Goal: Information Seeking & Learning: Understand process/instructions

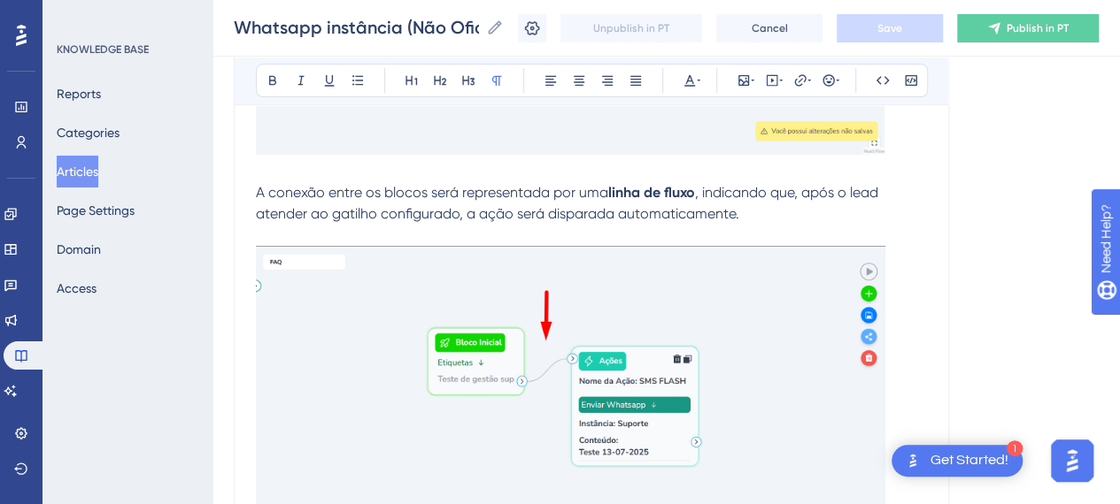
scroll to position [10102, 0]
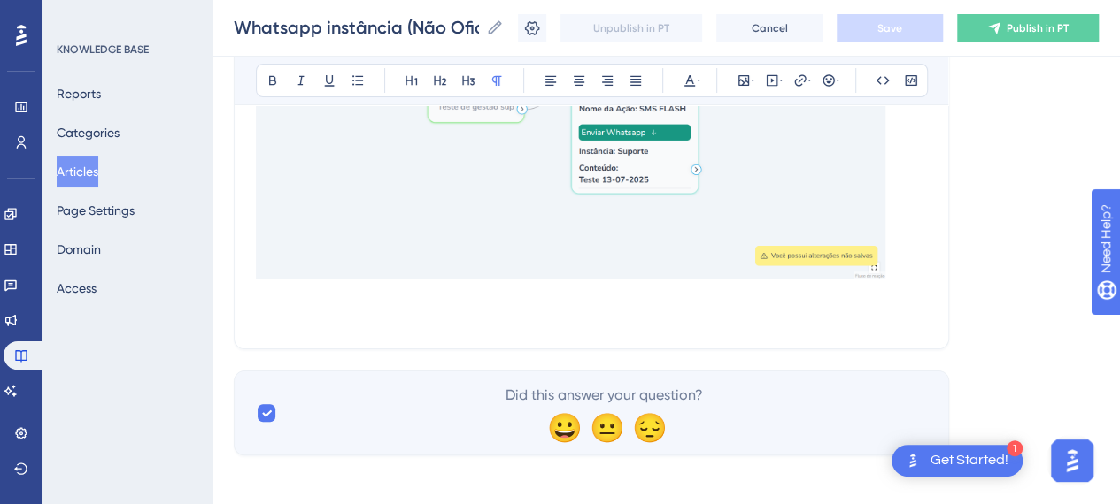
click at [411, 312] on p at bounding box center [591, 316] width 671 height 21
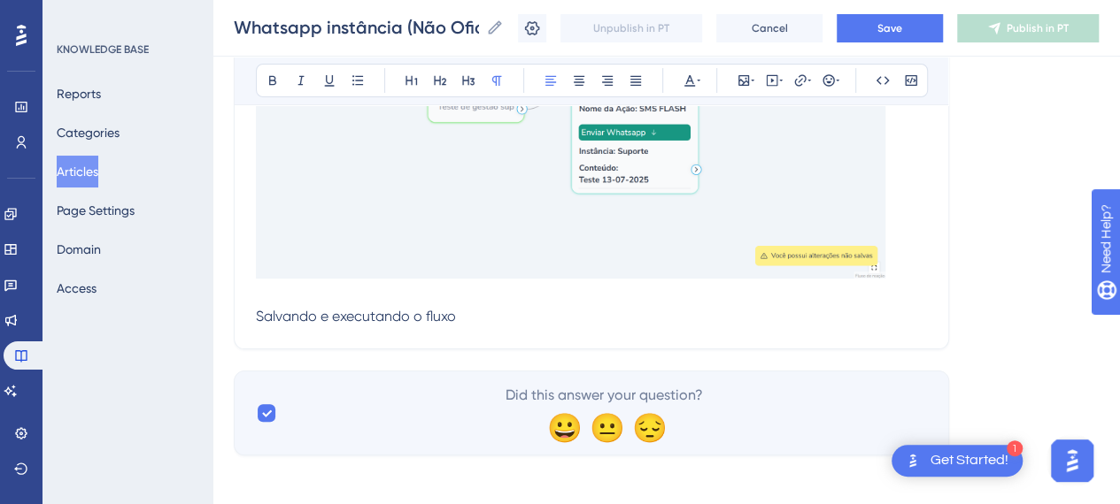
click at [404, 308] on span "Salvando e executando o fluxo" at bounding box center [356, 316] width 200 height 17
drag, startPoint x: 404, startPoint y: 307, endPoint x: 414, endPoint y: 307, distance: 10.6
click at [413, 308] on span "Salvando e executando o fluxo" at bounding box center [356, 316] width 200 height 17
click at [414, 308] on span "Salvando e executando o fluxo" at bounding box center [356, 316] width 200 height 17
drag, startPoint x: 255, startPoint y: 308, endPoint x: 338, endPoint y: 313, distance: 83.4
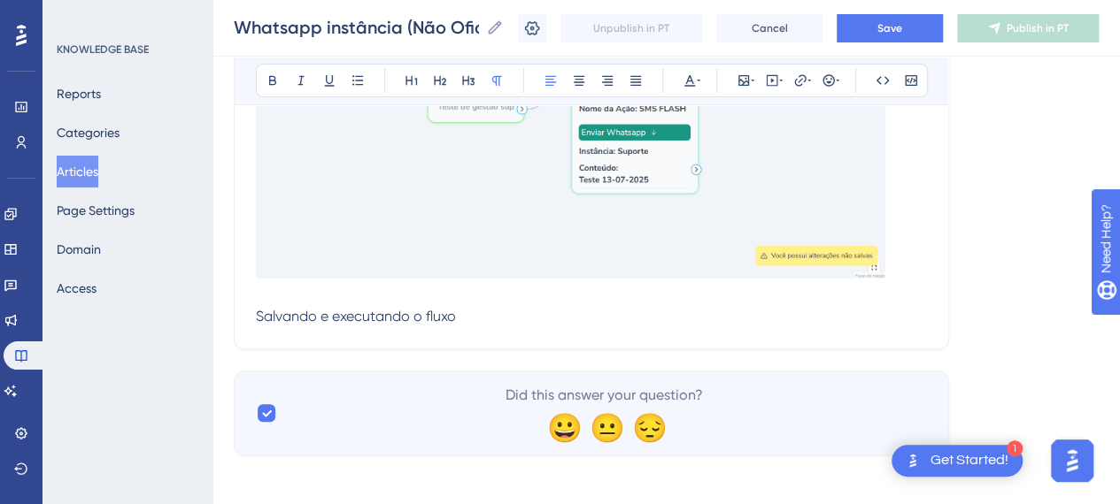
click at [338, 313] on span "Salvando e executando o fluxo" at bounding box center [356, 316] width 200 height 17
click at [277, 78] on icon at bounding box center [273, 80] width 14 height 14
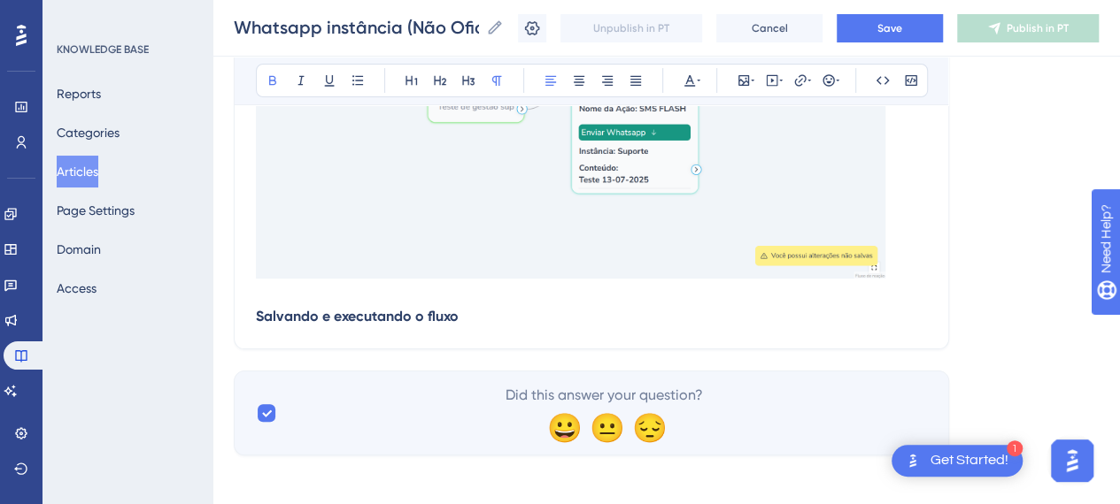
click at [556, 310] on p "Salvando e executando o fluxo" at bounding box center [591, 316] width 671 height 21
click at [554, 310] on p "Salvando e executando o fluxo" at bounding box center [591, 316] width 671 height 21
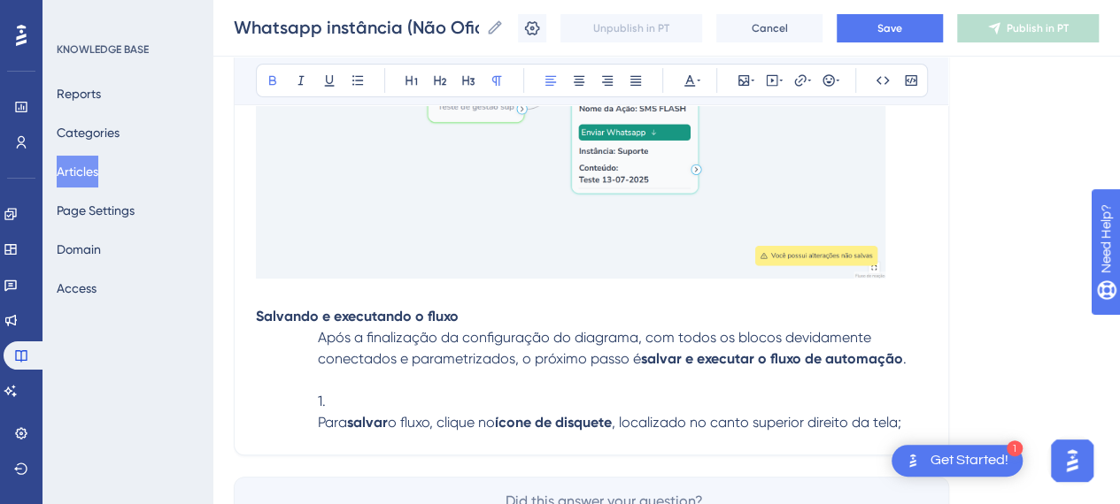
click at [316, 333] on p "Após a finalização da configuração do diagrama, com todos os blocos devidamente…" at bounding box center [591, 348] width 671 height 42
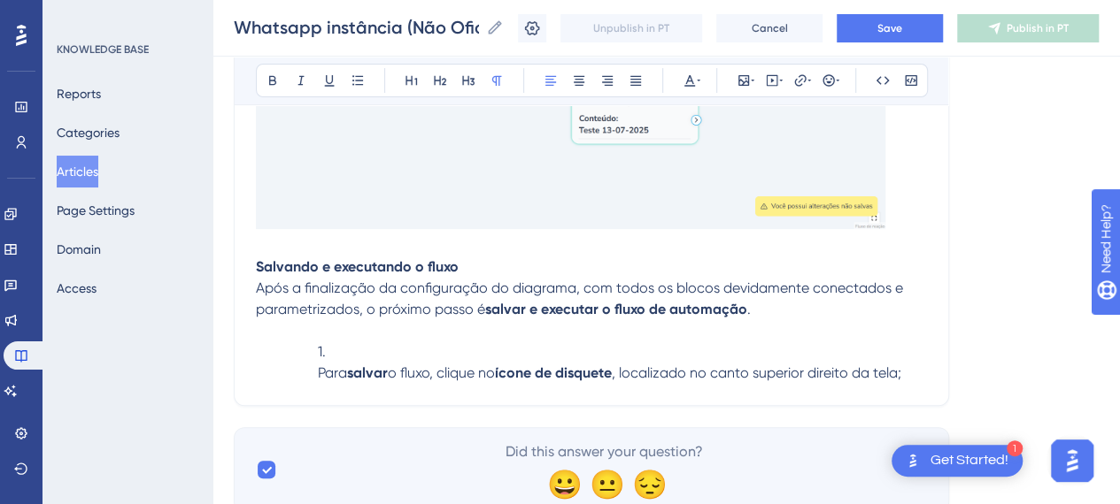
scroll to position [10190, 0]
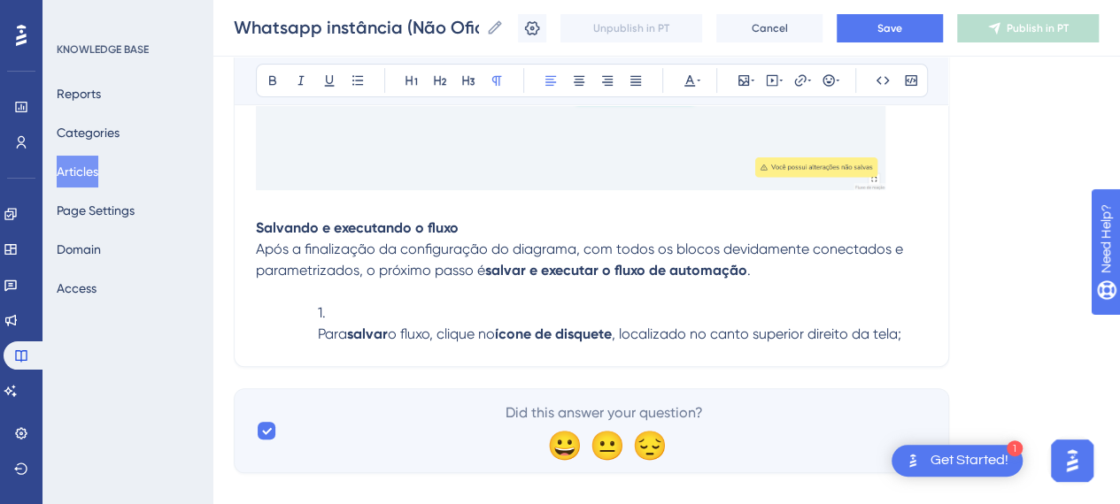
drag, startPoint x: 325, startPoint y: 304, endPoint x: 349, endPoint y: 310, distance: 24.7
click at [326, 304] on span "1." at bounding box center [322, 312] width 8 height 17
drag, startPoint x: 360, startPoint y: 312, endPoint x: 245, endPoint y: 305, distance: 115.2
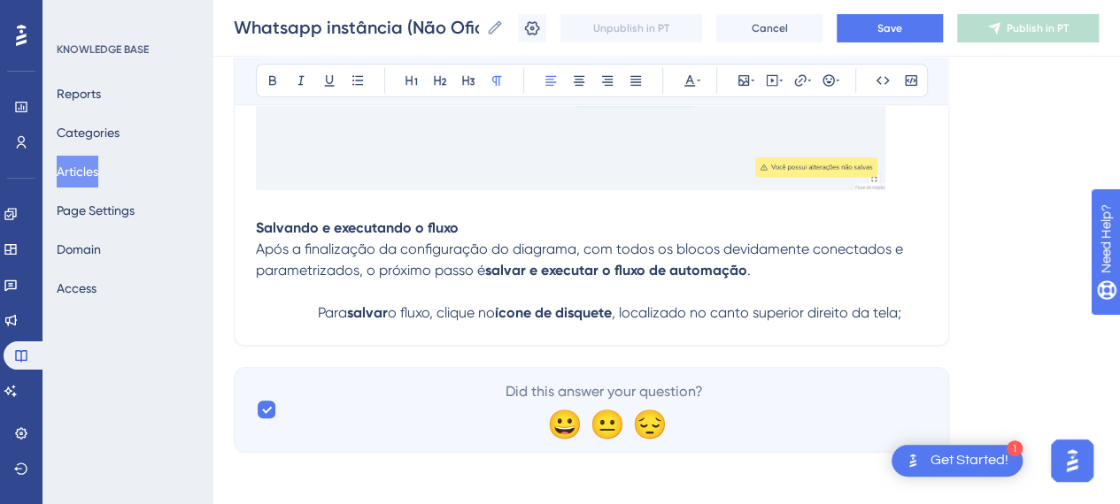
scroll to position [10187, 0]
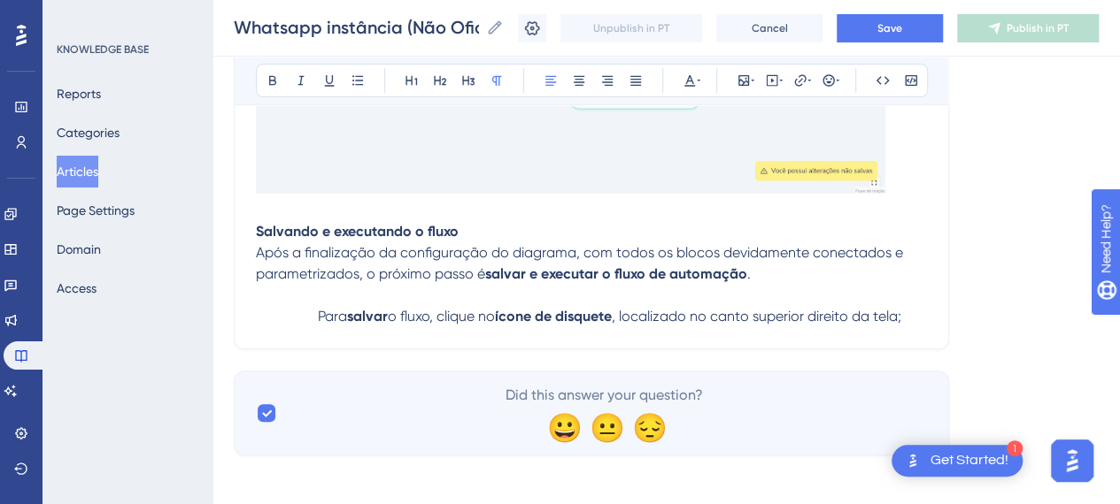
drag, startPoint x: 317, startPoint y: 306, endPoint x: 373, endPoint y: 344, distance: 68.2
click at [316, 306] on p "Para salvar o fluxo, clique no ícone de disquete , localizado no canto superior…" at bounding box center [591, 306] width 671 height 42
click at [881, 315] on p "Para salvar o fluxo, clique no ícone de disquete , localizado no canto superior…" at bounding box center [591, 306] width 671 height 42
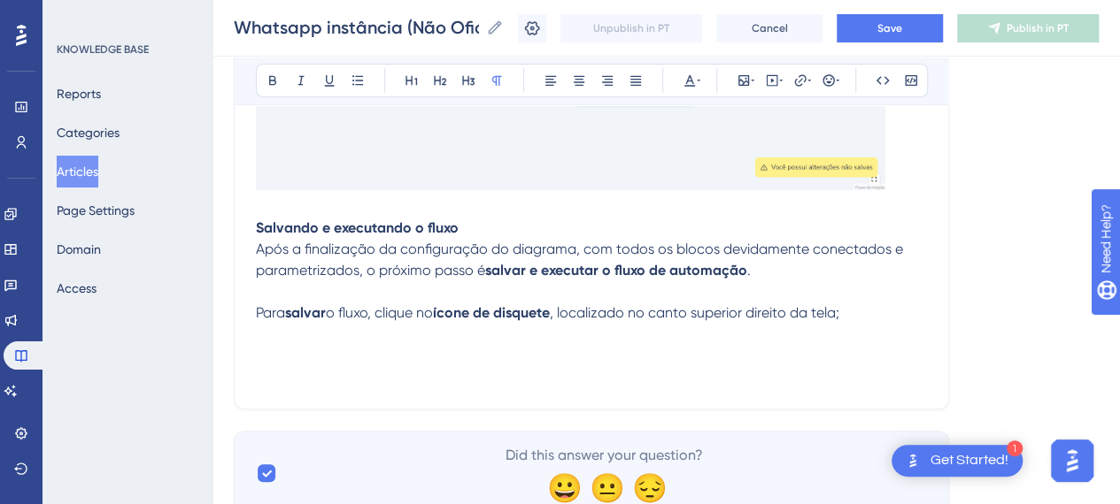
click at [267, 346] on p at bounding box center [591, 355] width 671 height 21
click at [735, 84] on button at bounding box center [743, 80] width 25 height 25
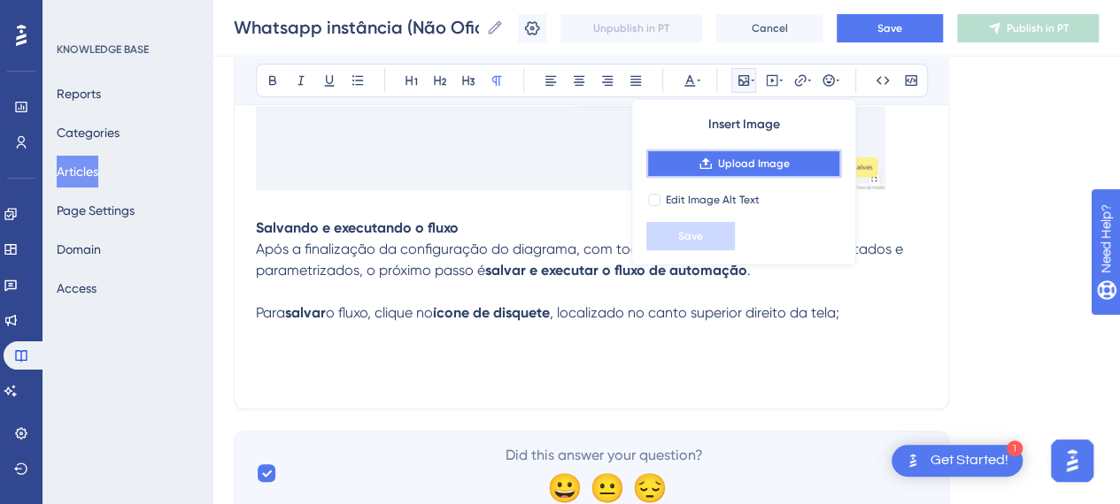
click at [720, 157] on span "Upload Image" at bounding box center [754, 164] width 72 height 14
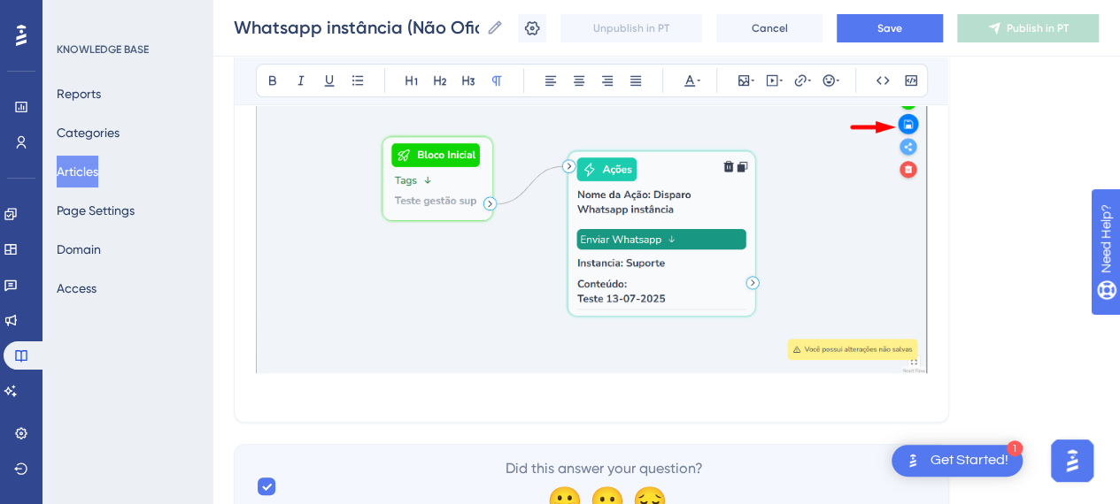
scroll to position [10456, 0]
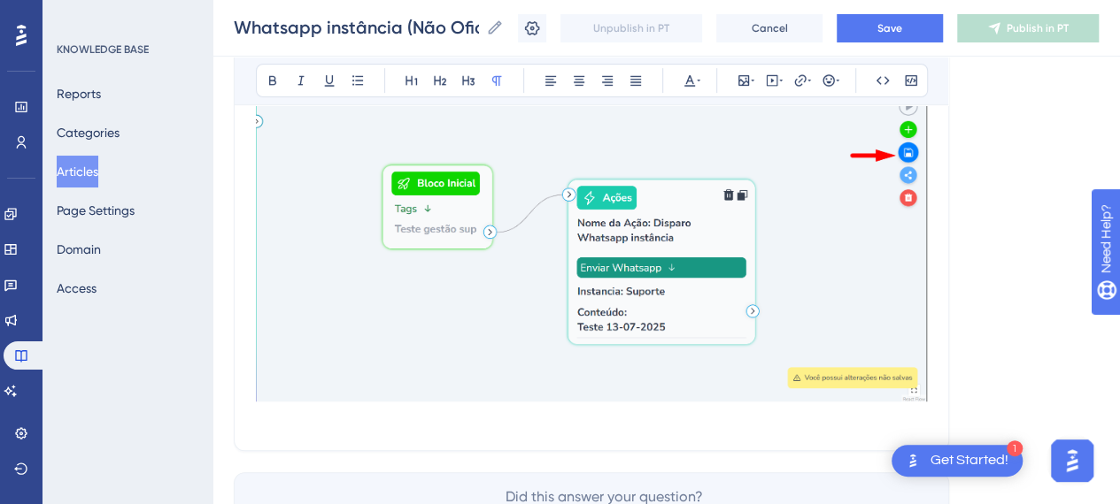
click at [373, 409] on p at bounding box center [591, 418] width 671 height 21
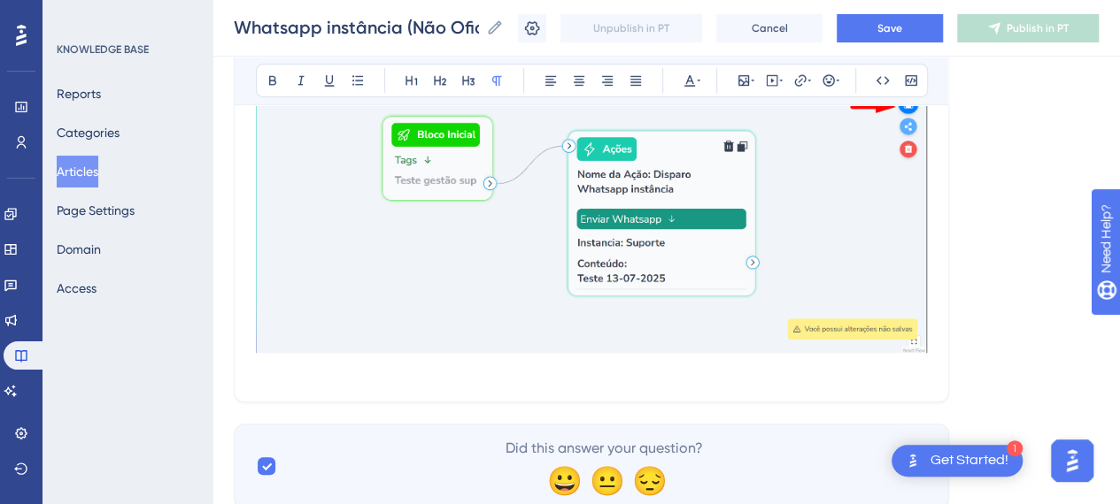
scroll to position [10558, 0]
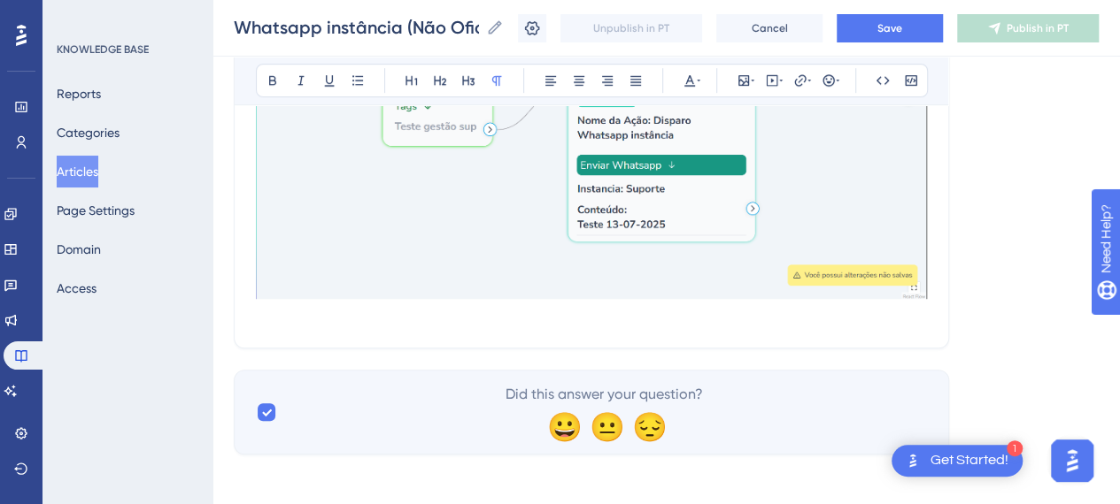
click at [399, 305] on p at bounding box center [591, 315] width 671 height 21
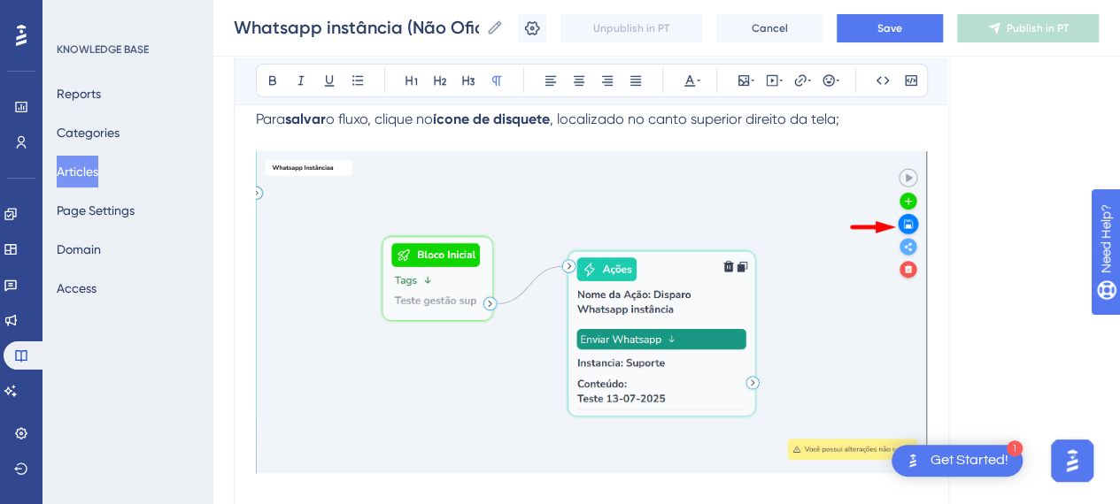
scroll to position [10580, 0]
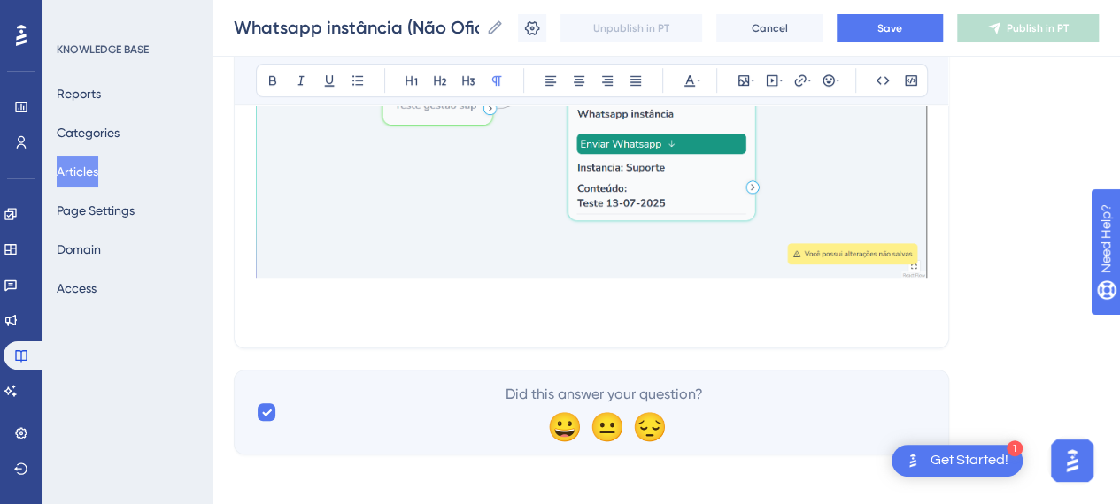
click at [395, 305] on p at bounding box center [591, 315] width 671 height 21
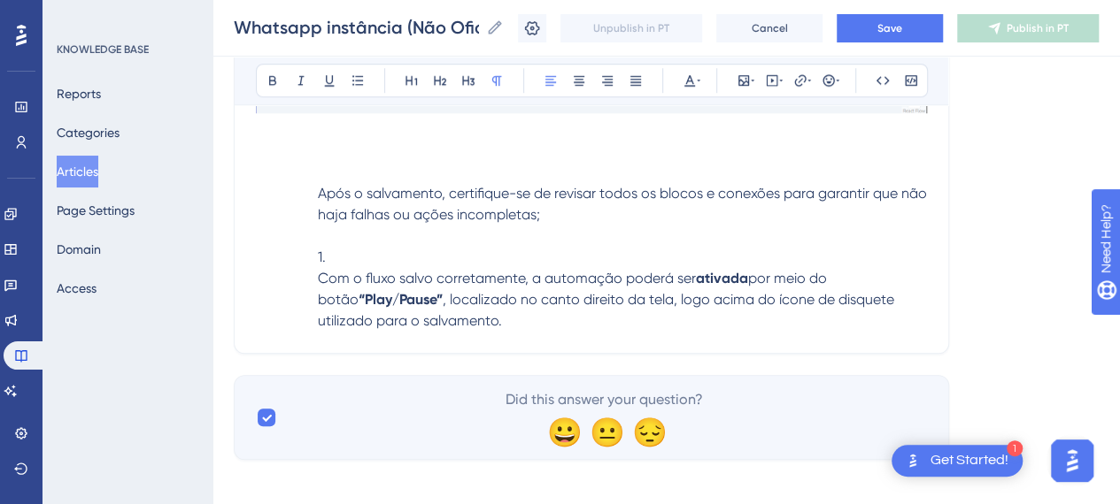
scroll to position [10750, 0]
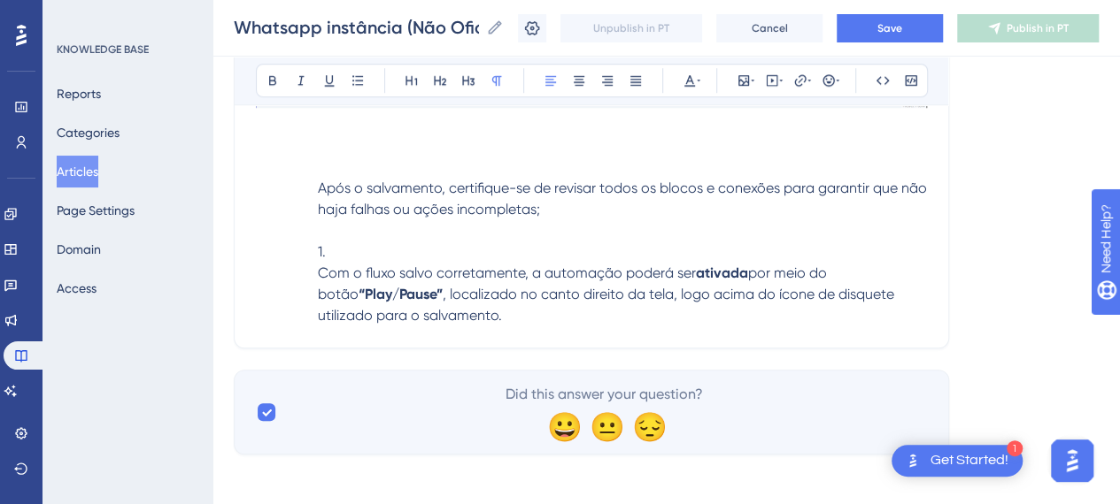
click at [313, 182] on p "Após o salvamento, certifique-se de revisar todos os blocos e conexões para gar…" at bounding box center [591, 199] width 671 height 42
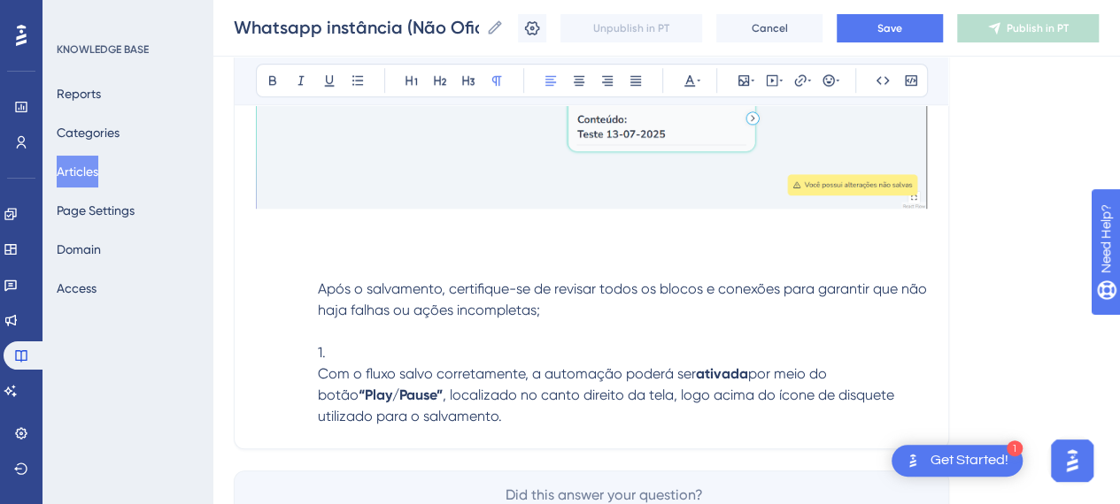
scroll to position [10573, 0]
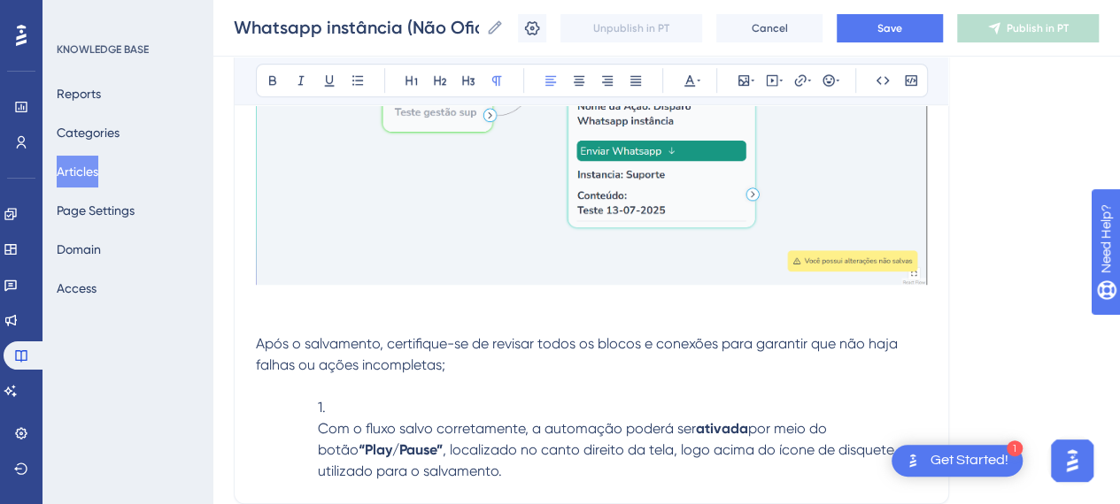
click at [326, 403] on span "1." at bounding box center [322, 407] width 8 height 17
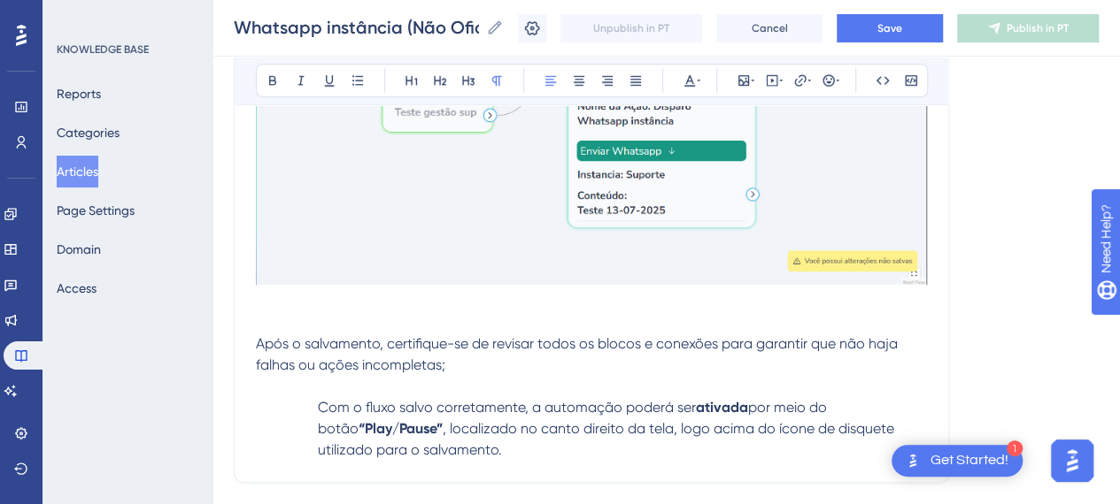
click at [310, 401] on p "Com o fluxo salvo corretamente, a automação poderá ser ativada por meio do botã…" at bounding box center [591, 418] width 671 height 85
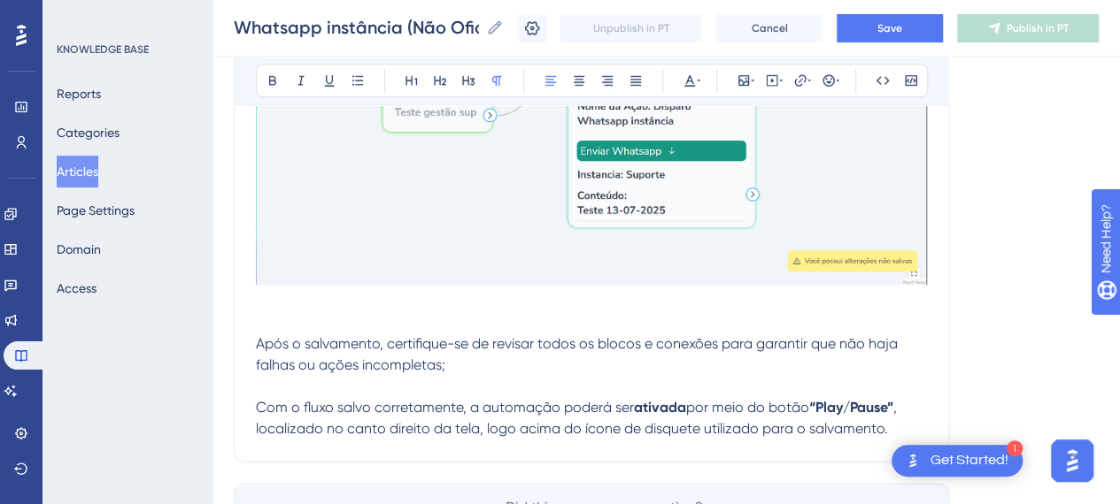
click at [529, 376] on p "Com o fluxo salvo corretamente, a automação poderá ser ativada por meio do botã…" at bounding box center [591, 408] width 671 height 64
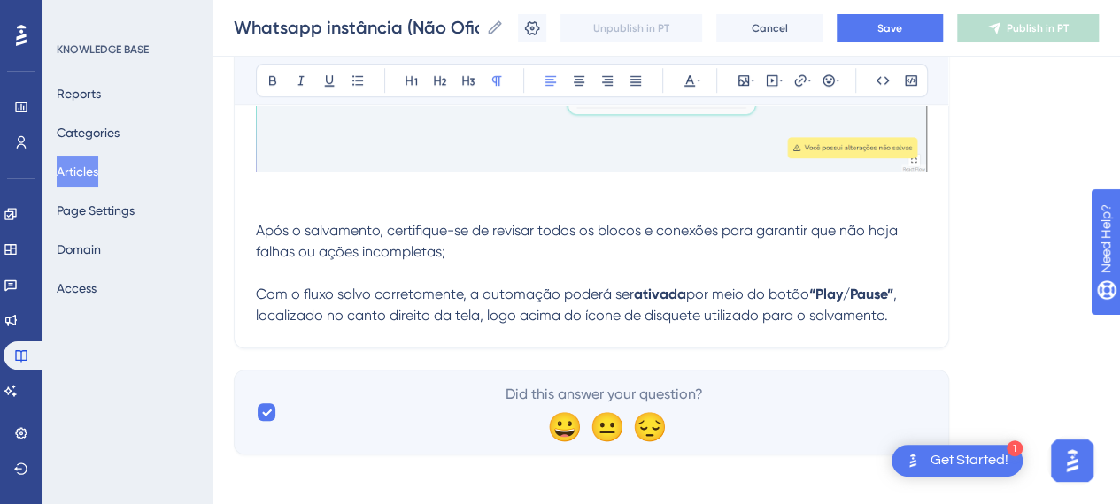
click at [910, 288] on p "Com o fluxo salvo corretamente, a automação poderá ser ativada por meio do botã…" at bounding box center [591, 295] width 671 height 64
click at [908, 307] on p "Com o fluxo salvo corretamente, a automação poderá ser ativada por meio do botã…" at bounding box center [591, 295] width 671 height 64
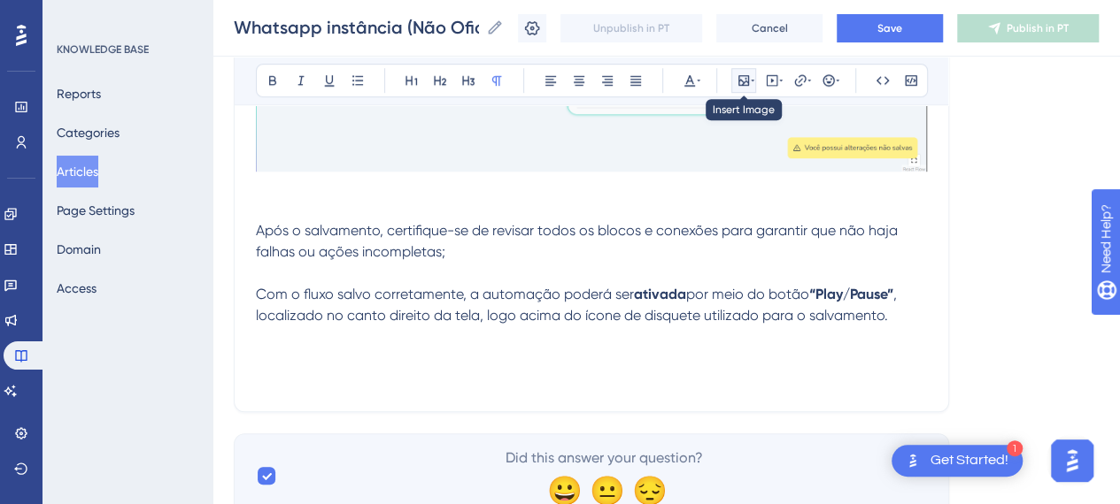
click at [743, 81] on icon at bounding box center [743, 80] width 11 height 11
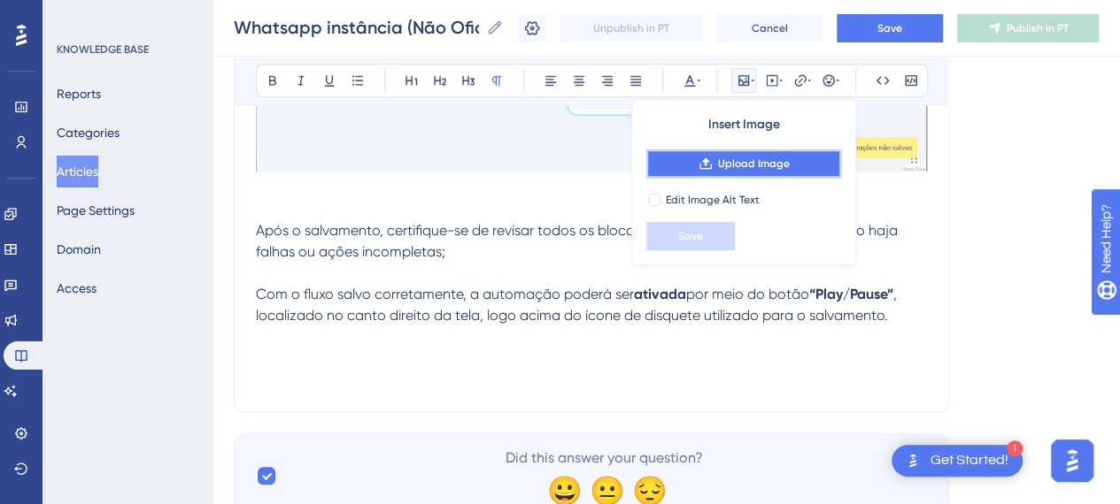
click at [736, 154] on button "Upload Image" at bounding box center [743, 164] width 195 height 28
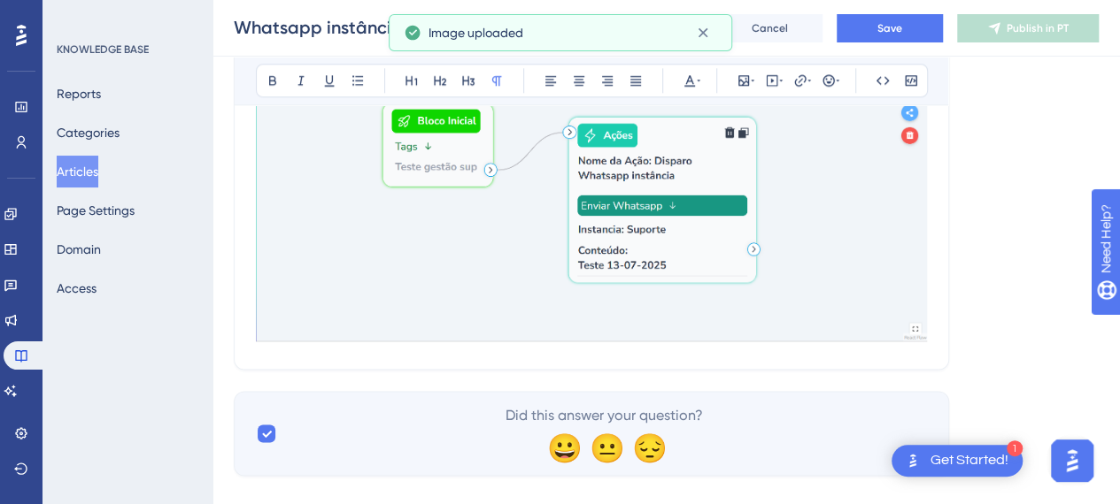
scroll to position [11040, 0]
click at [834, 267] on img at bounding box center [591, 178] width 671 height 326
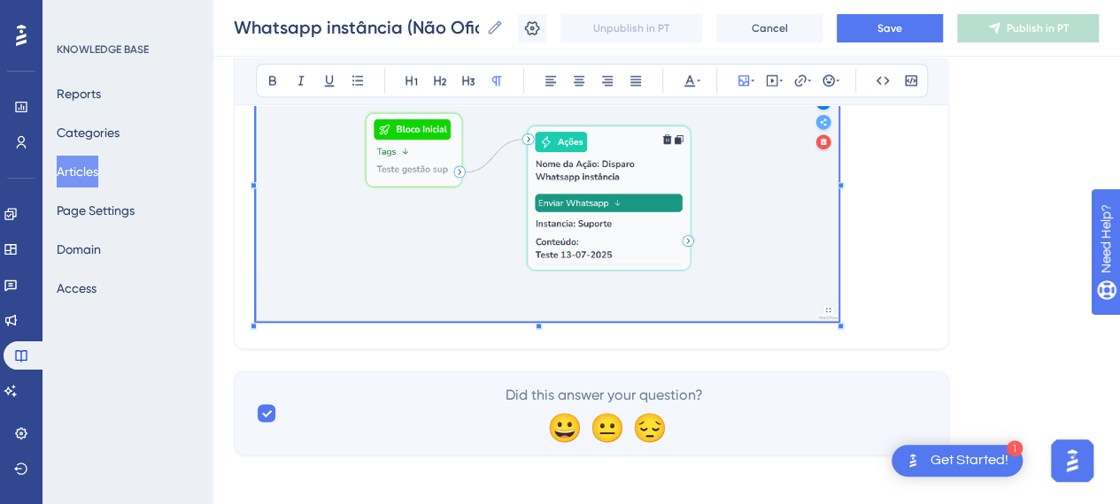
click at [838, 302] on p at bounding box center [591, 182] width 671 height 289
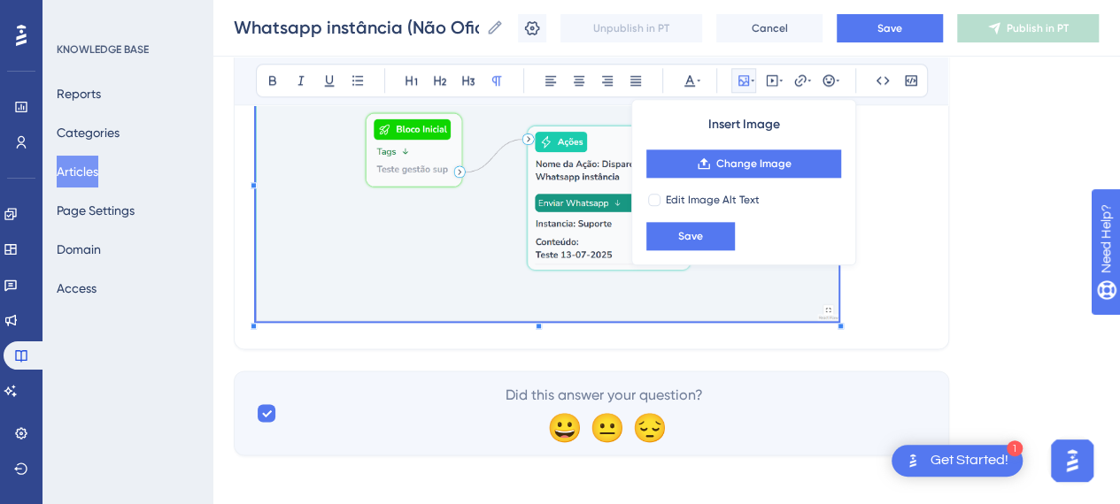
click at [880, 267] on p at bounding box center [591, 182] width 671 height 289
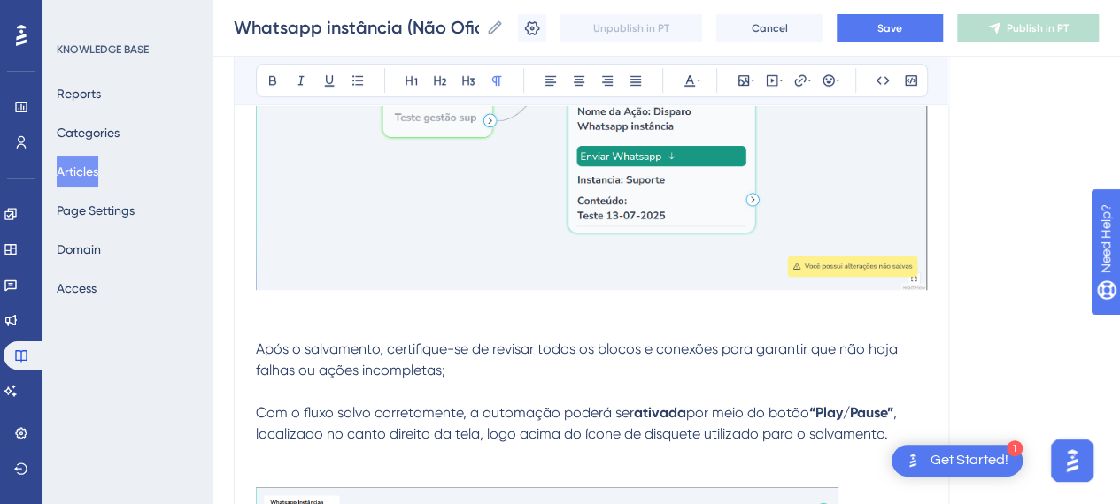
scroll to position [10486, 0]
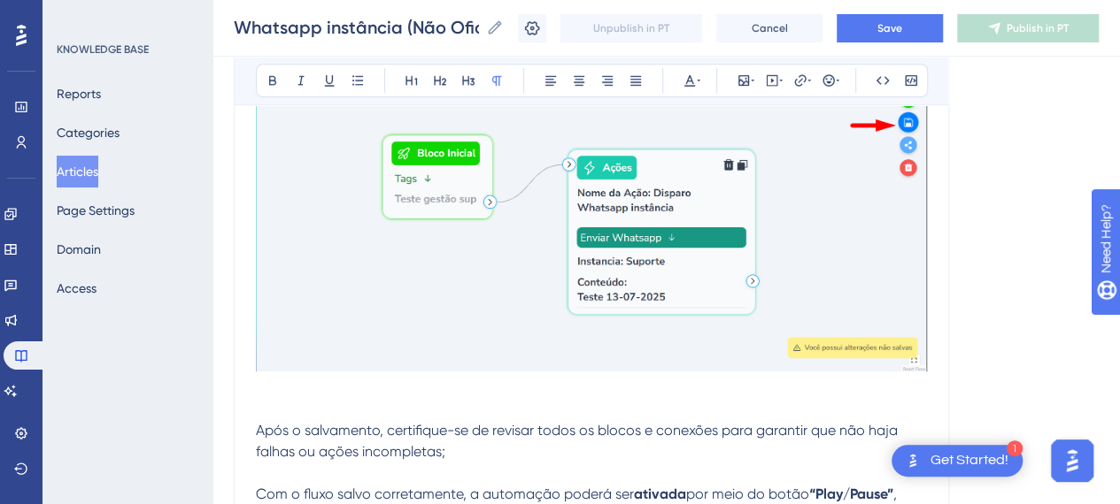
click at [881, 270] on img at bounding box center [591, 211] width 671 height 323
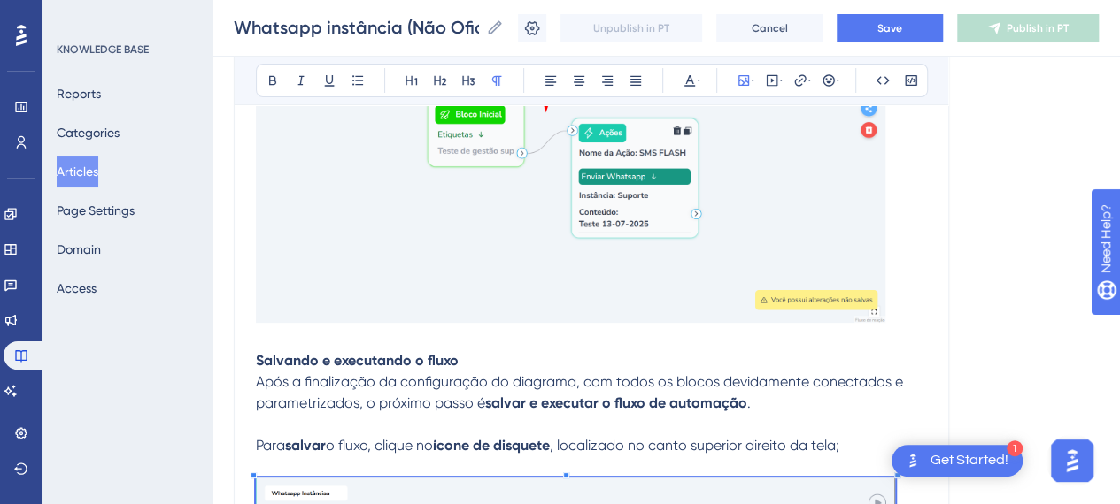
scroll to position [10043, 0]
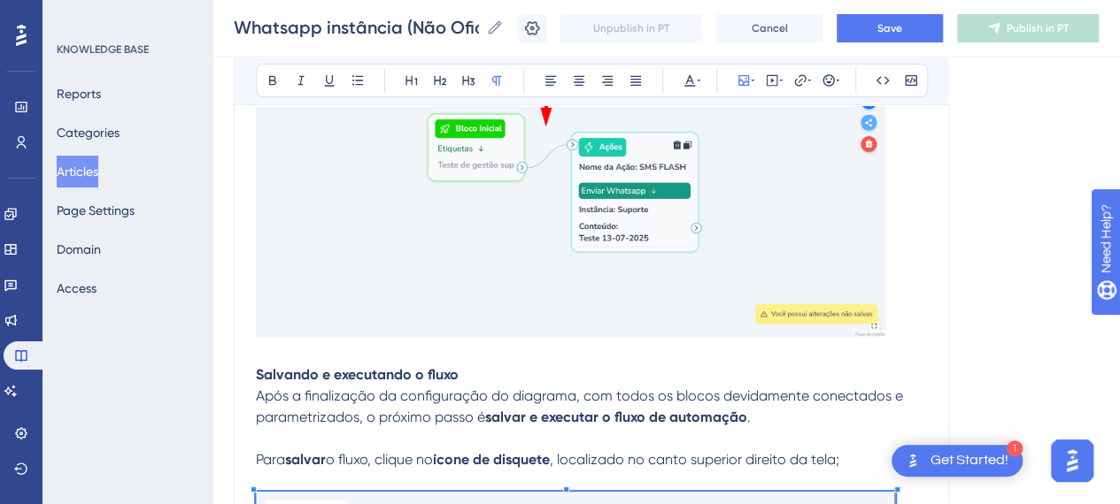
click at [833, 275] on img at bounding box center [570, 184] width 629 height 304
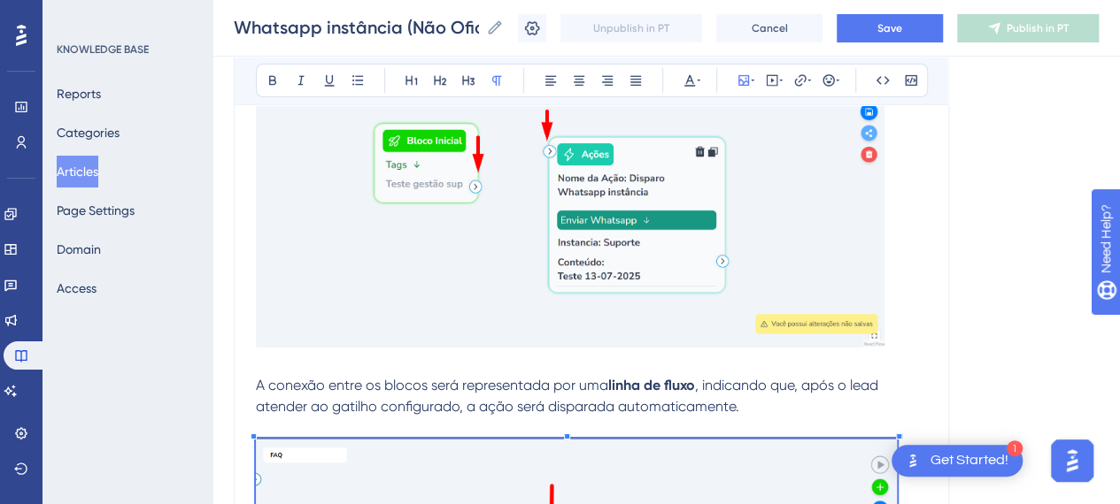
scroll to position [9689, 0]
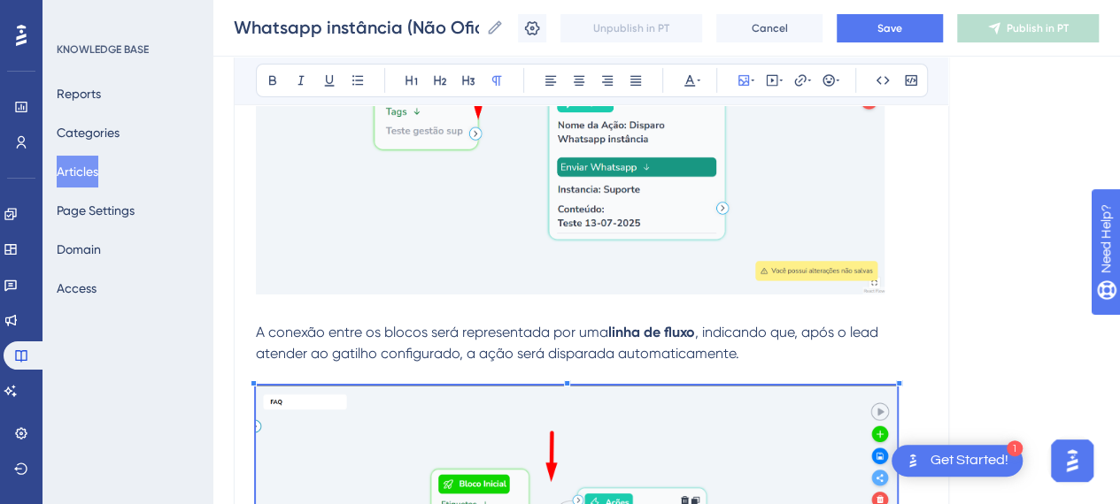
click at [830, 247] on img at bounding box center [570, 142] width 628 height 304
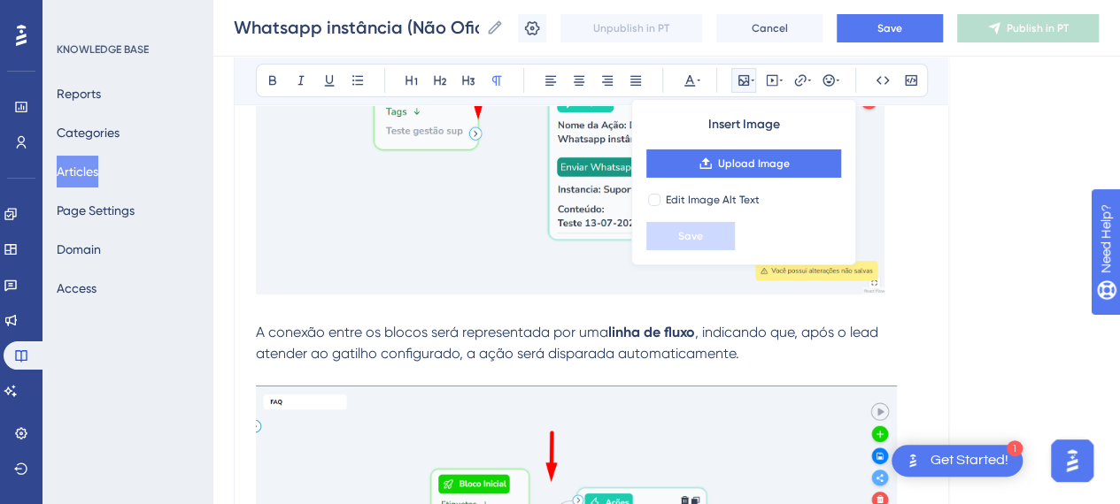
click at [890, 289] on p at bounding box center [591, 145] width 671 height 311
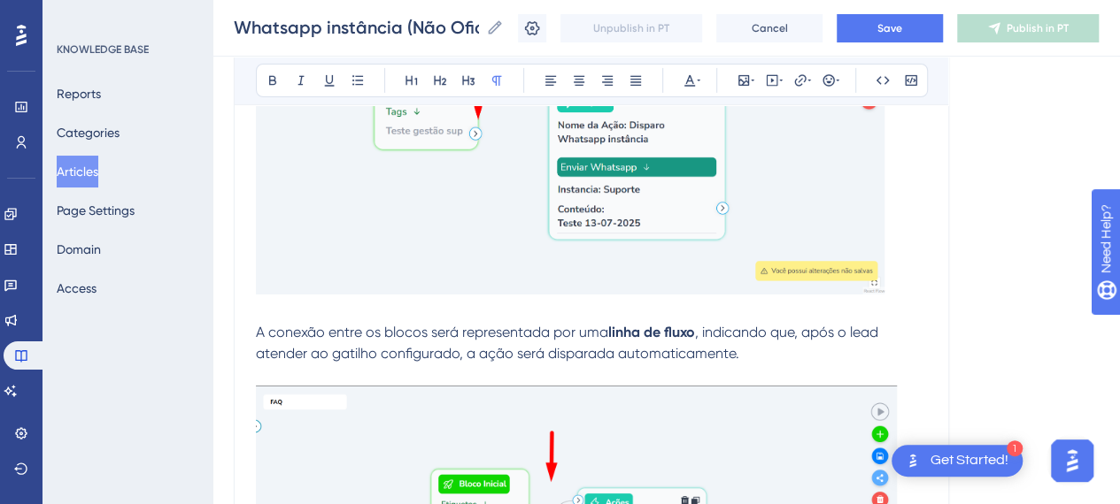
drag, startPoint x: 859, startPoint y: 263, endPoint x: 869, endPoint y: 275, distance: 15.8
click at [860, 266] on img at bounding box center [570, 142] width 628 height 304
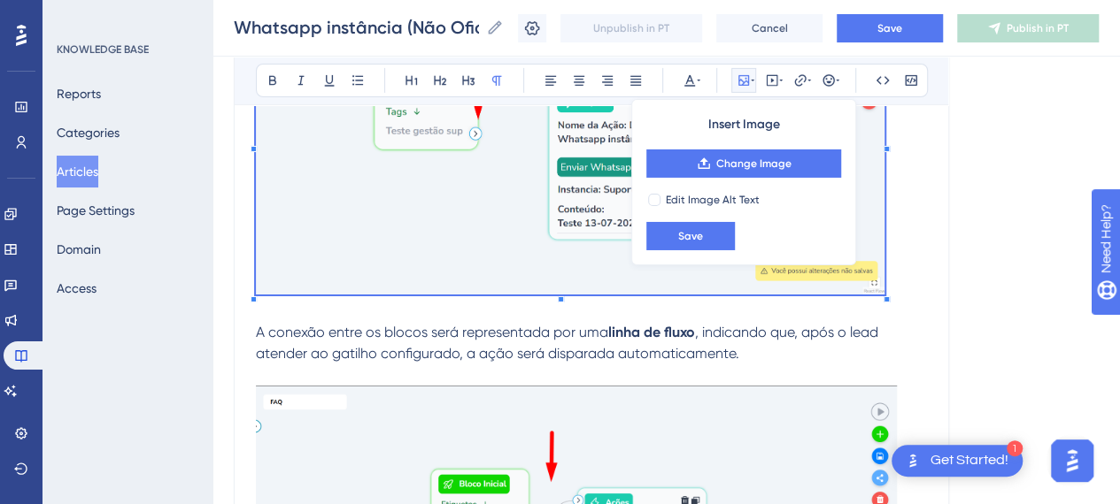
click at [885, 301] on p at bounding box center [591, 311] width 671 height 21
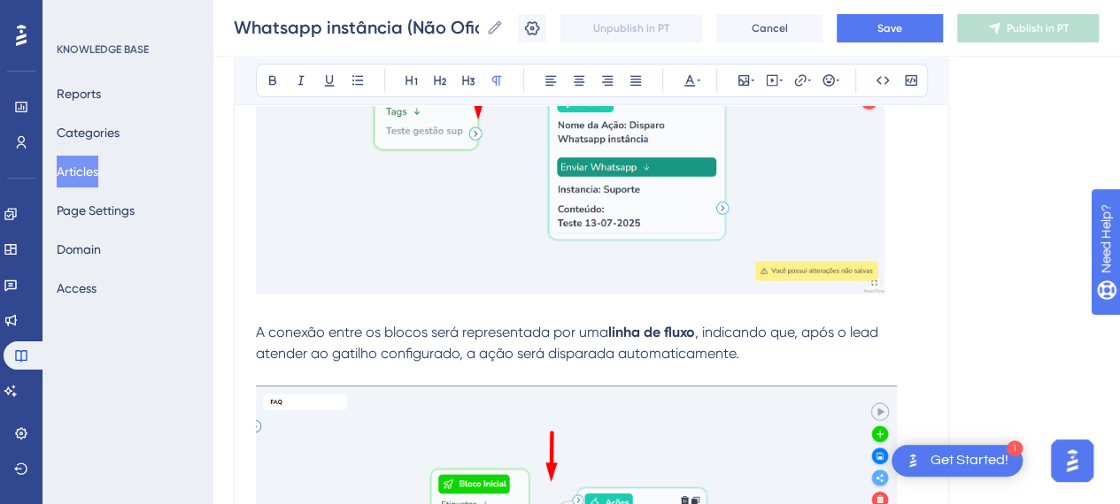
click at [878, 273] on img at bounding box center [570, 142] width 628 height 304
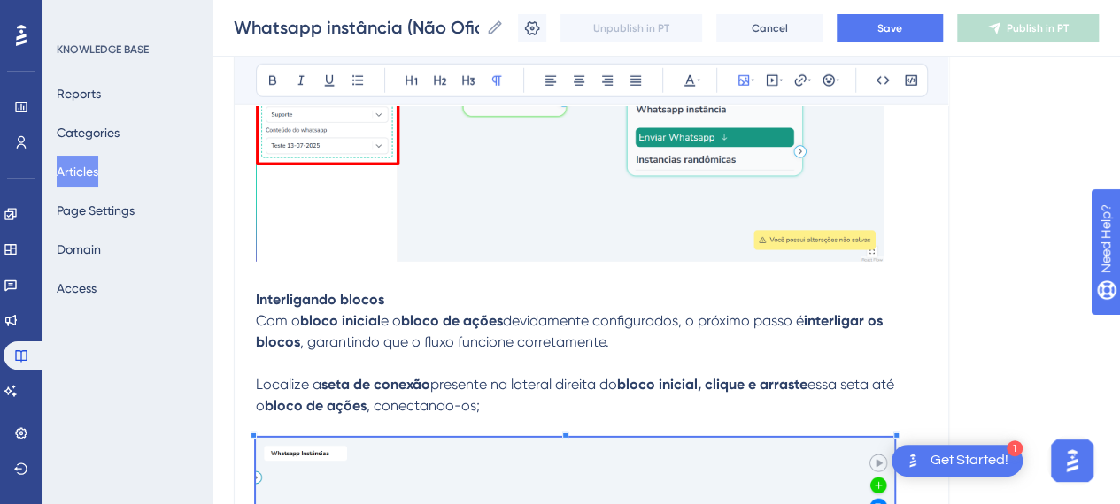
scroll to position [9335, 0]
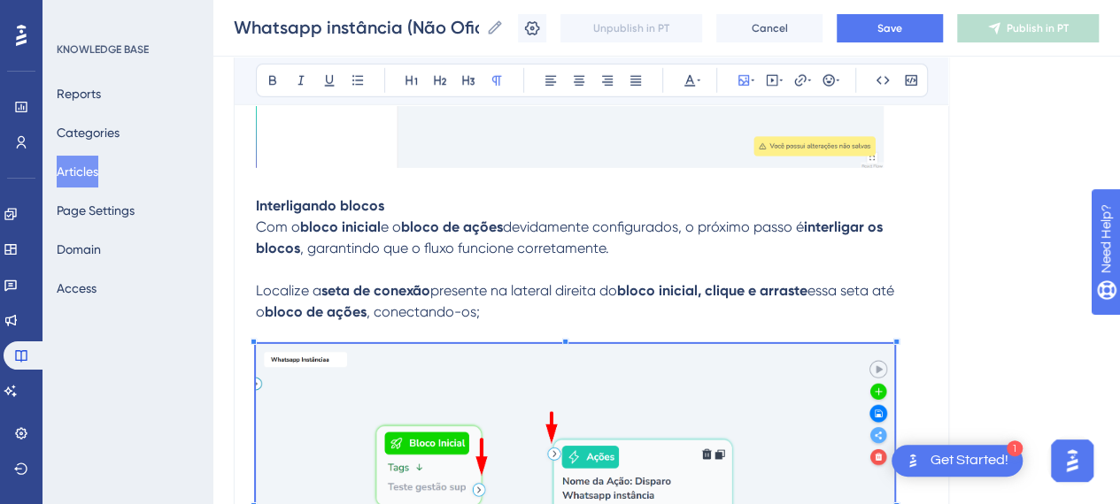
click at [858, 154] on img at bounding box center [569, 17] width 627 height 302
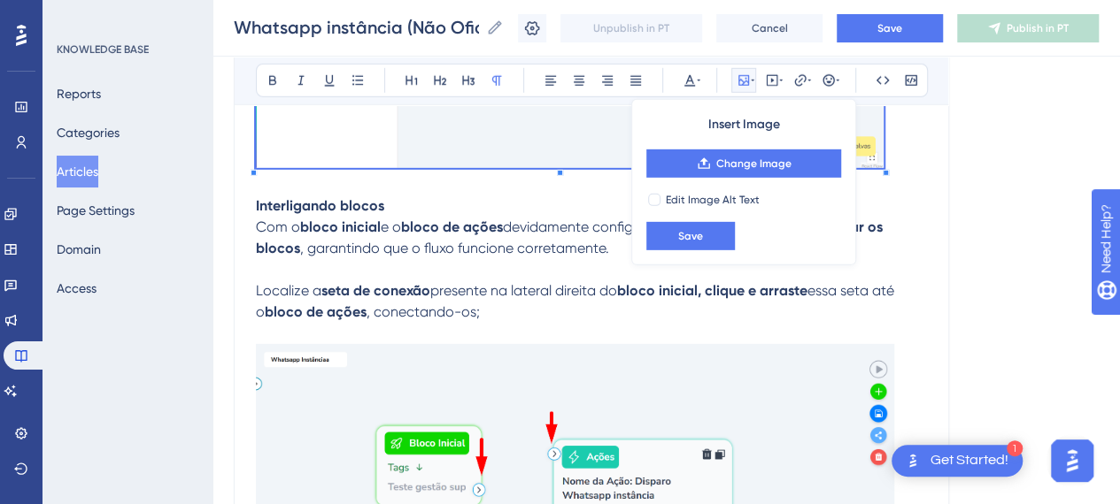
click at [881, 165] on span at bounding box center [569, 20] width 627 height 308
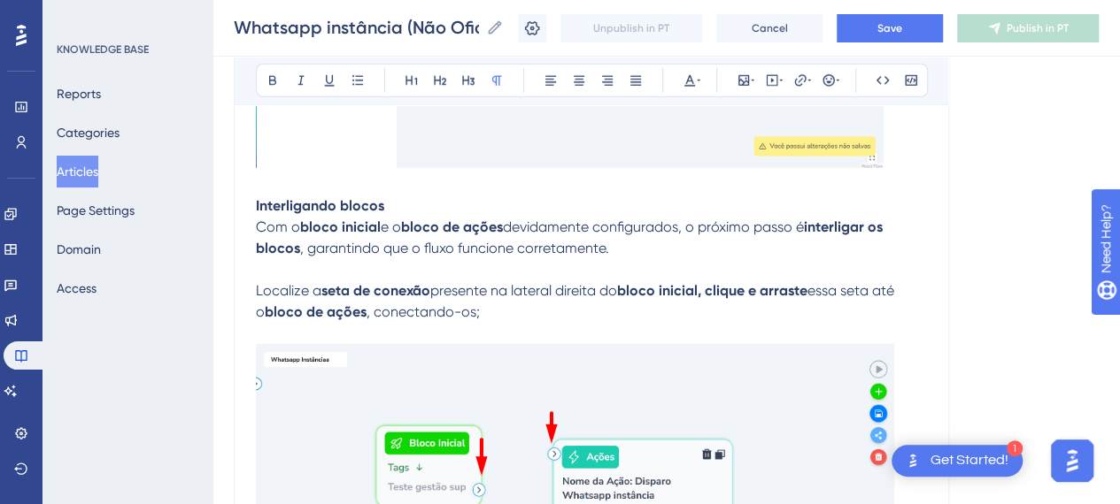
click at [863, 144] on img at bounding box center [569, 17] width 627 height 302
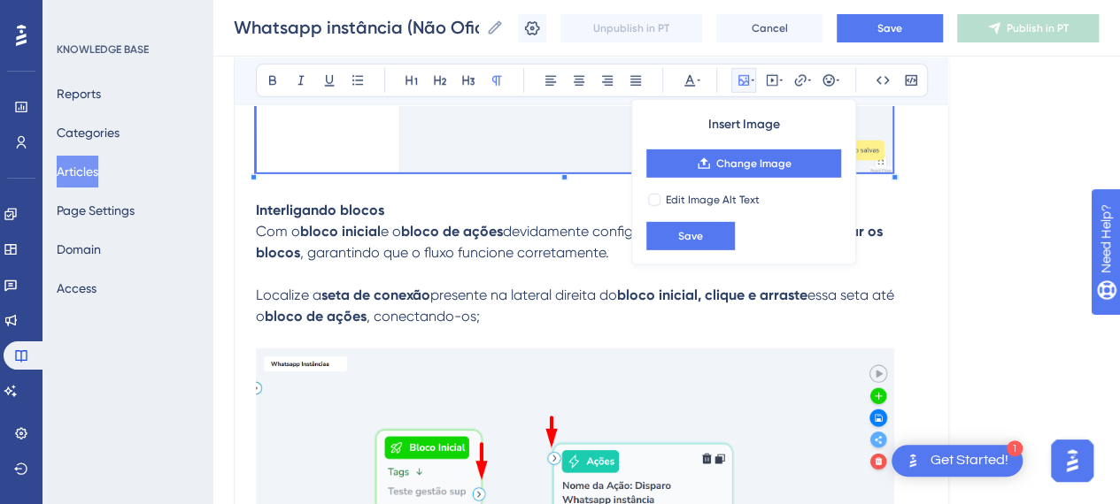
click at [892, 174] on div at bounding box center [894, 177] width 6 height 6
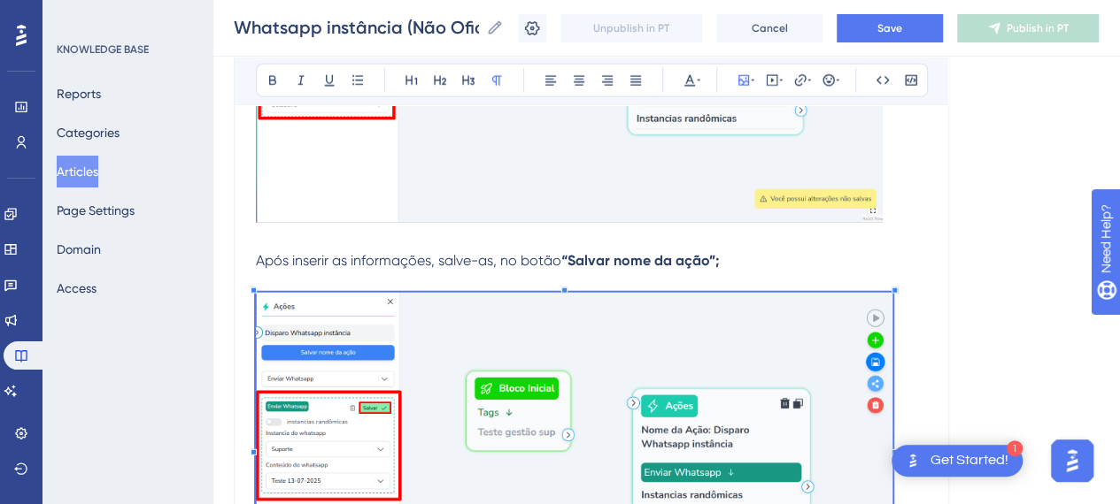
scroll to position [8893, 0]
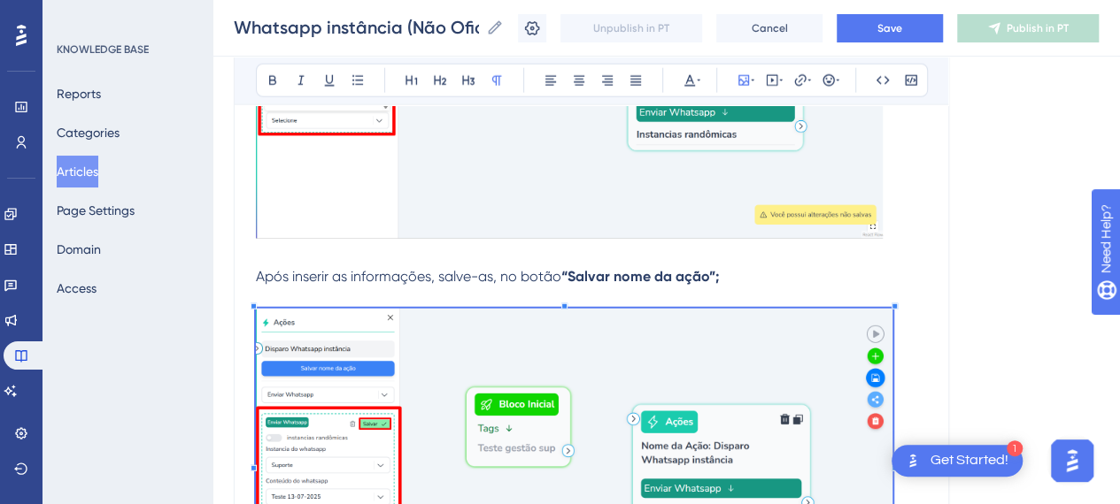
click at [857, 217] on img at bounding box center [569, 87] width 627 height 304
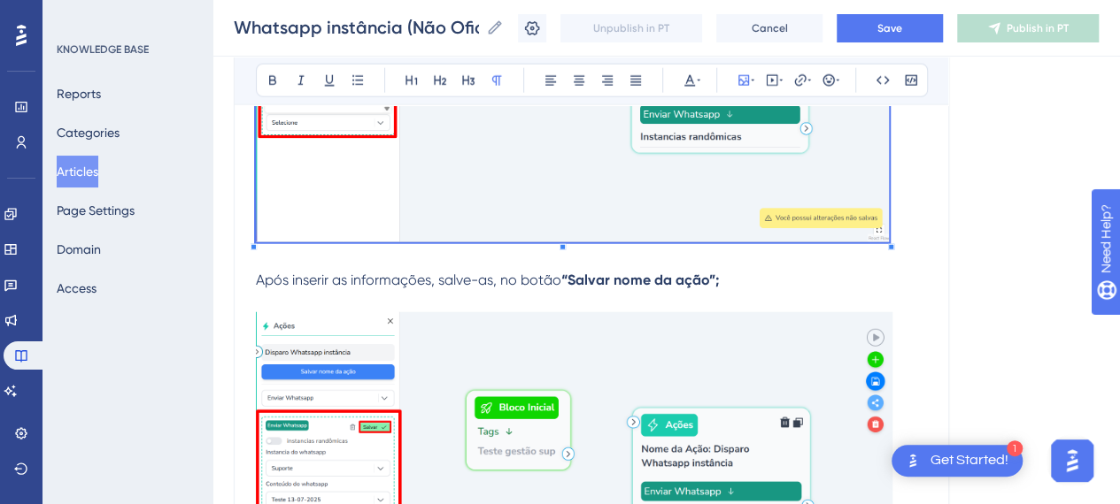
click at [913, 227] on p at bounding box center [591, 91] width 671 height 312
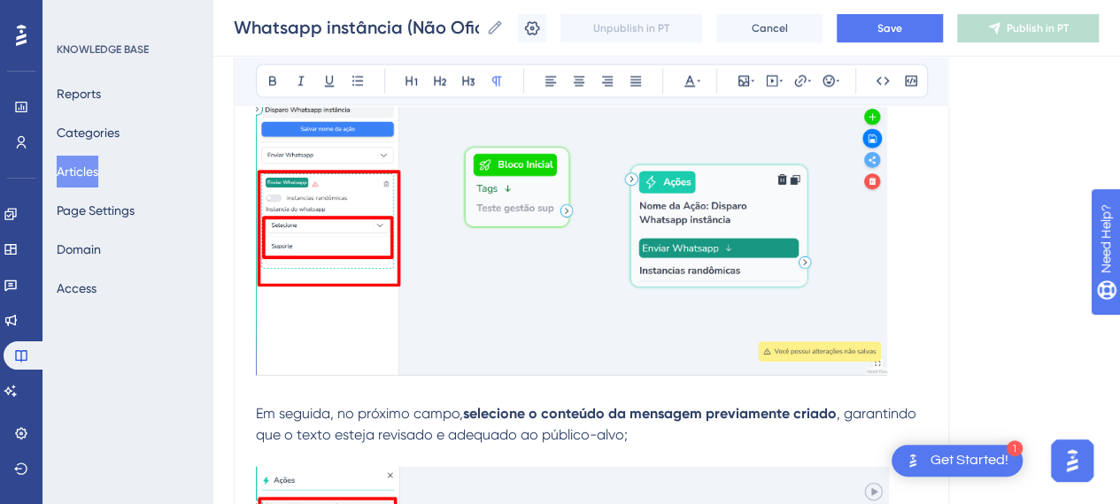
click at [881, 309] on img at bounding box center [571, 223] width 631 height 304
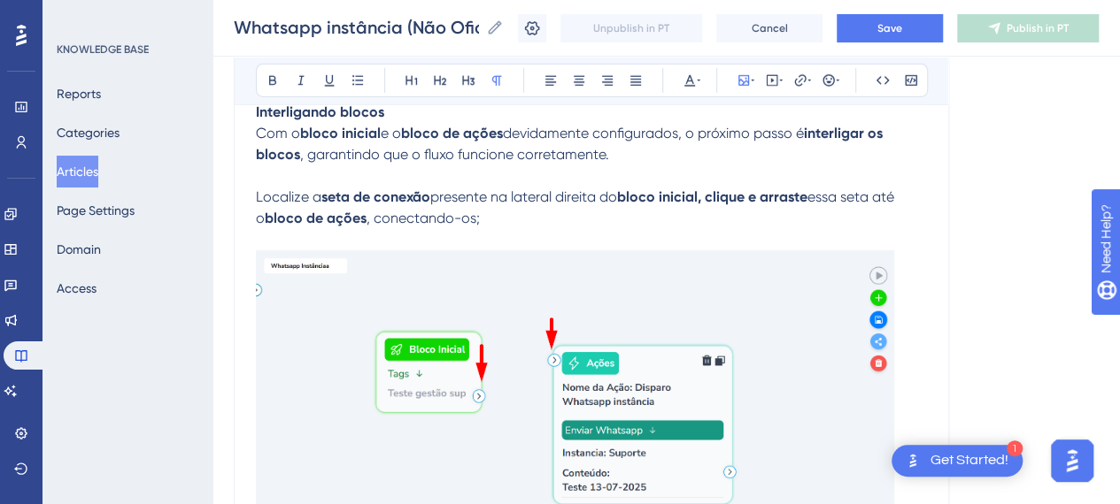
scroll to position [9512, 0]
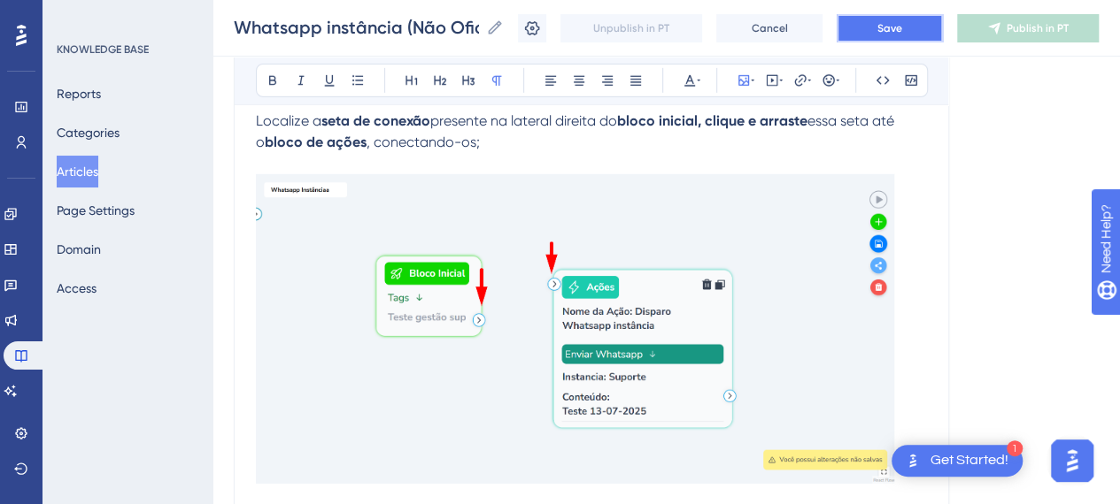
click at [922, 35] on button "Save" at bounding box center [889, 28] width 106 height 28
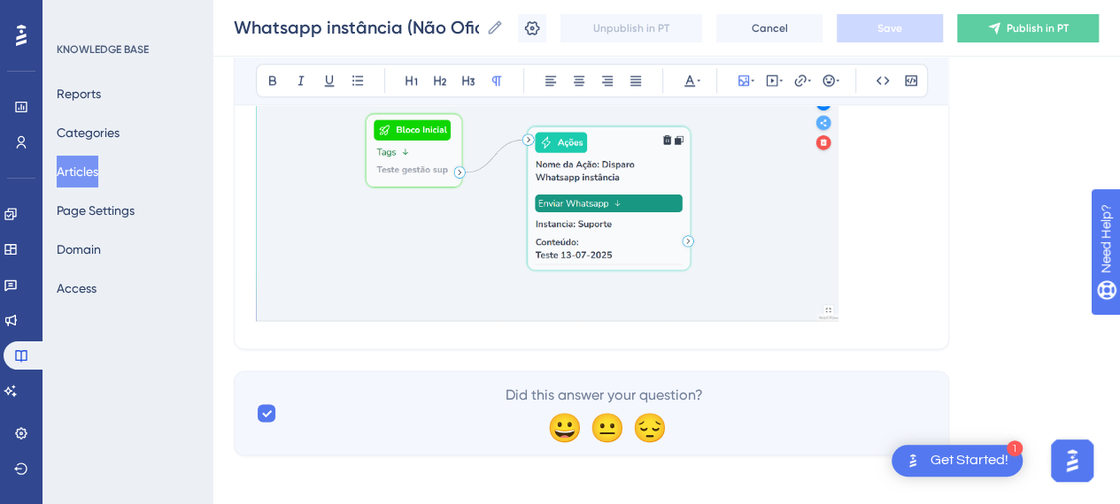
scroll to position [10665, 0]
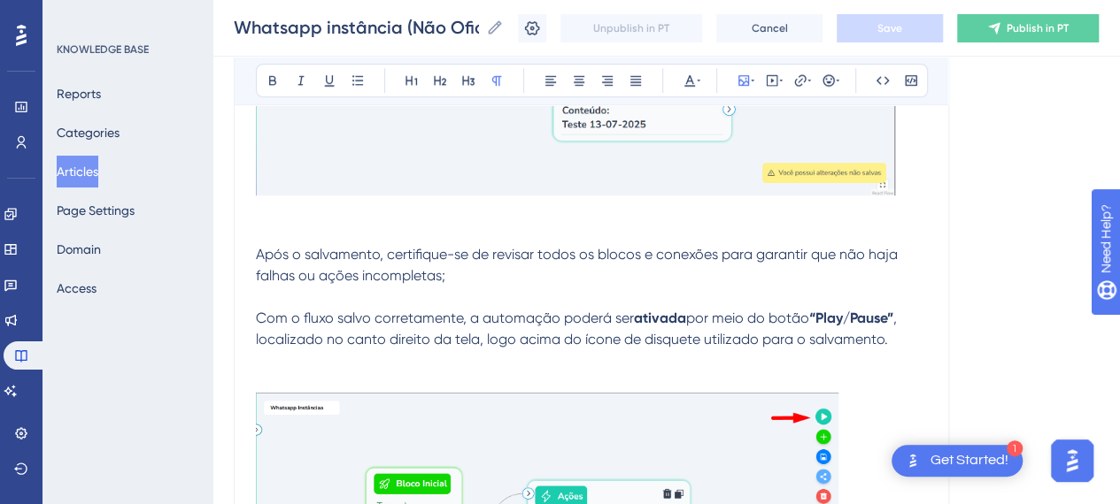
click at [308, 355] on p at bounding box center [591, 360] width 671 height 21
click at [298, 372] on p at bounding box center [591, 382] width 671 height 21
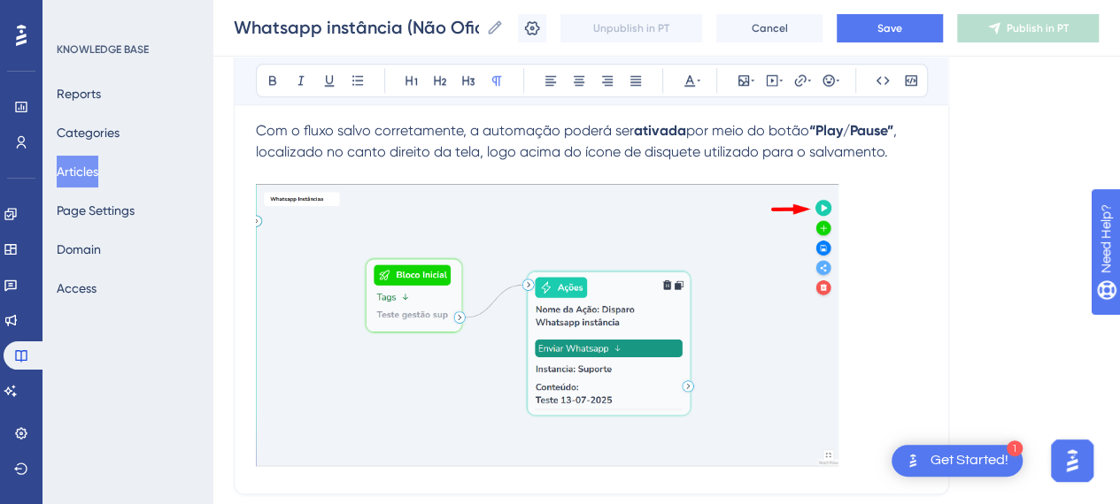
scroll to position [10997, 0]
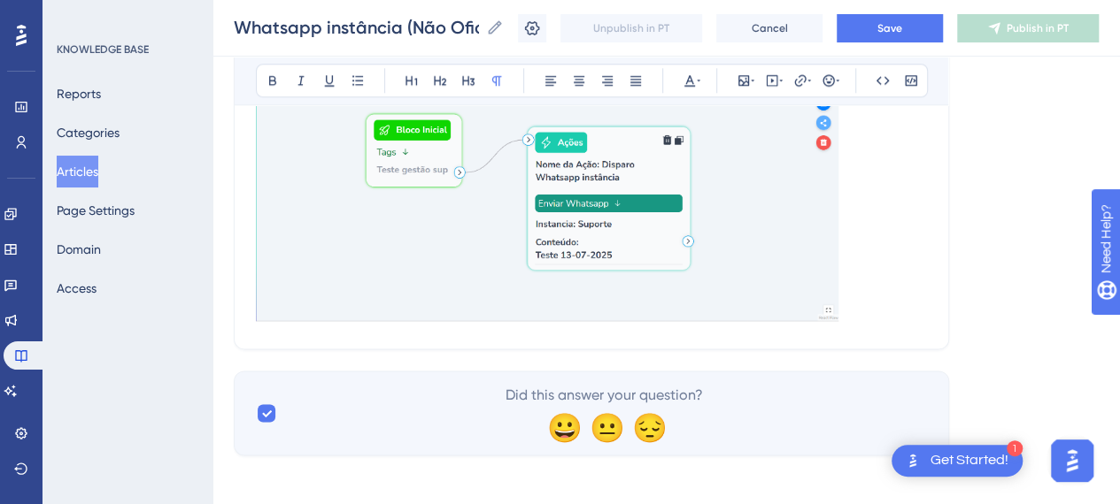
click at [869, 309] on p at bounding box center [591, 183] width 671 height 289
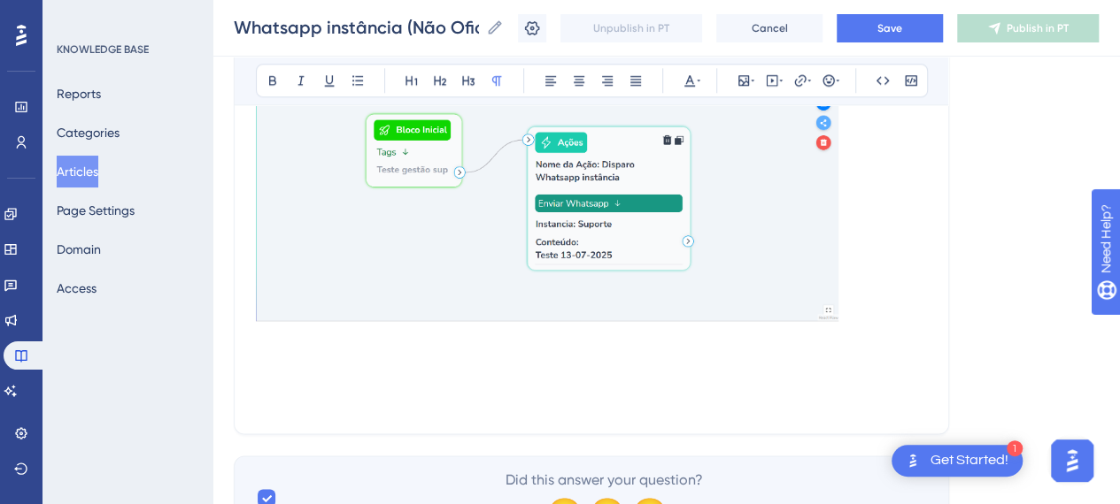
click at [298, 349] on p at bounding box center [591, 359] width 671 height 21
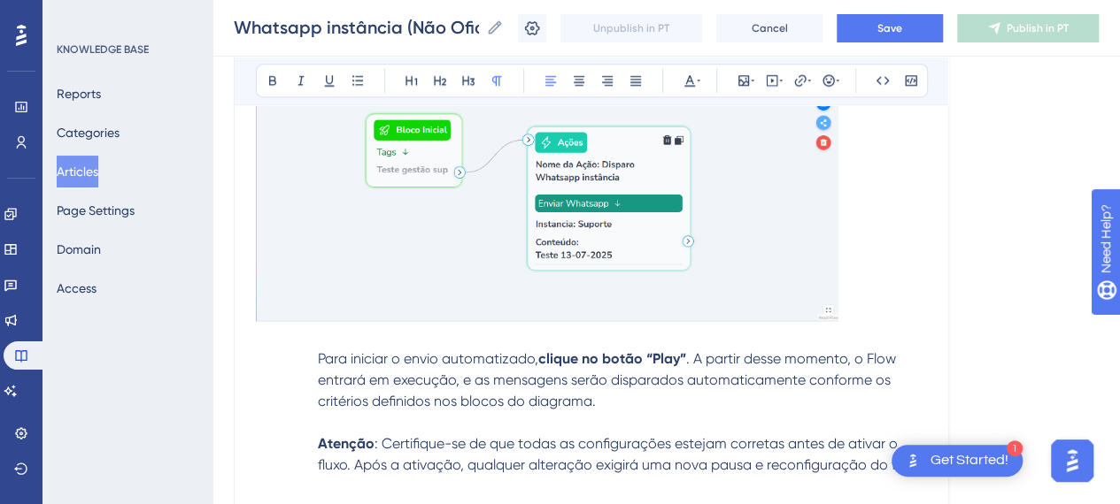
drag, startPoint x: 315, startPoint y: 350, endPoint x: 343, endPoint y: 366, distance: 32.5
click at [324, 355] on p "Para iniciar o envio automatizado, clique no botão “Play” . A partir desse mome…" at bounding box center [591, 381] width 671 height 64
click at [306, 349] on p "Para iniciar o envio automatizado, clique no botão “Play” . A partir desse mome…" at bounding box center [591, 381] width 671 height 64
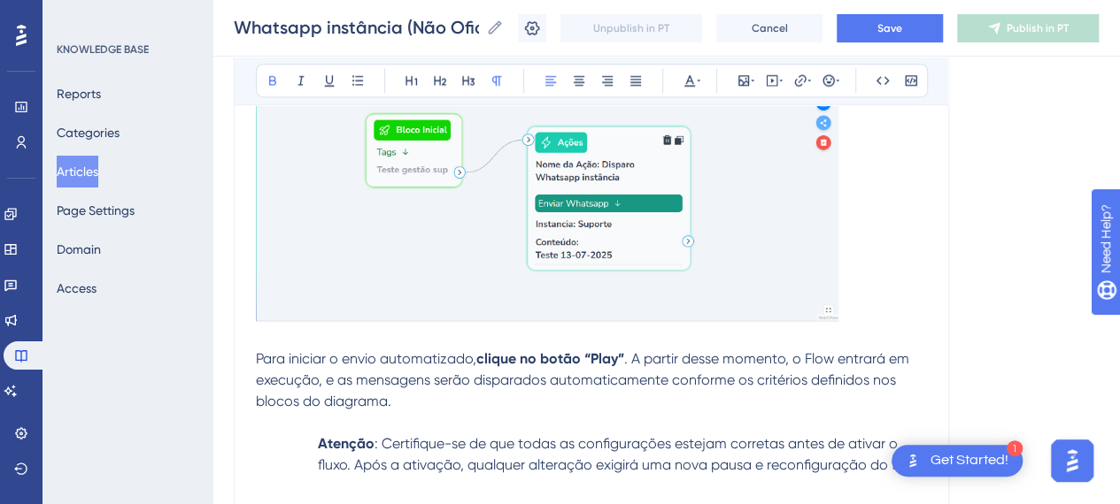
click at [319, 435] on strong "Atenção" at bounding box center [346, 443] width 57 height 17
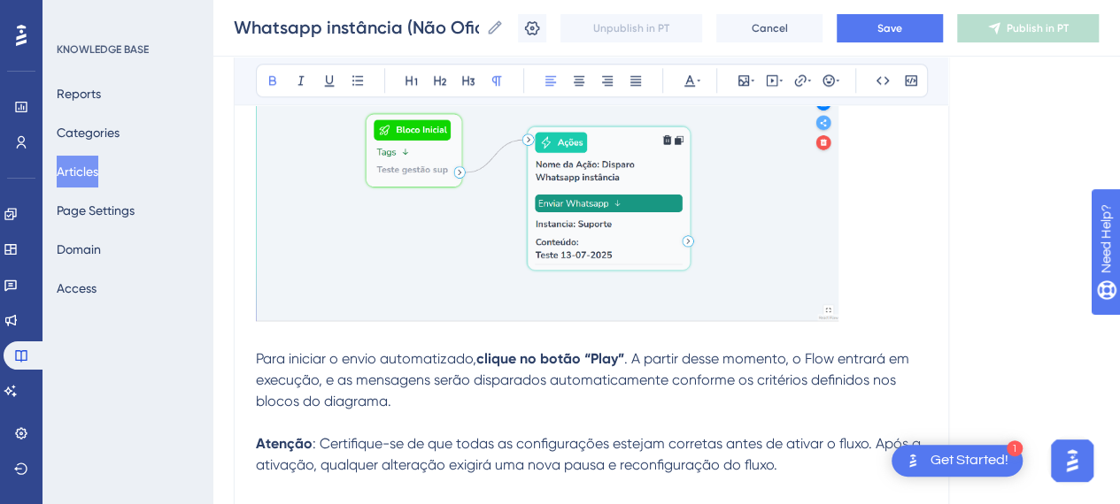
scroll to position [11174, 0]
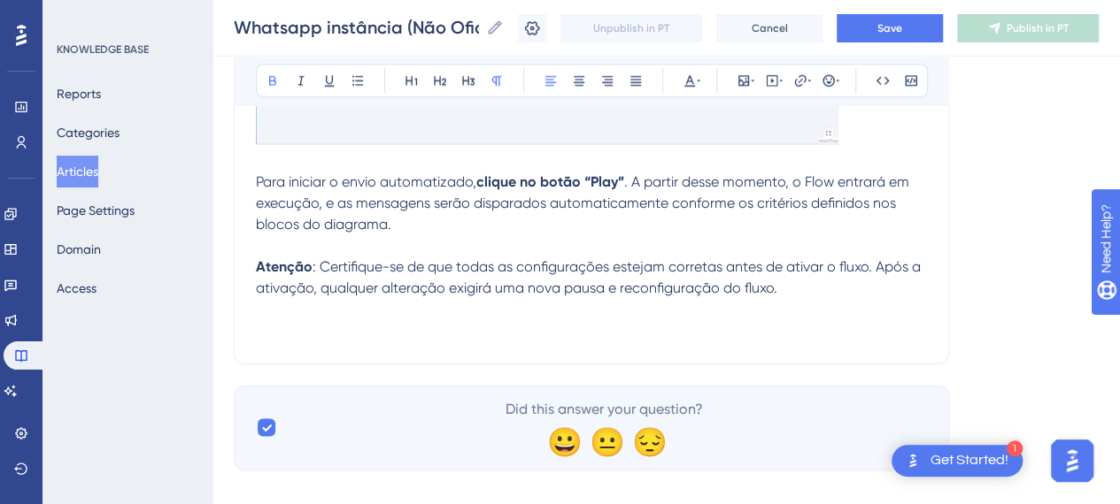
click at [874, 288] on p "Atenção : Certifique-se de que todas as configurações estejam corretas antes de…" at bounding box center [591, 278] width 671 height 42
click at [620, 258] on span ": Certifique-se de que todas as configurações estejam corretas antes de ativar …" at bounding box center [590, 277] width 668 height 38
click at [488, 235] on p at bounding box center [591, 245] width 671 height 21
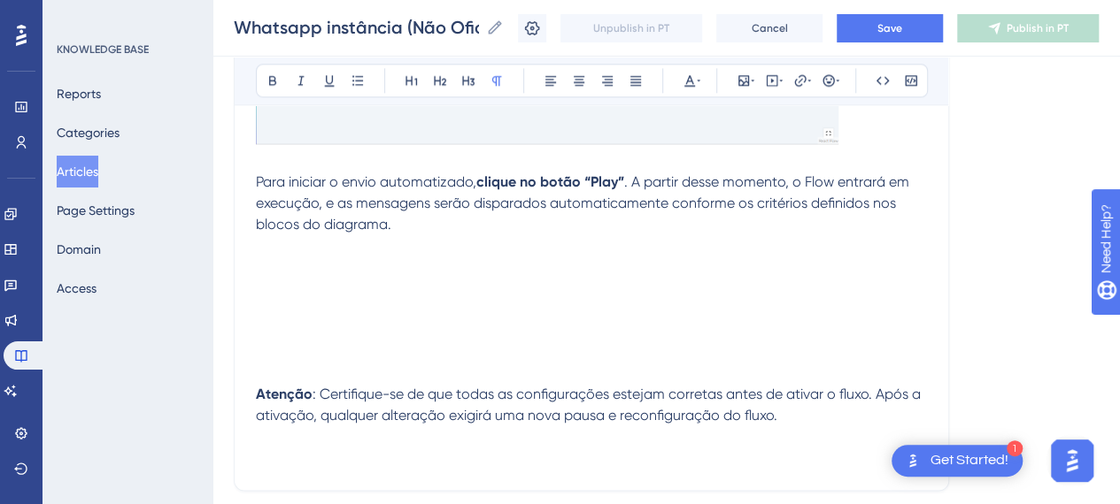
click at [343, 265] on p at bounding box center [591, 267] width 671 height 21
click at [742, 75] on icon at bounding box center [743, 80] width 11 height 11
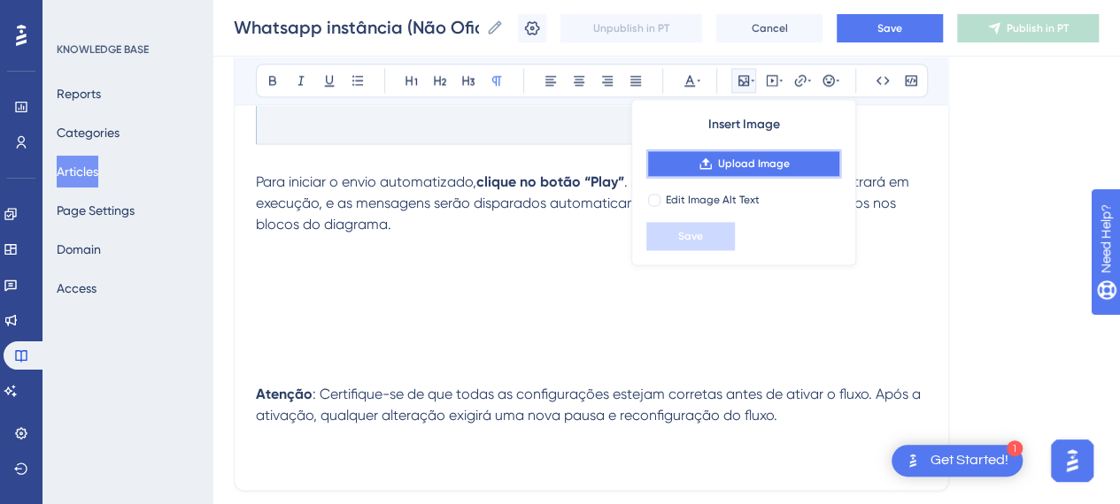
click at [752, 156] on button "Upload Image" at bounding box center [743, 164] width 195 height 28
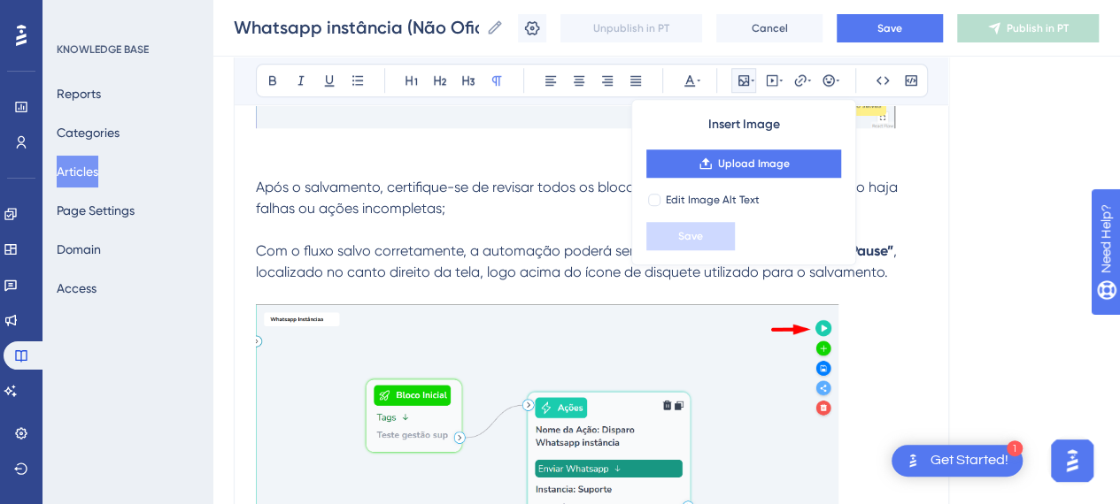
click at [894, 304] on p at bounding box center [591, 448] width 671 height 289
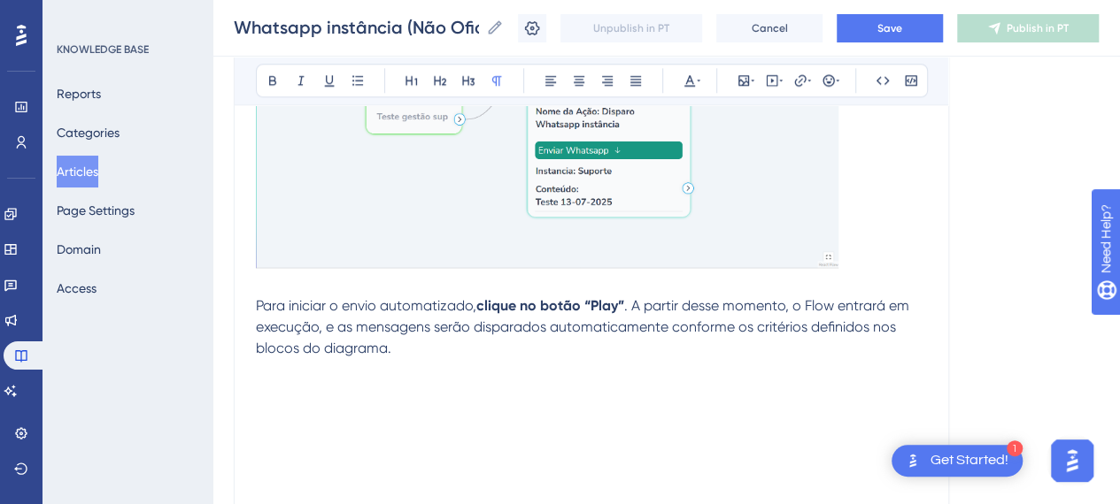
click at [360, 402] on p at bounding box center [591, 412] width 671 height 21
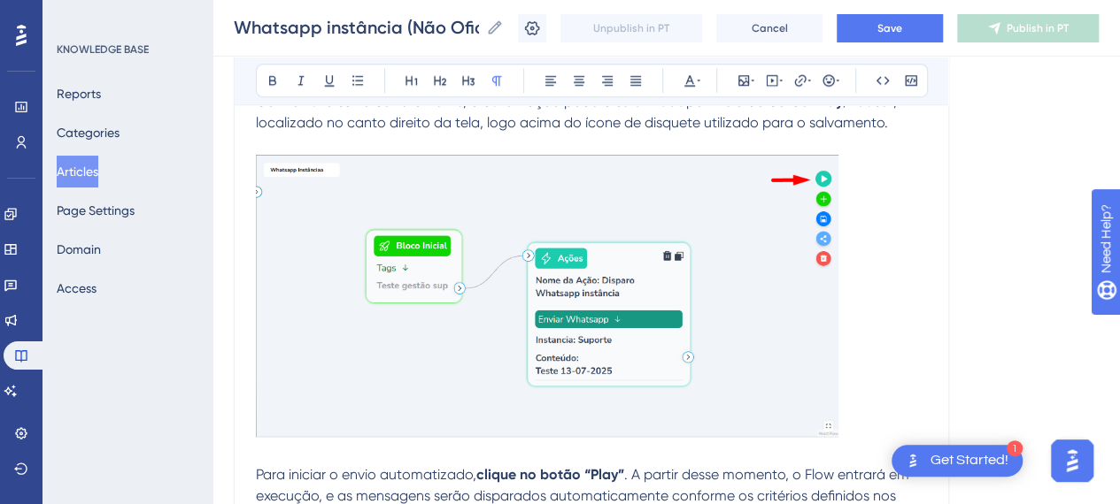
scroll to position [10785, 0]
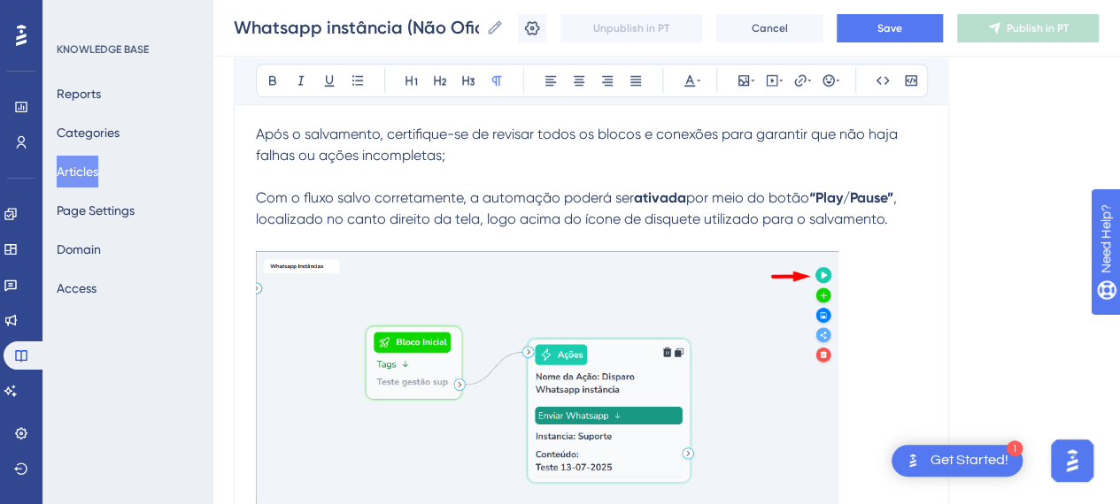
drag, startPoint x: 679, startPoint y: 223, endPoint x: 667, endPoint y: 226, distance: 11.8
click at [680, 230] on p at bounding box center [591, 240] width 671 height 21
click at [775, 189] on span "por meio do botão" at bounding box center [747, 197] width 123 height 17
click at [824, 202] on p "Com o fluxo salvo corretamente, a automação poderá ser ativada por meio do botã…" at bounding box center [591, 198] width 671 height 64
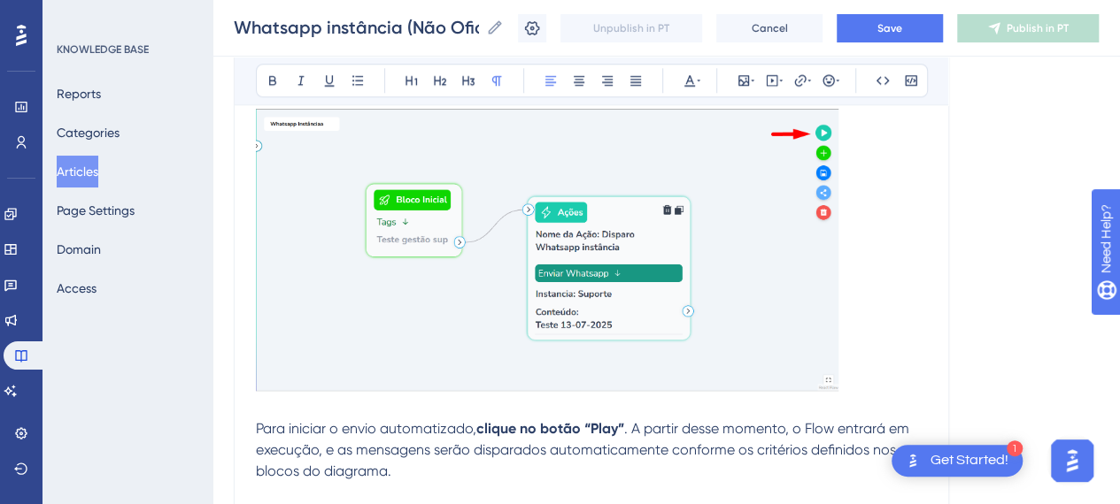
scroll to position [11139, 0]
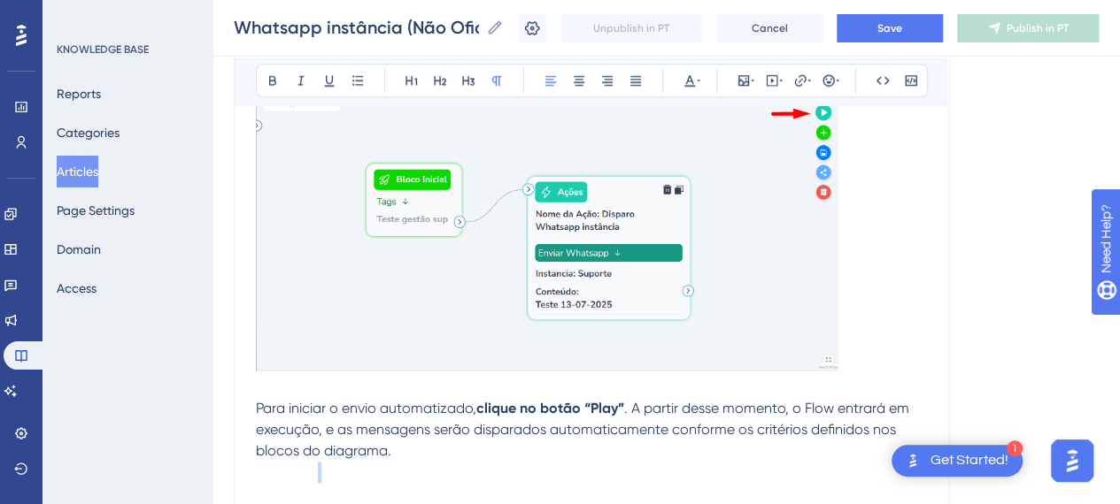
scroll to position [10962, 0]
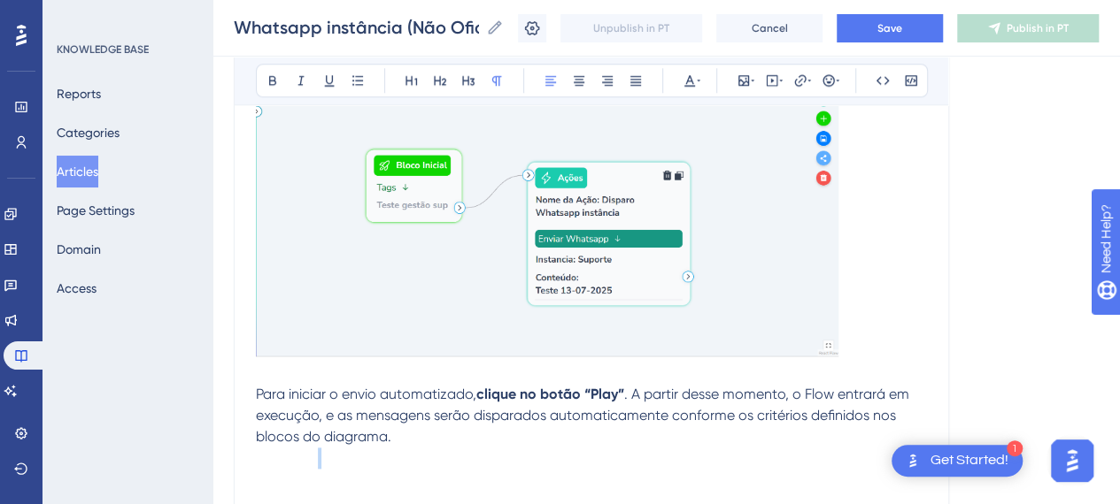
click at [398, 435] on p "Para iniciar o envio automatizado, clique no botão “Play” . A partir desse mome…" at bounding box center [591, 416] width 671 height 64
click at [398, 430] on p "Para iniciar o envio automatizado, clique no botão “Play” . A partir desse mome…" at bounding box center [591, 416] width 671 height 64
click at [406, 387] on span "Para iniciar o envio automatizado," at bounding box center [366, 394] width 220 height 17
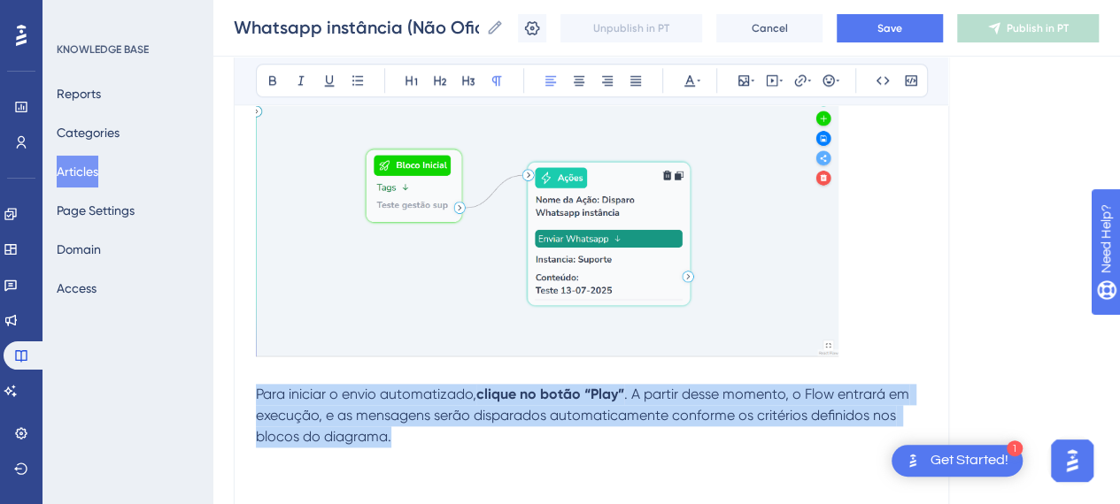
drag, startPoint x: 403, startPoint y: 438, endPoint x: 248, endPoint y: 391, distance: 161.8
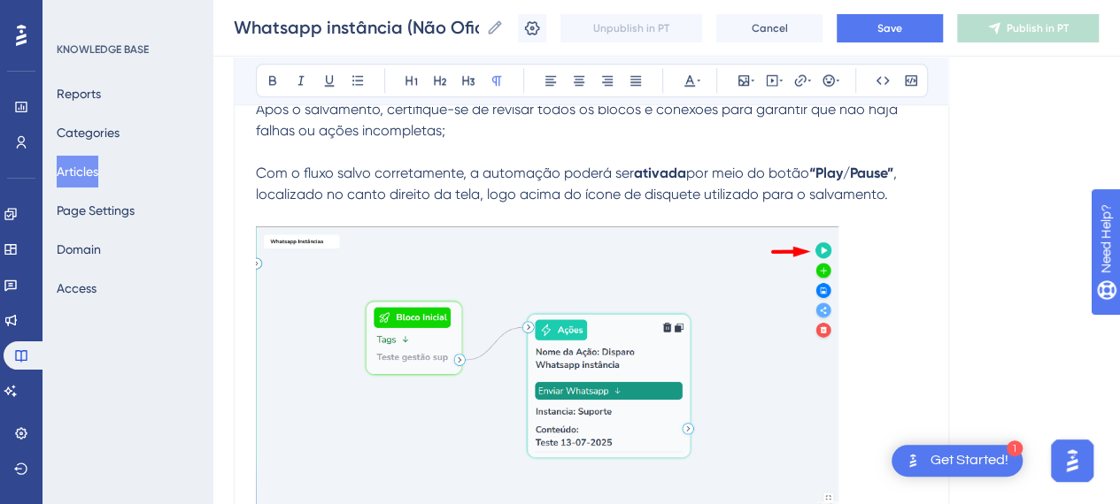
scroll to position [10696, 0]
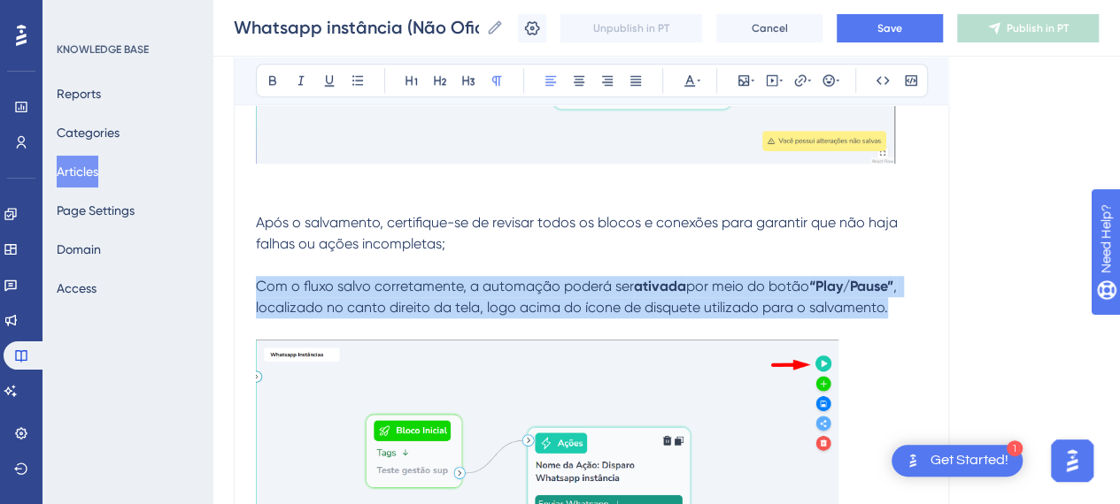
drag, startPoint x: 759, startPoint y: 297, endPoint x: 248, endPoint y: 278, distance: 511.9
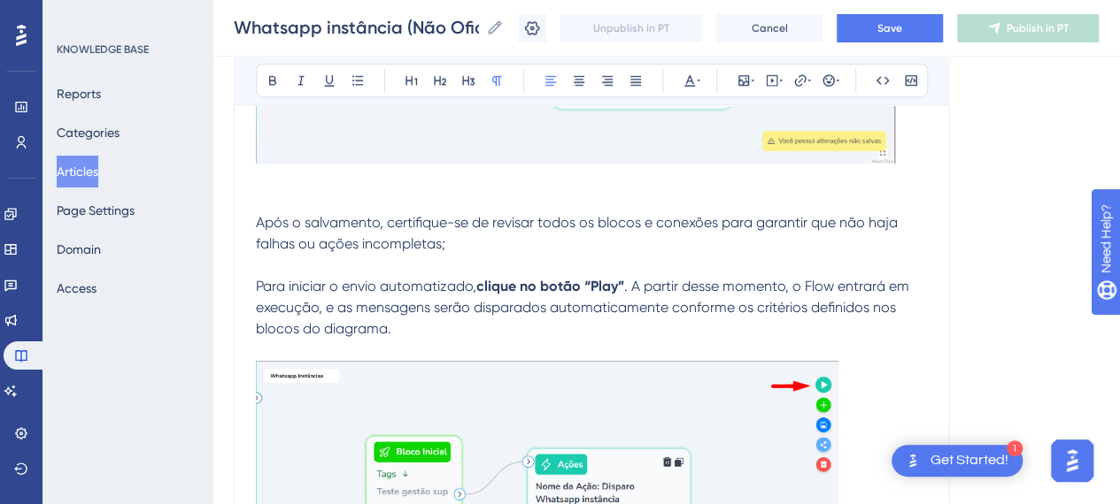
click at [473, 266] on p "Para iniciar o envio automatizado, clique no botão “Play” . A partir desse mome…" at bounding box center [591, 297] width 671 height 85
click at [337, 191] on p at bounding box center [591, 201] width 671 height 21
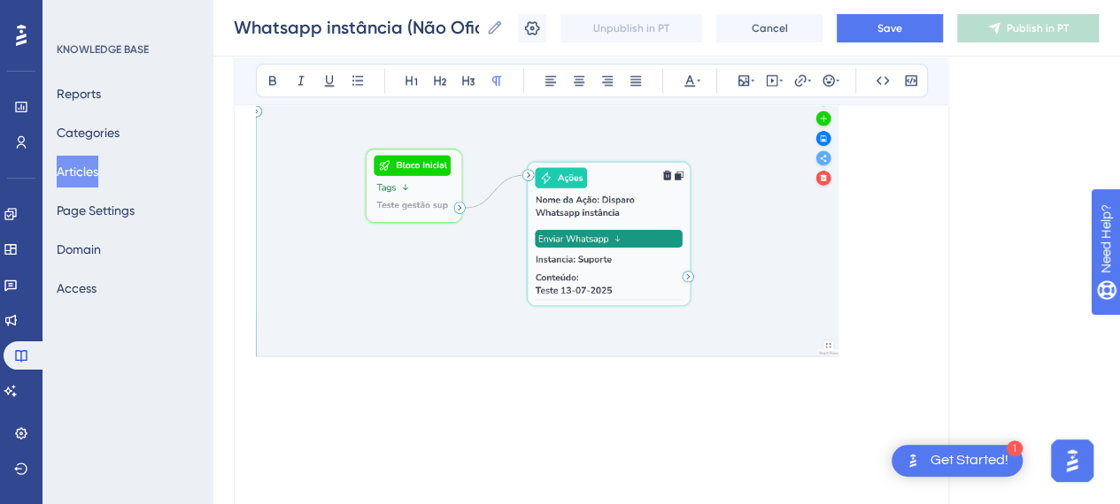
click at [610, 386] on p at bounding box center [591, 394] width 671 height 21
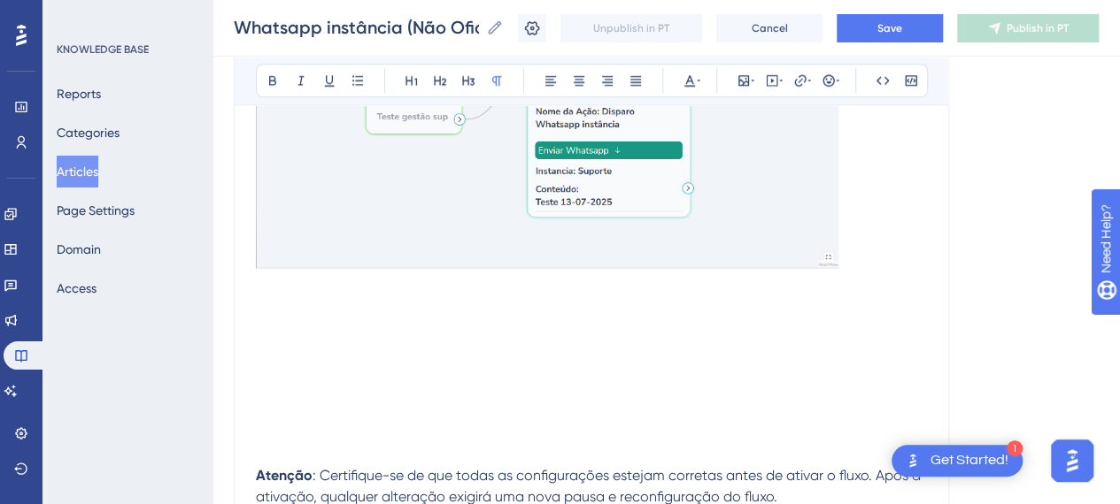
scroll to position [11139, 0]
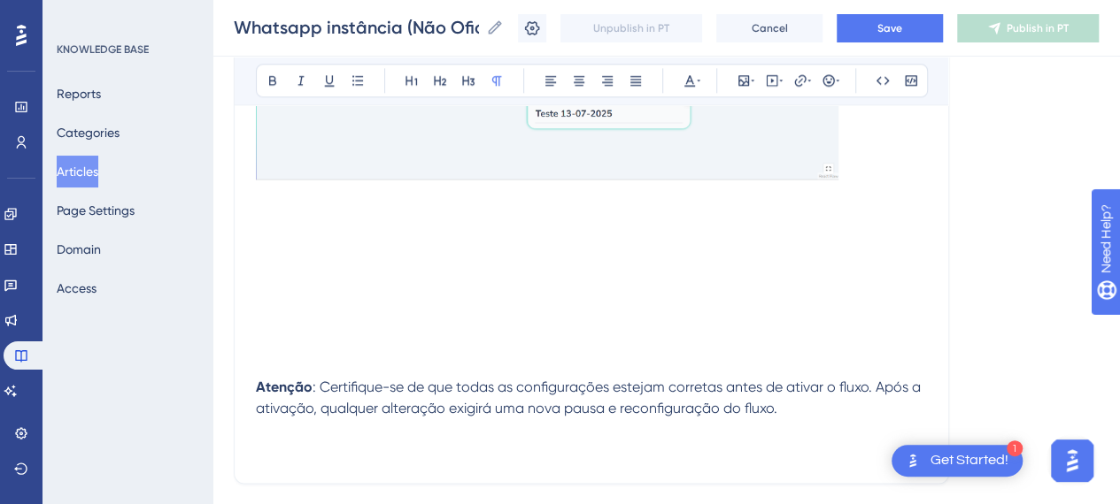
click at [295, 356] on p at bounding box center [591, 366] width 671 height 21
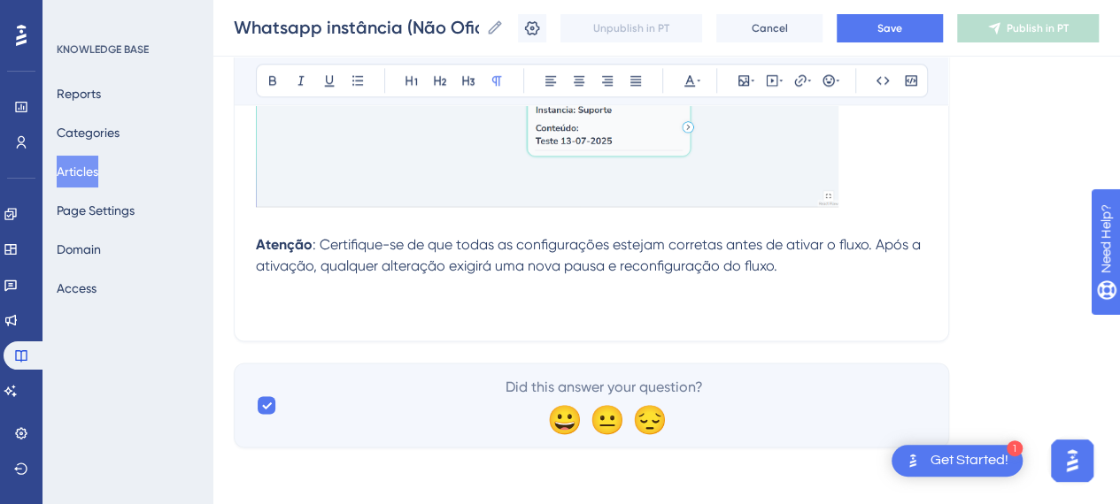
scroll to position [11104, 0]
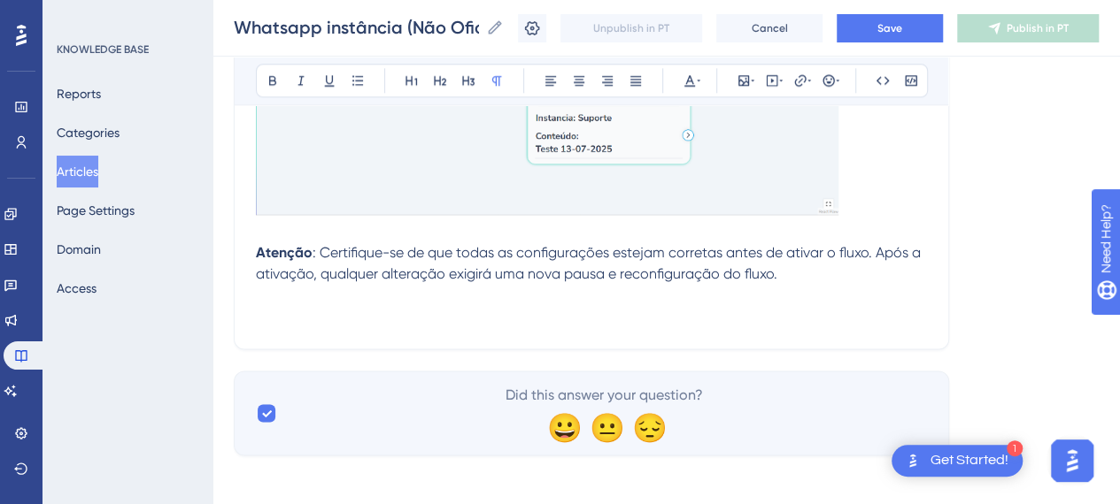
click at [840, 266] on p "Atenção : Certifique-se de que todas as configurações estejam corretas antes de…" at bounding box center [591, 263] width 671 height 42
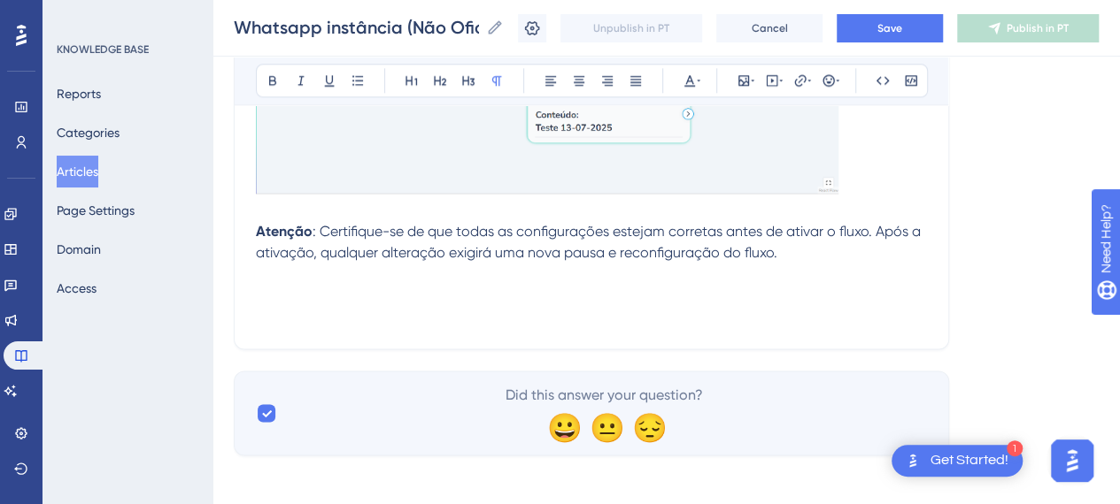
scroll to position [11139, 0]
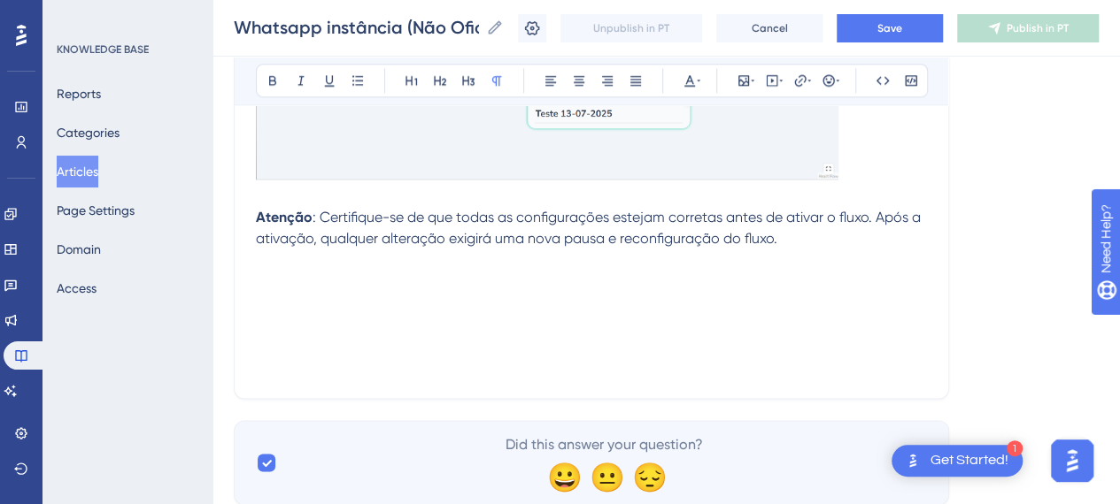
drag, startPoint x: 290, startPoint y: 277, endPoint x: 289, endPoint y: 288, distance: 10.8
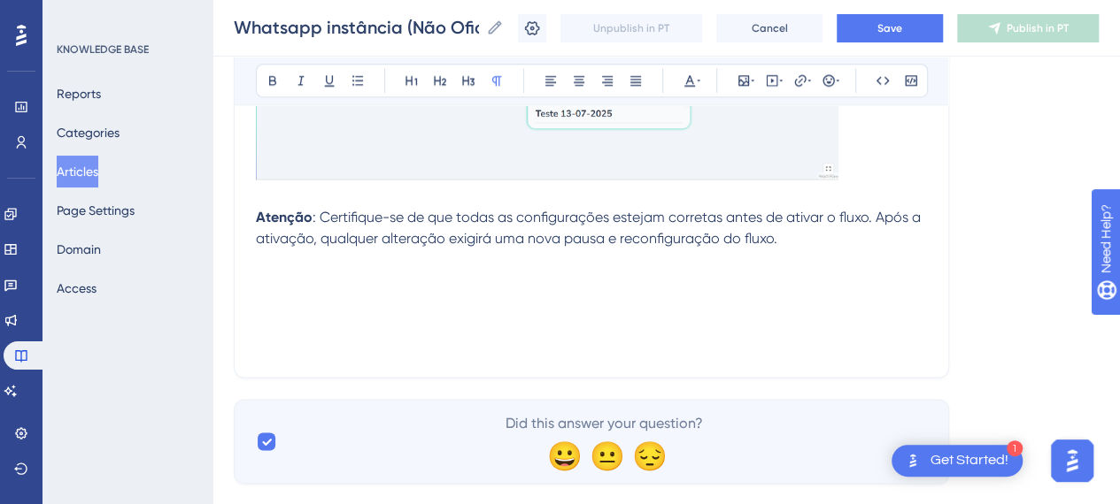
click at [267, 272] on p at bounding box center [591, 281] width 671 height 21
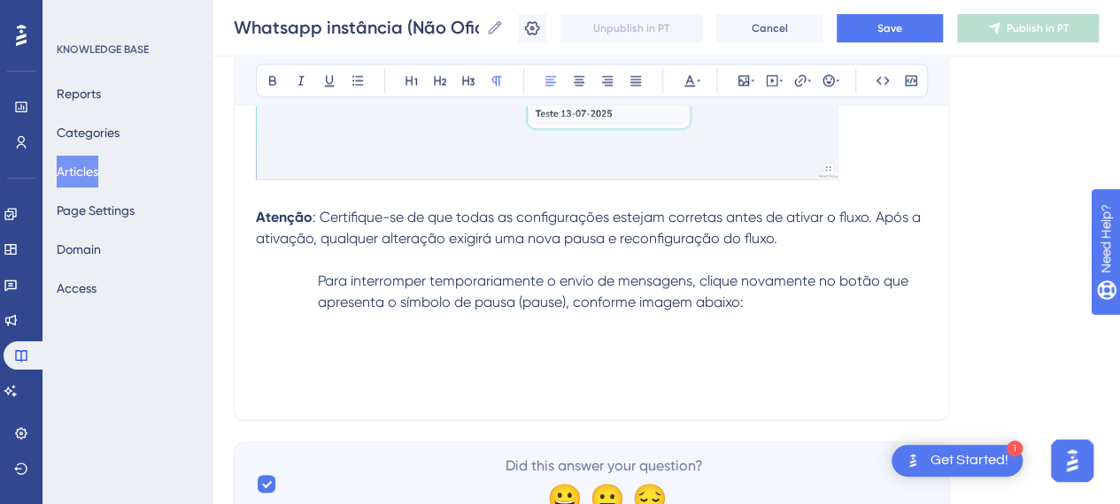
click at [310, 271] on p "Para interromper temporariamente o envio de mensagens, clique novamente no botã…" at bounding box center [591, 292] width 671 height 42
click at [303, 271] on p "Para interromper temporariamente o envio de mensagens, clique novamente no botã…" at bounding box center [591, 292] width 671 height 42
drag, startPoint x: 305, startPoint y: 252, endPoint x: 421, endPoint y: 262, distance: 116.3
click at [309, 258] on p at bounding box center [591, 260] width 671 height 21
click at [690, 321] on p at bounding box center [591, 323] width 671 height 21
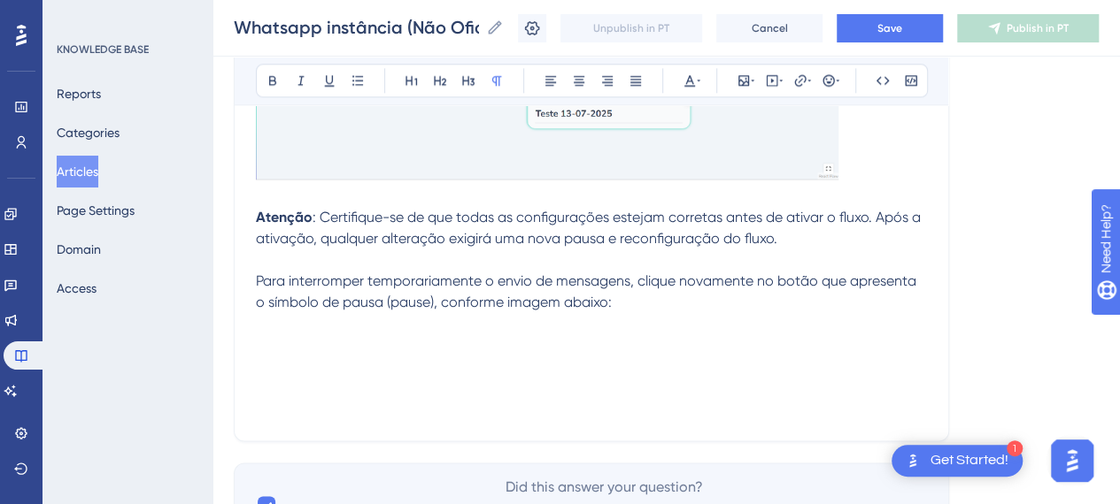
drag, startPoint x: 643, startPoint y: 284, endPoint x: 643, endPoint y: 300, distance: 15.9
click at [643, 296] on p "Para interromper temporariamente o envio de mensagens, clique novamente no botã…" at bounding box center [591, 292] width 671 height 42
click at [685, 313] on p at bounding box center [591, 323] width 671 height 21
click at [637, 296] on p "Para interromper temporariamente o envio de mensagens, clique novamente no botã…" at bounding box center [591, 292] width 671 height 42
click at [611, 335] on p at bounding box center [591, 345] width 671 height 21
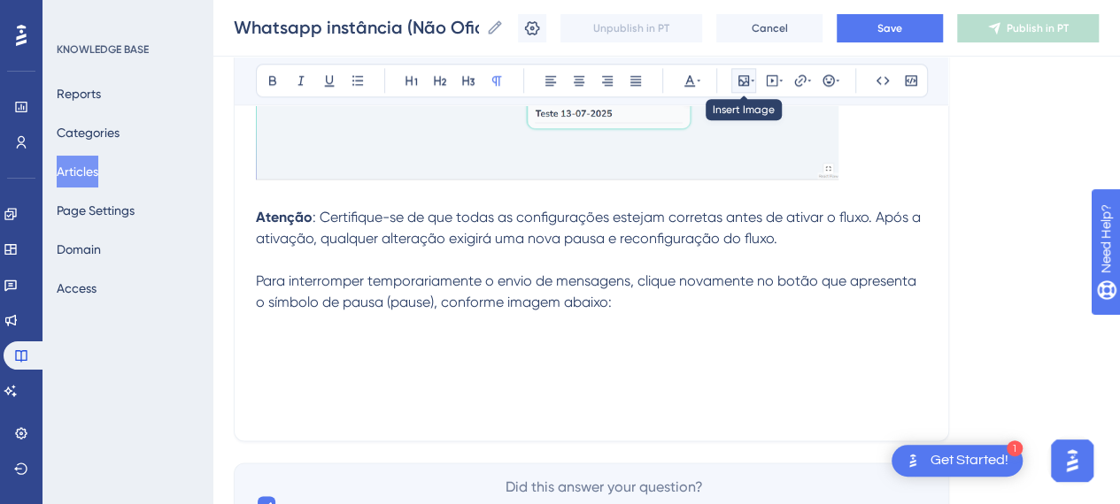
click at [739, 75] on icon at bounding box center [743, 80] width 11 height 11
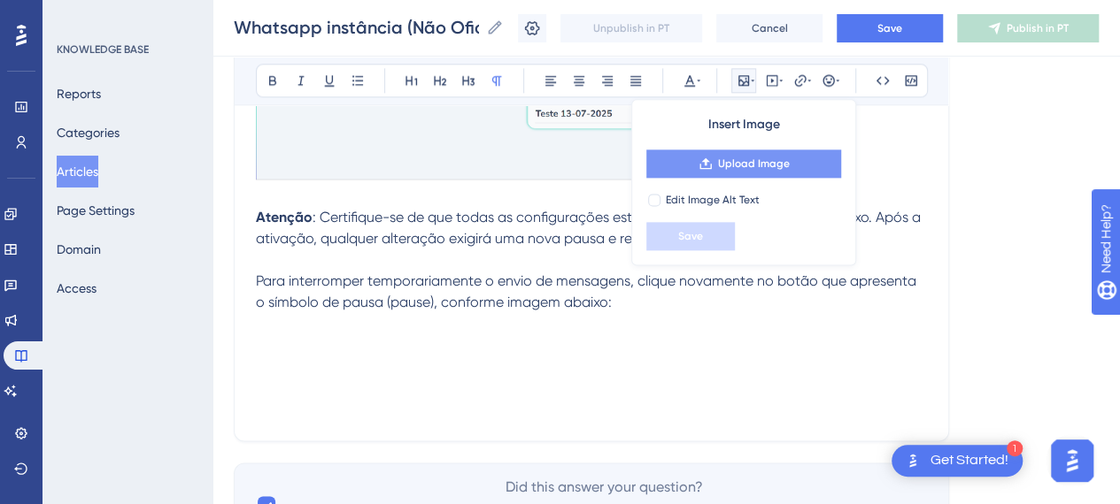
click at [767, 162] on span "Upload Image" at bounding box center [754, 164] width 72 height 14
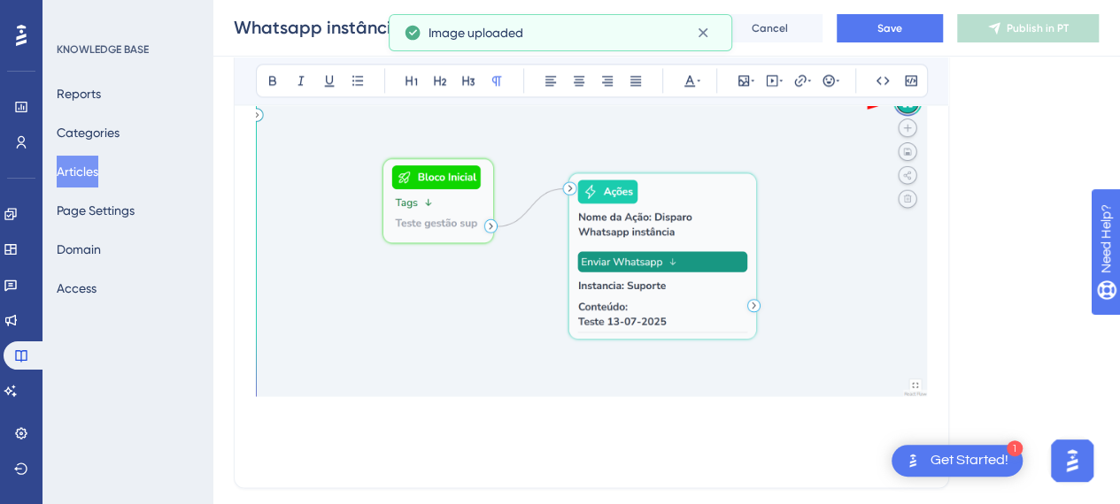
scroll to position [11404, 0]
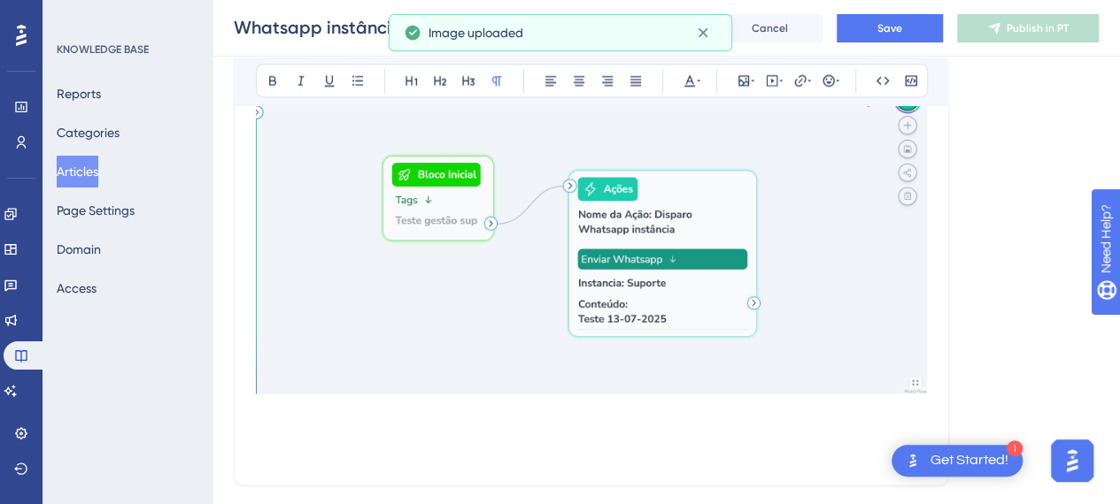
click at [857, 202] on img at bounding box center [591, 231] width 671 height 324
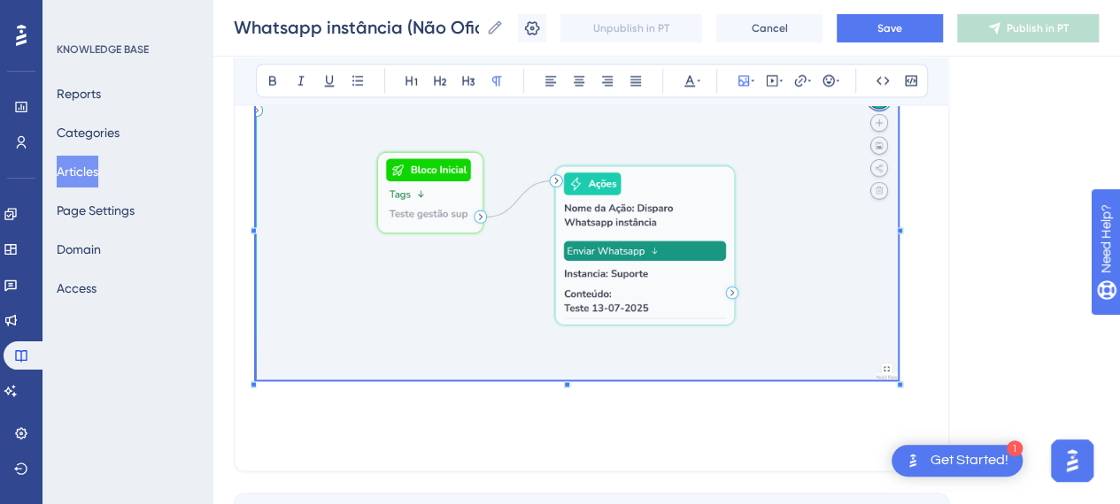
click at [900, 381] on div at bounding box center [900, 384] width 6 height 6
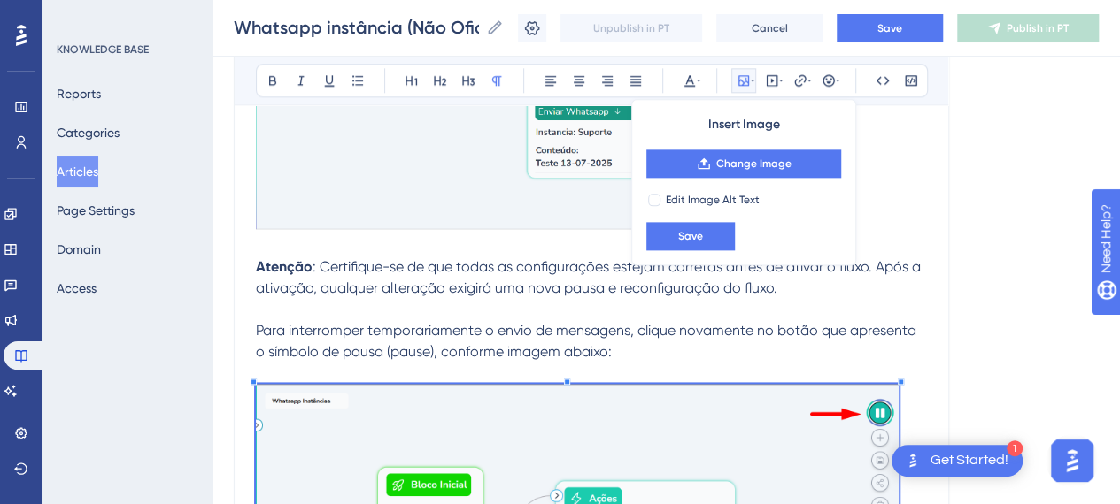
scroll to position [11050, 0]
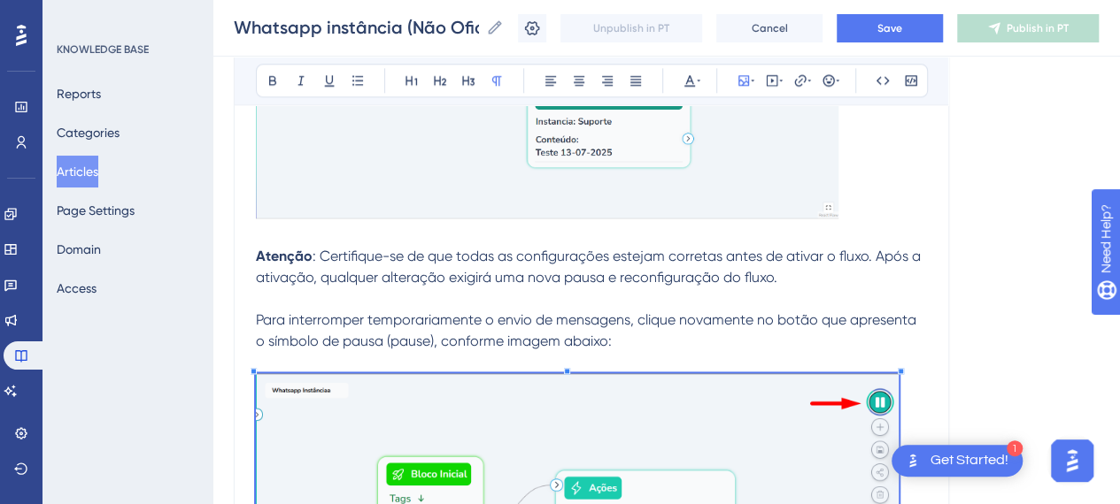
scroll to position [11139, 0]
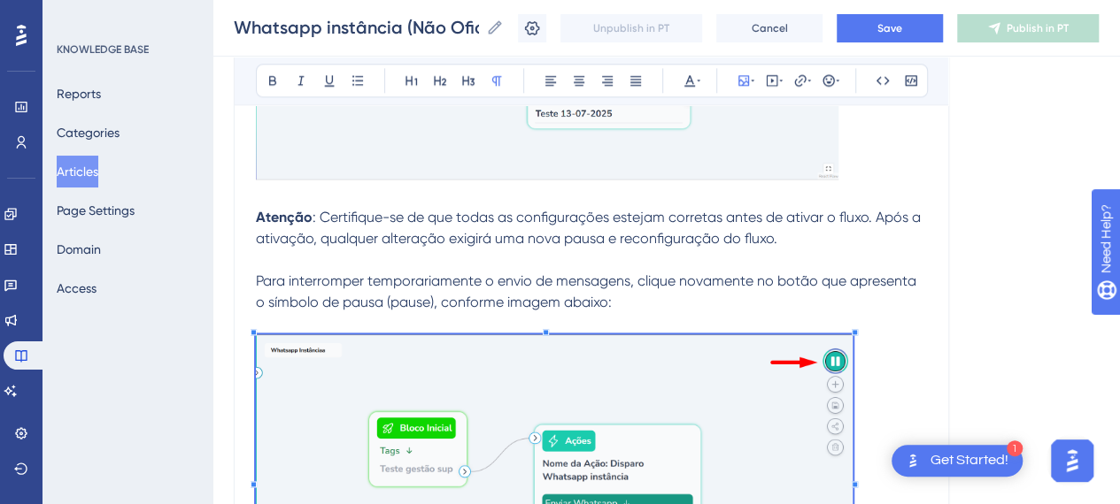
click at [853, 335] on p at bounding box center [591, 482] width 671 height 295
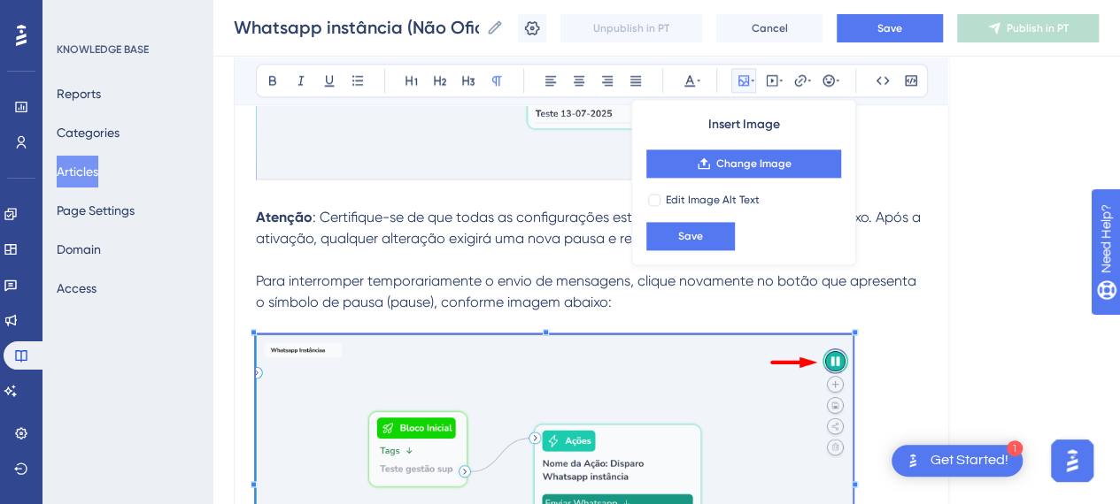
click at [908, 335] on p at bounding box center [591, 482] width 671 height 295
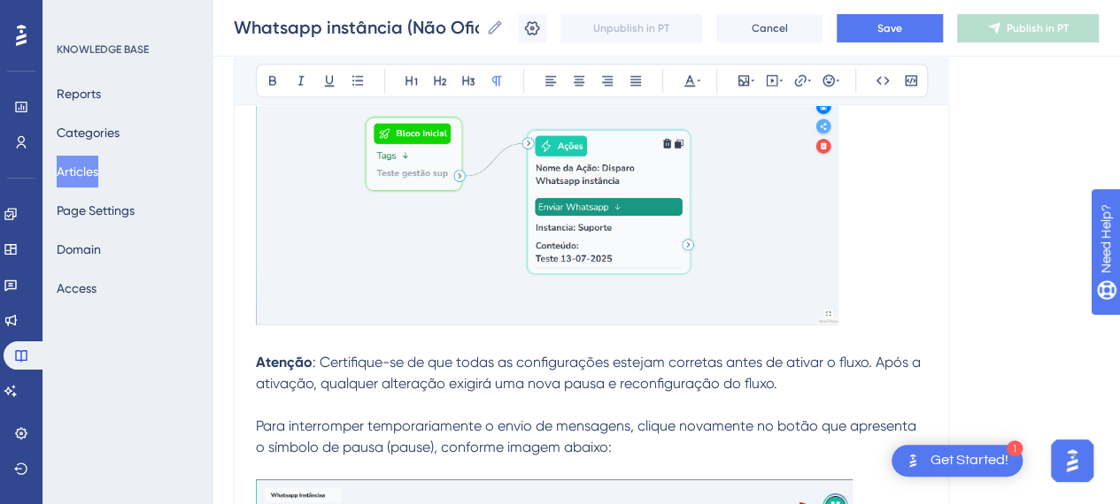
scroll to position [10797, 0]
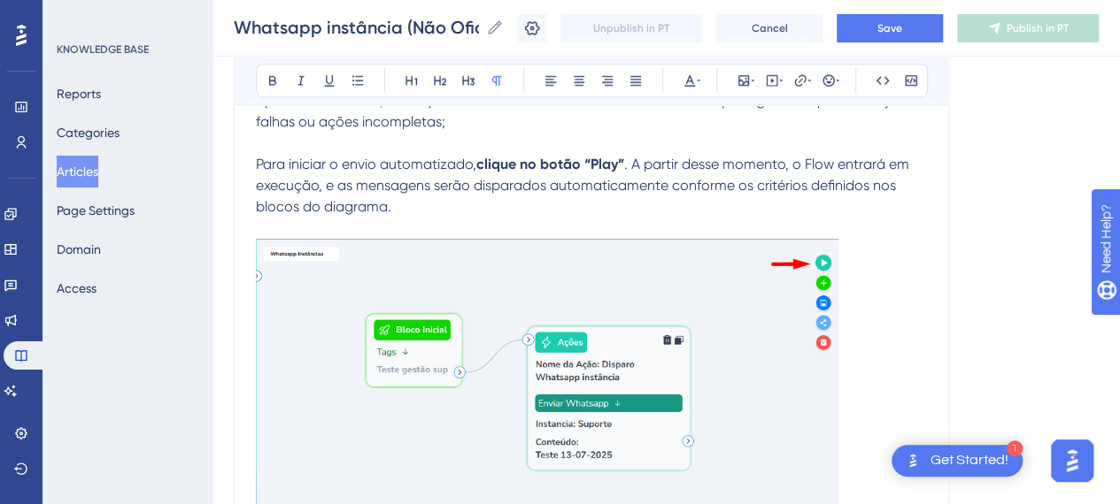
click at [800, 342] on img at bounding box center [547, 380] width 582 height 282
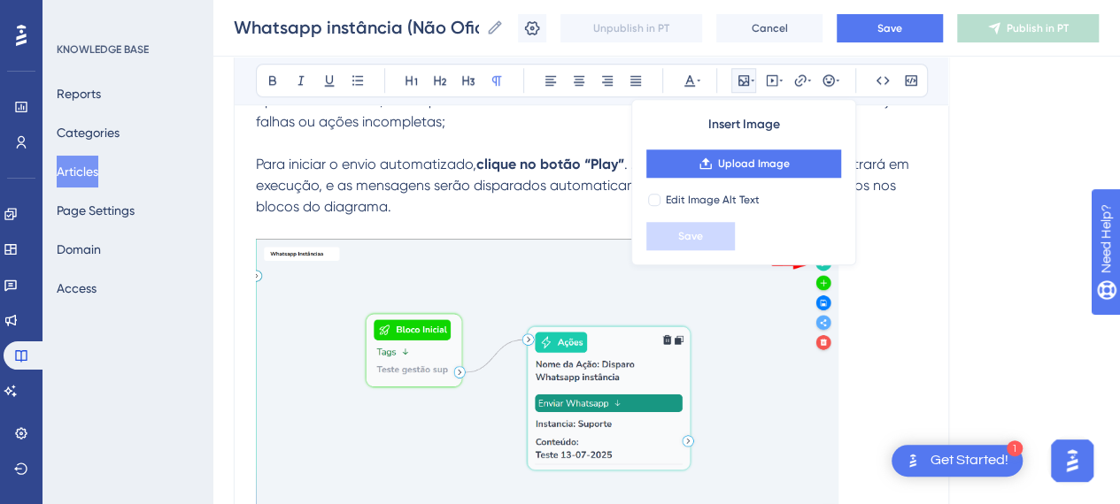
click at [897, 243] on p at bounding box center [591, 383] width 671 height 289
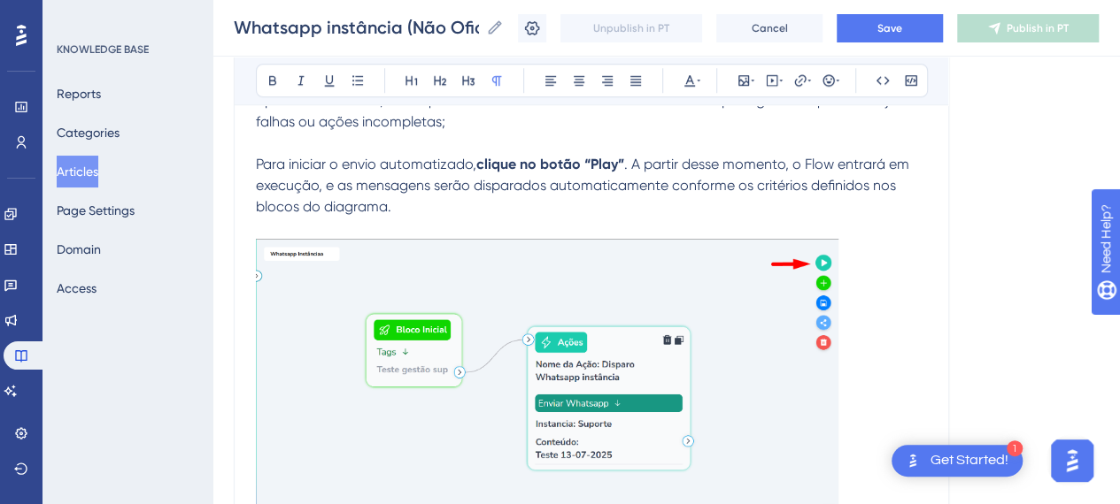
click at [830, 242] on img at bounding box center [547, 380] width 582 height 282
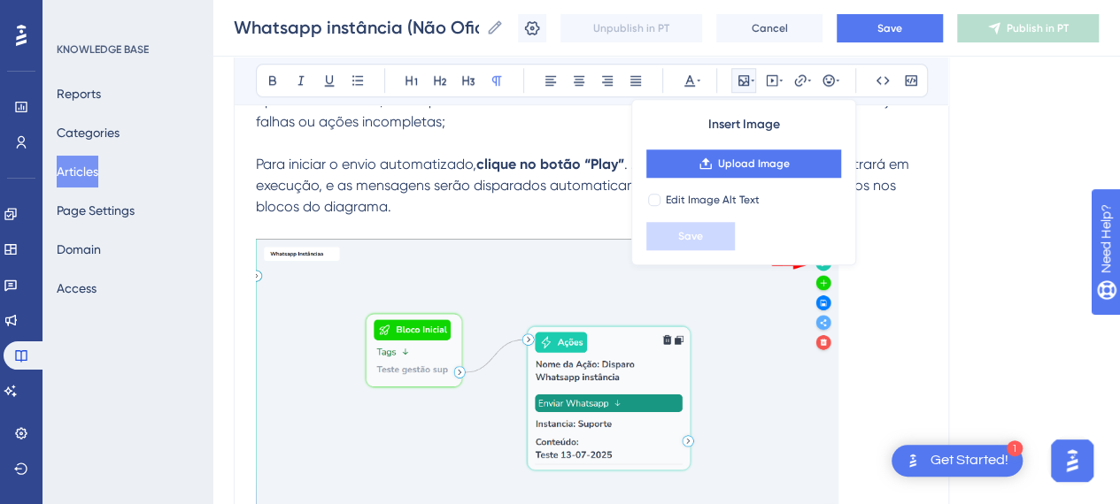
click at [851, 363] on p at bounding box center [591, 383] width 671 height 289
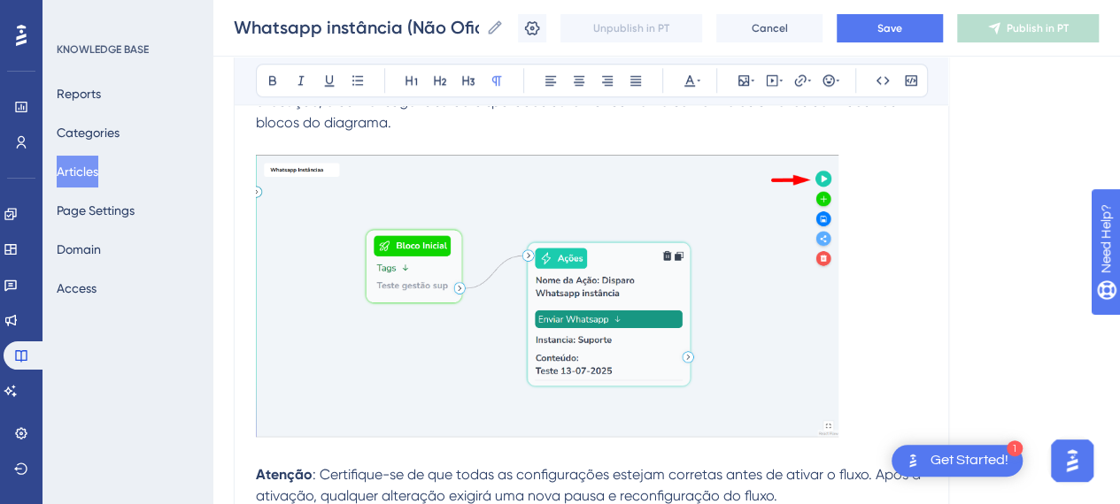
scroll to position [10974, 0]
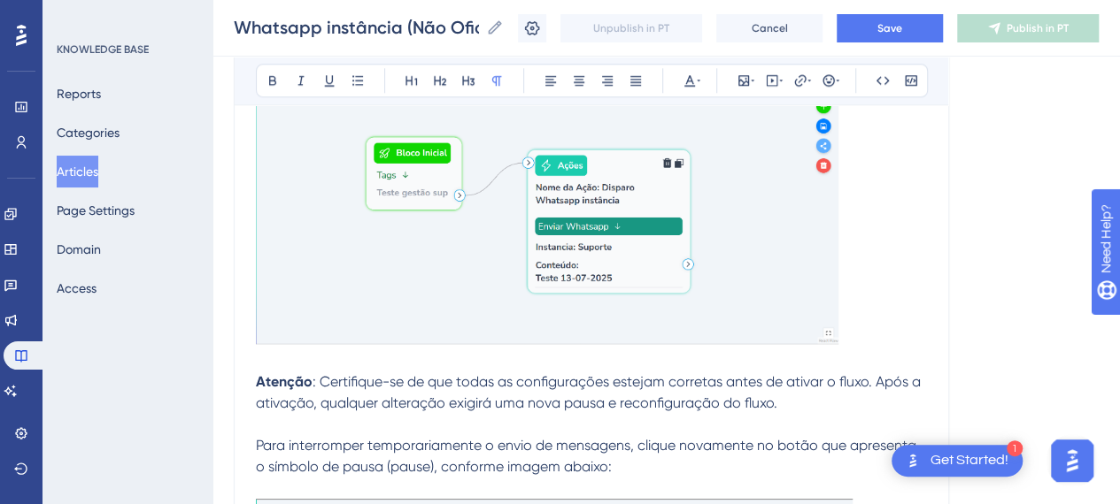
click at [820, 322] on img at bounding box center [547, 203] width 582 height 282
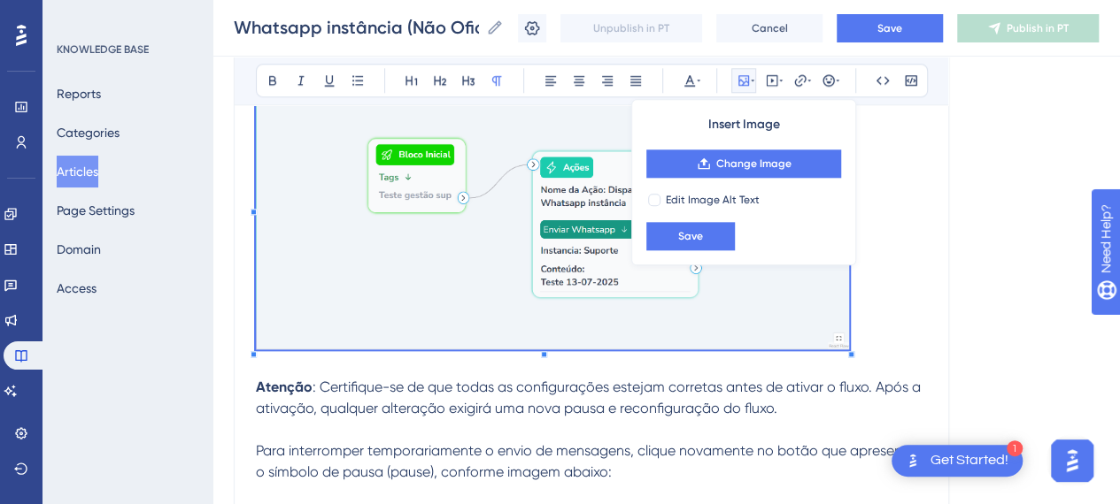
click at [848, 341] on p at bounding box center [591, 209] width 671 height 294
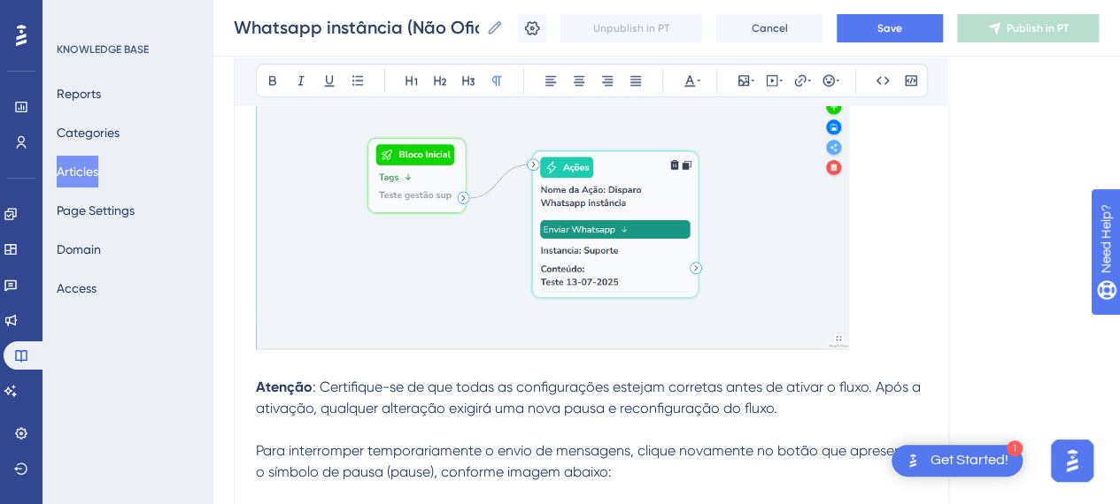
click at [896, 330] on p at bounding box center [591, 209] width 671 height 294
click at [823, 325] on img at bounding box center [552, 206] width 593 height 288
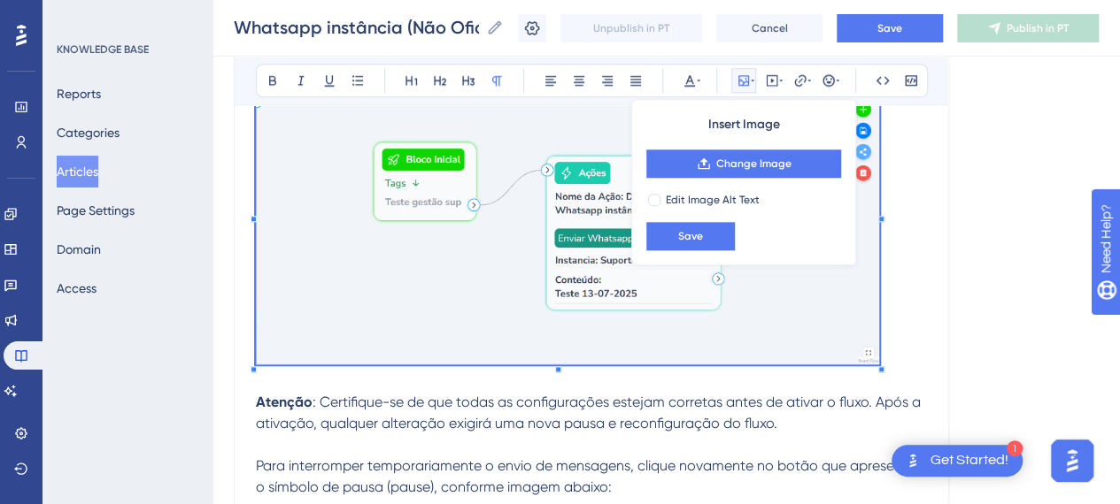
click at [881, 353] on p at bounding box center [591, 216] width 671 height 309
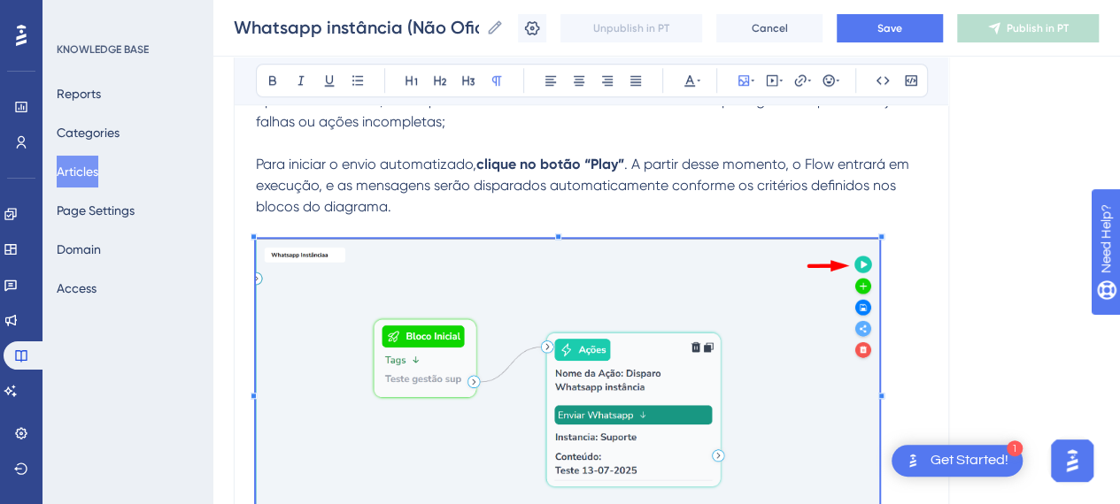
click at [917, 326] on p at bounding box center [591, 393] width 671 height 309
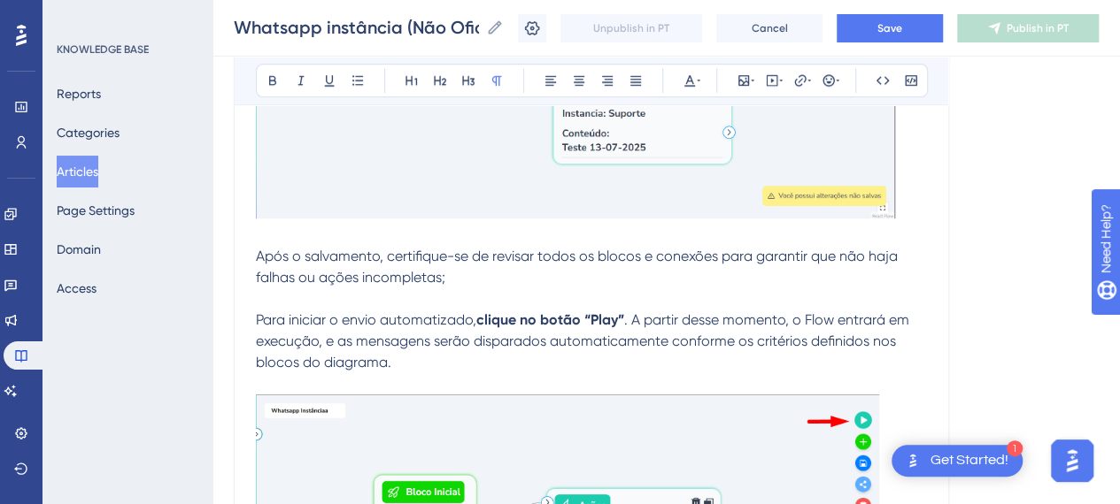
scroll to position [10640, 0]
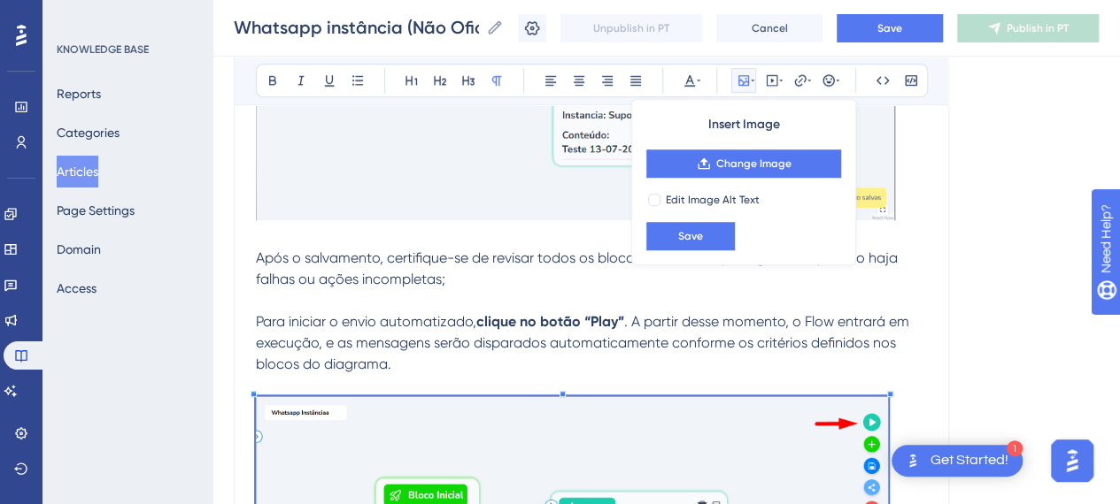
click at [889, 391] on div at bounding box center [890, 394] width 6 height 6
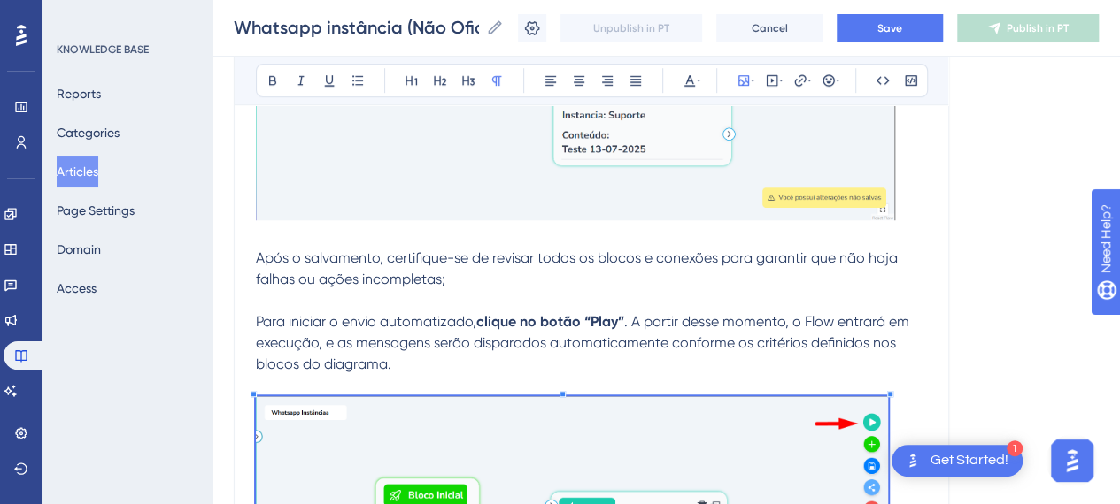
click at [915, 375] on p at bounding box center [591, 385] width 671 height 21
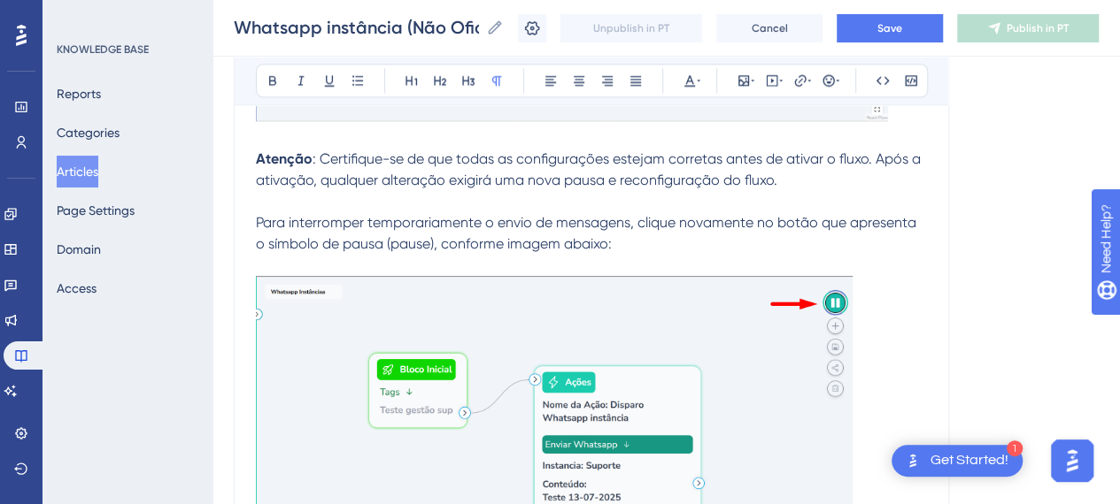
scroll to position [11259, 0]
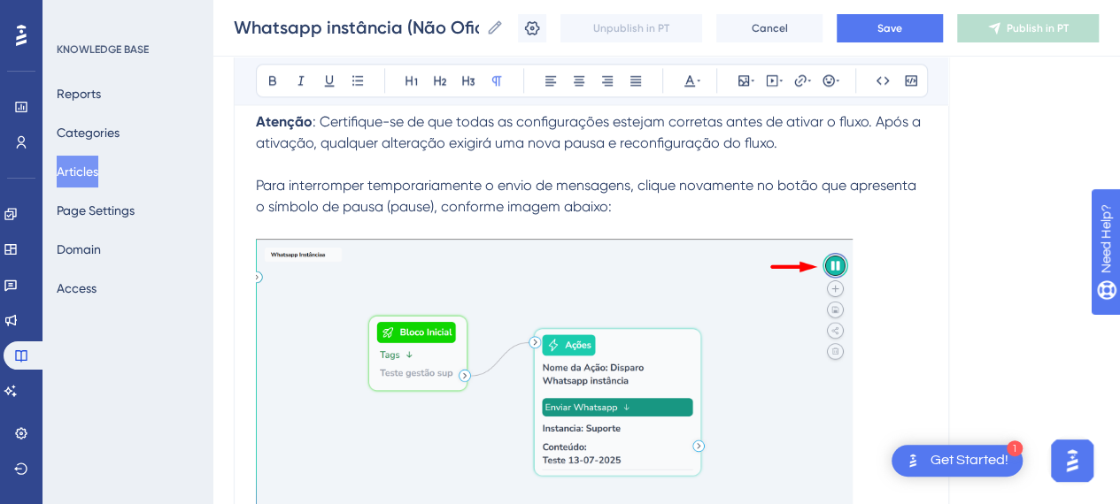
drag, startPoint x: 824, startPoint y: 352, endPoint x: 830, endPoint y: 318, distance: 35.1
click at [823, 350] on img at bounding box center [554, 383] width 597 height 289
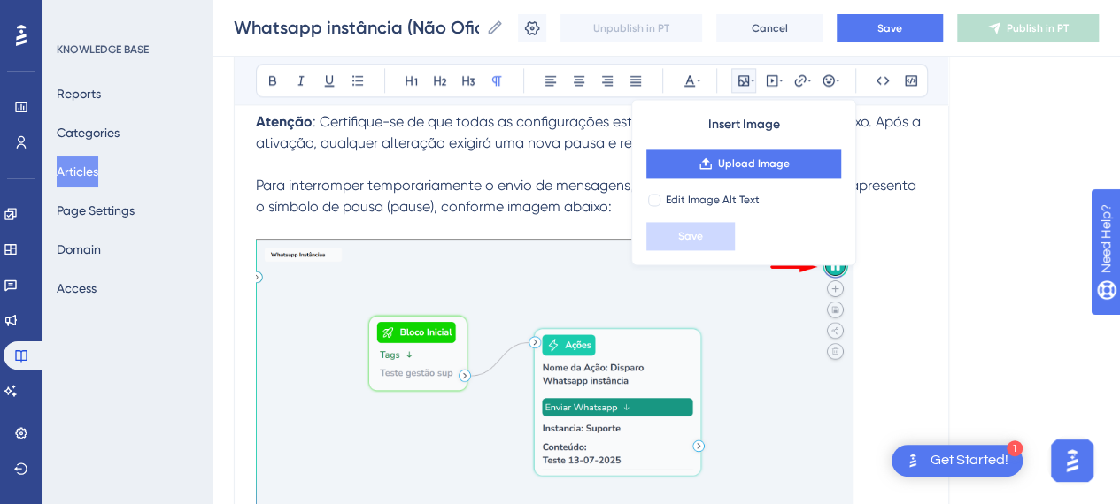
click at [874, 341] on p at bounding box center [591, 386] width 671 height 295
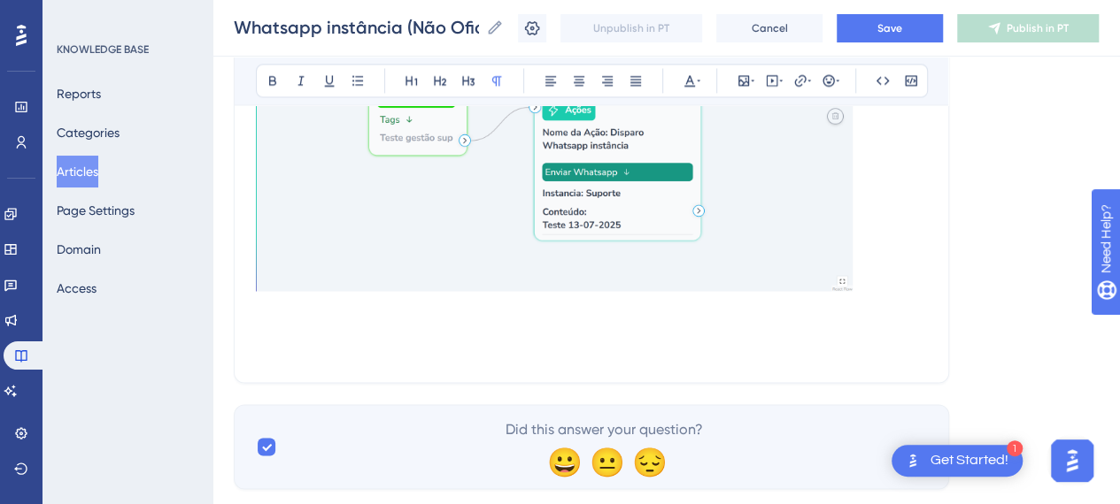
scroll to position [11528, 0]
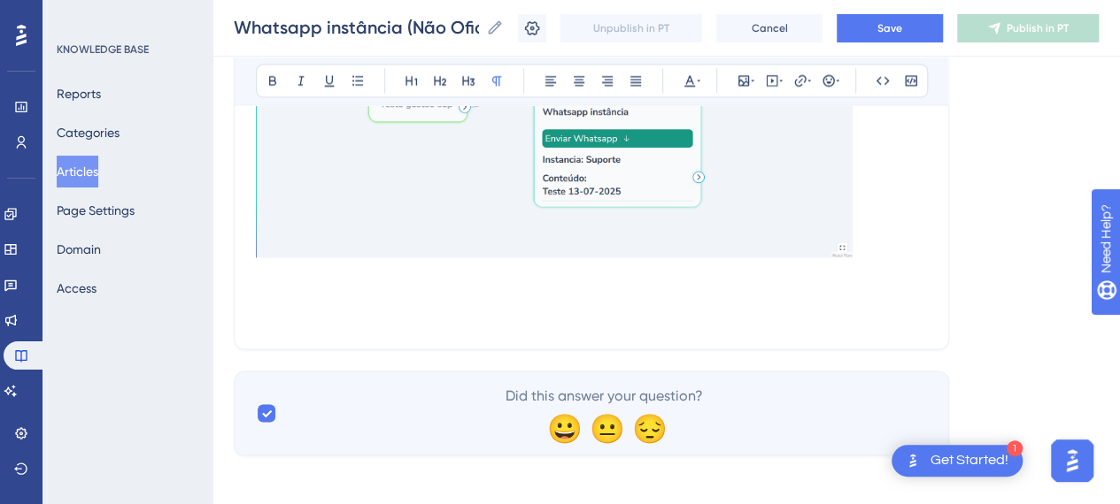
click at [805, 235] on img at bounding box center [554, 114] width 597 height 289
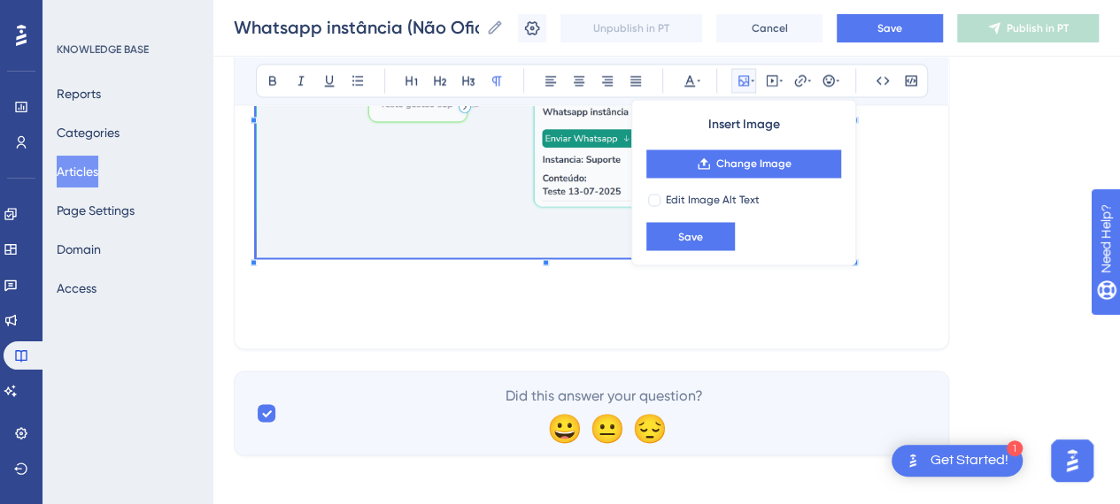
click at [887, 252] on p at bounding box center [591, 117] width 671 height 295
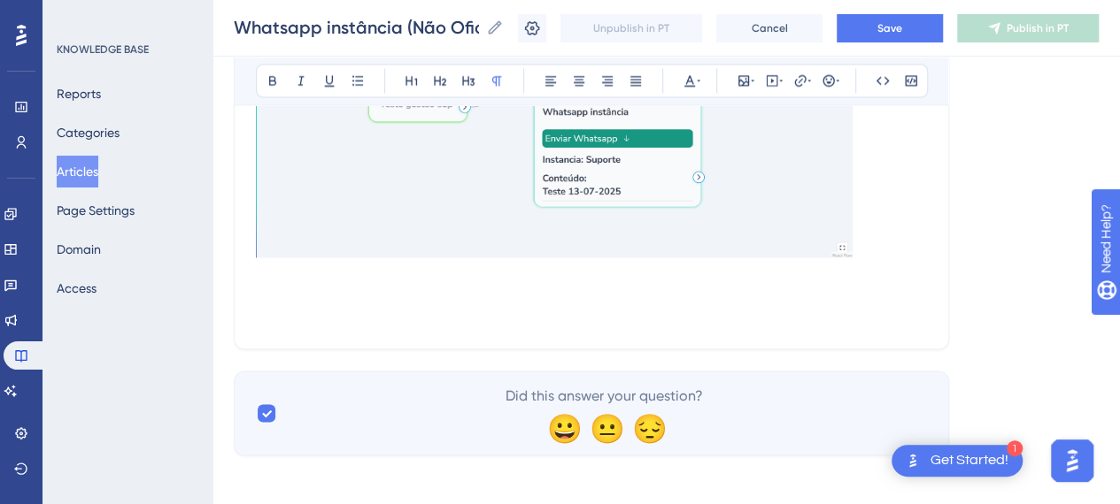
scroll to position [11351, 0]
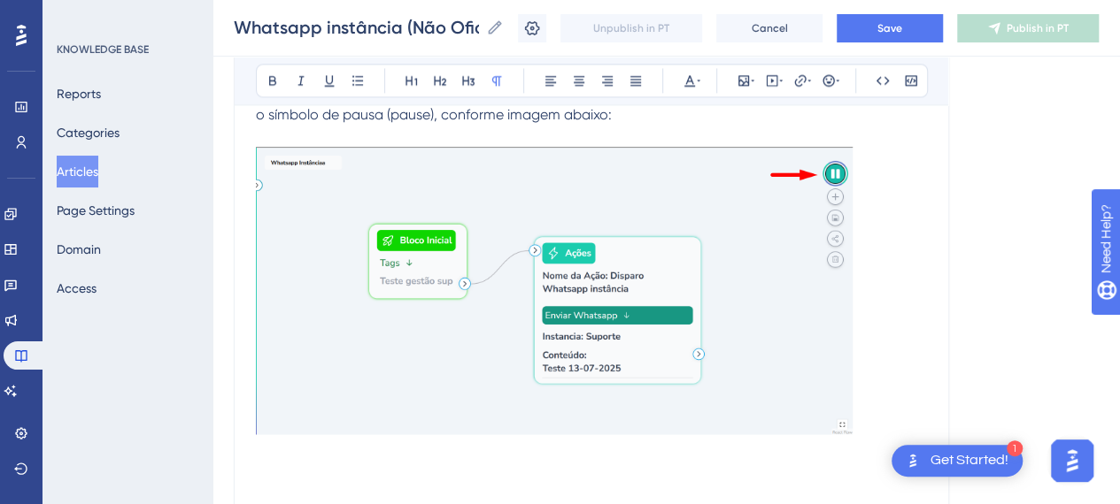
click at [830, 204] on img at bounding box center [554, 291] width 597 height 289
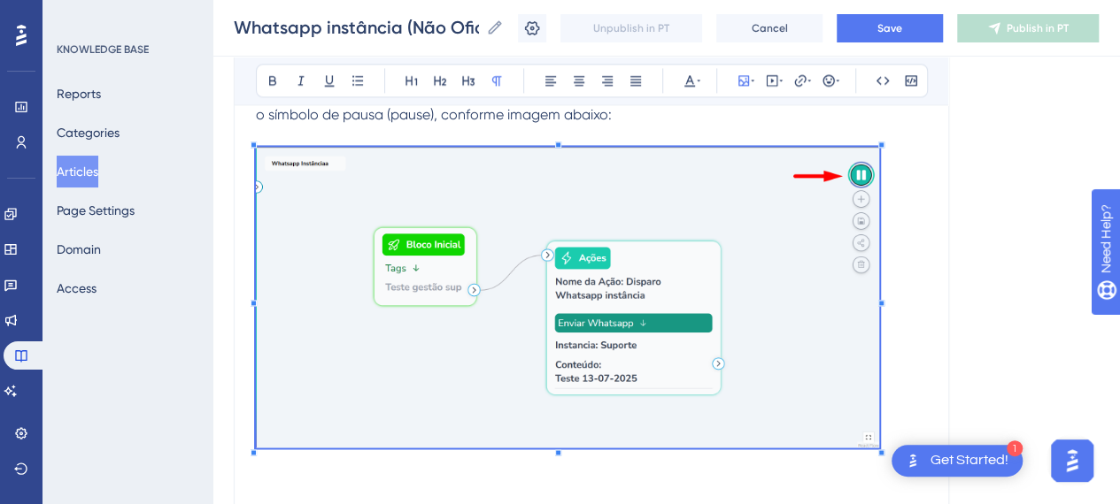
click at [904, 317] on p at bounding box center [591, 300] width 671 height 307
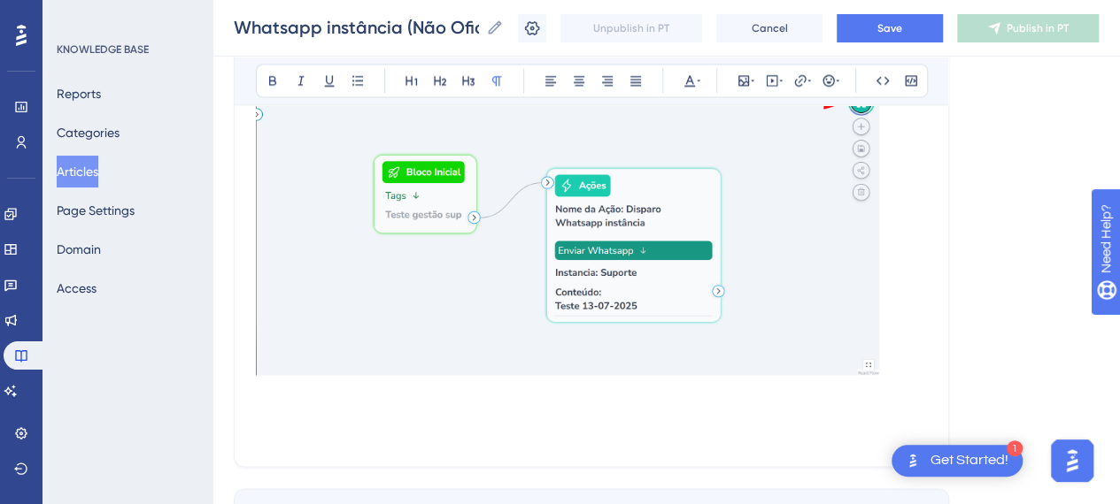
scroll to position [11440, 0]
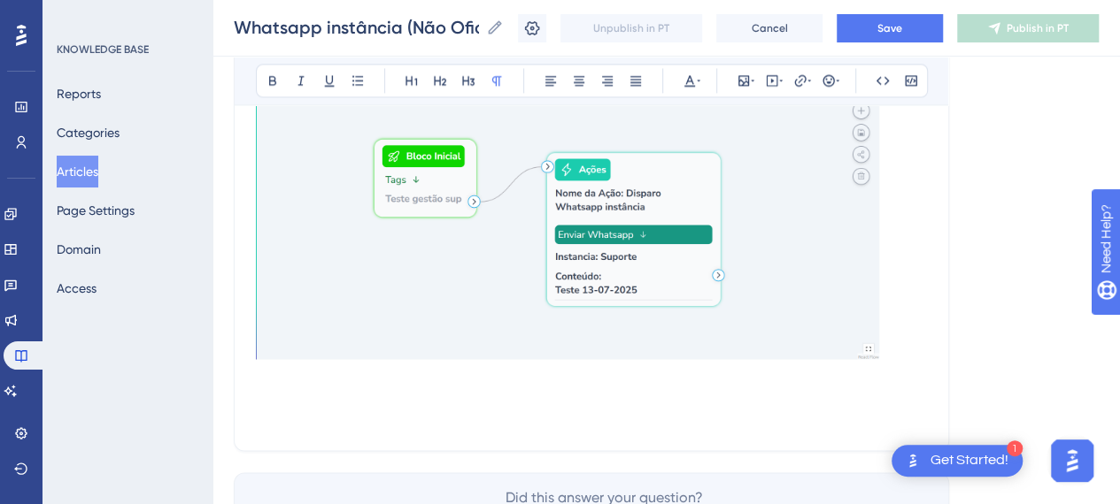
click at [812, 266] on img at bounding box center [567, 208] width 623 height 301
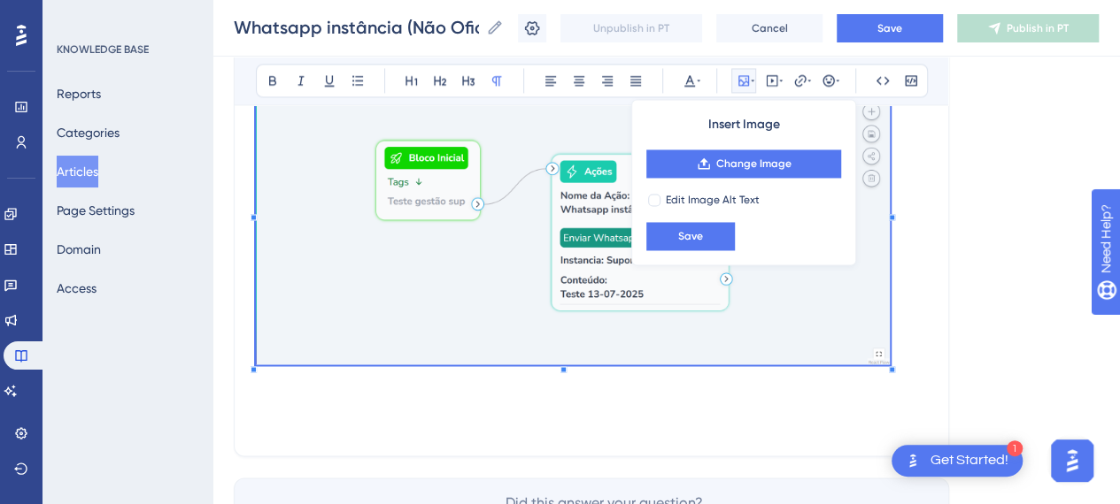
click at [890, 366] on div at bounding box center [892, 369] width 6 height 6
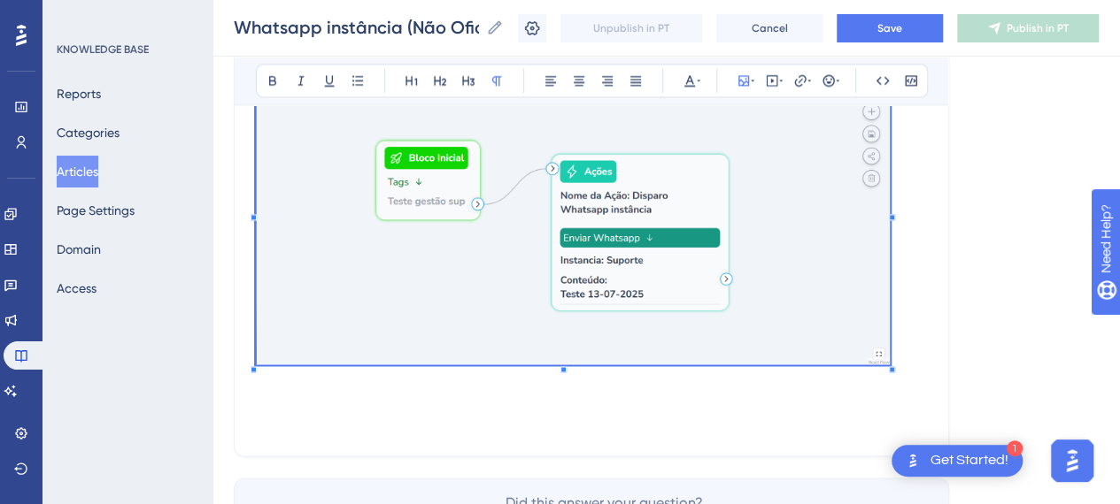
click at [912, 343] on p at bounding box center [591, 214] width 671 height 312
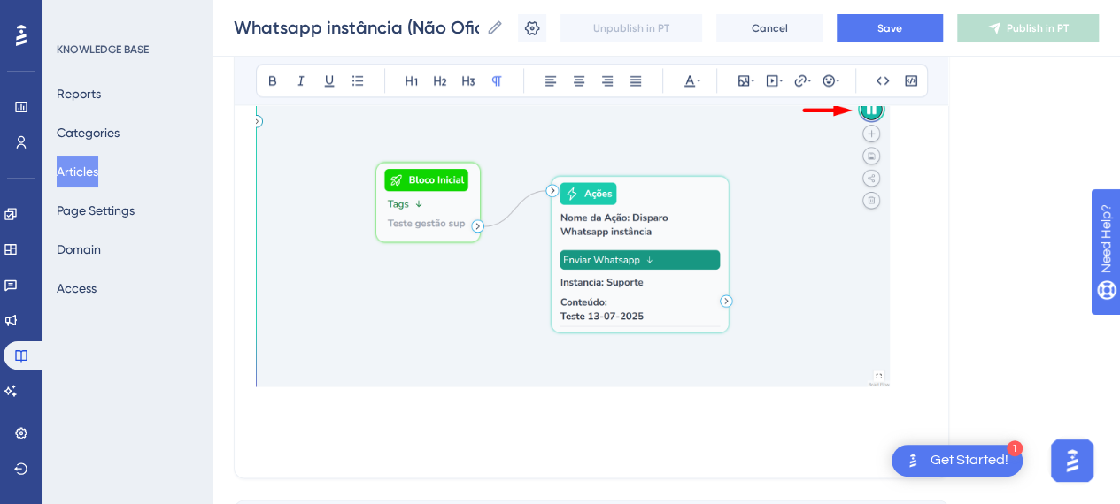
scroll to position [11528, 0]
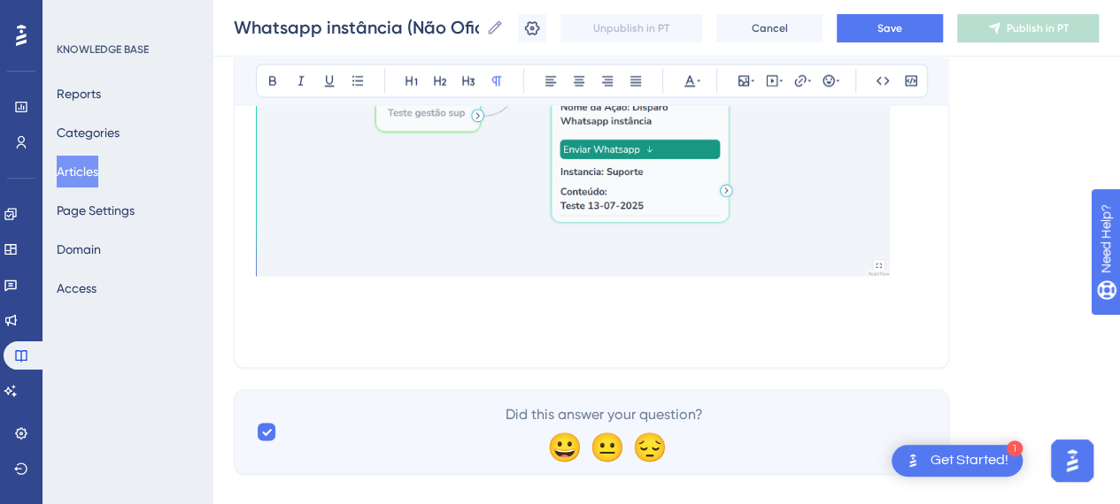
click at [354, 282] on p at bounding box center [591, 292] width 671 height 21
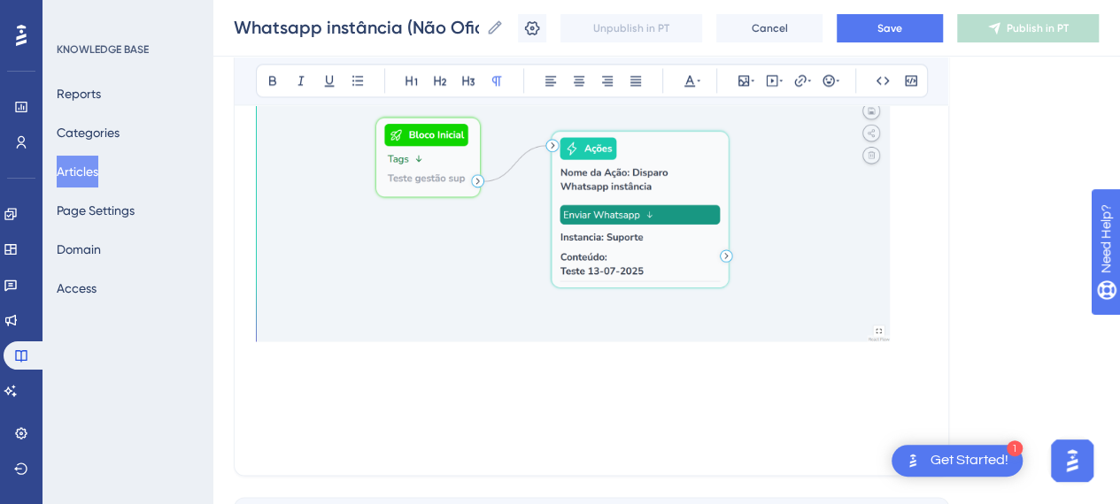
scroll to position [11589, 0]
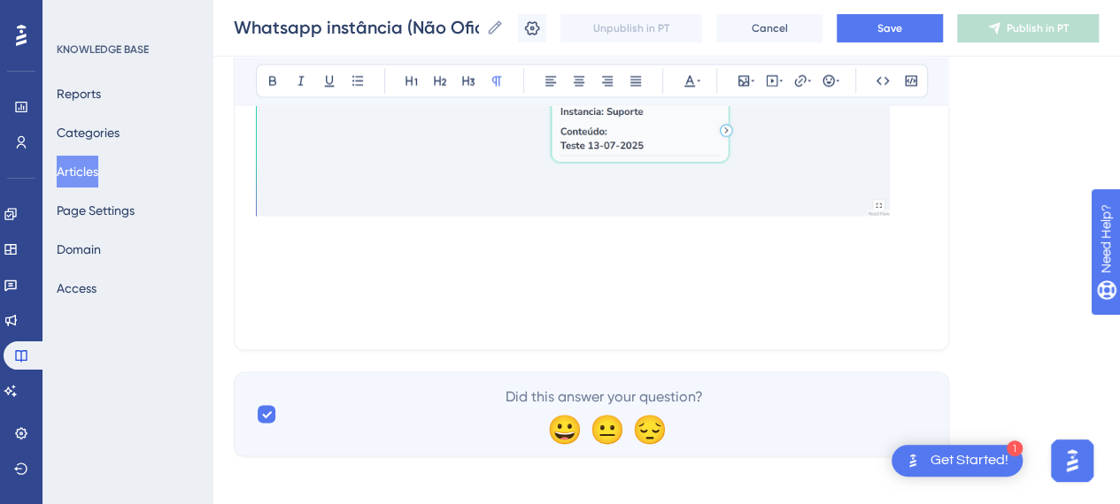
click at [483, 250] on p at bounding box center [591, 253] width 671 height 21
click at [473, 83] on icon at bounding box center [468, 80] width 14 height 14
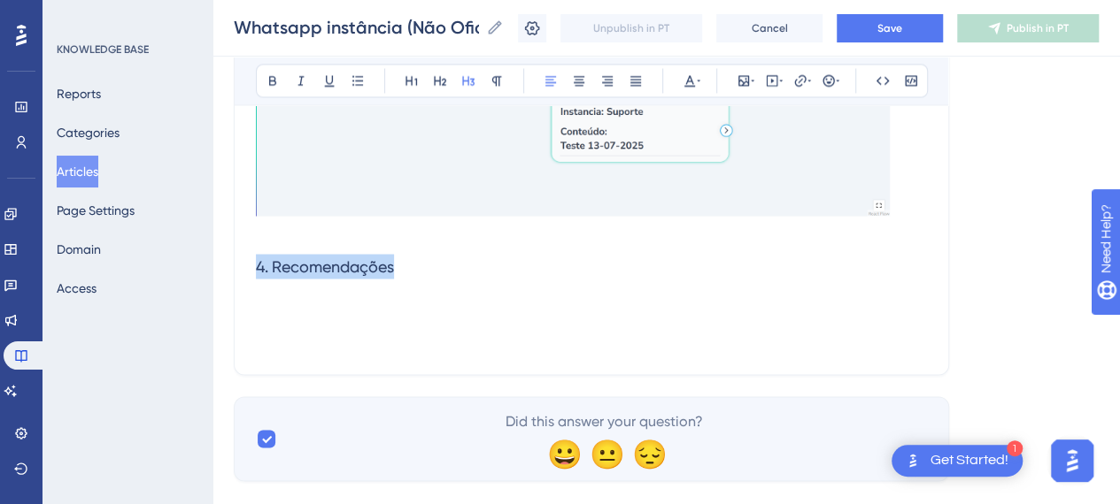
drag, startPoint x: 294, startPoint y: 254, endPoint x: 248, endPoint y: 252, distance: 46.1
click at [271, 81] on icon at bounding box center [272, 81] width 7 height 10
click at [430, 266] on h3 "4. Recomendações" at bounding box center [591, 266] width 671 height 46
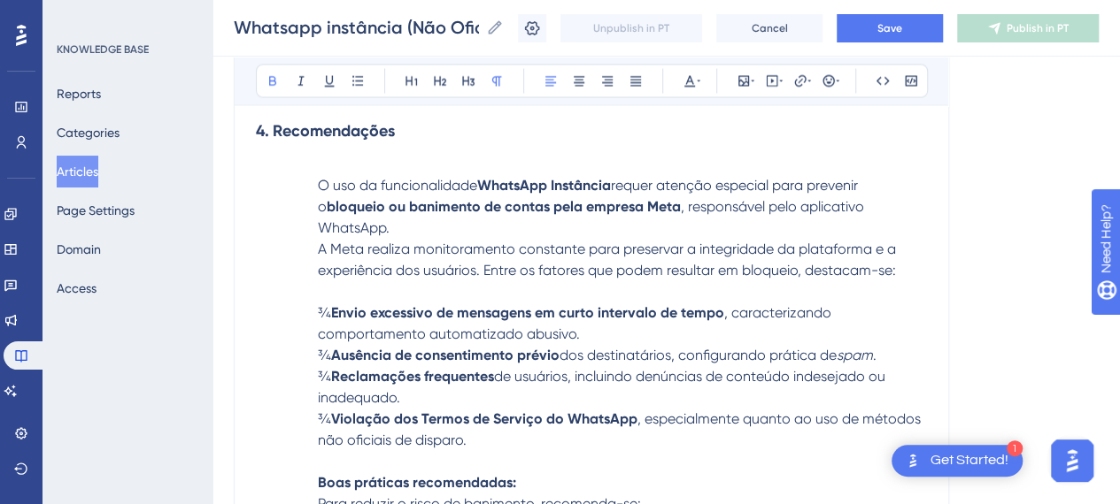
scroll to position [11612, 0]
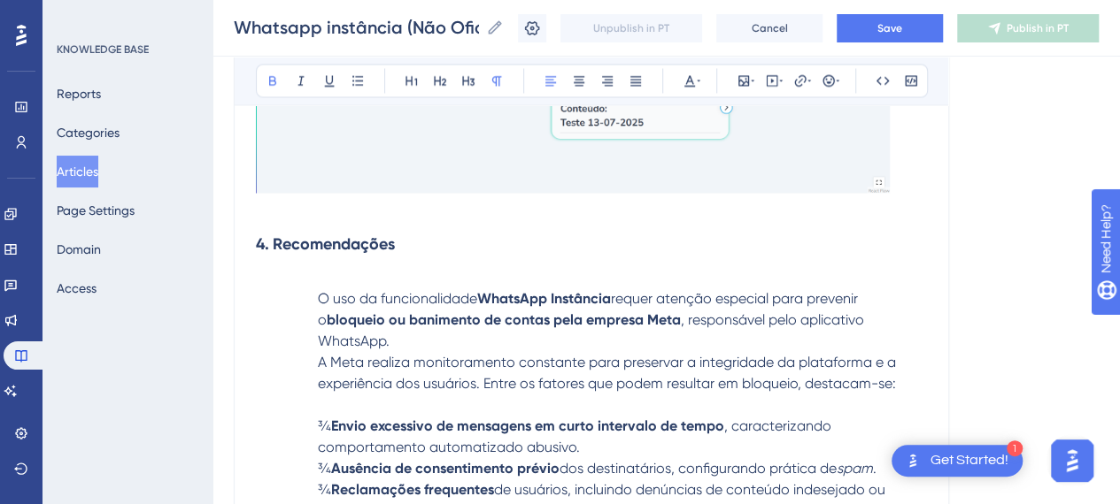
click at [306, 296] on p "O uso da funcionalidade WhatsApp Instância requer atenção especial para preveni…" at bounding box center [591, 320] width 671 height 64
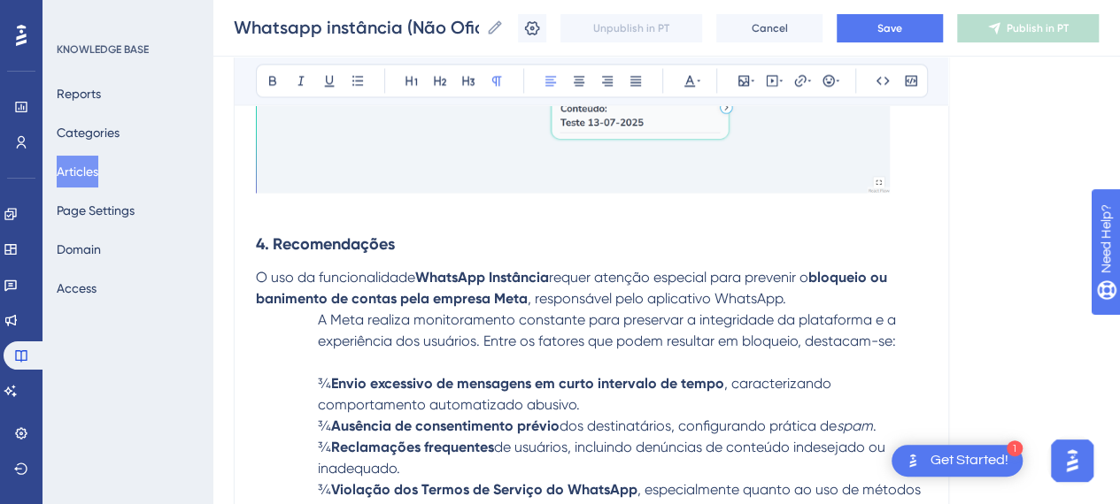
click at [315, 309] on p "A Meta realiza monitoramento constante para preservar a integridade da platafor…" at bounding box center [591, 330] width 671 height 42
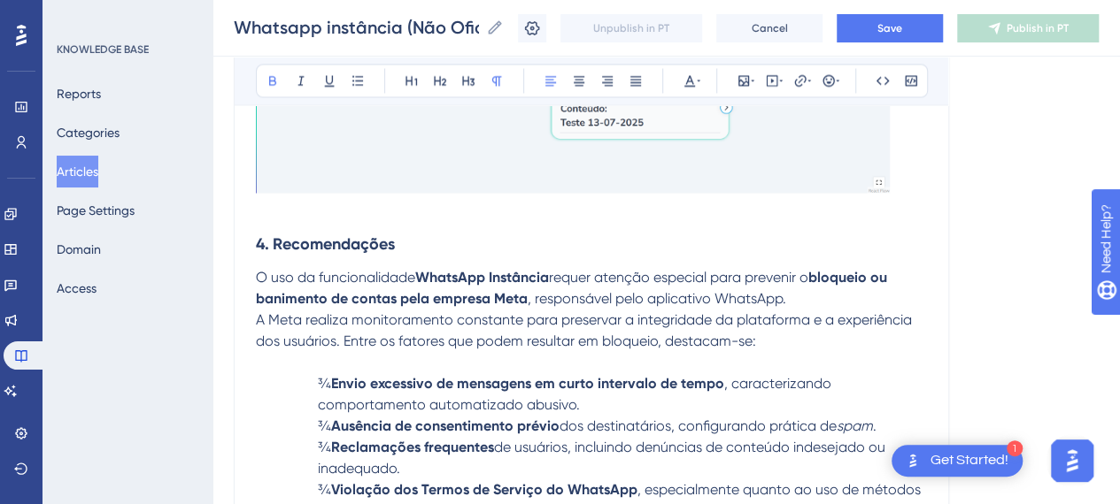
drag, startPoint x: 549, startPoint y: 258, endPoint x: 802, endPoint y: 284, distance: 254.5
click at [552, 266] on p "O uso da funcionalidade WhatsApp Instância requer atenção especial para preveni…" at bounding box center [591, 287] width 671 height 42
click at [890, 268] on strong "bloqueio ou banimento de contas pela empresa Meta" at bounding box center [573, 287] width 635 height 38
click at [556, 311] on span "A Meta realiza monitoramento constante para preservar a integridade da platafor…" at bounding box center [585, 330] width 659 height 38
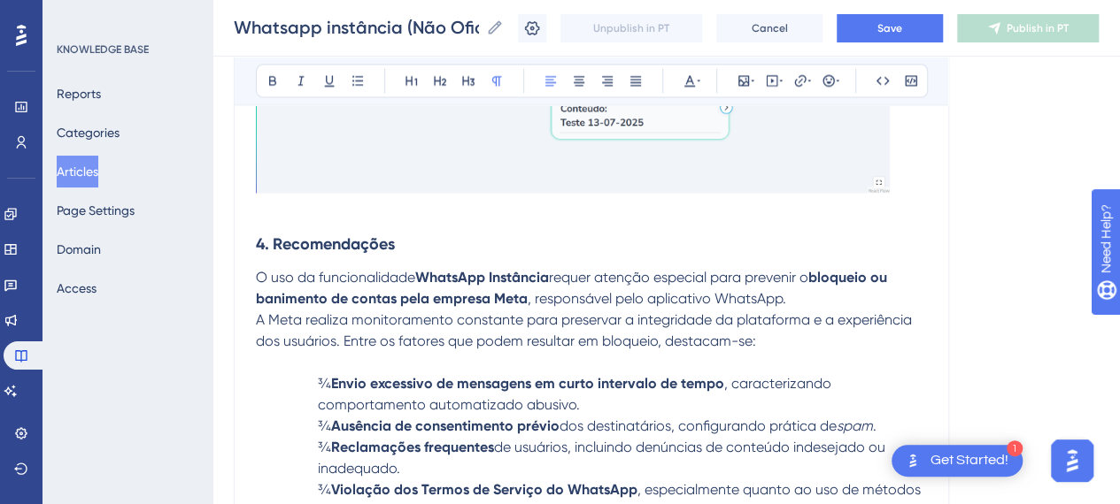
click at [815, 299] on p "O uso da funcionalidade WhatsApp Instância requer atenção especial para preveni…" at bounding box center [591, 287] width 671 height 42
drag, startPoint x: 297, startPoint y: 310, endPoint x: 413, endPoint y: 311, distance: 115.9
click at [413, 311] on span "A Meta realiza monitoramento constante para preservar a integridade da platafor…" at bounding box center [585, 330] width 659 height 38
click at [414, 322] on p "A Meta realiza monitoramento constante para preservar a integridade da platafor…" at bounding box center [591, 330] width 671 height 42
click at [841, 332] on p "A Meta realiza monitoramento constante para preservar a integridade da platafor…" at bounding box center [591, 330] width 671 height 42
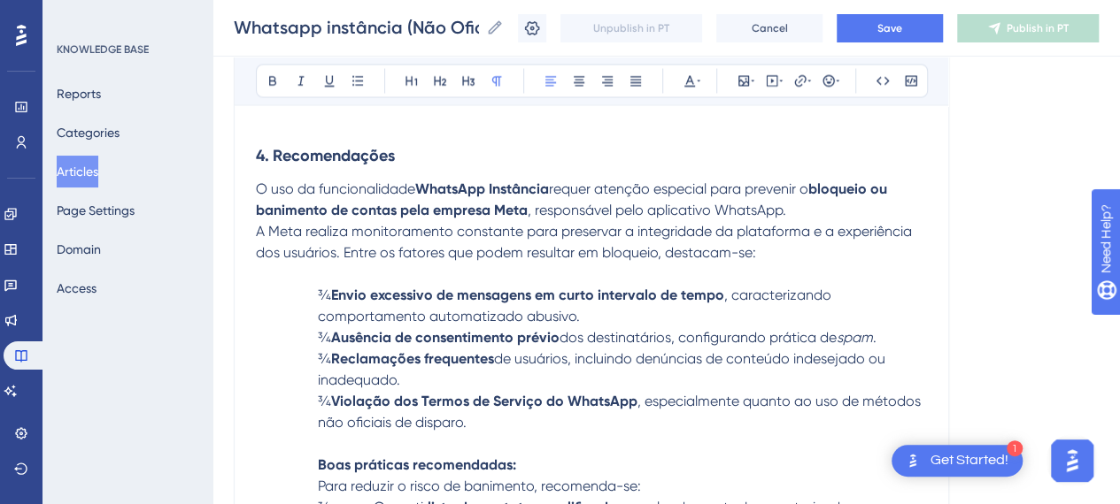
scroll to position [11789, 0]
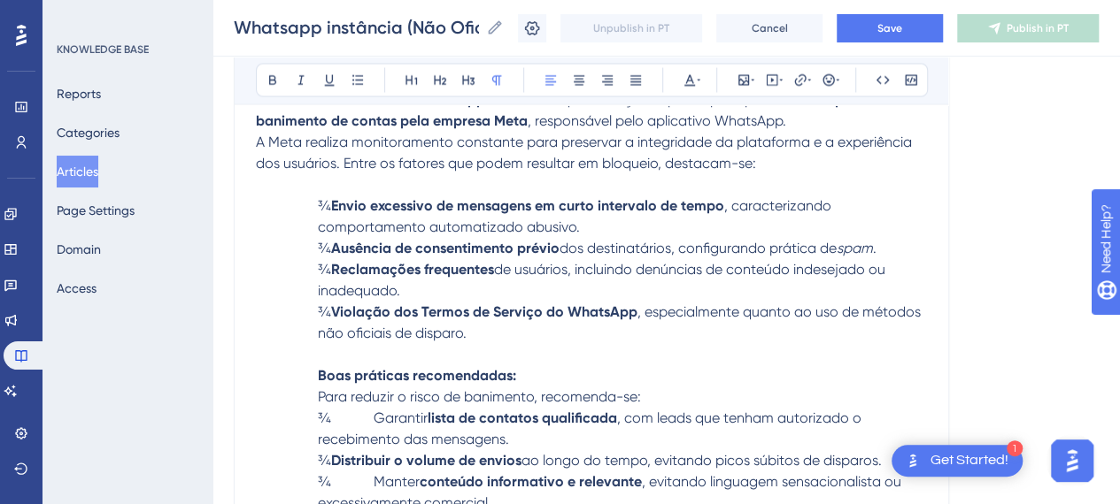
click at [386, 161] on span "A Meta realiza monitoramento constante para preservar a integridade da platafor…" at bounding box center [585, 153] width 659 height 38
click at [536, 165] on p "A Meta realiza monitoramento constante para preservar a integridade da platafor…" at bounding box center [591, 153] width 671 height 42
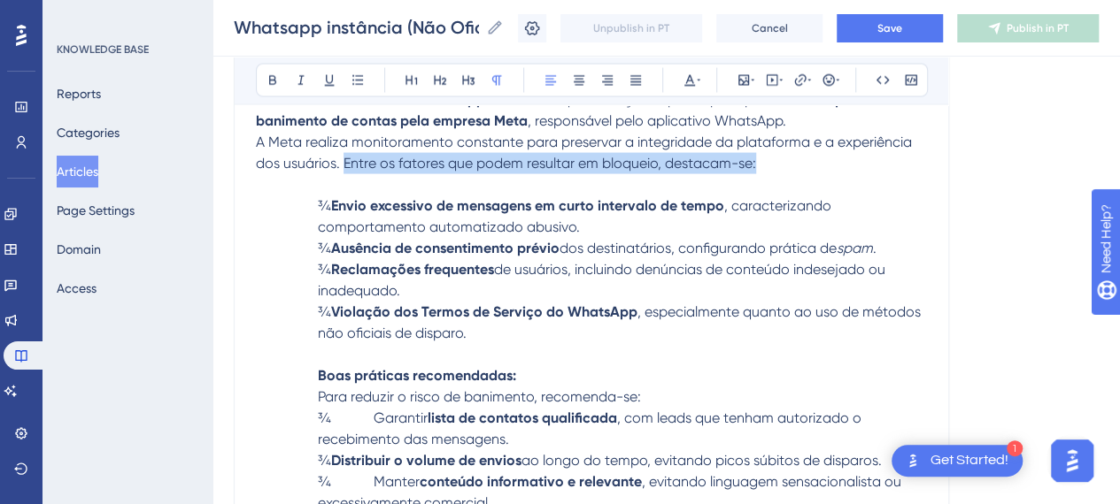
drag, startPoint x: 629, startPoint y: 164, endPoint x: 343, endPoint y: 156, distance: 286.0
click at [343, 156] on p "A Meta realiza monitoramento constante para preservar a integridade da platafor…" at bounding box center [591, 153] width 671 height 42
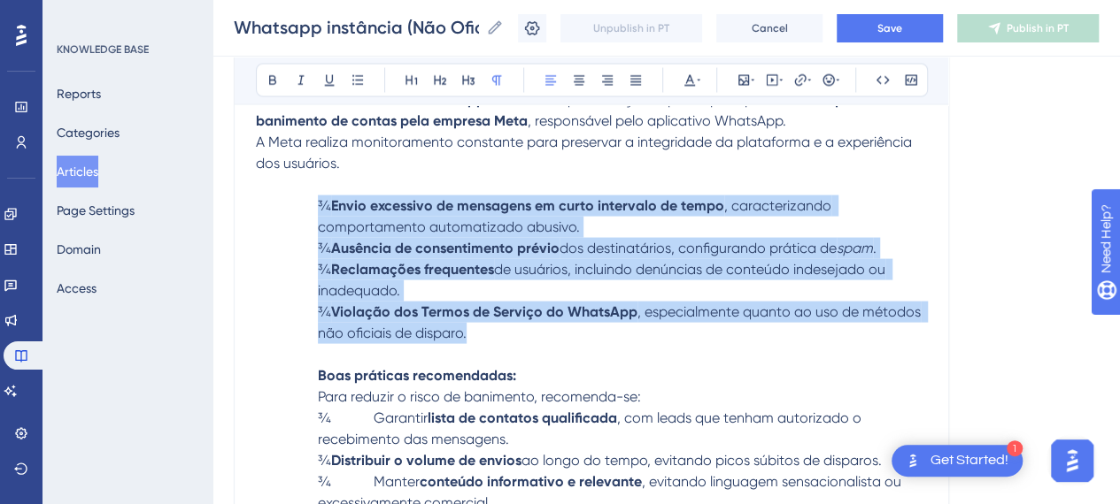
drag, startPoint x: 537, startPoint y: 333, endPoint x: 312, endPoint y: 201, distance: 261.4
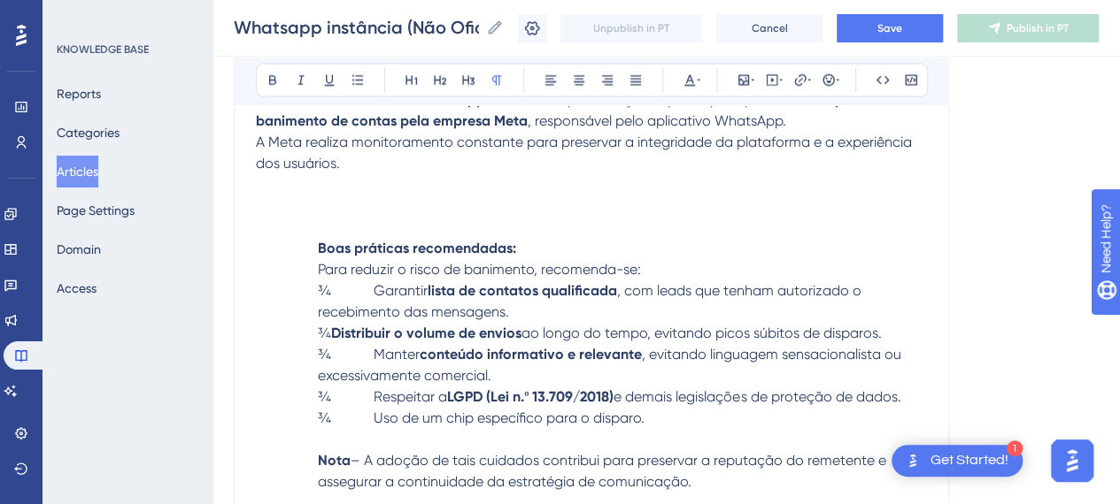
click at [309, 238] on p "Boas práticas recomendadas:" at bounding box center [591, 248] width 671 height 21
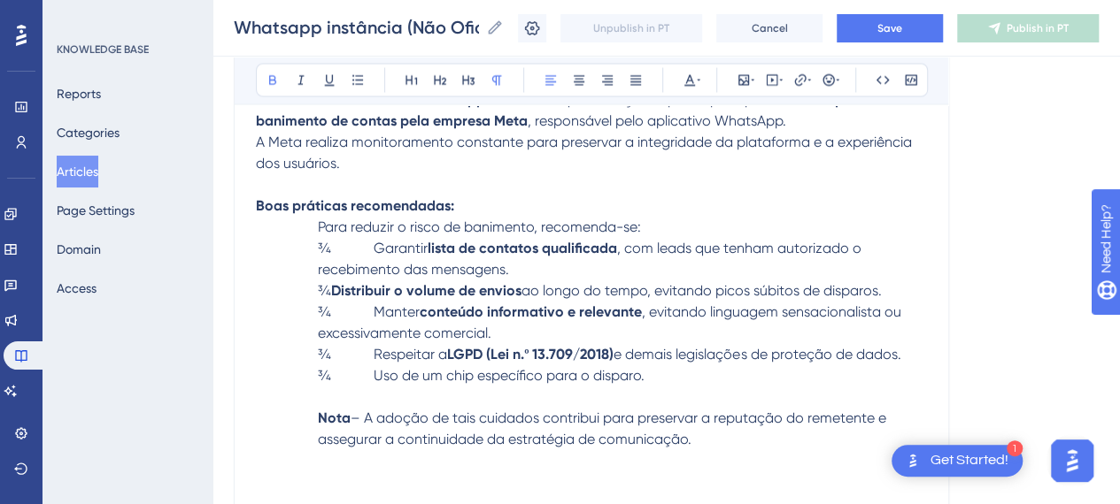
click at [381, 165] on p "A Meta realiza monitoramento constante para preservar a integridade da platafor…" at bounding box center [591, 153] width 671 height 42
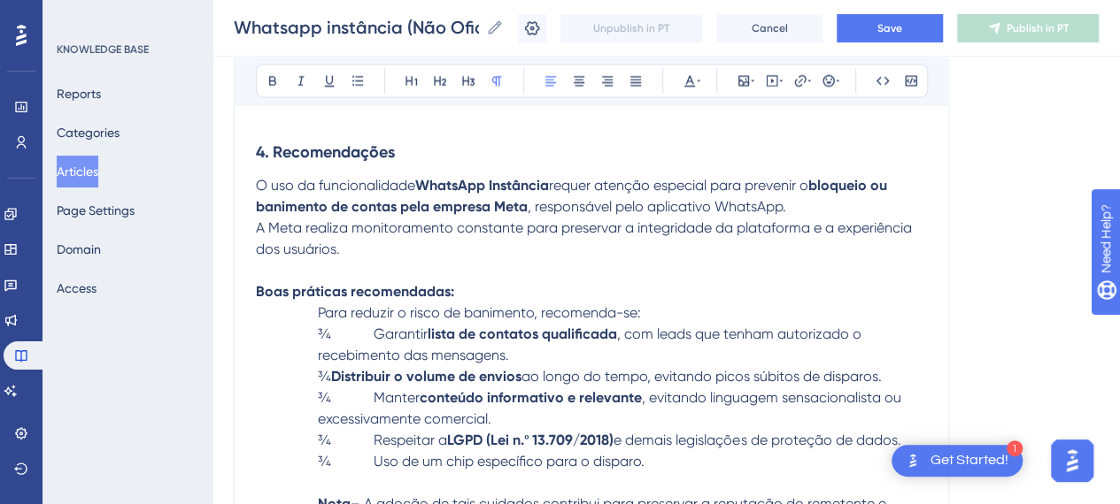
scroll to position [11700, 0]
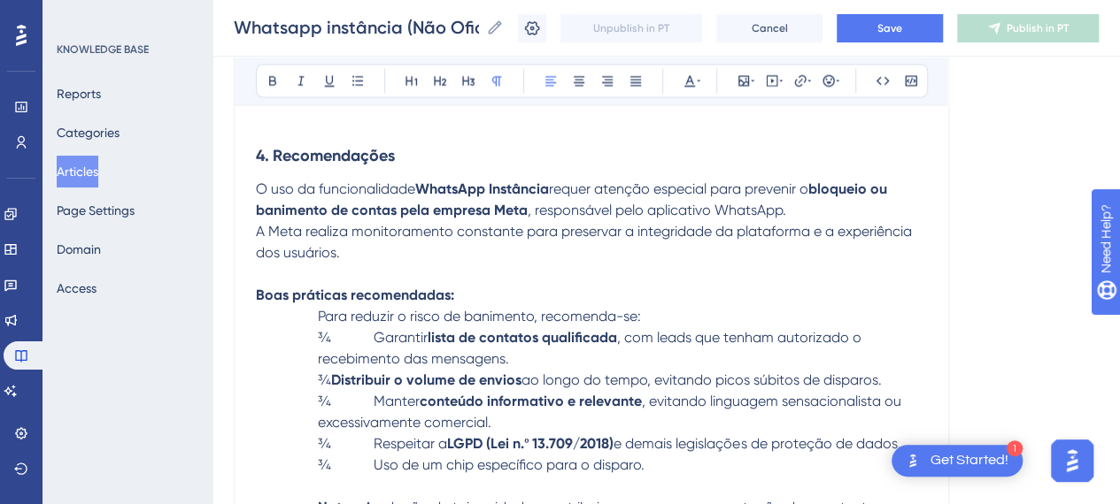
click at [317, 312] on p "Para reduzir o risco de banimento, recomenda-se:" at bounding box center [591, 315] width 671 height 21
click at [365, 330] on span "¾ Garantir" at bounding box center [373, 336] width 110 height 17
drag, startPoint x: 368, startPoint y: 333, endPoint x: 246, endPoint y: 334, distance: 122.1
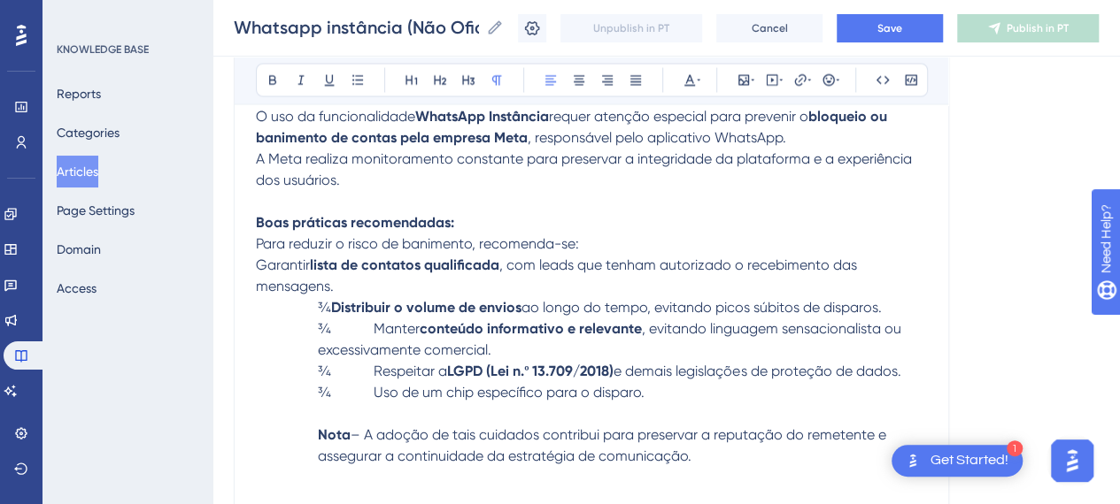
scroll to position [11789, 0]
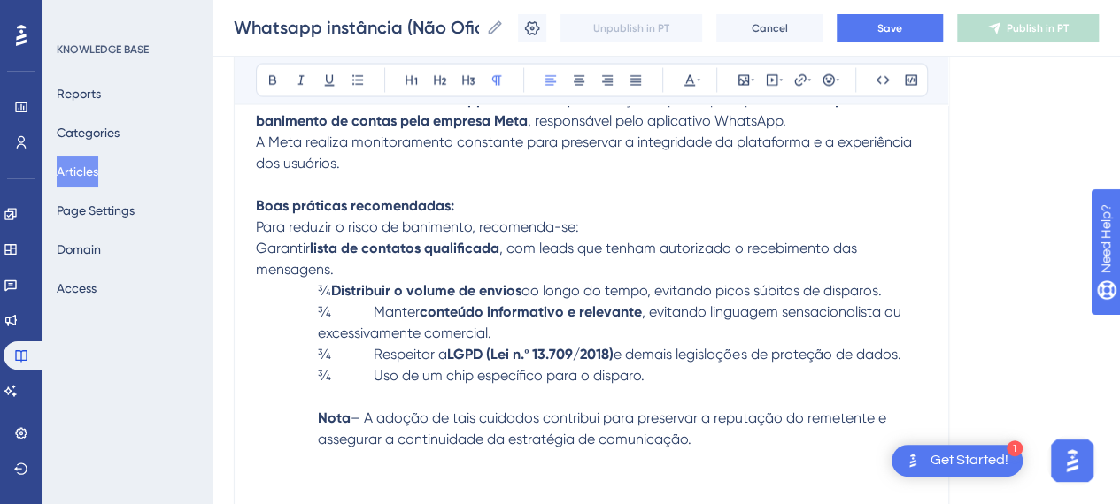
drag, startPoint x: 182, startPoint y: 287, endPoint x: 163, endPoint y: 286, distance: 19.5
drag, startPoint x: 170, startPoint y: 298, endPoint x: 127, endPoint y: 296, distance: 42.5
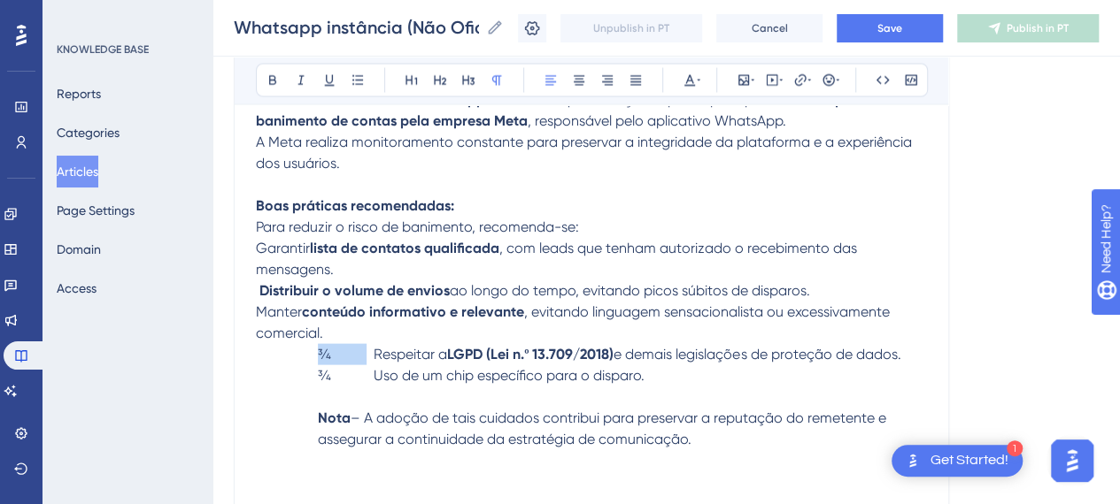
drag, startPoint x: 367, startPoint y: 346, endPoint x: 198, endPoint y: 355, distance: 169.3
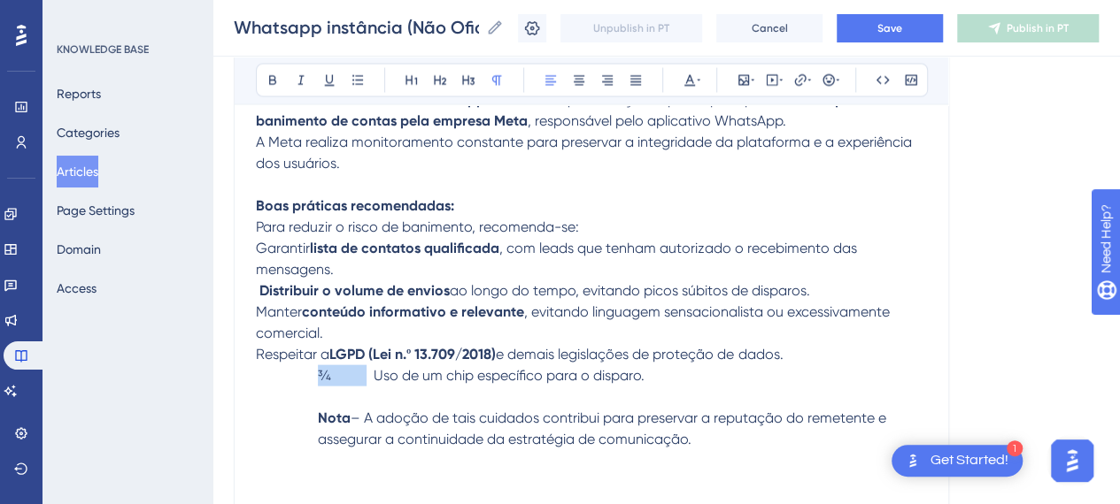
drag, startPoint x: 365, startPoint y: 367, endPoint x: 207, endPoint y: 380, distance: 158.0
drag, startPoint x: 332, startPoint y: 377, endPoint x: 341, endPoint y: 376, distance: 8.9
click at [334, 376] on p "¾ Uso de um chip específico para o disparo." at bounding box center [591, 376] width 671 height 21
drag, startPoint x: 374, startPoint y: 374, endPoint x: 244, endPoint y: 381, distance: 130.2
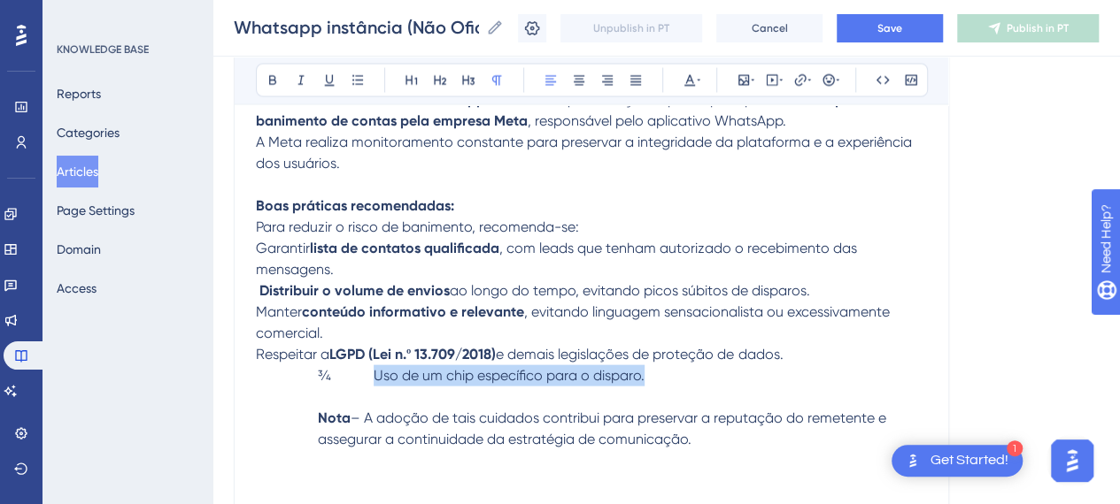
click at [363, 373] on span "¾ Uso de um chip específico para o disparo." at bounding box center [481, 375] width 327 height 17
click at [377, 372] on span "¾ Uso de um chip específico para o disparo." at bounding box center [481, 375] width 327 height 17
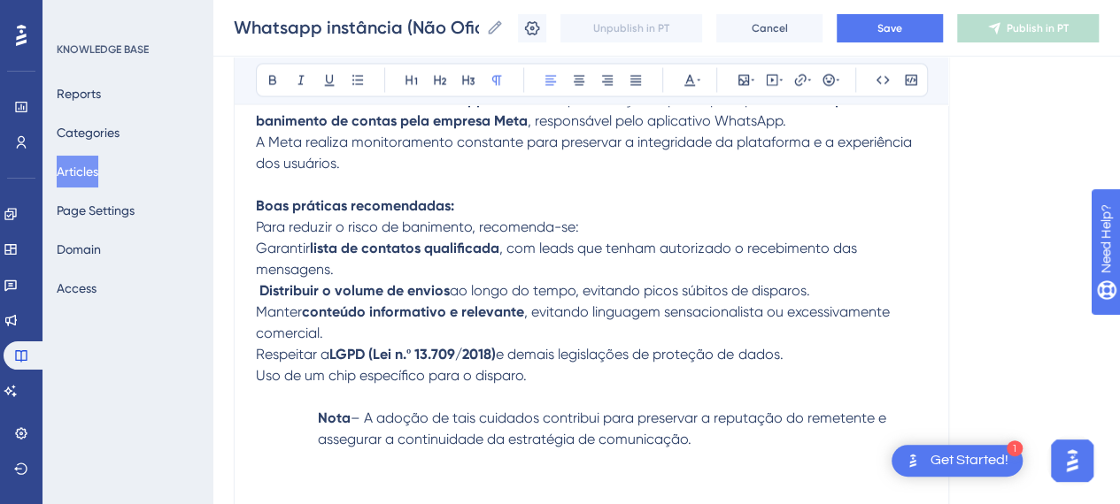
click at [572, 373] on p "Uso de um chip específico para o disparo." at bounding box center [591, 376] width 671 height 21
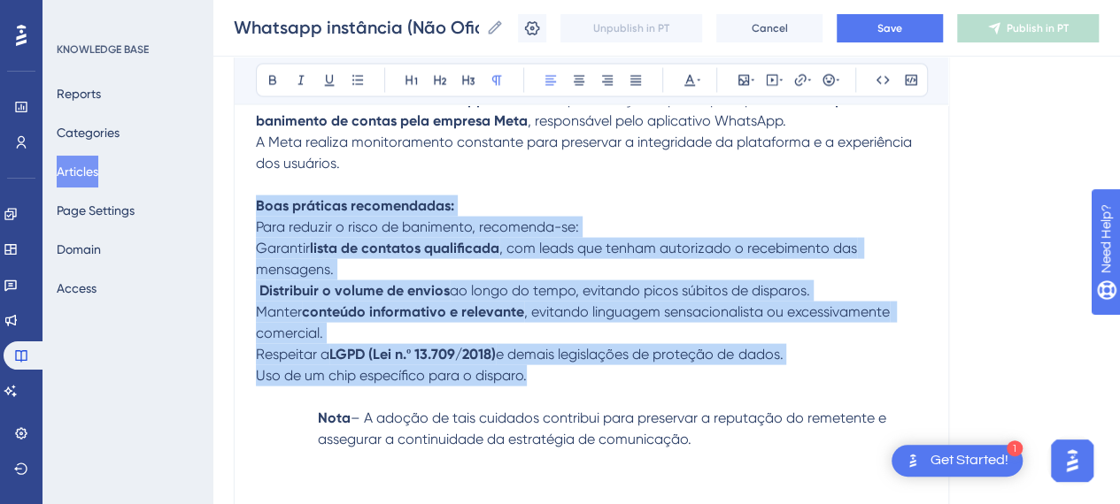
drag, startPoint x: 536, startPoint y: 372, endPoint x: 251, endPoint y: 204, distance: 330.4
copy div "Boas práticas recomendadas: Para reduzir o risco de banimento, recomenda-se: Ga…"
click at [705, 223] on p "Para reduzir o risco de banimento, recomenda-se:" at bounding box center [591, 227] width 671 height 21
drag, startPoint x: 542, startPoint y: 369, endPoint x: 251, endPoint y: 218, distance: 327.4
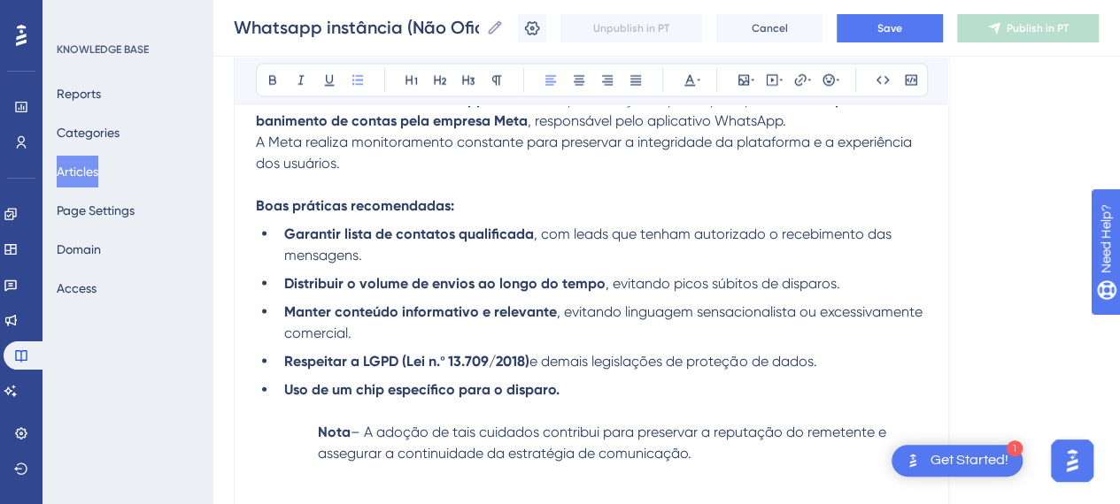
click at [589, 381] on li "Uso de um chip específico para o disparo." at bounding box center [602, 390] width 650 height 21
click at [312, 423] on p "Nota – A adoção de tais cuidados contribui para preservar a reputação do remete…" at bounding box center [591, 443] width 671 height 42
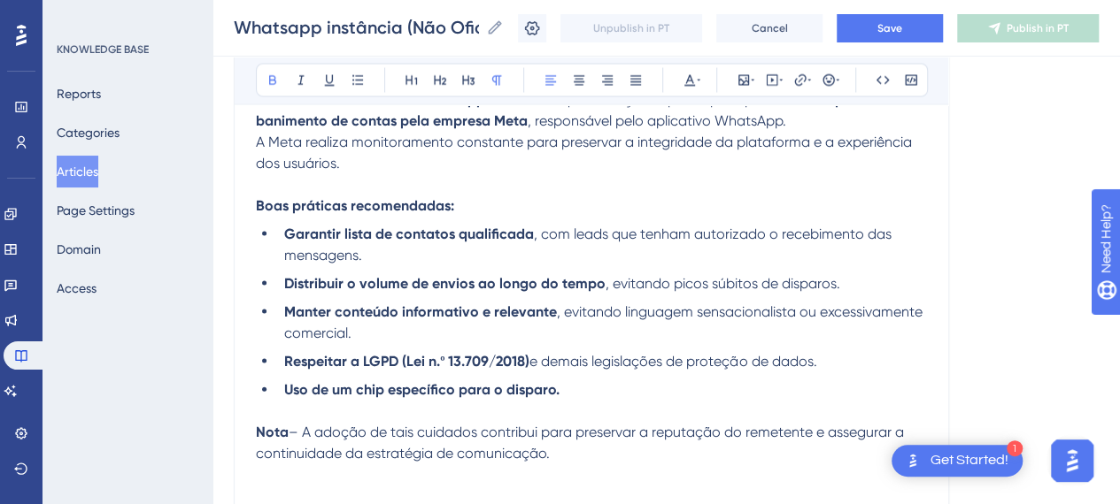
click at [575, 452] on p "Nota – A adoção de tais cuidados contribui para preservar a reputação do remete…" at bounding box center [591, 443] width 671 height 42
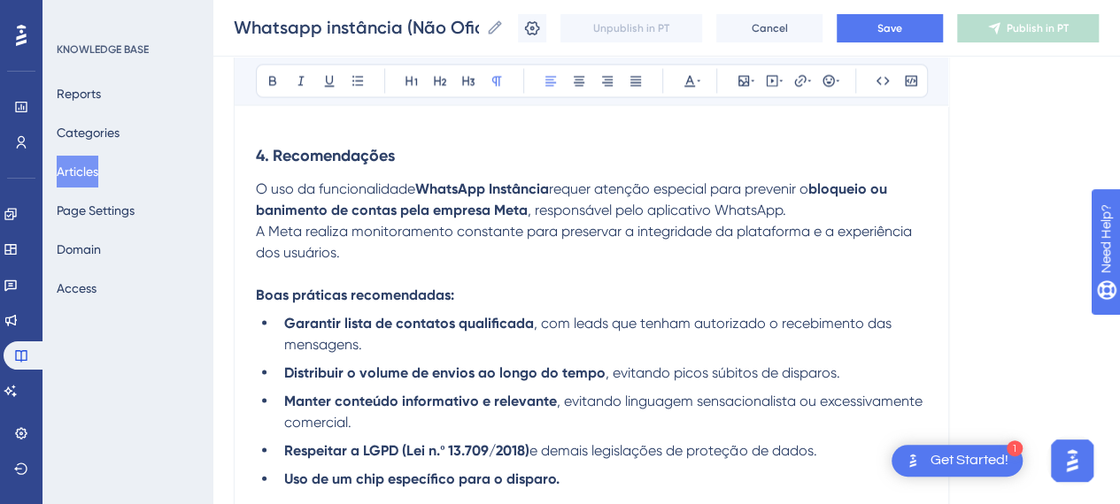
scroll to position [11700, 0]
click at [899, 12] on div "Whatsapp instância (Não Oficial) Whatsapp instância (Não Oficial) Unpublish in …" at bounding box center [665, 28] width 907 height 57
click at [899, 24] on span "Save" at bounding box center [889, 28] width 25 height 14
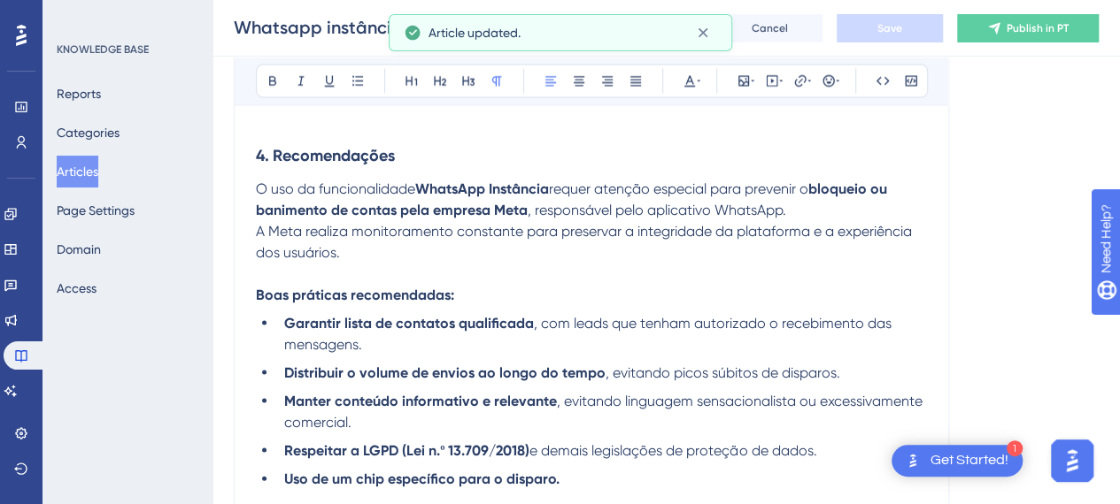
click at [350, 165] on h3 "4. Recomendações" at bounding box center [591, 155] width 671 height 46
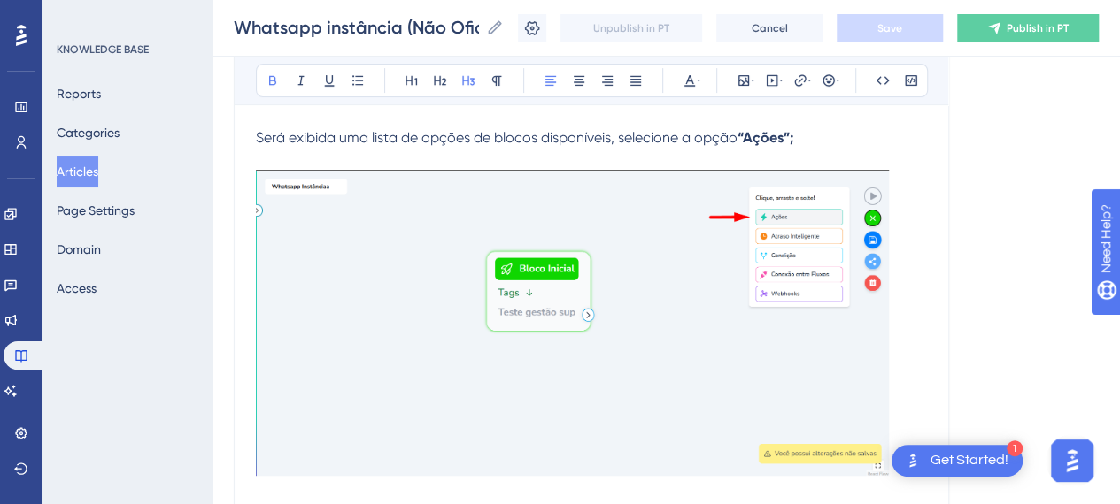
scroll to position [6832, 0]
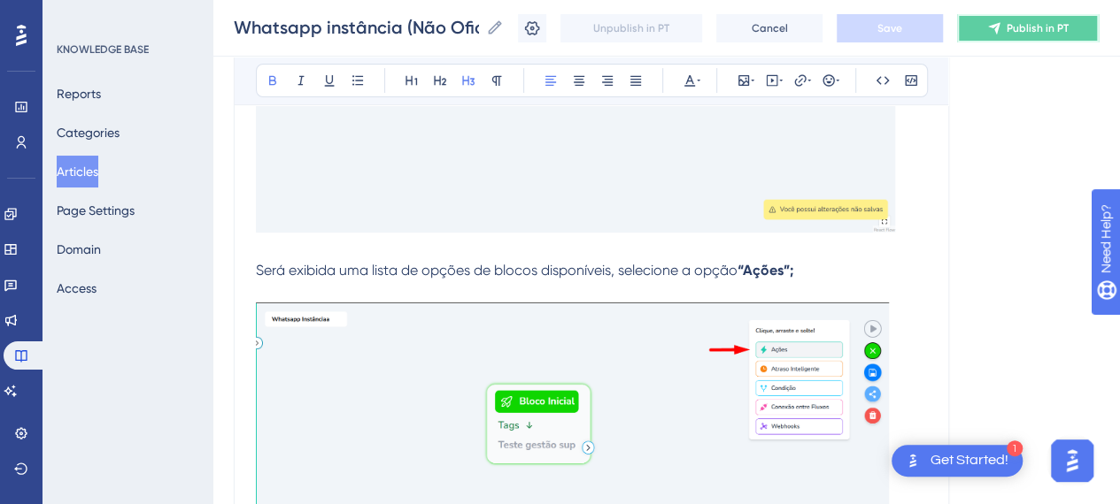
click at [1077, 36] on button "Publish in PT" at bounding box center [1028, 28] width 142 height 28
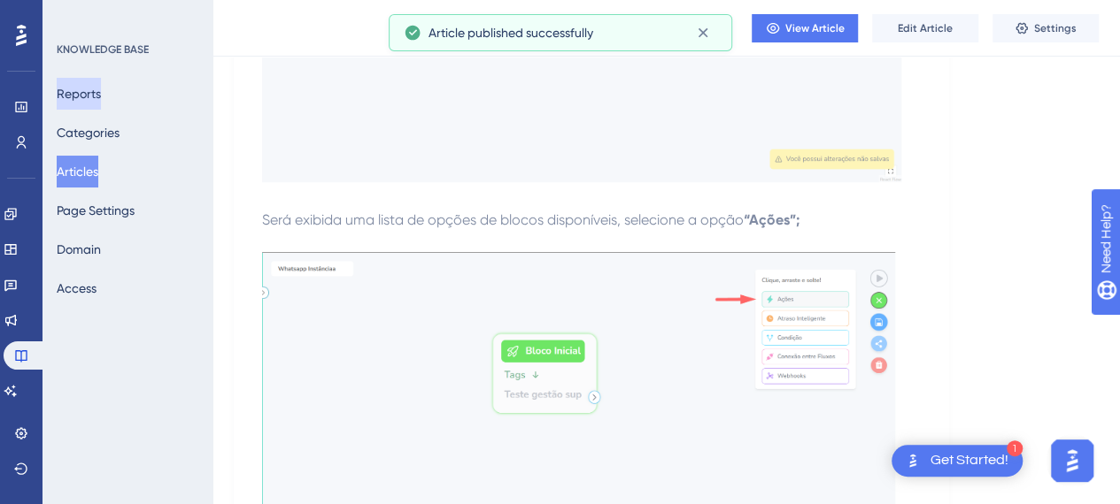
click at [73, 104] on button "Reports" at bounding box center [79, 94] width 44 height 32
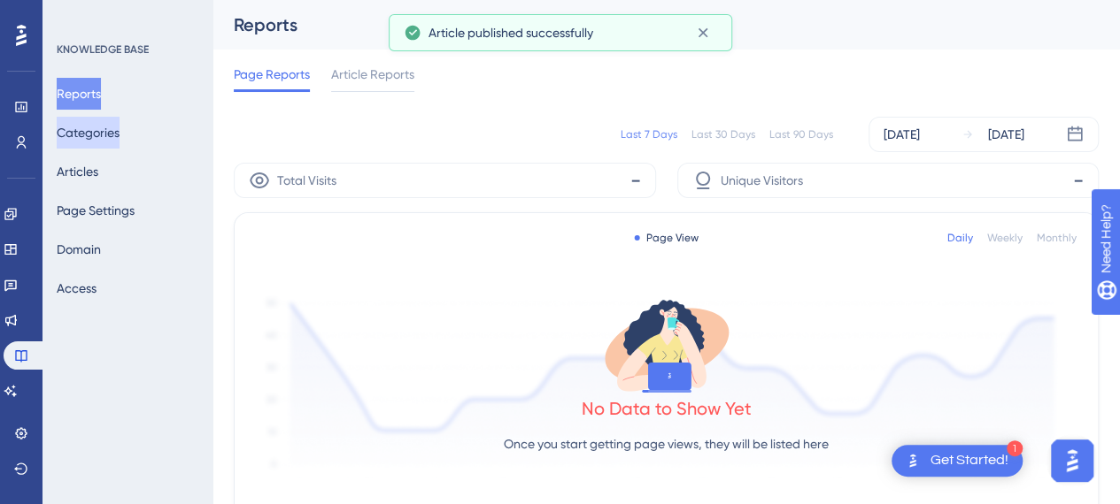
click at [91, 146] on button "Categories" at bounding box center [88, 133] width 63 height 32
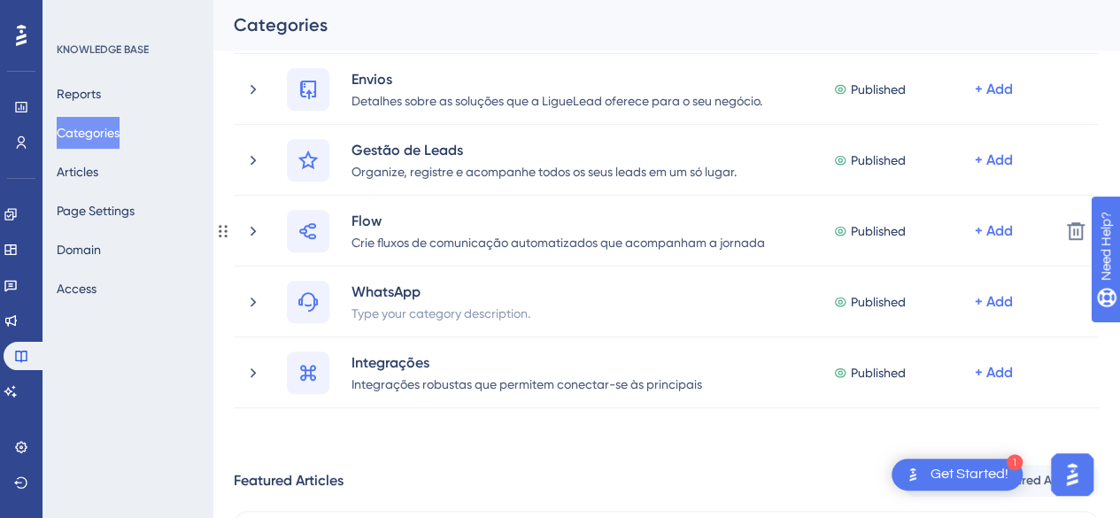
scroll to position [443, 0]
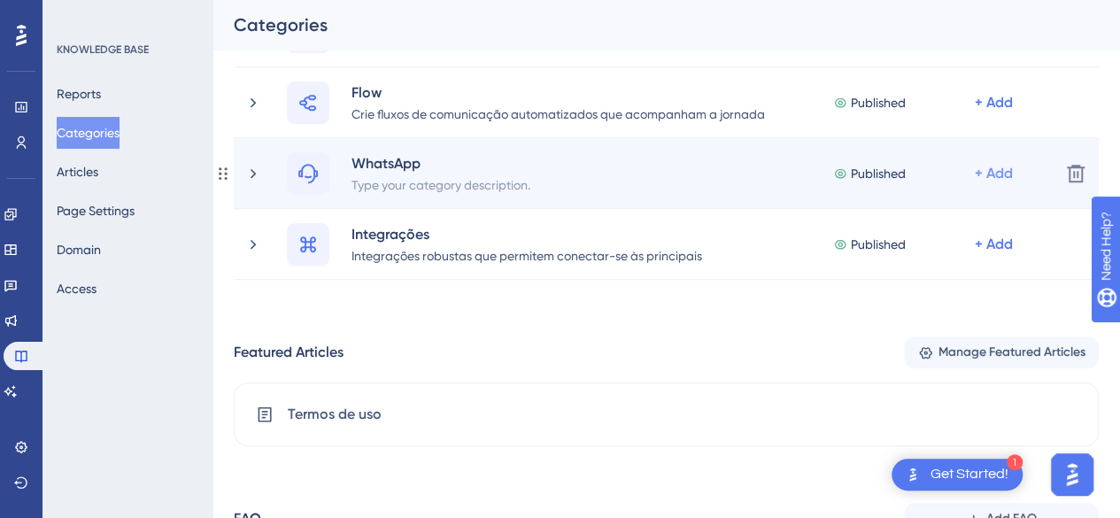
click at [1000, 173] on div "+ Add" at bounding box center [993, 173] width 38 height 21
click at [925, 248] on span "Add Articles" at bounding box center [895, 255] width 68 height 21
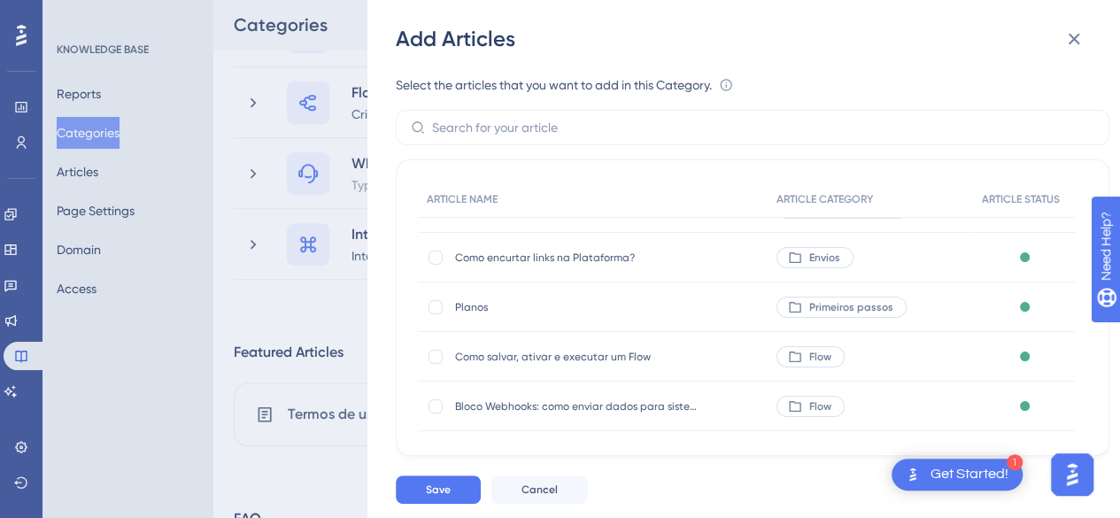
scroll to position [0, 0]
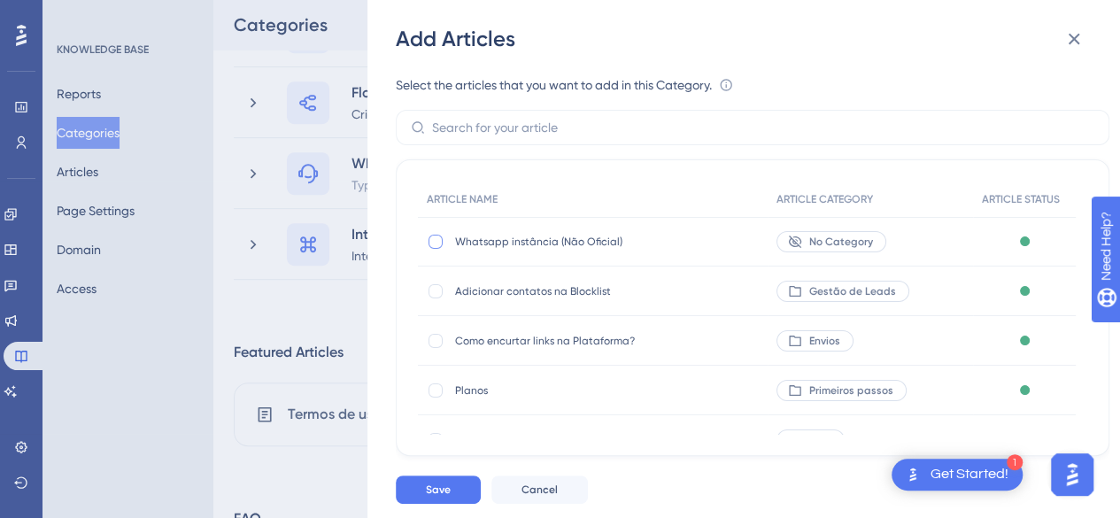
click at [443, 239] on div at bounding box center [436, 242] width 18 height 18
checkbox input "true"
click at [855, 235] on span "No Category" at bounding box center [841, 242] width 64 height 14
click at [450, 484] on button "Save" at bounding box center [438, 489] width 85 height 28
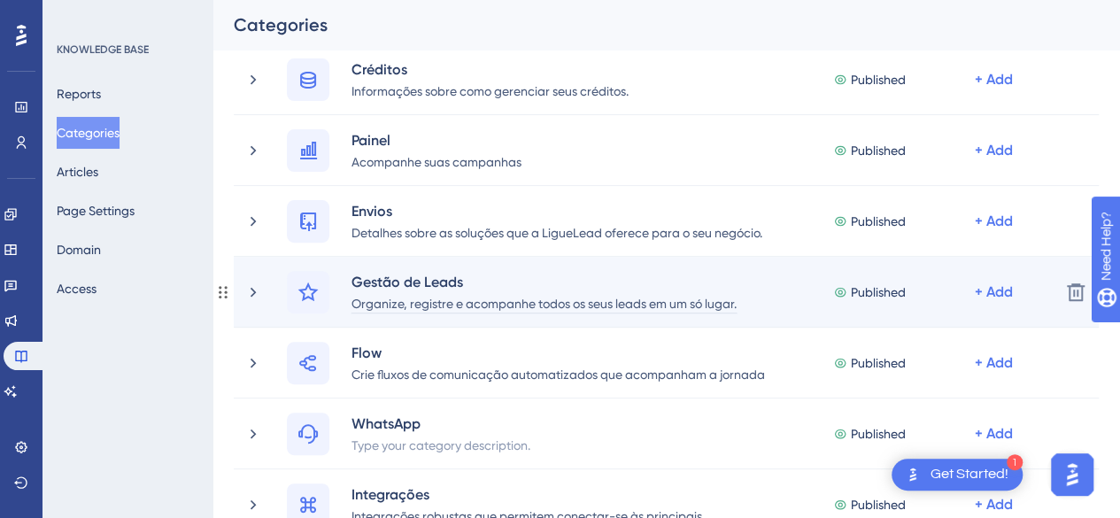
scroll to position [266, 0]
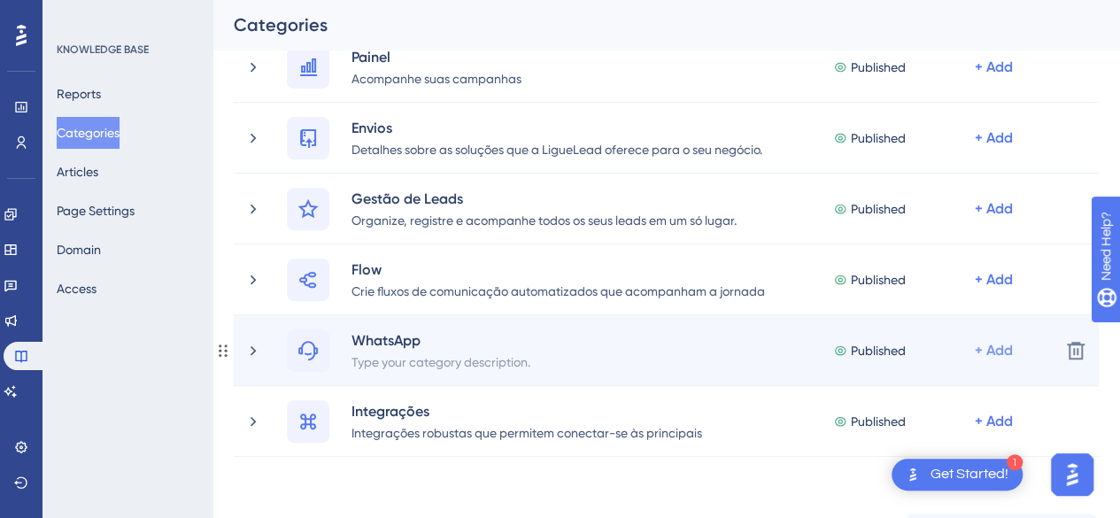
click at [998, 351] on div "+ Add" at bounding box center [993, 350] width 38 height 21
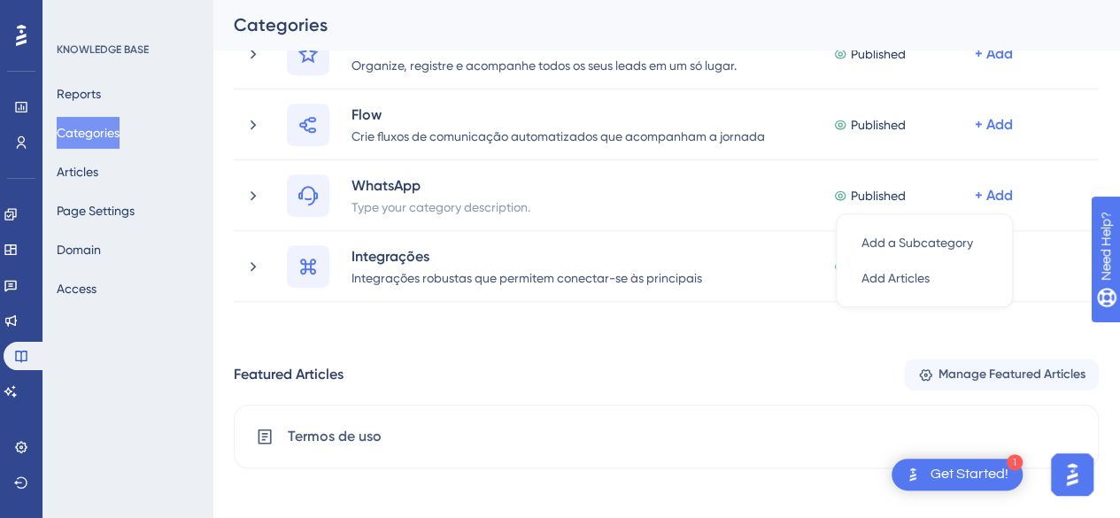
click at [443, 369] on div "Featured Articles Manage Featured Articles" at bounding box center [666, 374] width 865 height 32
click at [104, 208] on button "Page Settings" at bounding box center [96, 211] width 78 height 32
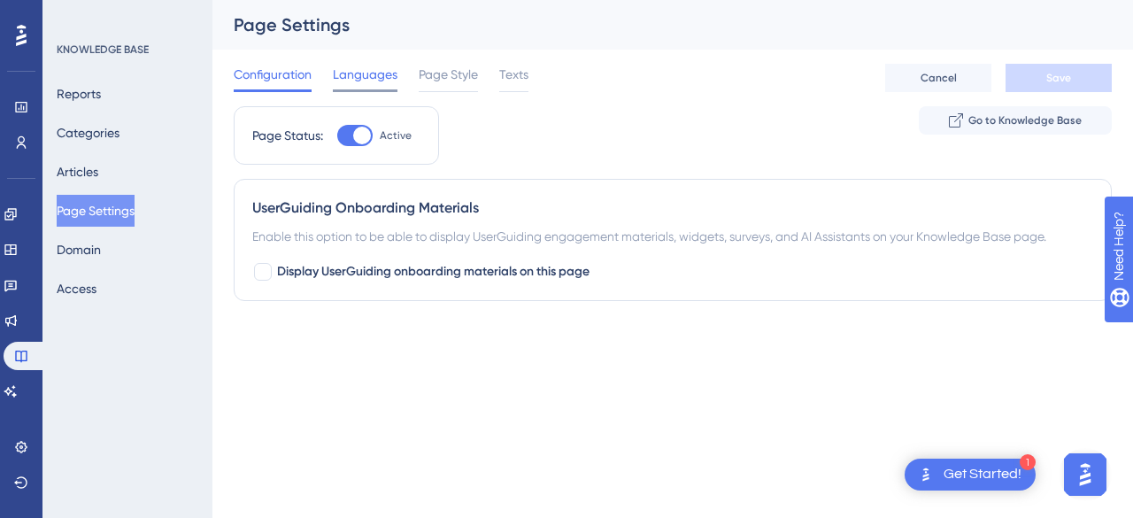
click at [383, 73] on span "Languages" at bounding box center [365, 74] width 65 height 21
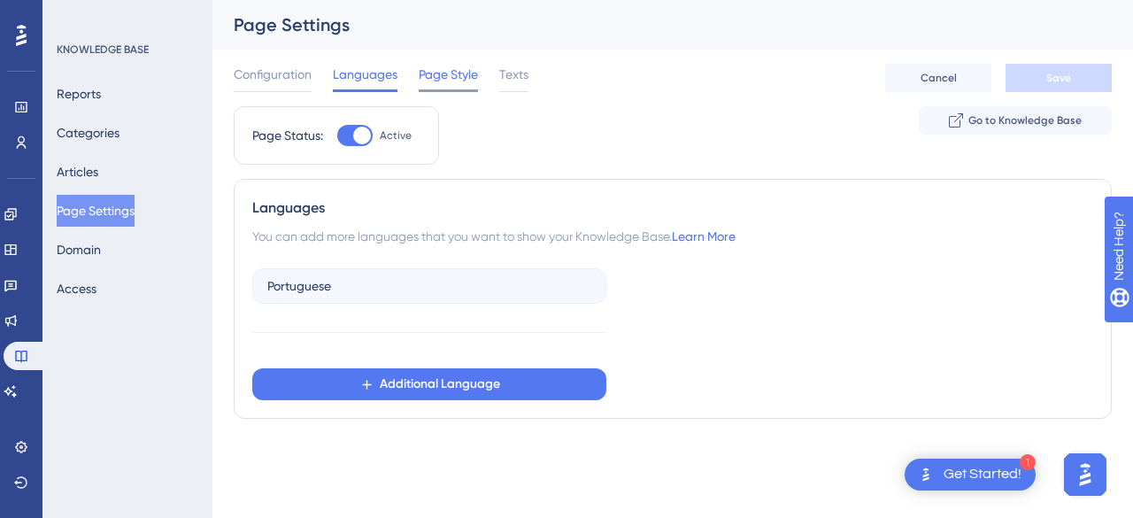
click at [451, 73] on span "Page Style" at bounding box center [448, 74] width 59 height 21
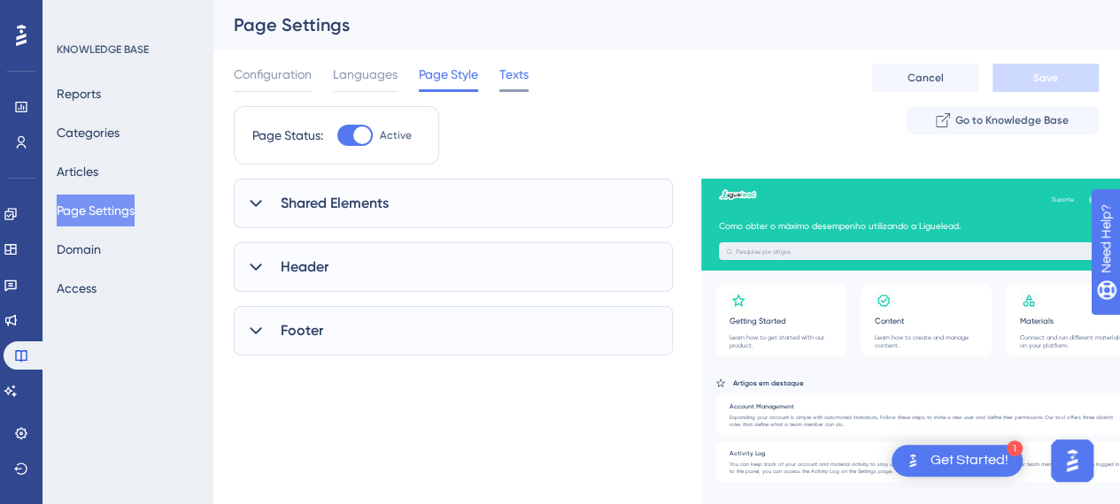
click at [527, 75] on span "Texts" at bounding box center [513, 74] width 29 height 21
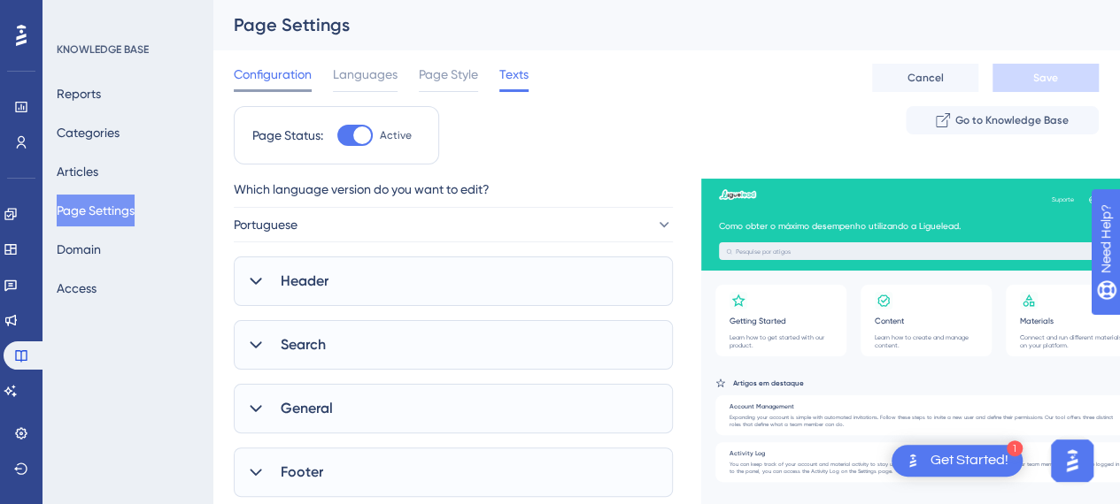
click at [280, 77] on span "Configuration" at bounding box center [273, 74] width 78 height 21
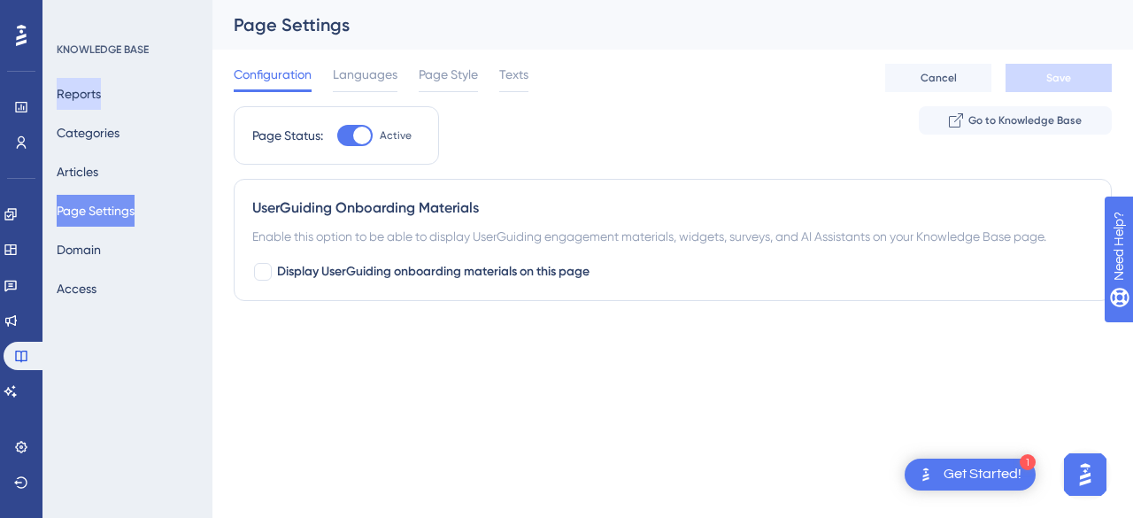
click at [93, 90] on button "Reports" at bounding box center [79, 94] width 44 height 32
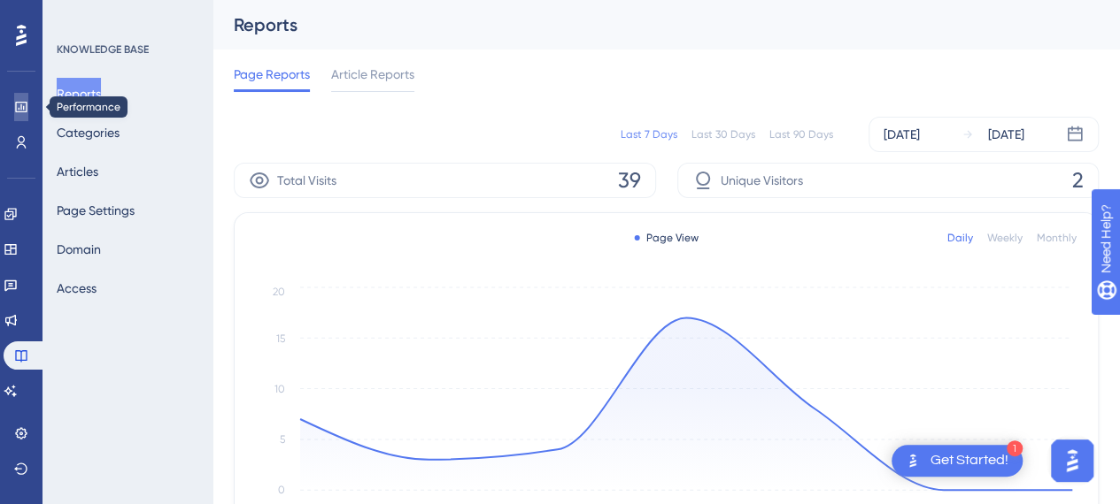
click at [20, 107] on icon at bounding box center [21, 107] width 12 height 11
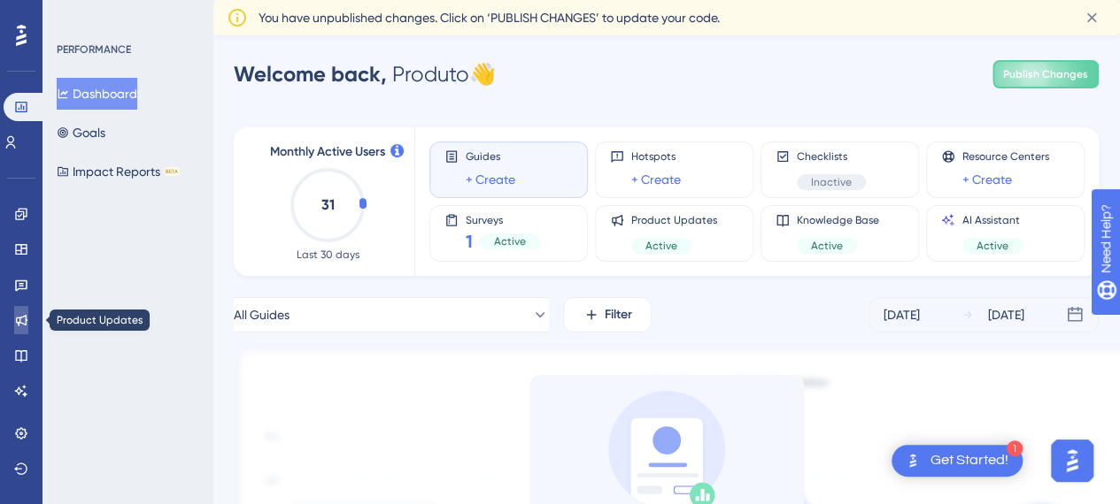
click at [16, 319] on icon at bounding box center [22, 321] width 12 height 12
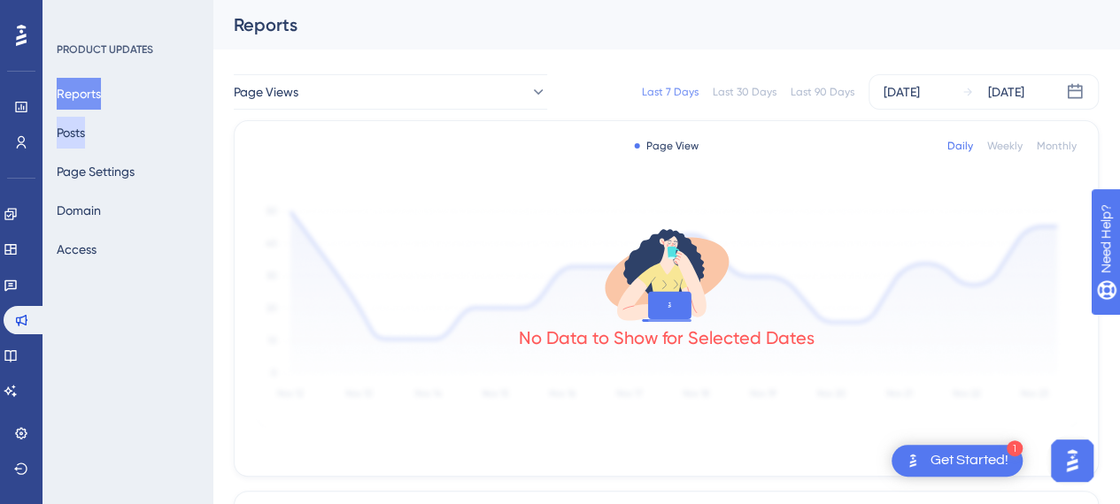
click at [85, 125] on button "Posts" at bounding box center [71, 133] width 28 height 32
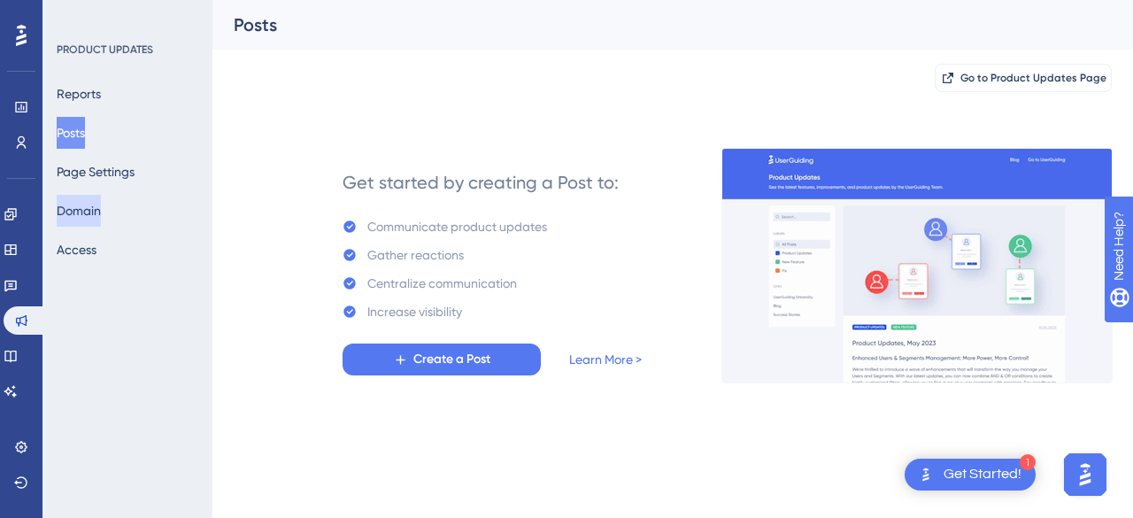
click at [94, 208] on button "Domain" at bounding box center [79, 211] width 44 height 32
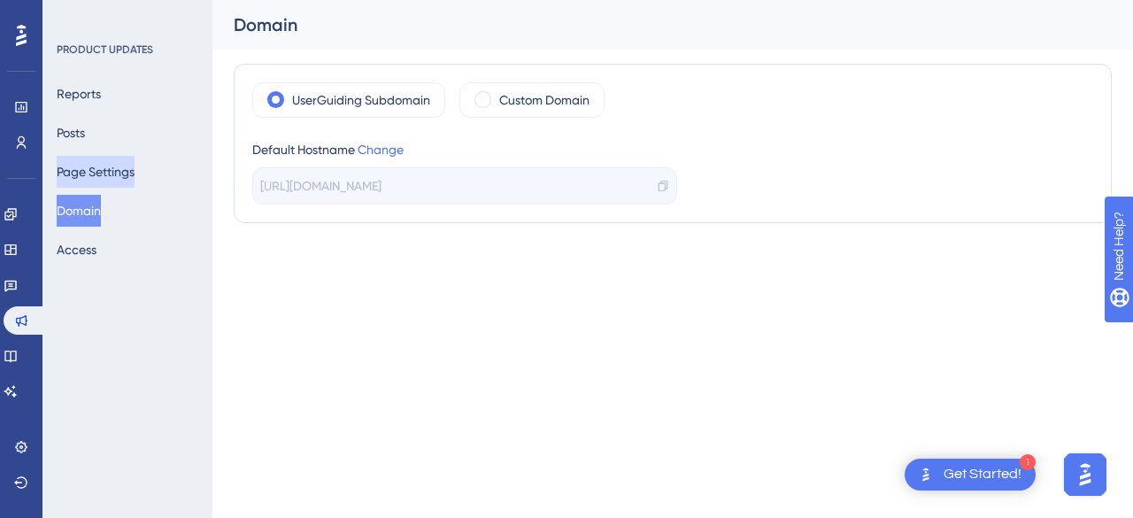
click at [119, 174] on button "Page Settings" at bounding box center [96, 172] width 78 height 32
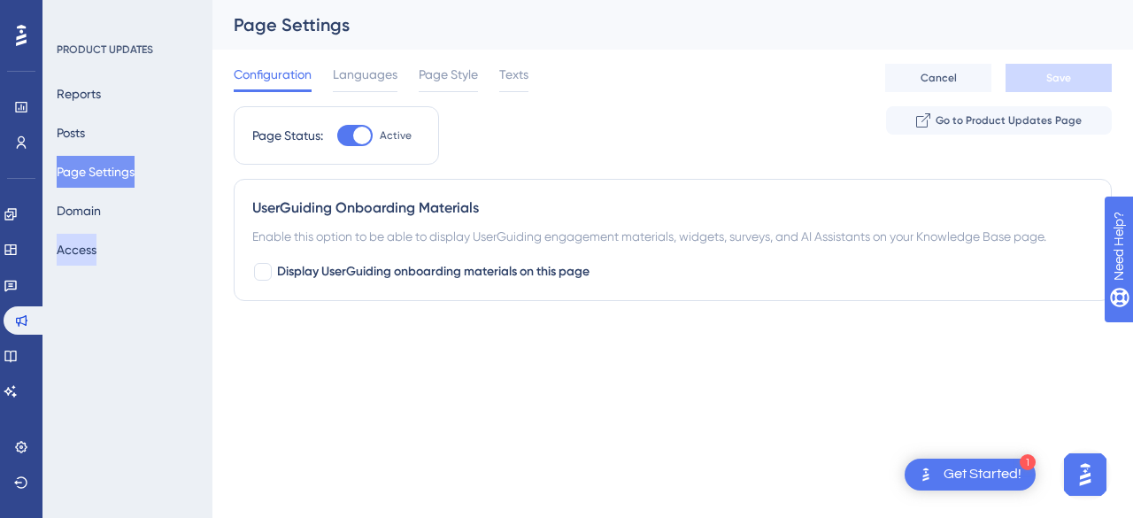
drag, startPoint x: 91, startPoint y: 253, endPoint x: 112, endPoint y: 245, distance: 21.9
click at [91, 252] on button "Access" at bounding box center [77, 250] width 40 height 32
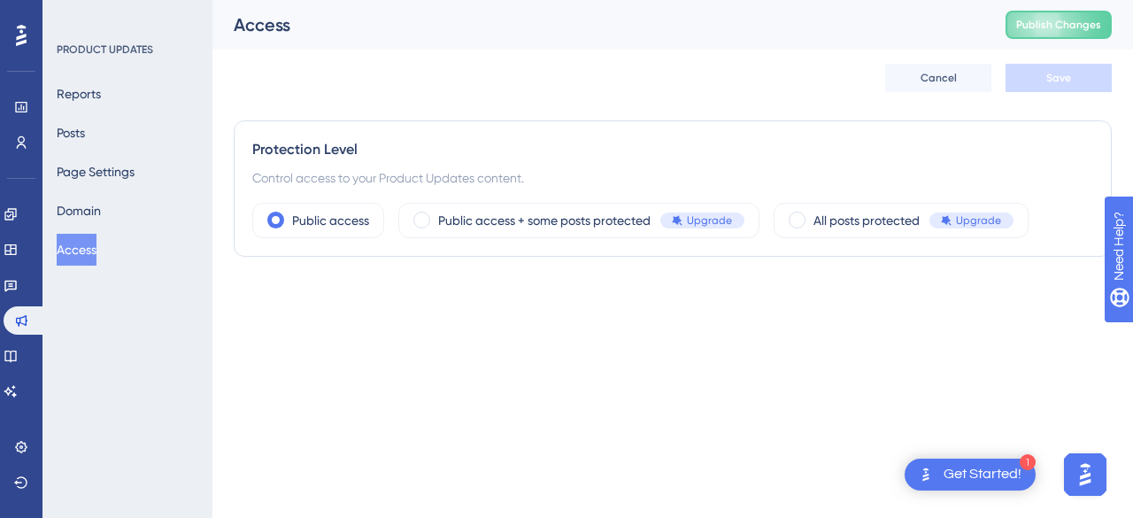
drag, startPoint x: 784, startPoint y: 161, endPoint x: 798, endPoint y: 130, distance: 34.1
click at [786, 160] on div "Protection Level Control access to your Product Updates content. Public access …" at bounding box center [673, 188] width 878 height 136
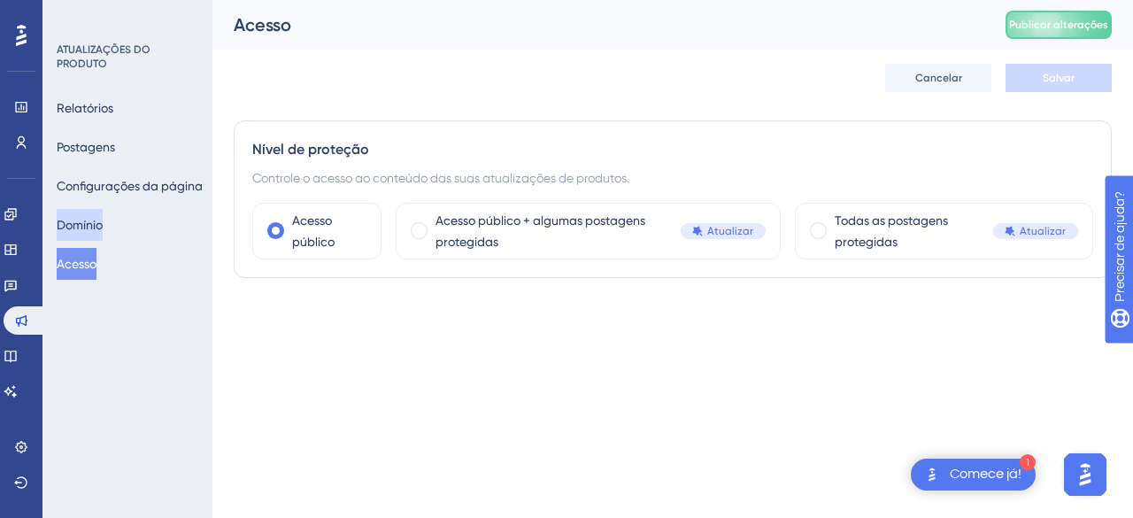
drag, startPoint x: 100, startPoint y: 232, endPoint x: 105, endPoint y: 224, distance: 9.6
click at [102, 227] on font "Domínio" at bounding box center [80, 224] width 46 height 21
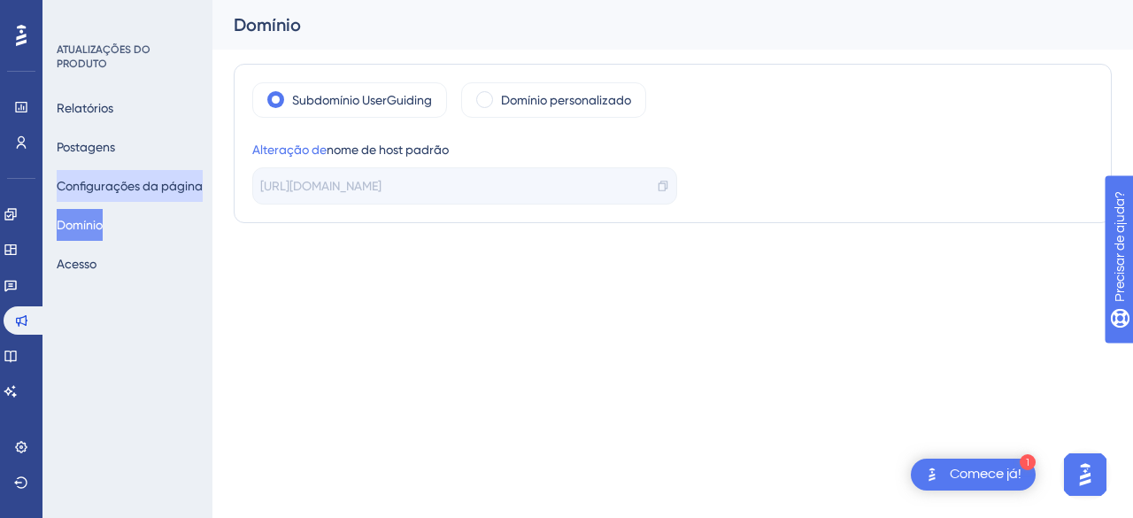
click at [151, 199] on button "Configurações da página" at bounding box center [130, 186] width 146 height 32
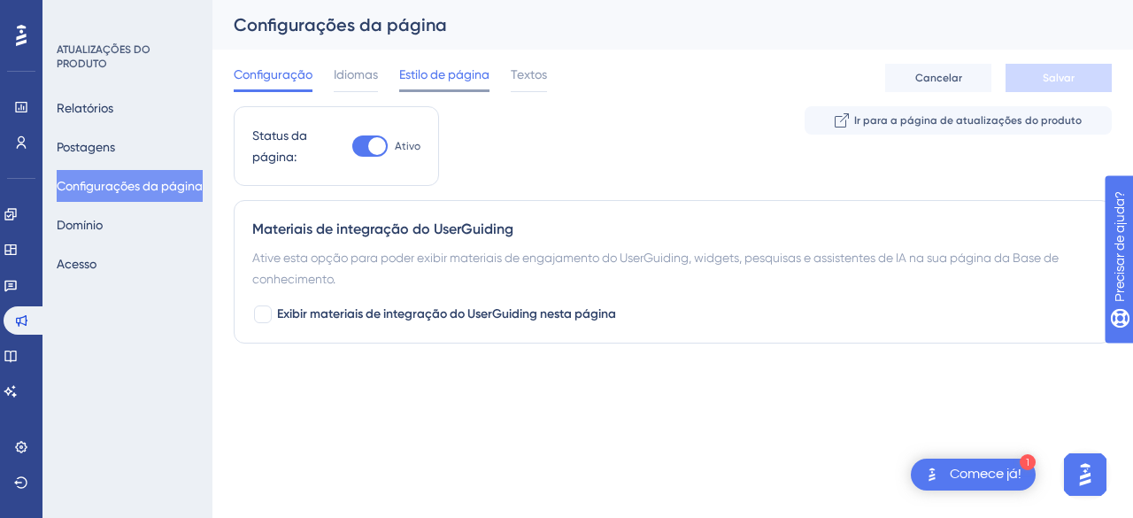
drag, startPoint x: 351, startPoint y: 81, endPoint x: 401, endPoint y: 79, distance: 49.6
click at [352, 81] on font "Idiomas" at bounding box center [356, 74] width 44 height 14
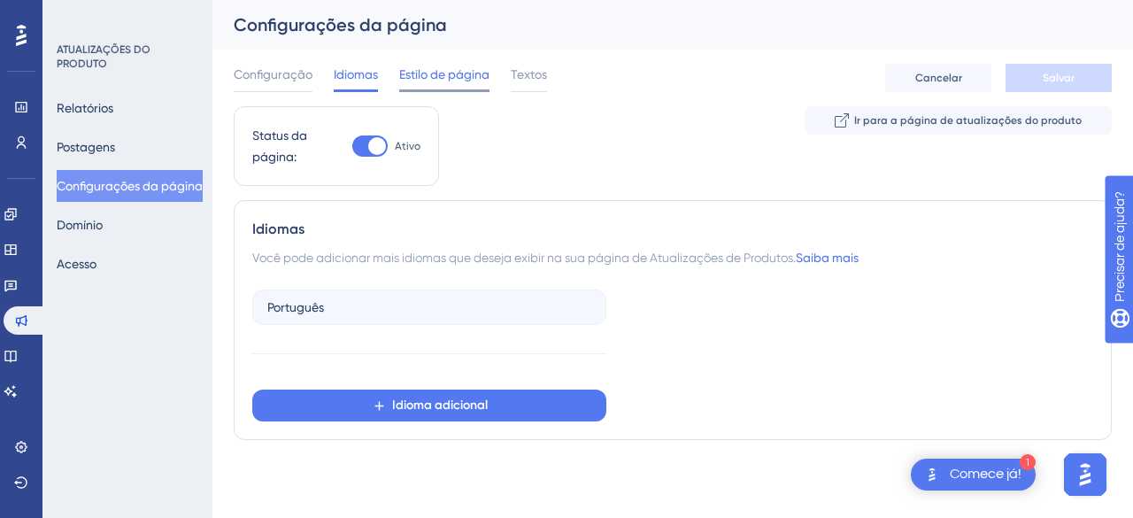
click at [443, 79] on font "Estilo de página" at bounding box center [444, 74] width 90 height 14
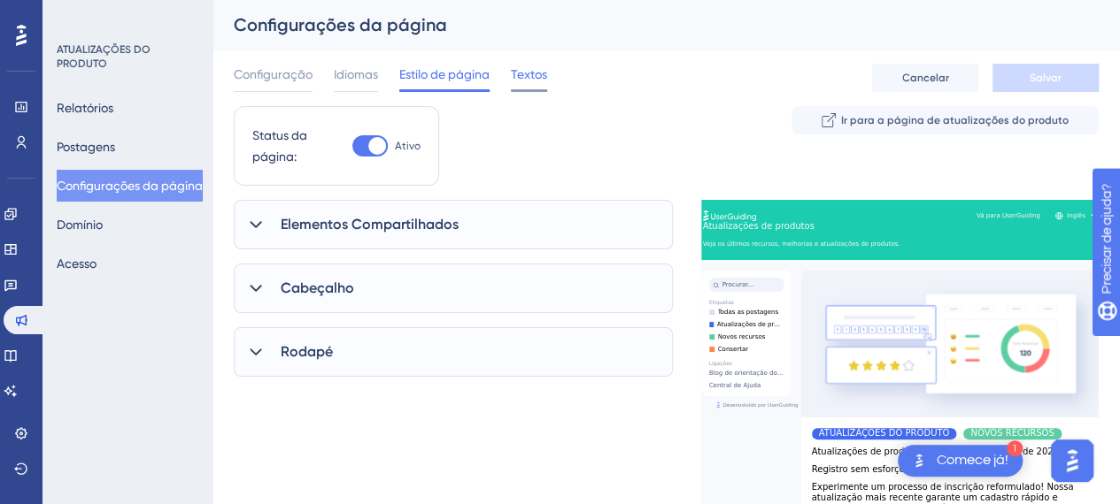
click at [520, 82] on span "Textos" at bounding box center [529, 74] width 36 height 21
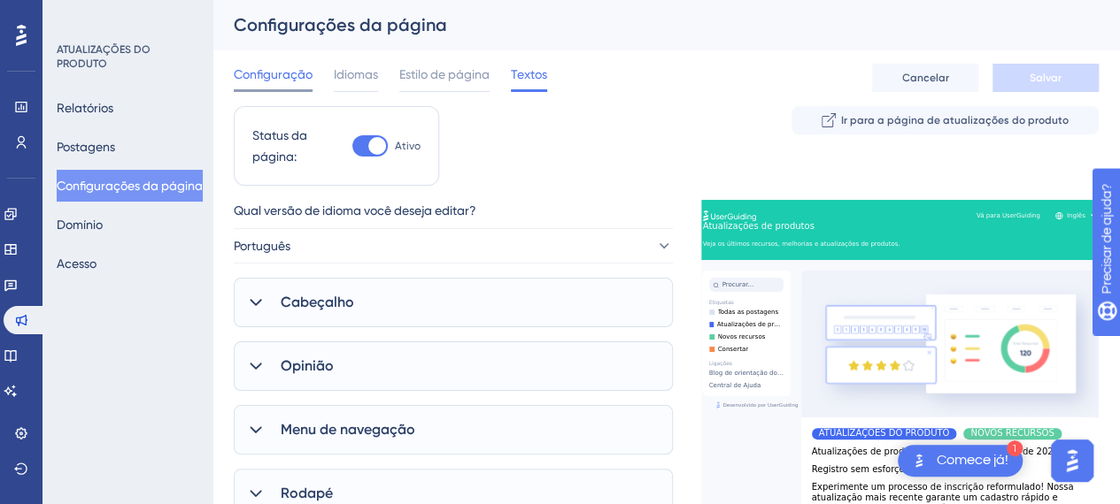
click at [252, 81] on font "Configuração" at bounding box center [273, 74] width 79 height 14
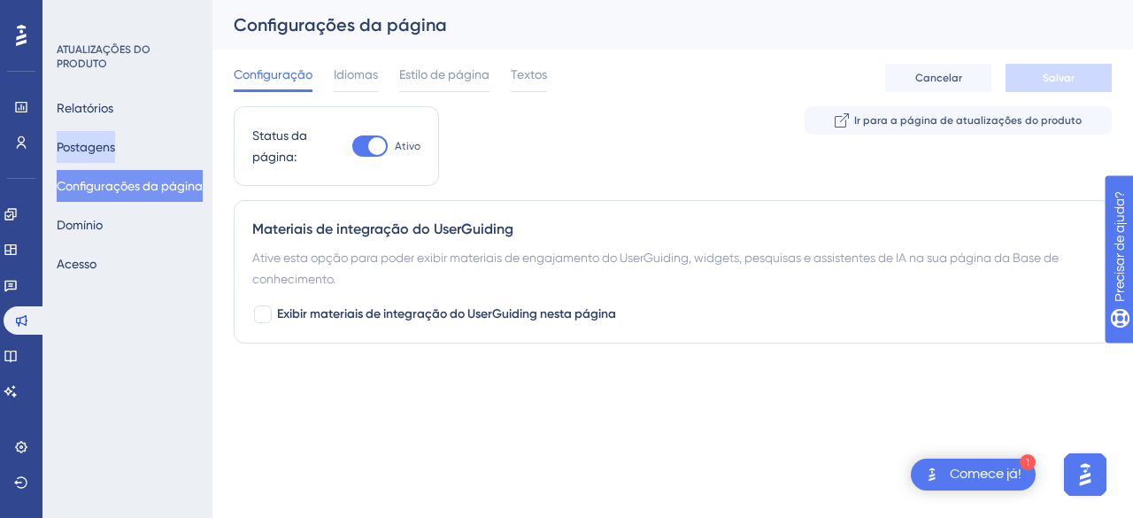
click at [113, 148] on font "Postagens" at bounding box center [86, 147] width 58 height 14
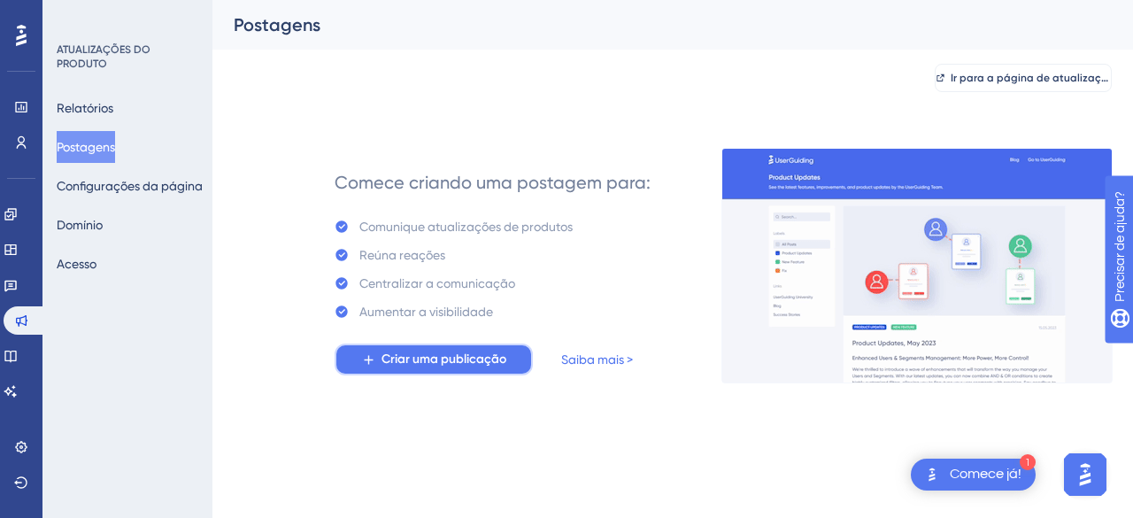
click at [443, 367] on span "Criar uma publicação" at bounding box center [443, 359] width 125 height 21
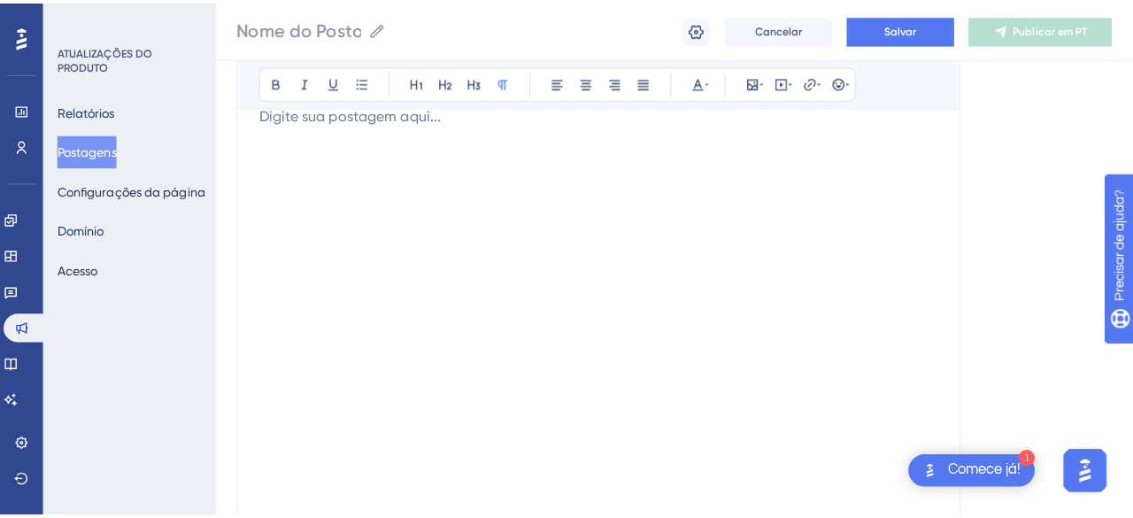
scroll to position [218, 0]
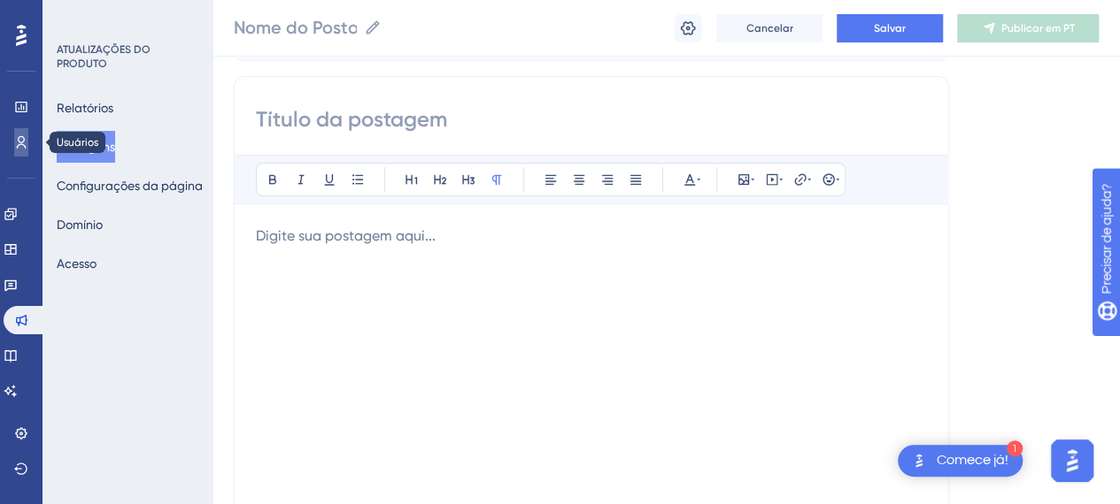
click at [20, 142] on icon at bounding box center [22, 142] width 10 height 12
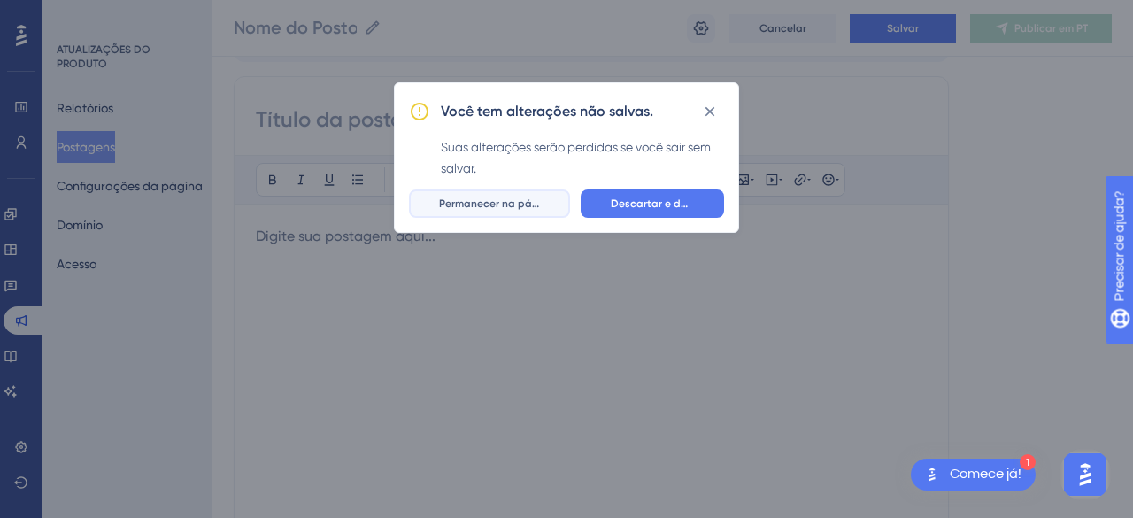
click at [510, 207] on font "Permanecer na página" at bounding box center [497, 203] width 116 height 12
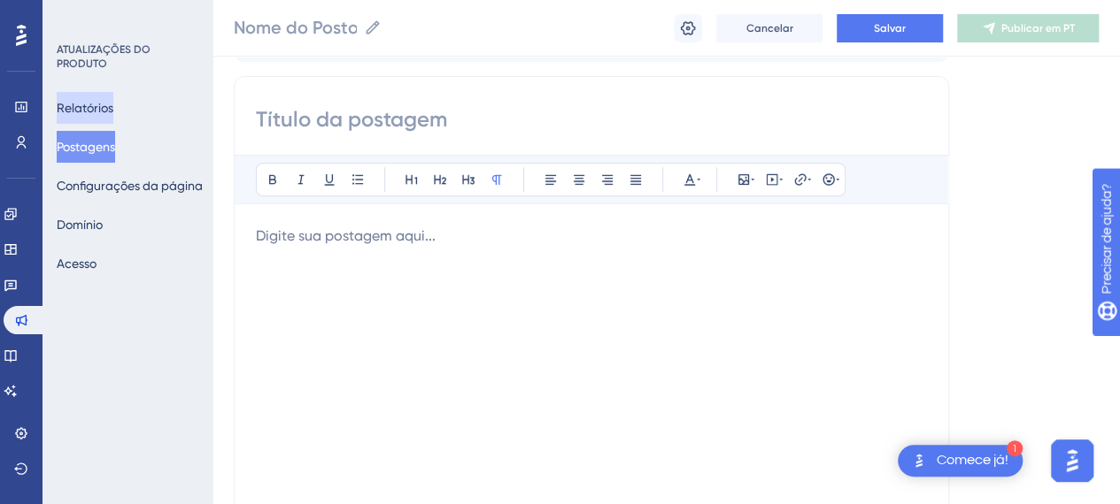
click at [93, 113] on font "Relatórios" at bounding box center [85, 108] width 57 height 14
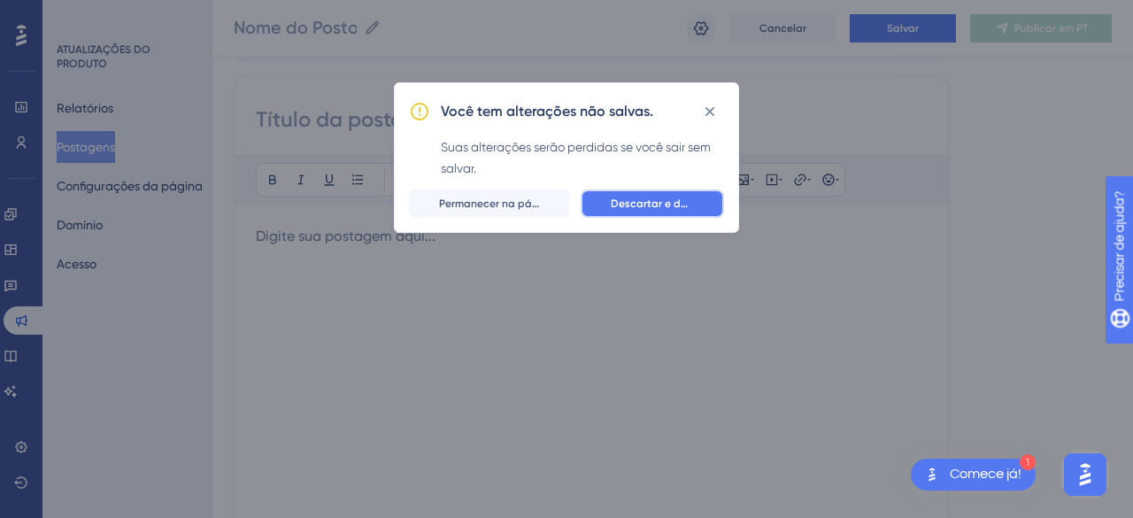
click at [641, 193] on button "Descartar e deixar" at bounding box center [652, 203] width 143 height 28
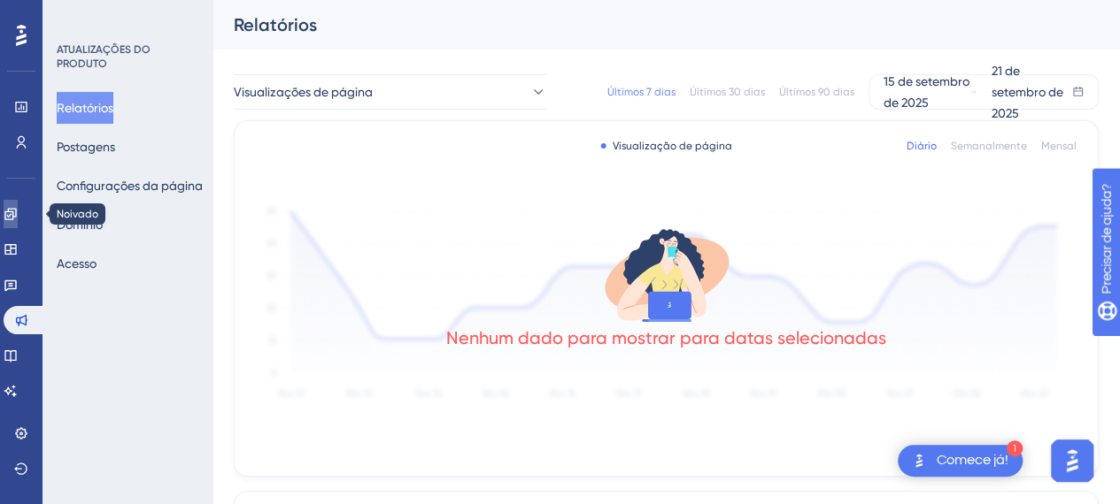
click at [17, 211] on icon at bounding box center [11, 214] width 14 height 14
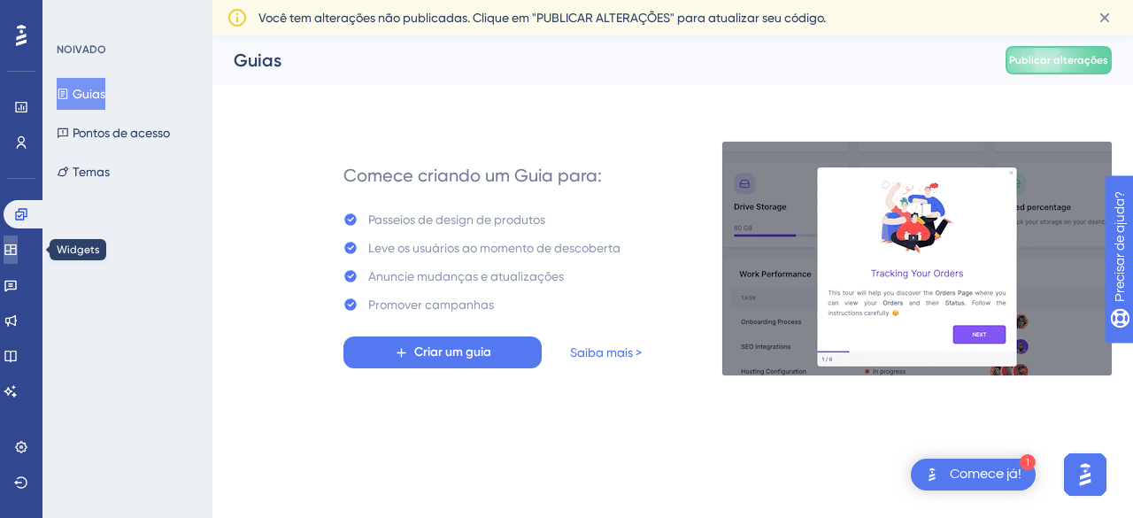
click at [17, 242] on link at bounding box center [11, 249] width 14 height 28
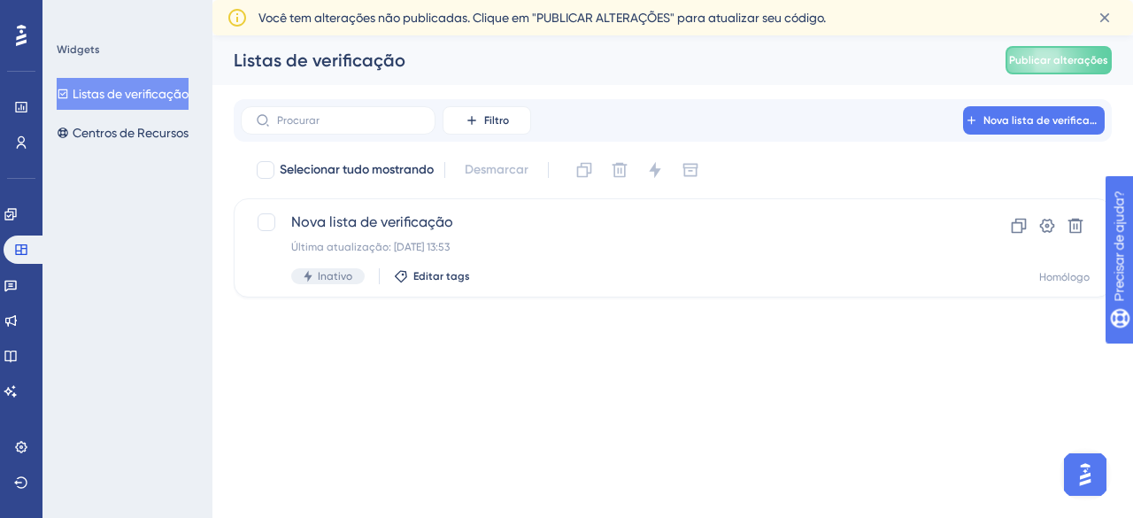
click at [32, 296] on div "Opinião" at bounding box center [21, 285] width 35 height 28
click at [18, 291] on icon at bounding box center [11, 285] width 14 height 14
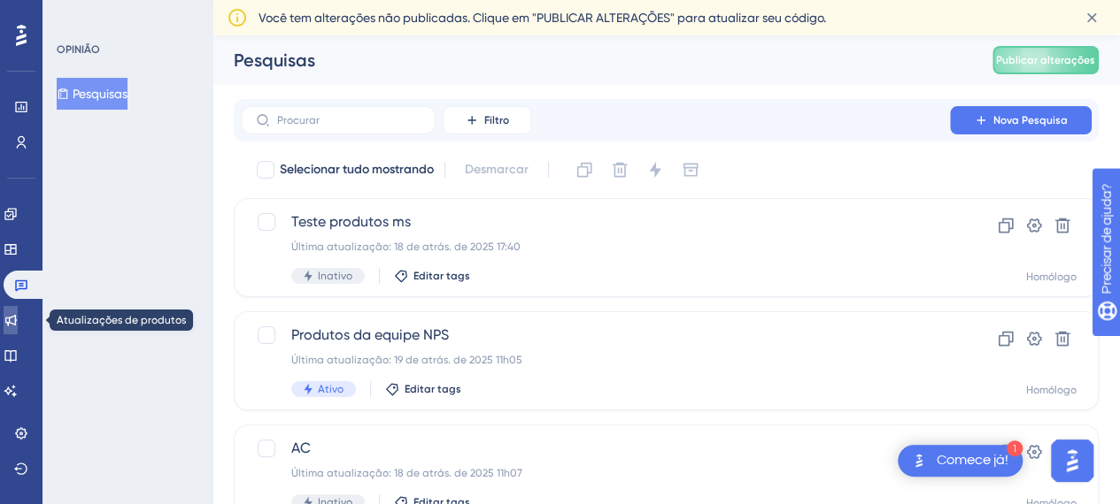
click at [18, 319] on icon at bounding box center [11, 320] width 14 height 14
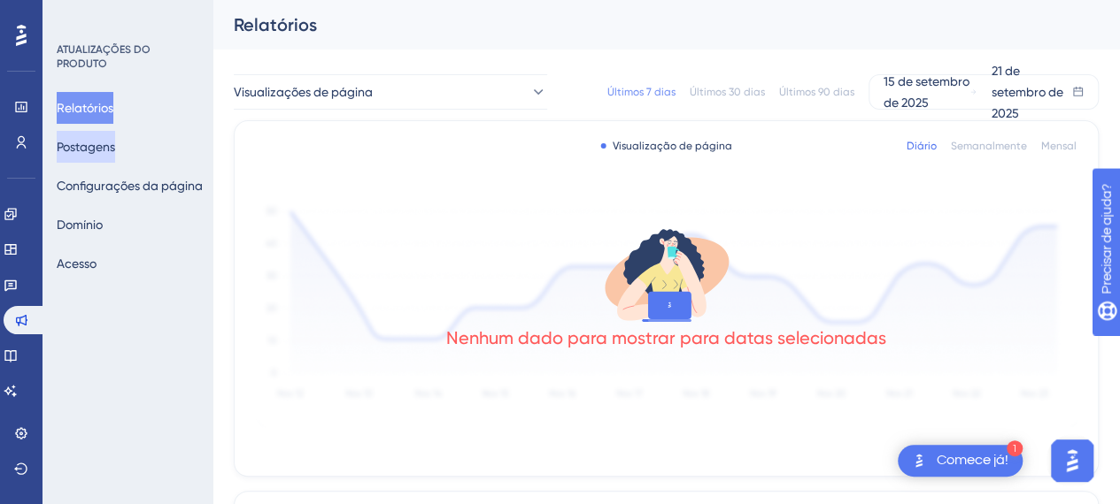
click at [108, 153] on font "Postagens" at bounding box center [86, 147] width 58 height 14
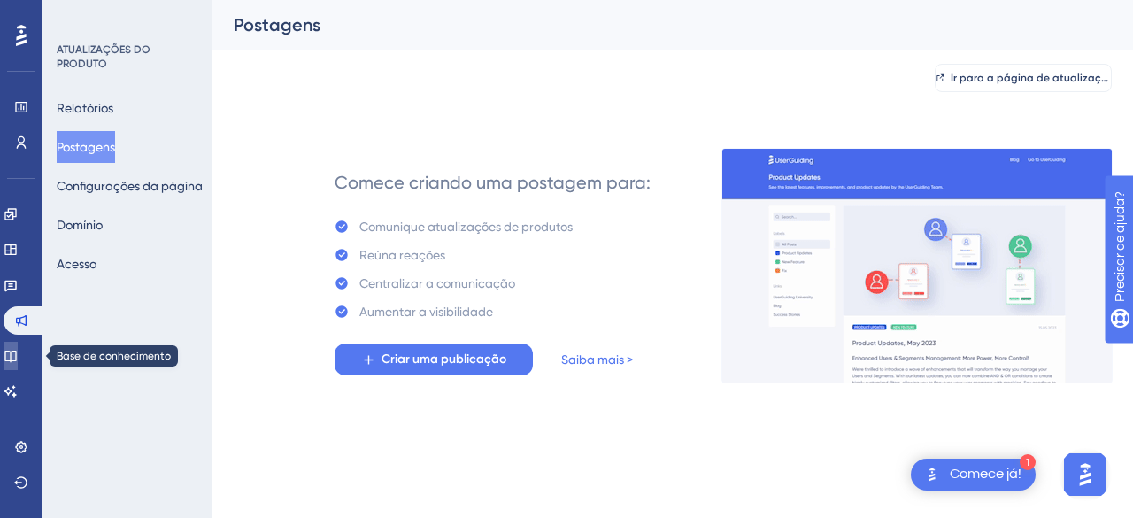
click at [18, 351] on icon at bounding box center [11, 356] width 14 height 14
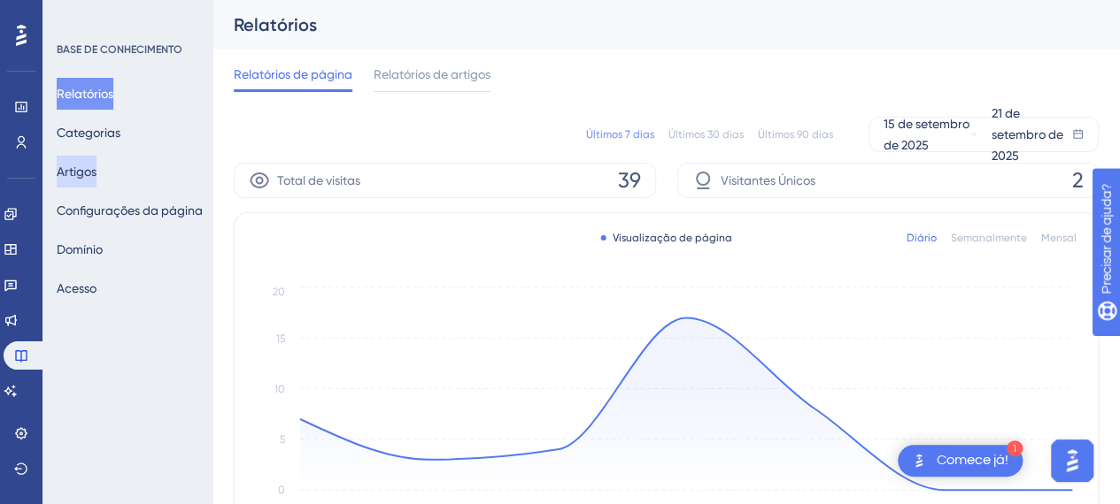
click at [59, 179] on button "Artigos" at bounding box center [77, 172] width 40 height 32
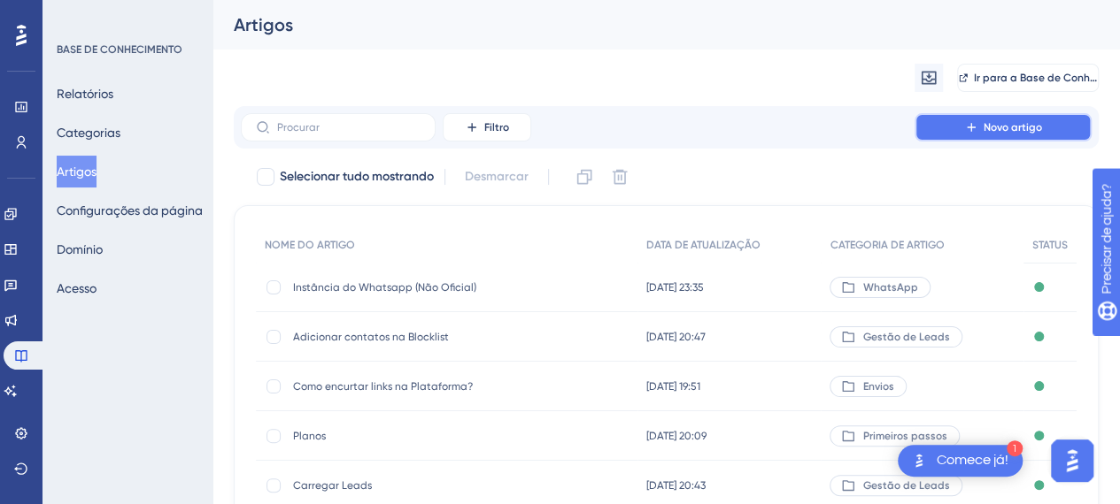
click at [1004, 127] on font "Novo artigo" at bounding box center [1012, 127] width 58 height 12
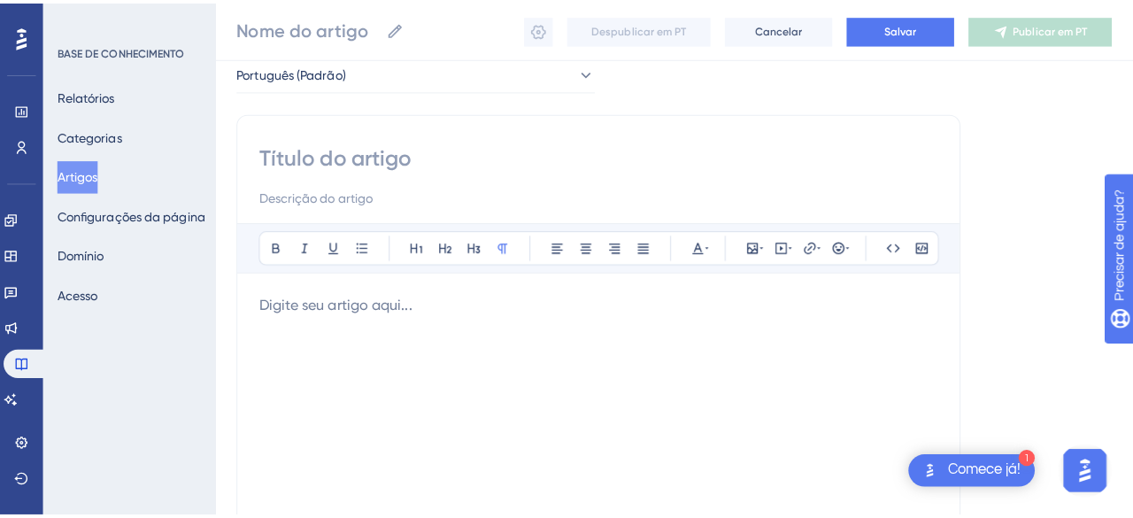
scroll to position [2, 0]
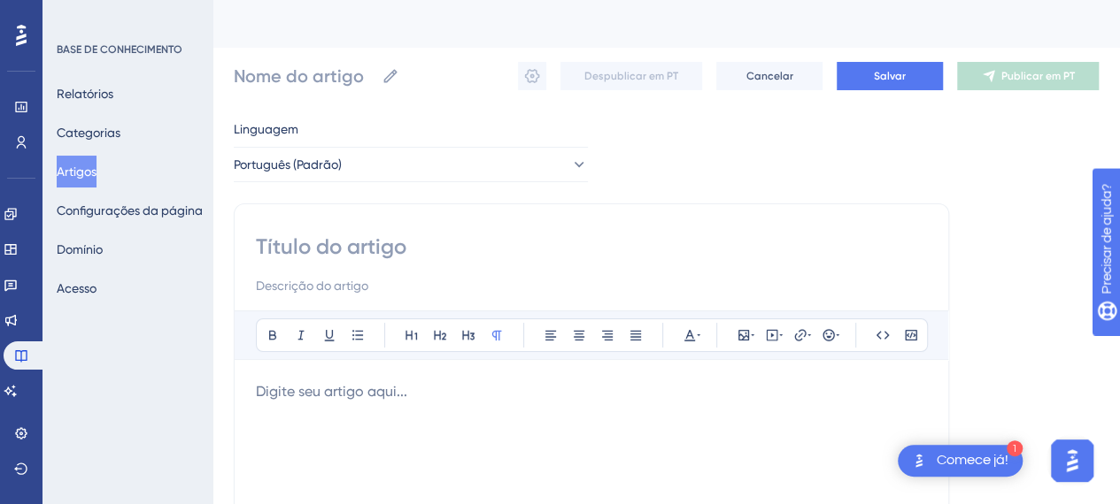
click at [348, 252] on input at bounding box center [591, 247] width 671 height 28
click at [18, 286] on icon at bounding box center [11, 285] width 14 height 14
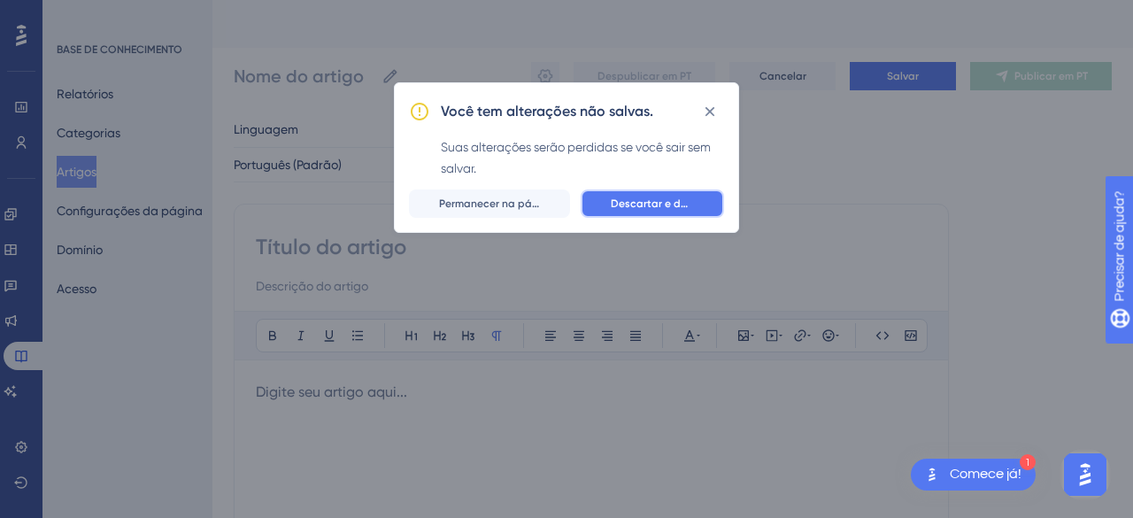
click at [681, 201] on font "Descartar e deixar" at bounding box center [658, 203] width 95 height 12
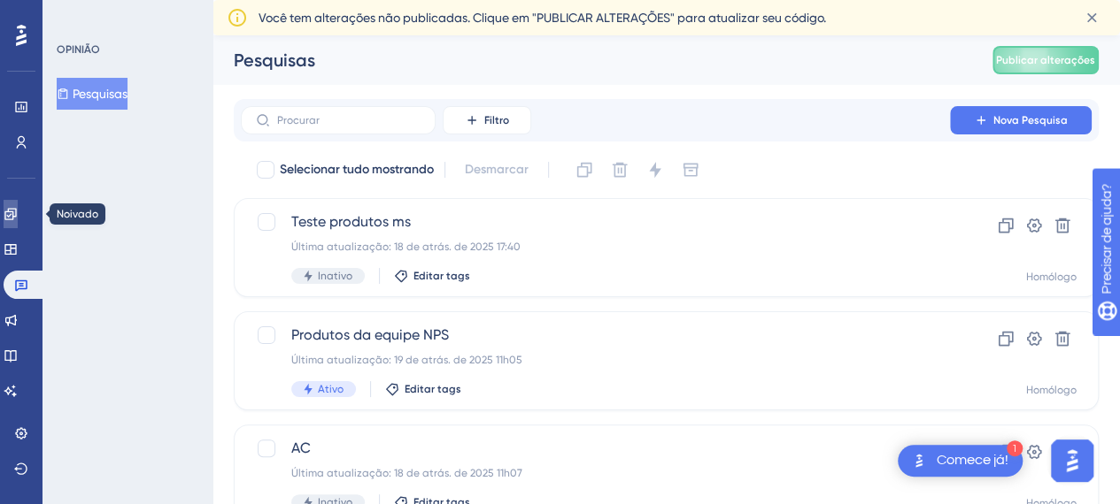
click at [18, 218] on icon at bounding box center [11, 214] width 14 height 14
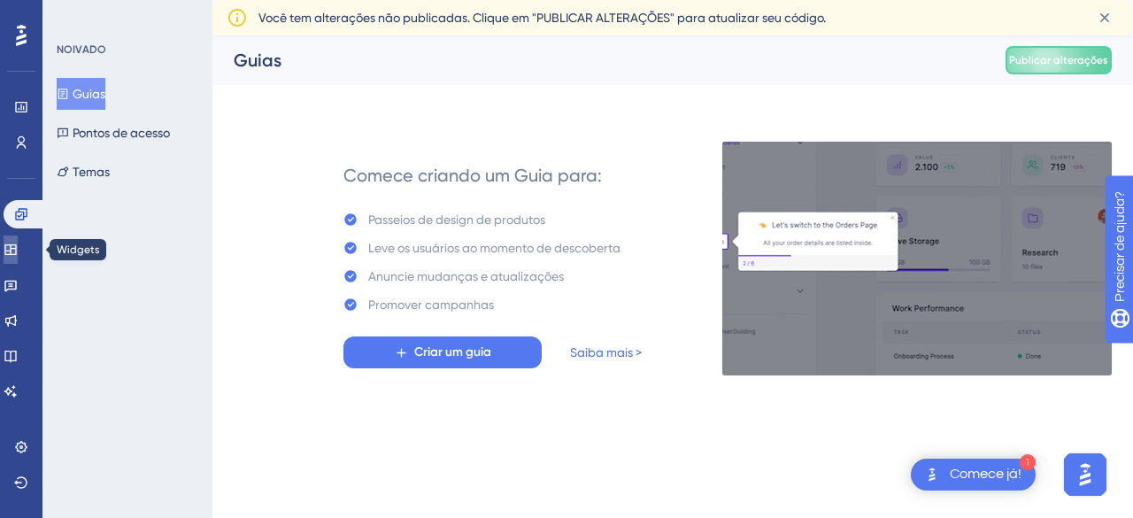
click at [18, 254] on icon at bounding box center [11, 249] width 14 height 14
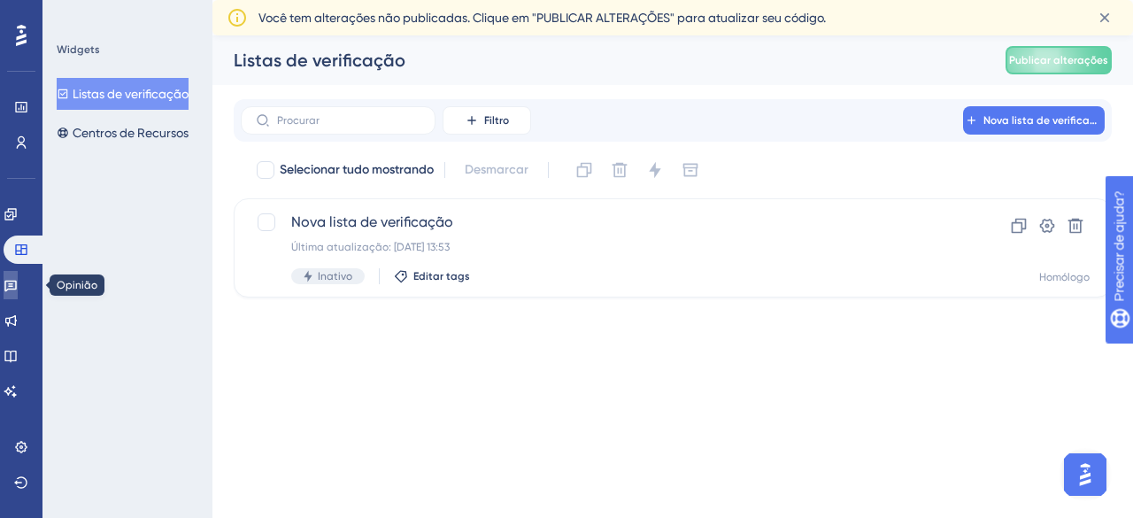
click at [18, 291] on link at bounding box center [11, 285] width 14 height 28
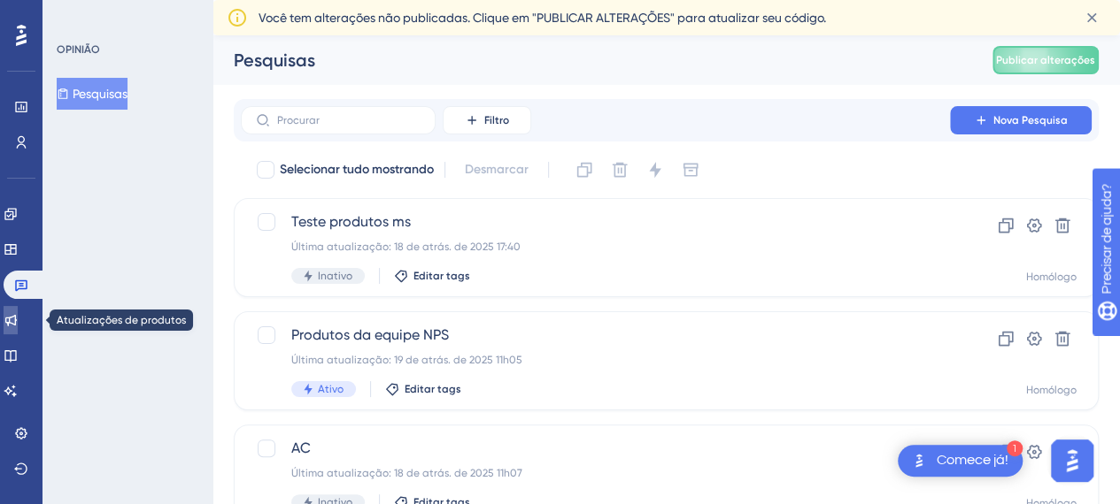
click at [17, 322] on icon at bounding box center [11, 321] width 12 height 12
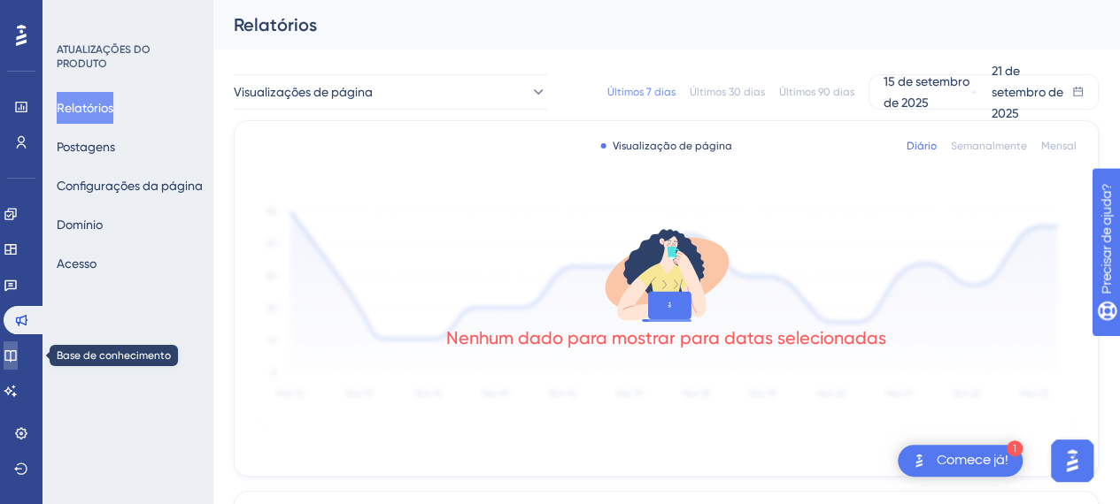
click at [21, 370] on div "Noivado Widgets Opinião Atualizações de produtos Base de conhecimento Assistent…" at bounding box center [21, 302] width 35 height 205
click at [16, 355] on icon at bounding box center [10, 356] width 12 height 12
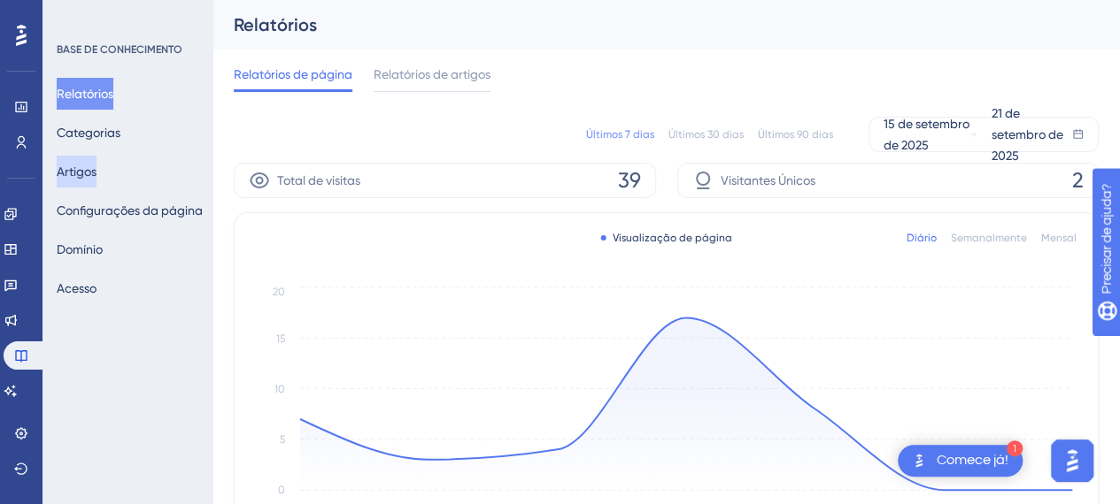
click at [96, 173] on font "Artigos" at bounding box center [77, 172] width 40 height 14
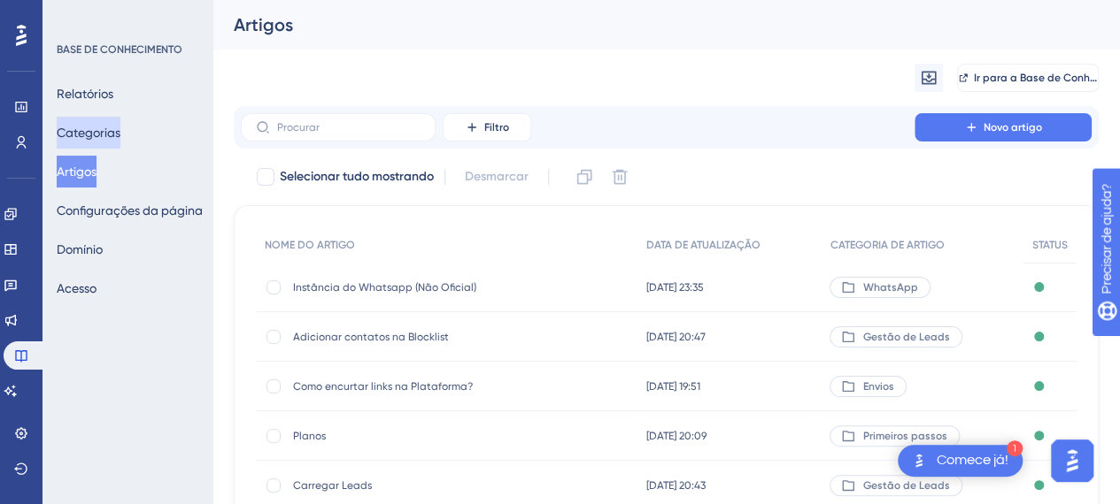
click at [120, 133] on font "Categorias" at bounding box center [89, 133] width 64 height 14
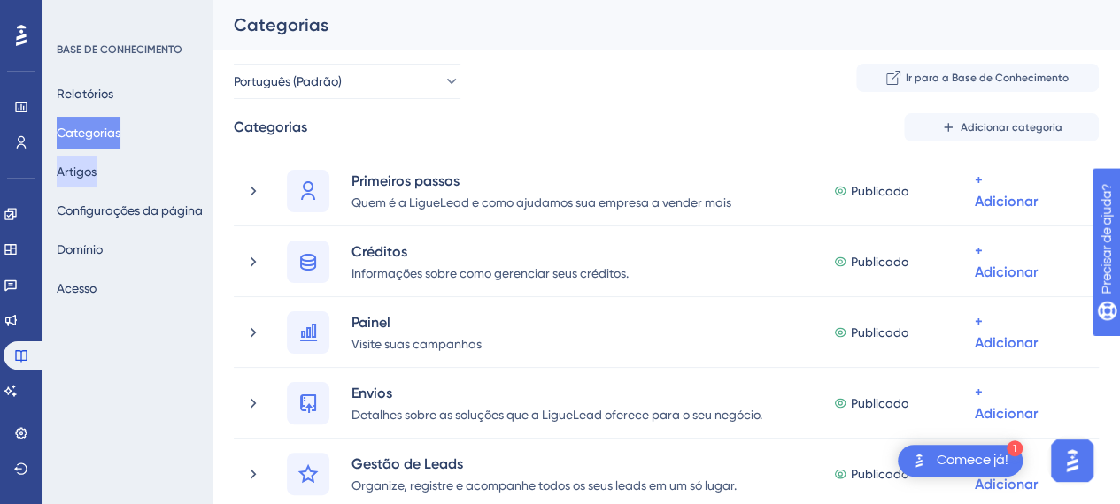
click at [88, 170] on font "Artigos" at bounding box center [77, 172] width 40 height 14
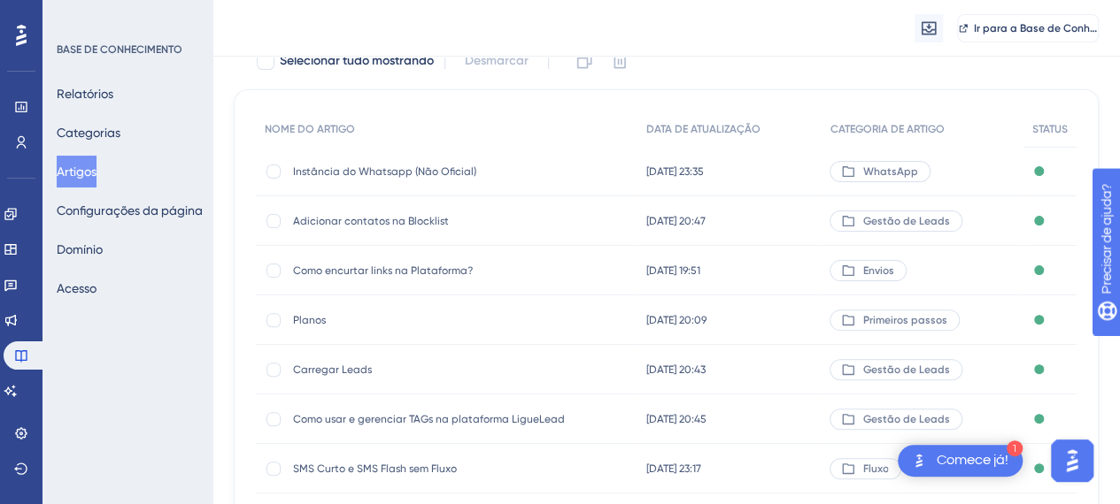
scroll to position [177, 0]
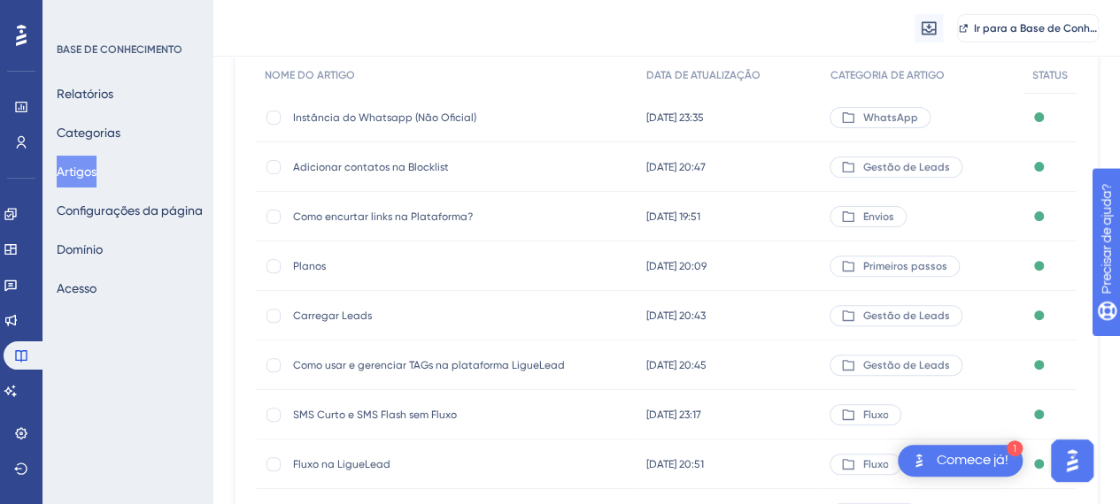
click at [362, 161] on font "Adicionar contatos na Blocklist" at bounding box center [371, 167] width 156 height 12
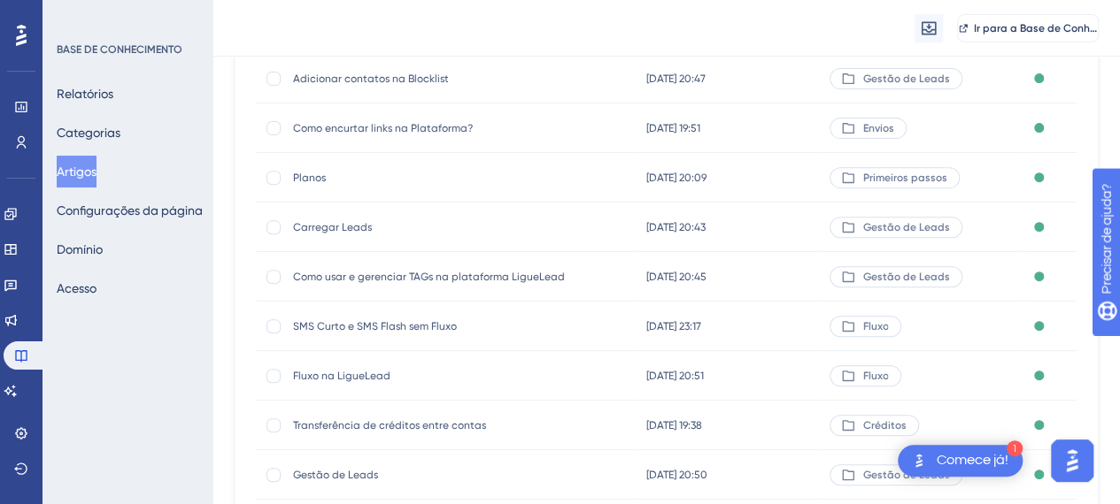
click at [527, 126] on span "Como encurtar links na Plataforma?" at bounding box center [434, 128] width 283 height 14
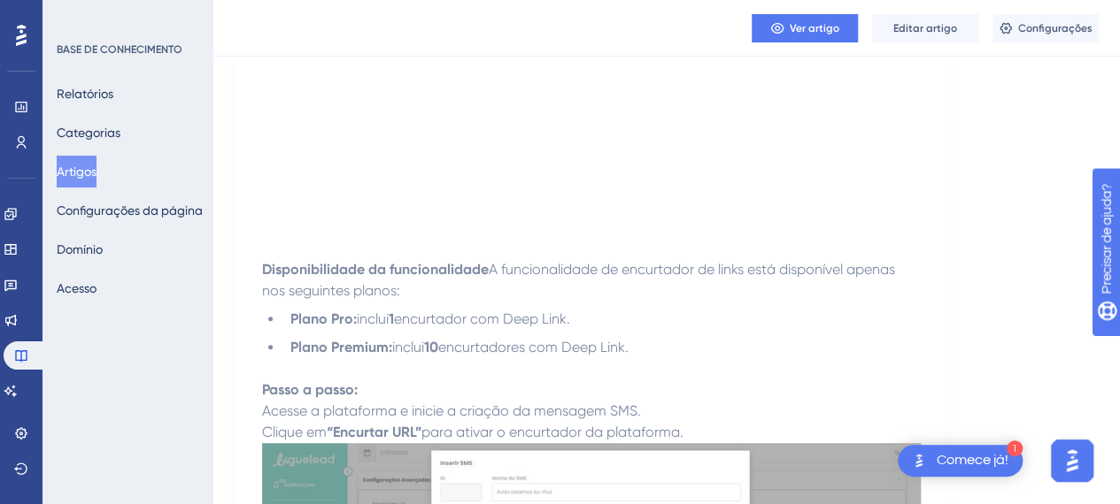
scroll to position [354, 0]
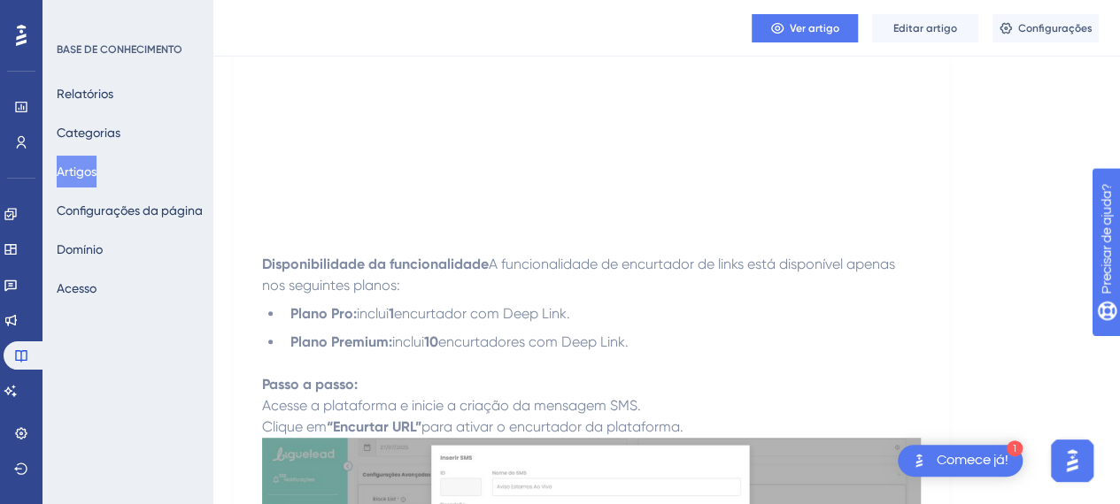
click at [473, 309] on span "encurtador com Deep Link." at bounding box center [482, 313] width 176 height 17
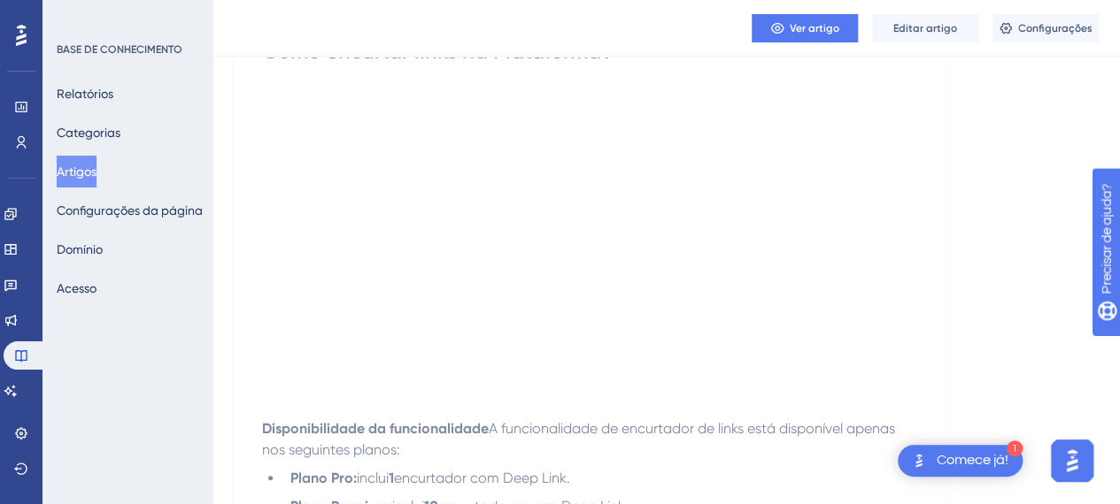
scroll to position [0, 0]
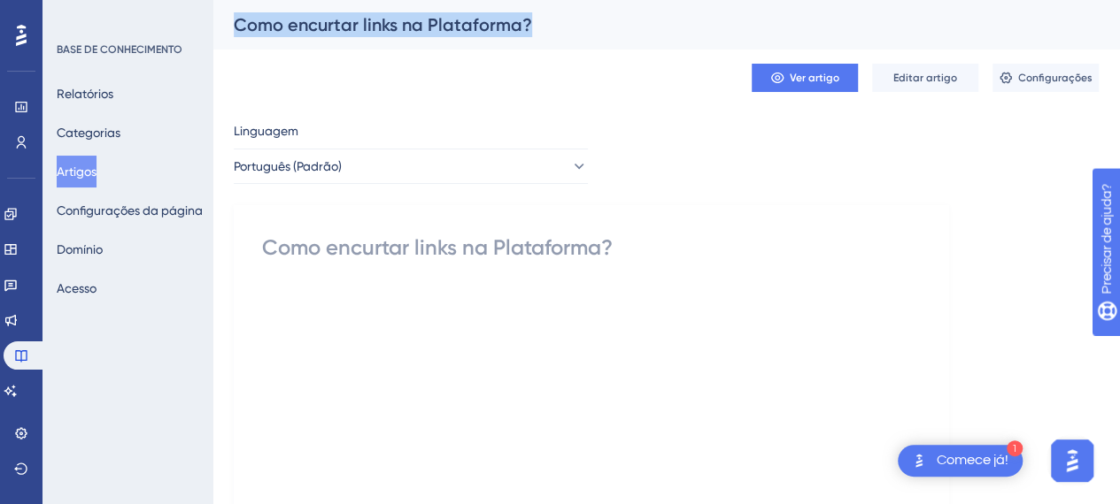
drag, startPoint x: 545, startPoint y: 21, endPoint x: 235, endPoint y: 12, distance: 310.8
click at [235, 12] on div "Como encurtar links na Plataforma?" at bounding box center [644, 24] width 820 height 25
click at [235, 18] on font "Como encurtar links na Plataforma?" at bounding box center [383, 24] width 298 height 21
drag, startPoint x: 232, startPoint y: 29, endPoint x: 517, endPoint y: 34, distance: 285.0
click at [517, 34] on div "Como encurtar links na Plataforma?" at bounding box center [665, 25] width 907 height 50
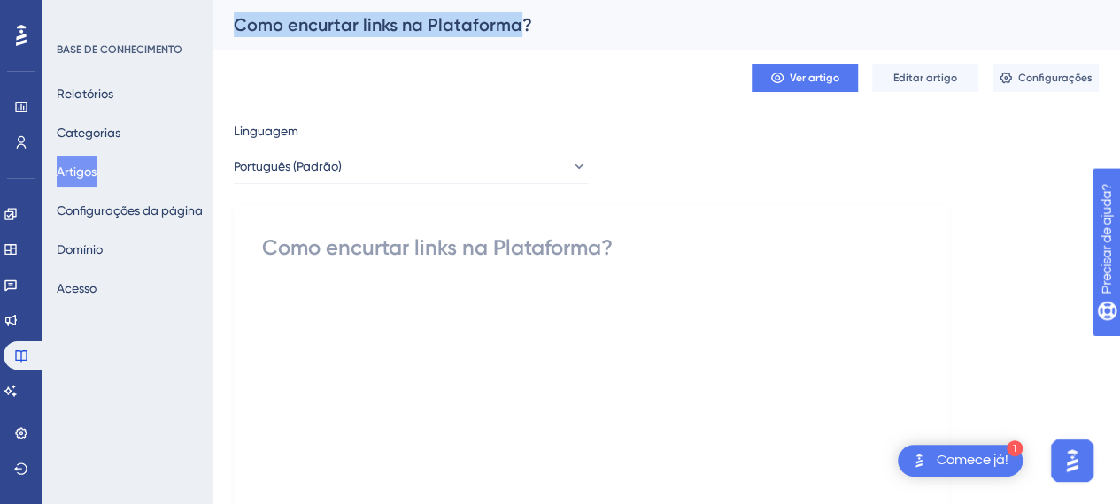
copy font "Como encurtar links na Plataforma"
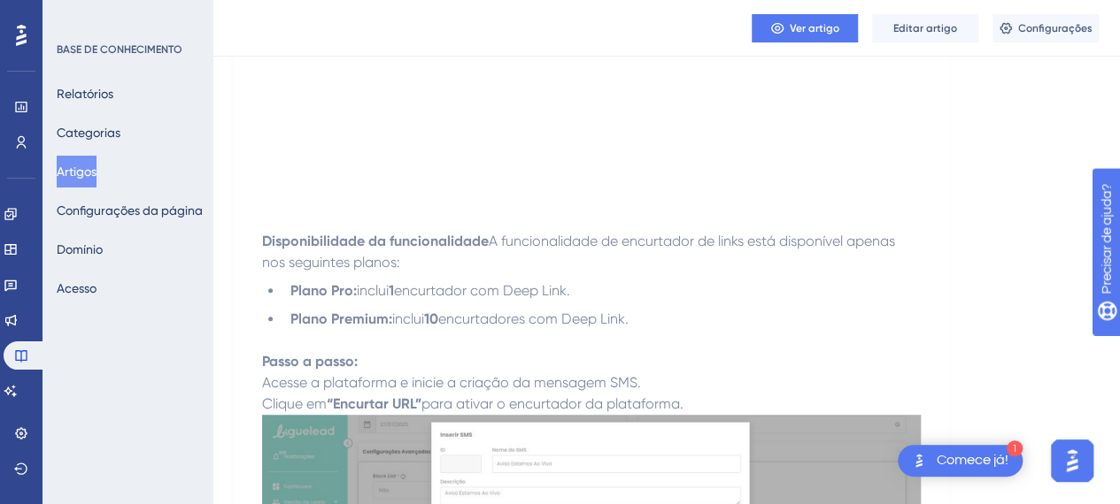
scroll to position [437, 0]
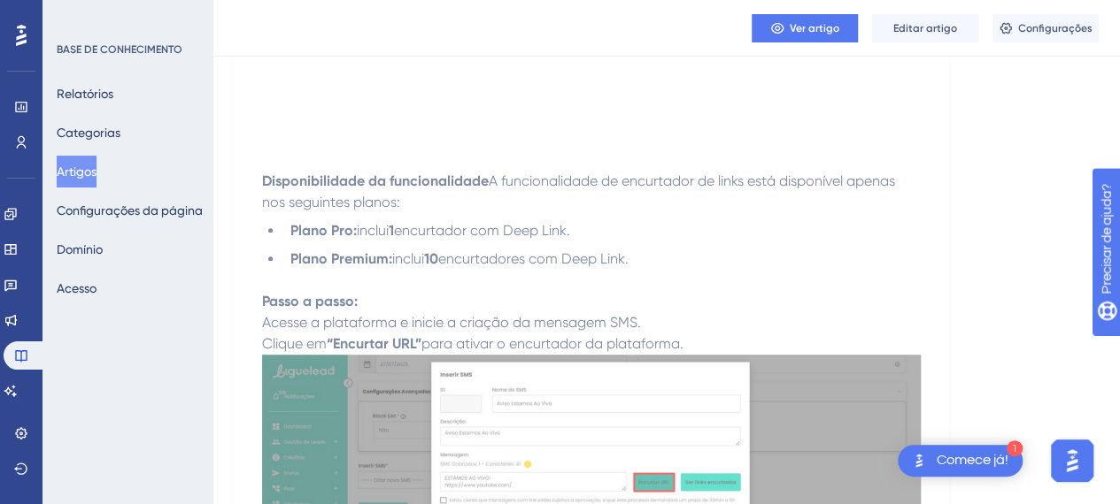
click at [533, 241] on ul "Plano Pro: inclui 1 encurtador com Deep Link. Plano Premium: inclui 10 encurtad…" at bounding box center [591, 245] width 658 height 50
click at [956, 17] on button "Editar artigo" at bounding box center [925, 28] width 106 height 28
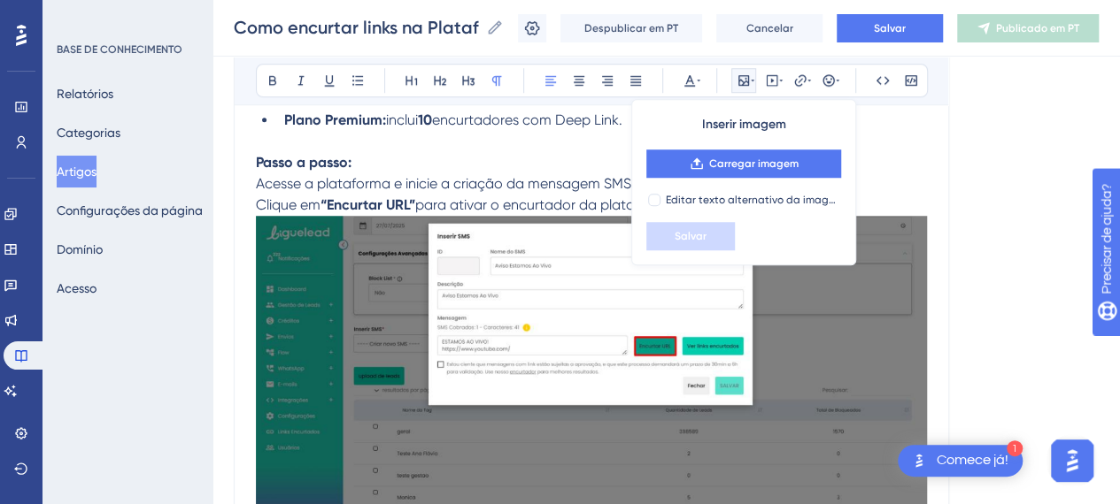
scroll to position [708, 0]
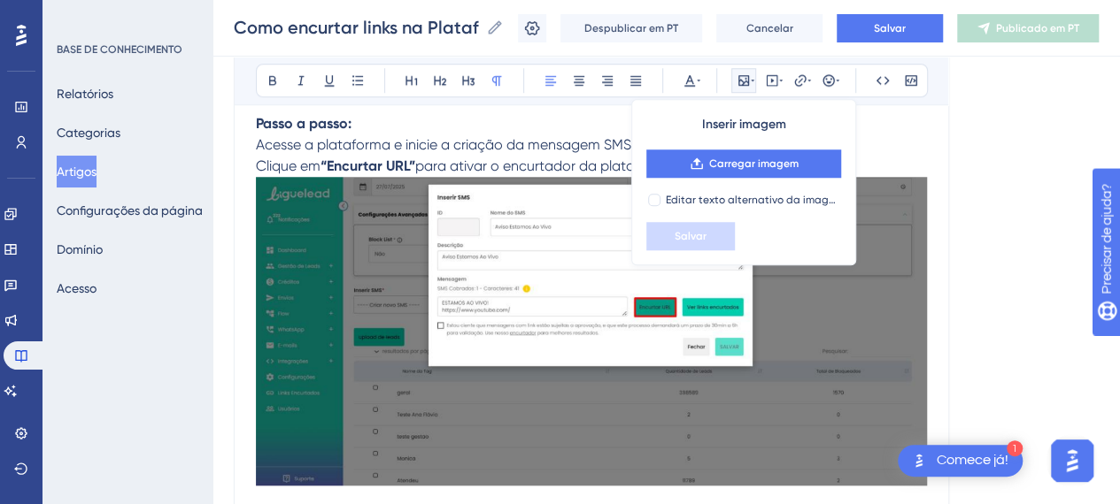
click at [515, 343] on img at bounding box center [591, 331] width 671 height 309
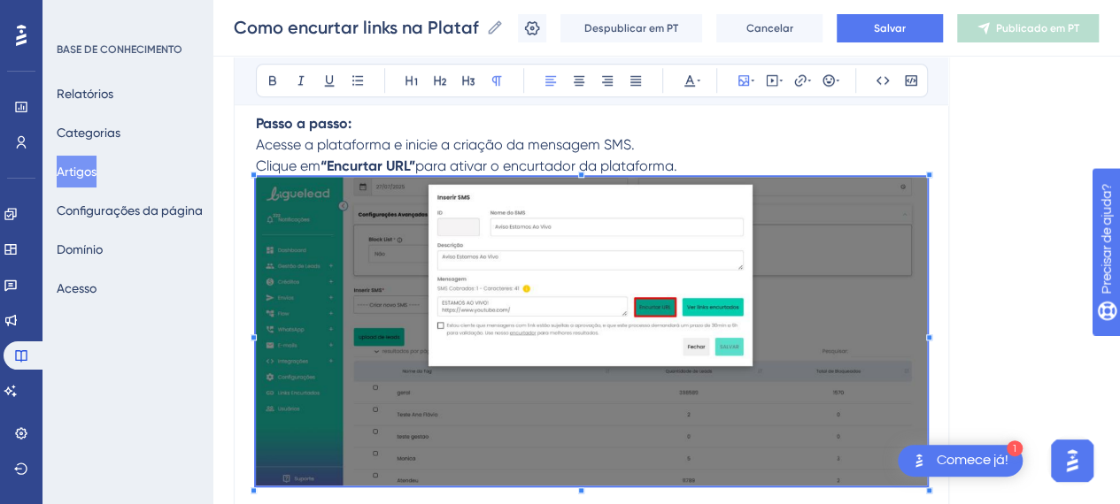
click at [623, 304] on img at bounding box center [591, 331] width 671 height 309
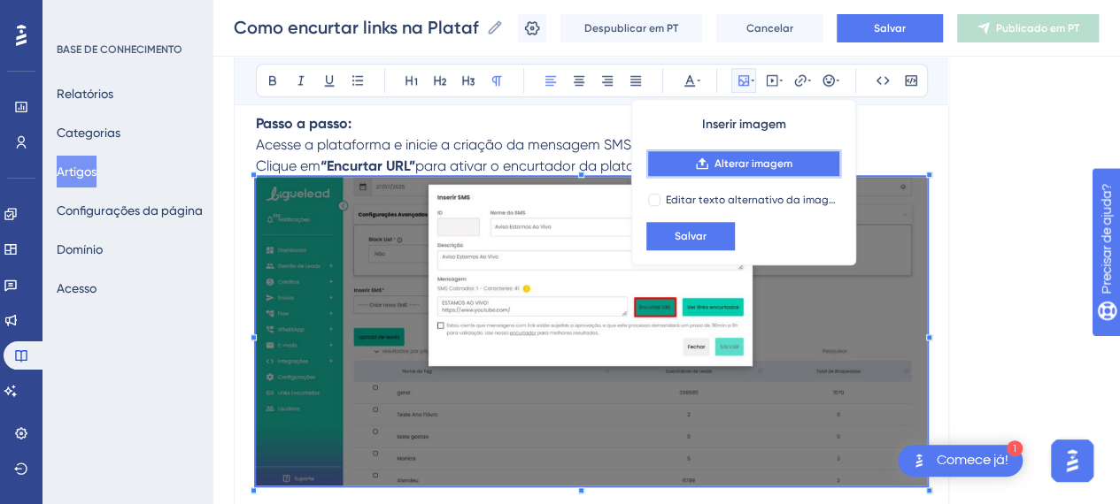
click at [734, 165] on font "Alterar imagem" at bounding box center [753, 164] width 78 height 12
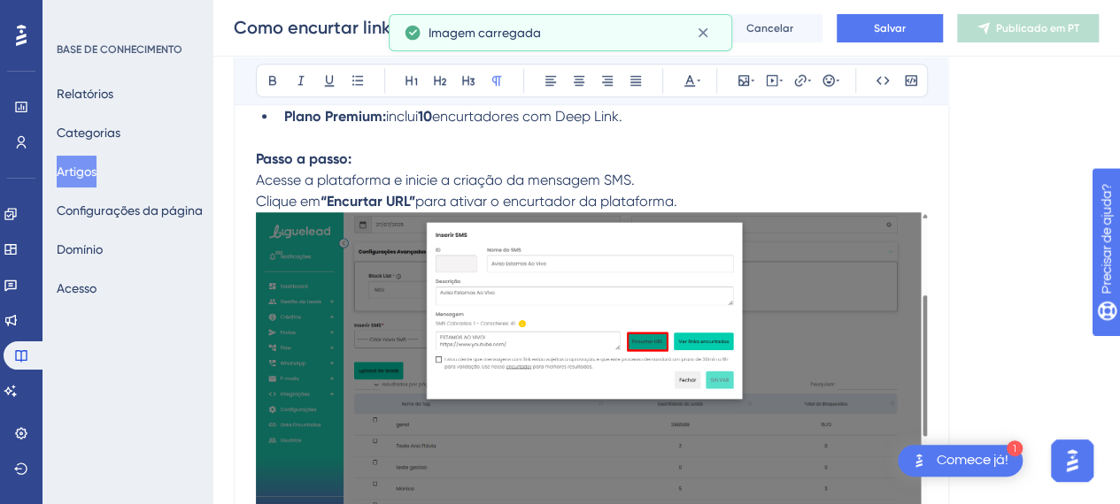
scroll to position [676, 0]
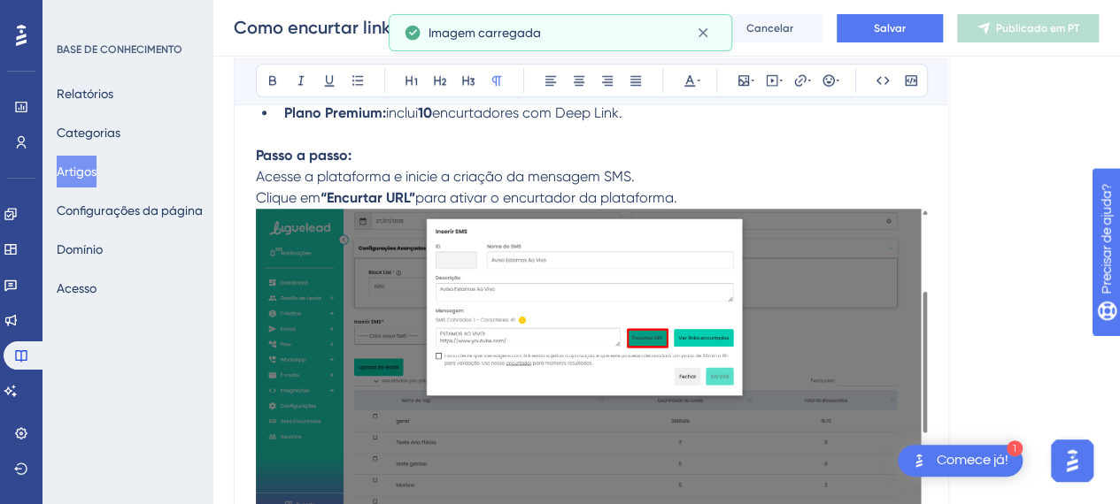
click at [712, 272] on img at bounding box center [591, 362] width 671 height 307
click at [754, 173] on p "Acesse a plataforma e inicie a criação da mensagem SMS." at bounding box center [591, 176] width 671 height 21
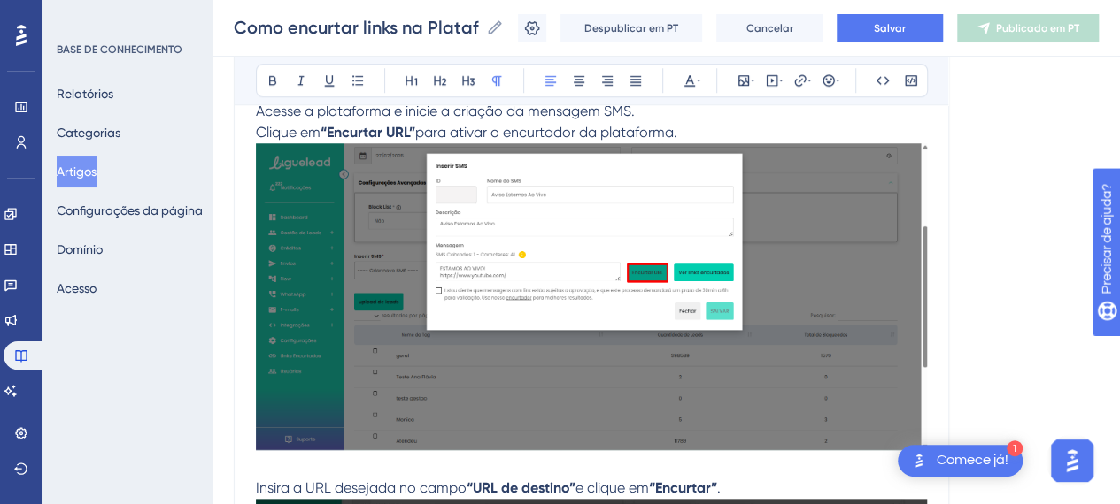
scroll to position [843, 0]
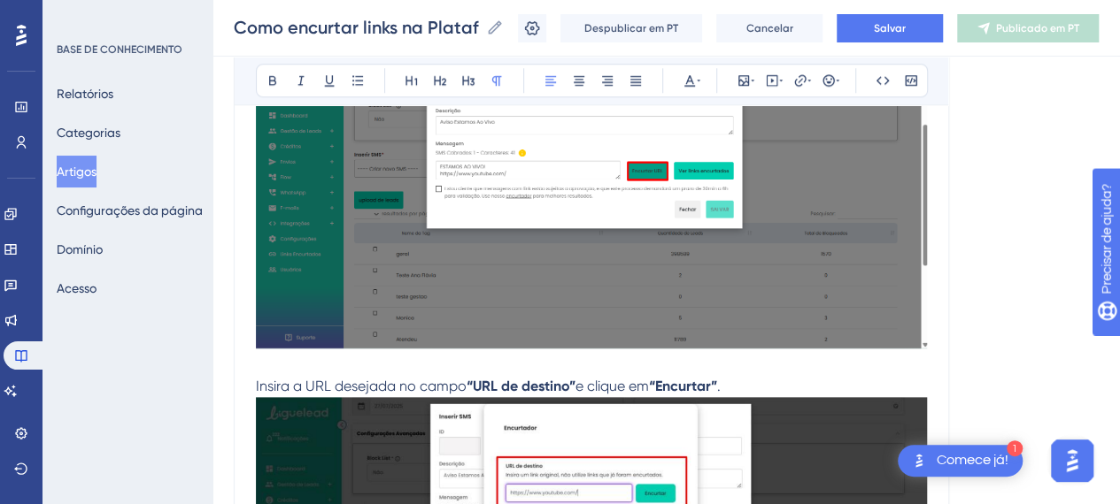
click at [851, 250] on img at bounding box center [591, 195] width 671 height 307
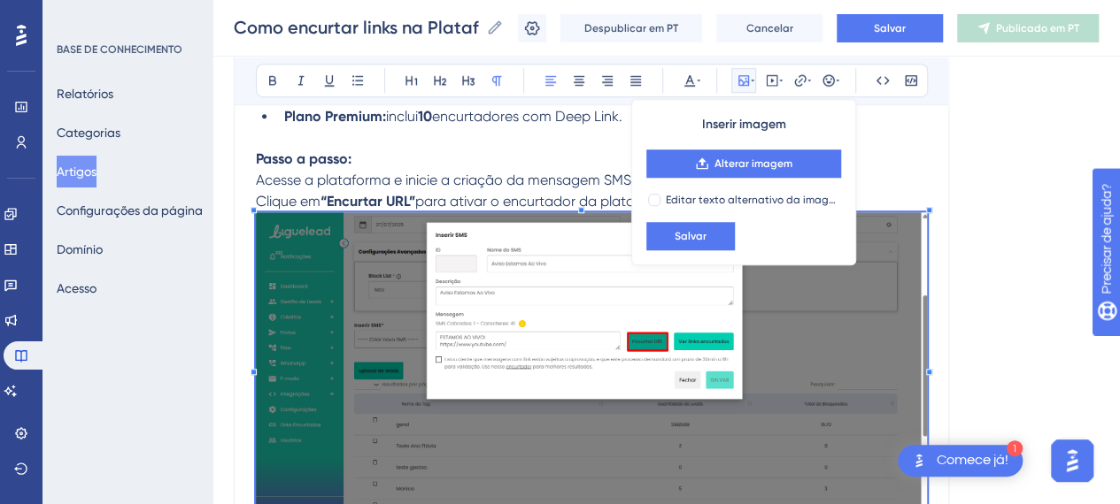
scroll to position [578, 0]
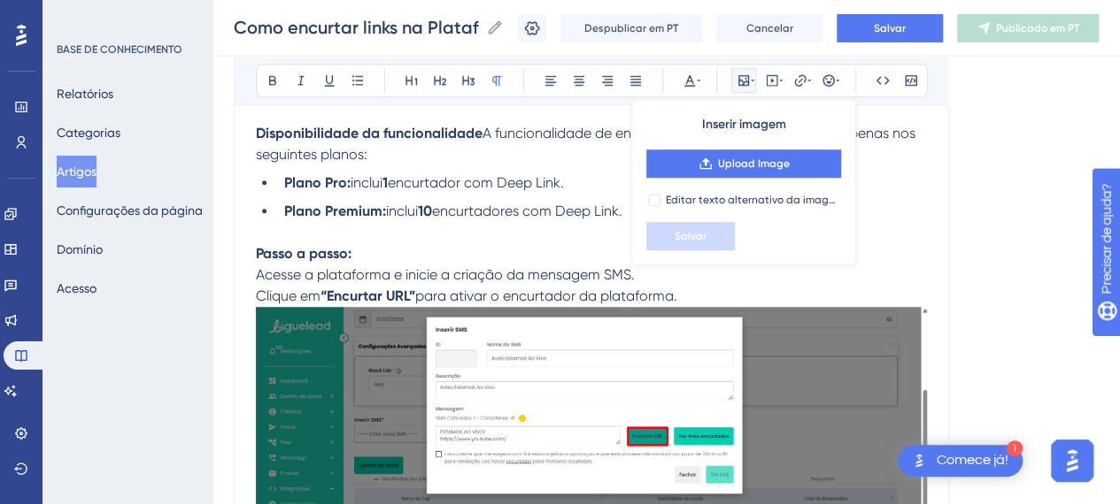
click at [445, 225] on p "Passo a passo:" at bounding box center [591, 243] width 671 height 42
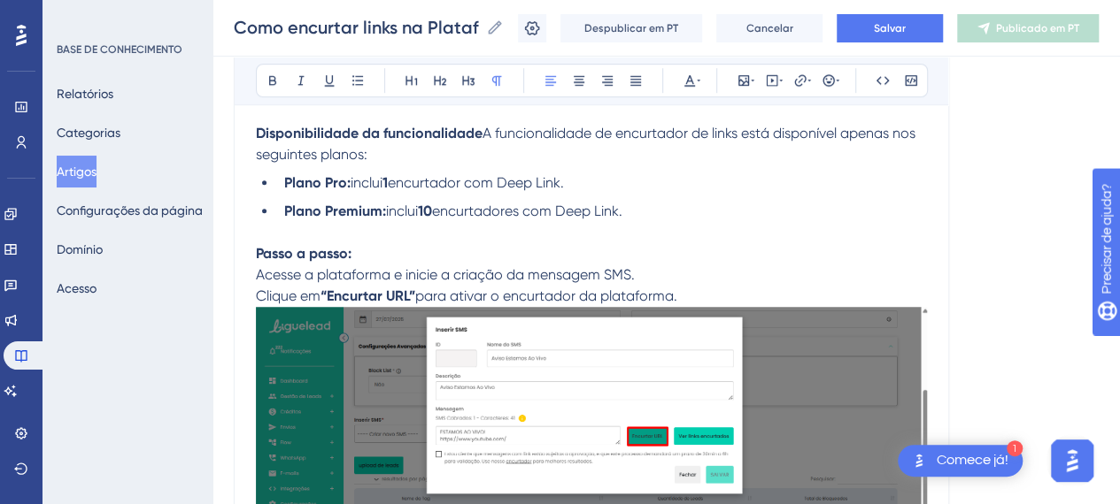
click at [696, 293] on p "Clique em “Encurtar URL” para ativar o encurtador da plataforma." at bounding box center [591, 453] width 671 height 335
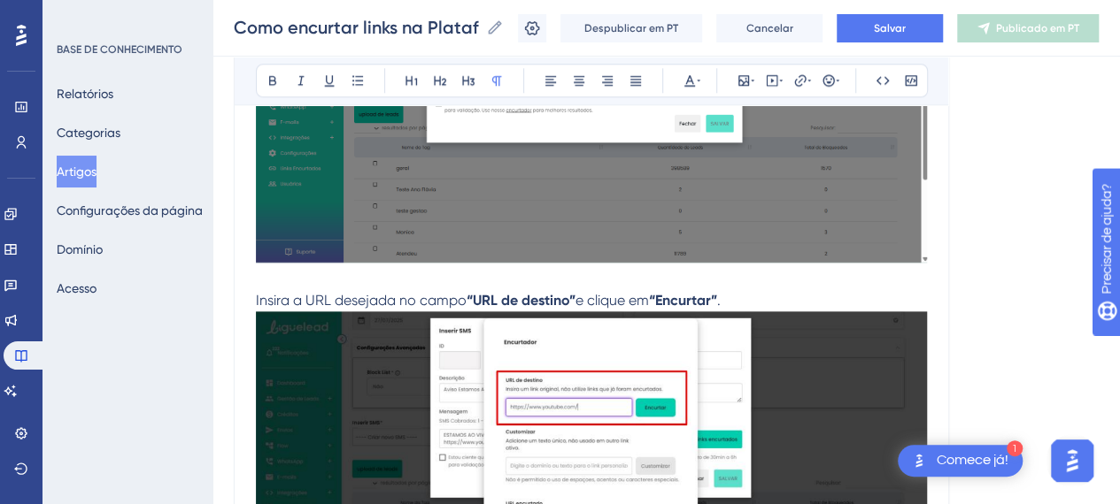
scroll to position [886, 0]
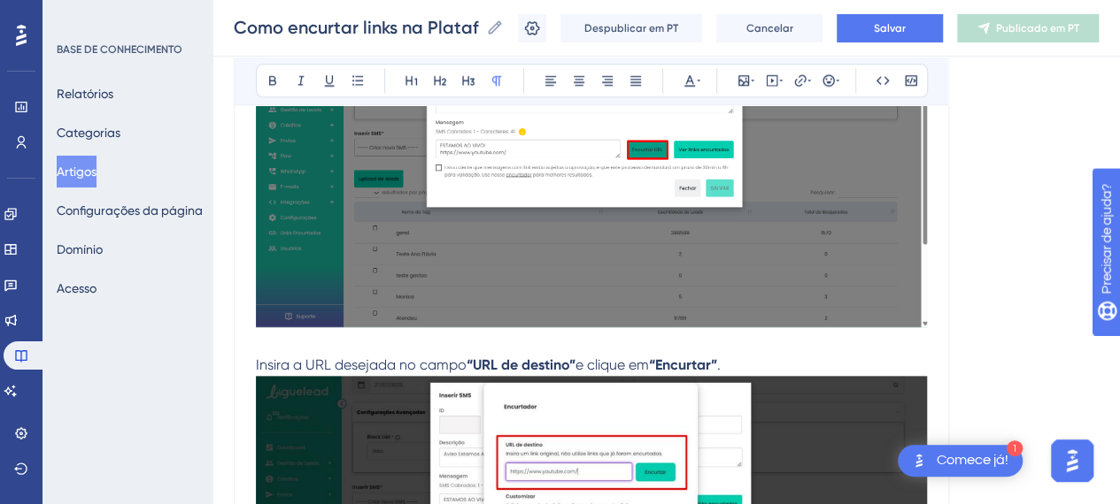
click at [356, 343] on p at bounding box center [591, 344] width 671 height 21
click at [905, 34] on font "Salvar" at bounding box center [890, 28] width 32 height 12
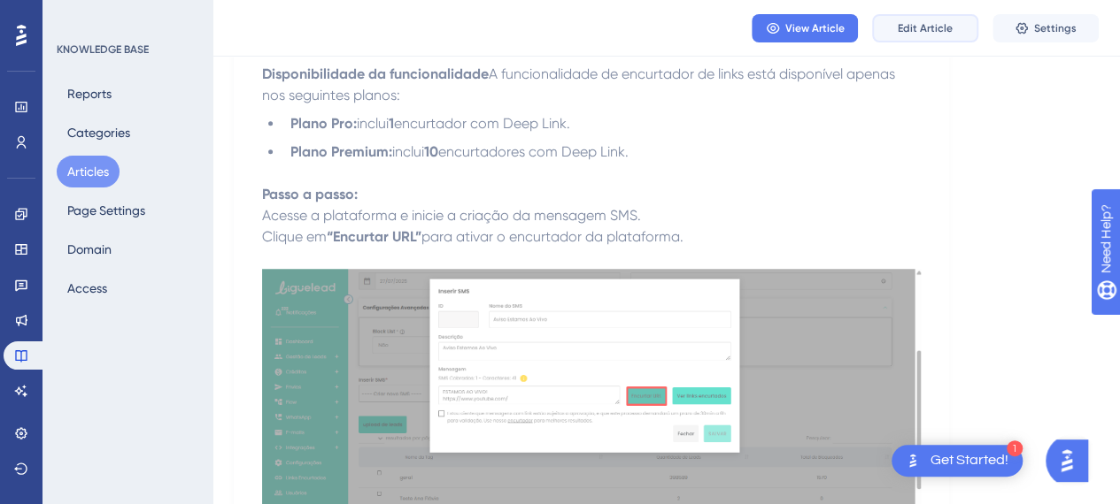
click at [941, 27] on span "Edit Article" at bounding box center [924, 28] width 55 height 14
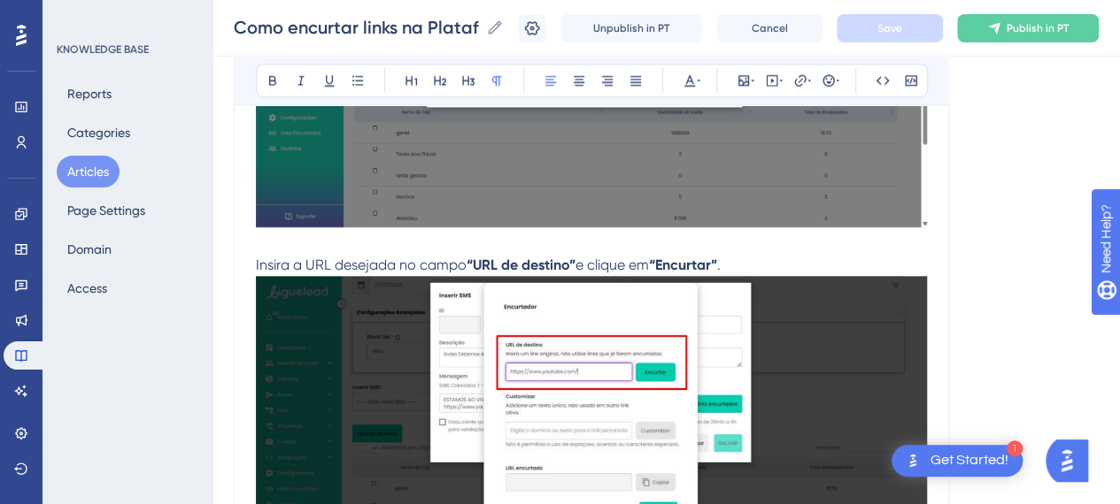
scroll to position [1080, 0]
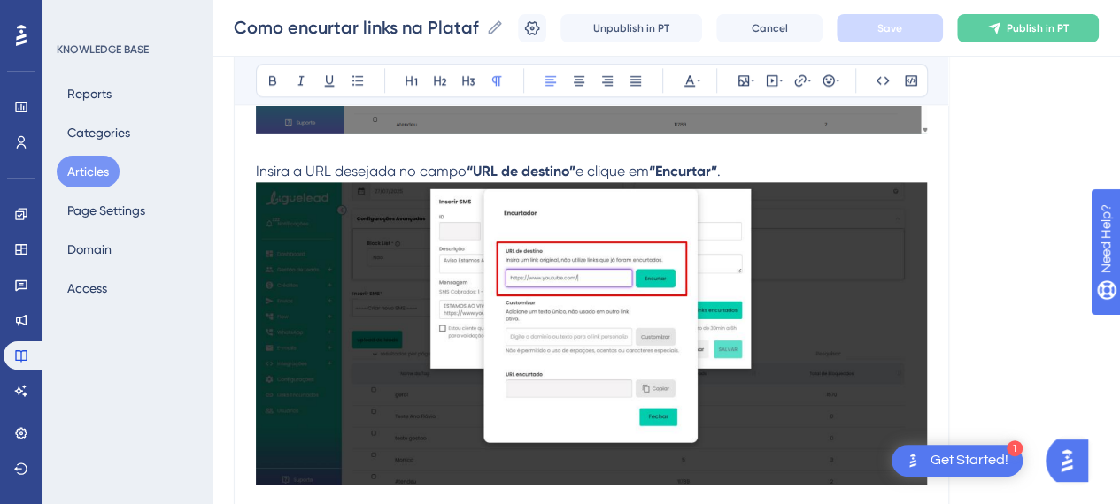
click at [627, 142] on p at bounding box center [591, 150] width 671 height 21
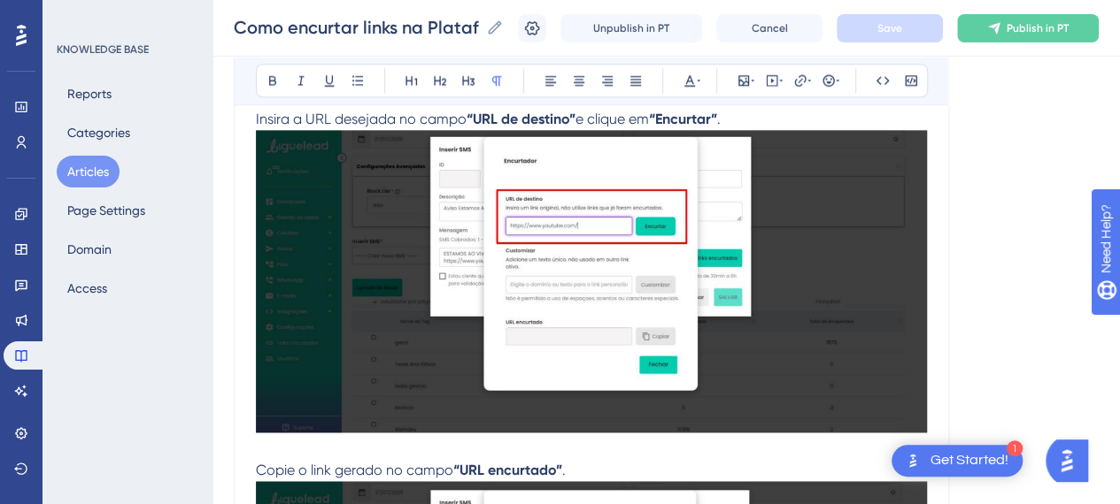
scroll to position [1168, 0]
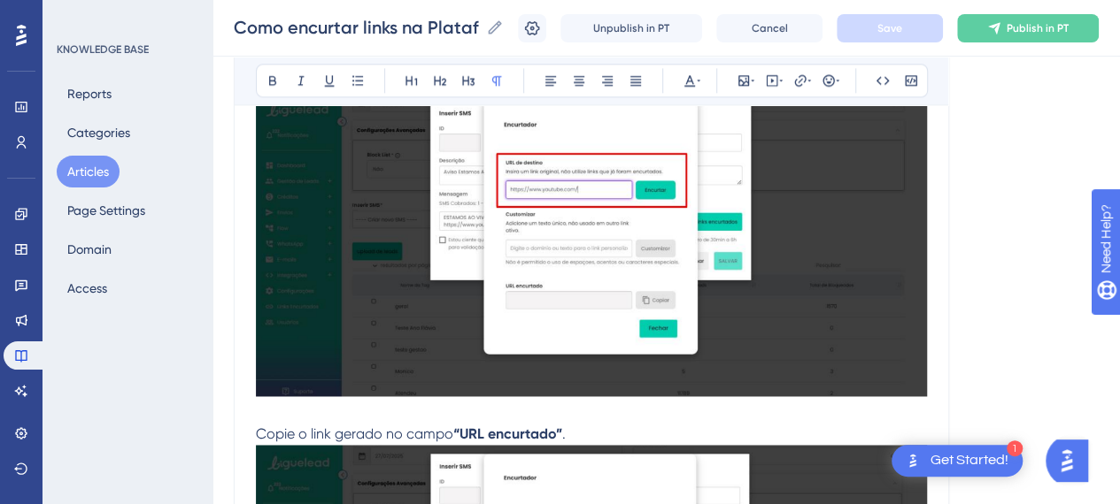
click at [662, 196] on img at bounding box center [591, 245] width 671 height 303
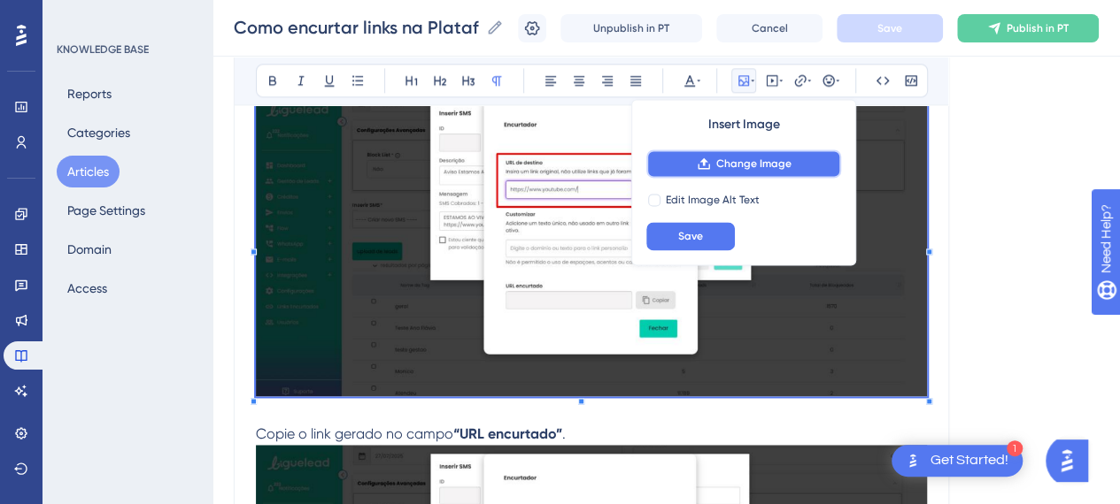
click at [741, 163] on span "Change Image" at bounding box center [753, 164] width 75 height 14
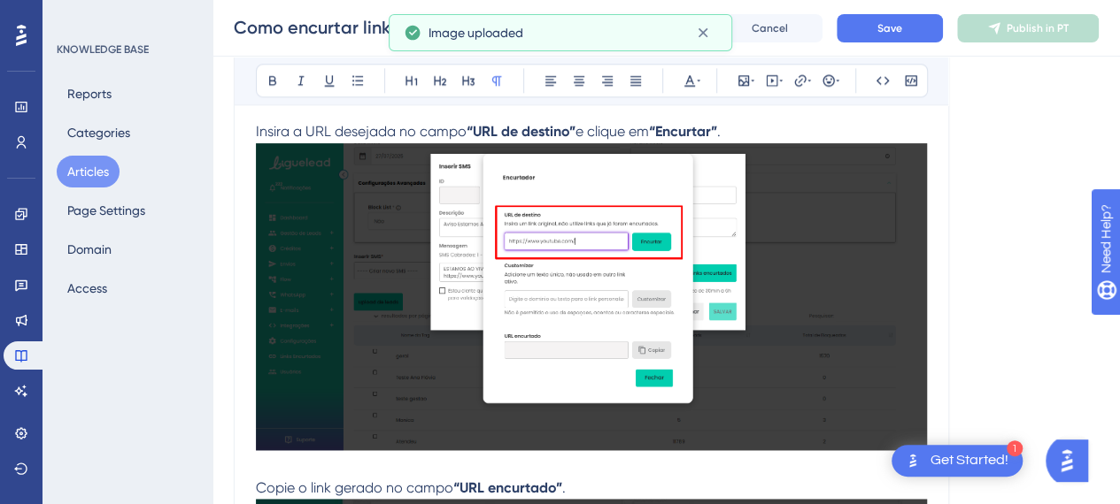
scroll to position [1080, 0]
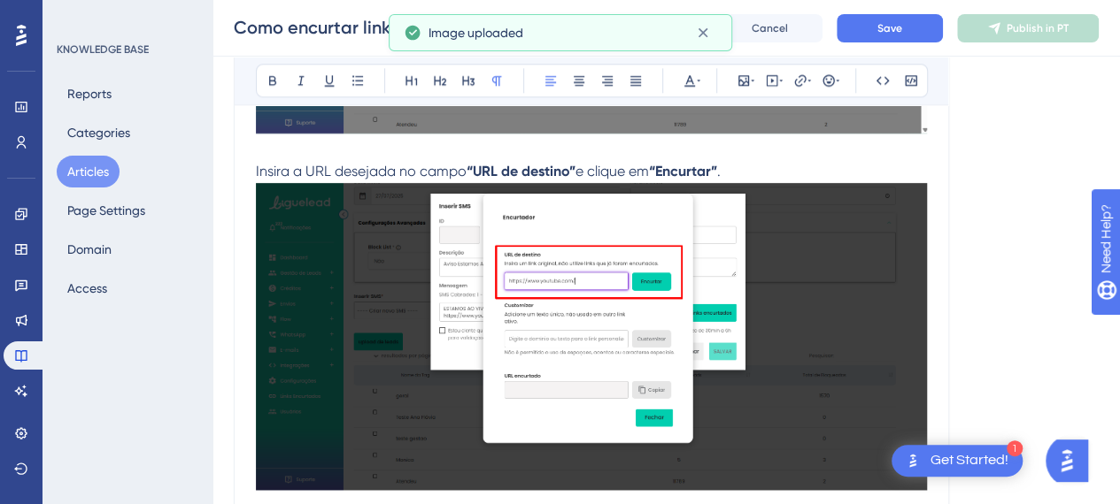
drag, startPoint x: 731, startPoint y: 164, endPoint x: 748, endPoint y: 203, distance: 42.4
click at [733, 164] on p "Insira a URL desejada no campo “URL de destino” e clique em “Encurtar” ." at bounding box center [591, 339] width 671 height 356
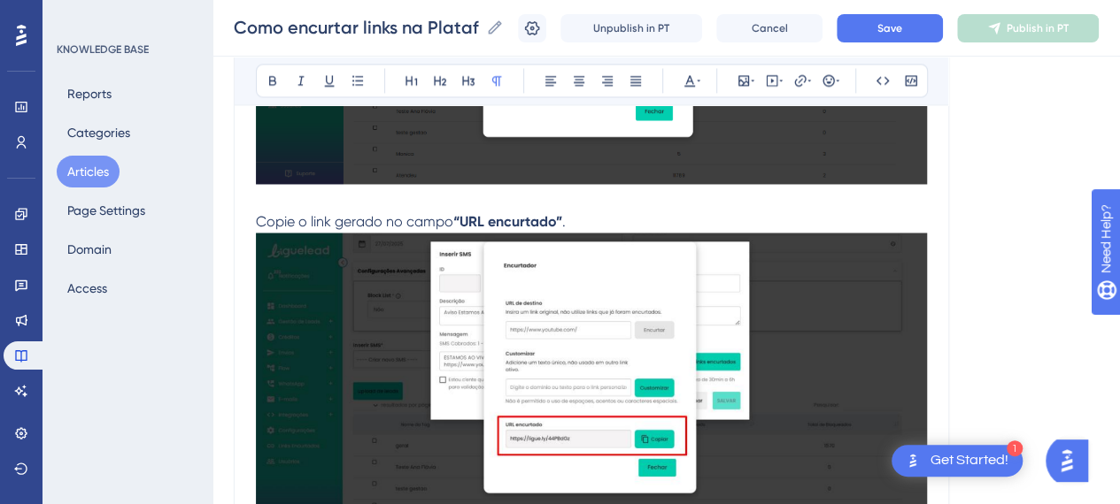
scroll to position [1434, 0]
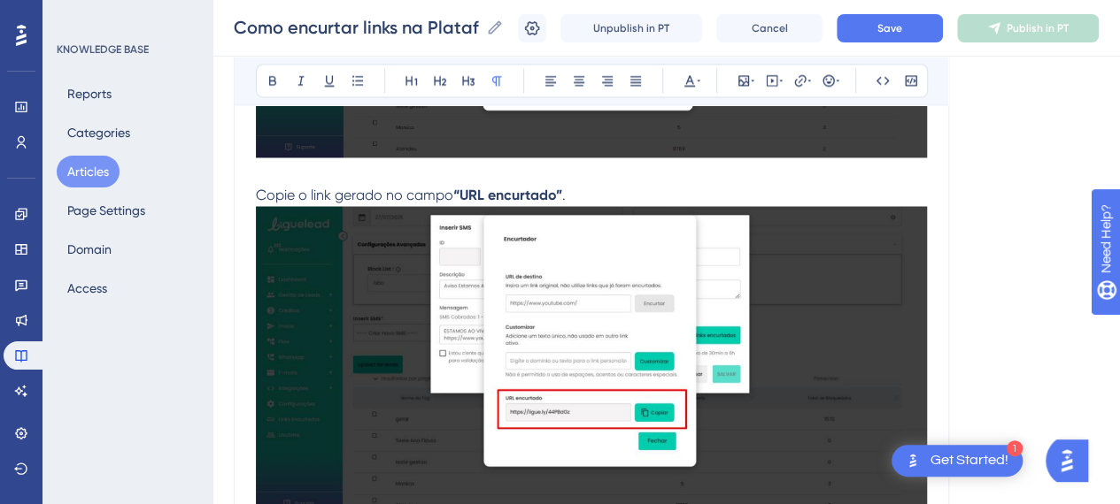
click at [609, 206] on img at bounding box center [591, 357] width 671 height 303
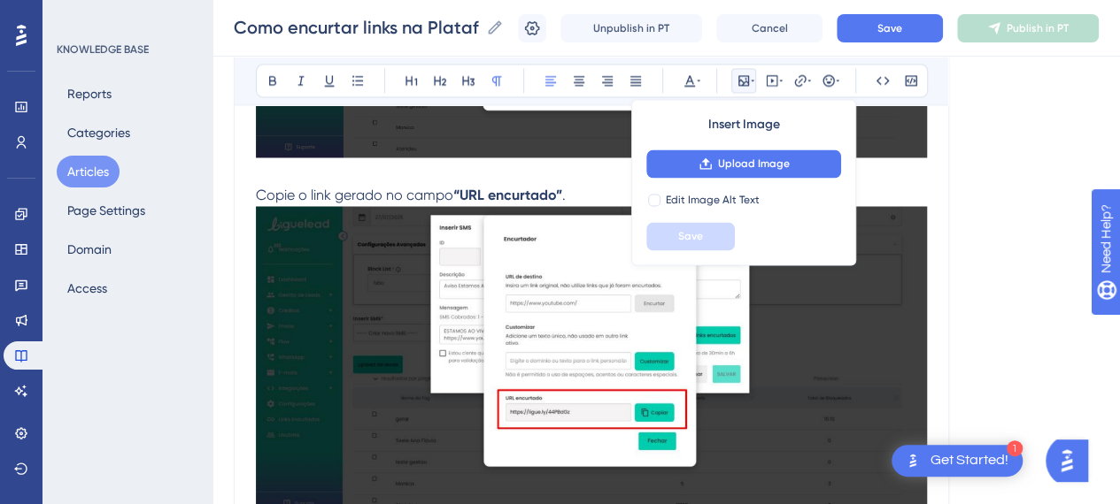
click at [607, 191] on p "Copie o link gerado no campo “URL encurtado” ." at bounding box center [591, 350] width 671 height 330
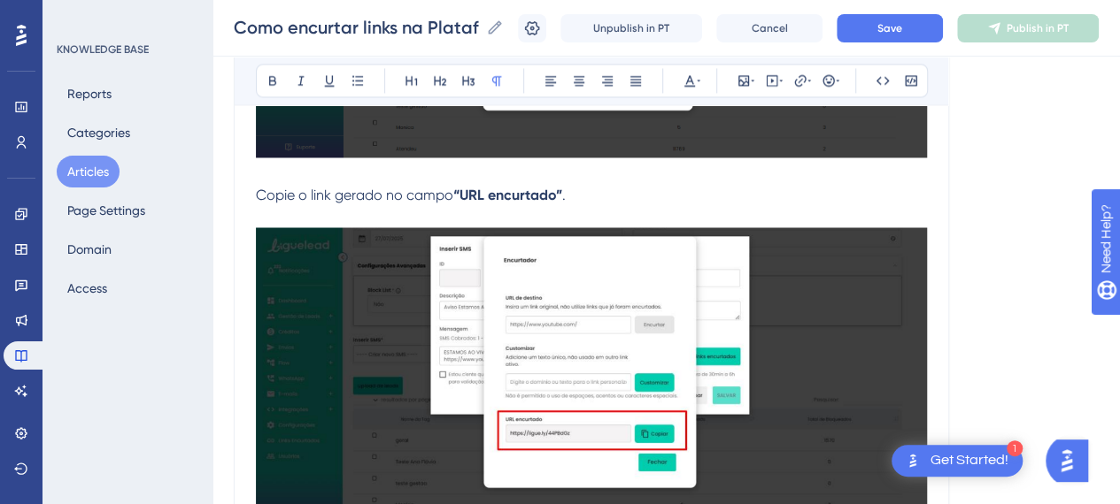
scroll to position [1522, 0]
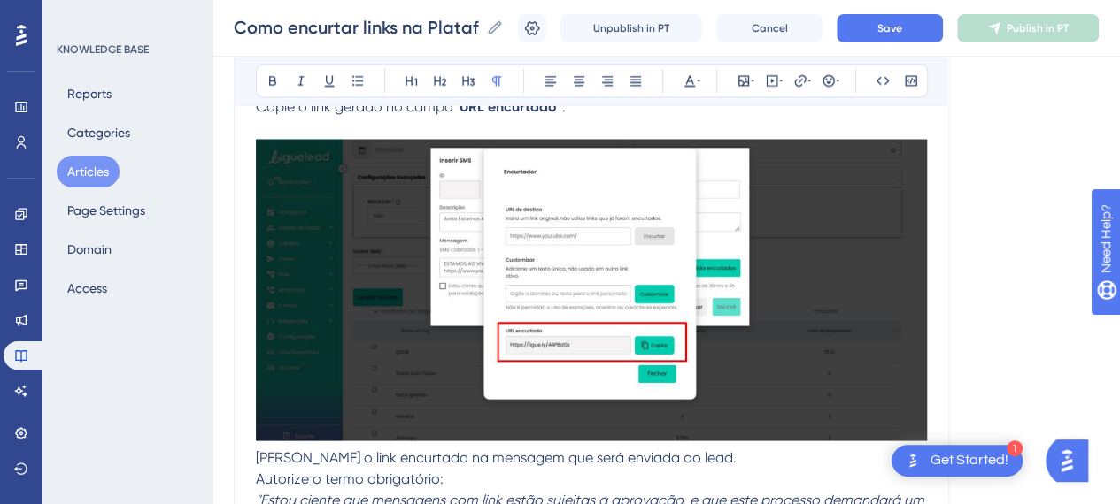
click at [588, 263] on img at bounding box center [591, 290] width 671 height 303
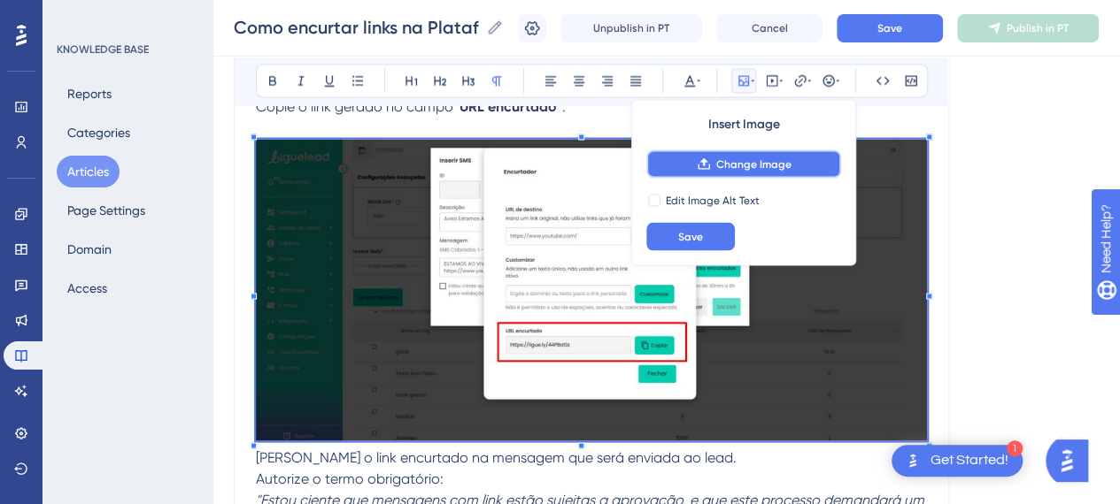
click at [735, 163] on span "Change Image" at bounding box center [753, 164] width 75 height 14
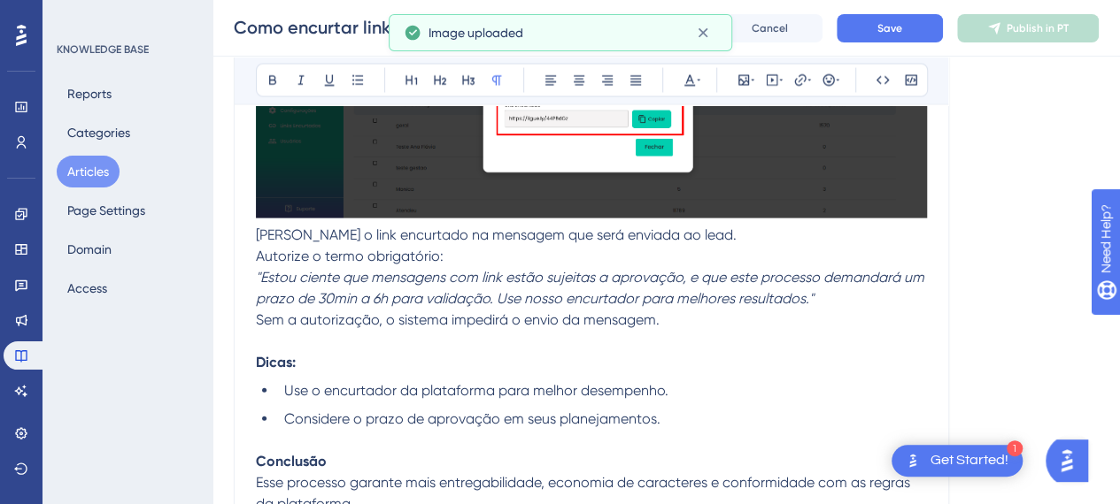
scroll to position [1788, 0]
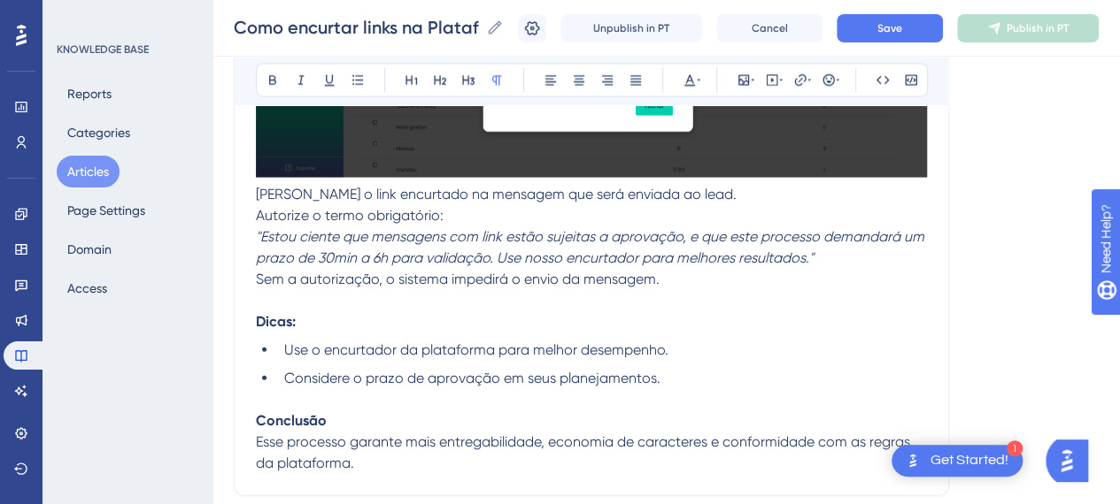
click at [260, 198] on span "[PERSON_NAME] o link encurtado na mensagem que será enviada ao lead." at bounding box center [496, 194] width 481 height 17
click at [292, 212] on span "Autorize o termo obrigatório:" at bounding box center [350, 215] width 188 height 17
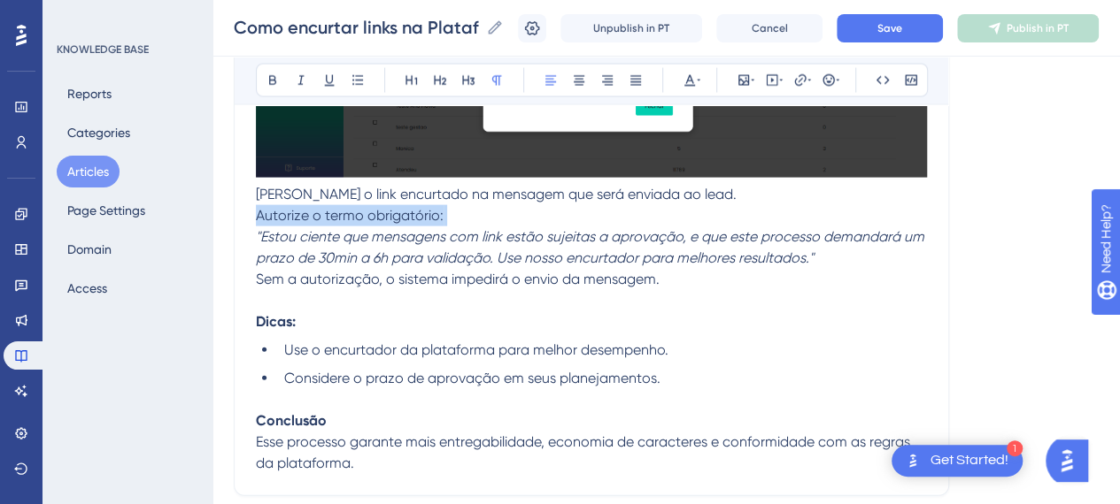
click at [293, 212] on span "Autorize o termo obrigatório:" at bounding box center [350, 215] width 188 height 17
click at [360, 263] on em ""Estou ciente que mensagens com link estão sujeitas a aprovação, e que este pro…" at bounding box center [592, 247] width 672 height 38
click at [515, 190] on span "[PERSON_NAME] o link encurtado na mensagem que será enviada ao lead." at bounding box center [496, 194] width 481 height 17
drag, startPoint x: 697, startPoint y: 181, endPoint x: 697, endPoint y: 190, distance: 9.8
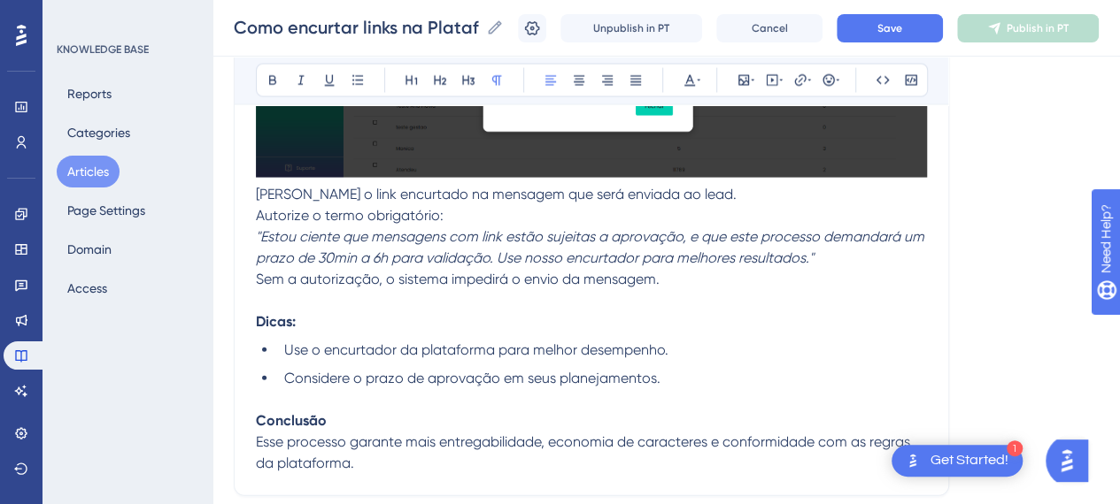
click at [698, 194] on p "[PERSON_NAME] o link encurtado na mensagem que será enviada ao lead." at bounding box center [591, 194] width 671 height 21
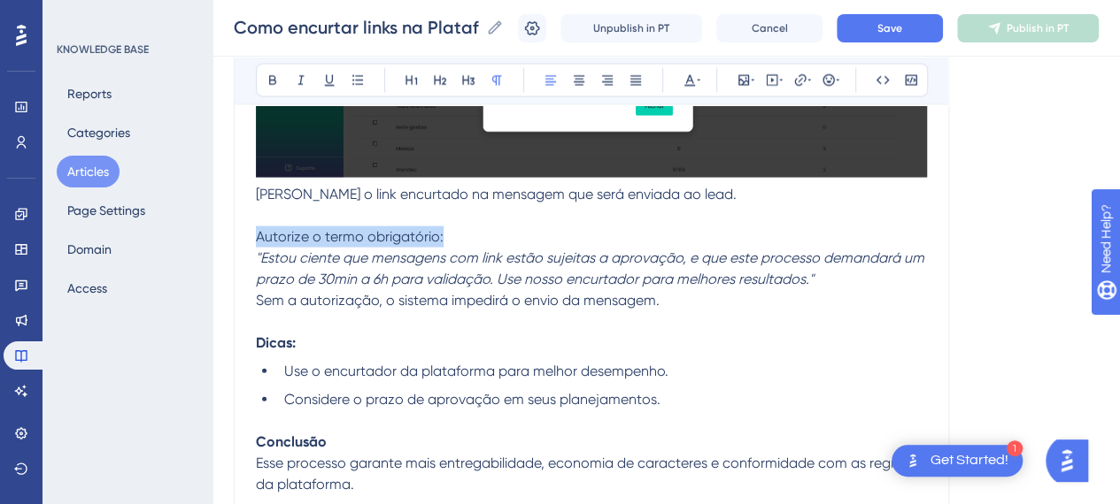
drag, startPoint x: 458, startPoint y: 234, endPoint x: 241, endPoint y: 240, distance: 216.9
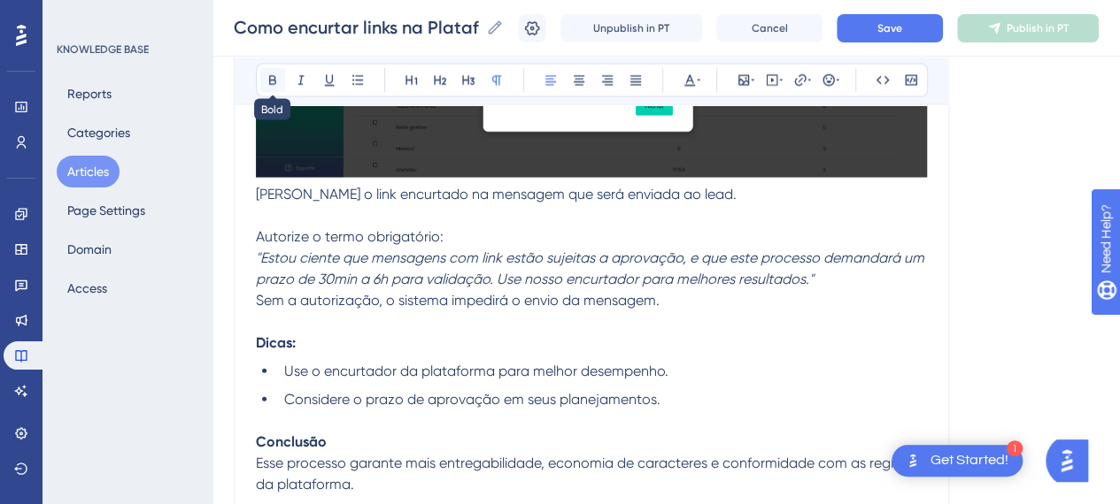
click at [274, 78] on icon at bounding box center [272, 81] width 7 height 10
click at [369, 381] on ul "Use o encurtador da plataforma para melhor desempenho. Considere o prazo de apr…" at bounding box center [591, 396] width 671 height 71
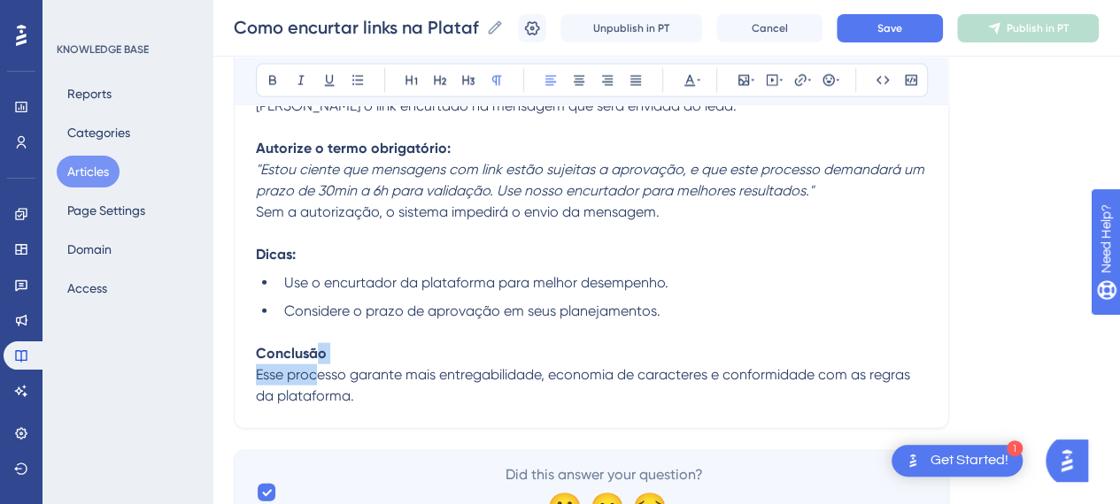
click at [315, 365] on p "Conclusão Esse processo garante mais entregabilidade, economia de caracteres e …" at bounding box center [591, 375] width 671 height 64
click at [358, 399] on p "Conclusão Esse processo garante mais entregabilidade, economia de caracteres e …" at bounding box center [591, 375] width 671 height 64
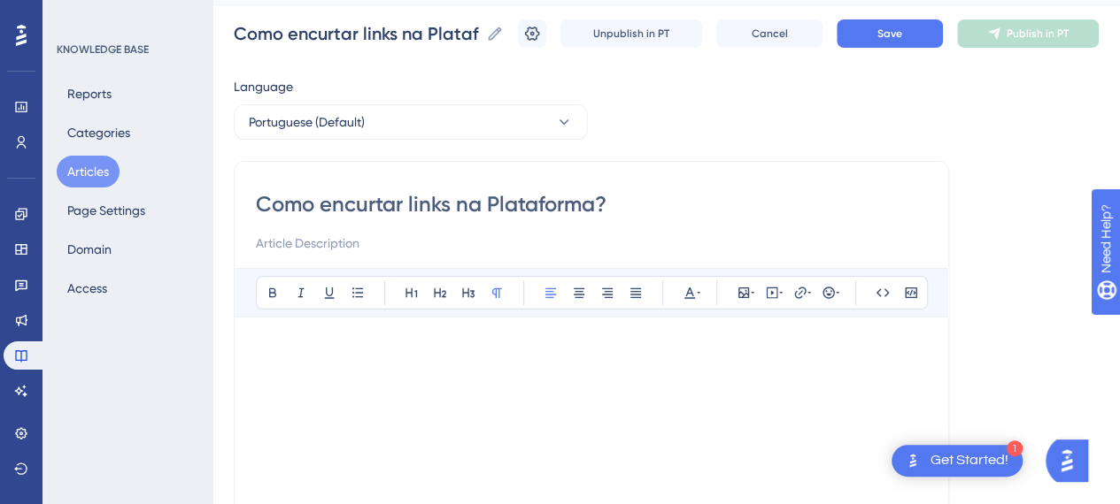
scroll to position [0, 0]
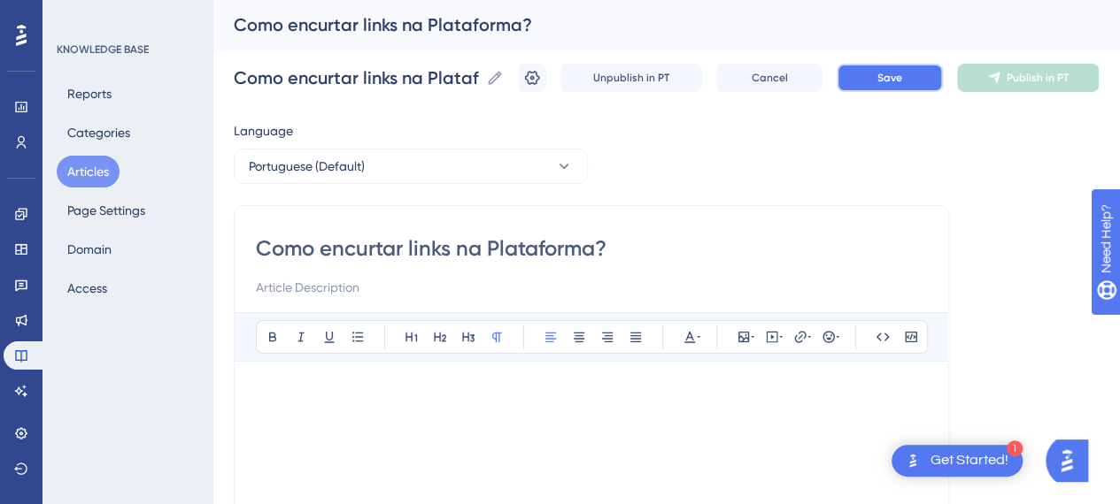
click at [894, 72] on span "Save" at bounding box center [889, 78] width 25 height 14
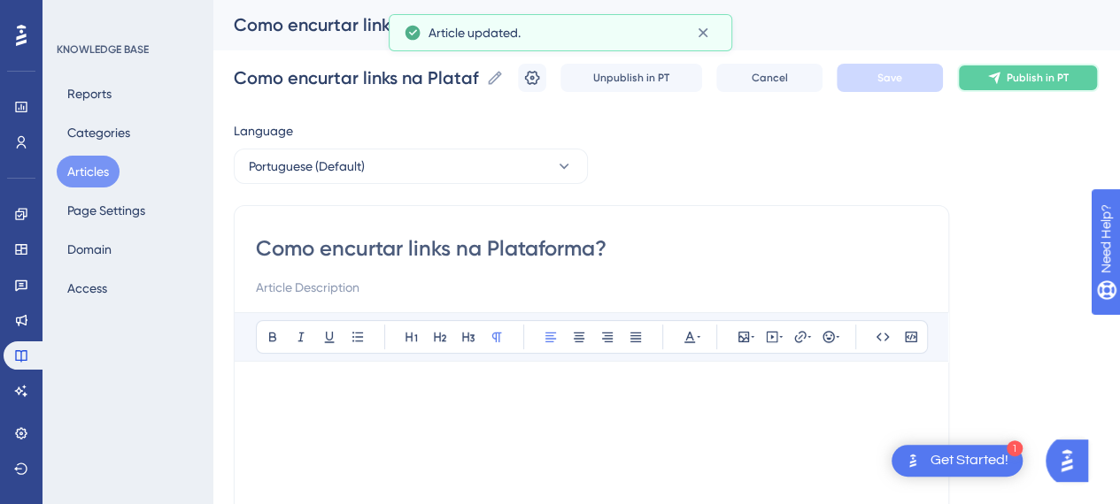
click at [1023, 70] on button "Publish in PT" at bounding box center [1028, 78] width 142 height 28
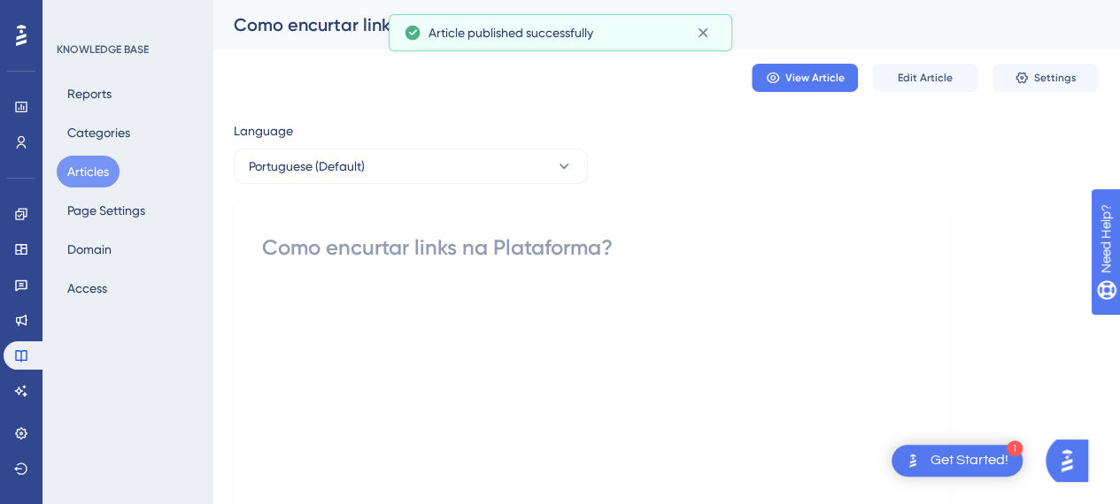
click at [88, 165] on button "Articles" at bounding box center [88, 172] width 63 height 32
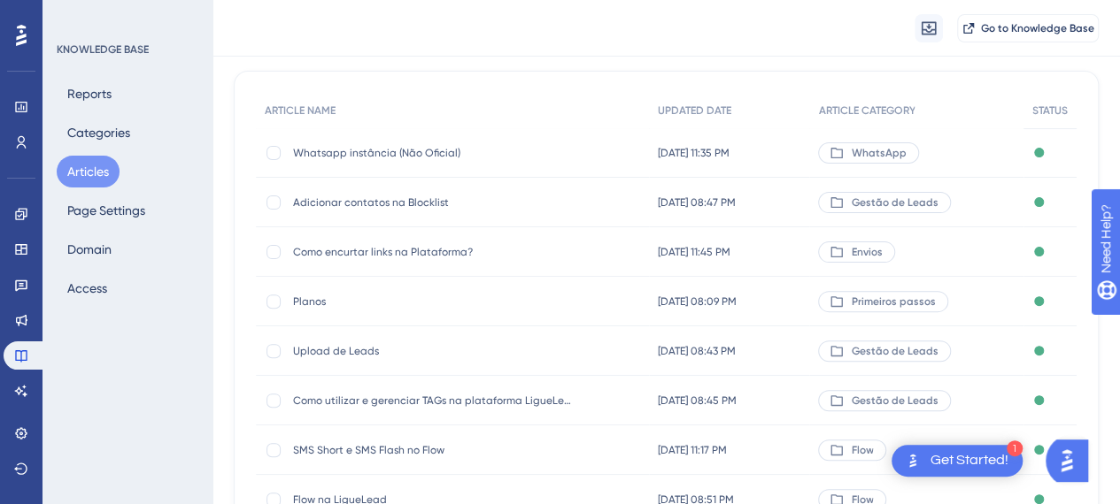
scroll to position [89, 0]
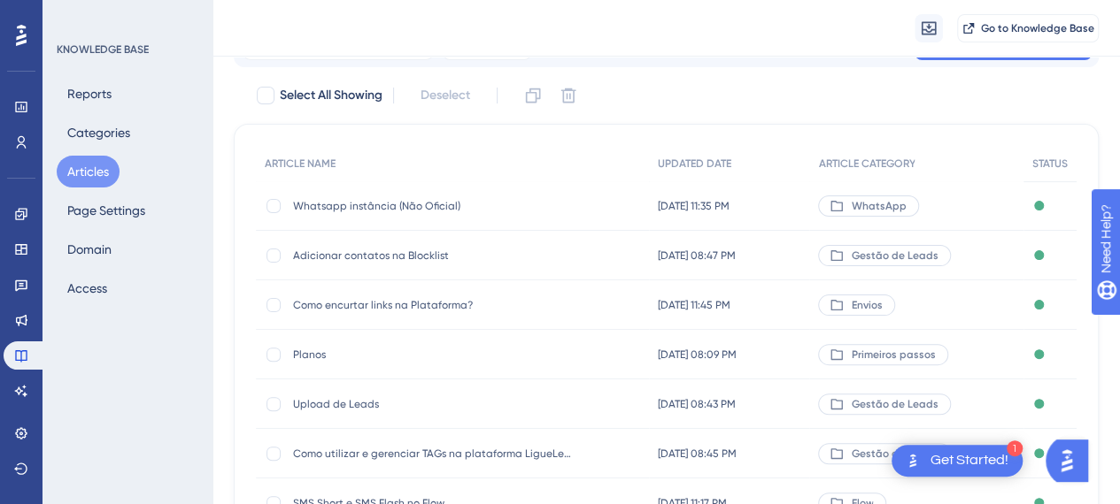
click at [393, 258] on span "Adicionar contatos na Blocklist" at bounding box center [434, 256] width 283 height 14
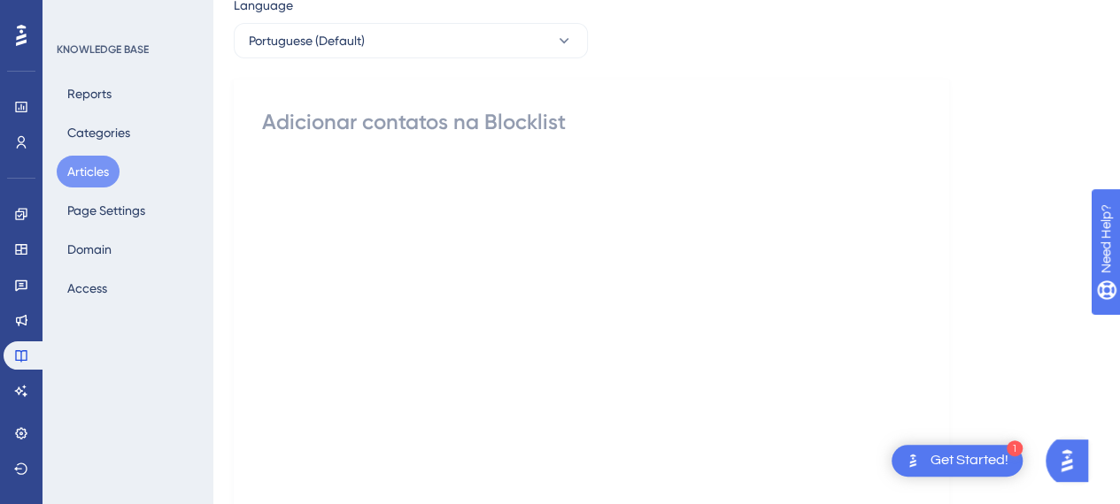
scroll to position [2, 0]
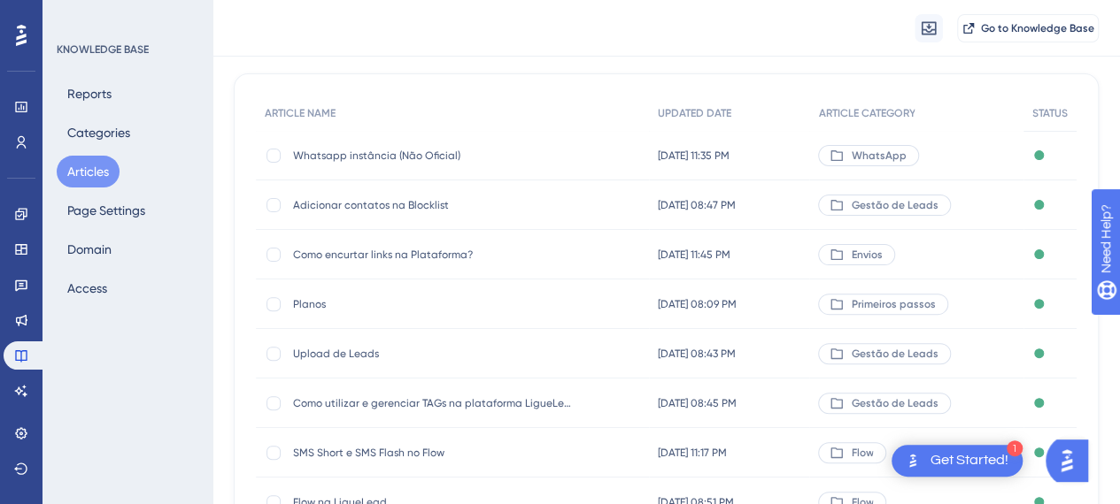
scroll to position [177, 0]
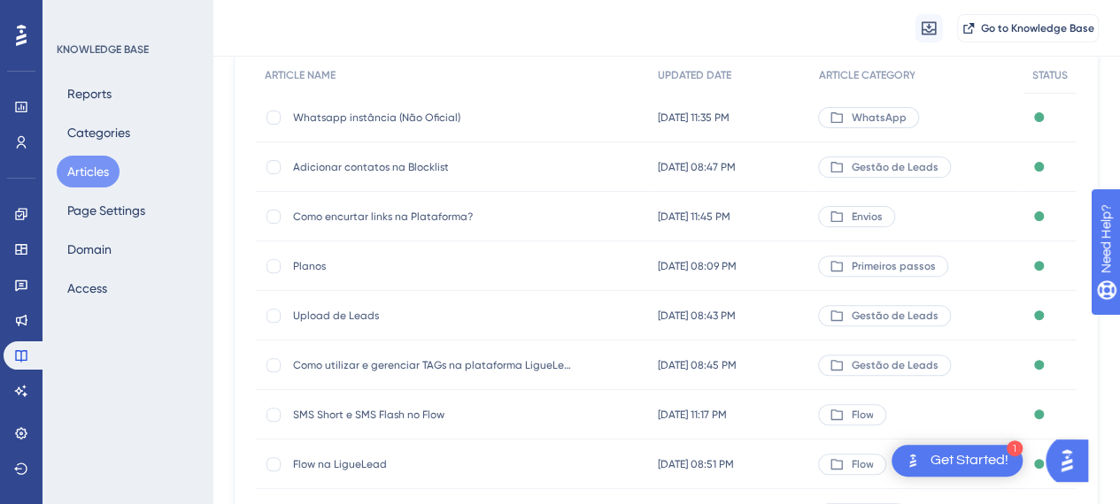
click at [317, 267] on span "Planos" at bounding box center [434, 266] width 283 height 14
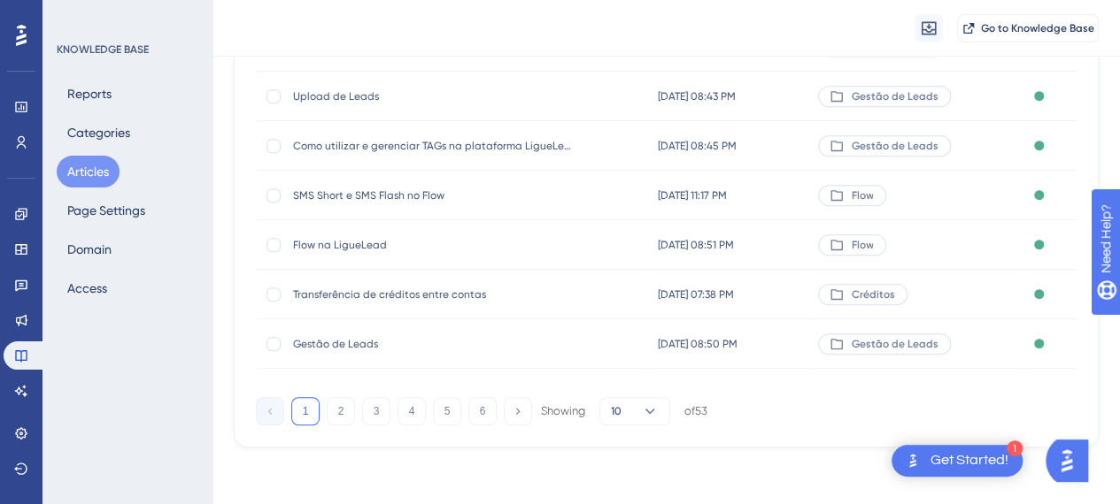
scroll to position [177, 0]
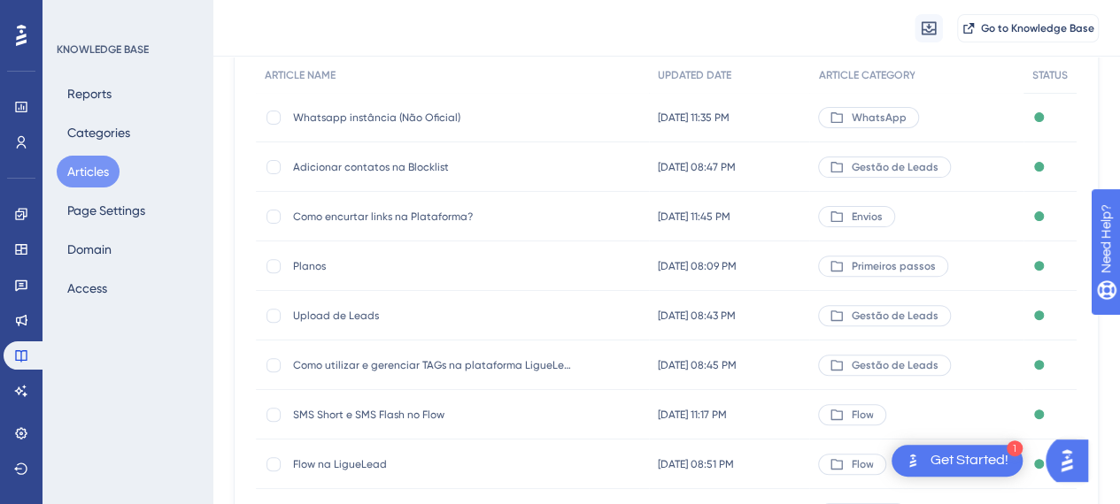
click at [347, 316] on span "Upload de Leads" at bounding box center [434, 316] width 283 height 14
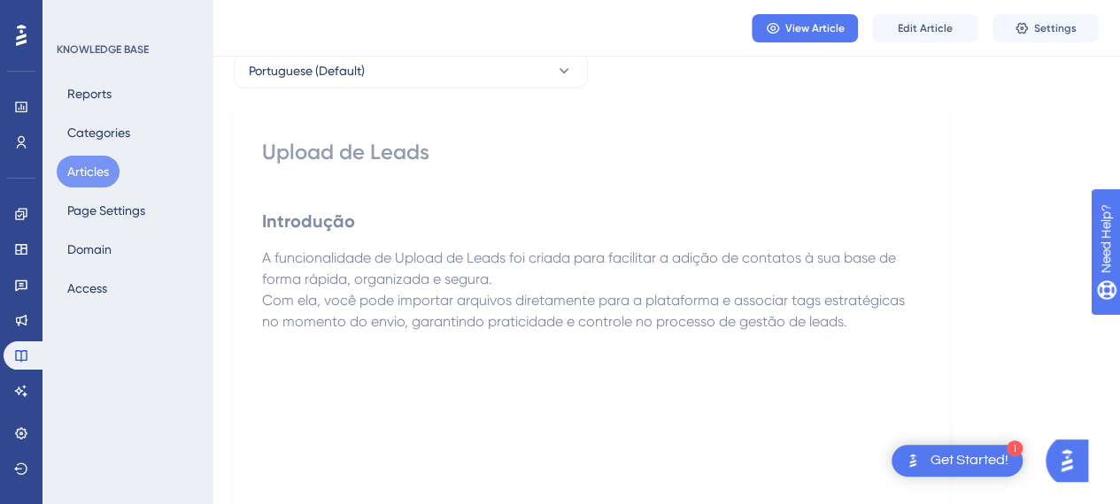
click at [526, 256] on span "A funcionalidade de Upload de Leads foi criada para facilitar a adição de conta…" at bounding box center [580, 269] width 637 height 38
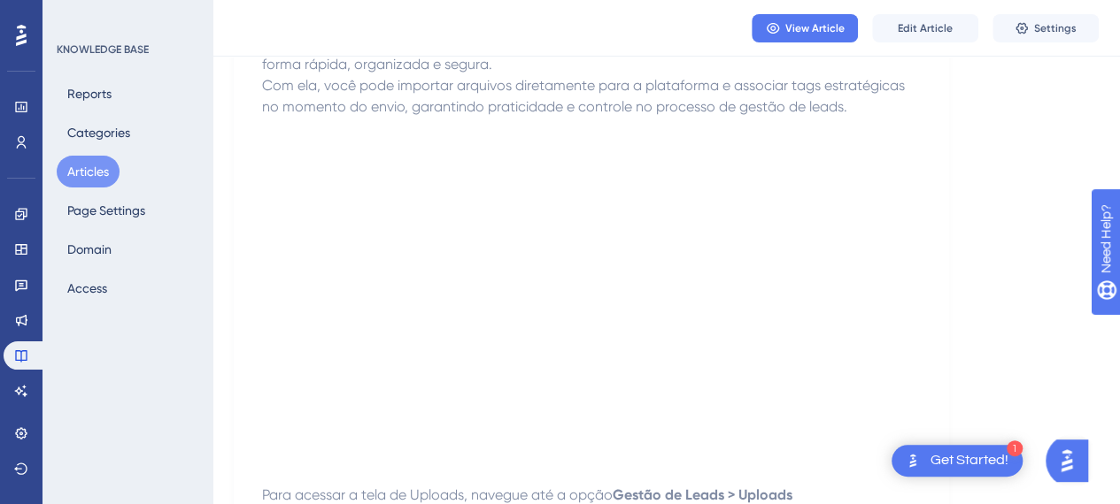
scroll to position [89, 0]
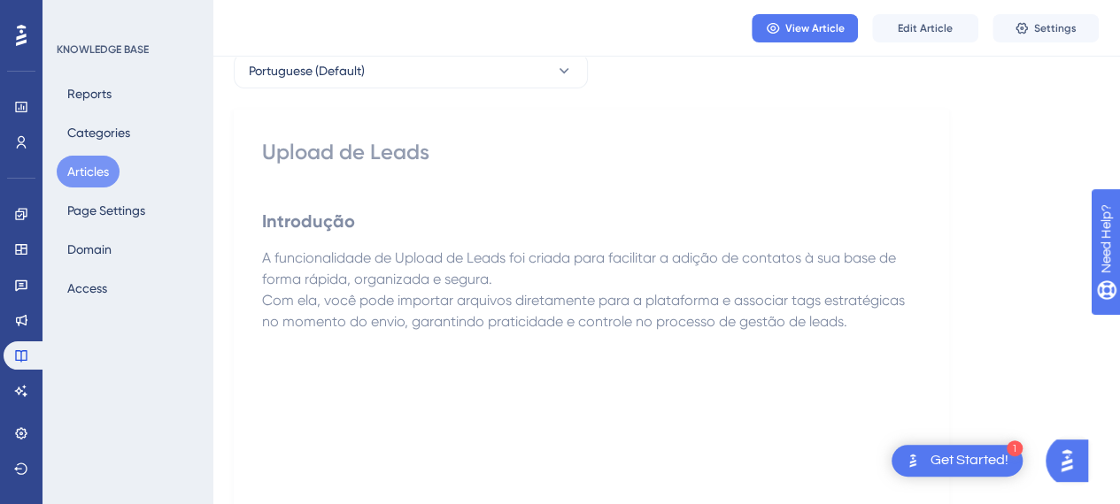
click at [526, 270] on p "A funcionalidade de Upload de Leads foi criada para facilitar a adição de conta…" at bounding box center [591, 311] width 658 height 127
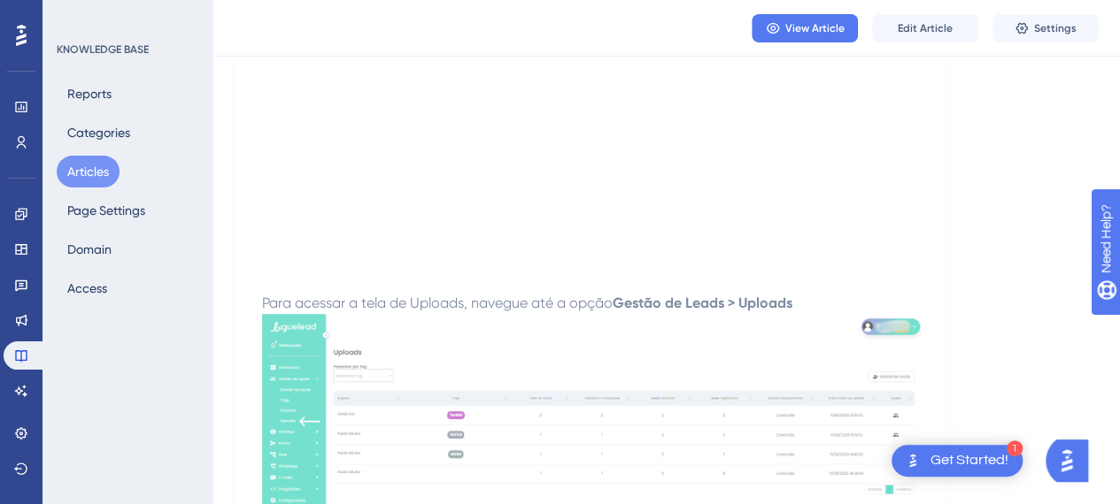
scroll to position [443, 0]
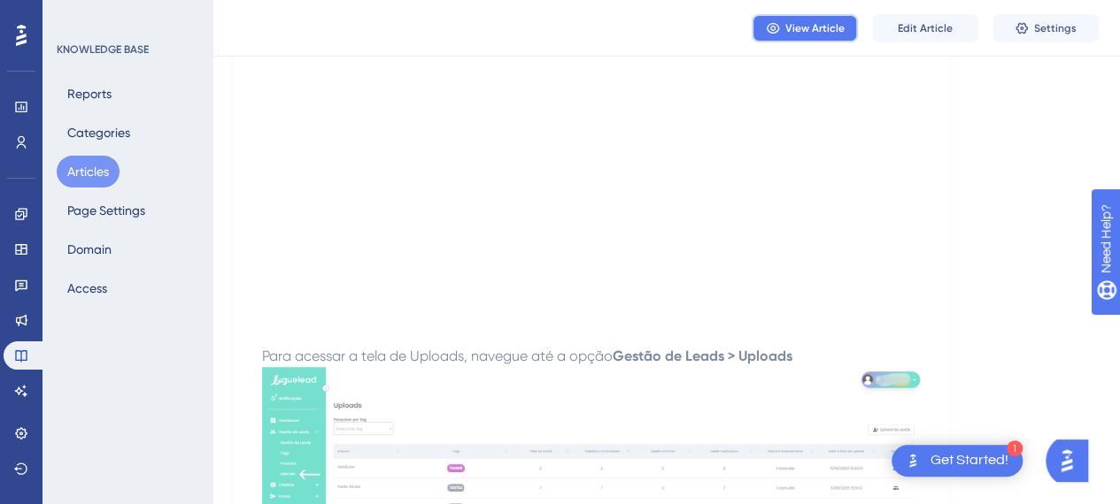
click at [832, 26] on span "View Article" at bounding box center [814, 28] width 59 height 14
click at [919, 26] on span "Edit Article" at bounding box center [924, 28] width 55 height 14
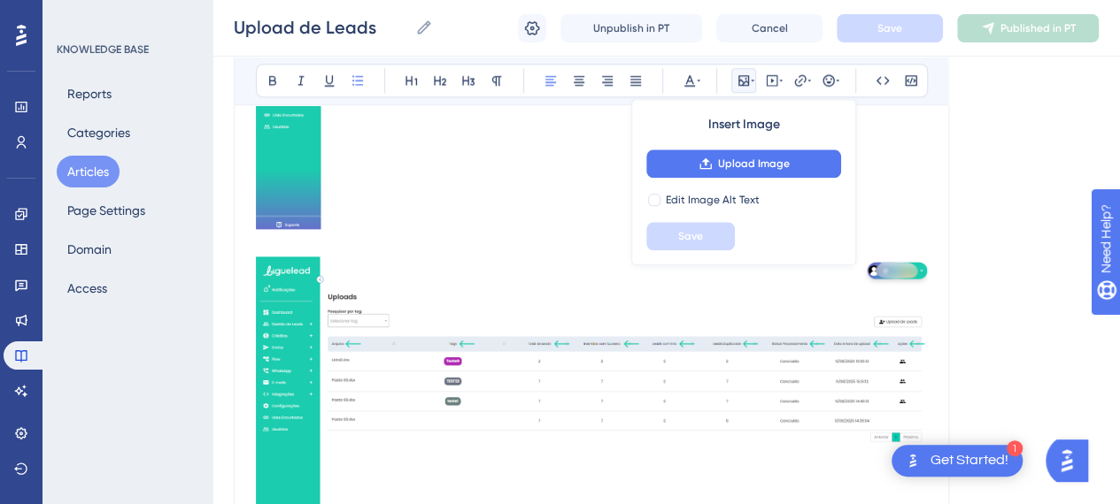
scroll to position [903, 0]
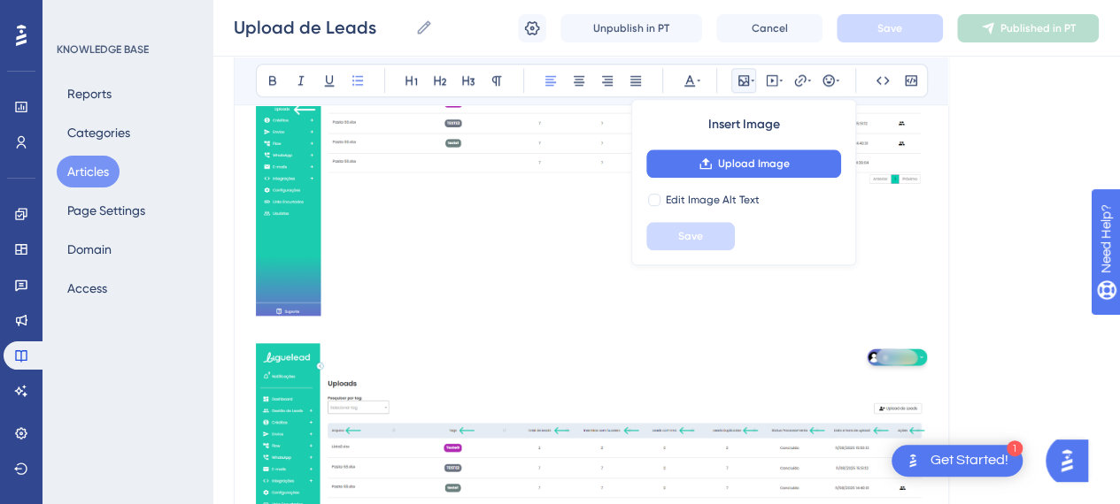
click at [437, 393] on img at bounding box center [591, 501] width 671 height 317
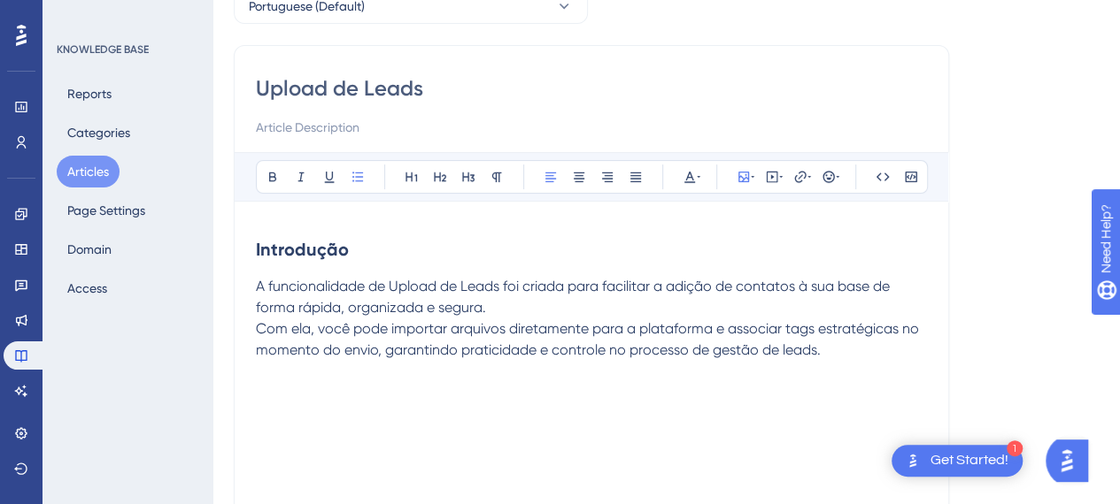
scroll to position [266, 0]
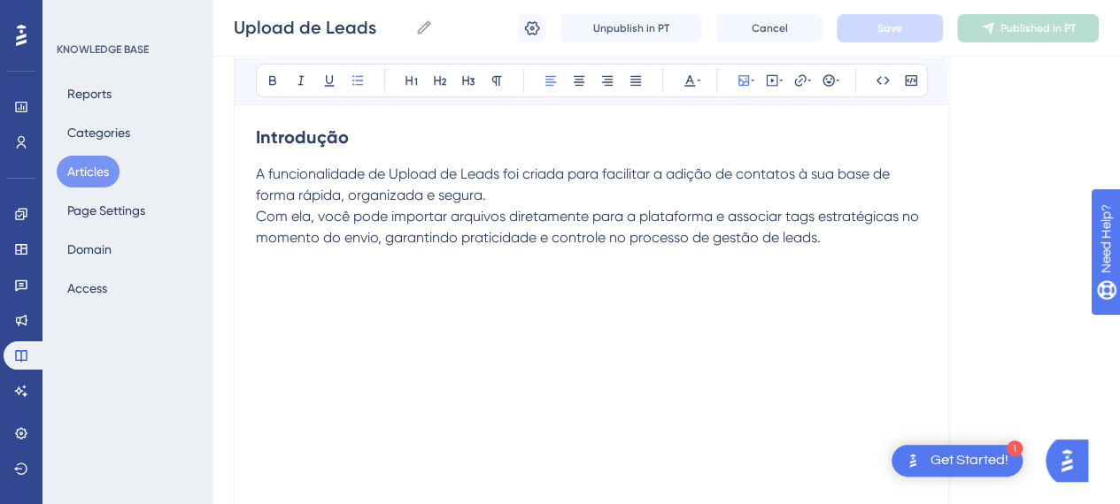
click at [761, 230] on span "Com ela, você pode importar arquivos diretamente para a plataforma e associar t…" at bounding box center [589, 227] width 666 height 38
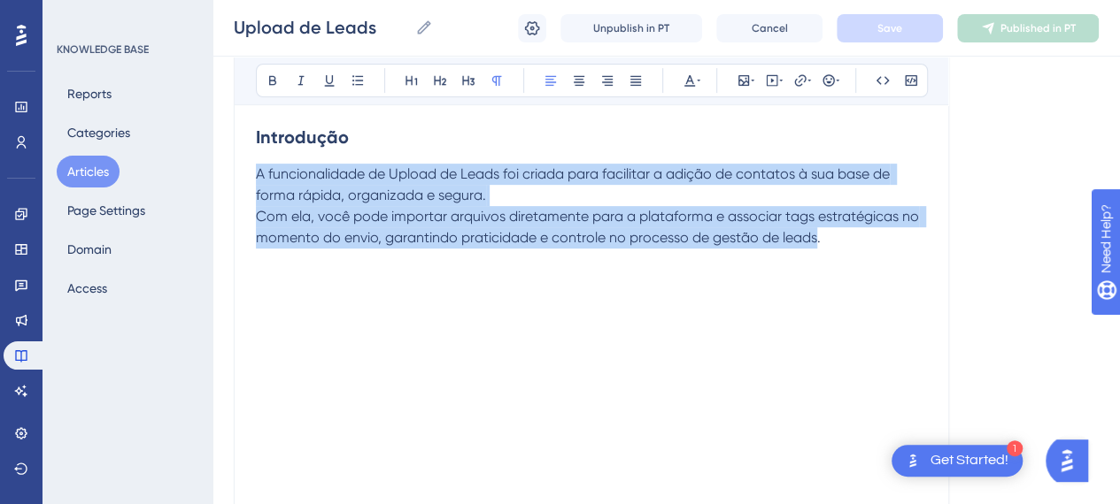
drag, startPoint x: 818, startPoint y: 235, endPoint x: 250, endPoint y: 173, distance: 571.6
click at [472, 213] on span "Com ela, você pode importar arquivos diretamente para a plataforma e associar t…" at bounding box center [589, 227] width 666 height 38
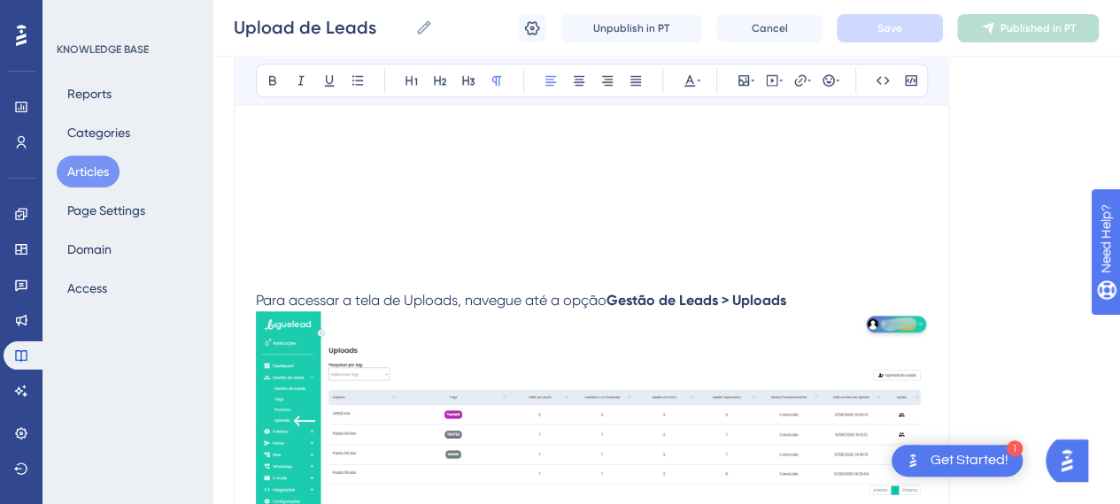
scroll to position [620, 0]
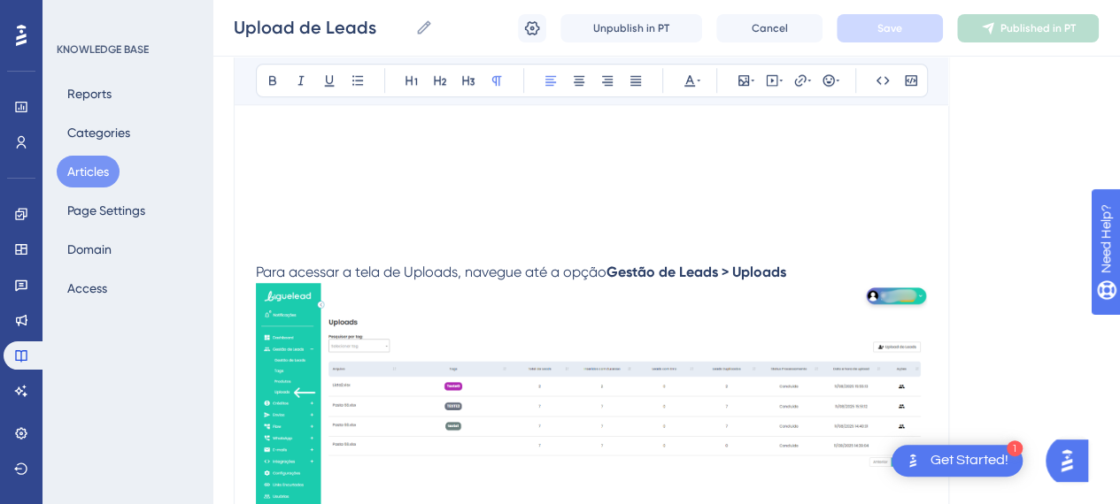
click at [420, 266] on span "Para acessar a tela de Uploads, navegue até a opção" at bounding box center [431, 272] width 350 height 17
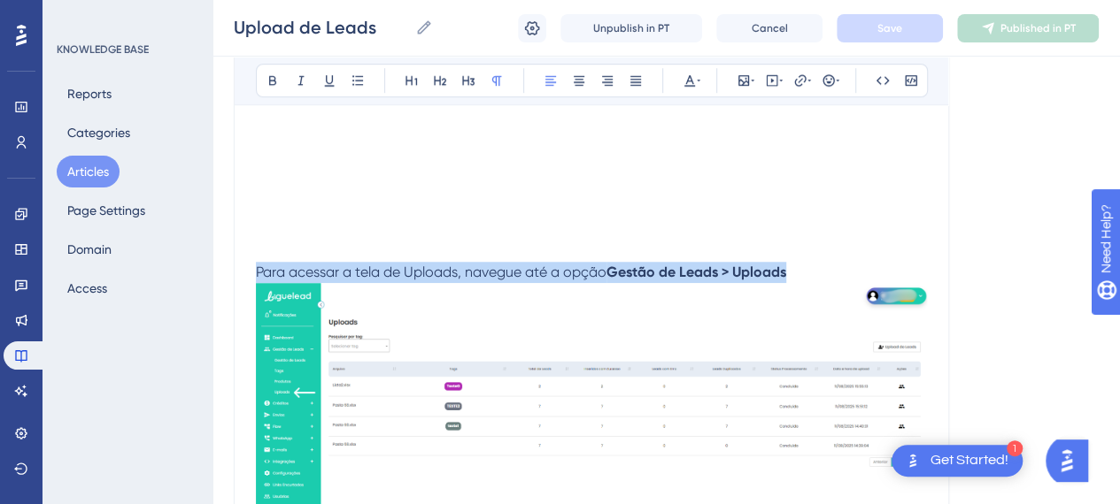
click at [420, 266] on span "Para acessar a tela de Uploads, navegue até a opção" at bounding box center [431, 272] width 350 height 17
click at [712, 252] on p "Para acessar a tela de Uploads, navegue até a opção Gestão de Leads > Uploads" at bounding box center [591, 251] width 671 height 64
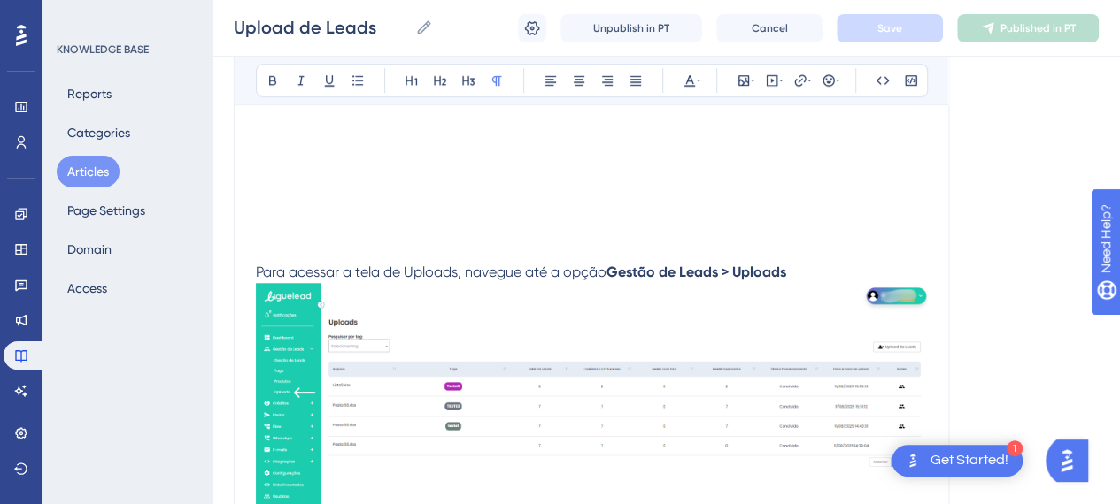
click at [812, 277] on p "Para acessar a tela de Uploads, navegue até a opção Gestão de Leads > Uploads" at bounding box center [591, 251] width 671 height 64
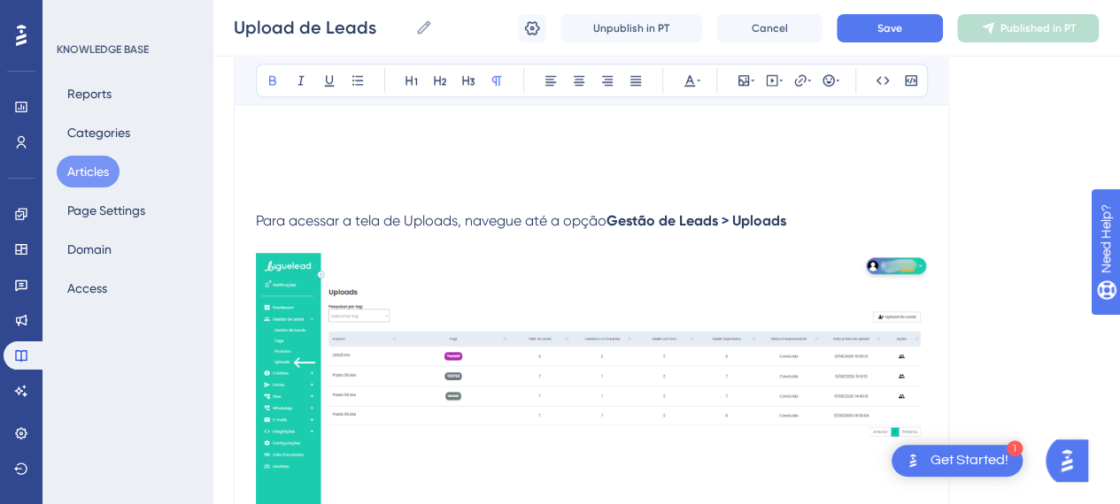
scroll to position [708, 0]
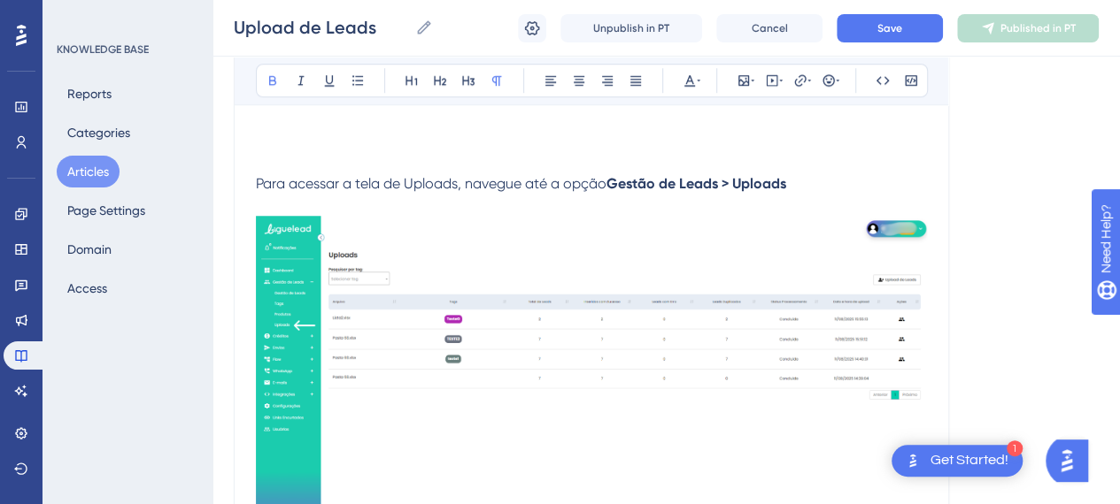
drag, startPoint x: 612, startPoint y: 181, endPoint x: 635, endPoint y: 241, distance: 64.1
click at [617, 192] on p "Para acessar a tela de Uploads, navegue até a opção Gestão de Leads > Uploads" at bounding box center [591, 163] width 671 height 64
click at [735, 181] on strong "Gestão de Leads" > "Uploads";" at bounding box center [713, 183] width 199 height 17
click at [280, 77] on button at bounding box center [272, 80] width 25 height 25
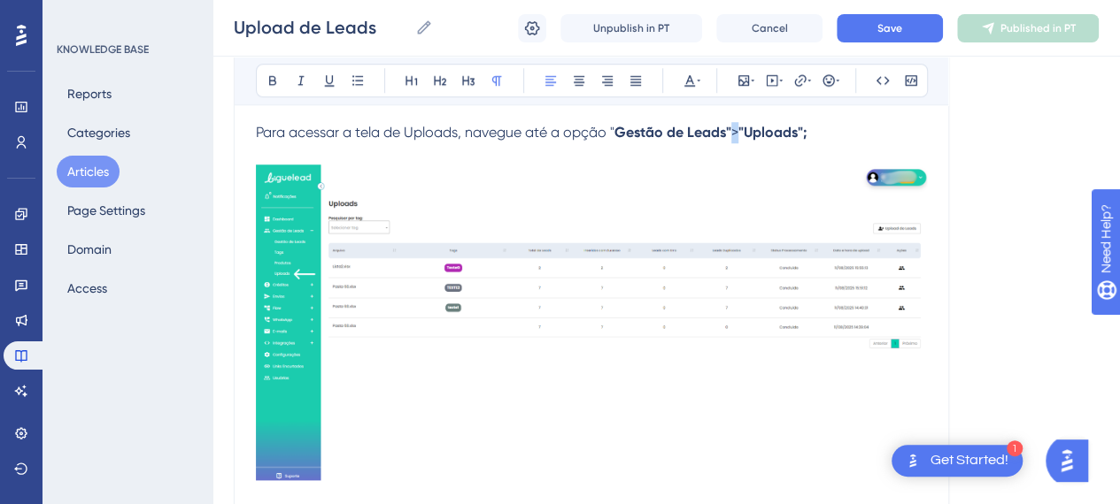
scroll to position [797, 0]
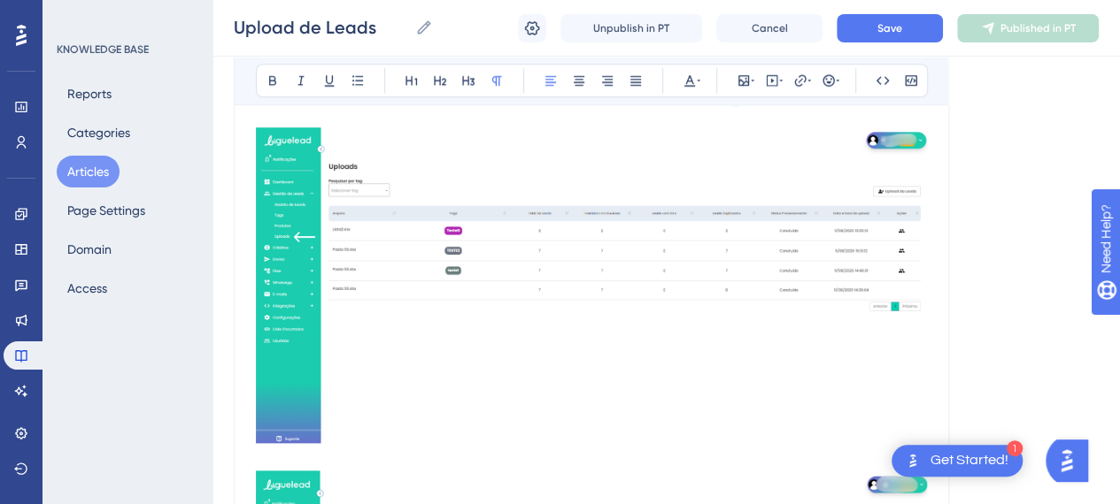
click at [565, 252] on img at bounding box center [591, 285] width 671 height 316
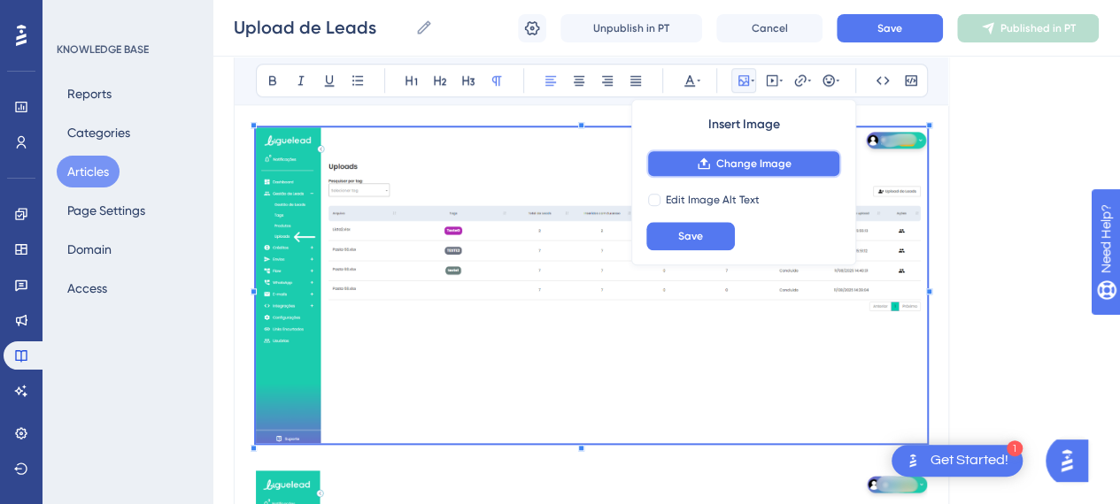
click at [752, 167] on span "Change Image" at bounding box center [753, 164] width 75 height 14
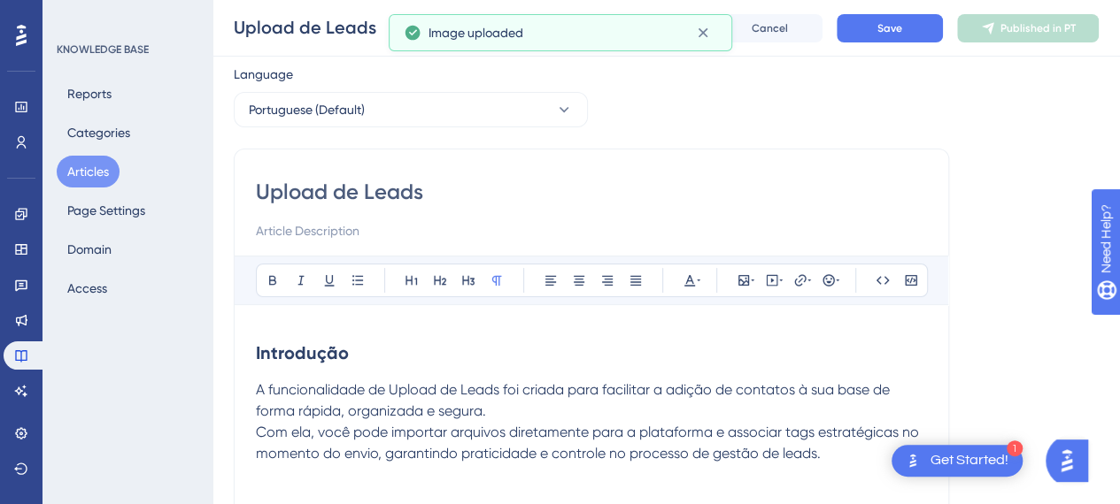
scroll to position [89, 0]
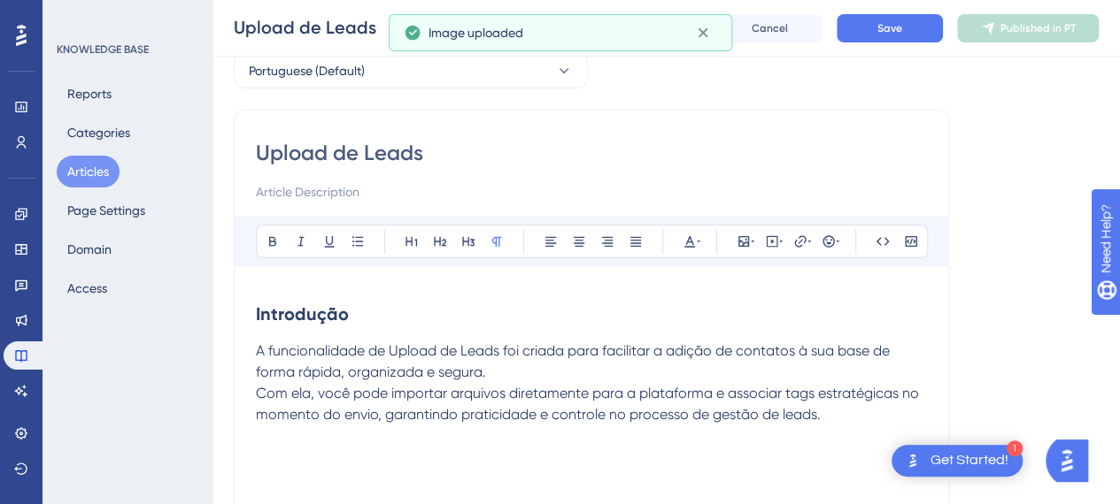
click at [490, 374] on p "A funcionalidade de Upload de Leads foi criada para facilitar a adição de conta…" at bounding box center [591, 404] width 671 height 127
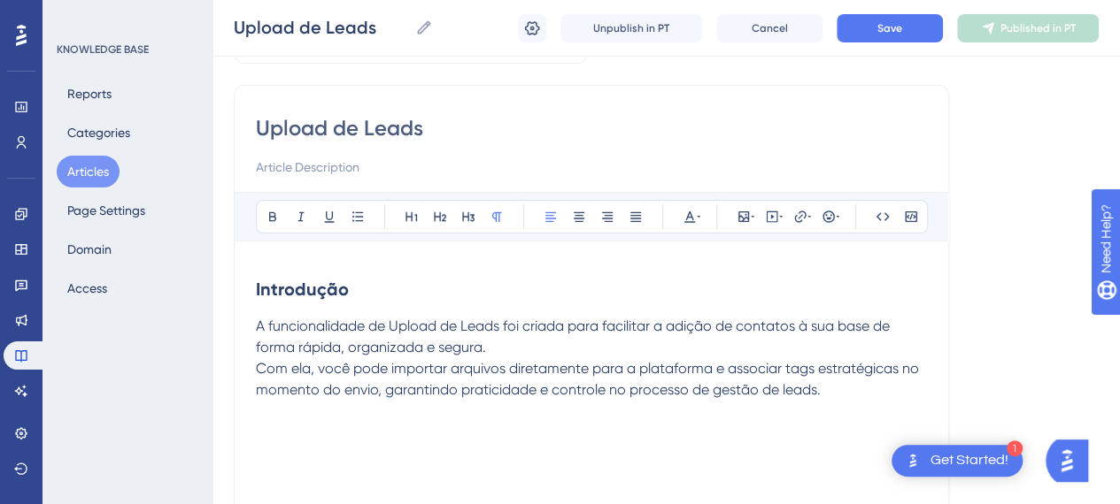
scroll to position [0, 0]
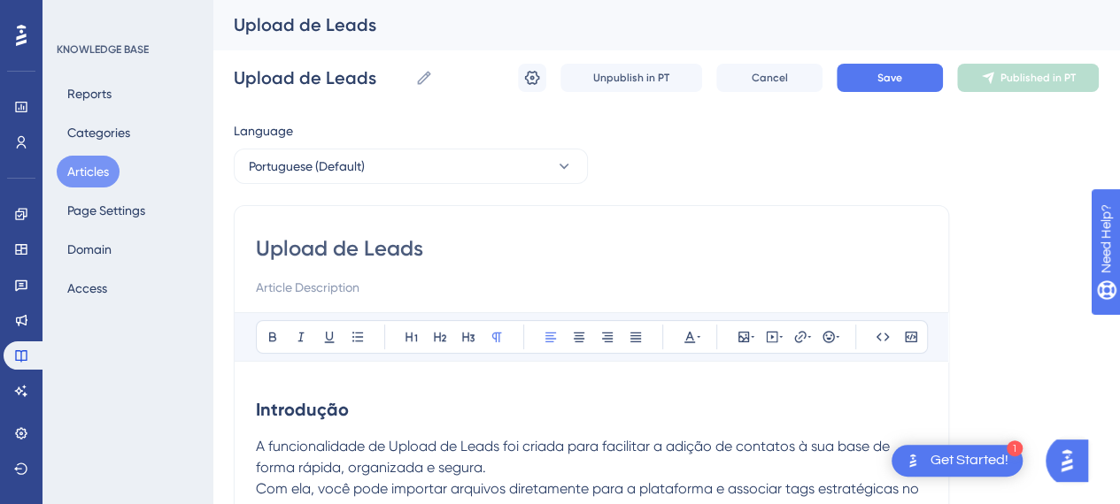
click at [395, 422] on h2 "Introdução" at bounding box center [591, 409] width 671 height 53
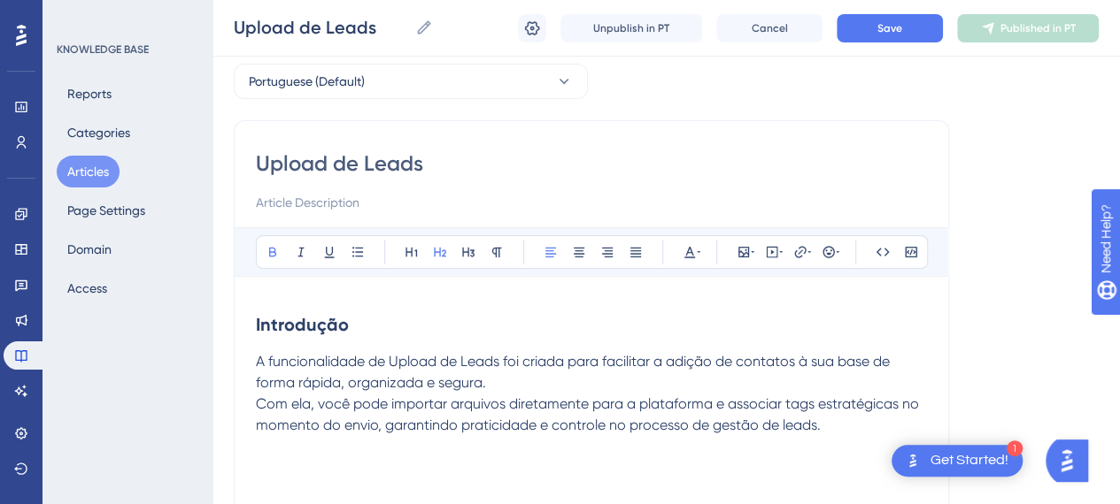
scroll to position [177, 0]
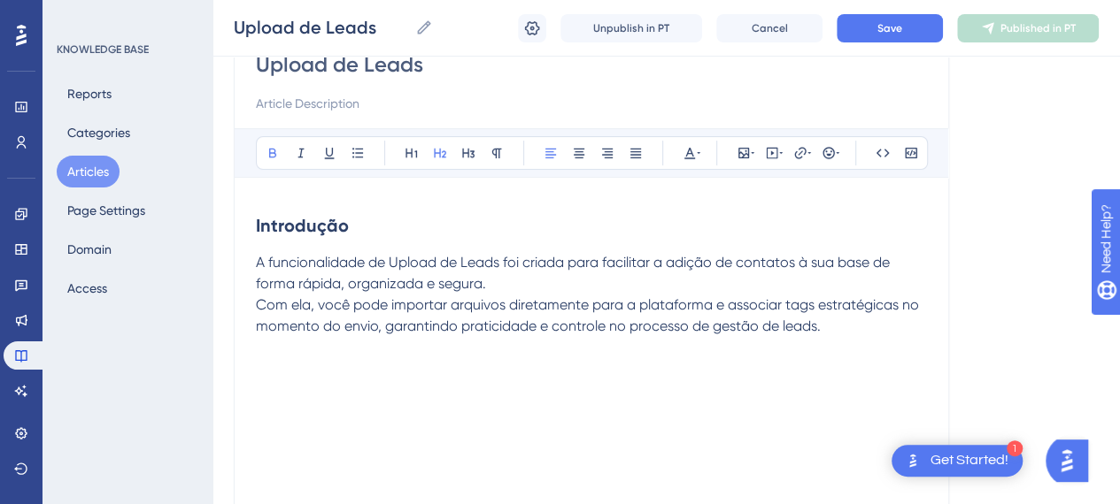
click at [350, 242] on h2 "Introdução" at bounding box center [591, 225] width 671 height 53
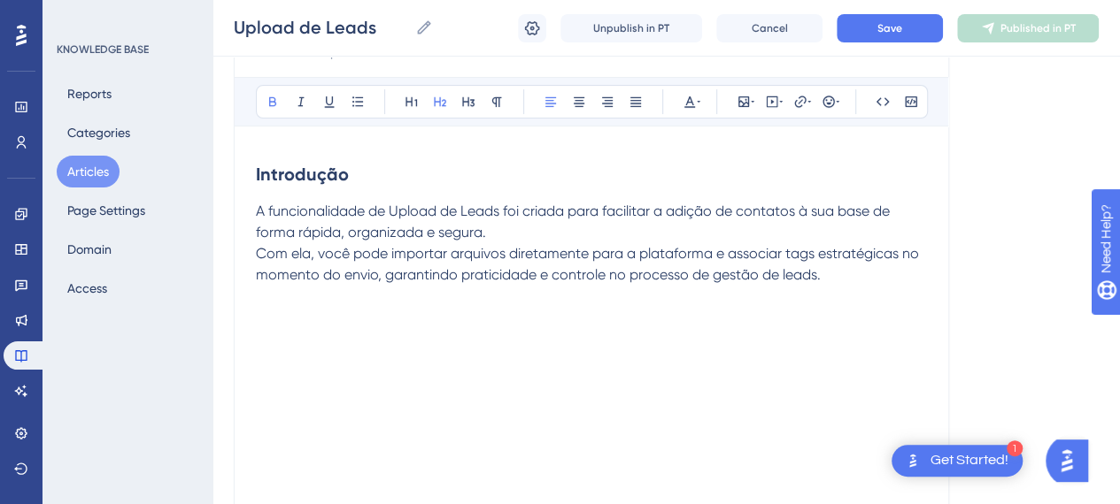
scroll to position [266, 0]
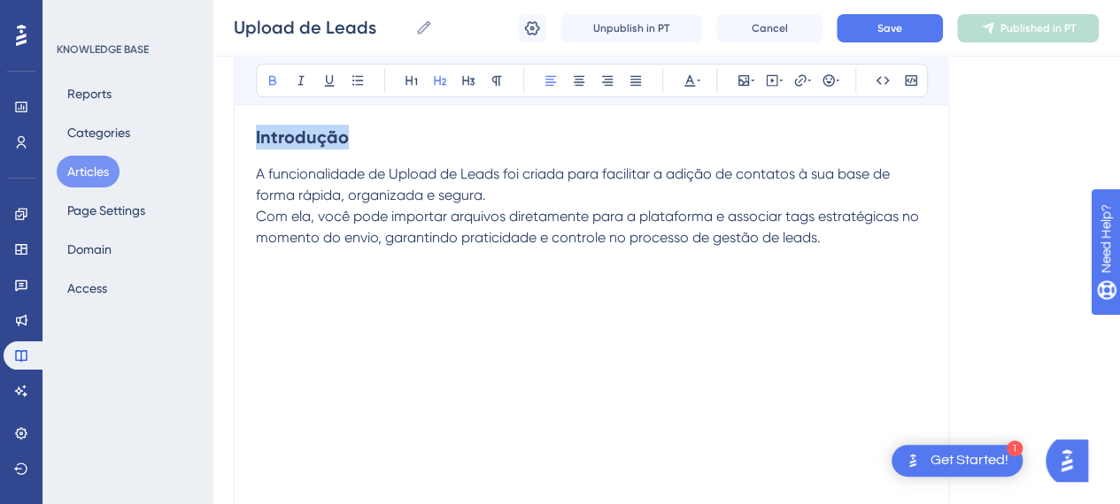
drag, startPoint x: 372, startPoint y: 137, endPoint x: 208, endPoint y: 128, distance: 164.0
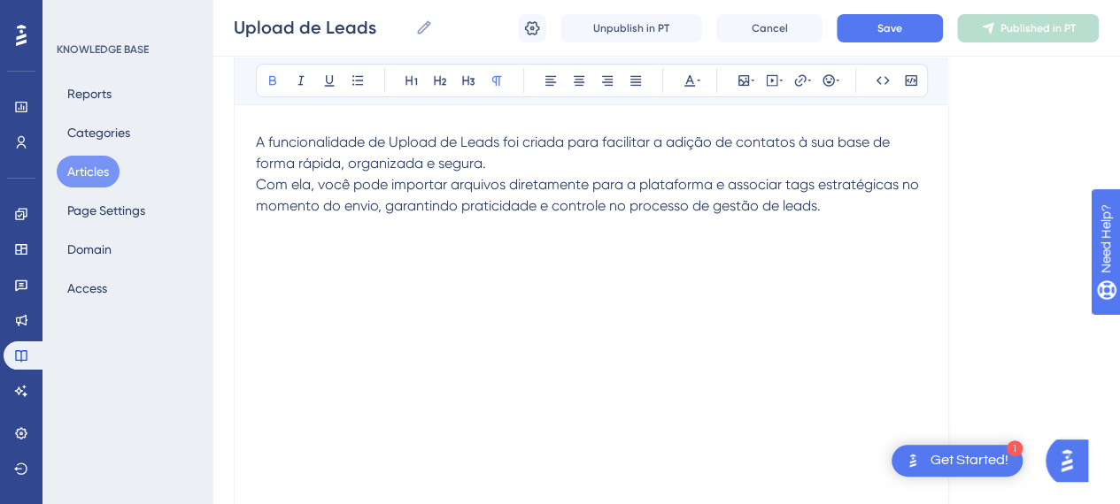
click at [256, 139] on span "A funcionalidade de Upload de Leads foi criada para facilitar a adição de conta…" at bounding box center [574, 153] width 637 height 38
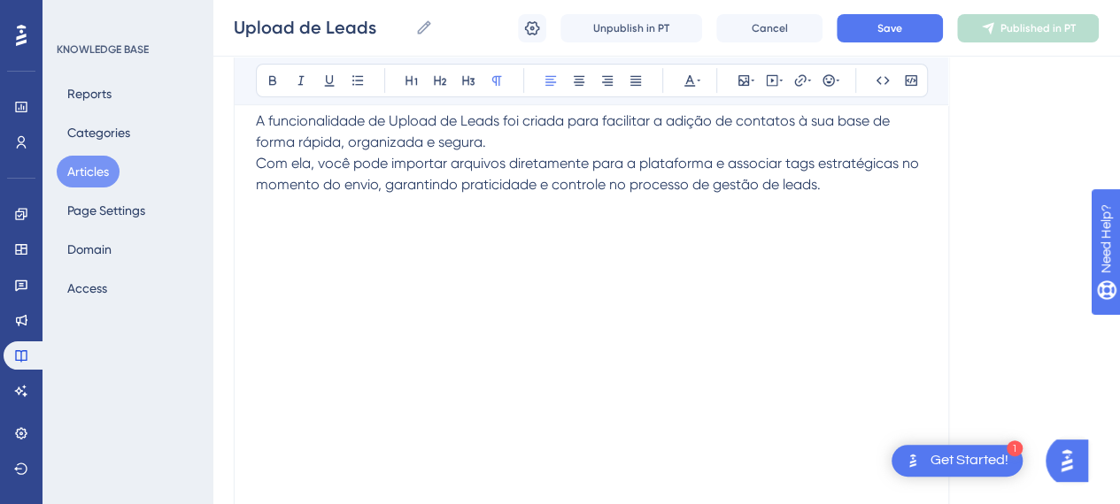
scroll to position [89, 0]
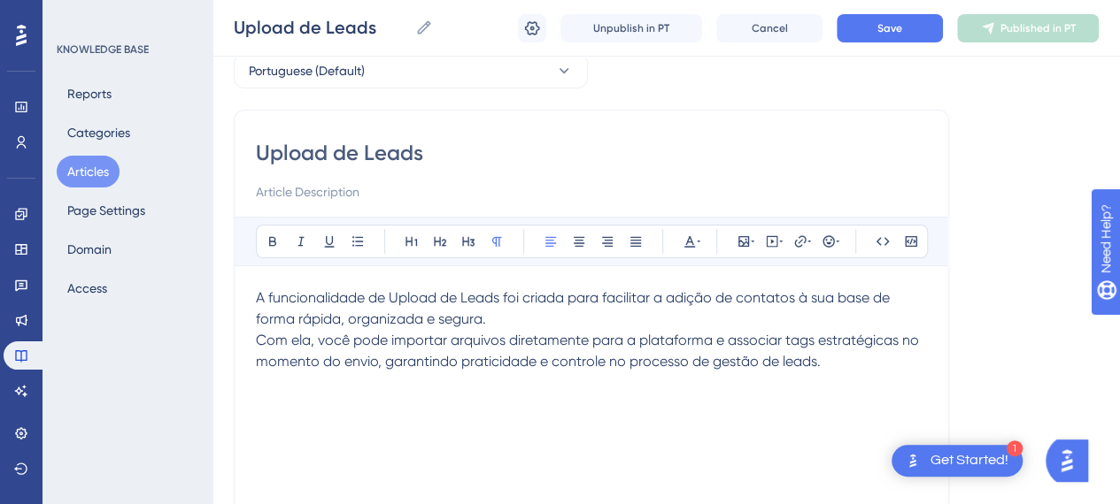
click at [853, 365] on p "A funcionalidade de Upload de Leads foi criada para facilitar a adição de conta…" at bounding box center [591, 351] width 671 height 127
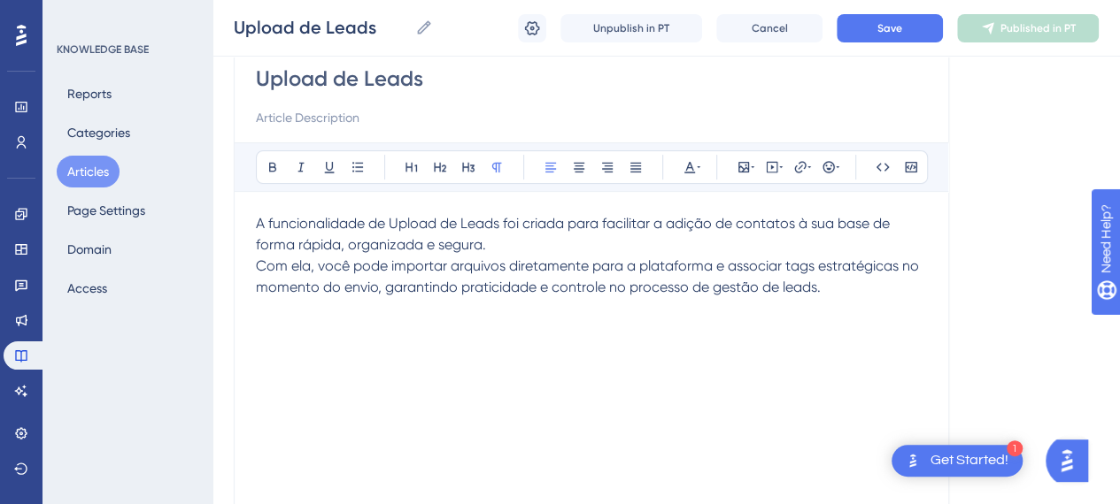
scroll to position [266, 0]
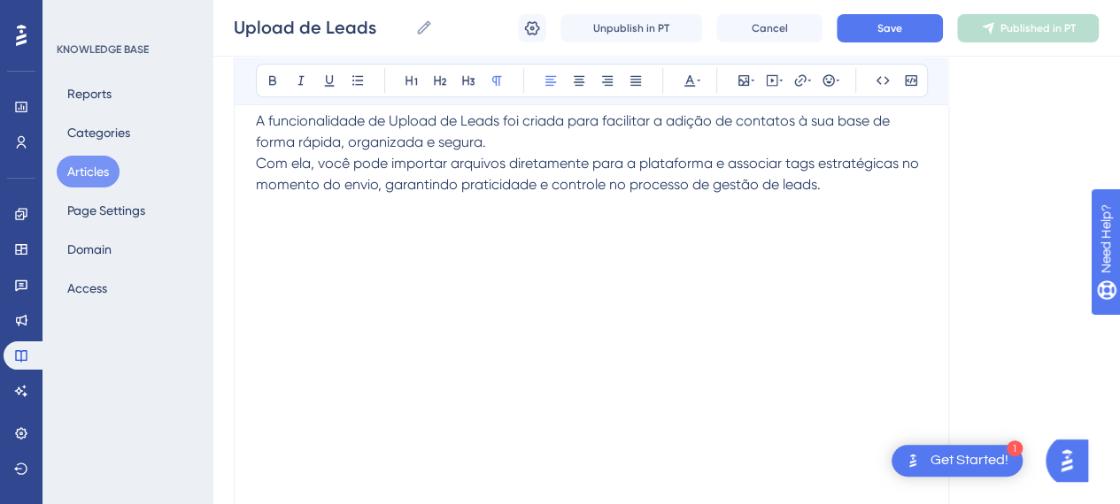
click at [303, 202] on p "A funcionalidade de Upload de Leads foi criada para facilitar a adição de conta…" at bounding box center [591, 174] width 671 height 127
click at [304, 216] on p "A funcionalidade de Upload de Leads foi criada para facilitar a adição de conta…" at bounding box center [591, 174] width 671 height 127
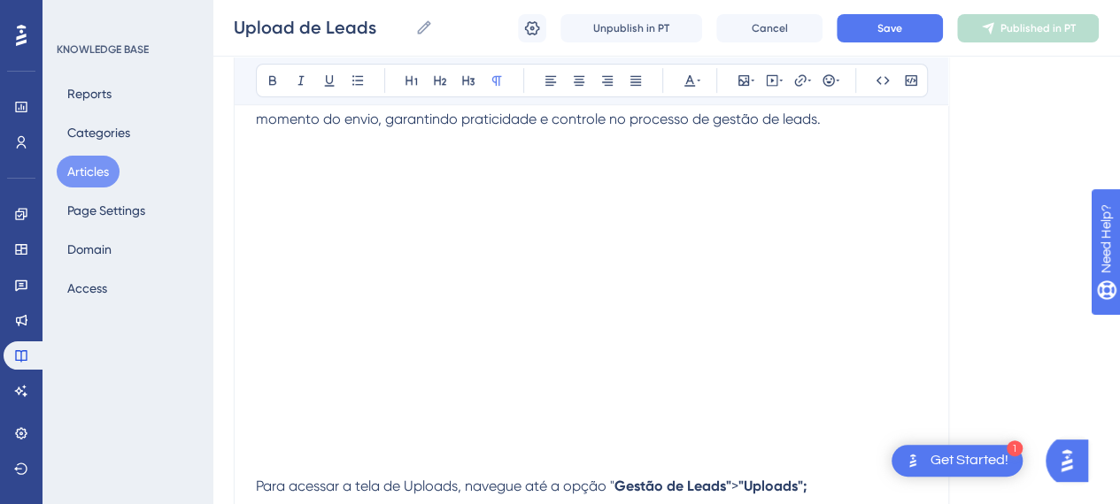
scroll to position [443, 0]
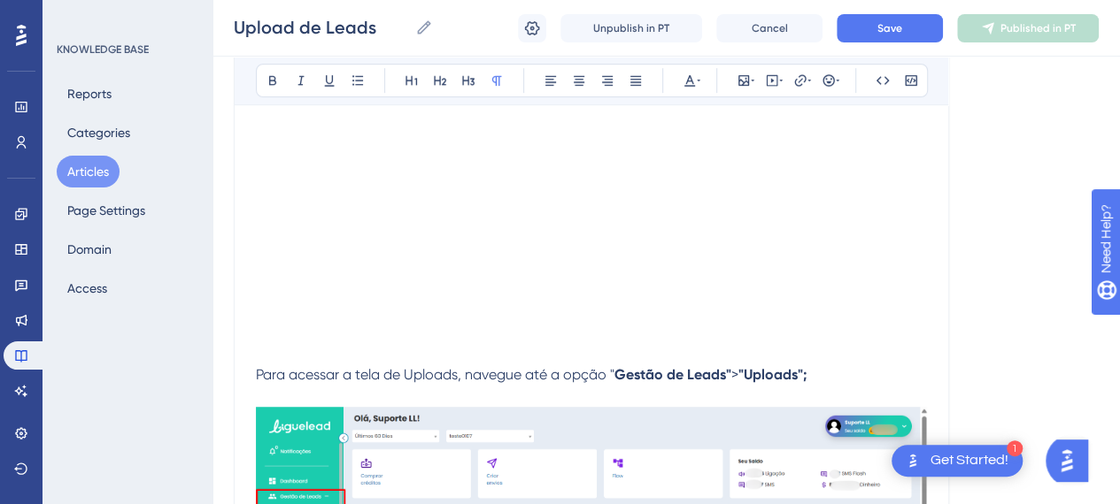
click at [280, 350] on p "Para acessar a tela de Uploads, navegue até a opção " Gestão de Leads" > "Uploa…" at bounding box center [591, 354] width 671 height 64
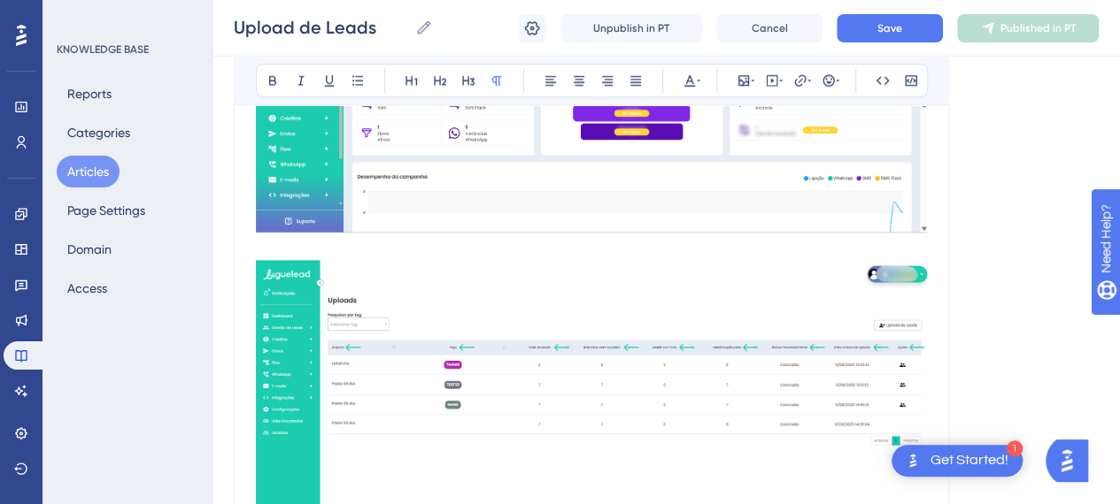
scroll to position [974, 0]
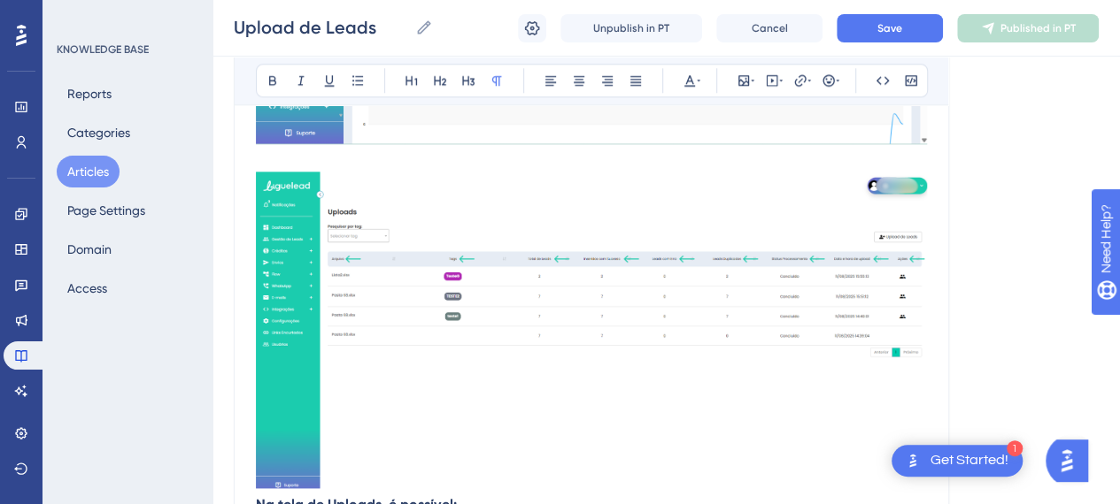
click at [603, 327] on img at bounding box center [591, 330] width 671 height 317
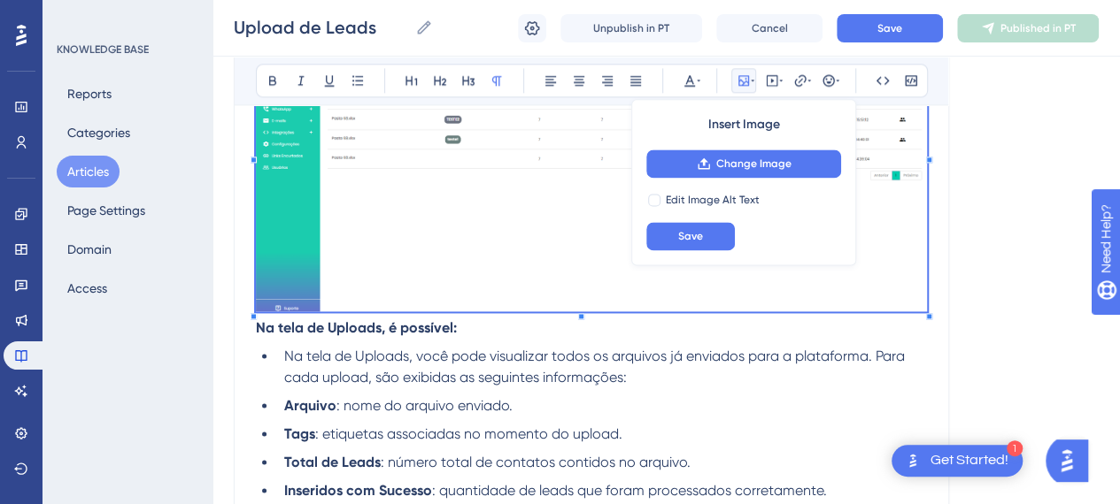
click at [362, 379] on span "Na tela de Uploads, você pode visualizar todos os arquivos já enviados para a p…" at bounding box center [596, 367] width 624 height 38
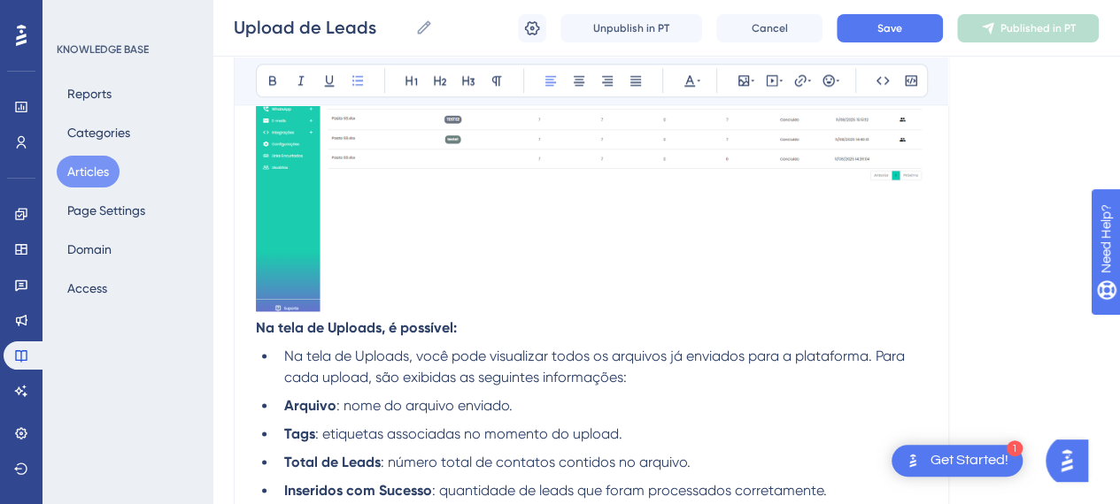
scroll to position [885, 0]
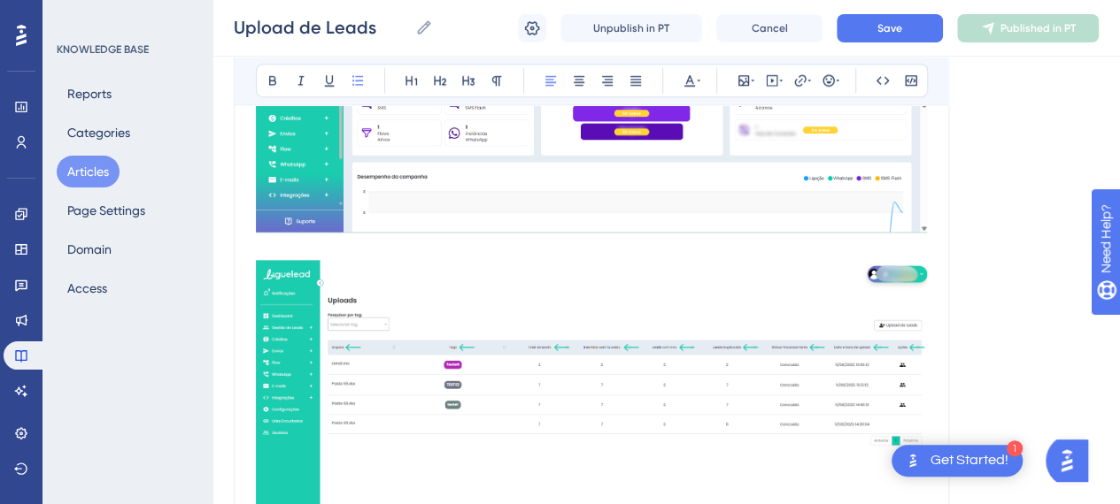
click at [439, 387] on img at bounding box center [591, 418] width 671 height 317
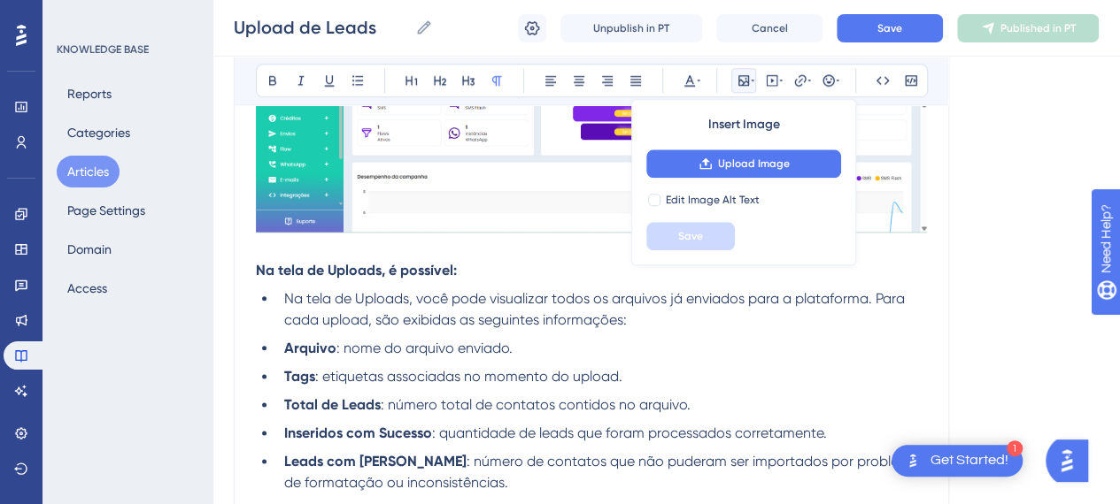
scroll to position [1062, 0]
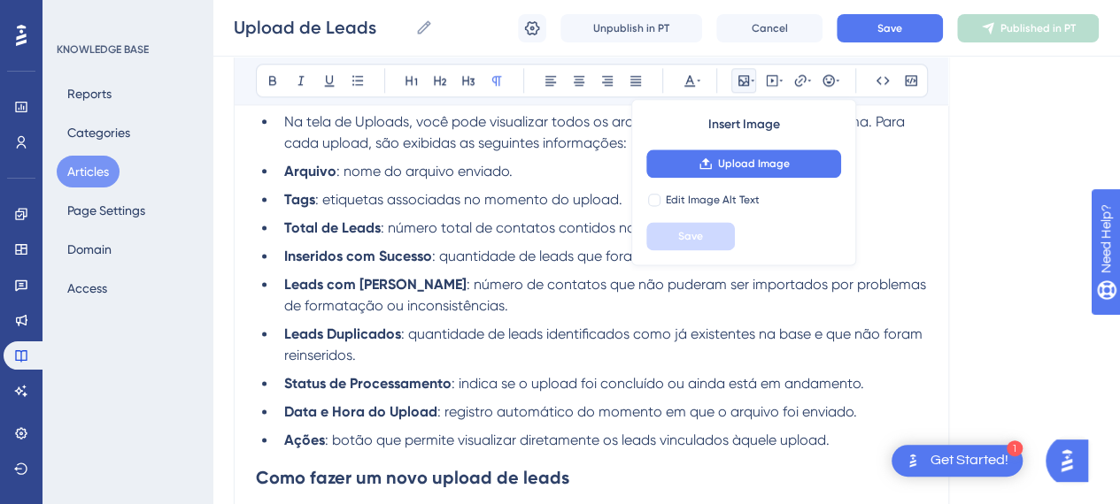
click at [330, 174] on strong "Arquivo" at bounding box center [310, 171] width 52 height 17
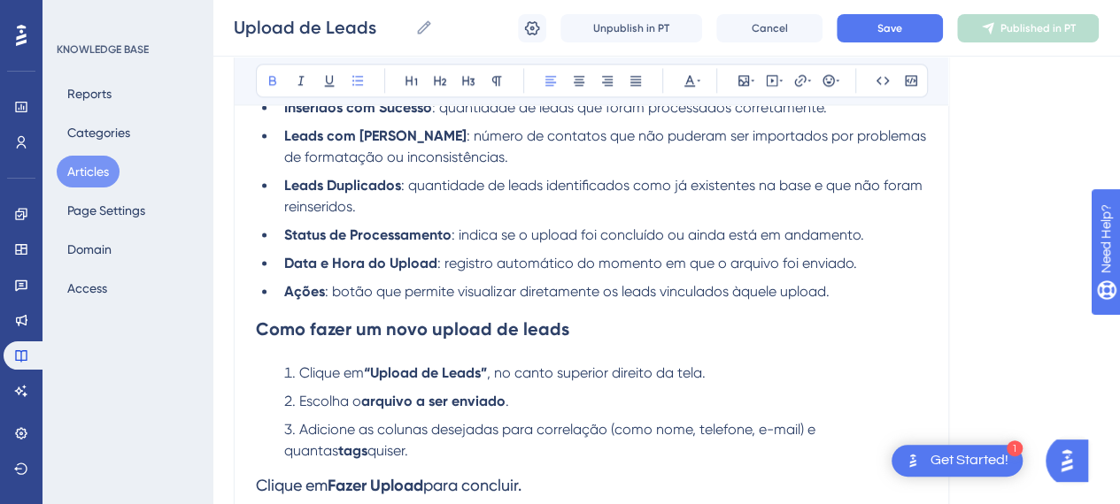
scroll to position [1239, 0]
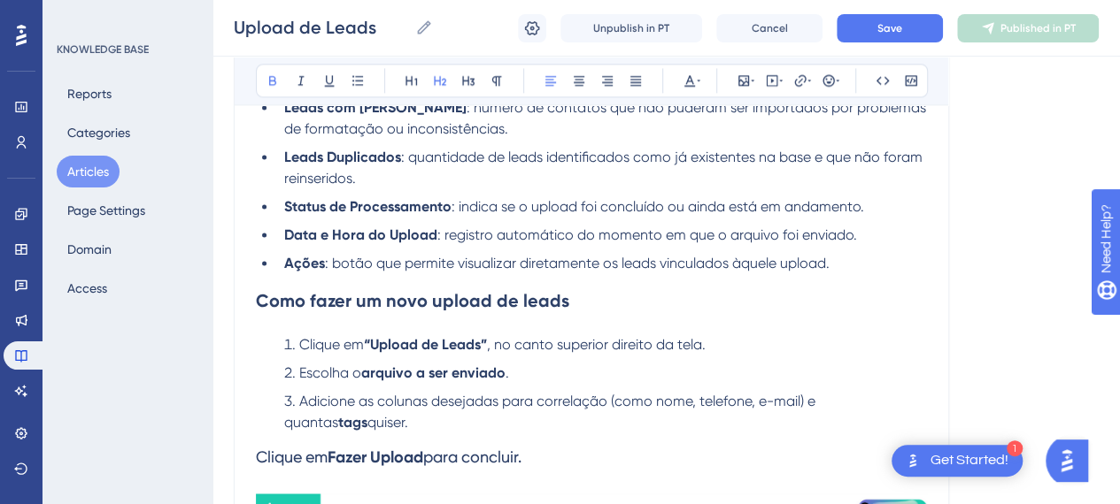
click at [614, 316] on h2 "Como fazer um novo upload de leads" at bounding box center [591, 300] width 671 height 53
click at [866, 282] on h2 "Como fazer um novo upload de leads" at bounding box center [591, 300] width 671 height 53
click at [854, 266] on li "Ações : botão que permite visualizar diretamente os leads vinculados àquele upl…" at bounding box center [602, 263] width 650 height 21
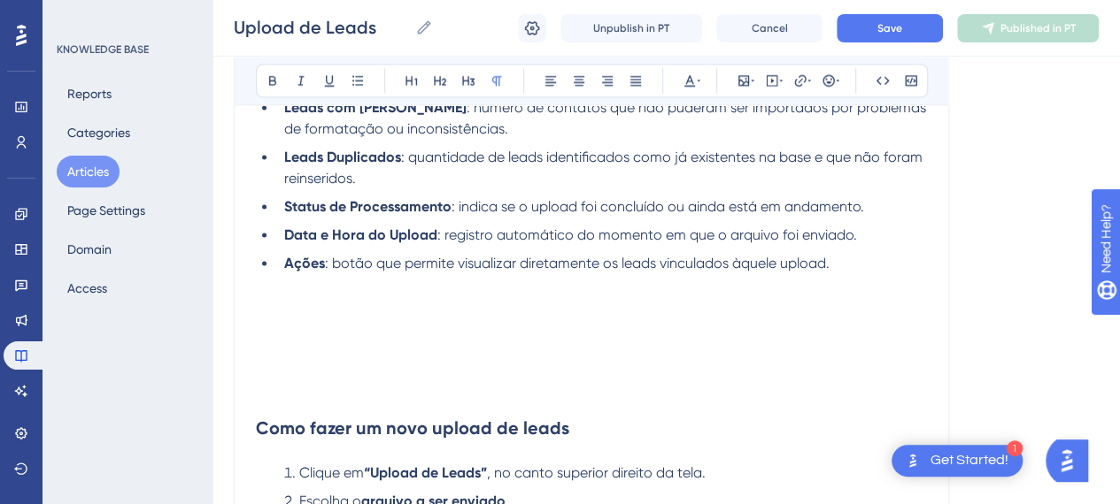
click at [335, 307] on p at bounding box center [591, 306] width 671 height 21
click at [733, 81] on button at bounding box center [743, 80] width 25 height 25
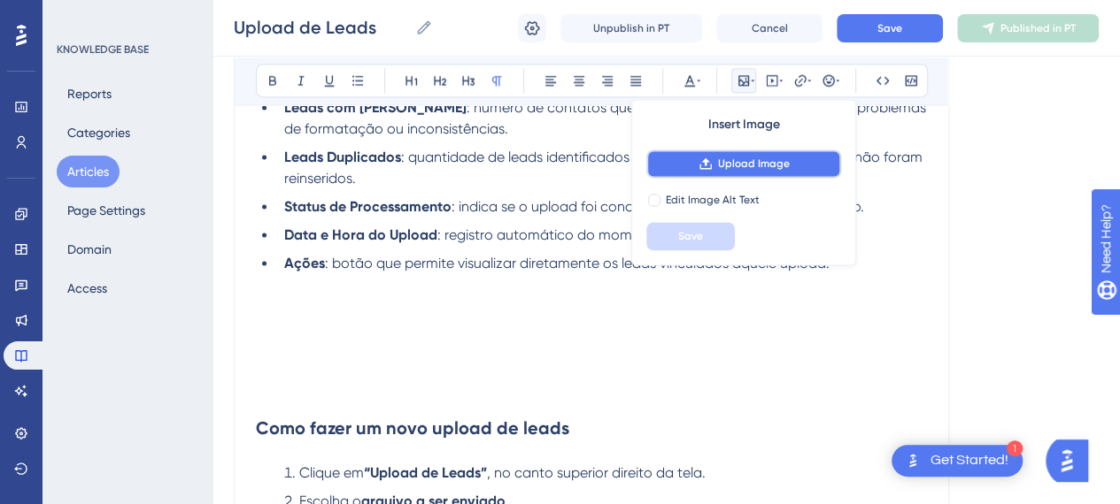
click at [726, 159] on span "Upload Image" at bounding box center [754, 164] width 72 height 14
click at [446, 352] on p at bounding box center [591, 348] width 671 height 21
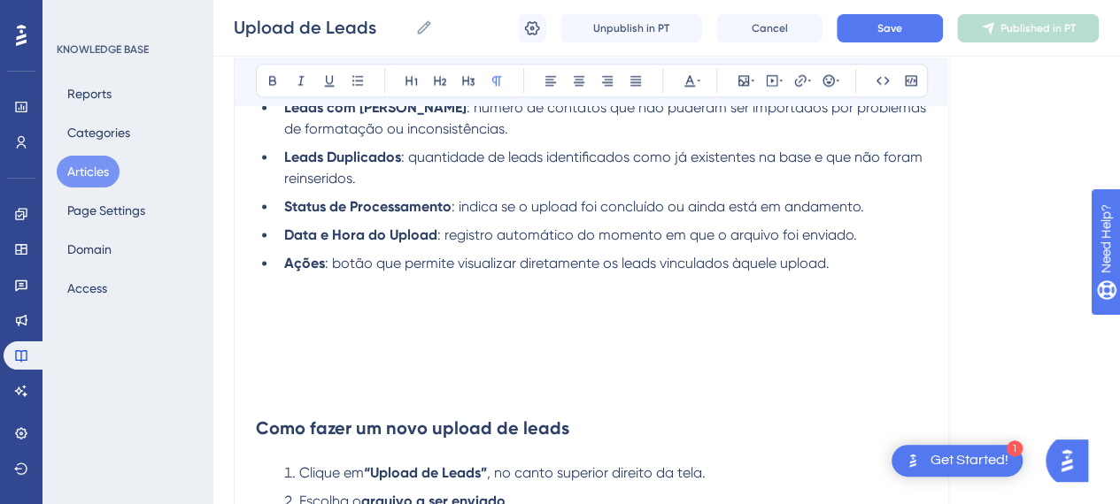
click at [427, 332] on p at bounding box center [591, 327] width 671 height 21
drag, startPoint x: 499, startPoint y: 302, endPoint x: 528, endPoint y: 281, distance: 36.1
click at [499, 303] on p at bounding box center [591, 306] width 671 height 21
click at [748, 81] on icon at bounding box center [743, 80] width 11 height 11
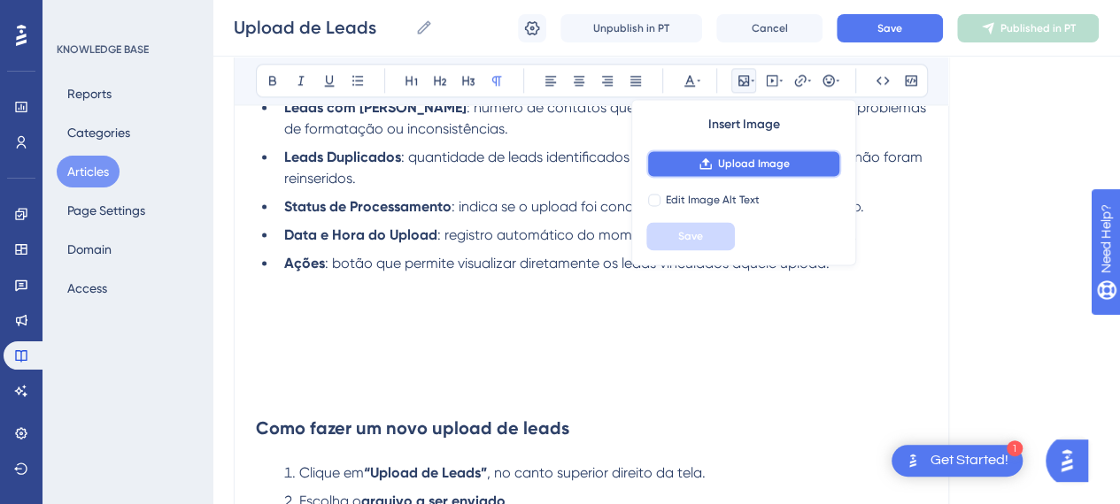
click at [729, 164] on span "Upload Image" at bounding box center [754, 164] width 72 height 14
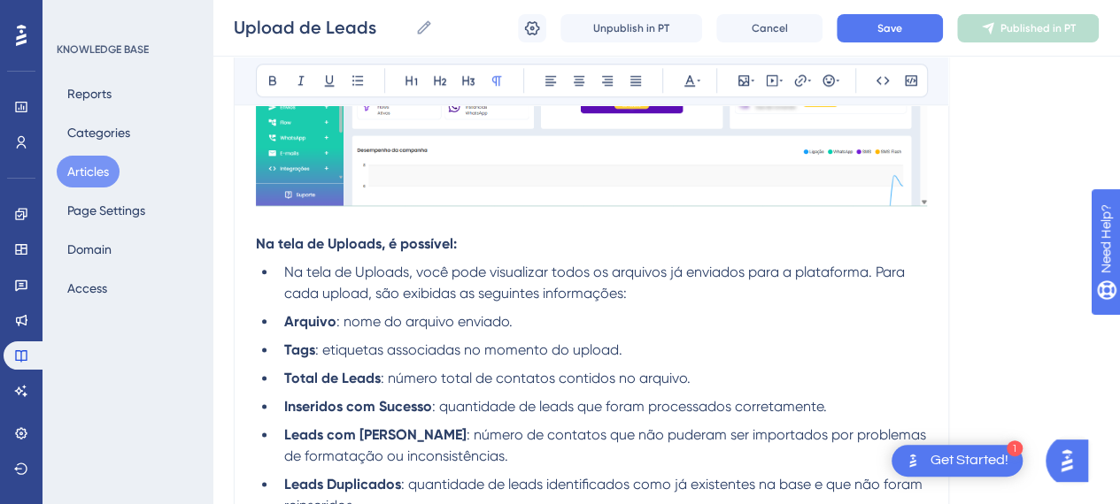
scroll to position [885, 0]
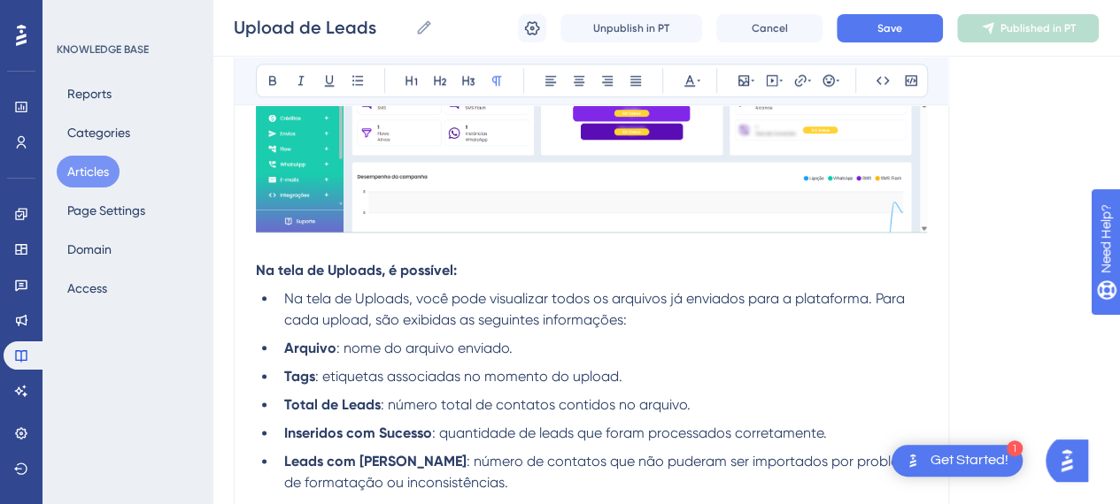
drag, startPoint x: 531, startPoint y: 319, endPoint x: 604, endPoint y: 325, distance: 72.8
click at [531, 319] on span "Na tela de Uploads, você pode visualizar todos os arquivos já enviados para a p…" at bounding box center [596, 309] width 624 height 38
click at [693, 313] on li "Na tela de Uploads, você pode visualizar todos os arquivos já enviados para a p…" at bounding box center [602, 310] width 650 height 42
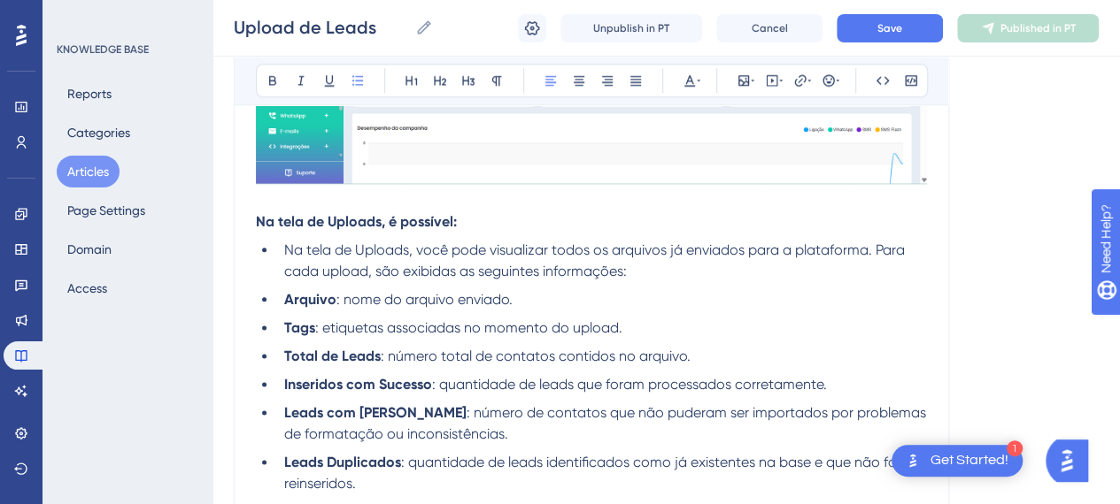
scroll to position [974, 0]
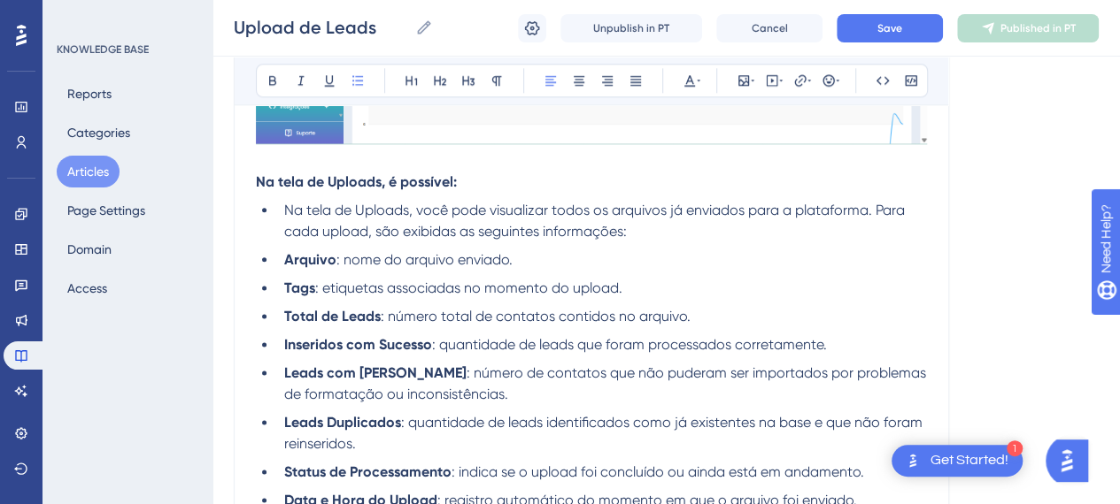
click at [284, 211] on span "Na tela de Uploads, você pode visualizar todos os arquivos já enviados para a p…" at bounding box center [596, 221] width 624 height 38
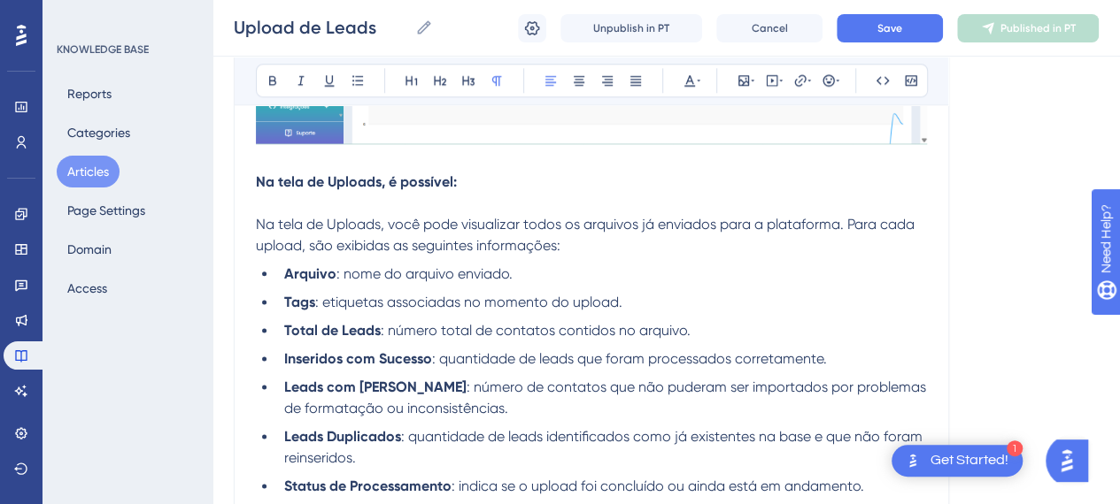
click at [357, 273] on span ": nome do arquivo enviado." at bounding box center [424, 274] width 176 height 17
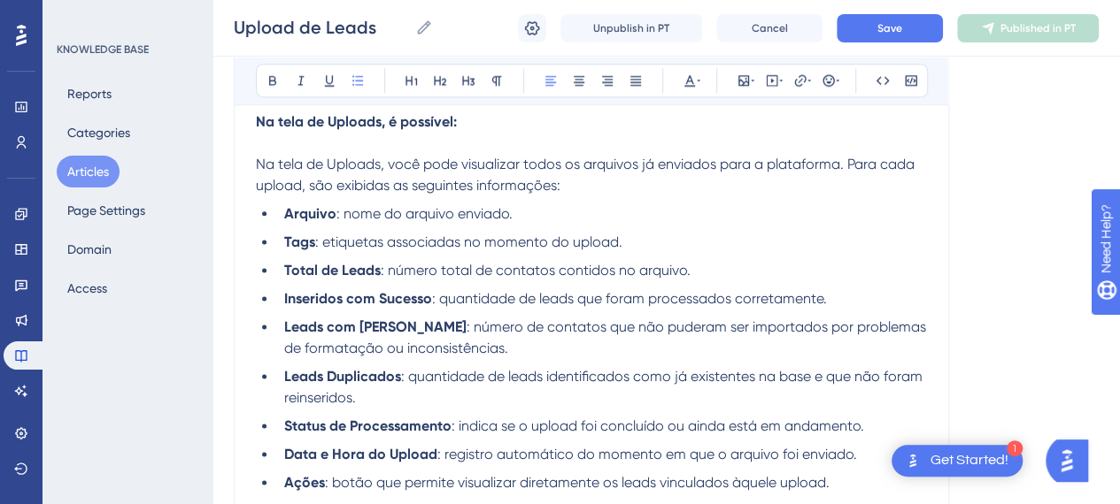
scroll to position [1062, 0]
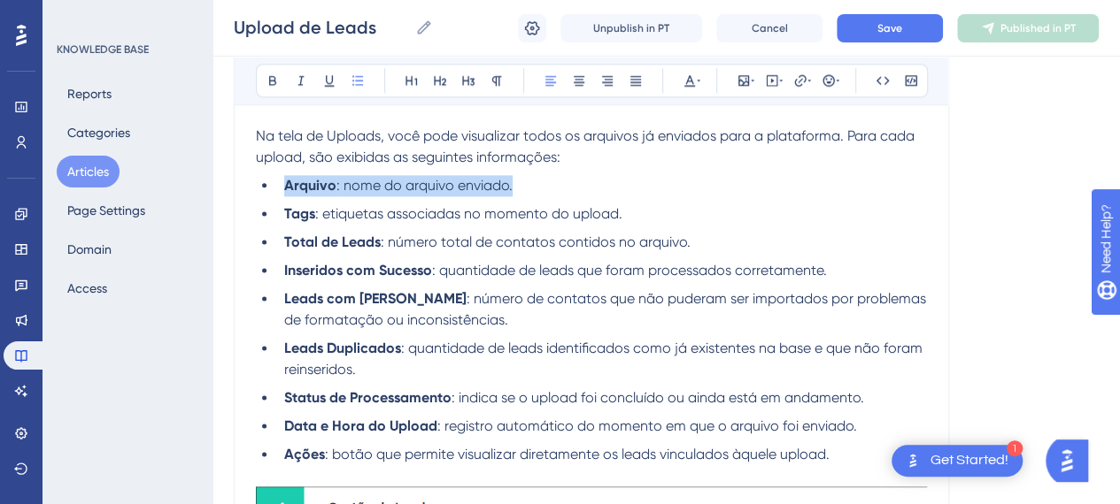
drag, startPoint x: 528, startPoint y: 184, endPoint x: 264, endPoint y: 178, distance: 264.7
click at [277, 178] on li "Arquivo : nome do arquivo enviado." at bounding box center [602, 185] width 650 height 21
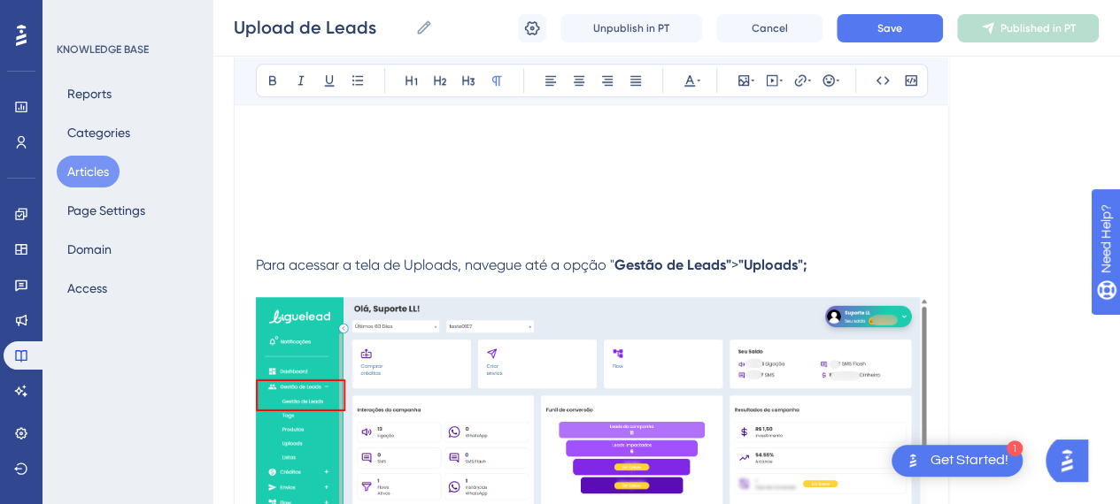
scroll to position [620, 0]
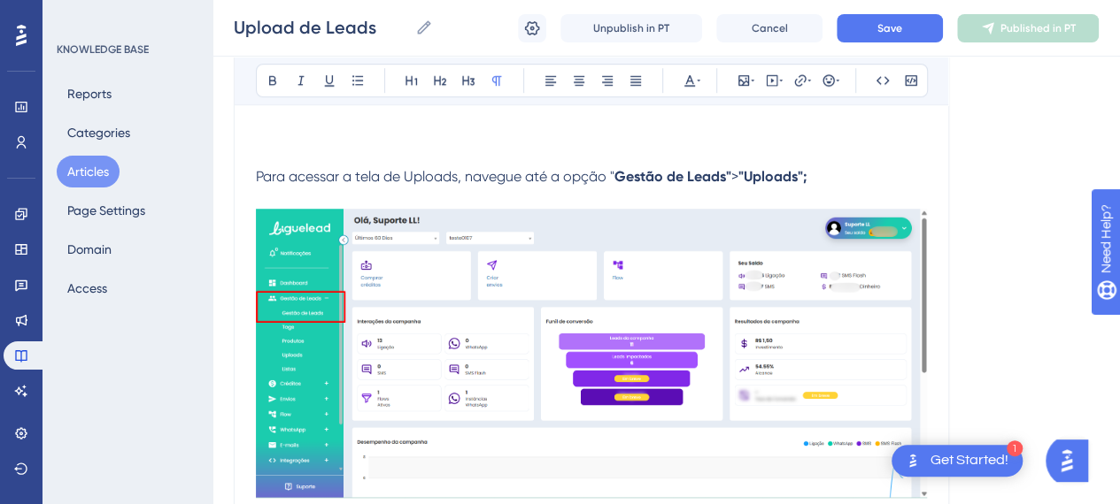
click at [721, 263] on img at bounding box center [591, 353] width 671 height 289
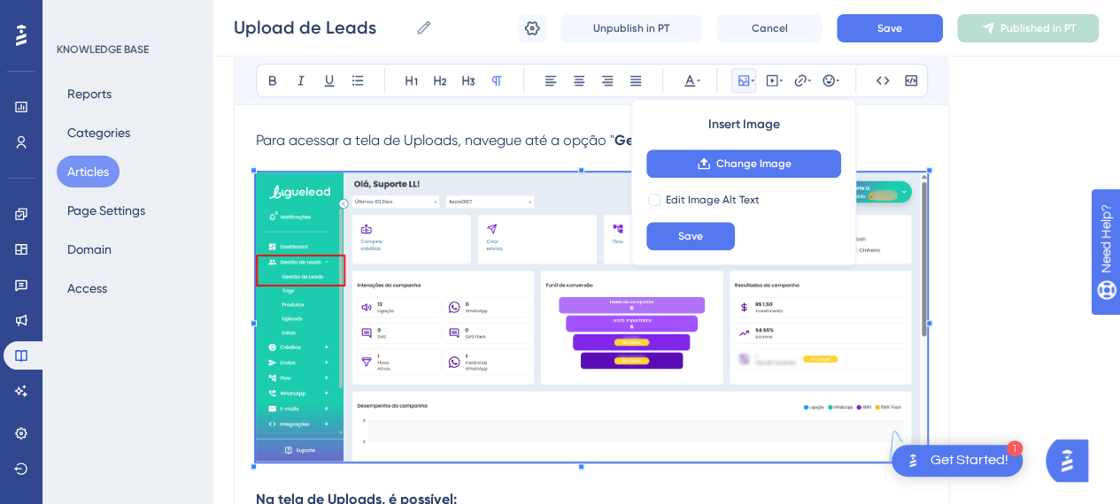
scroll to position [708, 0]
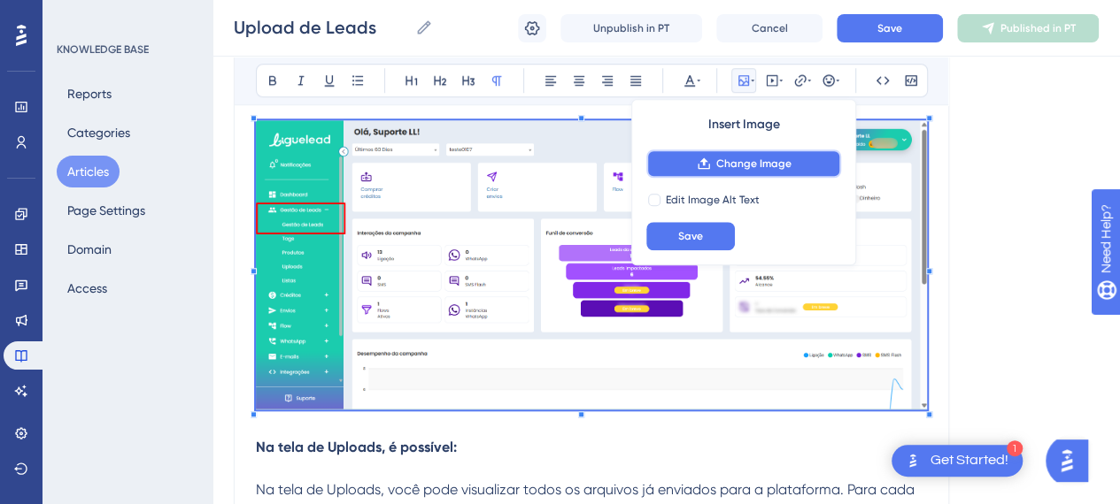
click at [735, 168] on span "Change Image" at bounding box center [753, 164] width 75 height 14
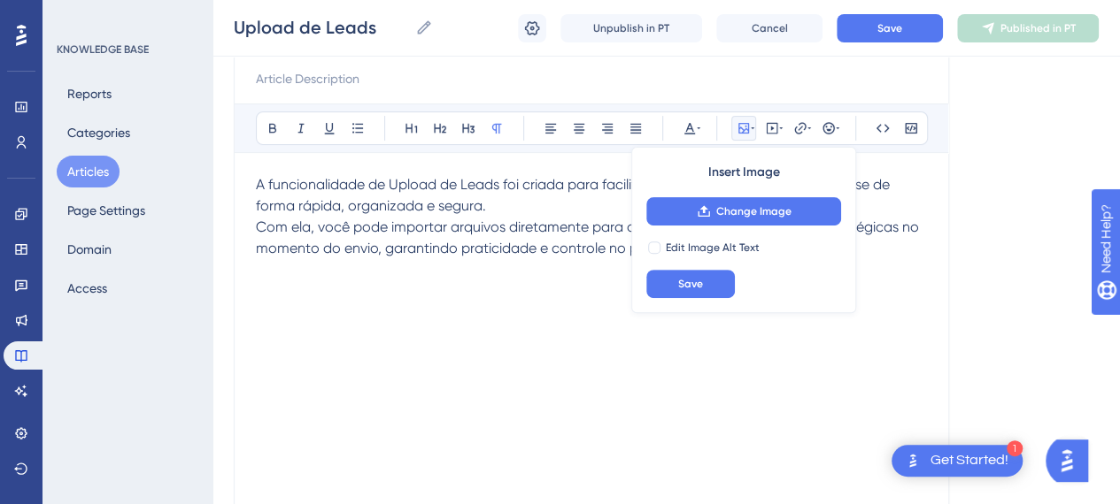
scroll to position [0, 0]
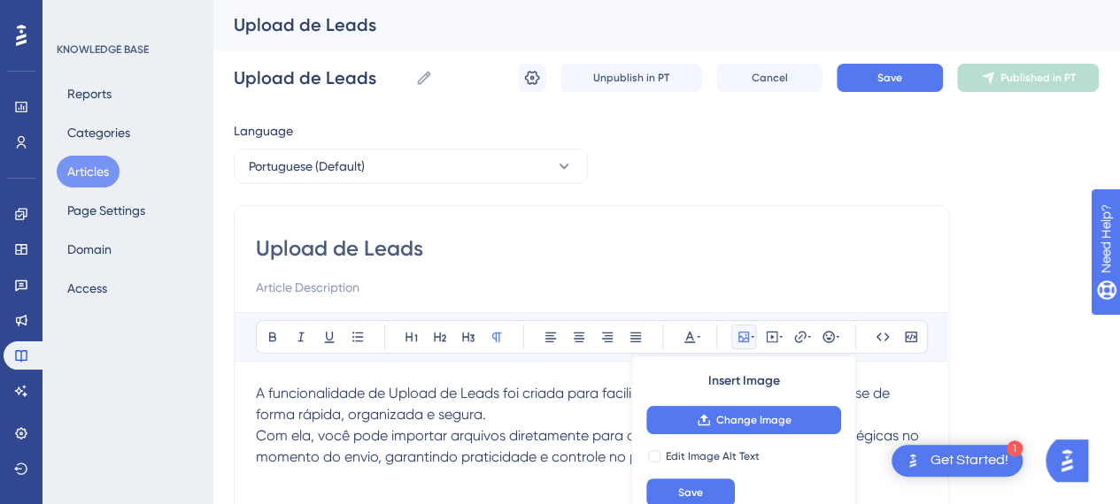
click at [386, 235] on input "Upload de Leads" at bounding box center [591, 249] width 671 height 28
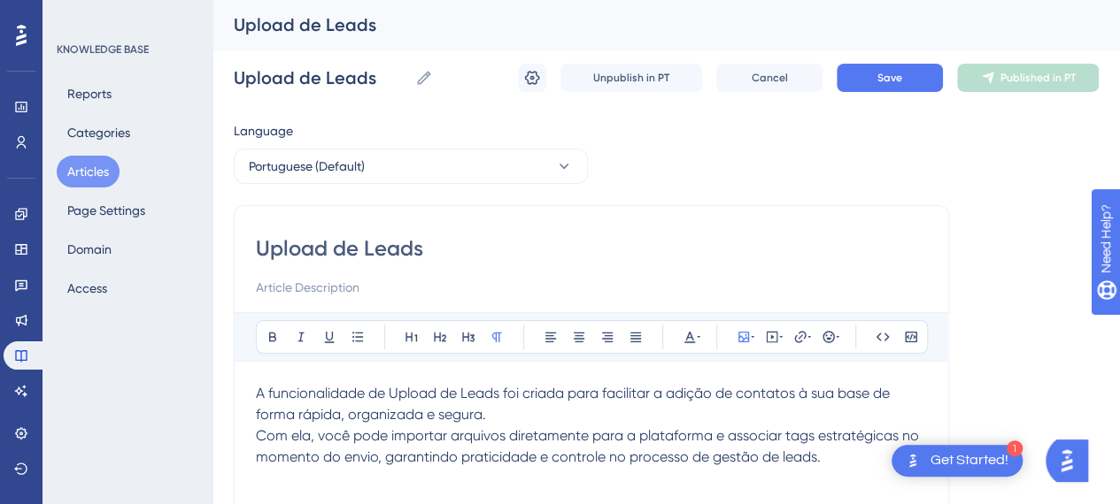
click at [456, 250] on input "Upload de Leads" at bounding box center [591, 249] width 671 height 28
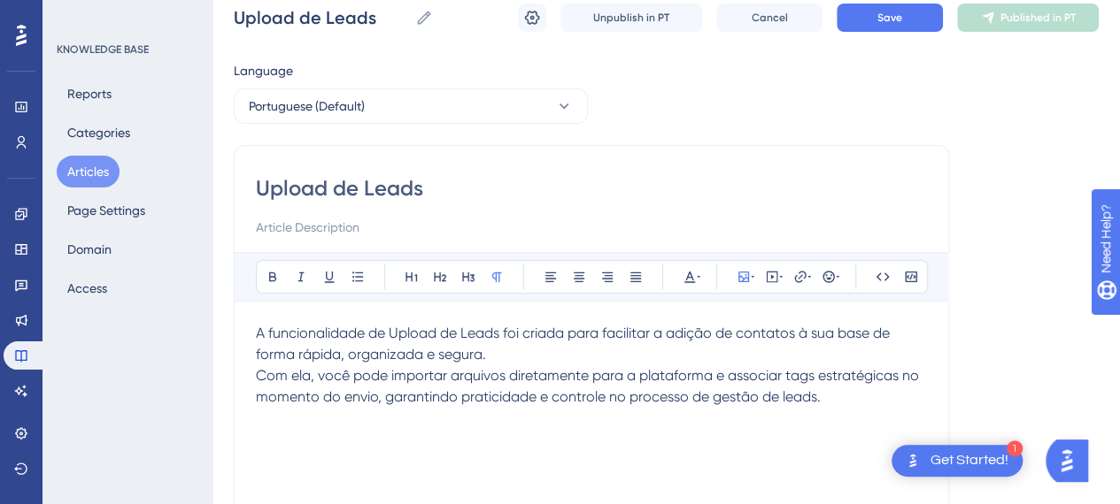
scroll to position [89, 0]
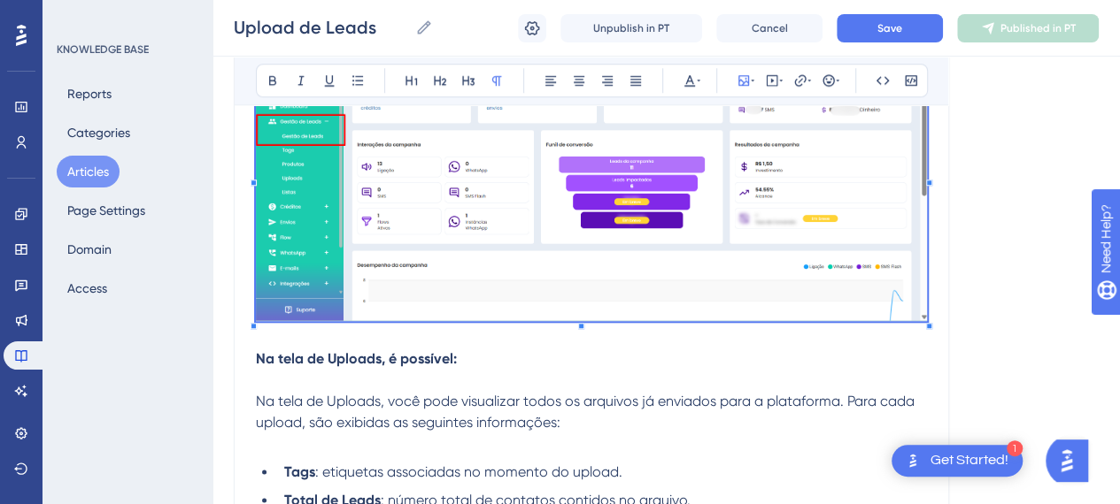
click at [634, 298] on img at bounding box center [591, 176] width 671 height 289
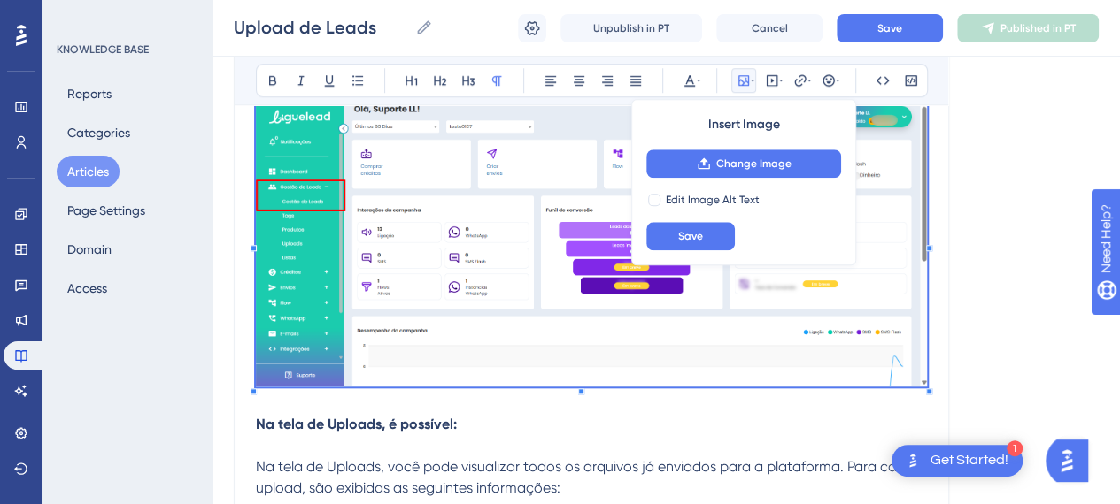
scroll to position [620, 0]
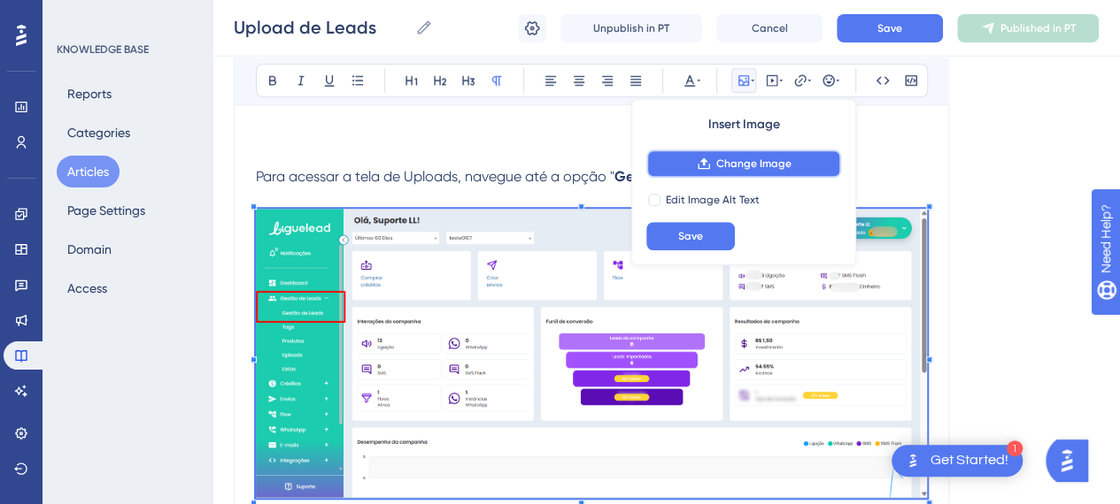
click at [774, 161] on span "Change Image" at bounding box center [753, 164] width 75 height 14
click at [748, 170] on span "Change Image" at bounding box center [753, 164] width 75 height 14
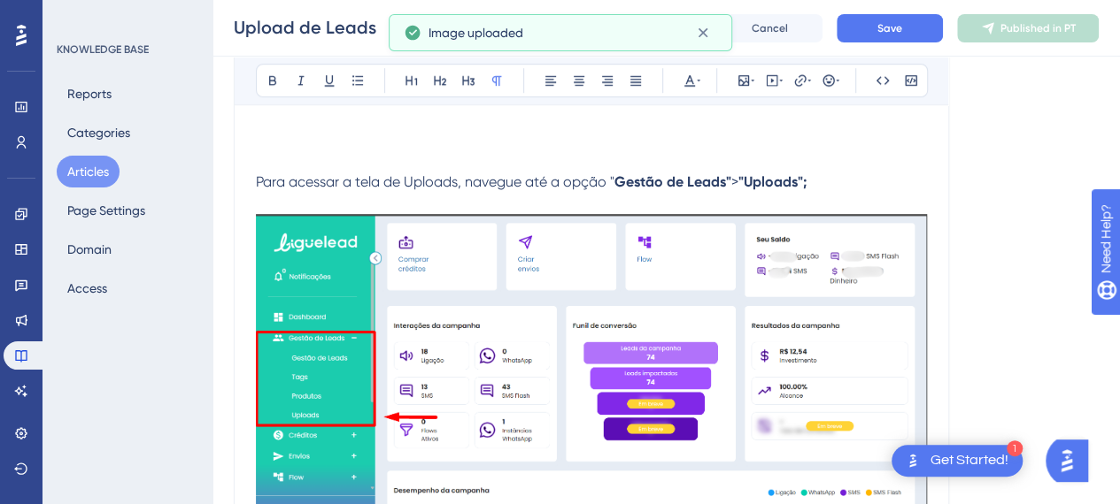
scroll to position [531, 0]
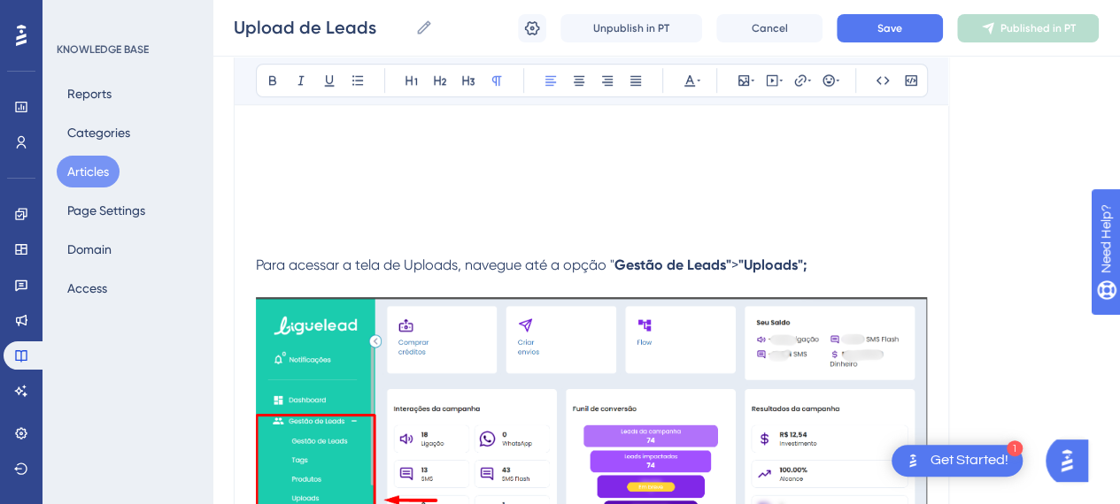
click at [374, 258] on span "Para acessar a tela de Uploads, navegue até a opção "" at bounding box center [435, 265] width 358 height 17
click at [917, 261] on p "Para acessar a tela de Uploads, navegue até a opção " Gestão de Leads" > "Uploa…" at bounding box center [591, 255] width 671 height 42
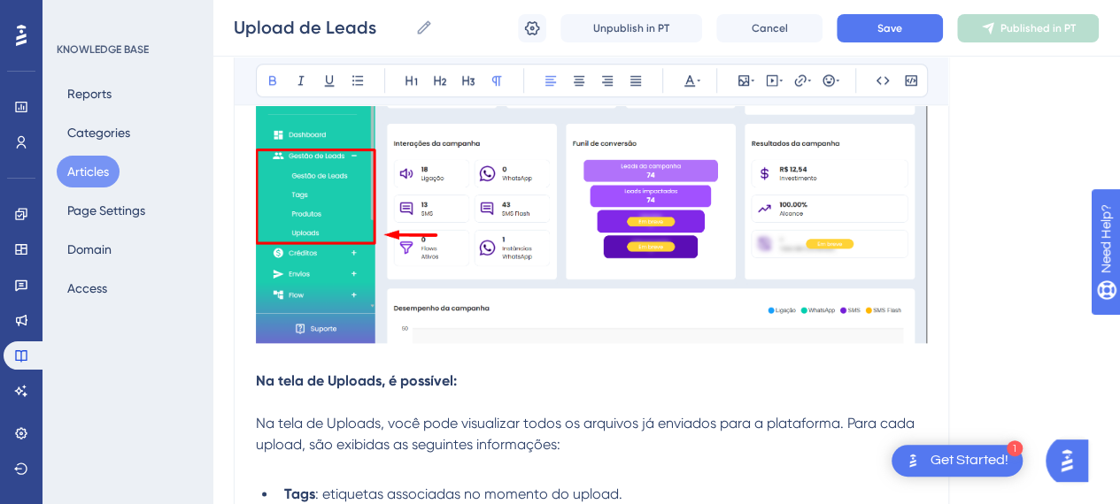
click at [433, 371] on p "Na tela de Uploads, é possível:" at bounding box center [591, 381] width 671 height 21
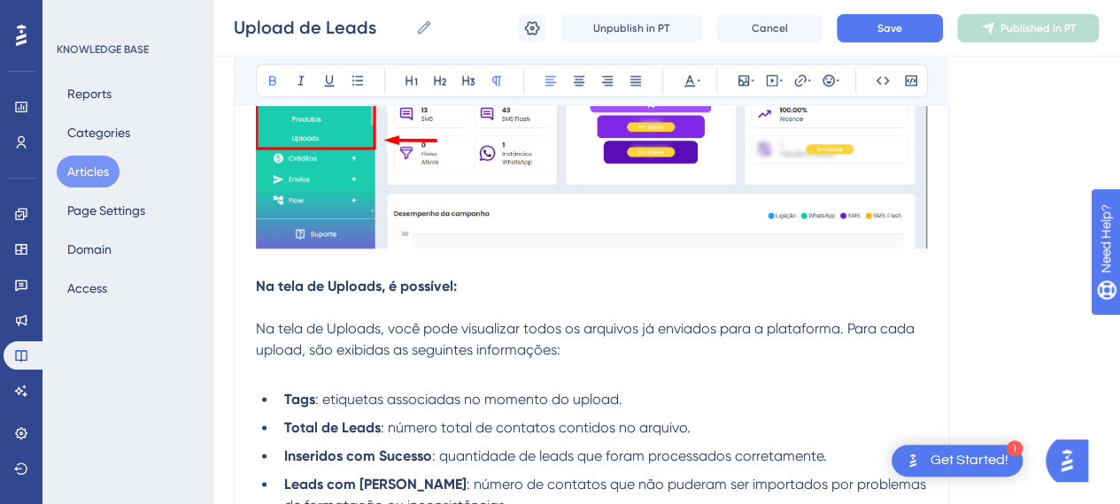
scroll to position [974, 0]
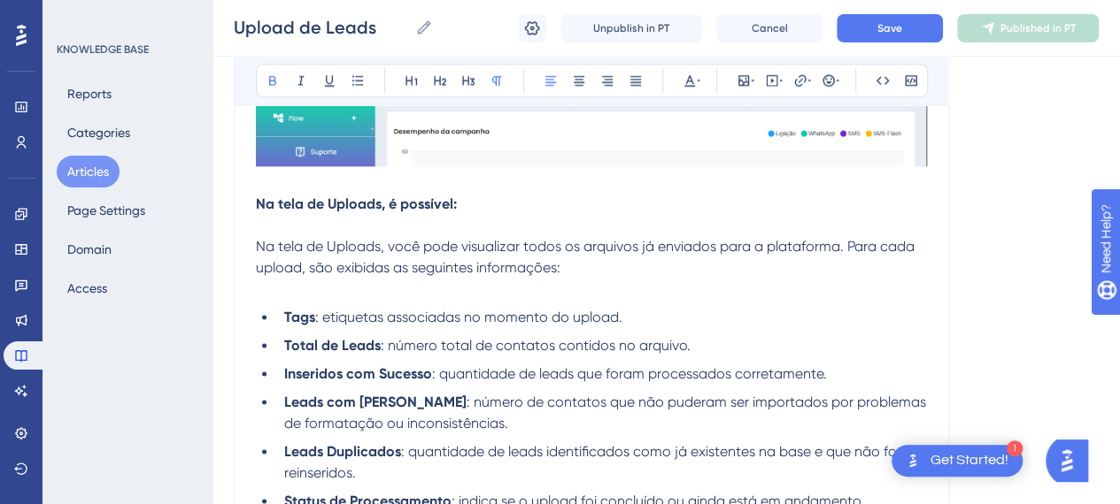
click at [338, 250] on span "Na tela de Uploads, você pode visualizar todos os arquivos já enviados para a p…" at bounding box center [587, 257] width 662 height 38
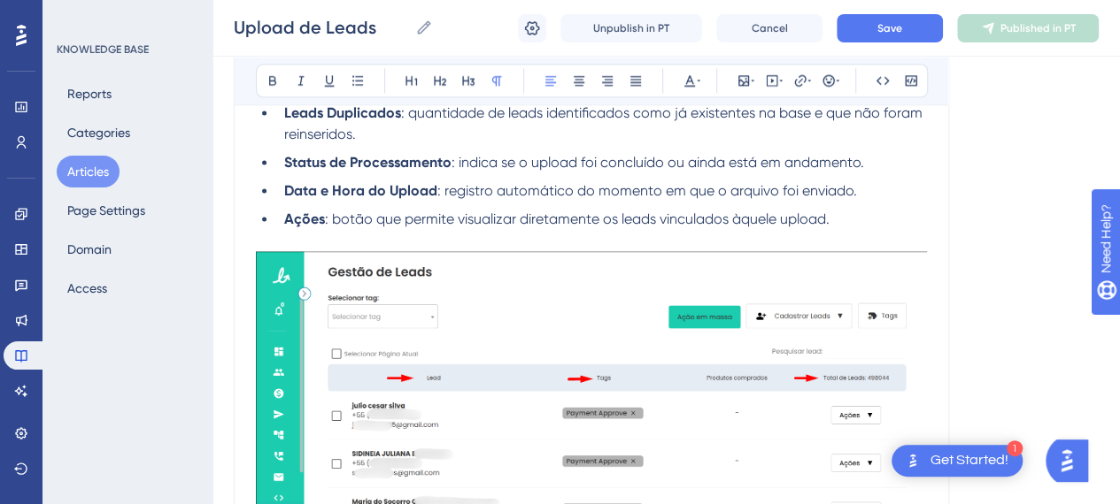
scroll to position [1416, 0]
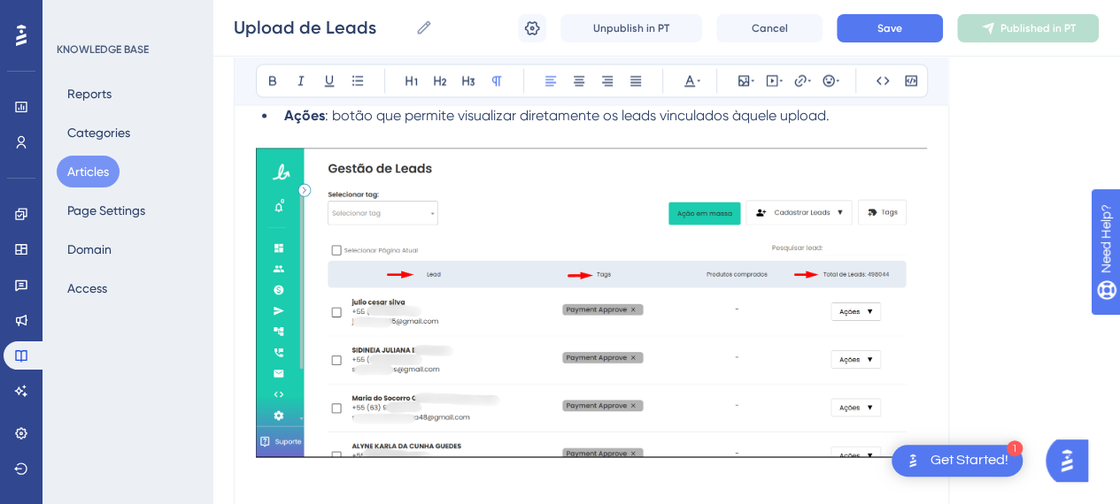
click at [661, 237] on img at bounding box center [591, 303] width 671 height 311
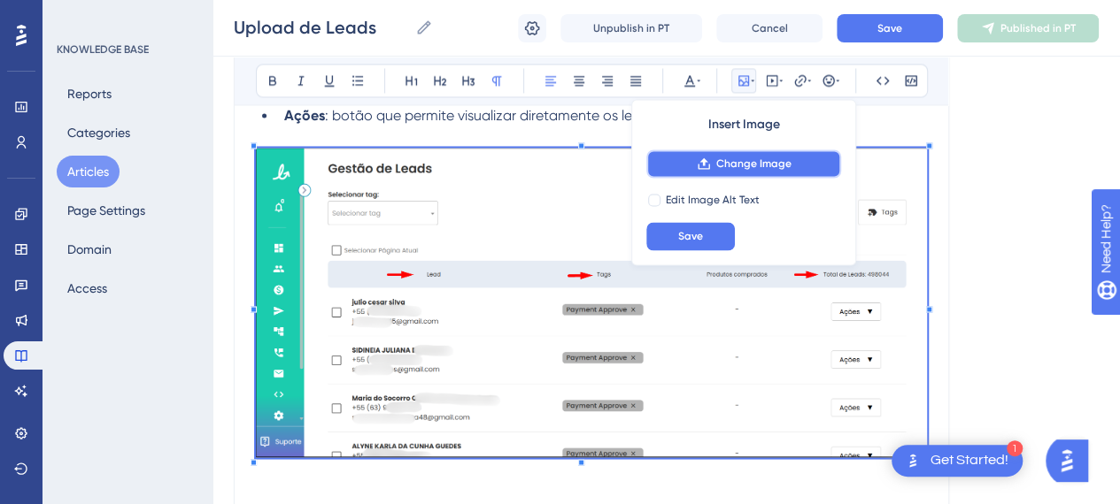
click at [760, 169] on span "Change Image" at bounding box center [753, 164] width 75 height 14
click at [678, 298] on img at bounding box center [591, 303] width 671 height 311
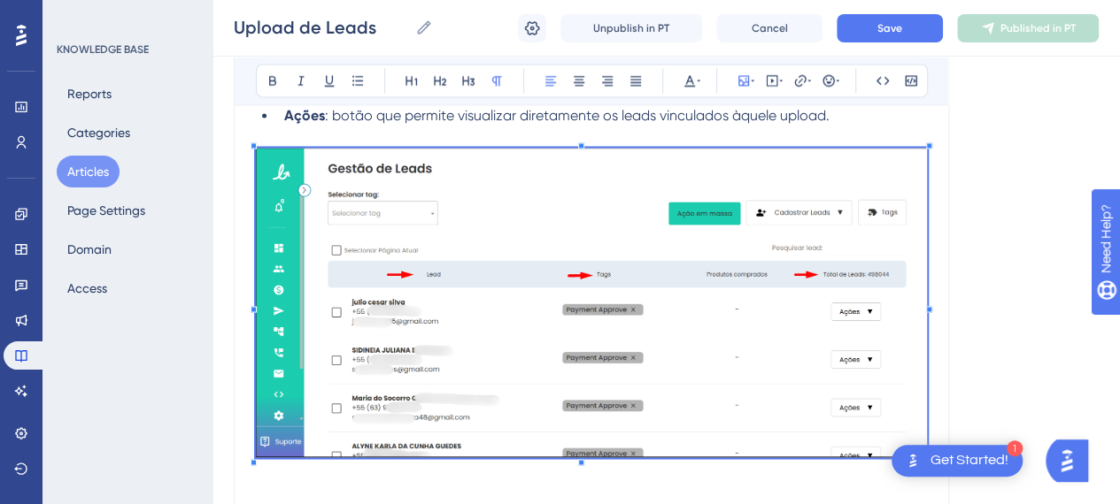
click at [685, 280] on img at bounding box center [591, 303] width 671 height 311
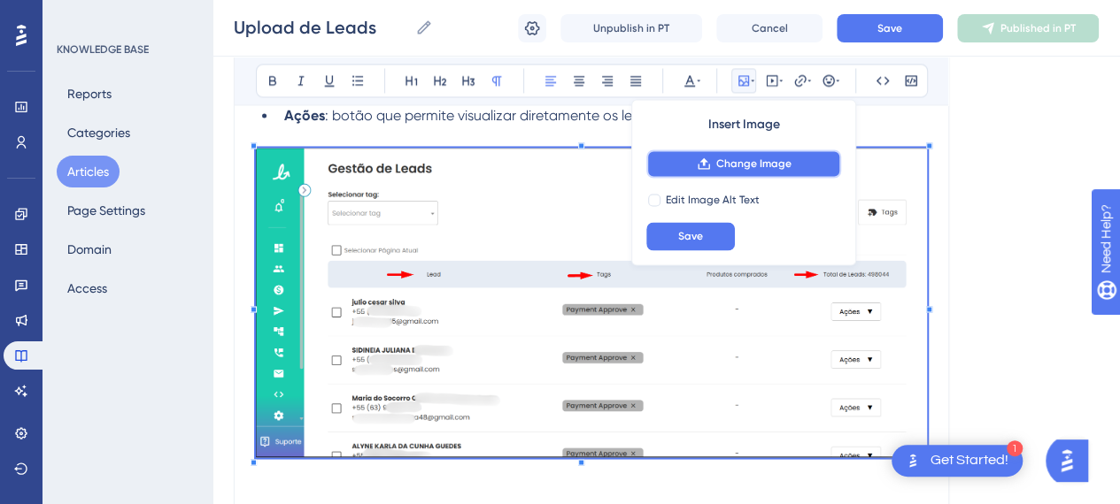
click at [751, 169] on span "Change Image" at bounding box center [753, 164] width 75 height 14
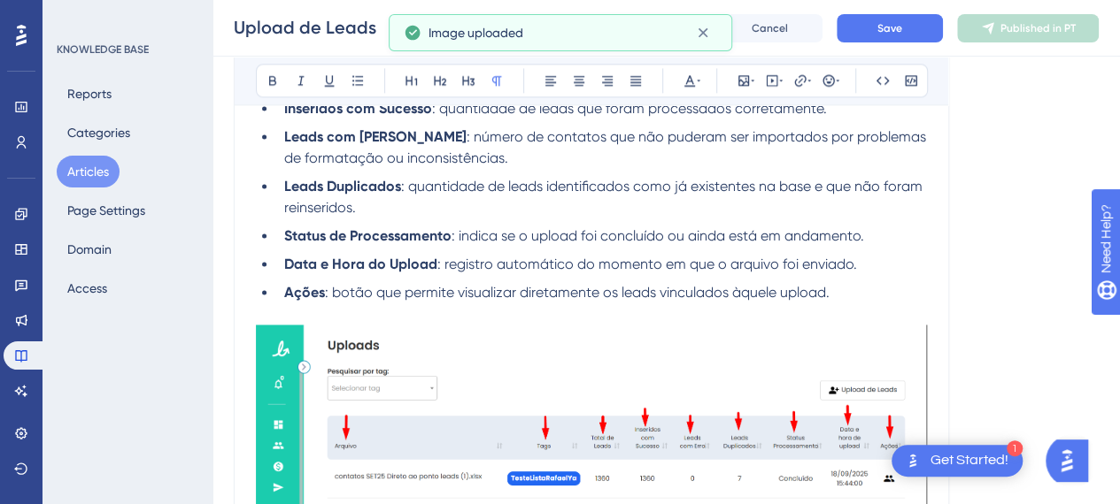
click at [447, 265] on span ": registro automático do momento em que o arquivo foi enviado." at bounding box center [647, 264] width 420 height 17
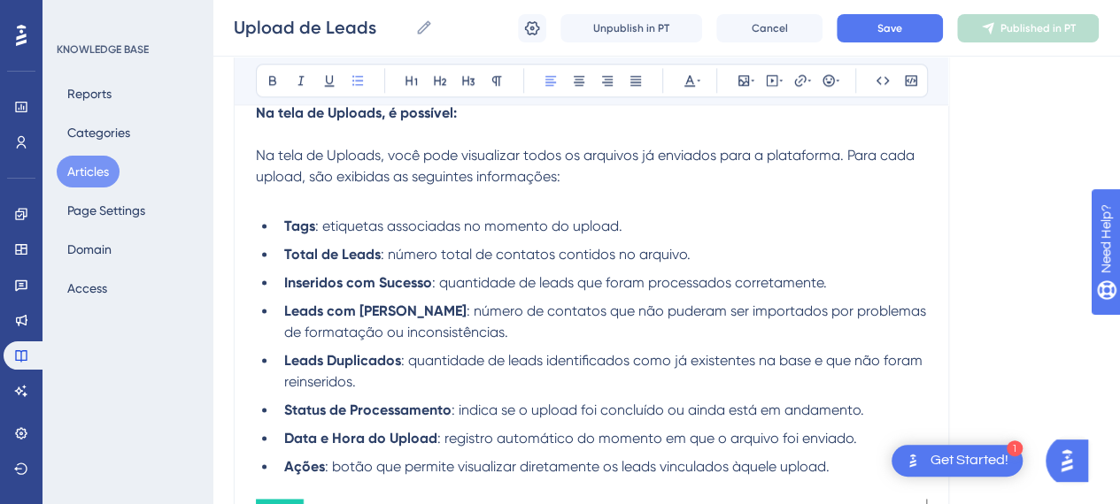
scroll to position [1062, 0]
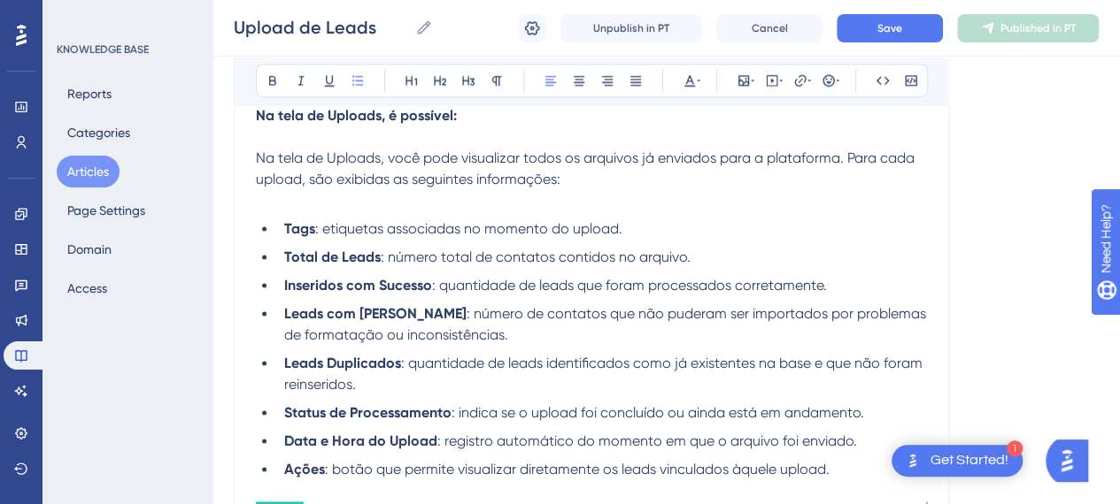
click at [312, 209] on p at bounding box center [591, 200] width 671 height 21
click at [660, 238] on ul "Tags : etiquetas associadas no momento do upload. Total de Leads : número total…" at bounding box center [591, 350] width 671 height 262
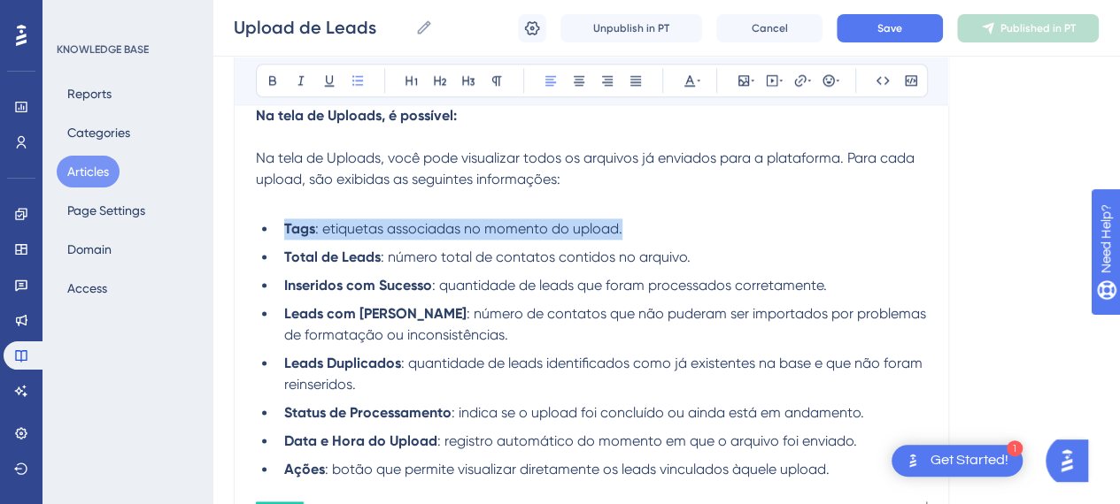
click at [667, 224] on li "Tags : etiquetas associadas no momento do upload." at bounding box center [602, 229] width 650 height 21
click at [632, 225] on li "Tags : etiquetas associadas no momento do upload." at bounding box center [602, 229] width 650 height 21
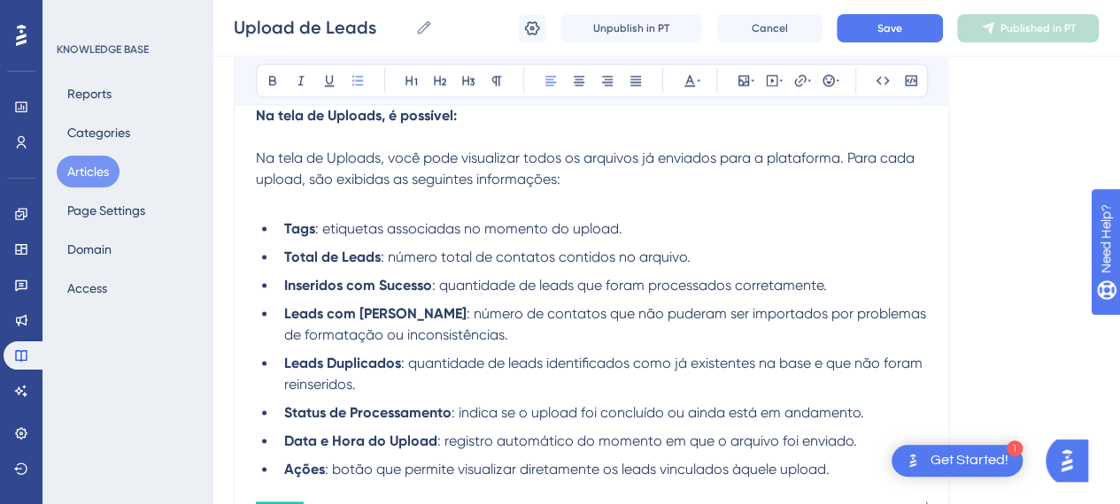
click at [629, 225] on li "Tags : etiquetas associadas no momento do upload." at bounding box center [602, 229] width 650 height 21
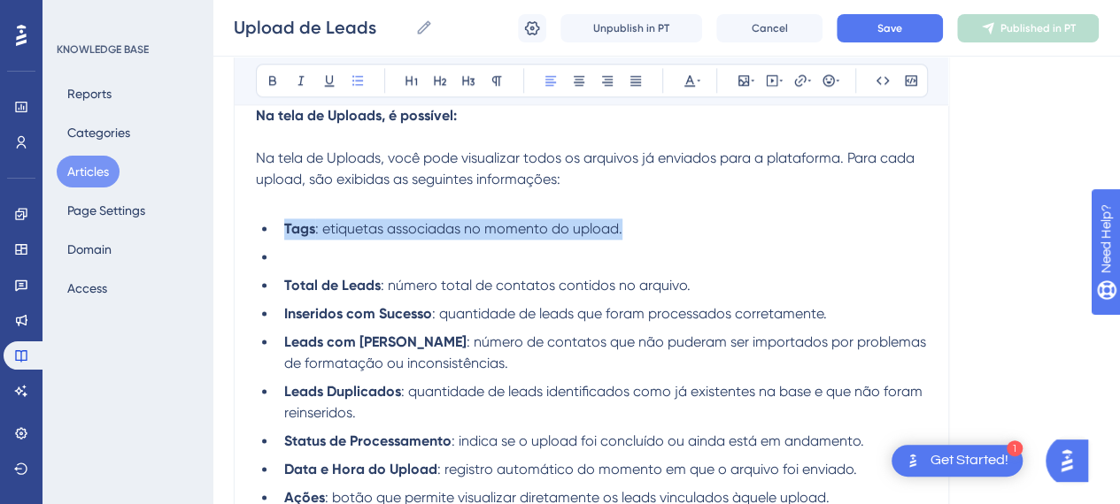
drag, startPoint x: 281, startPoint y: 224, endPoint x: 626, endPoint y: 221, distance: 345.2
click at [626, 221] on li "Tags : etiquetas associadas no momento do upload." at bounding box center [602, 229] width 650 height 21
click at [293, 220] on strong "Tags" at bounding box center [299, 228] width 31 height 17
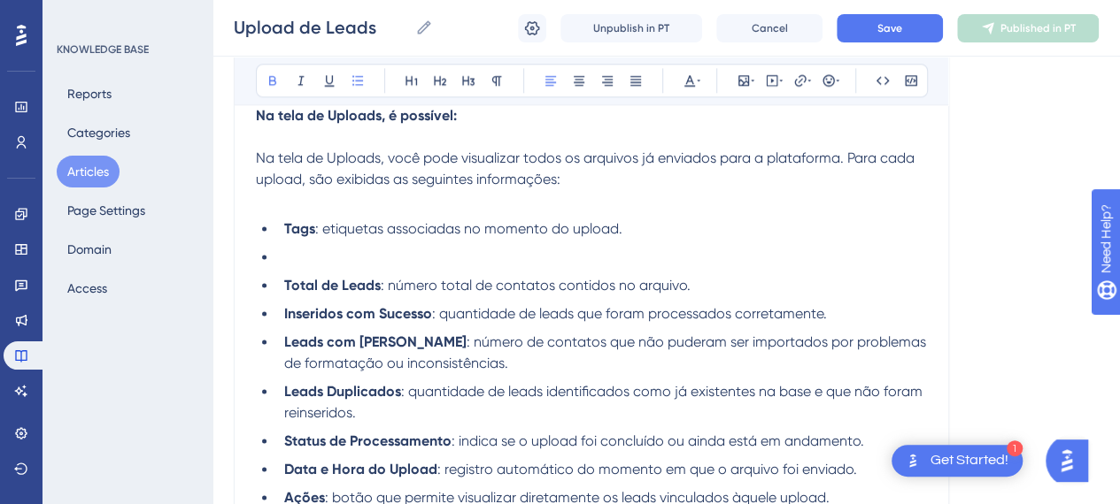
click at [285, 222] on strong "Tags" at bounding box center [299, 228] width 31 height 17
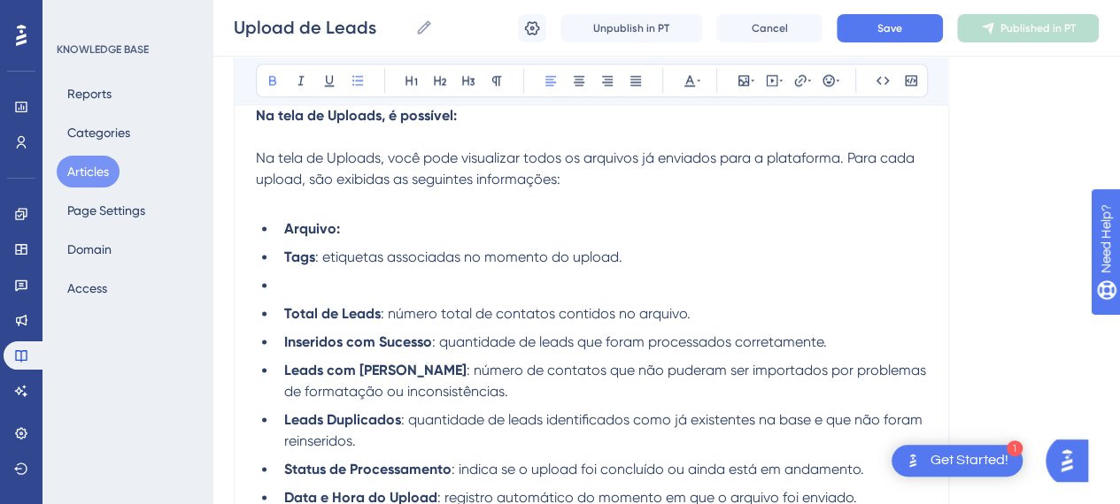
click at [416, 231] on li "Arquivo:" at bounding box center [602, 229] width 650 height 21
click at [276, 80] on icon at bounding box center [273, 80] width 14 height 14
click at [340, 294] on li at bounding box center [602, 285] width 650 height 21
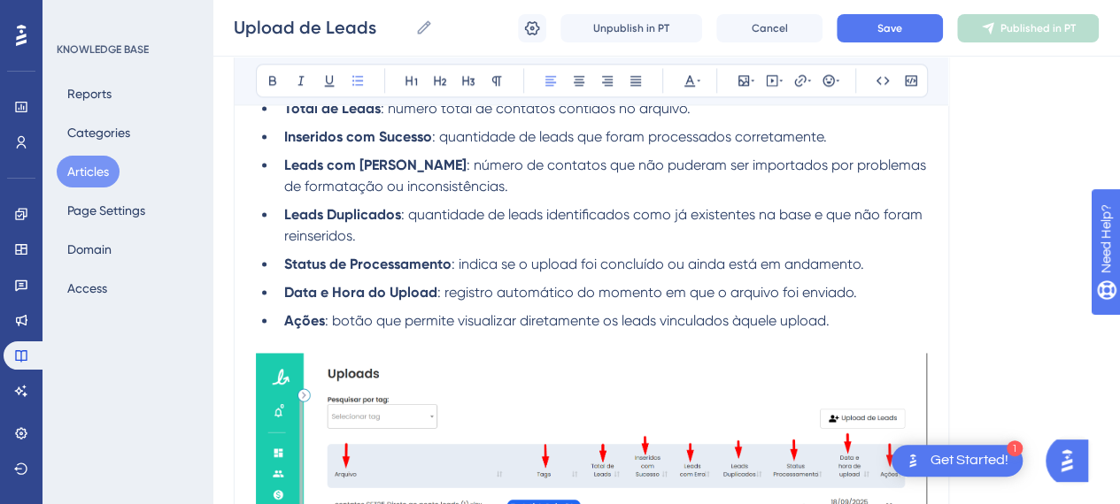
scroll to position [1151, 0]
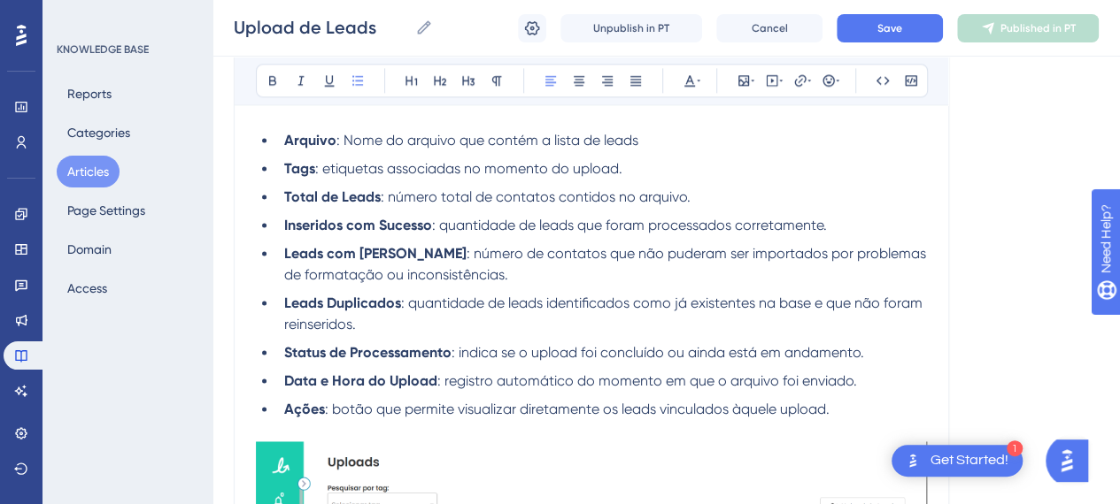
click at [388, 197] on span ": número total de contatos contidos no arquivo." at bounding box center [536, 197] width 310 height 17
click at [671, 194] on span ": número total de contatos contidos no arquivo." at bounding box center [536, 197] width 310 height 17
click at [389, 219] on strong "Inseridos com Sucesso" at bounding box center [358, 225] width 148 height 17
click at [513, 266] on li "Leads com Erro : número de contatos que não puderam ser importados por problema…" at bounding box center [602, 264] width 650 height 42
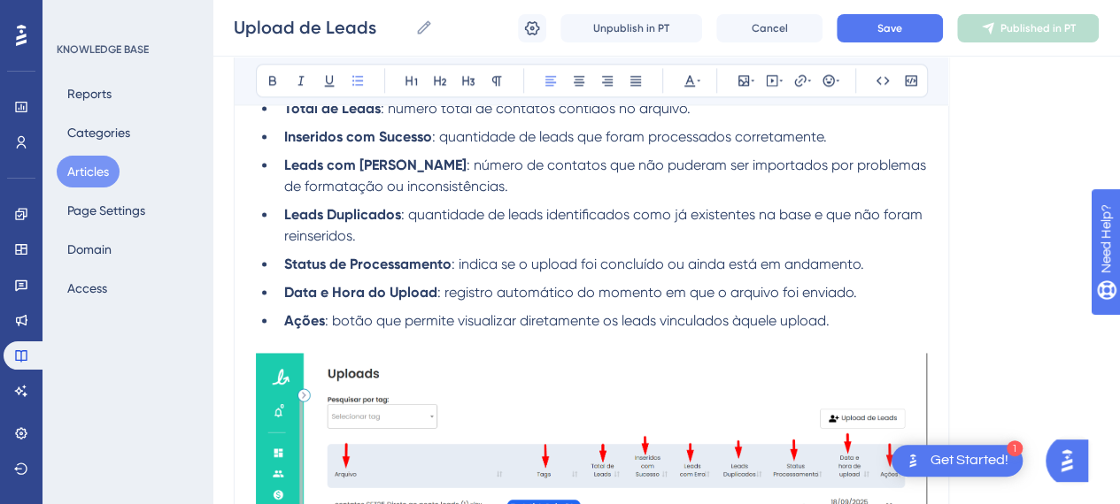
click at [473, 229] on li "Leads Duplicados : quantidade de leads identificados como já existentes na base…" at bounding box center [602, 225] width 650 height 42
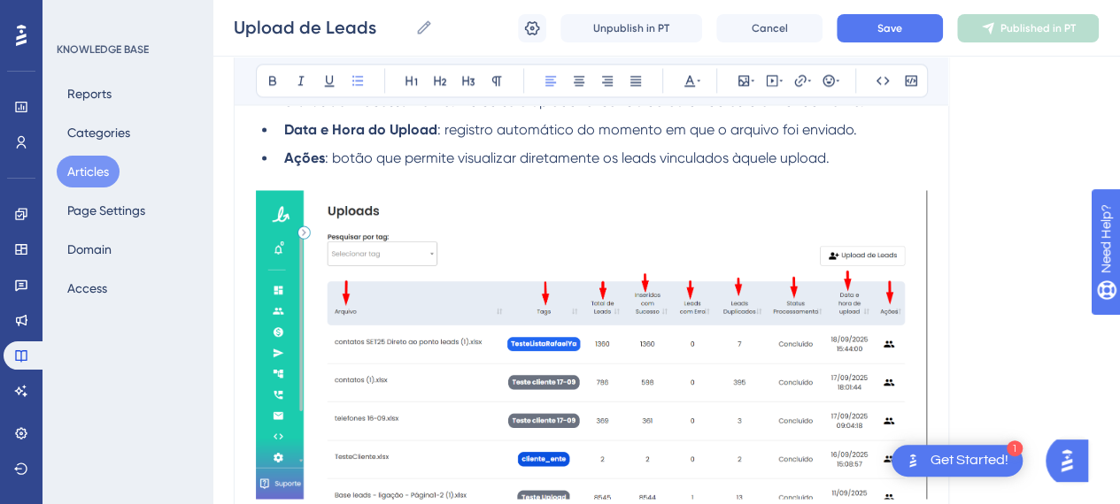
scroll to position [1593, 0]
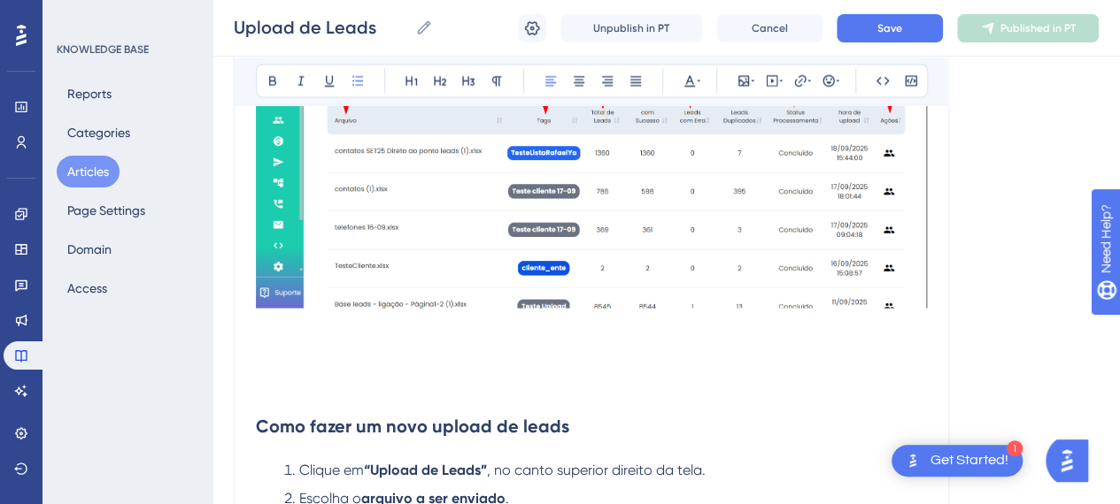
click at [319, 396] on p at bounding box center [591, 388] width 671 height 21
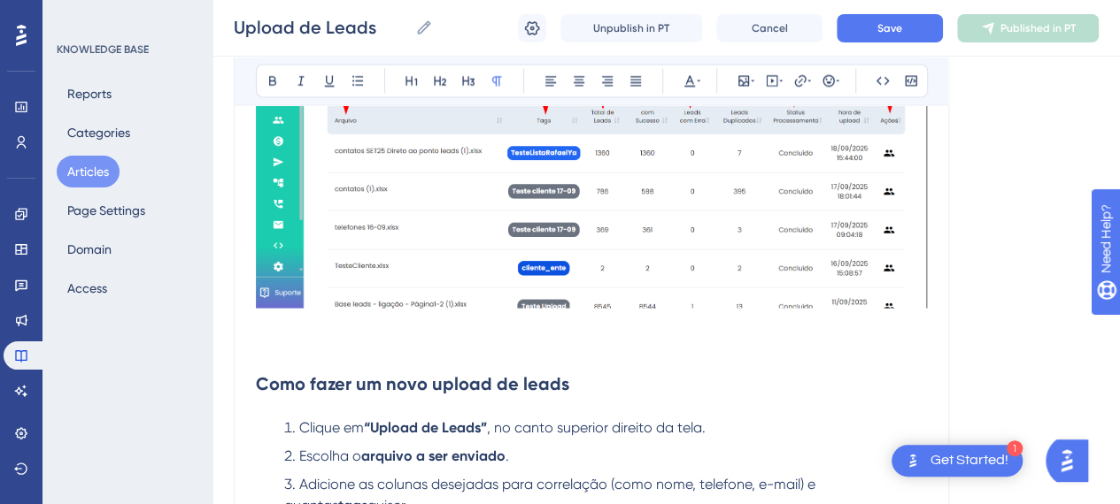
click at [267, 364] on h2 "Como fazer um novo upload de leads" at bounding box center [591, 383] width 671 height 53
click at [289, 351] on p at bounding box center [591, 345] width 671 height 21
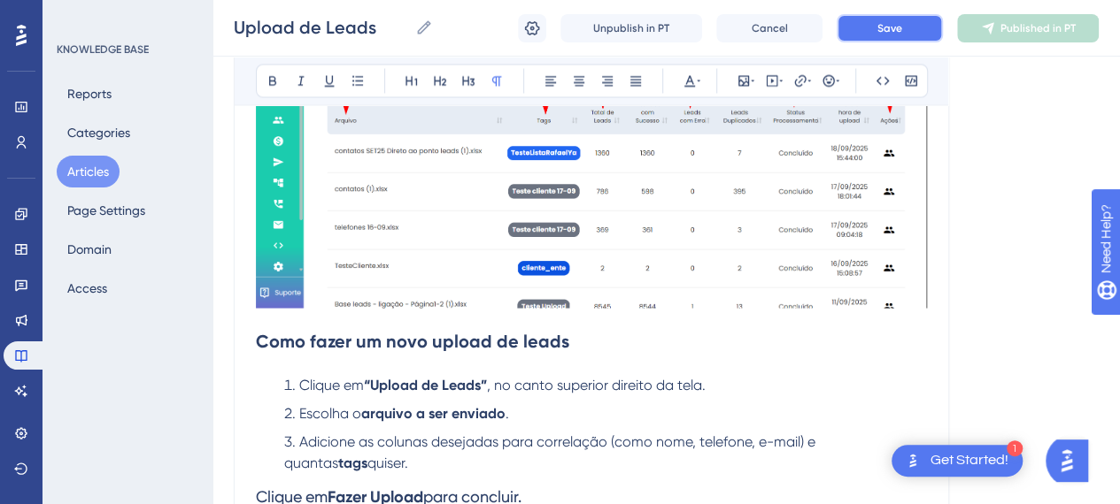
click at [897, 35] on span "Save" at bounding box center [889, 28] width 25 height 14
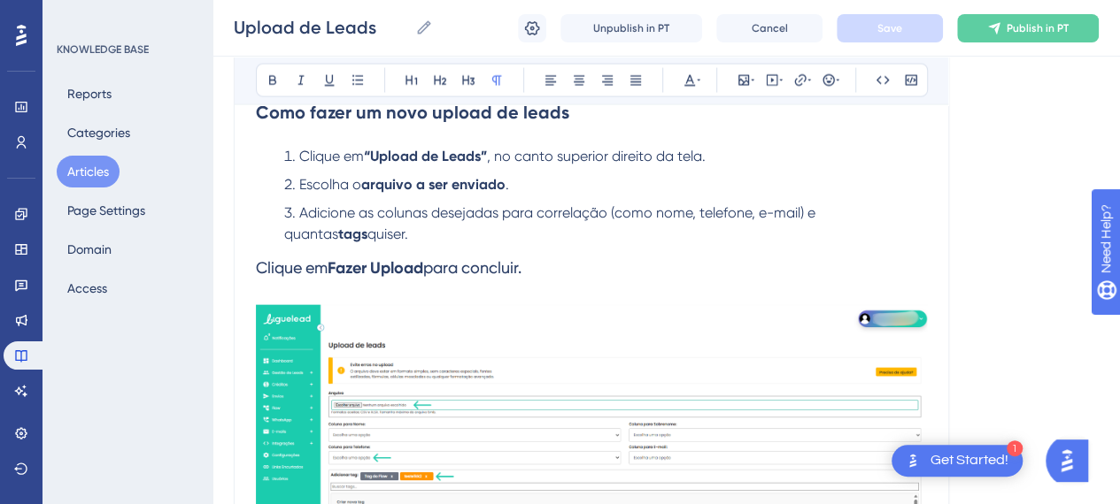
scroll to position [1859, 0]
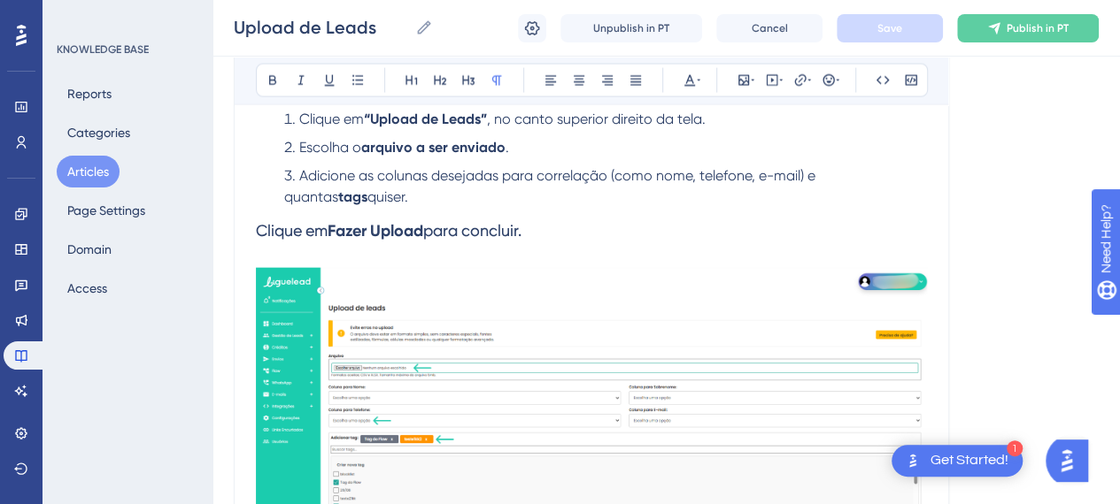
click at [570, 203] on li "Adicione as colunas desejadas para correlação (como nome, telefone, e-mail) e q…" at bounding box center [602, 186] width 650 height 42
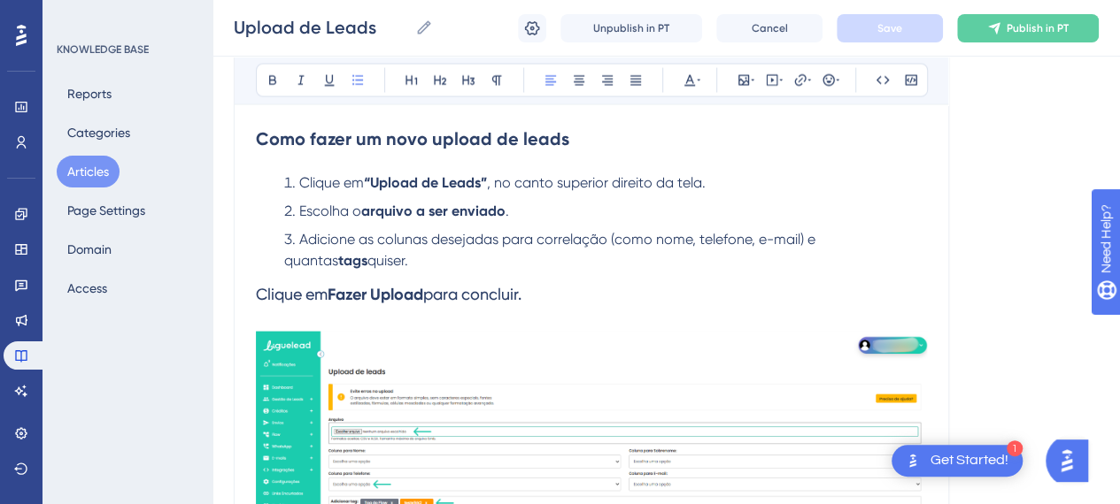
scroll to position [1770, 0]
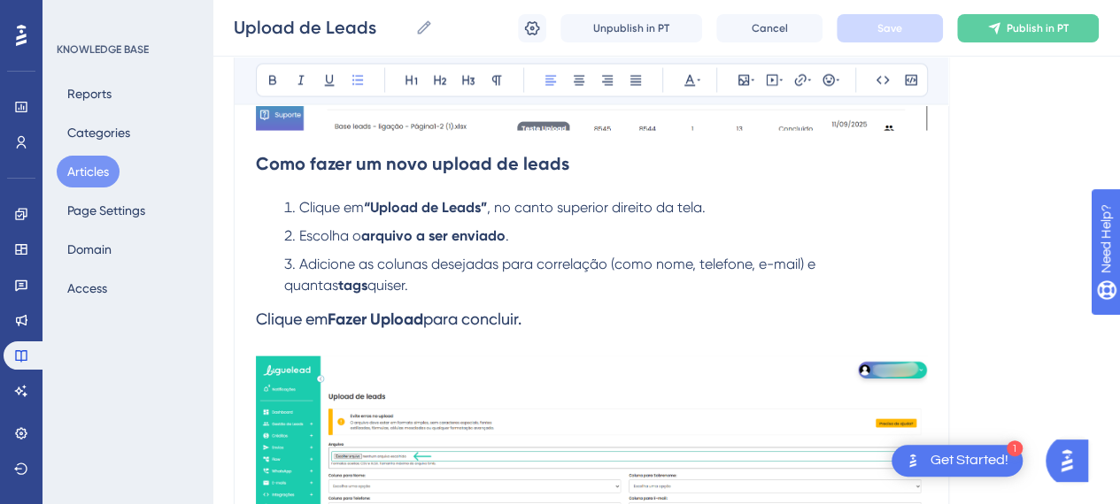
click at [487, 206] on strong "“Upload de Leads”" at bounding box center [425, 207] width 123 height 17
click at [719, 208] on li "Clique em “Upload de Leads” , no canto superior direito da tela." at bounding box center [602, 207] width 650 height 21
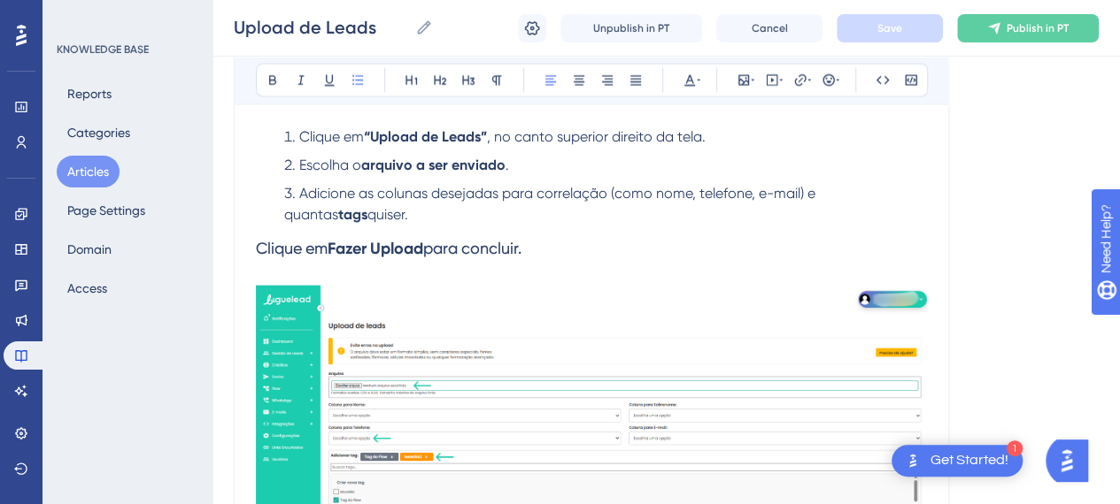
scroll to position [1682, 0]
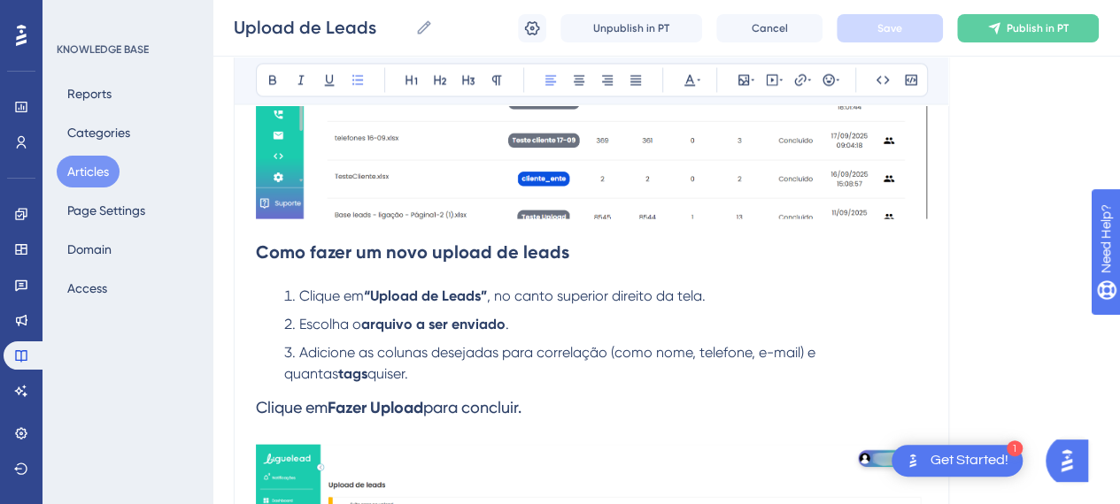
click at [733, 299] on li "Clique em “Upload de Leads” , no canto superior direito da tela." at bounding box center [602, 296] width 650 height 21
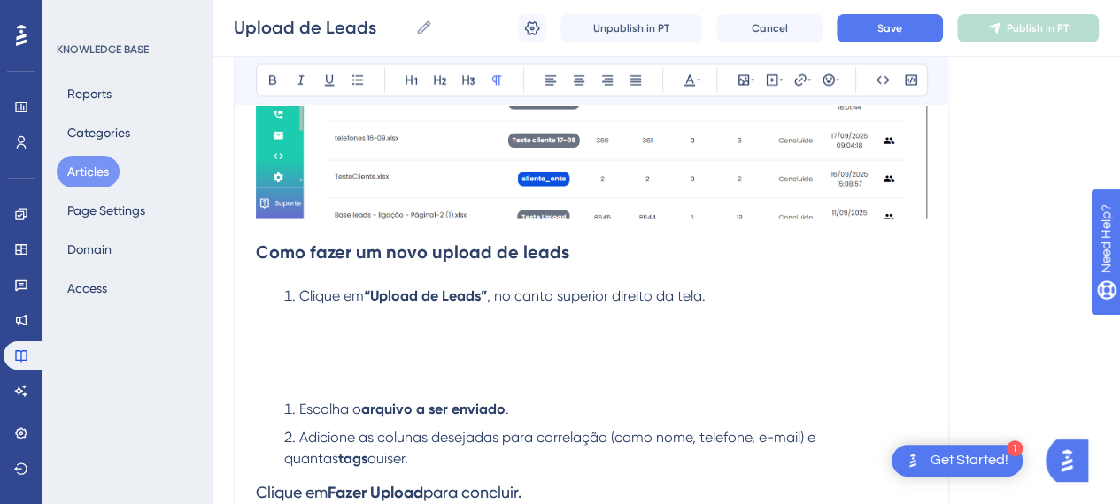
click at [313, 323] on p at bounding box center [591, 317] width 671 height 21
click at [735, 73] on button at bounding box center [743, 80] width 25 height 25
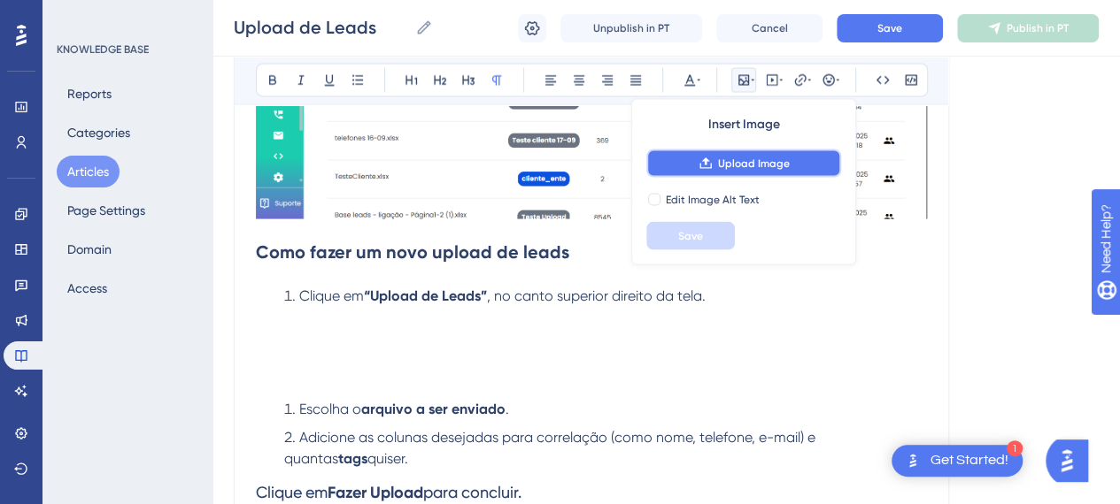
click at [754, 172] on button "Upload Image" at bounding box center [743, 164] width 195 height 28
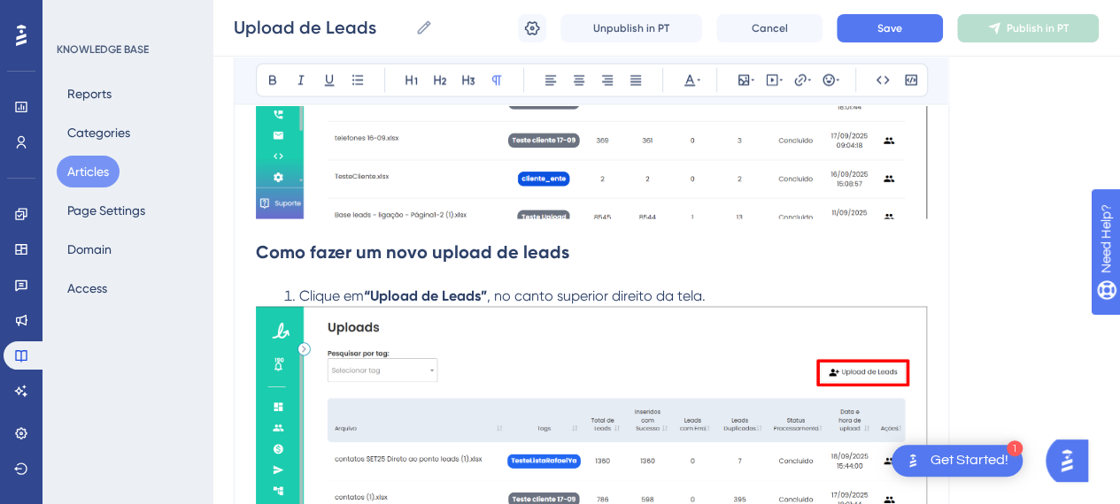
click at [735, 289] on li "Clique em “Upload de Leads” , no canto superior direito da tela." at bounding box center [602, 296] width 650 height 21
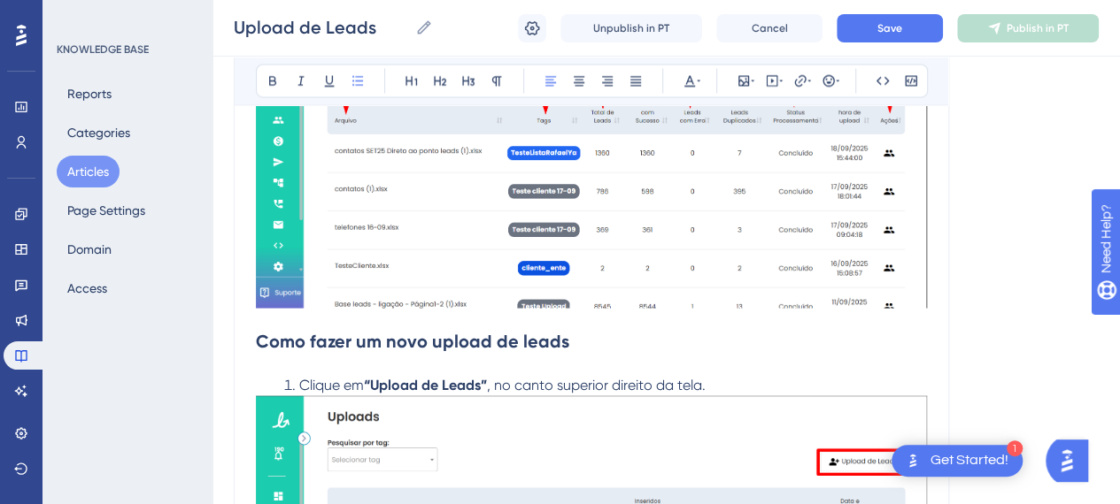
scroll to position [1770, 0]
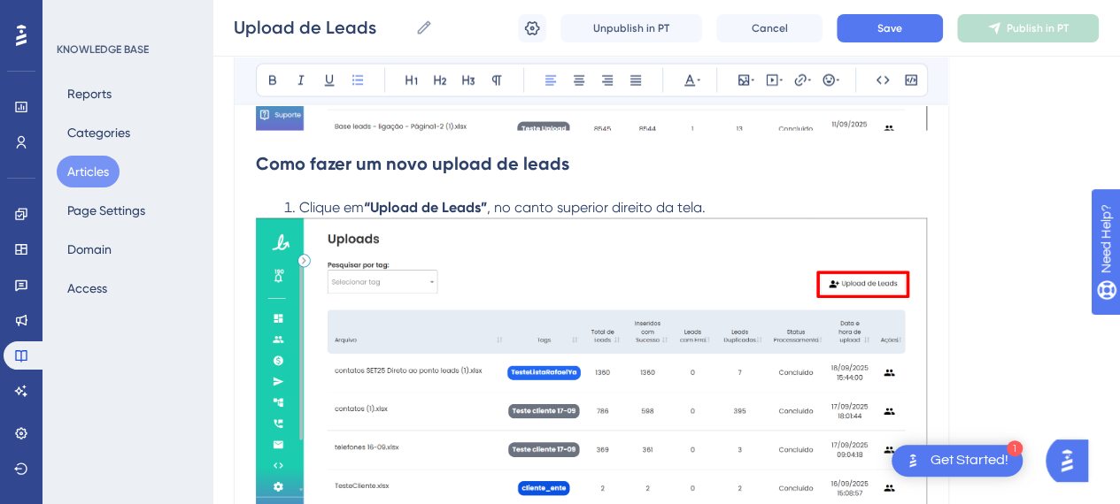
click at [748, 257] on img at bounding box center [591, 374] width 671 height 310
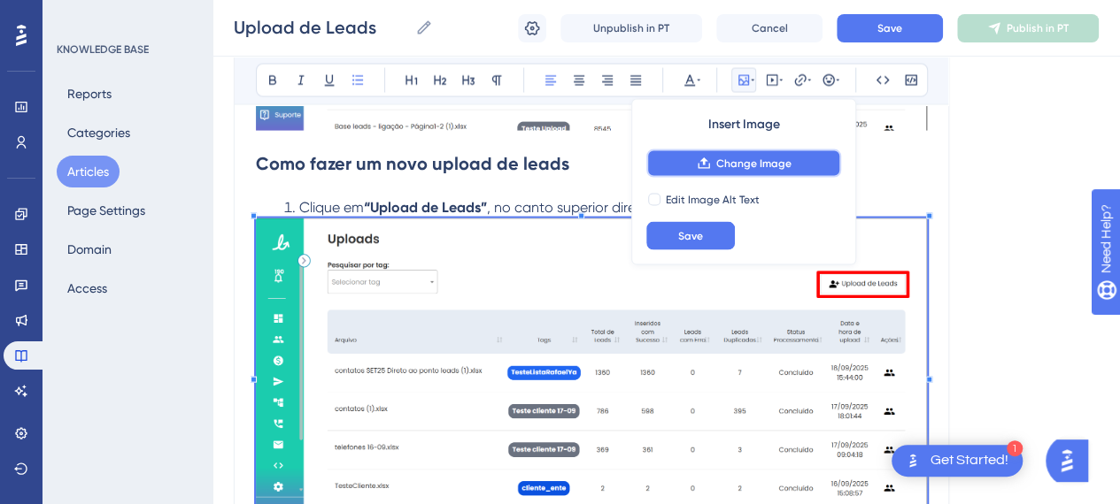
click at [736, 163] on span "Change Image" at bounding box center [753, 164] width 75 height 14
drag, startPoint x: 1023, startPoint y: 207, endPoint x: 974, endPoint y: 187, distance: 53.6
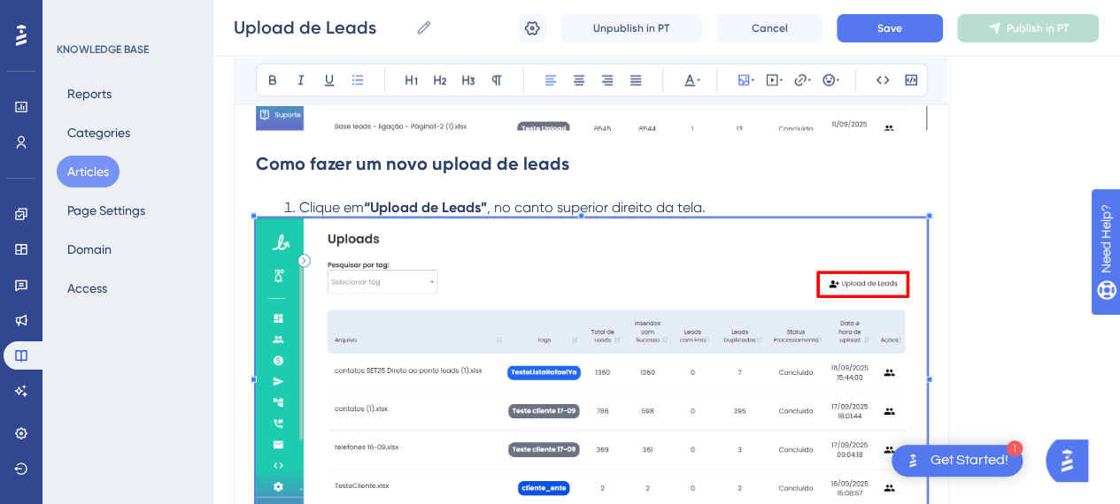
click at [300, 204] on span "Clique em" at bounding box center [331, 207] width 65 height 17
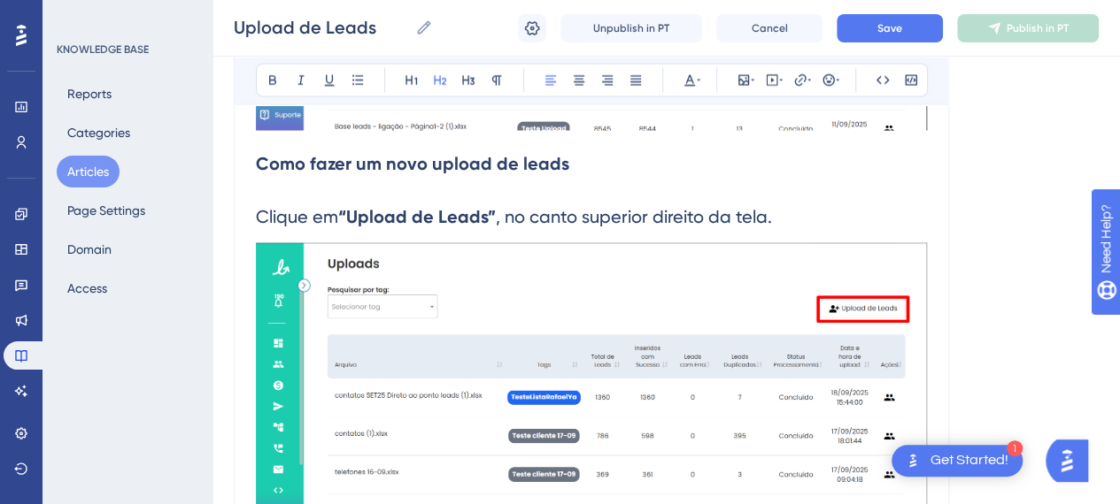
click at [428, 203] on h2 "Clique em “Upload de Leads” , no canto superior direito da tela." at bounding box center [591, 216] width 671 height 53
click at [444, 224] on strong "“Upload de Leads”" at bounding box center [417, 216] width 158 height 21
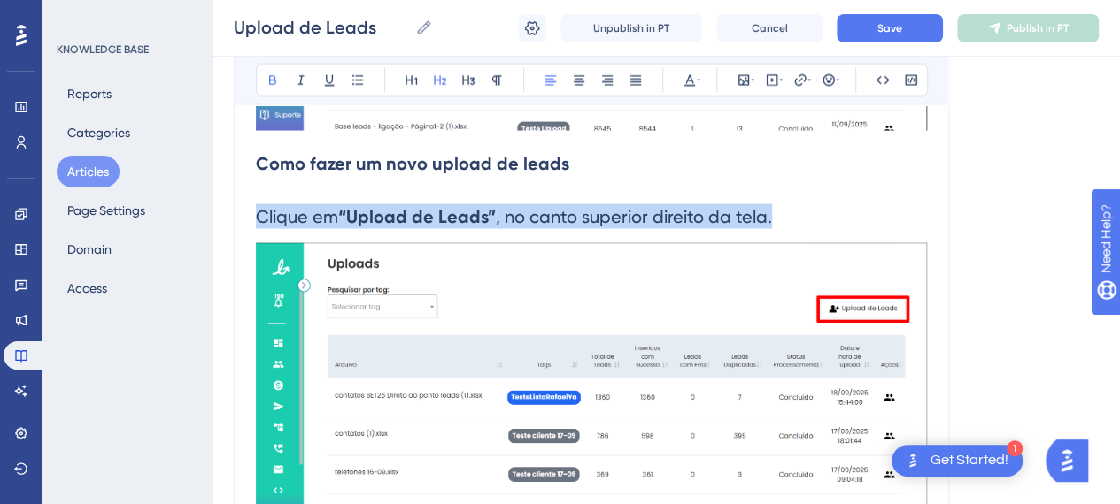
click at [444, 224] on strong "“Upload de Leads”" at bounding box center [417, 216] width 158 height 21
click at [546, 80] on icon at bounding box center [550, 80] width 14 height 14
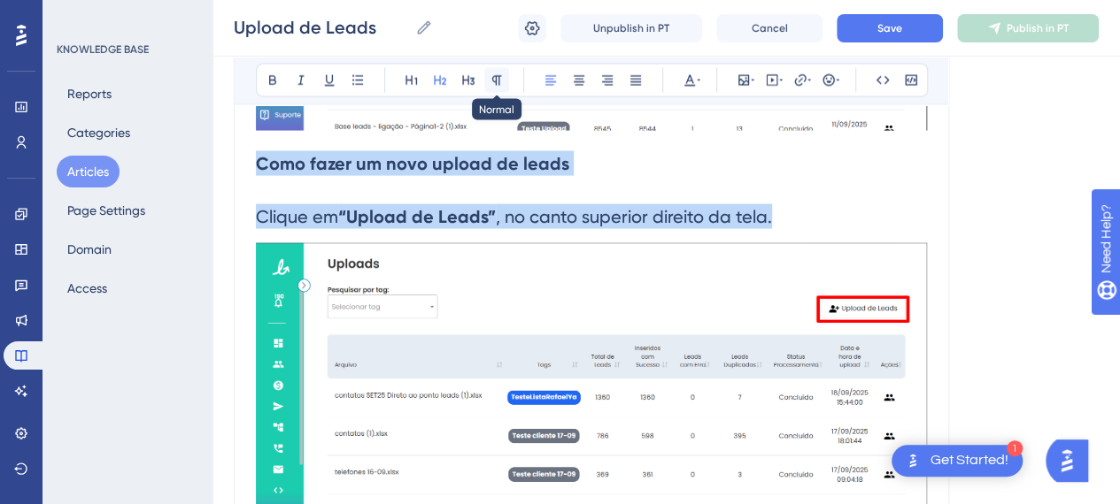
click at [490, 79] on icon at bounding box center [496, 80] width 14 height 14
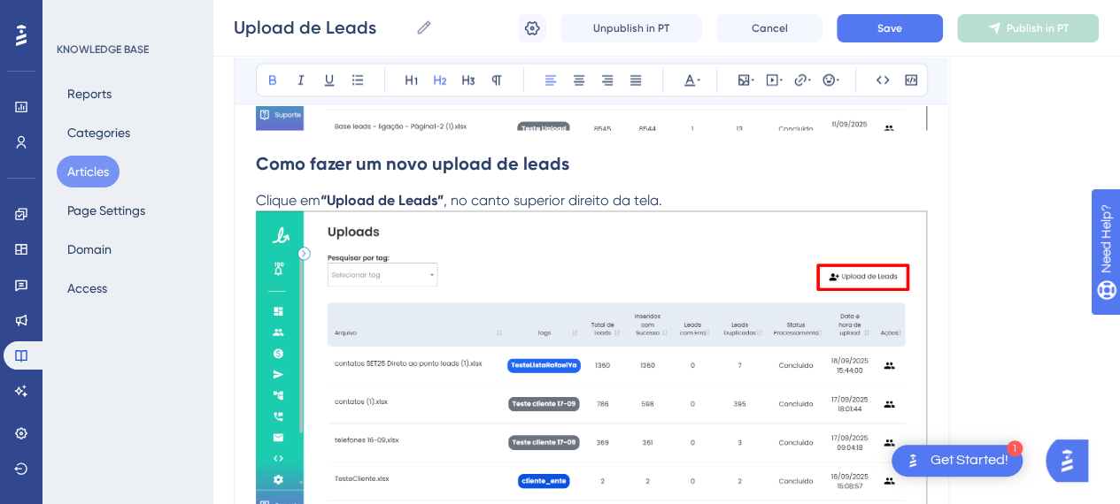
drag, startPoint x: 497, startPoint y: 178, endPoint x: 653, endPoint y: 196, distance: 156.8
click at [497, 178] on h2 "Como fazer um novo upload de leads" at bounding box center [591, 163] width 671 height 53
click at [670, 193] on p "Clique em “Upload de Leads” , no canto superior direito da tela." at bounding box center [591, 200] width 671 height 21
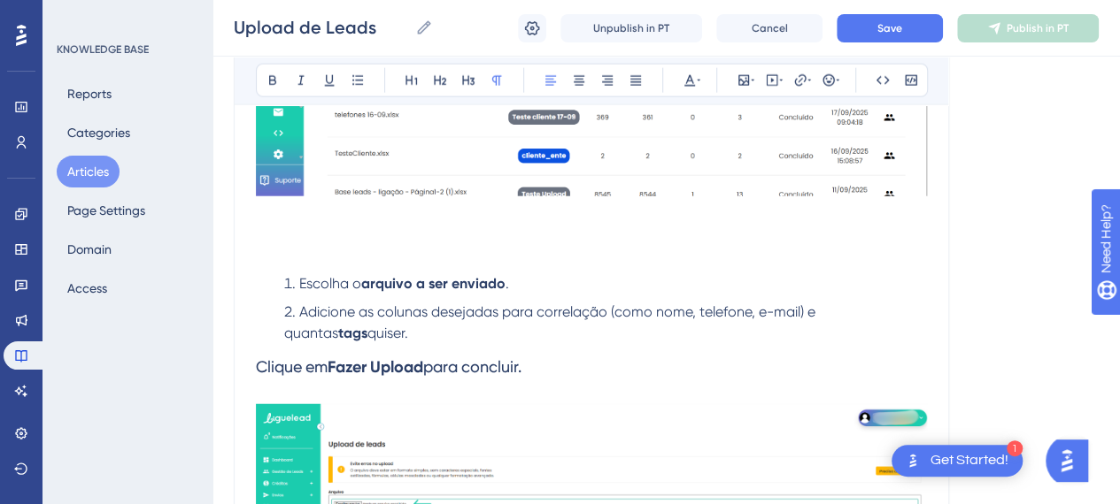
scroll to position [2213, 0]
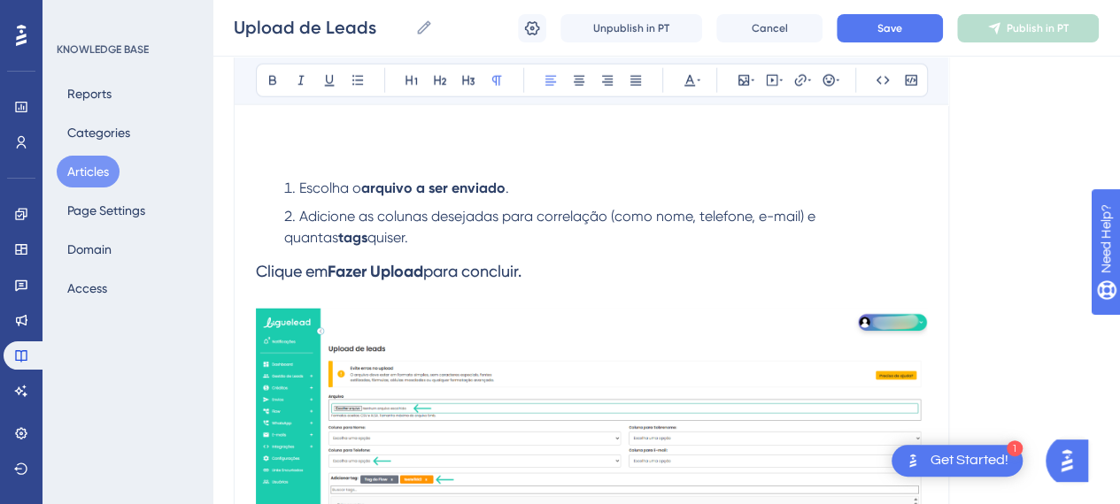
click at [384, 167] on p at bounding box center [591, 160] width 671 height 21
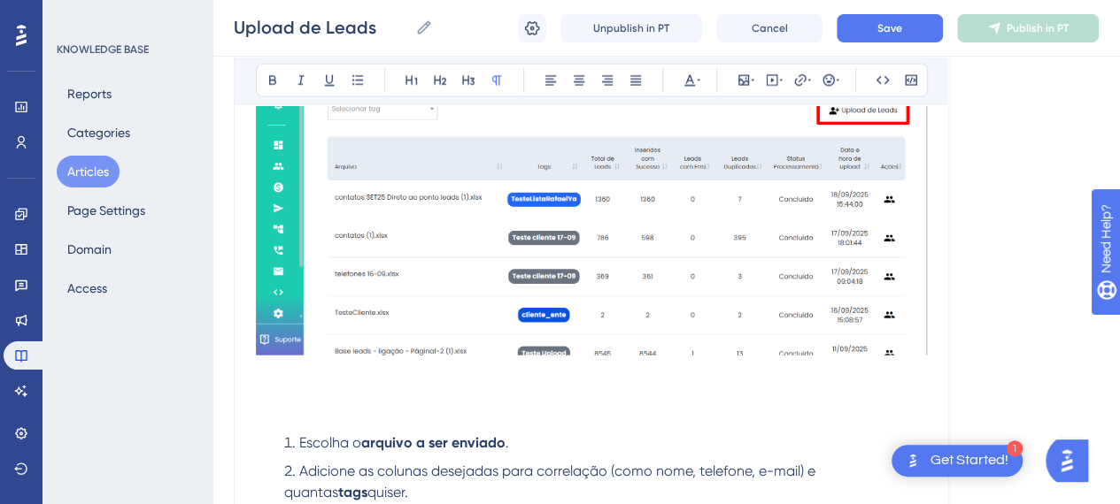
scroll to position [1947, 0]
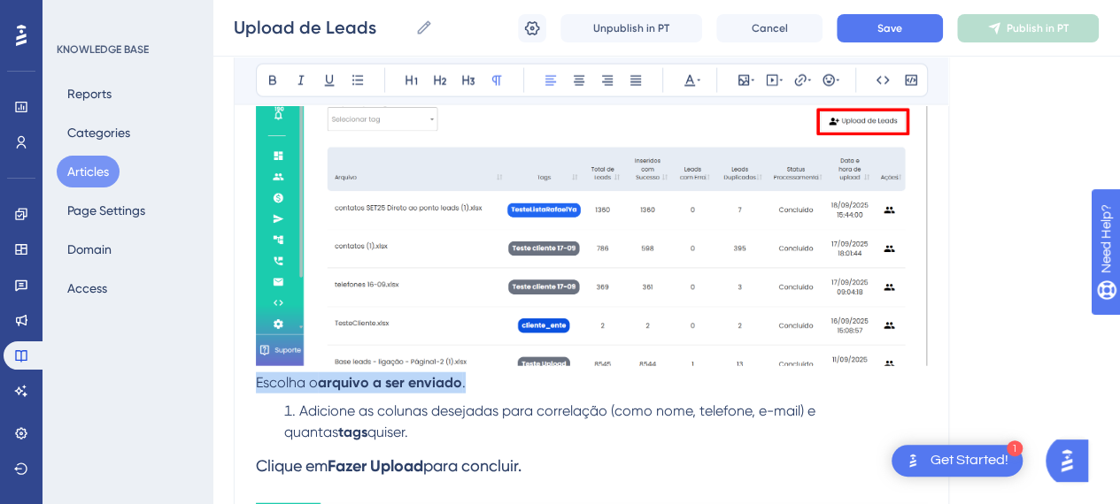
drag, startPoint x: 474, startPoint y: 381, endPoint x: 237, endPoint y: 384, distance: 237.2
drag, startPoint x: 258, startPoint y: 381, endPoint x: 234, endPoint y: 381, distance: 23.9
click at [257, 381] on span "Clique no botão "Escolher arquivo"" at bounding box center [367, 382] width 223 height 17
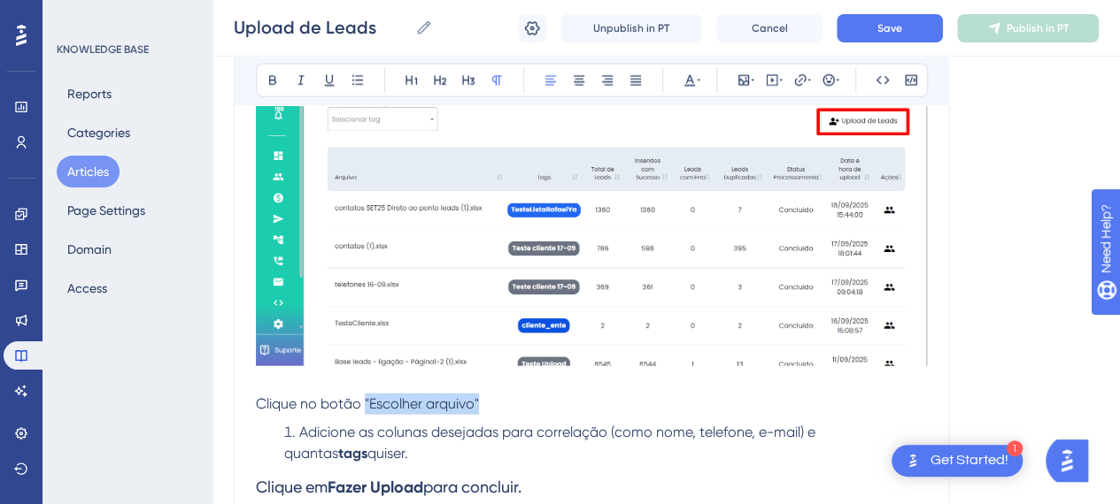
drag, startPoint x: 478, startPoint y: 396, endPoint x: 365, endPoint y: 395, distance: 113.3
click at [365, 395] on p "Clique no botão "Escolher arquivo"" at bounding box center [591, 404] width 671 height 21
click at [266, 88] on button at bounding box center [272, 80] width 25 height 25
drag, startPoint x: 508, startPoint y: 399, endPoint x: 513, endPoint y: 417, distance: 18.5
click at [507, 401] on p "Clique no botão "Escolher arquivo"" at bounding box center [591, 404] width 671 height 21
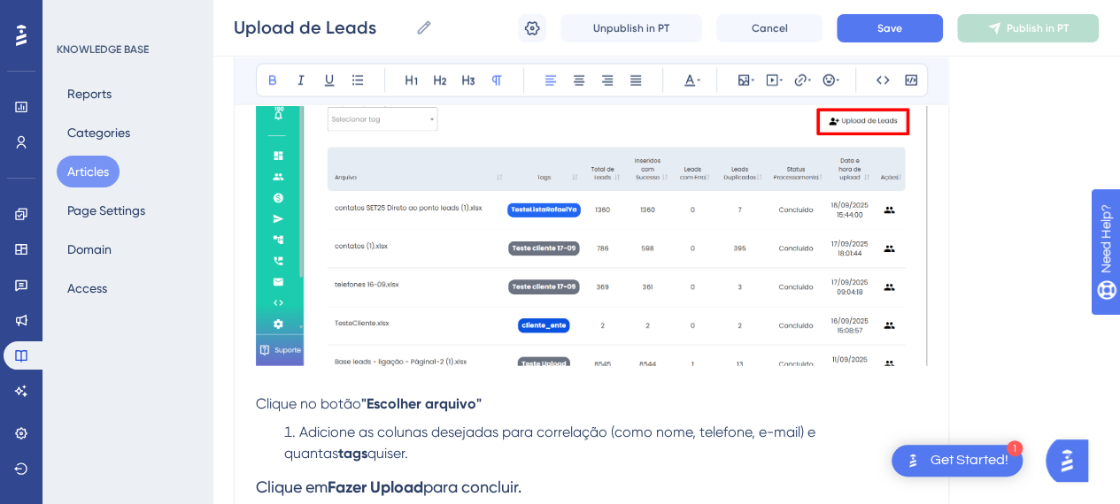
click at [496, 397] on p "Clique no botão "Escolher arquivo"" at bounding box center [591, 404] width 671 height 21
drag, startPoint x: 275, startPoint y: 79, endPoint x: 288, endPoint y: 97, distance: 22.3
click at [278, 84] on icon at bounding box center [273, 80] width 14 height 14
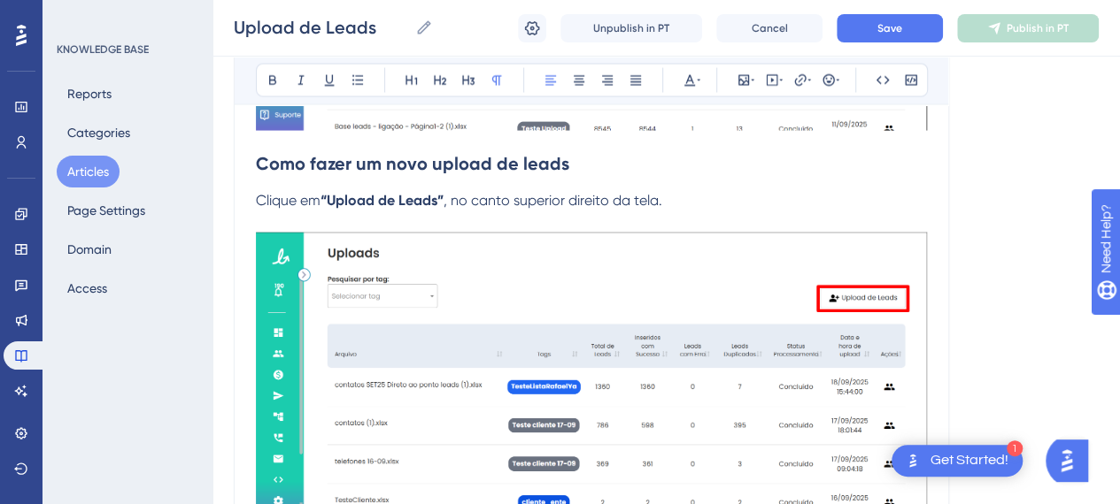
click at [746, 218] on p at bounding box center [591, 222] width 671 height 21
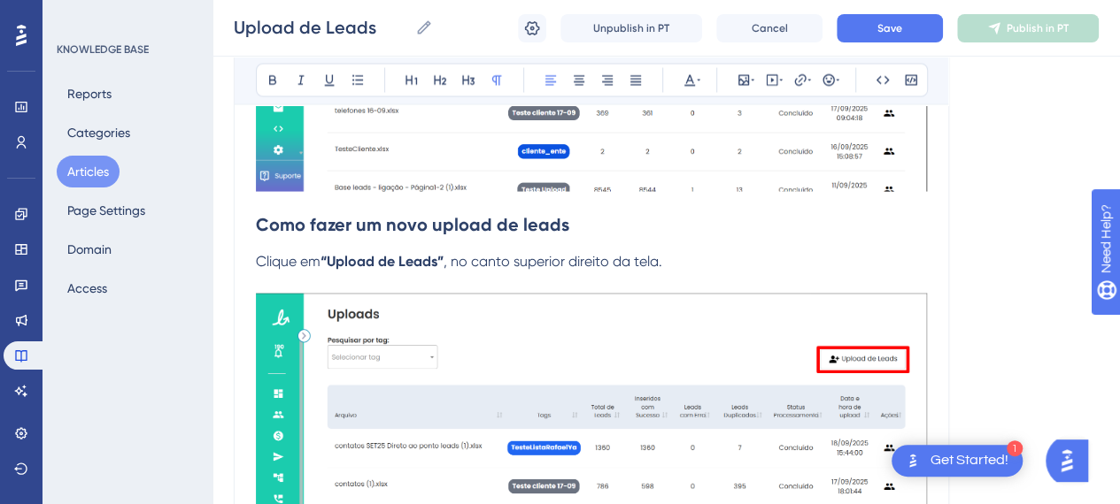
scroll to position [1682, 0]
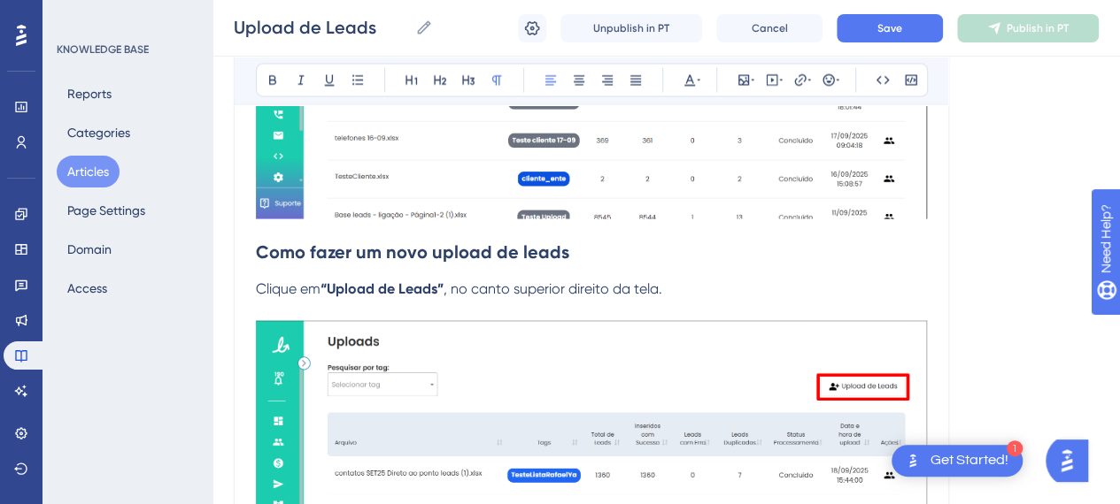
click at [258, 293] on span "Clique em" at bounding box center [288, 289] width 65 height 17
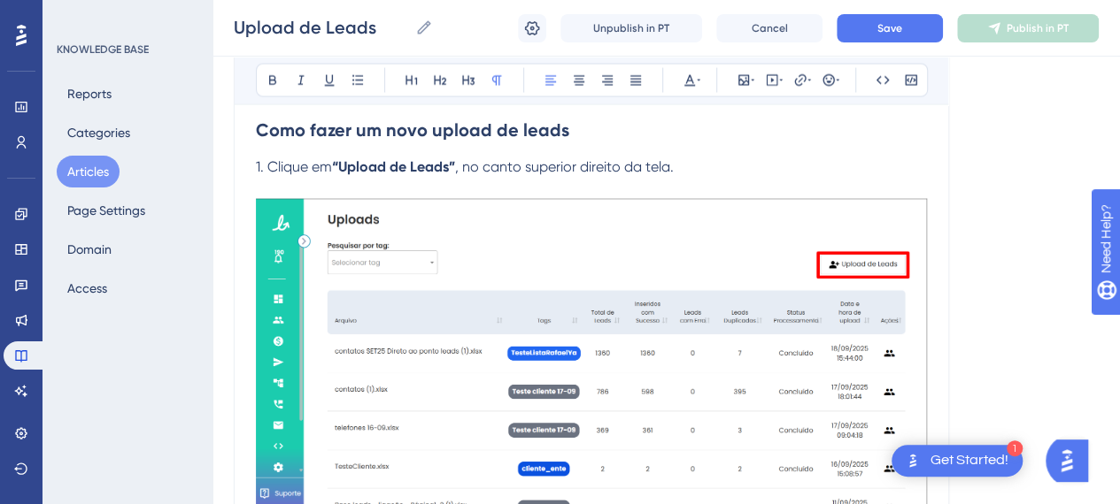
scroll to position [1770, 0]
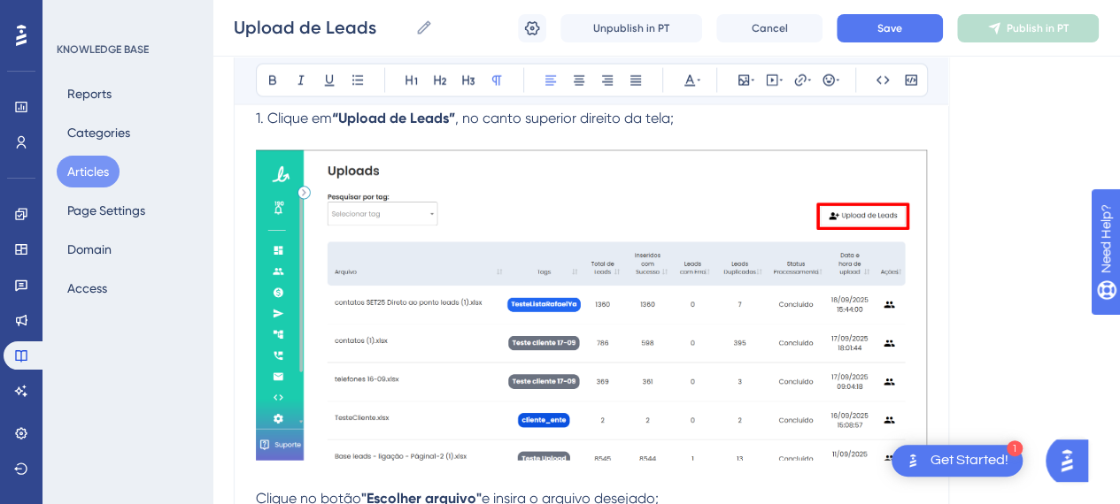
scroll to position [1947, 0]
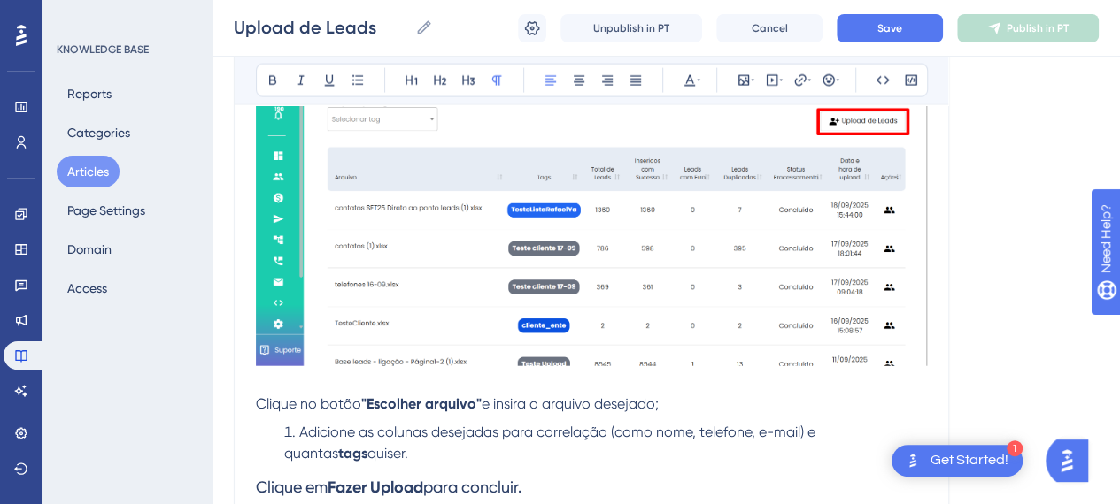
click at [257, 403] on span "Clique no botão" at bounding box center [308, 404] width 105 height 17
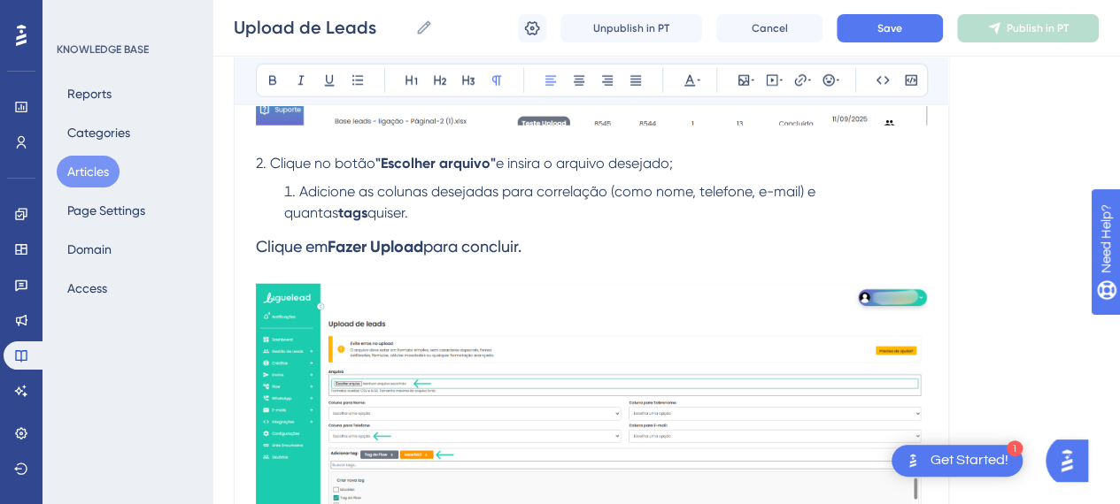
scroll to position [2124, 0]
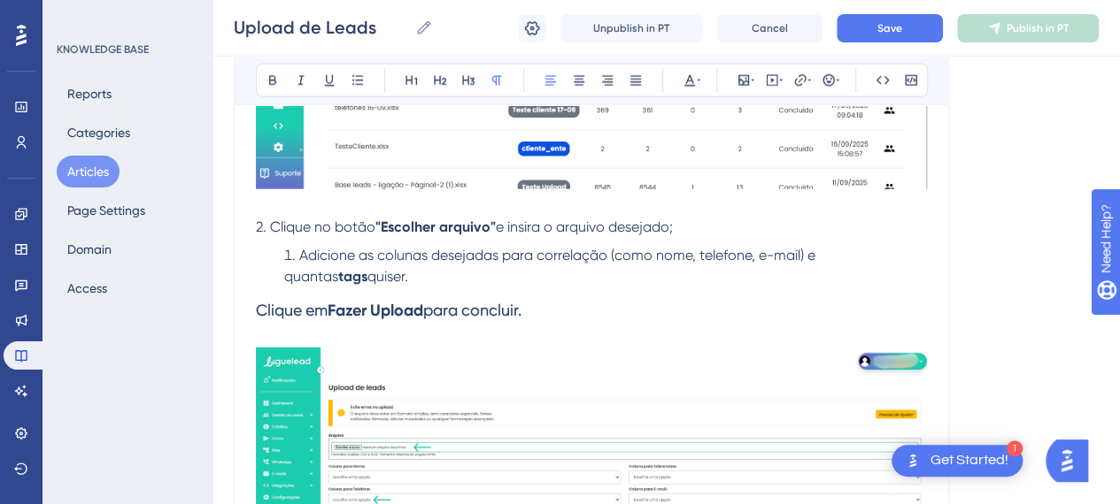
click at [705, 233] on p "2. Clique no botão "Escolher arquivo" e insira o arquivo desejado;" at bounding box center [591, 227] width 671 height 21
click at [301, 255] on span "Adicione as colunas desejadas para correlação (como nome, telefone, e-mail) e q…" at bounding box center [551, 266] width 535 height 38
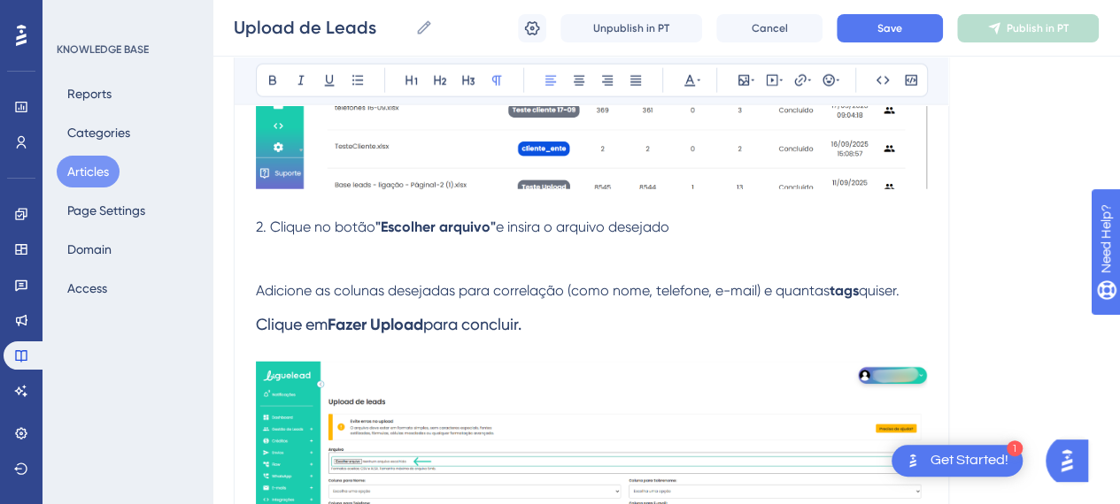
click at [784, 238] on p at bounding box center [591, 248] width 671 height 21
click at [762, 227] on p "2. Clique no botão "Escolher arquivo" e insira o arquivo desejado" at bounding box center [591, 227] width 671 height 21
click at [704, 232] on p "2. Clique no botão "Escolher arquivo" e insira o arquivo desejado" at bounding box center [591, 227] width 671 height 21
click at [546, 265] on p at bounding box center [591, 269] width 671 height 21
click at [523, 245] on p at bounding box center [591, 248] width 671 height 21
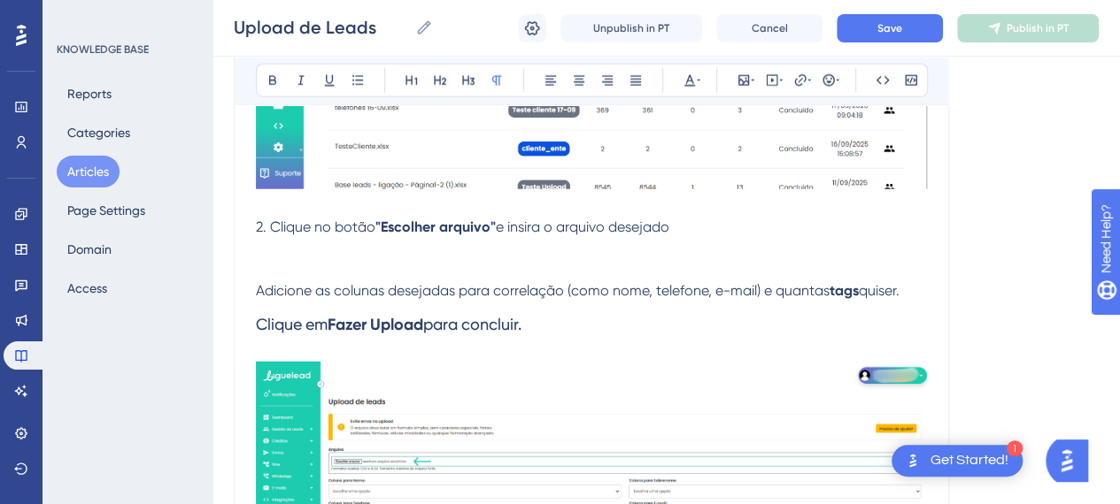
drag, startPoint x: 329, startPoint y: 269, endPoint x: 353, endPoint y: 247, distance: 32.6
click at [329, 268] on p at bounding box center [591, 269] width 671 height 21
click at [751, 82] on icon at bounding box center [753, 80] width 4 height 14
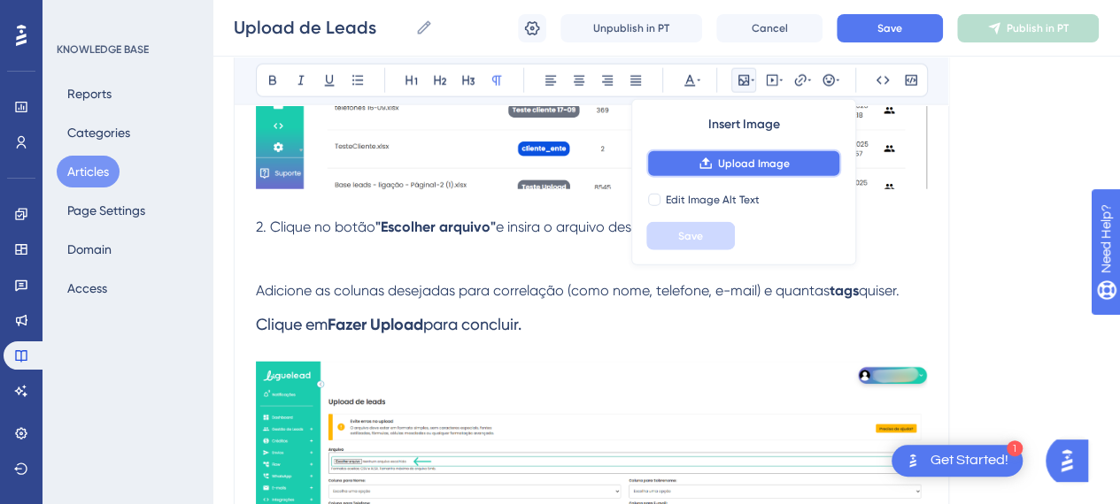
click at [741, 172] on button "Upload Image" at bounding box center [743, 164] width 195 height 28
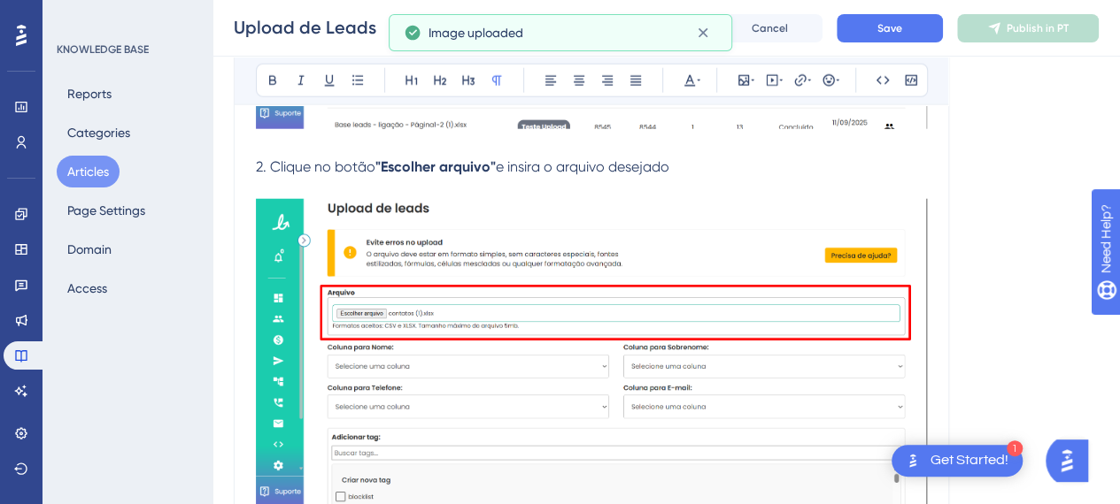
scroll to position [2213, 0]
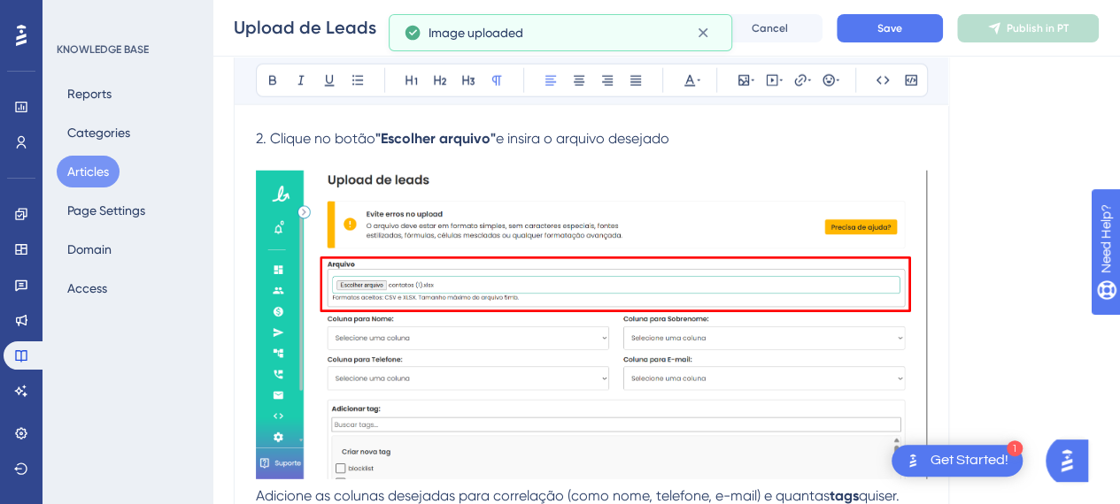
click at [685, 132] on p "2. Clique no botão "Escolher arquivo" e insira o arquivo desejado" at bounding box center [591, 138] width 671 height 21
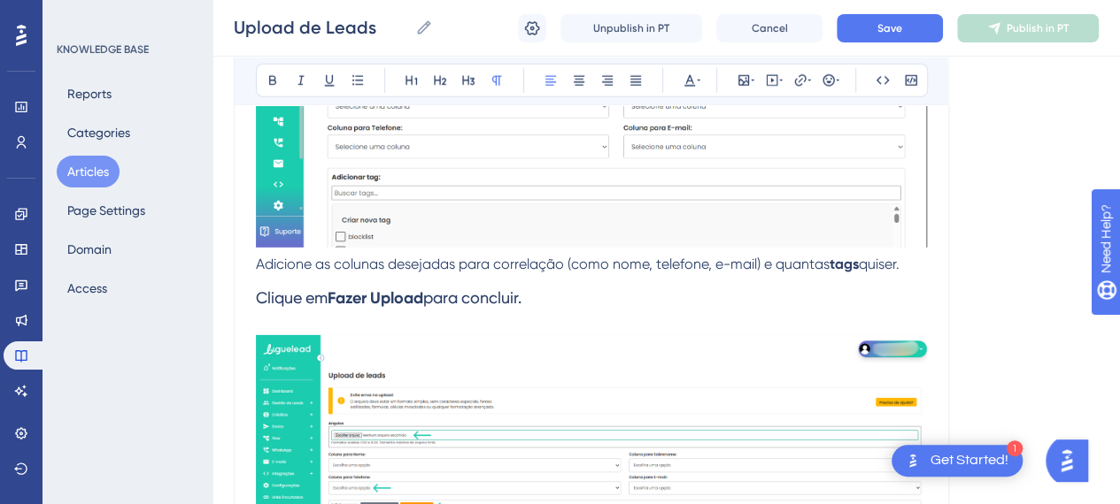
scroll to position [2390, 0]
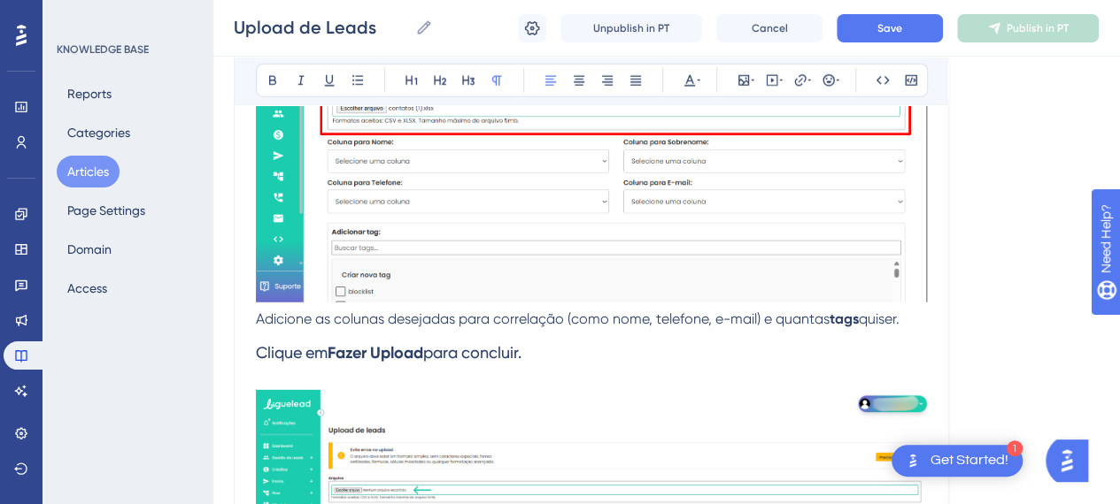
click at [258, 316] on span "Adicione as colunas desejadas para correlação (como nome, telefone, e-mail) e q…" at bounding box center [542, 319] width 573 height 17
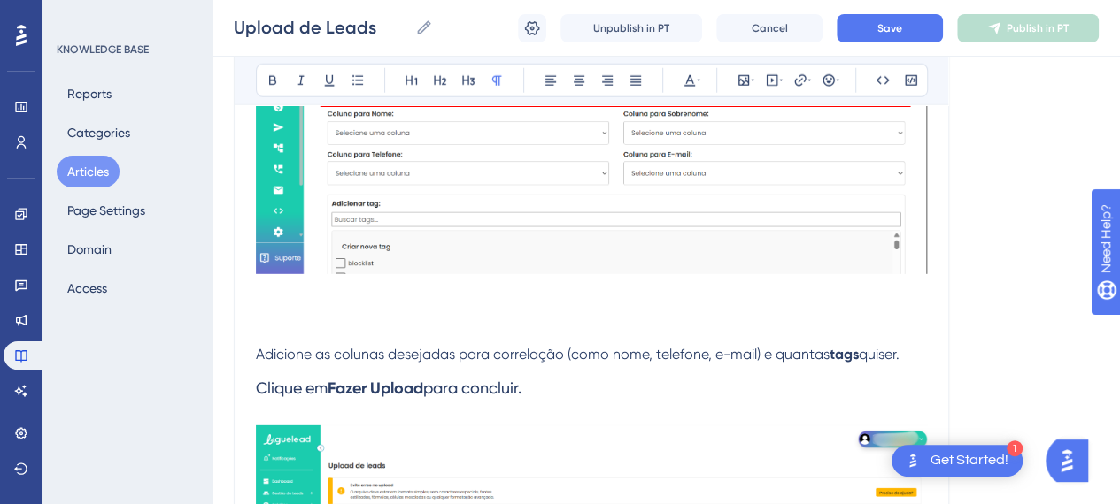
scroll to position [2478, 0]
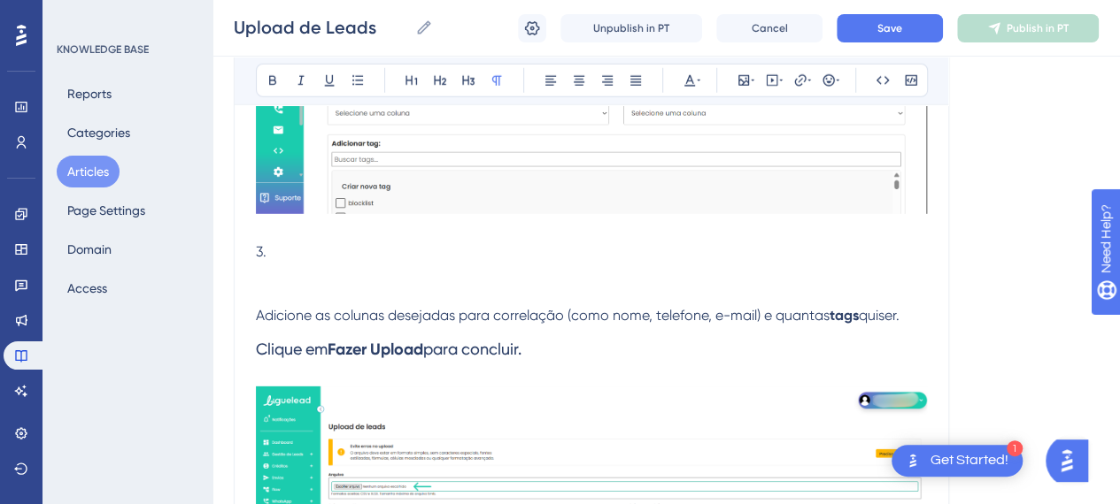
click at [428, 268] on p at bounding box center [591, 273] width 671 height 21
click at [432, 254] on p "3." at bounding box center [591, 252] width 671 height 21
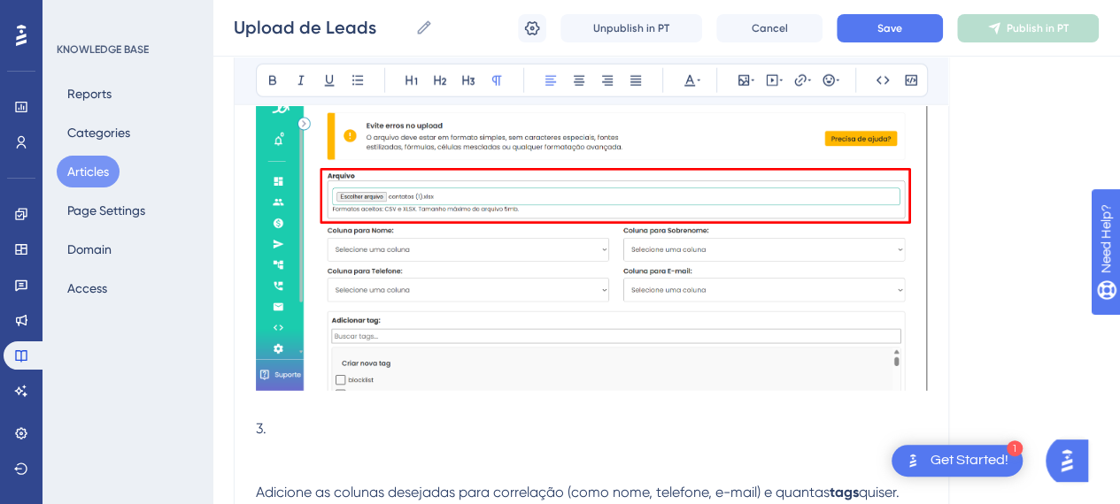
scroll to position [2409, 0]
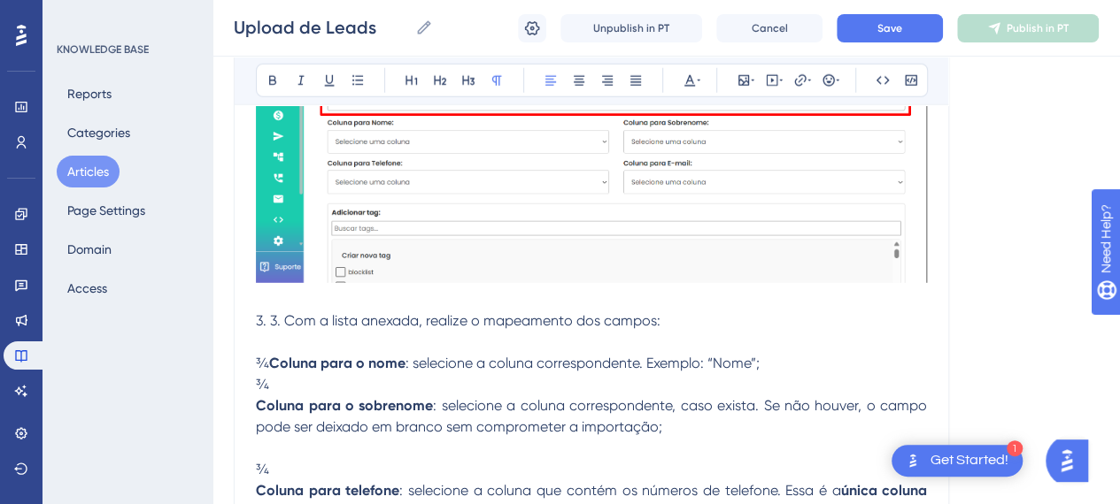
click at [281, 322] on span "3. 3. Com a lista anexada, realize o mapeamento dos campos:" at bounding box center [458, 320] width 404 height 17
click at [548, 339] on p at bounding box center [591, 342] width 671 height 21
drag, startPoint x: 319, startPoint y: 351, endPoint x: 600, endPoint y: 340, distance: 280.8
click at [326, 355] on strong "Coluna para o nome" at bounding box center [337, 363] width 136 height 17
click at [744, 314] on p "3. Com a lista anexada, realize o mapeamento dos campos:" at bounding box center [591, 321] width 671 height 21
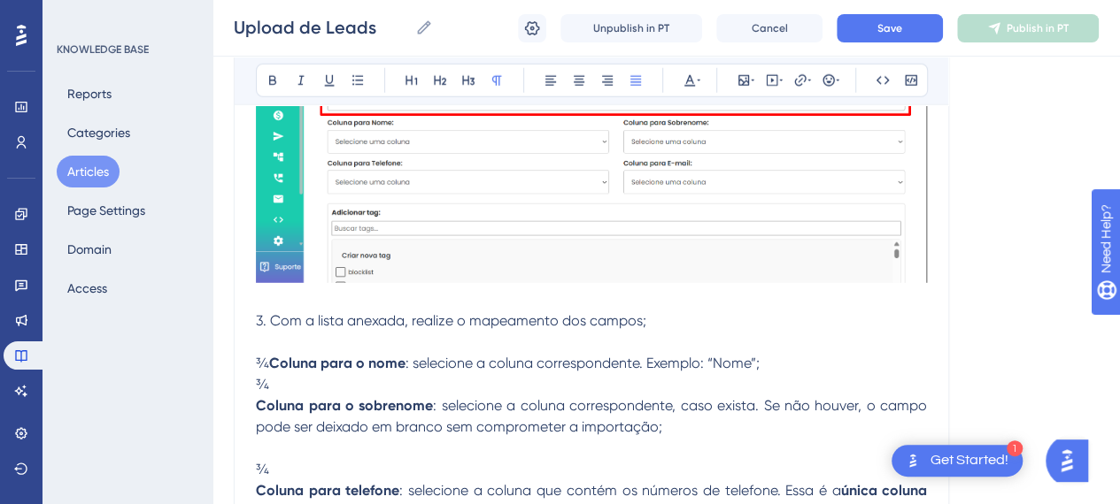
drag, startPoint x: 309, startPoint y: 358, endPoint x: 225, endPoint y: 355, distance: 84.2
click at [317, 339] on p at bounding box center [591, 342] width 671 height 21
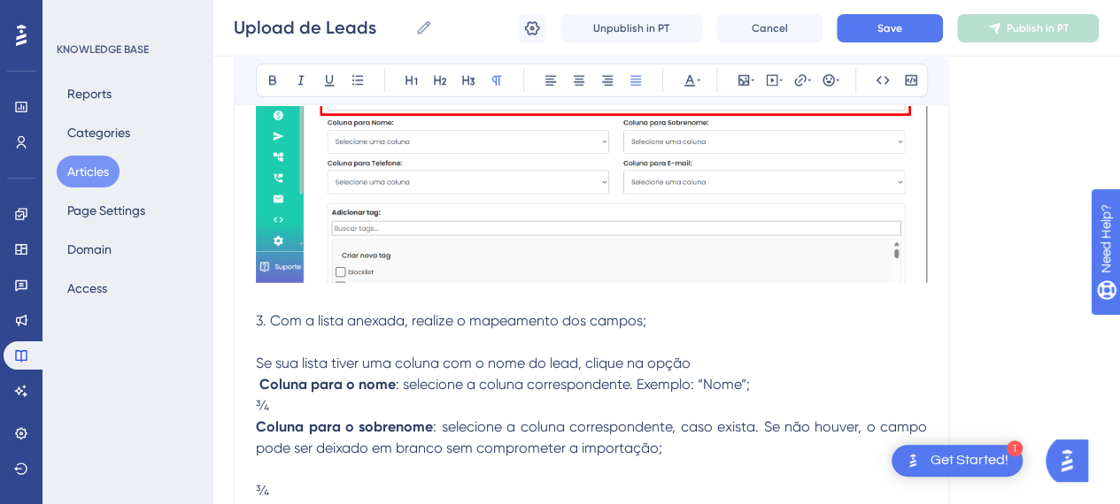
click at [262, 381] on strong "Coluna para o nome" at bounding box center [327, 384] width 136 height 17
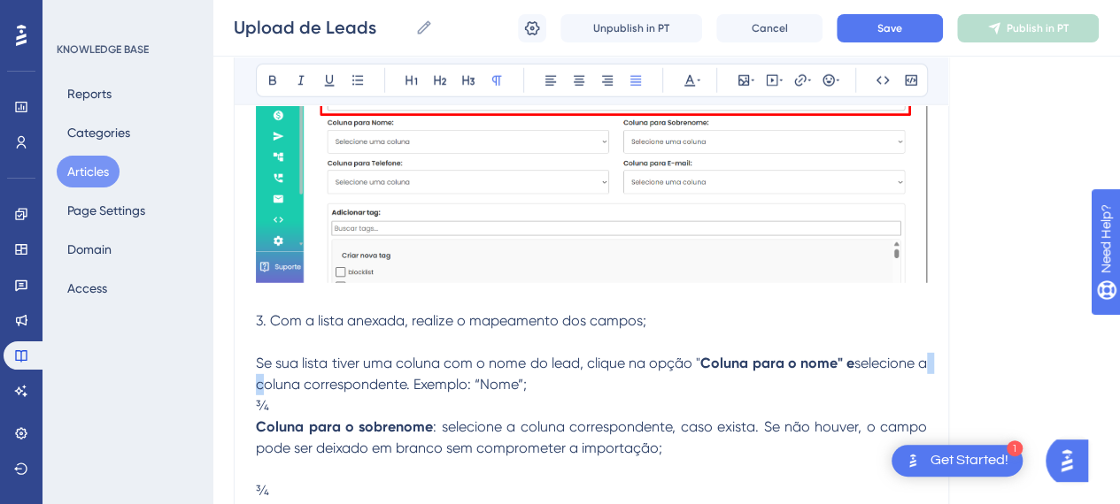
click at [480, 381] on span "selecione o nome da coluna correspondente. Exemplo: “Nome”;" at bounding box center [593, 374] width 674 height 38
click at [402, 396] on p "¾ Coluna para o sobrenome : selecione a coluna correspondente, caso exista. Se …" at bounding box center [591, 428] width 671 height 64
click at [521, 389] on span "selecione o nome da coluna correspondente. Exemplo: “Nome”;" at bounding box center [593, 374] width 674 height 38
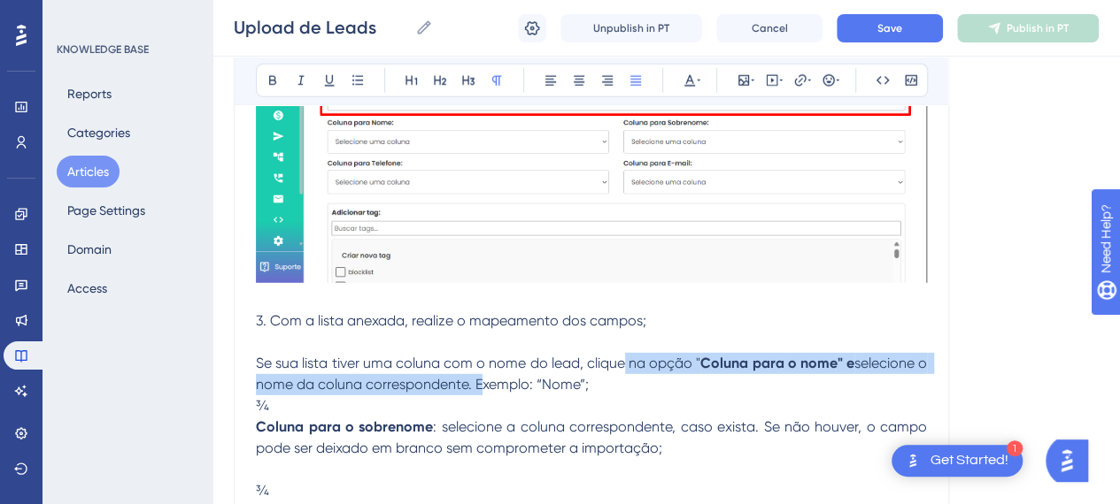
drag, startPoint x: 505, startPoint y: 381, endPoint x: 623, endPoint y: 369, distance: 118.4
click at [625, 369] on p "Se sua lista tiver uma coluna com o nome do lead, clique na opção " Coluna para…" at bounding box center [591, 374] width 671 height 42
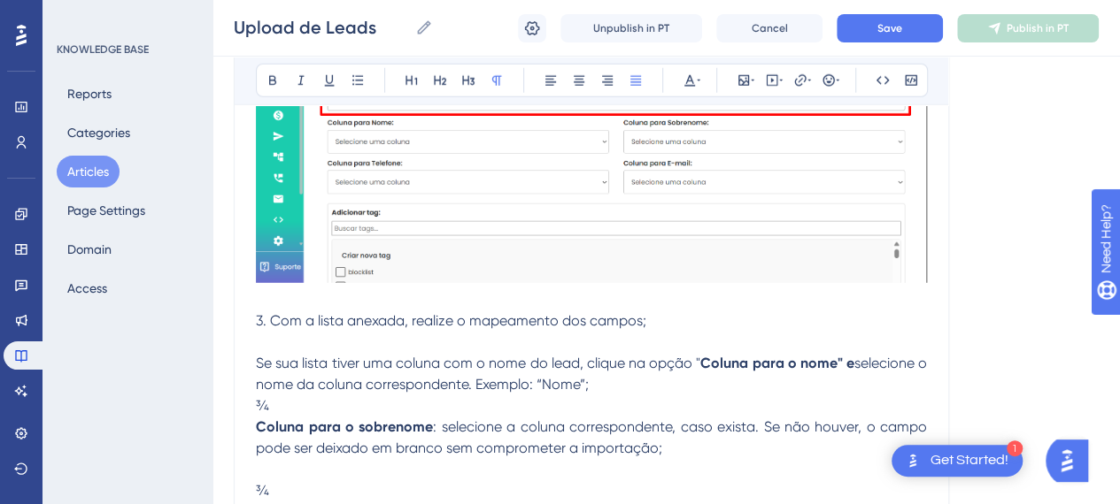
click at [609, 382] on p "Se sua lista tiver uma coluna com o nome do lead, clique na opção " Coluna para…" at bounding box center [591, 374] width 671 height 42
drag, startPoint x: 609, startPoint y: 382, endPoint x: 419, endPoint y: 383, distance: 190.3
click at [404, 385] on p "Se sua lista tiver uma coluna com o nome do lead, clique na opção " Coluna para…" at bounding box center [591, 374] width 671 height 42
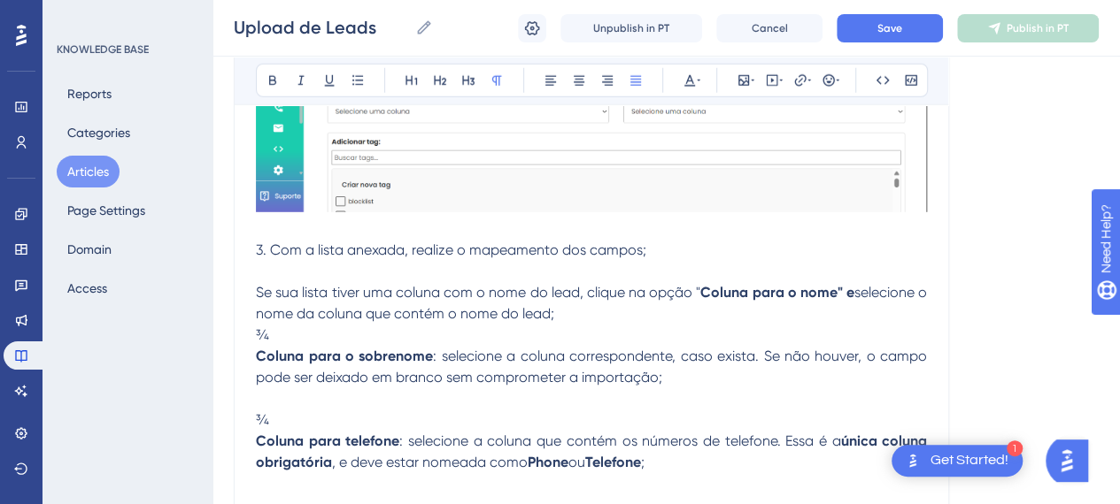
scroll to position [2586, 0]
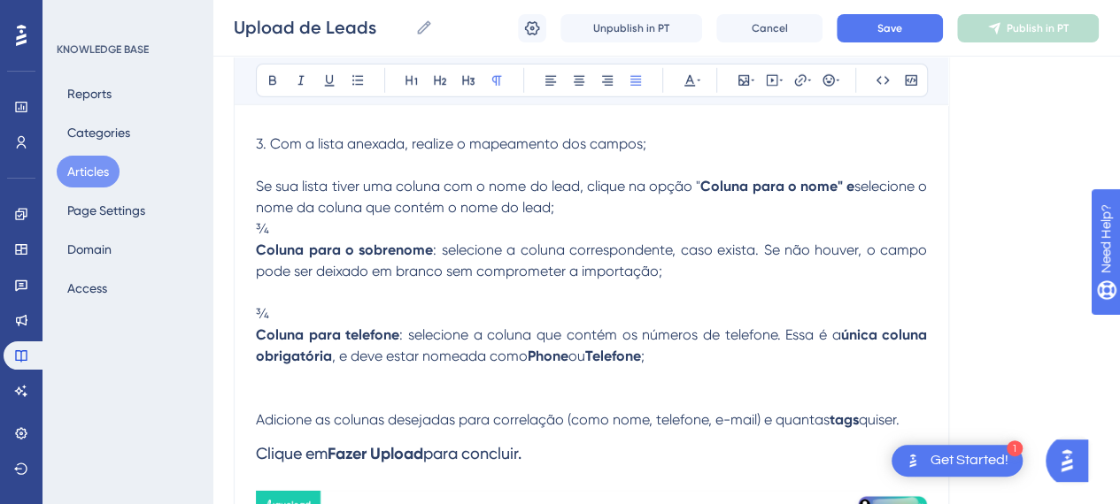
click at [607, 222] on p "¾ Coluna para o sobrenome : selecione a coluna correspondente, caso exista. Se …" at bounding box center [591, 251] width 671 height 64
drag, startPoint x: 324, startPoint y: 236, endPoint x: 253, endPoint y: 234, distance: 70.9
click at [764, 208] on p "Se sua lista tiver uma coluna com o nome do lead, clique na opção " Coluna para…" at bounding box center [591, 197] width 671 height 42
click at [332, 243] on strong "Coluna para o sobrenome" at bounding box center [344, 250] width 177 height 17
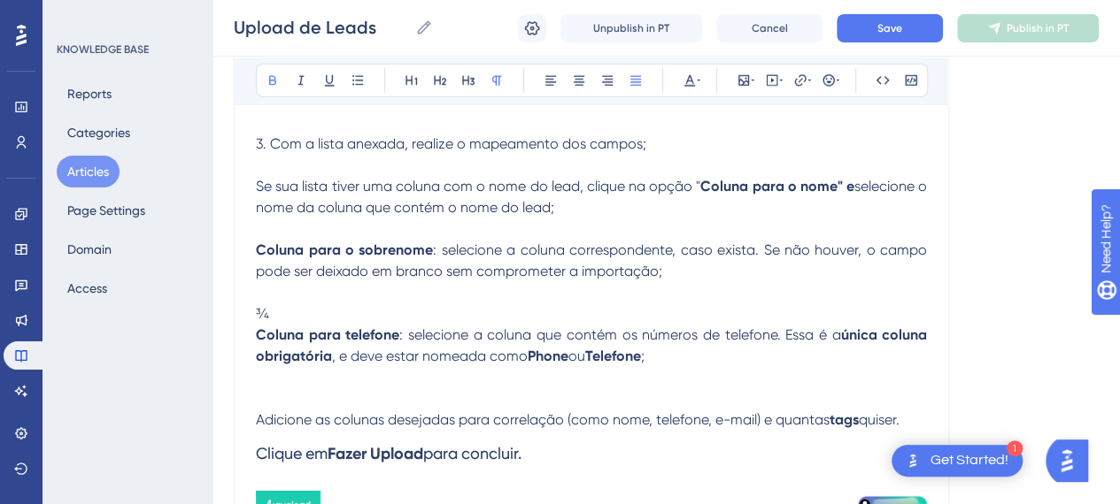
click at [316, 307] on p "¾ Coluna para telefone : selecione a coluna que contém os números de telefone. …" at bounding box center [591, 336] width 671 height 64
click at [777, 229] on p "Coluna para o sobrenome : selecione a coluna correspondente, caso exista. Se nã…" at bounding box center [591, 251] width 671 height 64
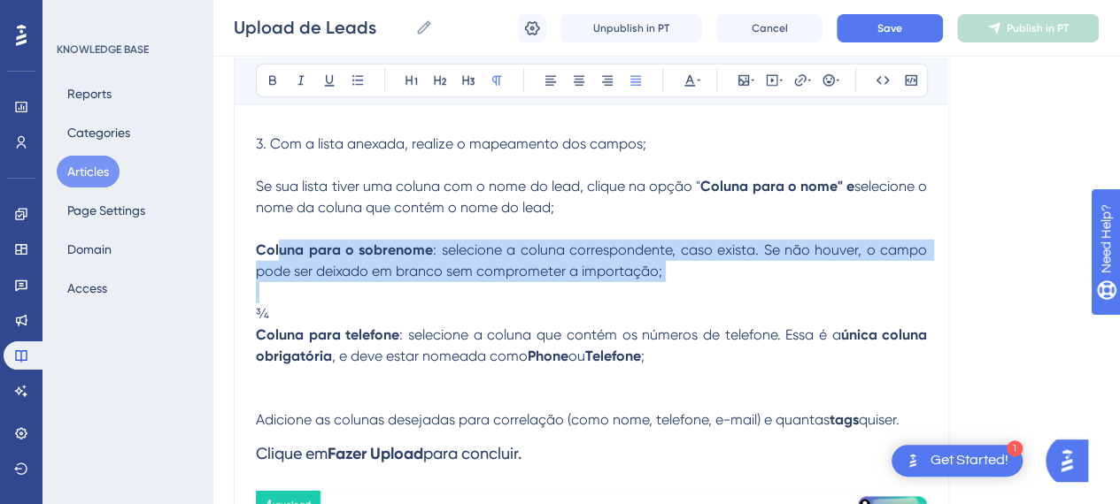
drag, startPoint x: 655, startPoint y: 281, endPoint x: 375, endPoint y: 289, distance: 279.8
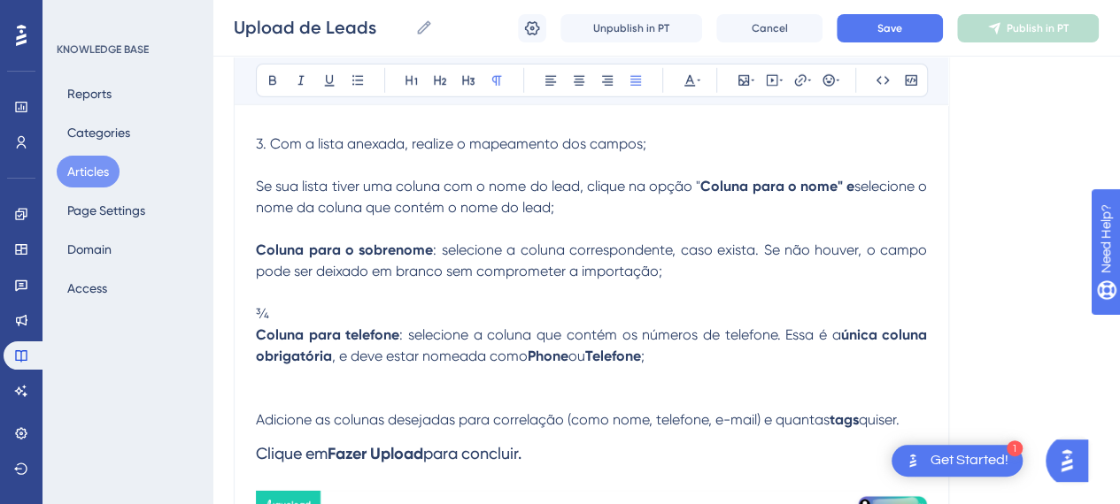
drag, startPoint x: 467, startPoint y: 326, endPoint x: 638, endPoint y: 344, distance: 171.8
click at [474, 328] on span ": selecione a coluna que contém os números de telefone. Essa é a" at bounding box center [619, 335] width 441 height 17
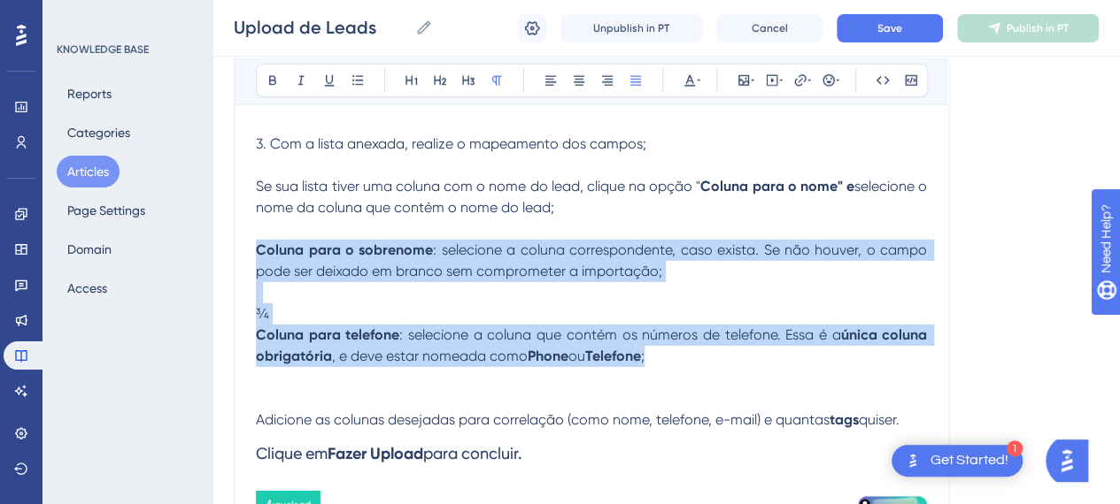
drag, startPoint x: 740, startPoint y: 360, endPoint x: 254, endPoint y: 252, distance: 497.7
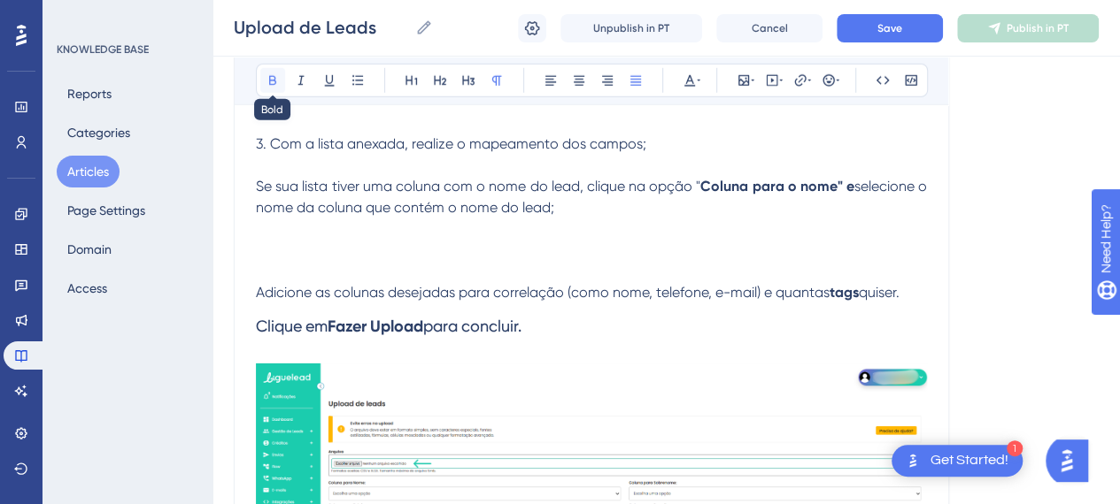
click at [281, 84] on button at bounding box center [272, 80] width 25 height 25
click at [259, 222] on span "Faça o mesmo para todos os campos" at bounding box center [383, 228] width 248 height 17
click at [404, 221] on span "Faça o mesmo para todos os campos" at bounding box center [380, 228] width 248 height 17
click at [395, 223] on span "Faça o mesmo para todos os campos" at bounding box center [380, 228] width 248 height 17
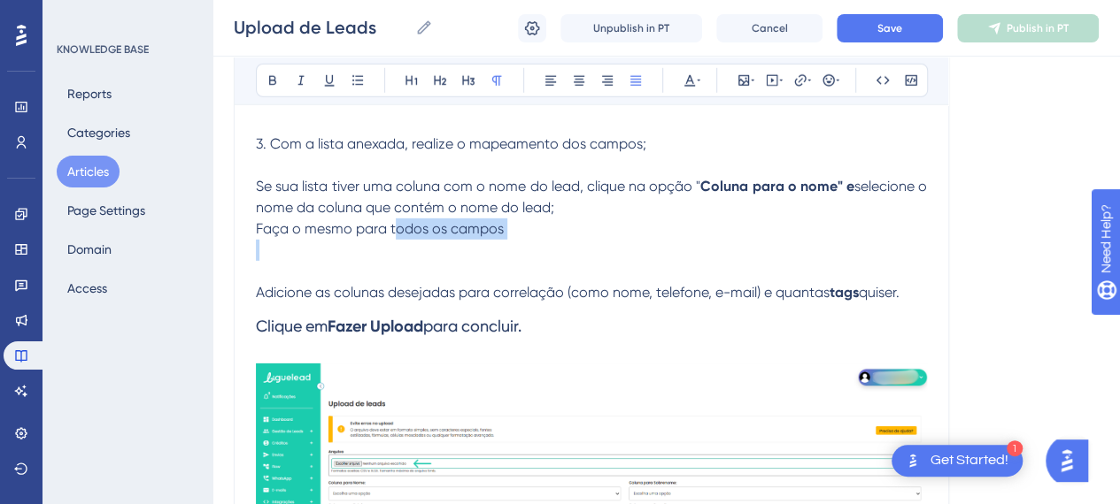
drag, startPoint x: 423, startPoint y: 222, endPoint x: 534, endPoint y: 238, distance: 111.8
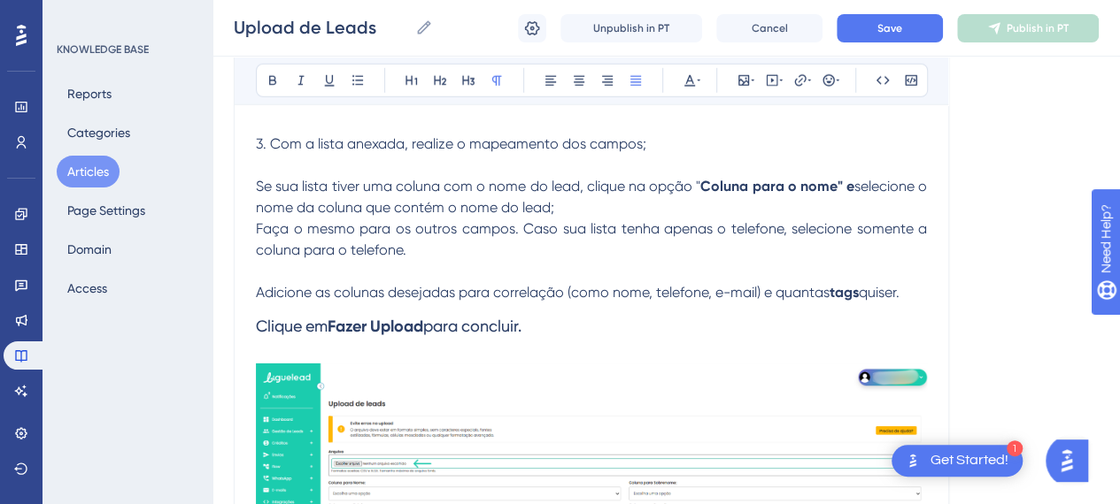
click at [265, 250] on span "Faça o mesmo para os outros campos. Caso sua lista tenha apenas o telefone, sel…" at bounding box center [593, 239] width 674 height 38
click at [258, 246] on span "Faça o mesmo para os outros campos. Caso sua lista tenha apenas o telefone, sel…" at bounding box center [593, 239] width 674 height 38
drag, startPoint x: 412, startPoint y: 247, endPoint x: 255, endPoint y: 248, distance: 157.5
drag, startPoint x: 278, startPoint y: 79, endPoint x: 290, endPoint y: 94, distance: 19.5
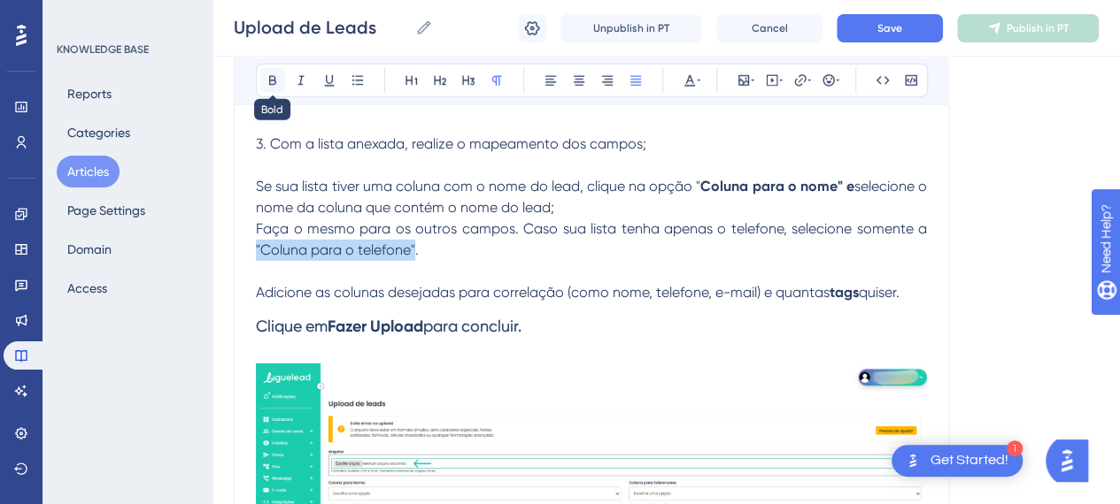
click at [278, 81] on icon at bounding box center [273, 80] width 14 height 14
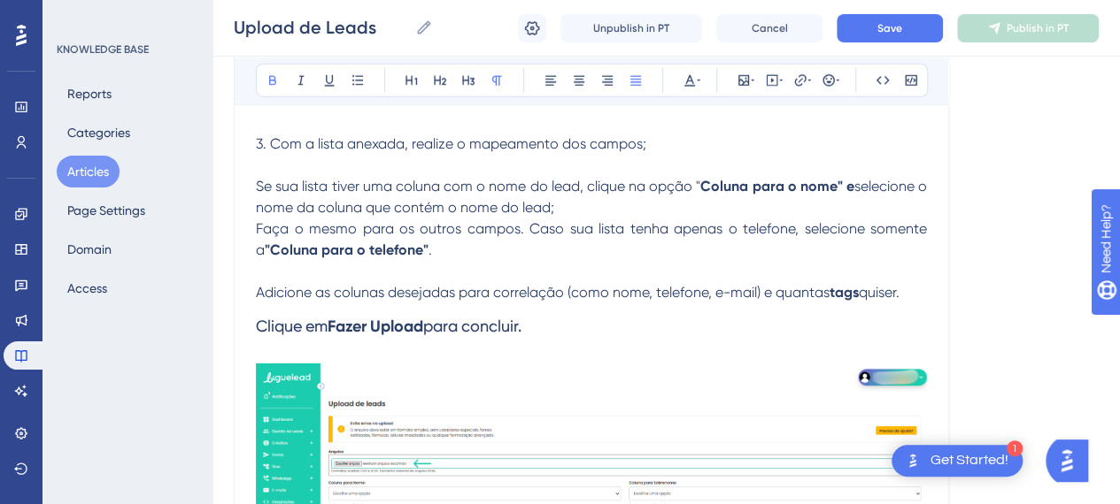
click at [432, 252] on p "Faça o mesmo para os outros campos. Caso sua lista tenha apenas o telefone, sel…" at bounding box center [591, 240] width 671 height 42
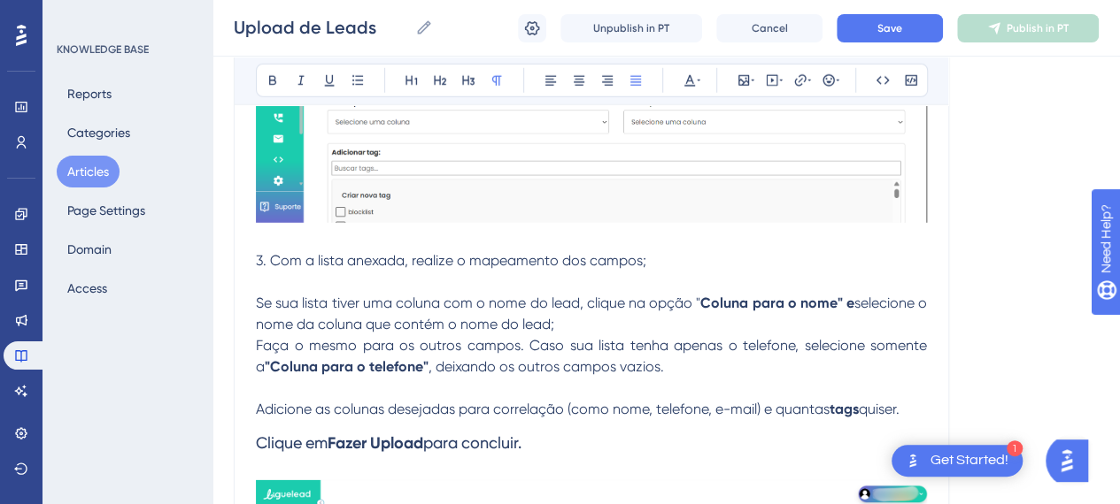
scroll to position [2409, 0]
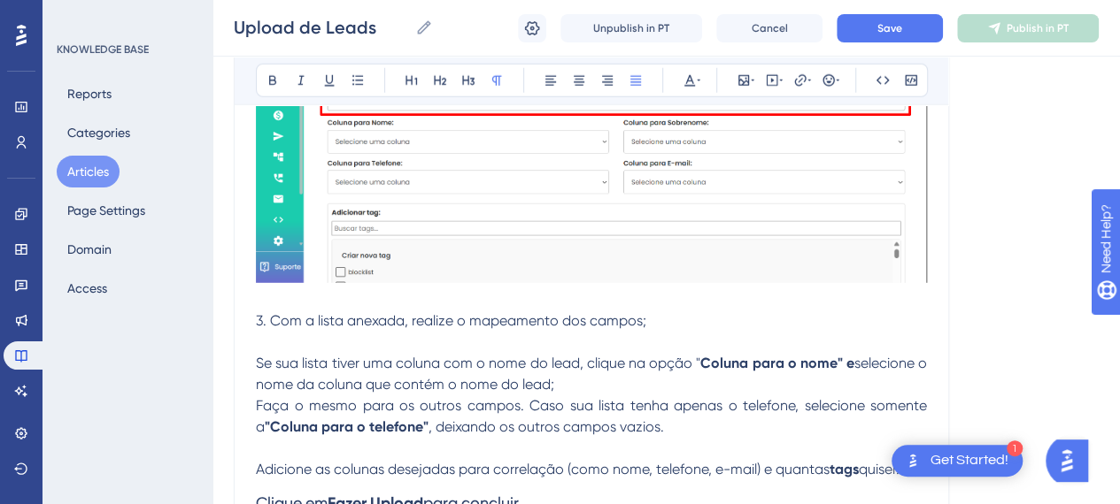
drag, startPoint x: 231, startPoint y: 304, endPoint x: 646, endPoint y: 404, distance: 427.0
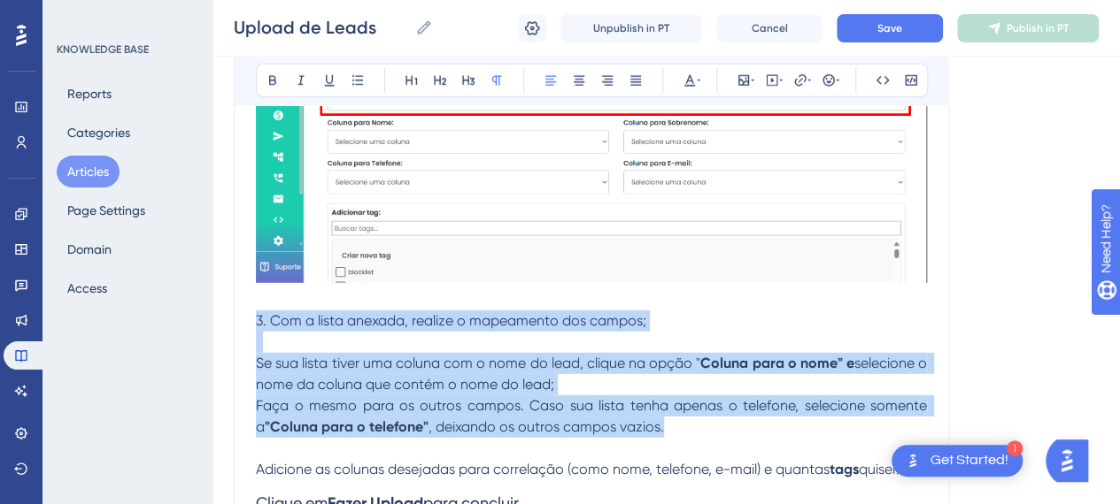
drag, startPoint x: 511, startPoint y: 410, endPoint x: 248, endPoint y: 312, distance: 280.6
copy div "3. Com a lista anexada, realize o mapeamento dos campos; Se sua lista tiver uma…"
click at [452, 320] on span "3. Com a lista anexada, realize o mapeamento dos campos;" at bounding box center [451, 320] width 390 height 17
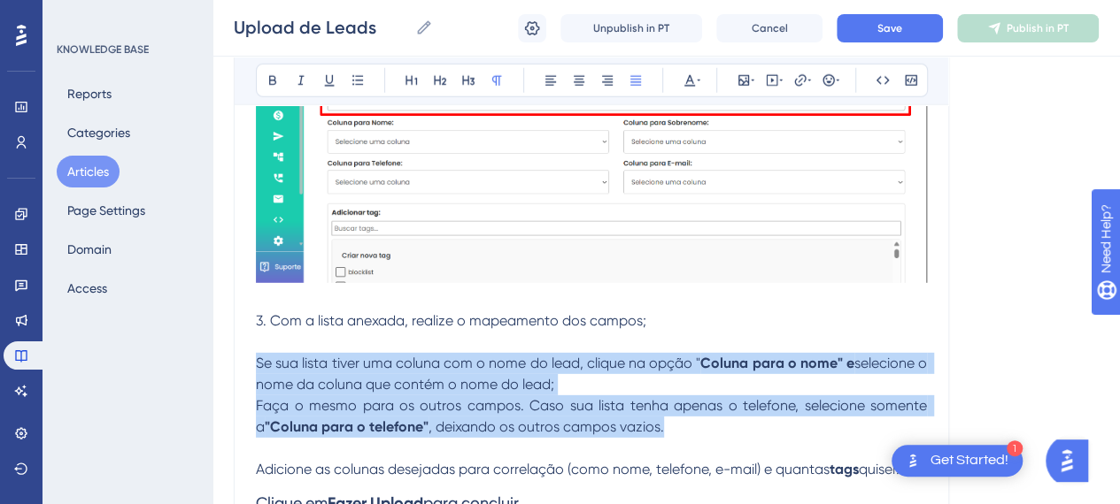
drag, startPoint x: 680, startPoint y: 422, endPoint x: 250, endPoint y: 358, distance: 434.8
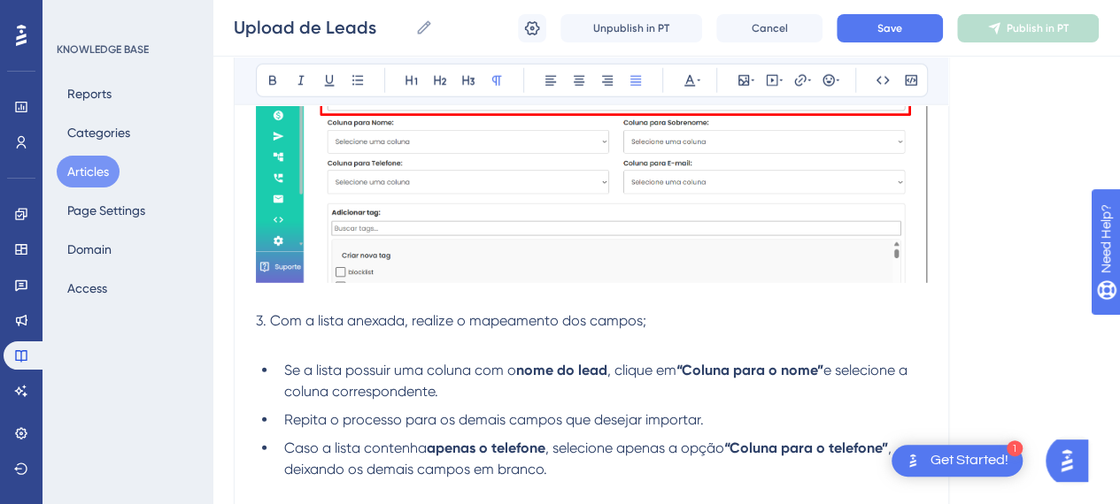
drag, startPoint x: 356, startPoint y: 348, endPoint x: 384, endPoint y: 385, distance: 46.7
click at [355, 349] on p at bounding box center [591, 342] width 671 height 21
click at [708, 337] on p at bounding box center [591, 342] width 671 height 21
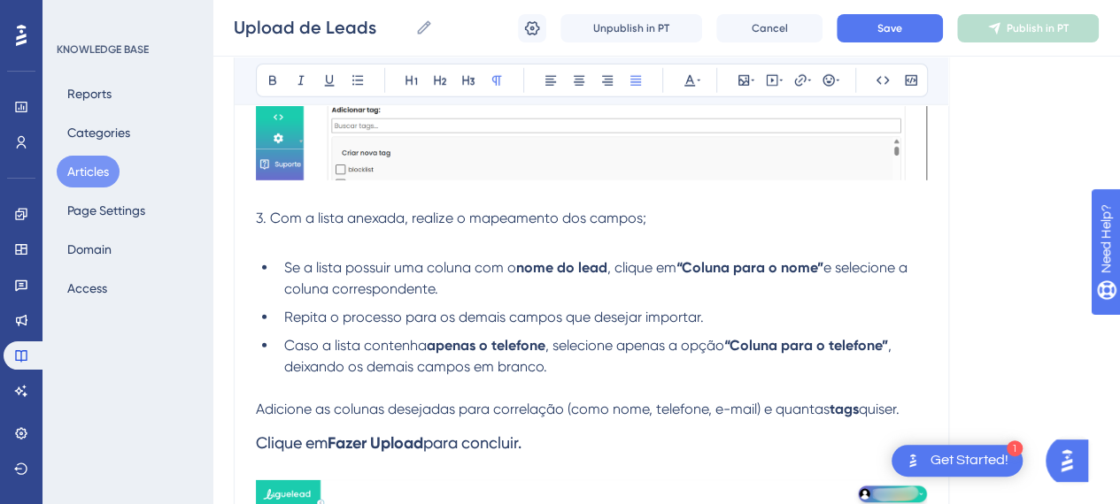
scroll to position [2586, 0]
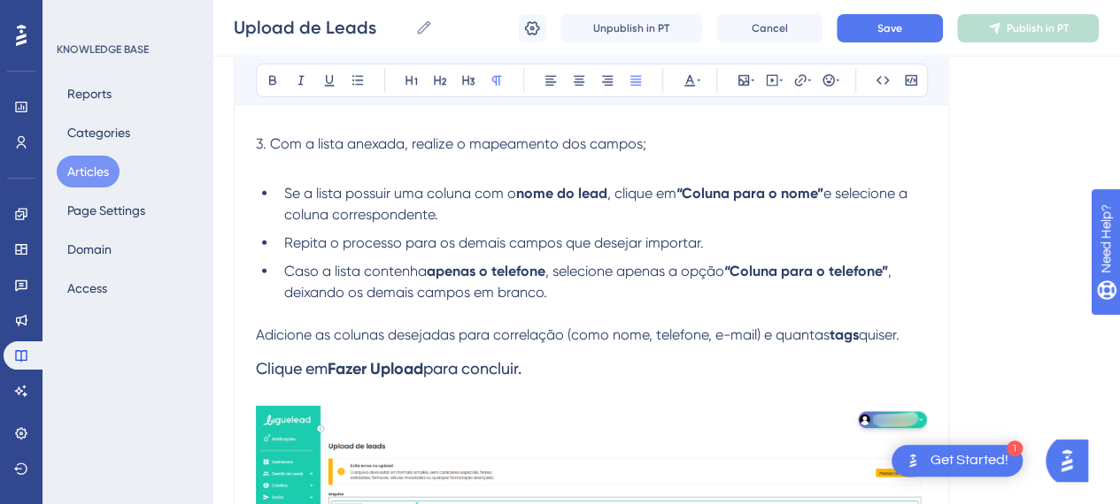
click at [492, 233] on li "Repita o processo para os demais campos que desejar importar." at bounding box center [602, 243] width 650 height 21
click at [772, 255] on ul "Se a lista possuir uma coluna com o nome do lead , clique em “Coluna para o nom…" at bounding box center [591, 243] width 671 height 120
click at [724, 304] on p at bounding box center [591, 314] width 671 height 21
drag, startPoint x: 906, startPoint y: 328, endPoint x: 384, endPoint y: 366, distance: 523.5
click at [270, 338] on p "Adicione as colunas desejadas para correlação (como nome, telefone, e-mail) e q…" at bounding box center [591, 335] width 671 height 21
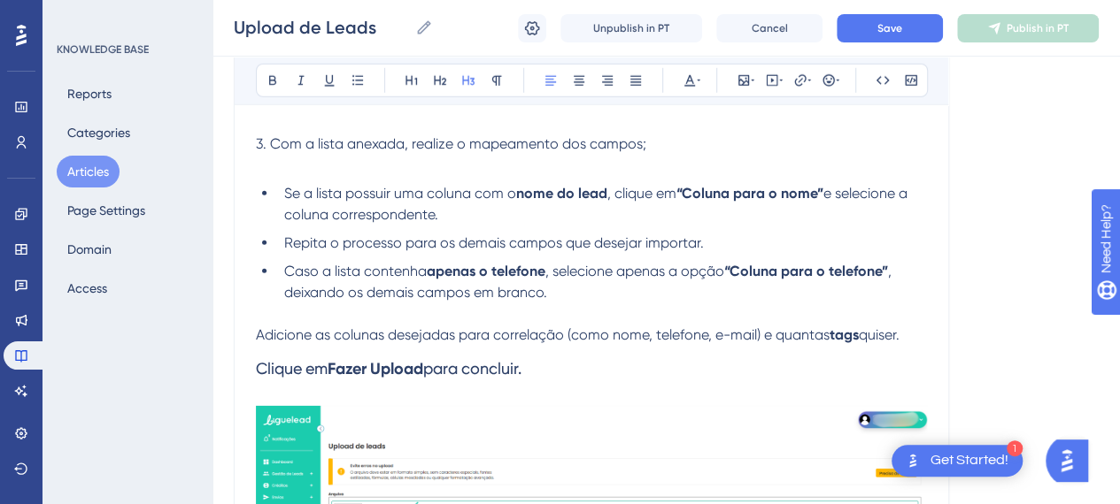
drag, startPoint x: 552, startPoint y: 369, endPoint x: 256, endPoint y: 328, distance: 299.3
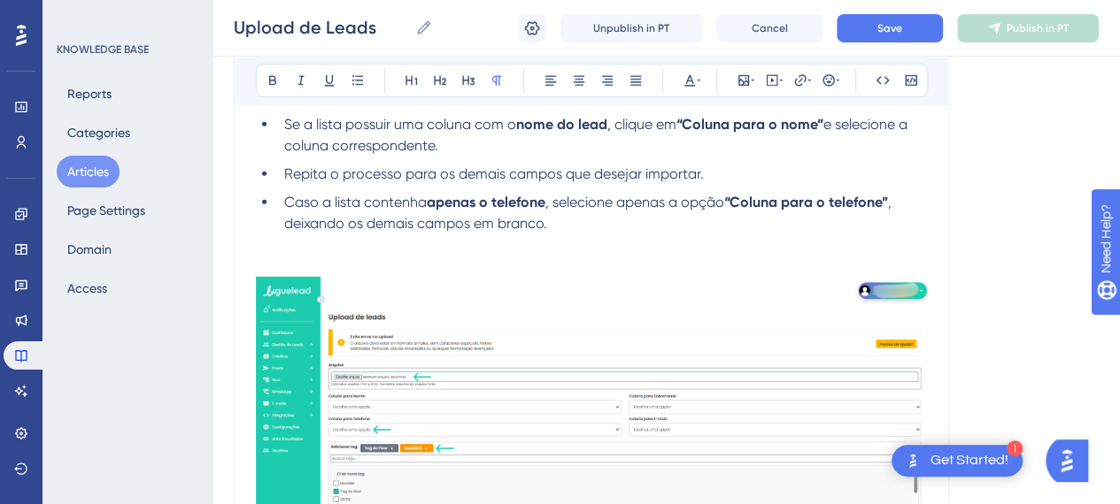
scroll to position [2763, 0]
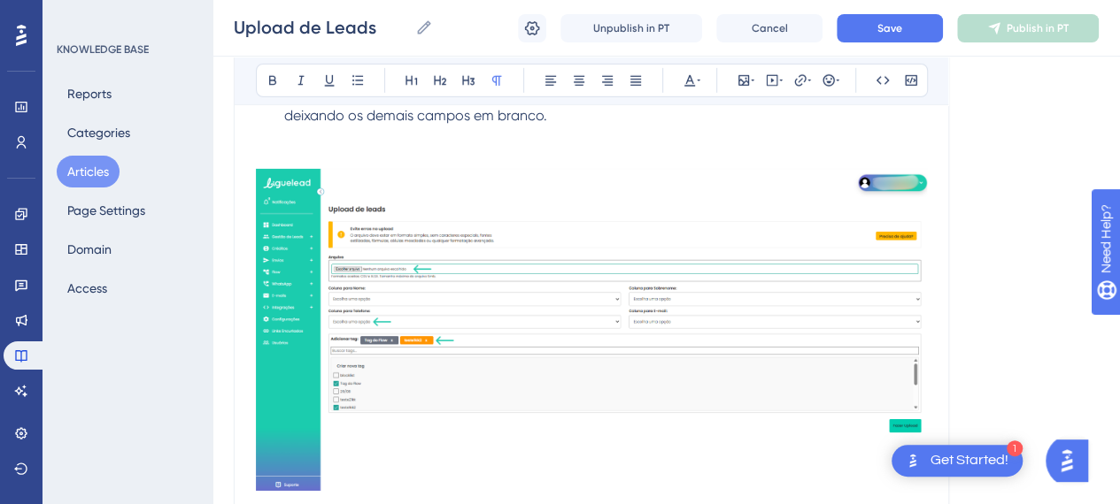
click at [630, 342] on img at bounding box center [591, 330] width 671 height 322
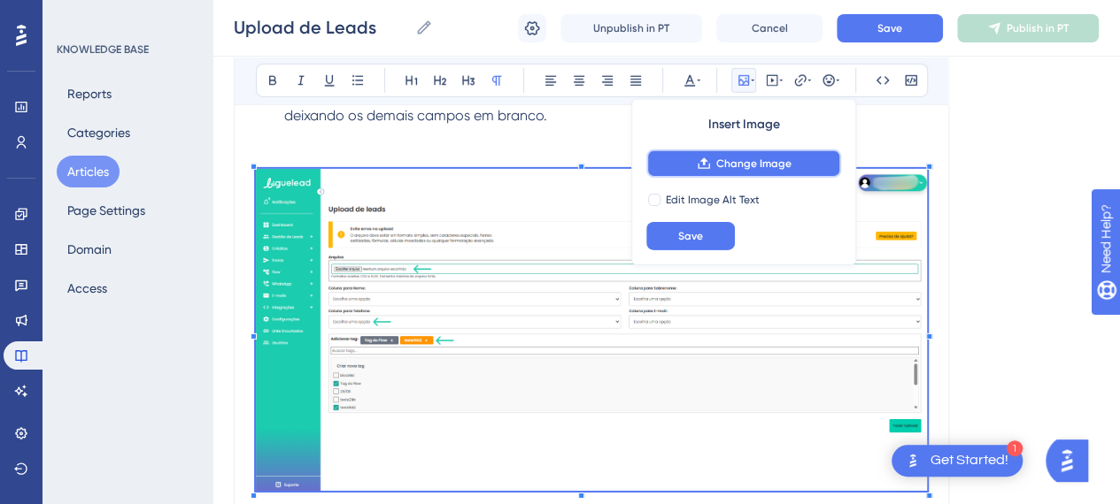
click at [765, 162] on span "Change Image" at bounding box center [753, 164] width 75 height 14
click at [739, 162] on span "Change Image" at bounding box center [753, 164] width 75 height 14
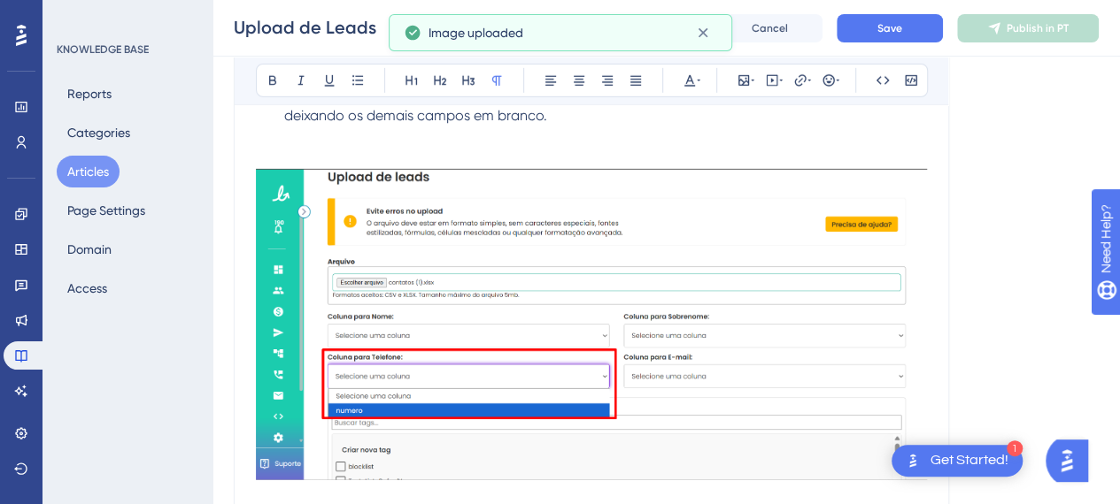
scroll to position [2675, 0]
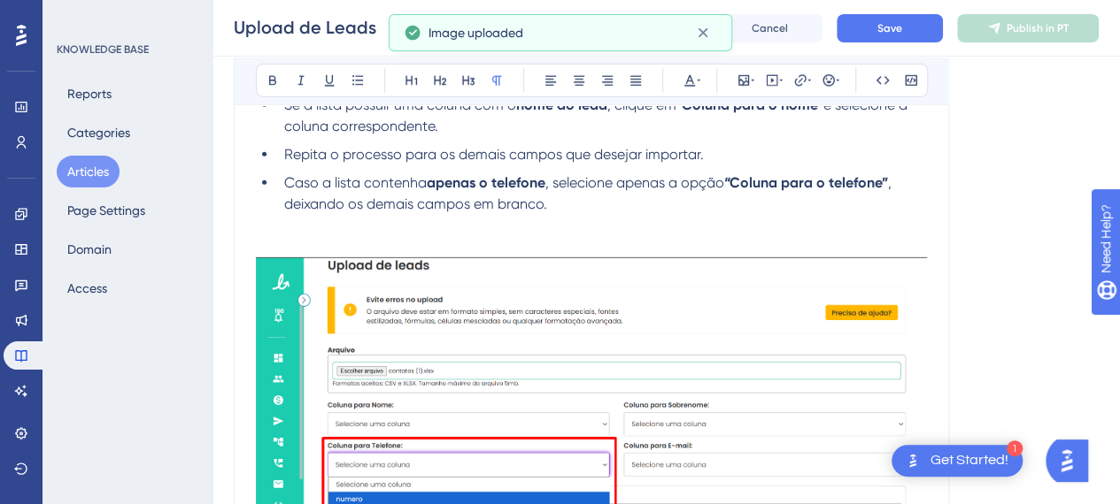
click at [320, 224] on p "Formatos e tamanho permitido" at bounding box center [591, 416] width 671 height 403
click at [320, 234] on p "Formatos e tamanho permitido" at bounding box center [591, 416] width 671 height 403
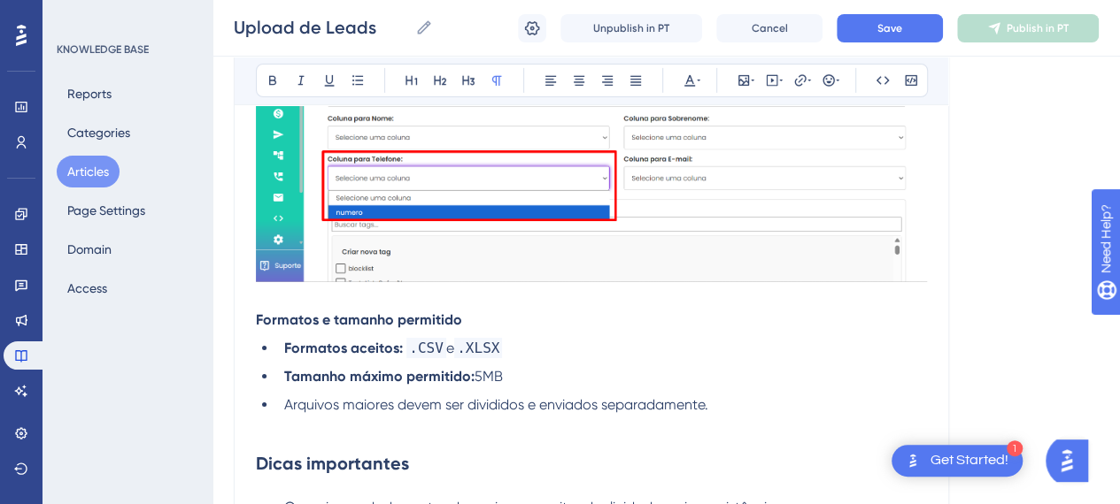
click at [335, 302] on p "Formatos e tamanho permitido" at bounding box center [591, 140] width 671 height 381
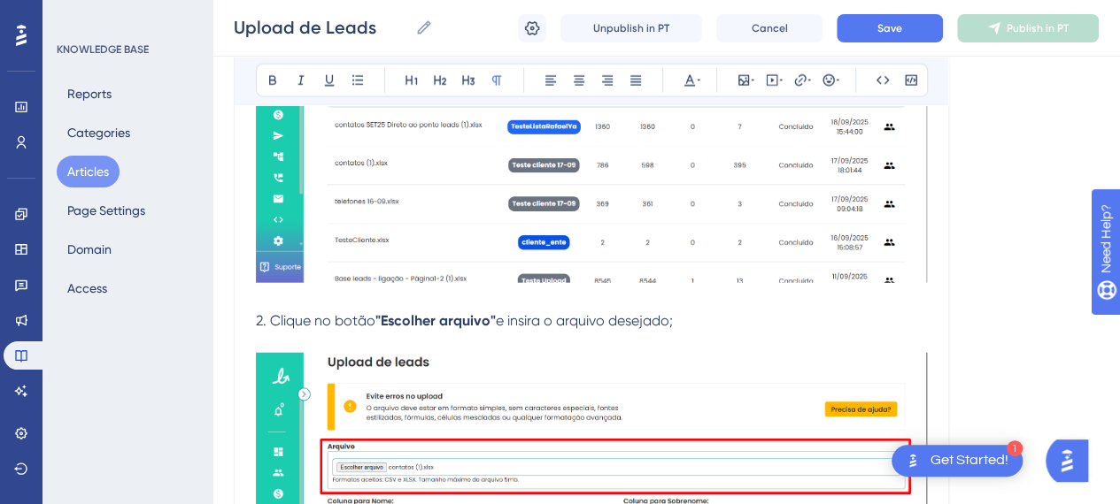
scroll to position [2144, 0]
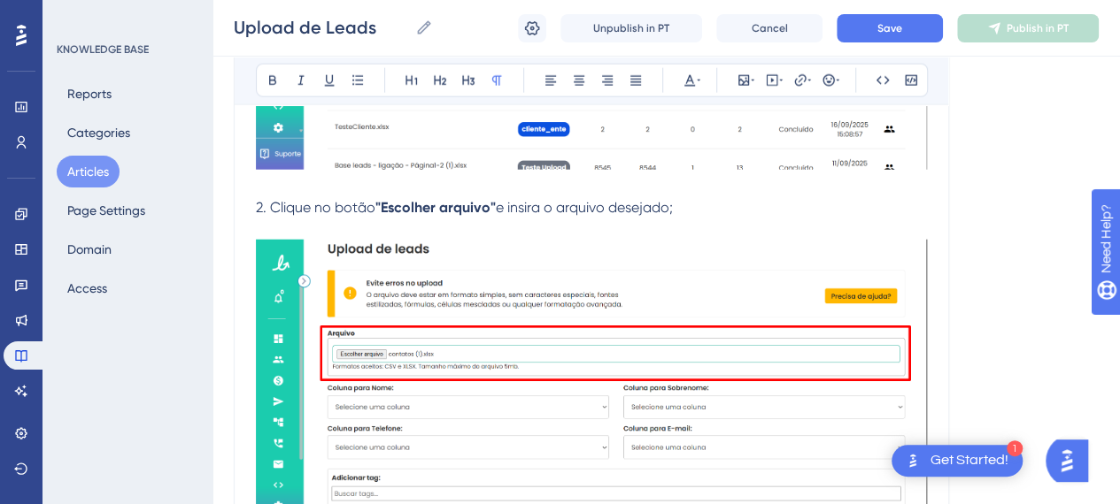
click at [729, 199] on p "2. Clique no botão "Escolher arquivo" e insira o arquivo desejado;" at bounding box center [591, 207] width 671 height 21
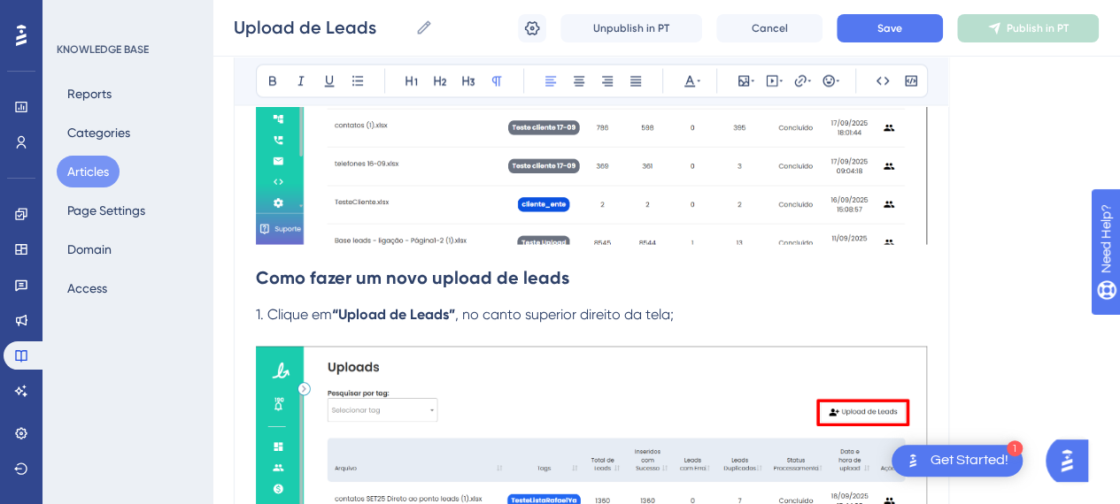
scroll to position [1701, 0]
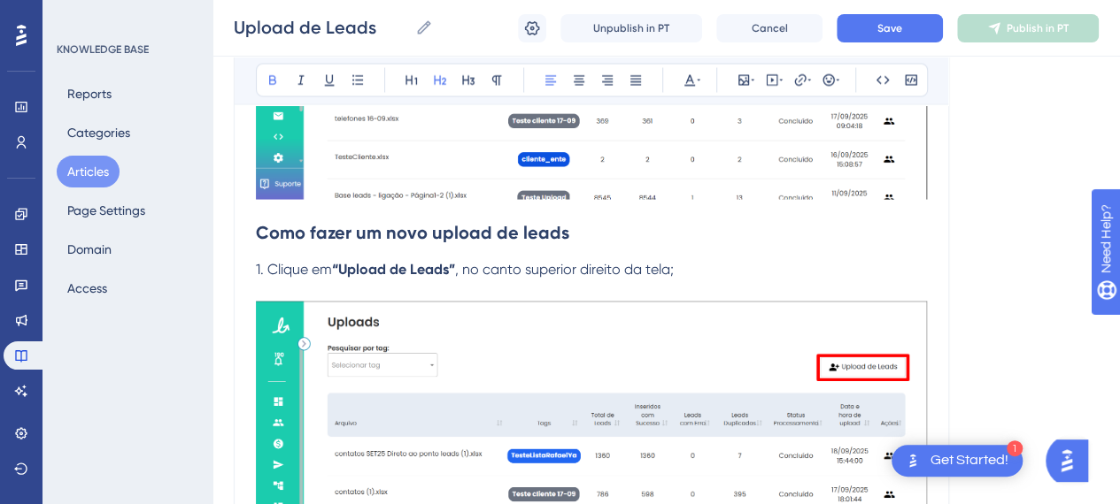
drag, startPoint x: 324, startPoint y: 223, endPoint x: 336, endPoint y: 223, distance: 12.4
click at [324, 222] on strong "Como fazer um novo upload de leads" at bounding box center [412, 232] width 313 height 21
click at [675, 251] on h2 "Como fazer um novo upload de leads" at bounding box center [591, 232] width 671 height 53
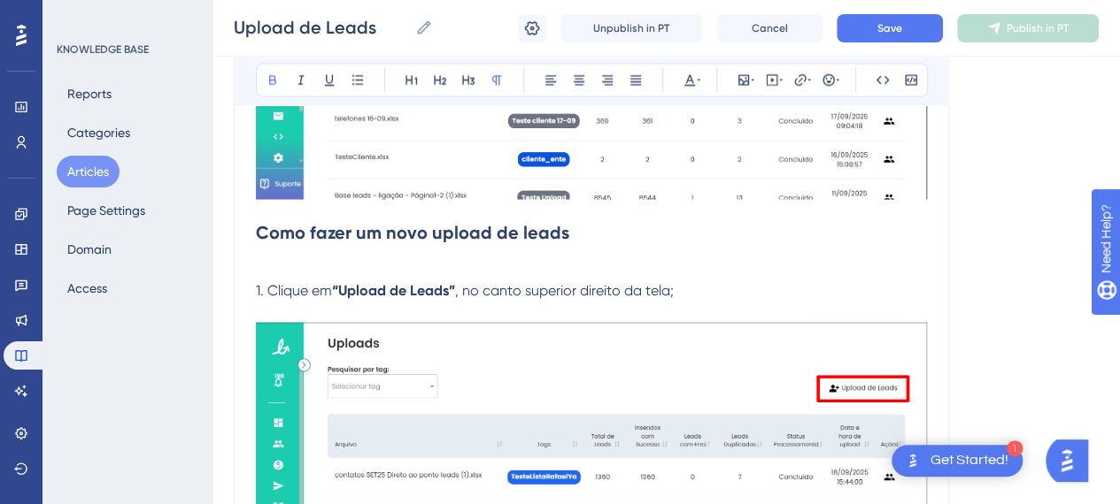
click at [443, 266] on p at bounding box center [591, 269] width 671 height 21
drag, startPoint x: 463, startPoint y: 259, endPoint x: 532, endPoint y: 267, distance: 69.5
click at [463, 259] on p at bounding box center [591, 269] width 671 height 21
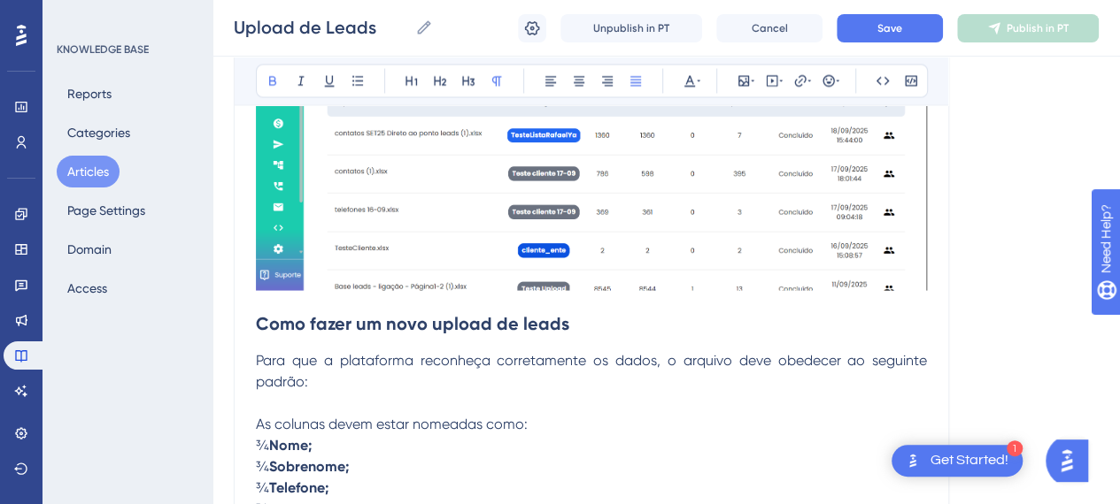
scroll to position [1576, 0]
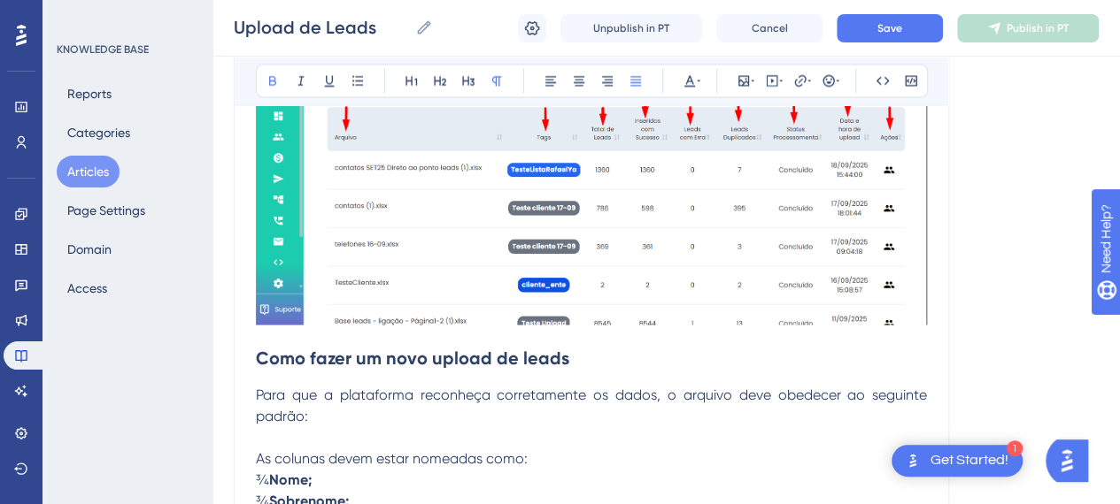
click at [466, 390] on span "Para que a plataforma reconheça corretamente os dados, o arquivo deve obedecer …" at bounding box center [593, 405] width 674 height 38
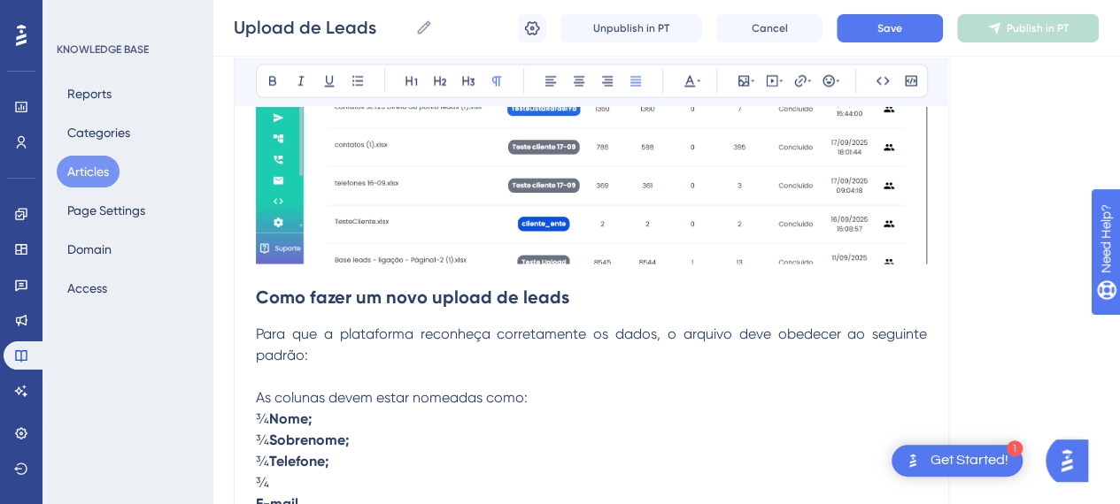
scroll to position [1665, 0]
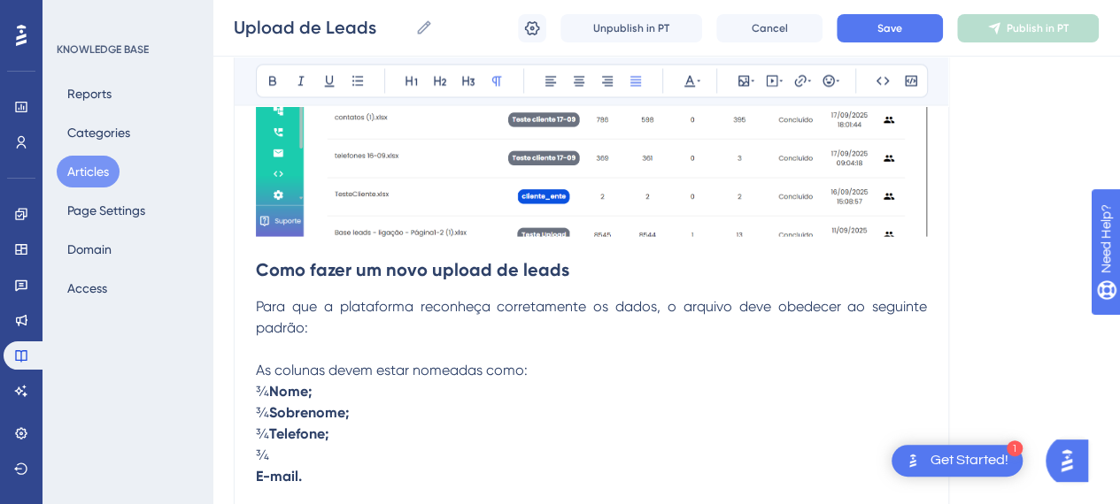
click at [583, 362] on p "As colunas devem estar nomeadas como:" at bounding box center [591, 369] width 671 height 21
click at [781, 334] on p "Para que a plataforma reconheça corretamente os dados, o arquivo deve obedecer …" at bounding box center [591, 317] width 671 height 42
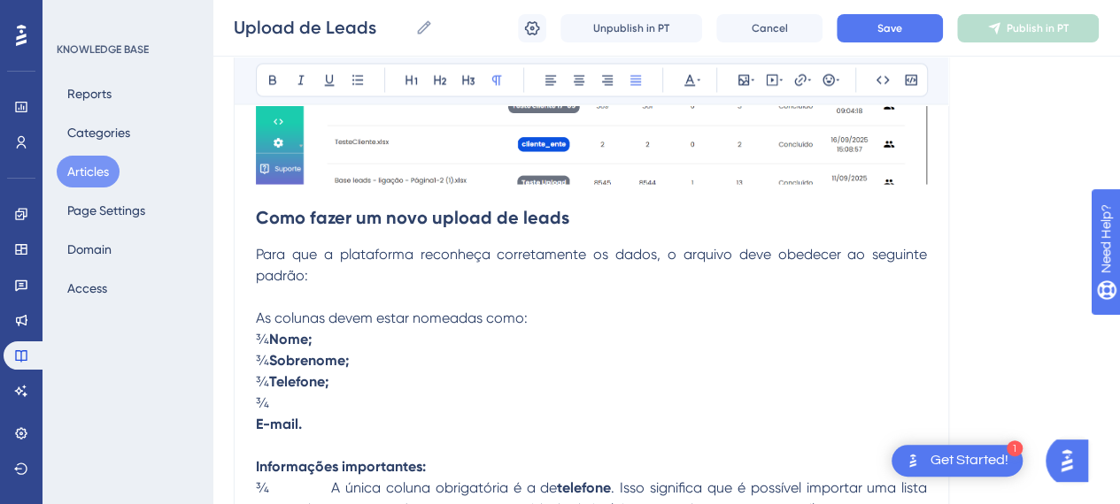
scroll to position [1753, 0]
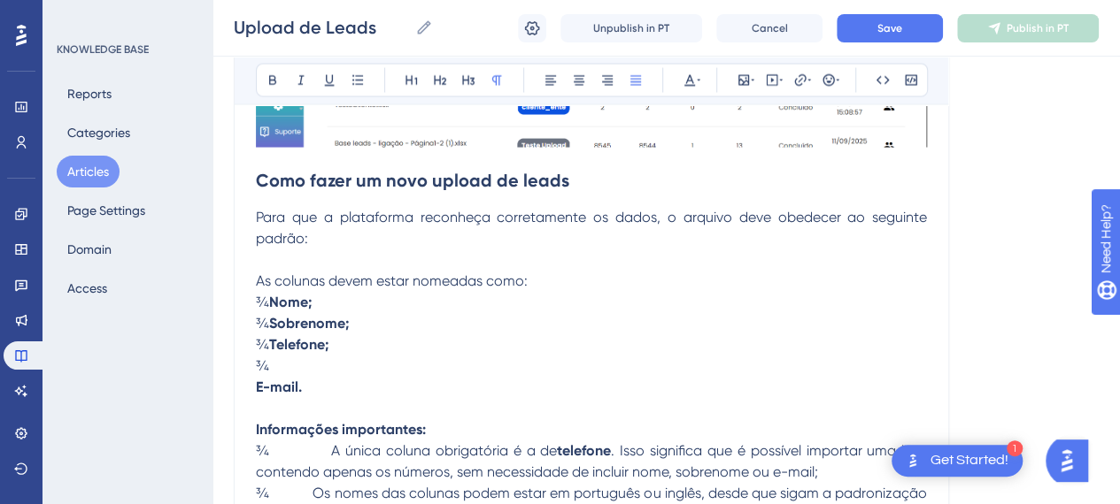
click at [329, 264] on p at bounding box center [591, 260] width 671 height 21
drag, startPoint x: 539, startPoint y: 278, endPoint x: 259, endPoint y: 279, distance: 279.7
click at [258, 279] on p "As colunas devem estar nomeadas como:" at bounding box center [591, 281] width 671 height 21
click at [777, 217] on span "Para que a plataforma reconheça corretamente os dados, o arquivo deve obedecer …" at bounding box center [593, 228] width 674 height 38
click at [684, 219] on span "Para que a plataforma reconheça corretamente os dados, o arquivo deve obedecer …" at bounding box center [593, 228] width 674 height 38
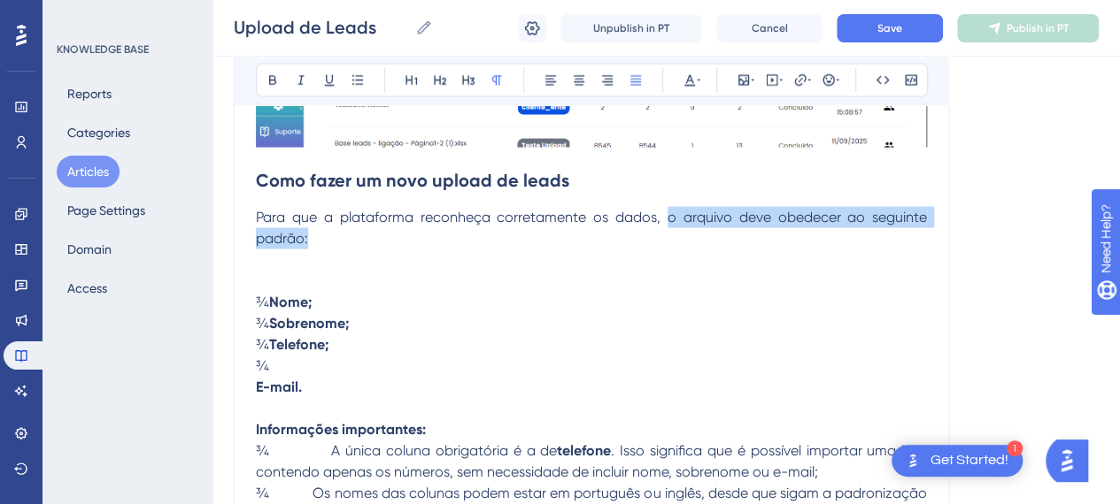
drag, startPoint x: 806, startPoint y: 218, endPoint x: 912, endPoint y: 240, distance: 107.6
click at [912, 240] on p "Para que a plataforma reconheça corretamente os dados, o arquivo deve obedecer …" at bounding box center [591, 228] width 671 height 42
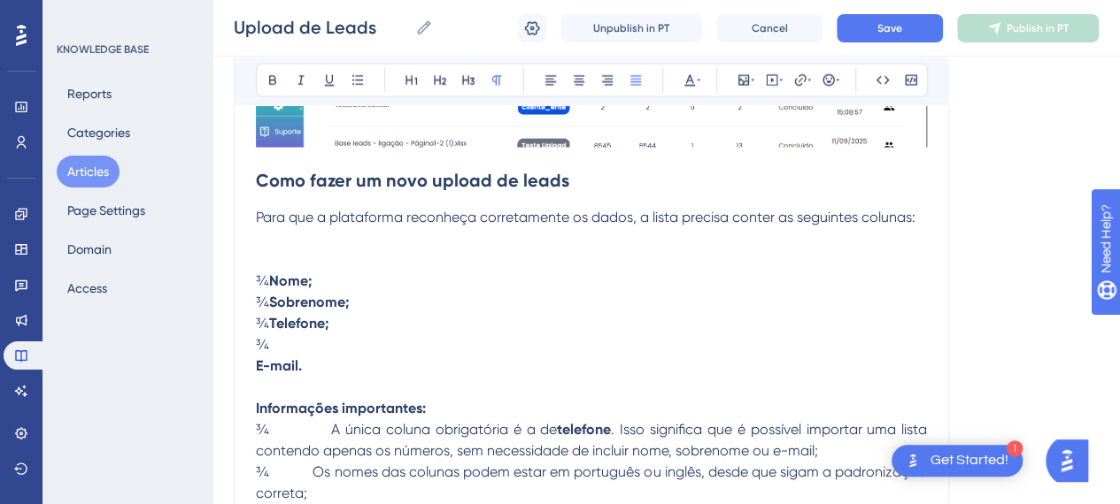
click at [311, 282] on p "¾ Nome;" at bounding box center [591, 281] width 671 height 21
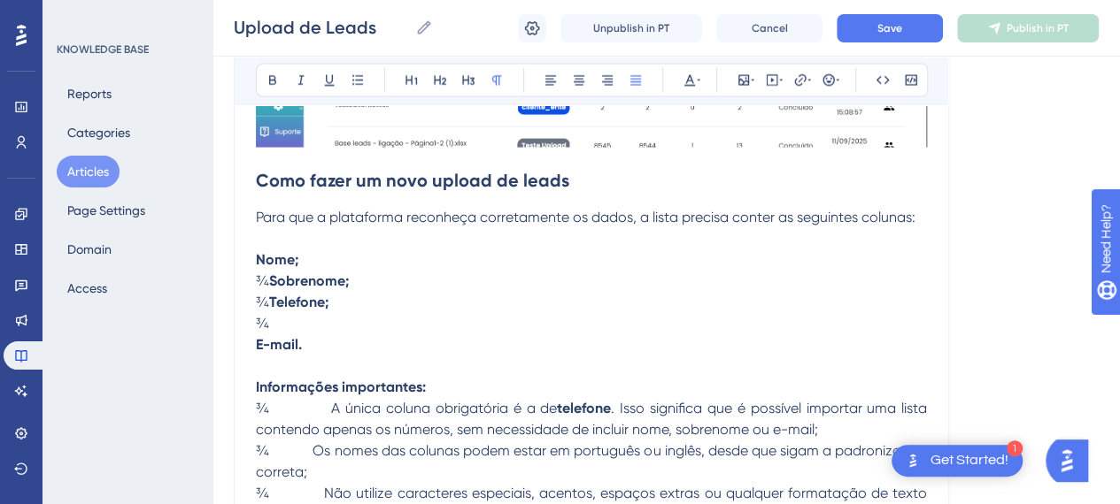
drag, startPoint x: 311, startPoint y: 278, endPoint x: 212, endPoint y: 282, distance: 99.2
click at [212, 282] on div "Performance Users Engagement Widgets Feedback Product Updates Knowledge Base AI…" at bounding box center [665, 316] width 907 height 4139
drag, startPoint x: 310, startPoint y: 298, endPoint x: 192, endPoint y: 303, distance: 117.8
click at [212, 301] on div "Performance Users Engagement Widgets Feedback Product Updates Knowledge Base AI…" at bounding box center [665, 316] width 907 height 4139
drag, startPoint x: 288, startPoint y: 322, endPoint x: 219, endPoint y: 313, distance: 69.6
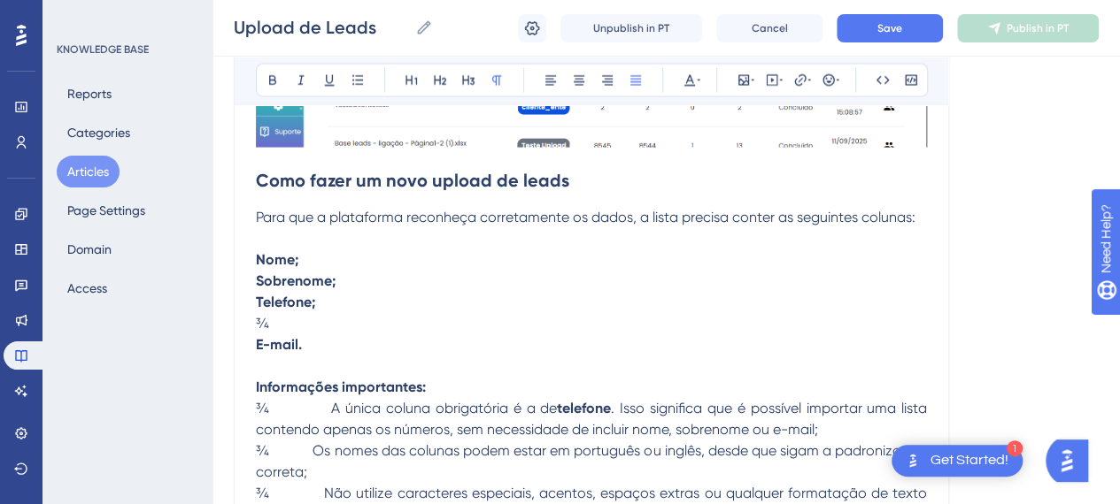
click at [219, 313] on div "Performance Users Engagement Widgets Feedback Product Updates Knowledge Base AI…" at bounding box center [665, 316] width 907 height 4139
click at [258, 342] on strong "E-mail." at bounding box center [279, 344] width 46 height 17
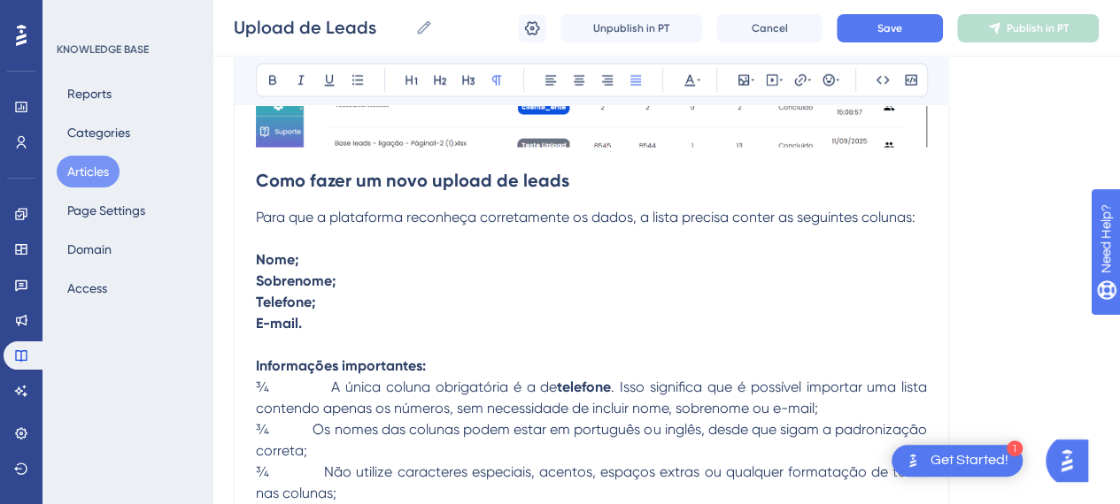
click at [450, 349] on p at bounding box center [591, 345] width 671 height 21
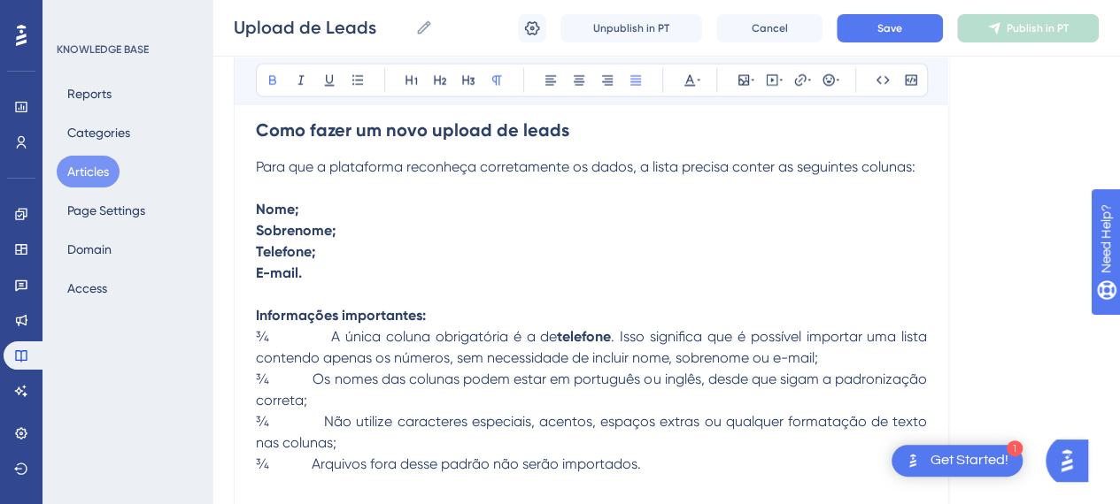
scroll to position [1842, 0]
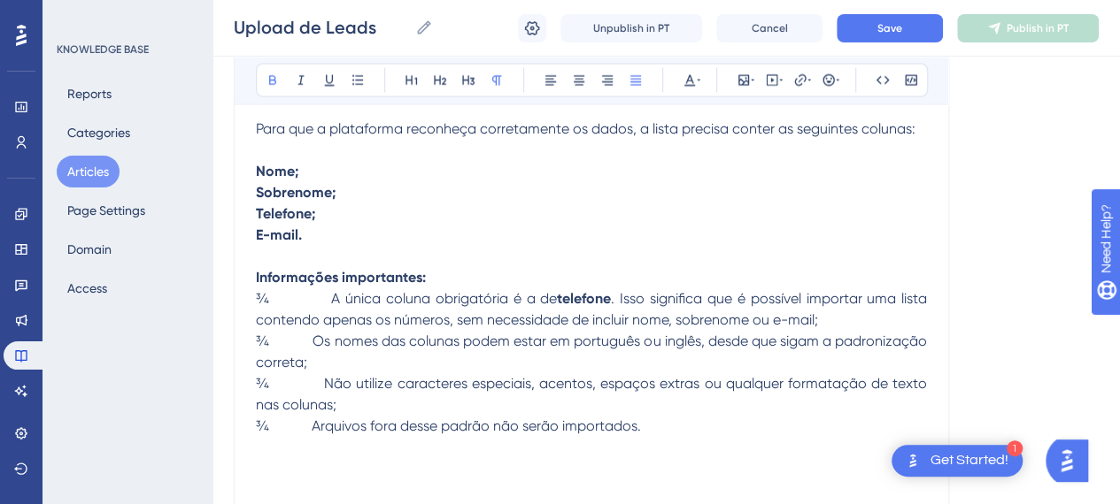
drag, startPoint x: 289, startPoint y: 265, endPoint x: 455, endPoint y: 272, distance: 166.5
click at [303, 267] on p "Informações importantes:" at bounding box center [591, 277] width 671 height 21
drag, startPoint x: 423, startPoint y: 280, endPoint x: 248, endPoint y: 269, distance: 175.6
click at [247, 268] on div "Upload de Leads Bold Italic Underline Bullet Point Heading 1 Heading 2 Heading …" at bounding box center [591, 249] width 715 height 3785
drag, startPoint x: 329, startPoint y: 292, endPoint x: 218, endPoint y: 284, distance: 111.8
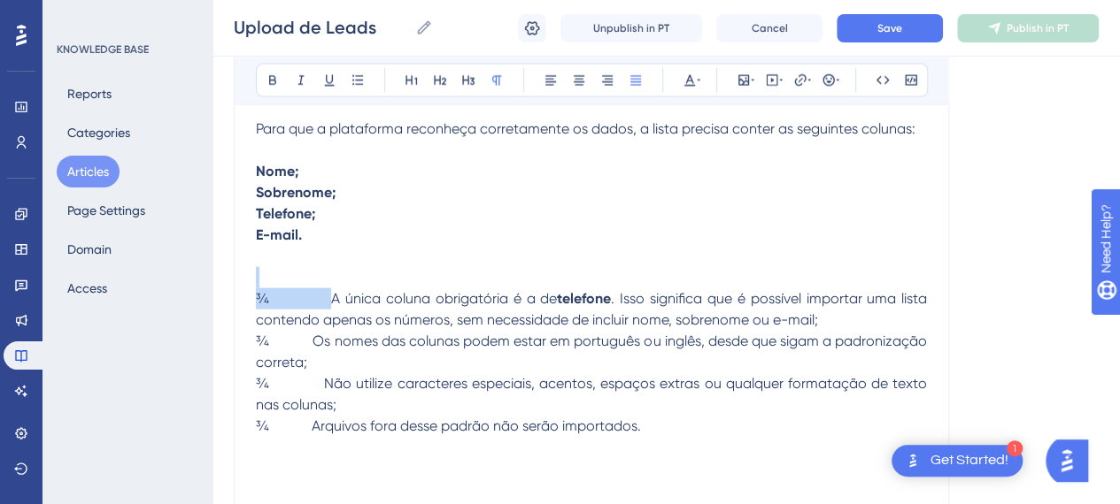
click at [218, 284] on div "Performance Users Engagement Widgets Feedback Product Updates Knowledge Base AI…" at bounding box center [665, 217] width 907 height 4118
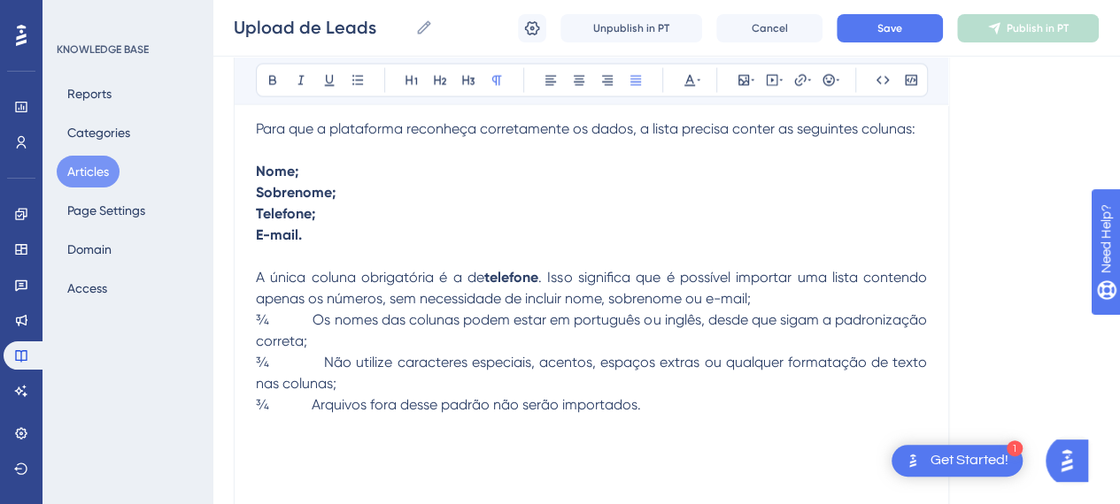
click at [895, 273] on span ". Isso significa que é possível importar uma lista contendo apenas os números, …" at bounding box center [593, 288] width 674 height 38
drag, startPoint x: 370, startPoint y: 313, endPoint x: 512, endPoint y: 304, distance: 141.9
click at [379, 312] on span "¾ Os nomes das colunas podem estar em português ou inglês, desde que sigam a pa…" at bounding box center [593, 331] width 674 height 38
click at [517, 304] on span ". Isso significa que é possível importar uma lista contendo apenas os números, …" at bounding box center [593, 288] width 674 height 38
click at [789, 302] on p "A única coluna obrigatória é a de telefone . Isso significa que é possível impo…" at bounding box center [591, 288] width 671 height 42
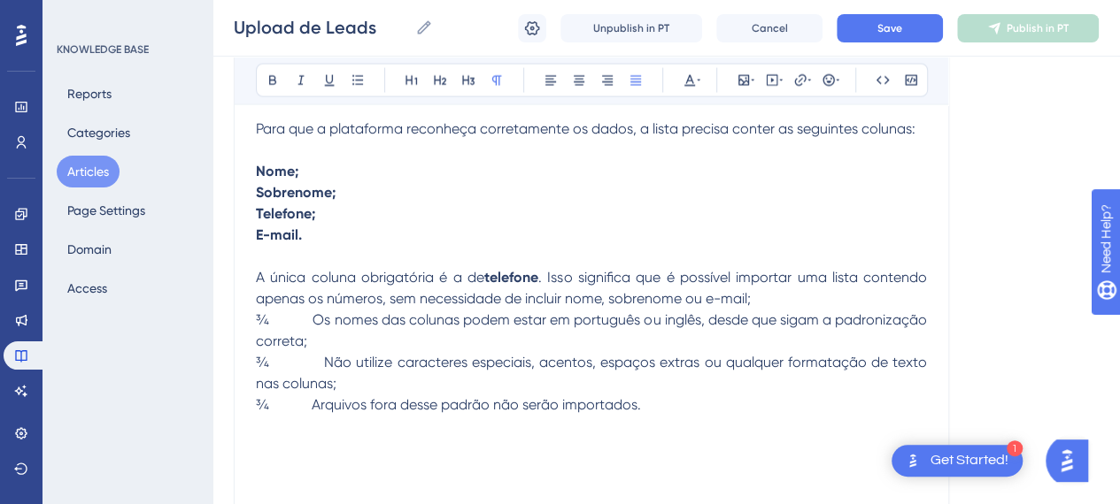
click at [793, 301] on p "A única coluna obrigatória é a de telefone . Isso significa que é possível impo…" at bounding box center [591, 288] width 671 height 42
drag, startPoint x: 350, startPoint y: 314, endPoint x: 418, endPoint y: 322, distance: 67.7
click at [350, 313] on span "¾ Os nomes das colunas podem estar em português ou inglês, desde que sigam a pa…" at bounding box center [593, 331] width 674 height 38
click at [595, 343] on p "¾ Os nomes das colunas podem estar em português ou inglês, desde que sigam a pa…" at bounding box center [591, 331] width 671 height 42
click at [307, 321] on span "¾ Os nomes das colunas podem estar em português ou inglês, desde que sigam a pa…" at bounding box center [593, 331] width 674 height 38
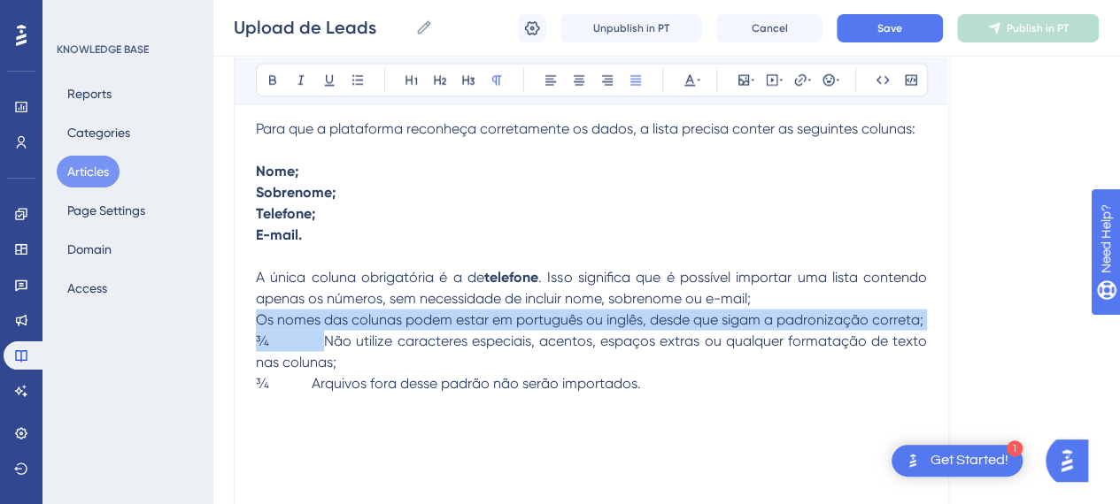
drag, startPoint x: 326, startPoint y: 341, endPoint x: 245, endPoint y: 350, distance: 81.1
click at [212, 327] on div "Performance Users Engagement Widgets Feedback Product Updates Knowledge Base AI…" at bounding box center [665, 196] width 907 height 4076
click at [296, 343] on span "¾ Não utilize caracteres especiais, acentos, espaços extras ou qualquer formata…" at bounding box center [593, 352] width 674 height 38
drag, startPoint x: 317, startPoint y: 339, endPoint x: 358, endPoint y: 341, distance: 40.7
click at [319, 340] on span "¾ Não utilize caracteres especiais, acentos, espaços extras ou qualquer formata…" at bounding box center [593, 352] width 674 height 38
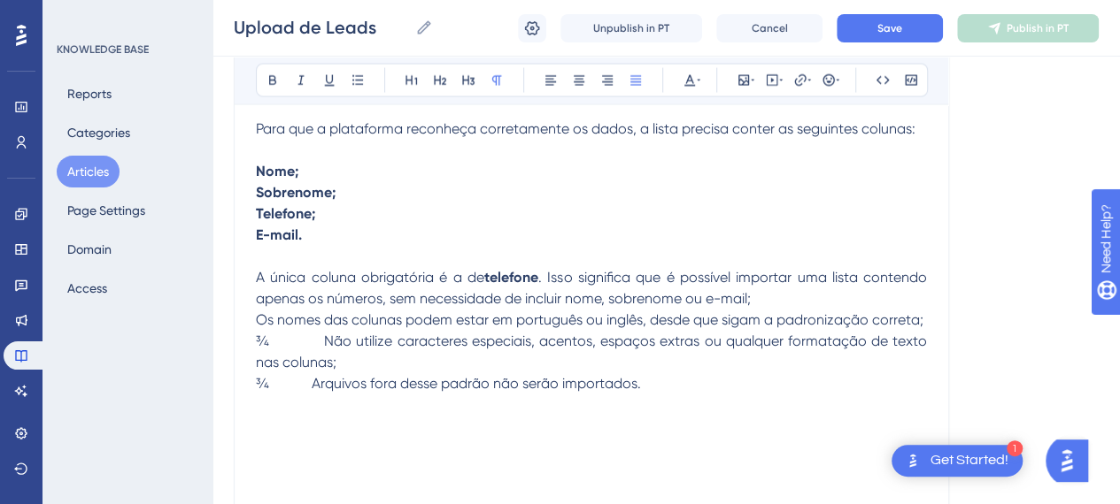
click at [370, 341] on span "¾ Não utilize caracteres especiais, acentos, espaços extras ou qualquer formata…" at bounding box center [593, 352] width 674 height 38
drag, startPoint x: 321, startPoint y: 343, endPoint x: 175, endPoint y: 344, distance: 146.0
click at [212, 344] on div "Performance Users Engagement Widgets Feedback Product Updates Knowledge Base AI…" at bounding box center [665, 196] width 907 height 4076
drag, startPoint x: 312, startPoint y: 380, endPoint x: 205, endPoint y: 380, distance: 106.2
click at [212, 380] on div "Performance Users Engagement Widgets Feedback Product Updates Knowledge Base AI…" at bounding box center [665, 196] width 907 height 4076
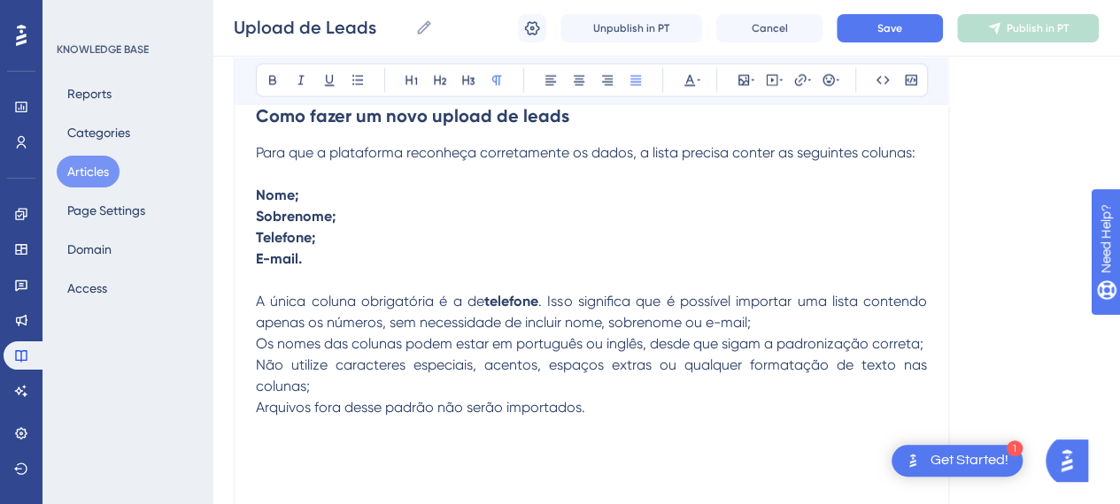
scroll to position [1753, 0]
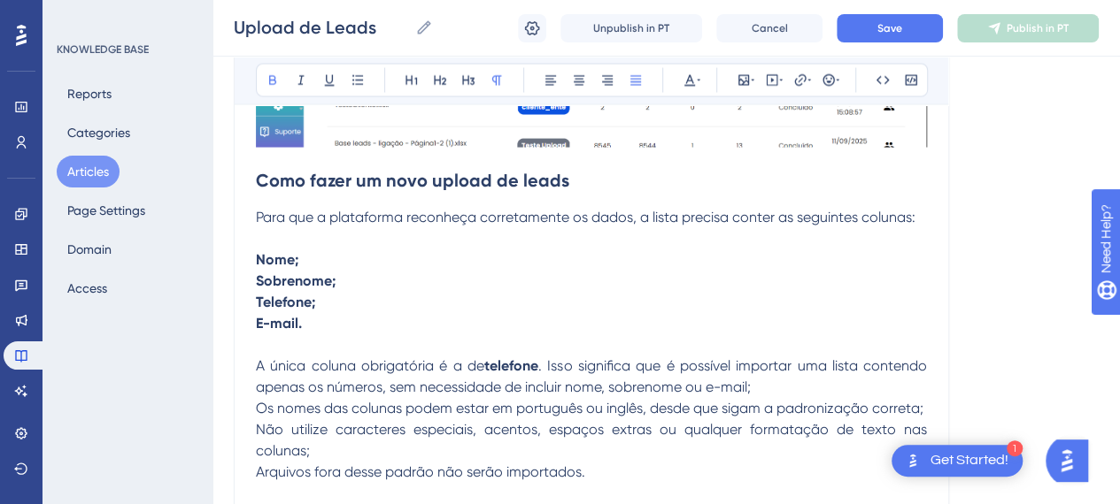
click at [478, 292] on p "Telefone;" at bounding box center [591, 302] width 671 height 21
drag, startPoint x: 253, startPoint y: 209, endPoint x: 492, endPoint y: 272, distance: 247.1
click at [492, 272] on div "Upload de Leads Bold Italic Underline Bullet Point Heading 1 Heading 2 Heading …" at bounding box center [591, 316] width 715 height 3743
click at [492, 271] on p "Sobrenome;" at bounding box center [591, 281] width 671 height 21
click at [373, 177] on strong "Como fazer um novo upload de leads" at bounding box center [412, 180] width 313 height 21
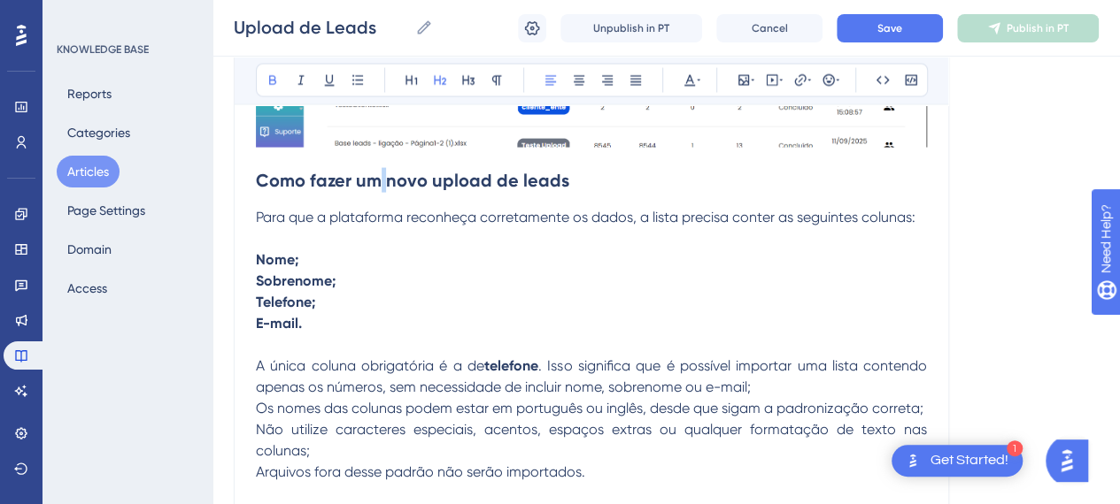
click at [373, 177] on strong "Como fazer um novo upload de leads" at bounding box center [412, 180] width 313 height 21
drag, startPoint x: 395, startPoint y: 178, endPoint x: 356, endPoint y: 187, distance: 39.9
click at [356, 187] on strong "Como fazer um novo upload de leads" at bounding box center [412, 180] width 313 height 21
drag, startPoint x: 547, startPoint y: 169, endPoint x: 452, endPoint y: 233, distance: 114.1
click at [541, 178] on h2 "Como fazer upload de leads" at bounding box center [591, 180] width 671 height 53
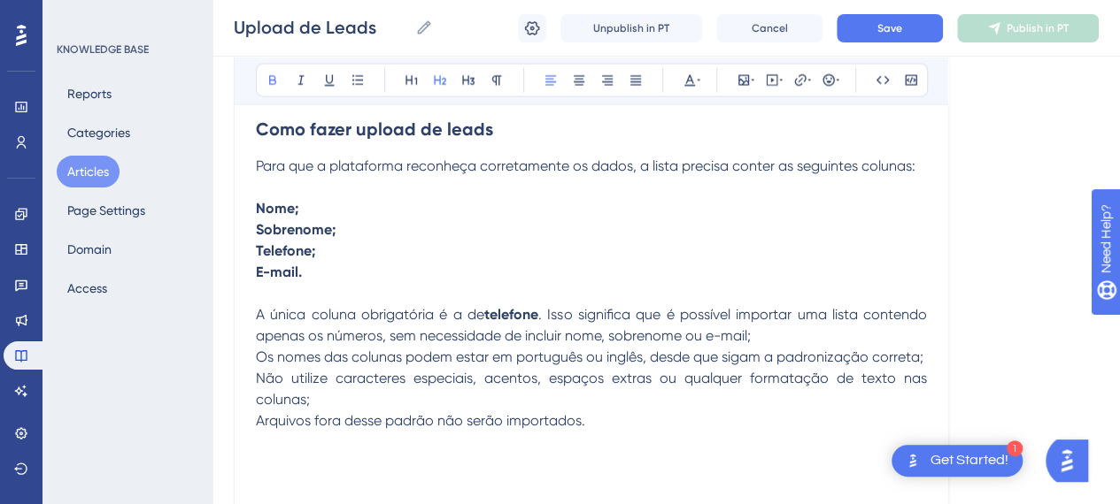
scroll to position [1842, 0]
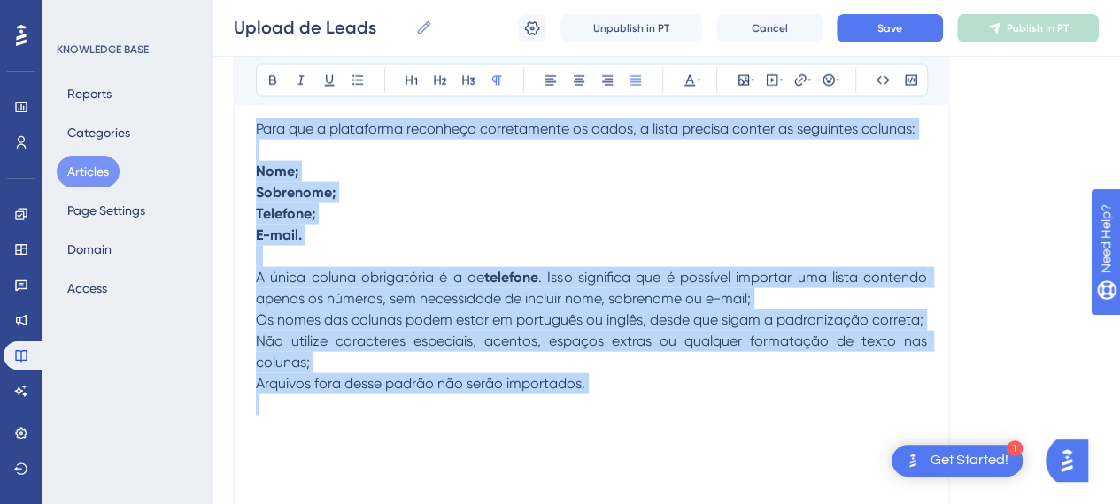
drag, startPoint x: 257, startPoint y: 128, endPoint x: 669, endPoint y: 390, distance: 488.6
click at [669, 392] on div "A funcionalidade de Upload de Leads foi criada para facilitar a adição de conta…" at bounding box center [591, 305] width 671 height 3543
copy div "Para que a plataforma reconheça corretamente os dados, a lista precisa conter a…"
click at [543, 204] on p "Telefone;" at bounding box center [591, 214] width 671 height 21
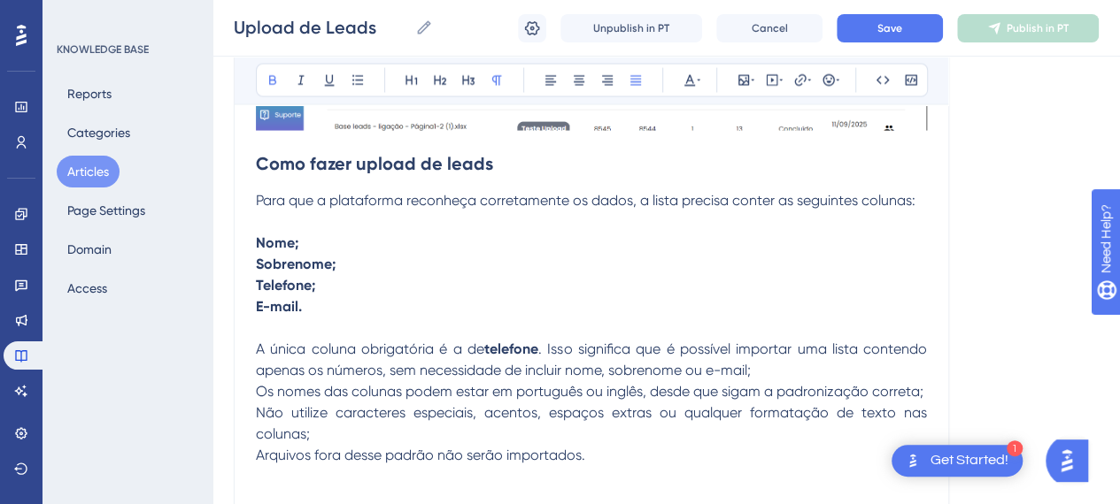
scroll to position [1753, 0]
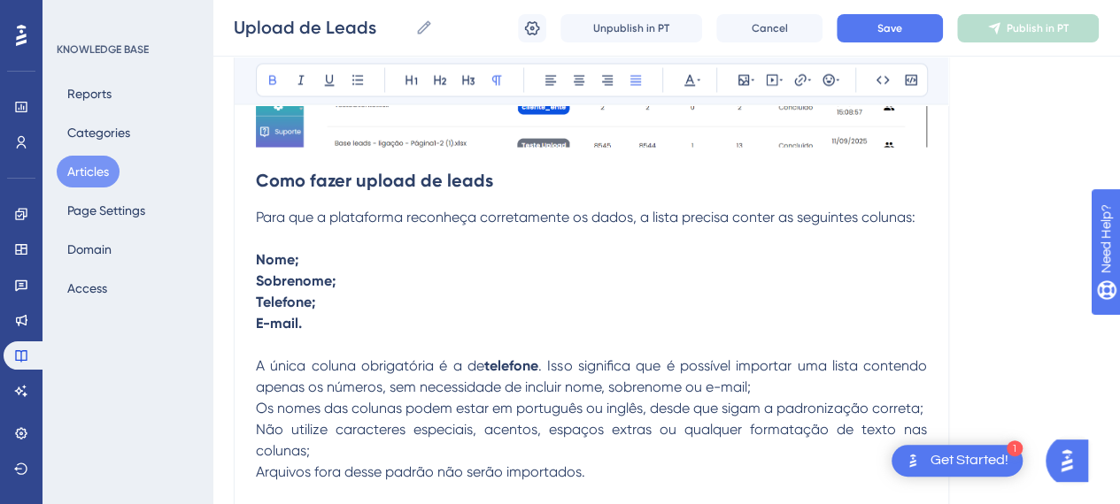
drag, startPoint x: 250, startPoint y: 214, endPoint x: 304, endPoint y: 230, distance: 57.1
click at [370, 241] on div "Upload de Leads Bold Italic Underline Bullet Point Heading 1 Heading 2 Heading …" at bounding box center [591, 316] width 715 height 3743
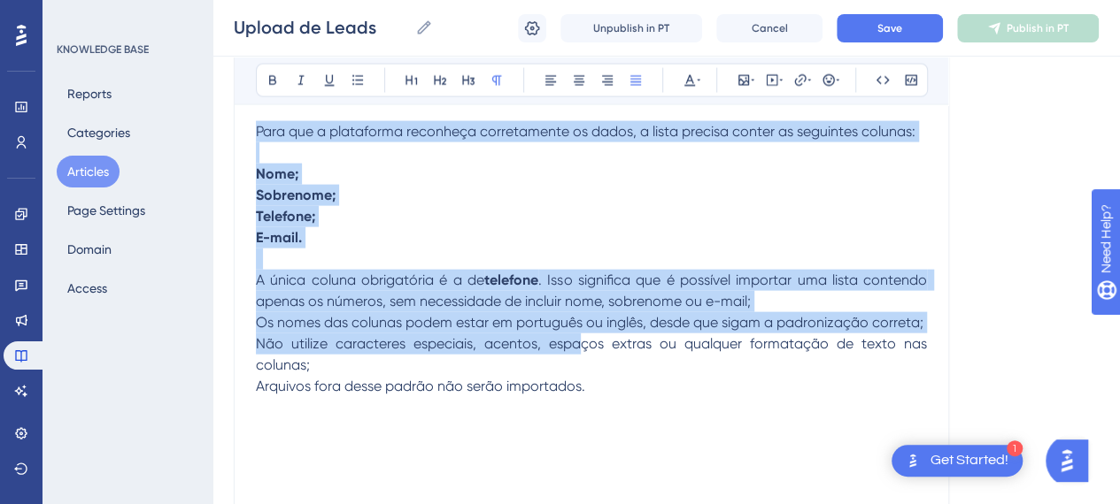
scroll to position [1842, 0]
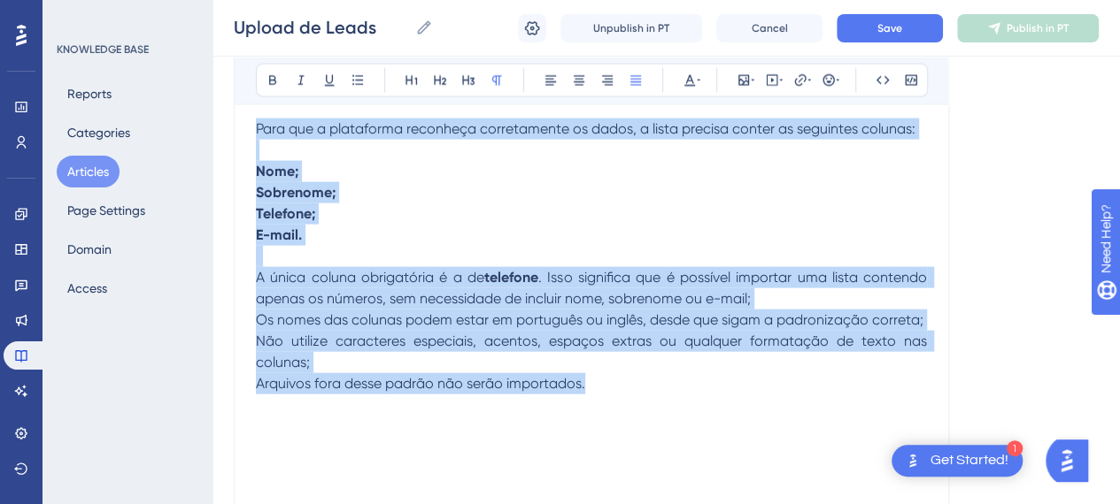
drag, startPoint x: 257, startPoint y: 214, endPoint x: 618, endPoint y: 388, distance: 400.6
click at [618, 388] on div "A funcionalidade de Upload de Leads foi criada para facilitar a adição de conta…" at bounding box center [591, 305] width 671 height 3543
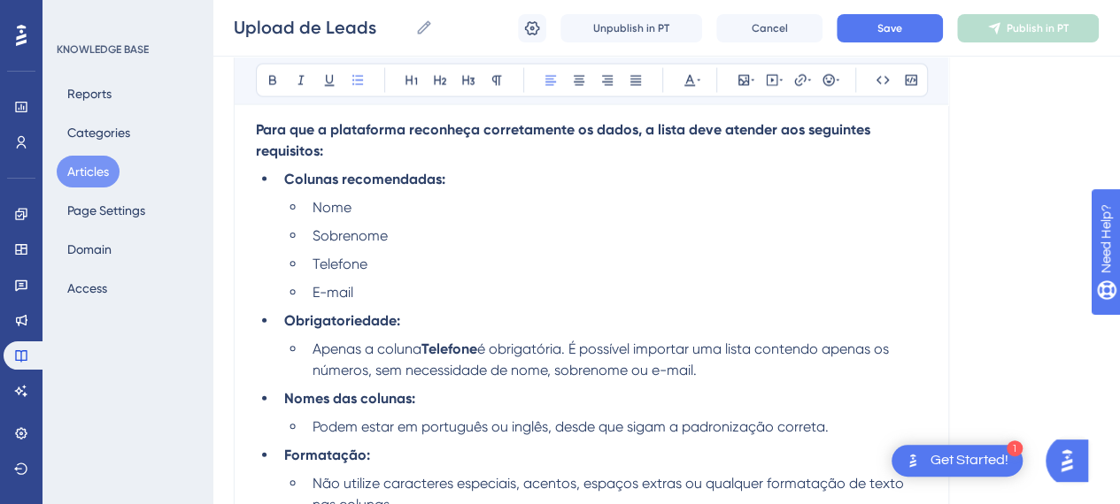
scroll to position [1803, 0]
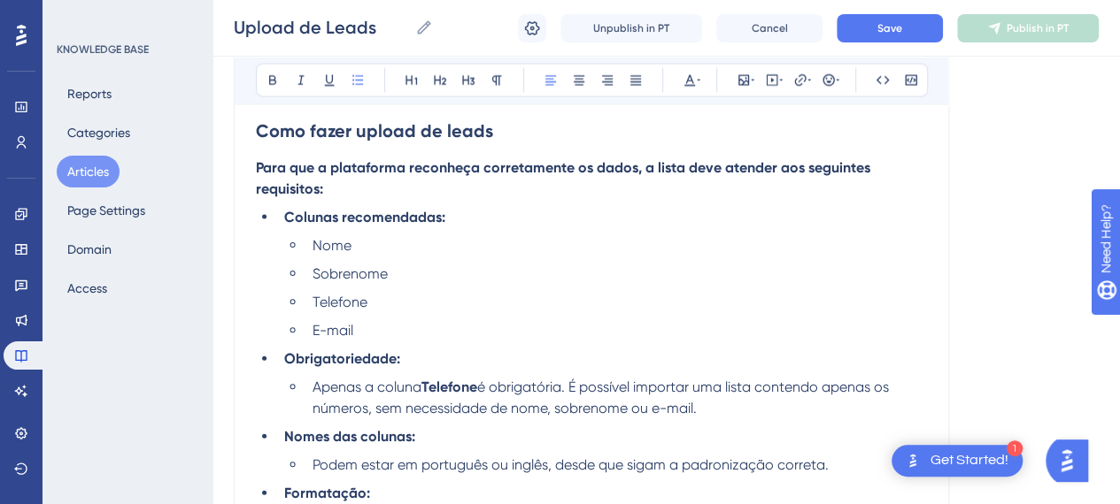
click at [423, 359] on li "Obrigatoriedade:" at bounding box center [602, 359] width 650 height 21
click at [318, 239] on span "Nome" at bounding box center [331, 245] width 39 height 17
click at [305, 247] on li "Nome" at bounding box center [615, 245] width 621 height 21
click at [336, 242] on span "Nome" at bounding box center [331, 245] width 39 height 17
click at [485, 247] on li "Nome" at bounding box center [615, 245] width 621 height 21
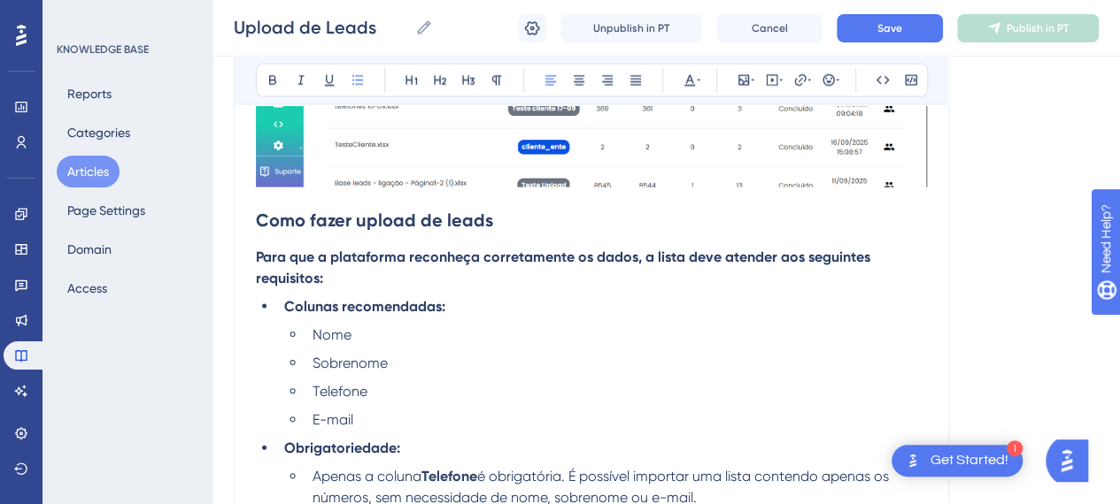
scroll to position [1626, 0]
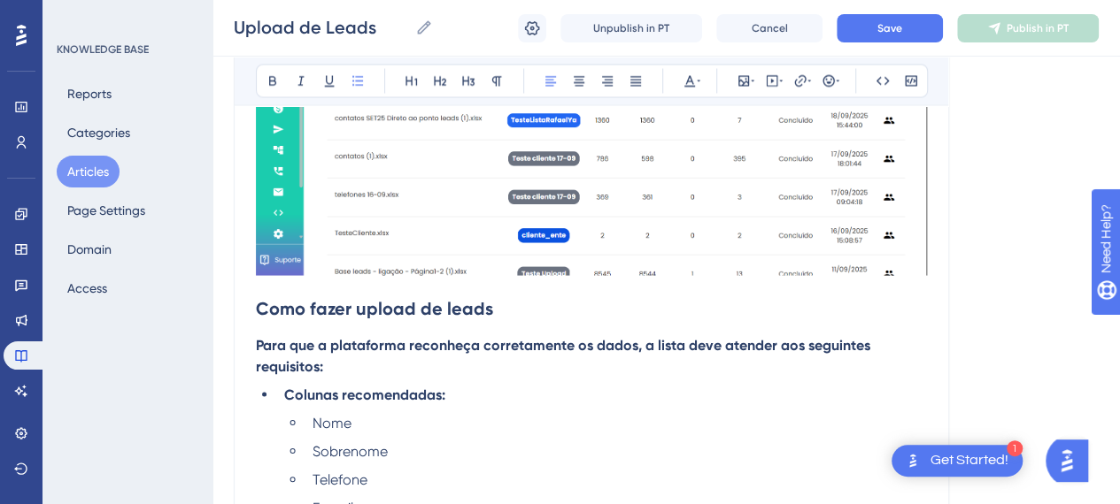
click at [522, 371] on p "Para que a plataforma reconheça corretamente os dados, a lista deve atender aos…" at bounding box center [591, 356] width 671 height 42
click at [327, 368] on p "Para que a plataforma reconheça corretamente os dados, a lista deve atender aos…" at bounding box center [591, 356] width 671 height 42
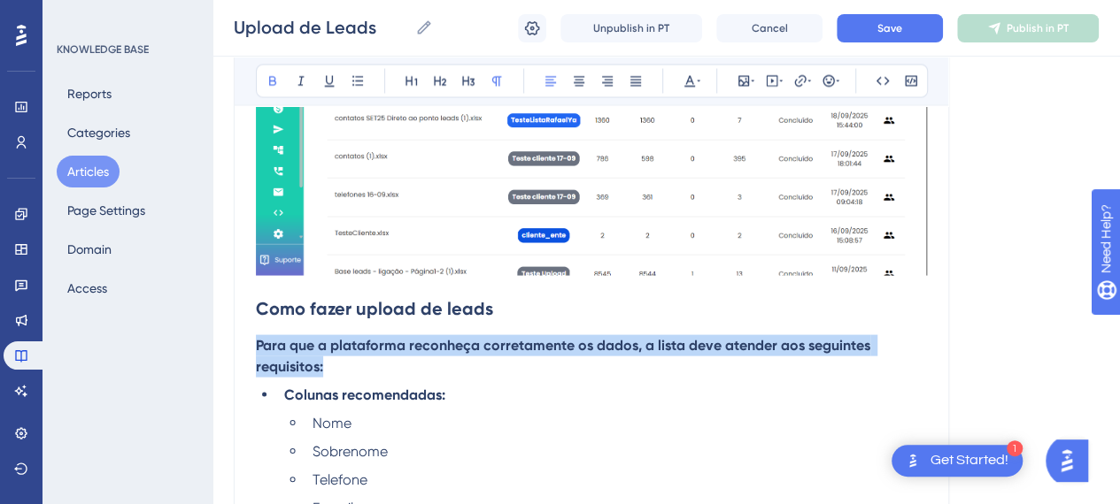
drag, startPoint x: 255, startPoint y: 335, endPoint x: 345, endPoint y: 373, distance: 97.6
click at [345, 373] on p "Para que a plataforma reconheça corretamente os dados, a lista deve atender aos…" at bounding box center [591, 356] width 671 height 42
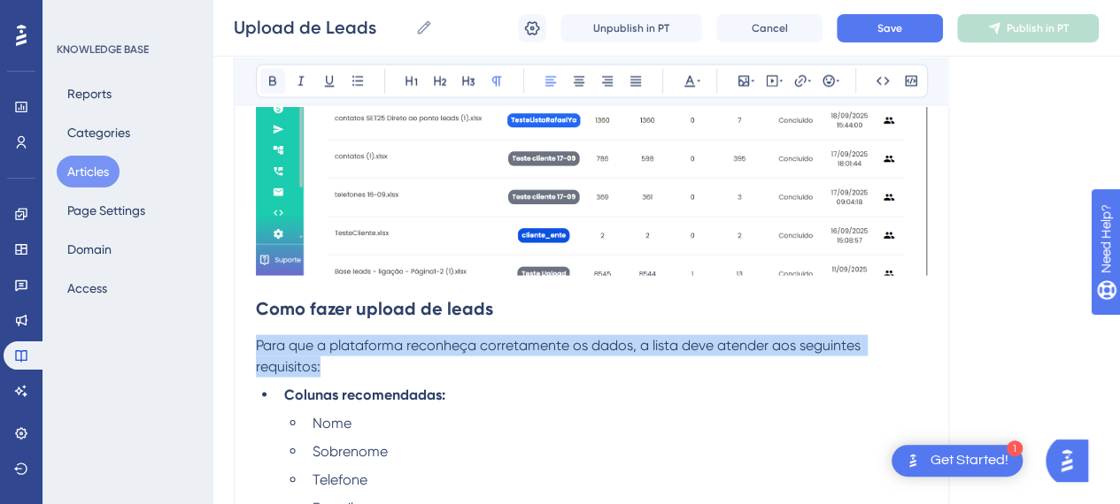
click at [269, 78] on icon at bounding box center [272, 81] width 7 height 10
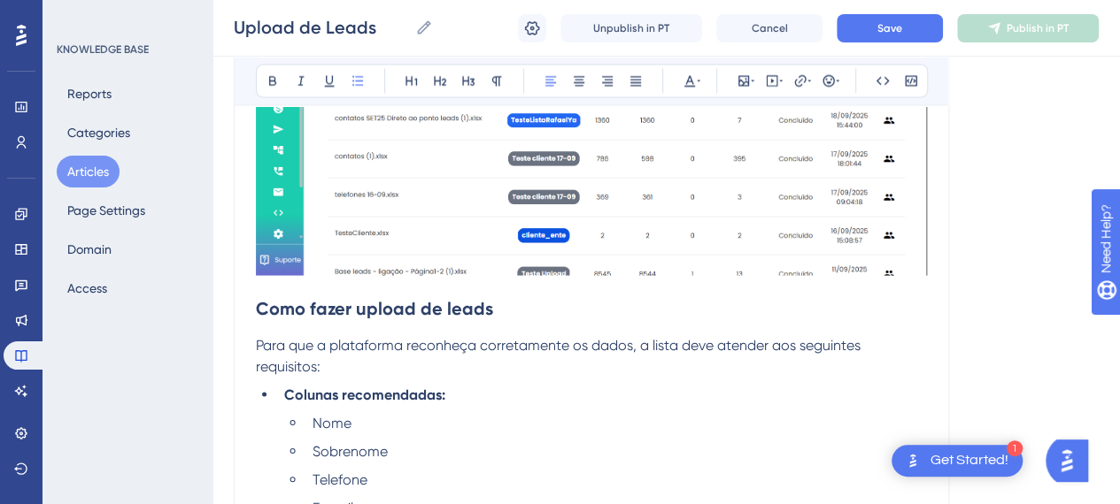
drag, startPoint x: 870, startPoint y: 360, endPoint x: 608, endPoint y: 376, distance: 262.5
click at [862, 362] on p "Para que a plataforma reconheça corretamente os dados, a lista deve atender aos…" at bounding box center [591, 356] width 671 height 42
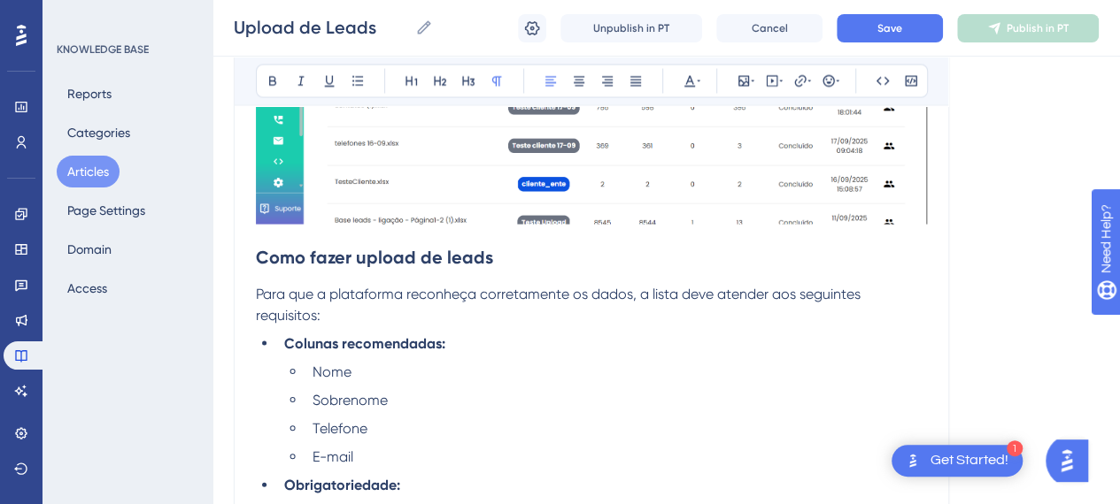
scroll to position [1714, 0]
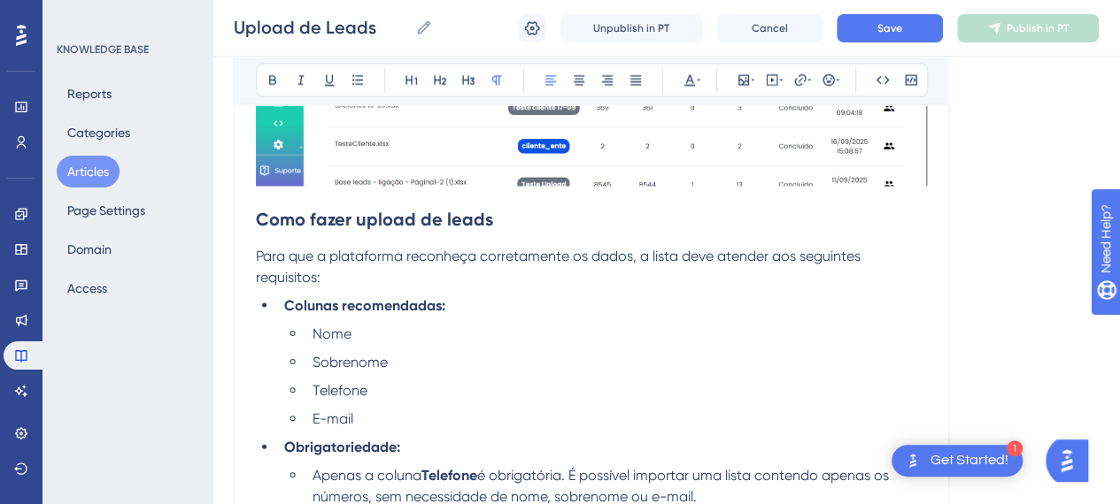
click at [358, 301] on strong "Colunas recomendadas:" at bounding box center [364, 305] width 161 height 17
drag, startPoint x: 283, startPoint y: 304, endPoint x: 321, endPoint y: 306, distance: 38.1
click at [286, 304] on strong "Colunas recomendadas:" at bounding box center [364, 305] width 161 height 17
click at [422, 317] on ul "Nome das colunas recomendadas: Nome Sobrenome Telefone E-mail Obrigatoriedade: …" at bounding box center [591, 498] width 671 height 404
drag, startPoint x: 411, startPoint y: 304, endPoint x: 508, endPoint y: 306, distance: 97.4
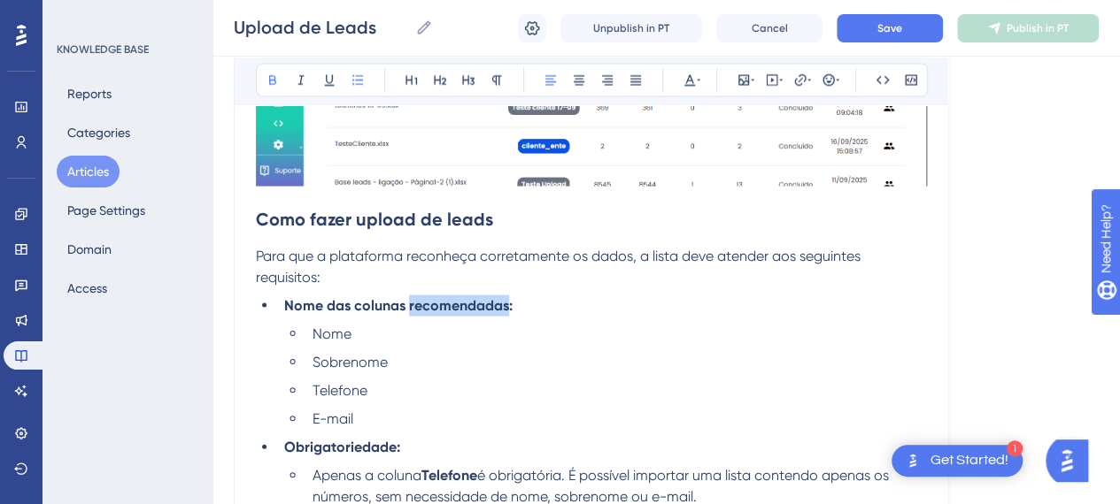
click at [508, 305] on strong "Nome das colunas recomendadas:" at bounding box center [398, 305] width 228 height 17
click at [504, 319] on ul "Nome das colunas: Nome Sobrenome Telefone E-mail Obrigatoriedade: Apenas a colu…" at bounding box center [591, 498] width 671 height 404
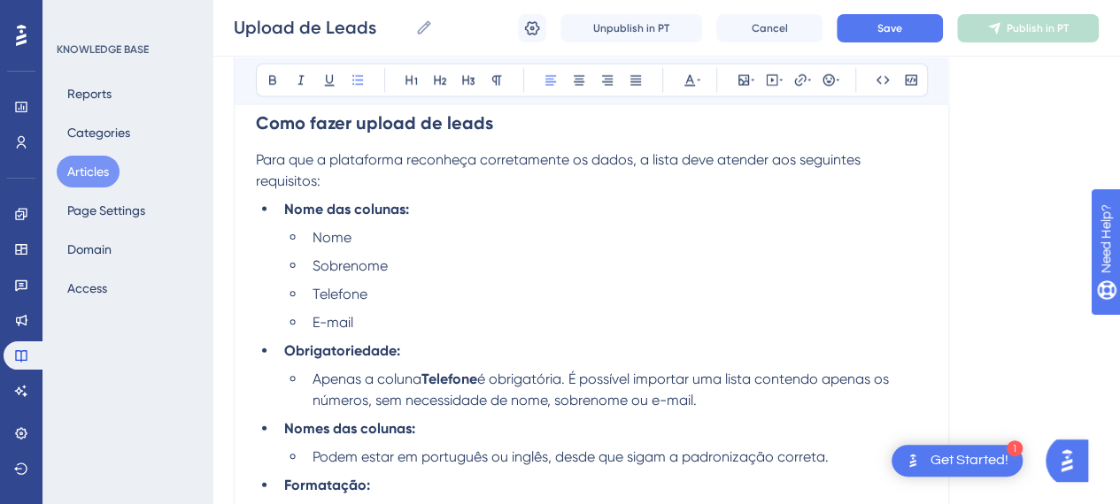
scroll to position [1891, 0]
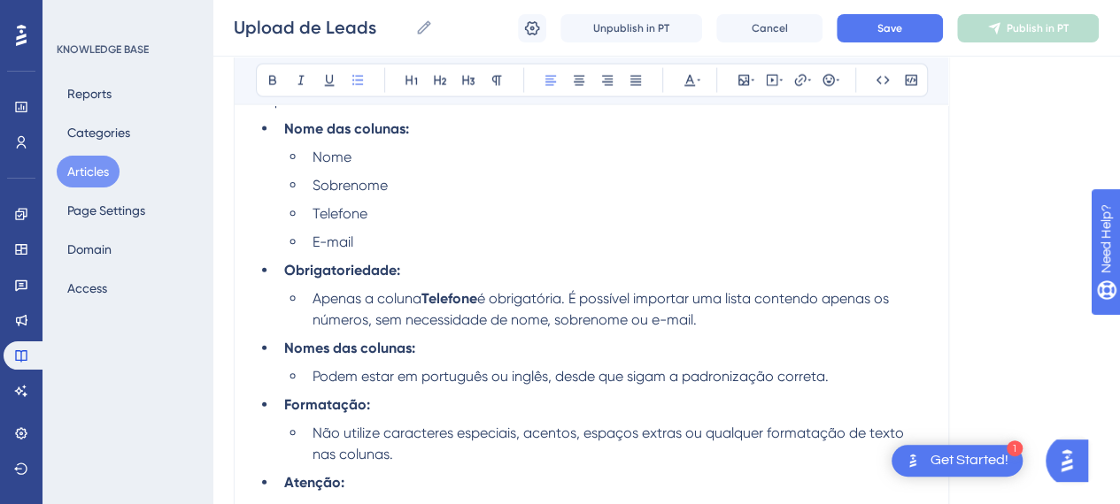
click at [322, 280] on ul "Nome das colunas: Nome Sobrenome Telefone E-mail Obrigatoriedade: Apenas a colu…" at bounding box center [591, 321] width 671 height 404
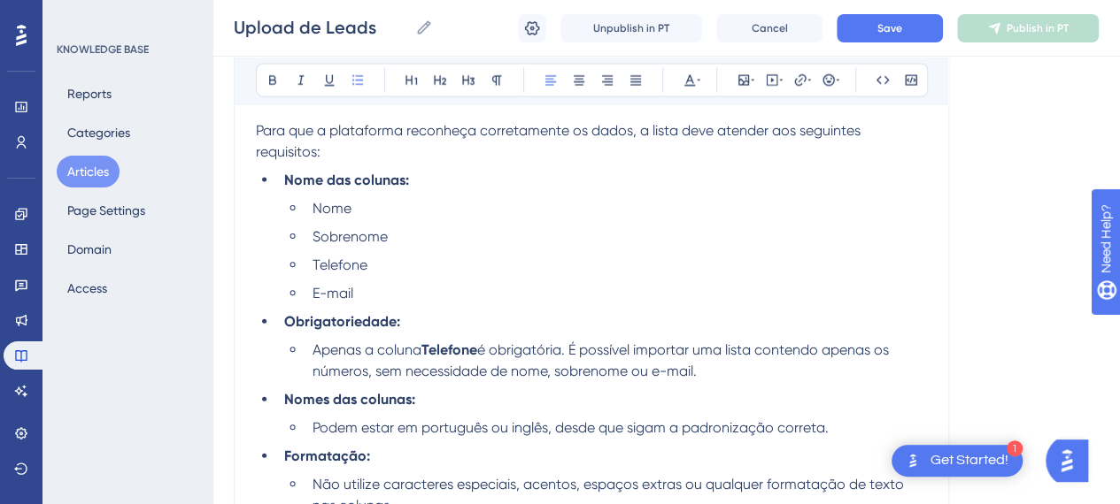
scroll to position [1803, 0]
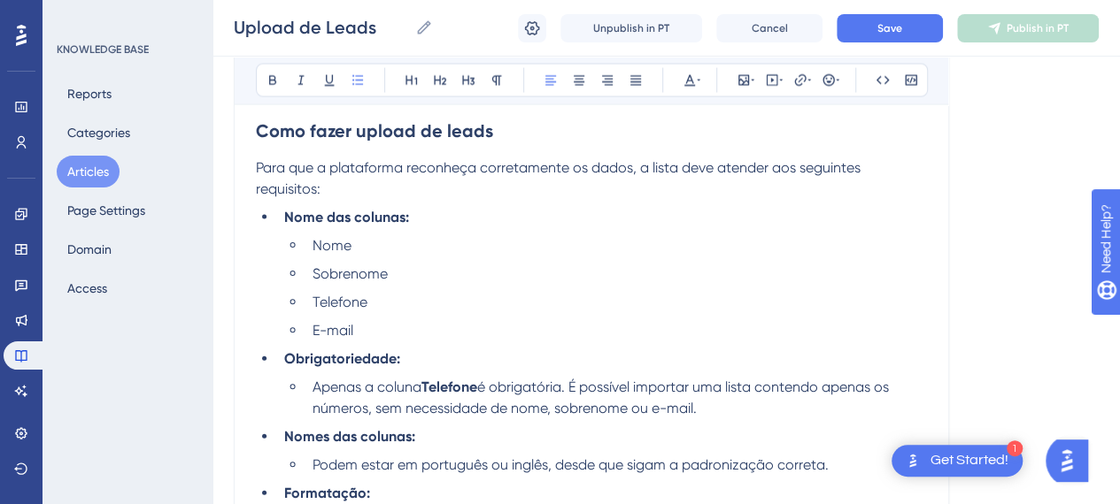
click at [430, 326] on li "E-mail" at bounding box center [615, 330] width 621 height 21
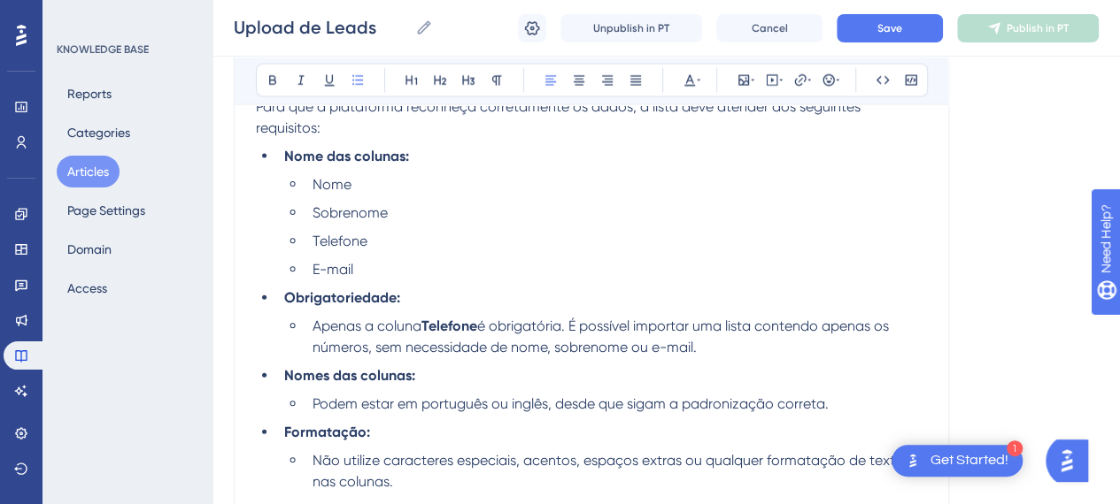
scroll to position [1891, 0]
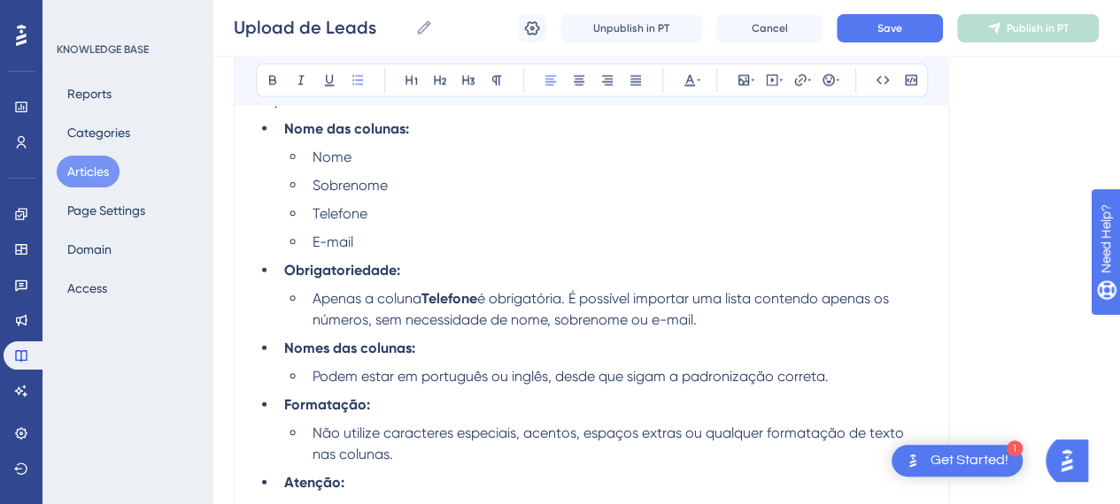
click at [745, 329] on ul "Nome das colunas: Nome Sobrenome Telefone E-mail Obrigatoriedade: Apenas a colu…" at bounding box center [591, 321] width 671 height 404
click at [460, 343] on li "Nomes das colunas:" at bounding box center [602, 348] width 650 height 21
click at [873, 373] on li "Podem estar em português ou inglês, desde que sigam a padronização correta." at bounding box center [615, 376] width 621 height 21
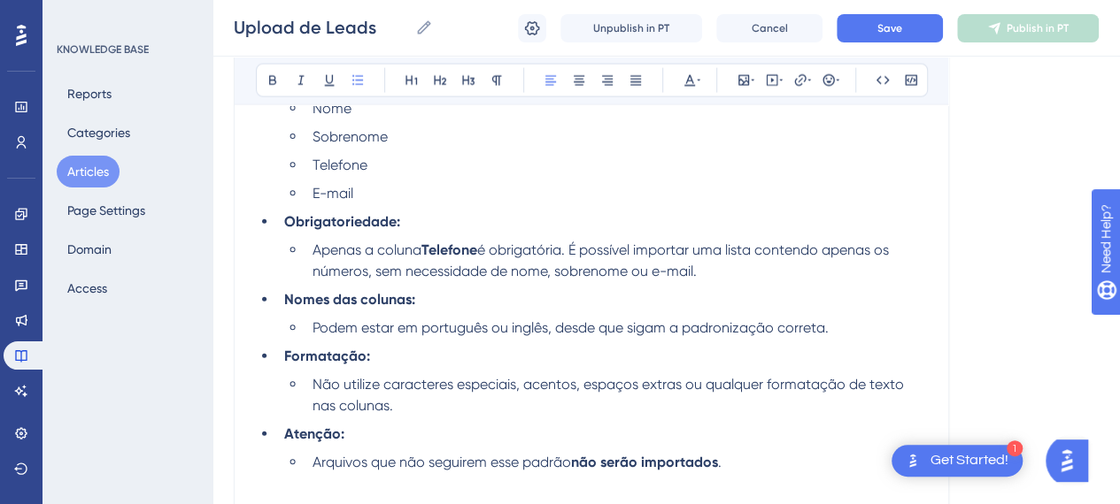
scroll to position [1980, 0]
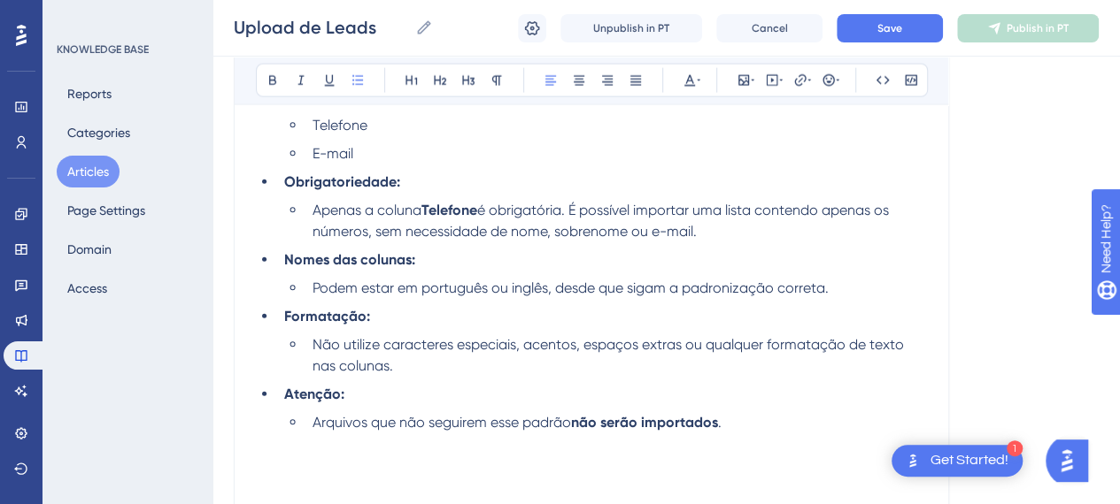
drag, startPoint x: 438, startPoint y: 332, endPoint x: 444, endPoint y: 351, distance: 20.4
click at [441, 335] on li "Não utilize caracteres especiais, acentos, espaços extras ou qualquer formataçã…" at bounding box center [615, 356] width 621 height 42
click at [444, 369] on li "Não utilize caracteres especiais, acentos, espaços extras ou qualquer formataçã…" at bounding box center [615, 356] width 621 height 42
click at [470, 357] on li "Não utilize caracteres especiais, acentos, espaços extras ou qualquer formataçã…" at bounding box center [615, 356] width 621 height 42
drag, startPoint x: 413, startPoint y: 377, endPoint x: 646, endPoint y: 420, distance: 236.8
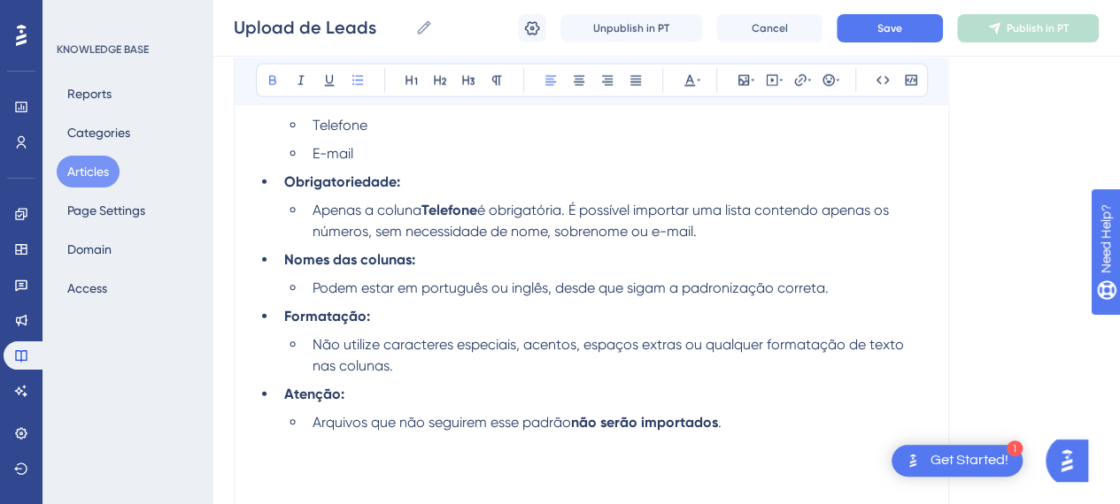
click at [428, 381] on ul "Nome das colunas: Nome Sobrenome Telefone E-mail Obrigatoriedade: Apenas a colu…" at bounding box center [591, 232] width 671 height 404
click at [755, 442] on p at bounding box center [591, 444] width 671 height 21
click at [751, 420] on li "Arquivos que não seguirem esse padrão não serão importados ." at bounding box center [615, 422] width 621 height 21
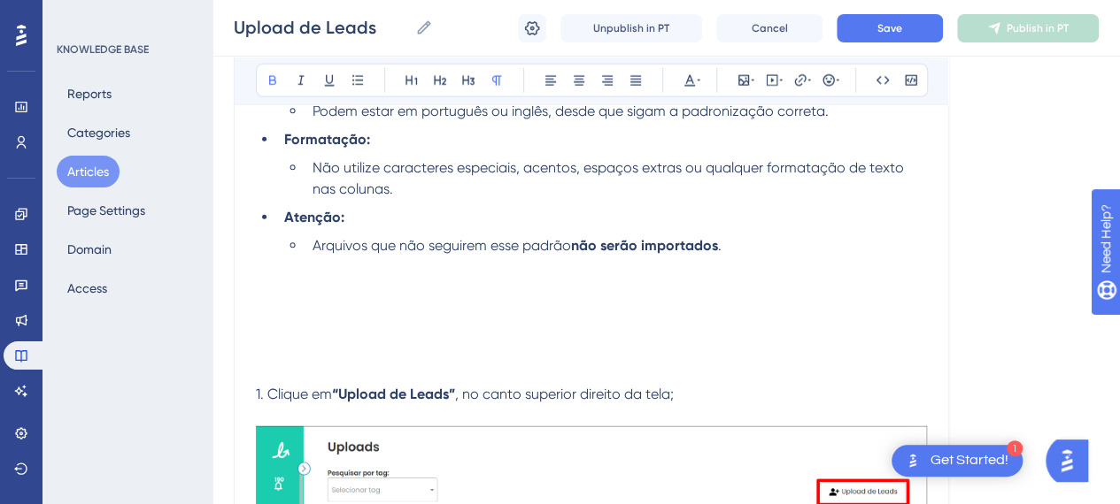
click at [366, 350] on p at bounding box center [591, 352] width 671 height 21
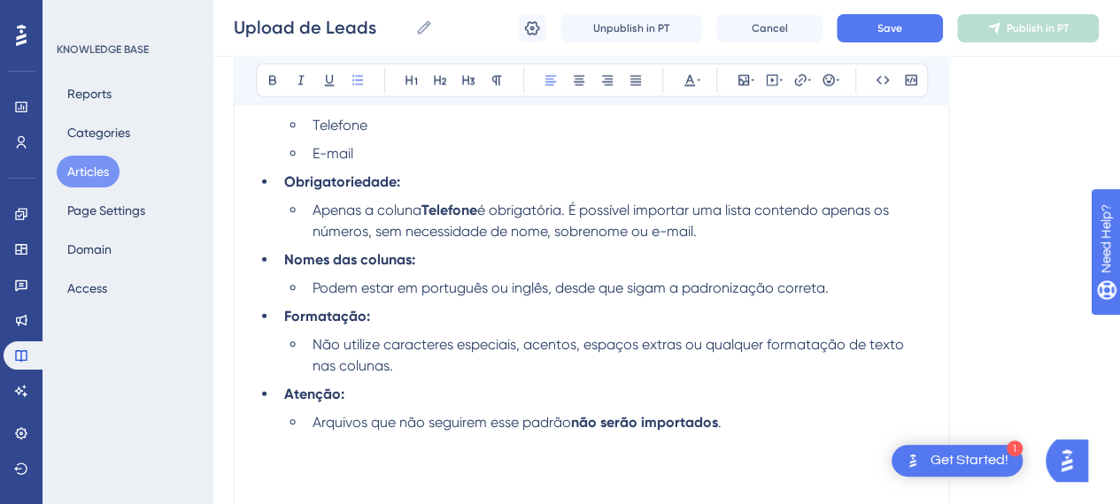
click at [525, 365] on li "Não utilize caracteres especiais, acentos, espaços extras ou qualquer formataçã…" at bounding box center [615, 356] width 621 height 42
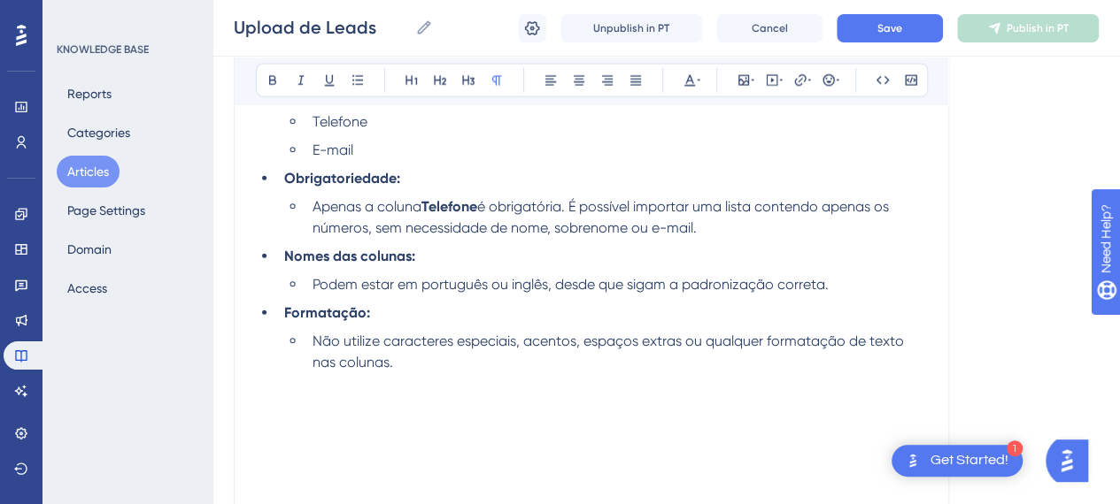
scroll to position [2005, 0]
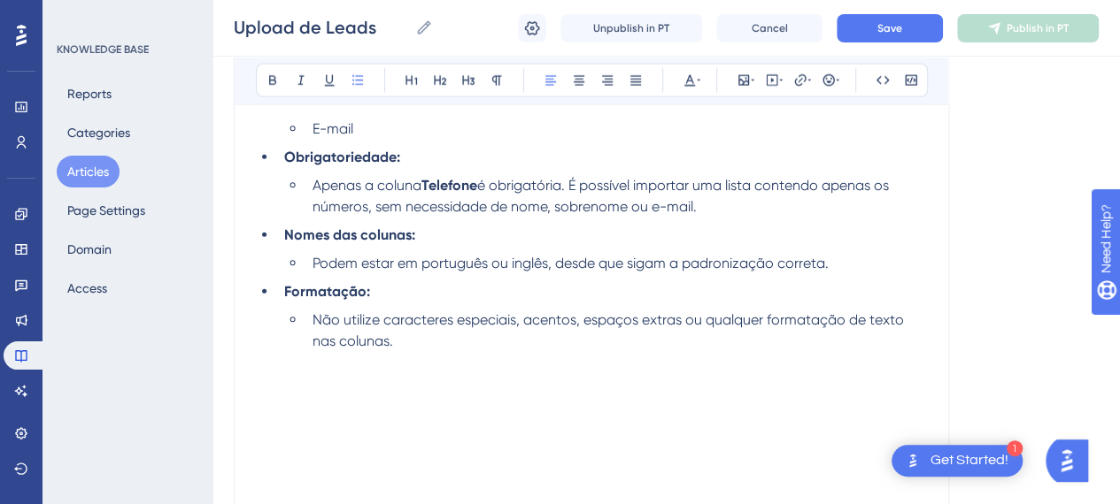
click at [519, 343] on li "Não utilize caracteres especiais, acentos, espaços extras ou qualquer formataçã…" at bounding box center [615, 331] width 621 height 42
drag, startPoint x: 370, startPoint y: 295, endPoint x: 379, endPoint y: 308, distance: 16.0
click at [370, 296] on li "Formatação:" at bounding box center [602, 291] width 650 height 21
click at [443, 362] on li at bounding box center [602, 369] width 650 height 21
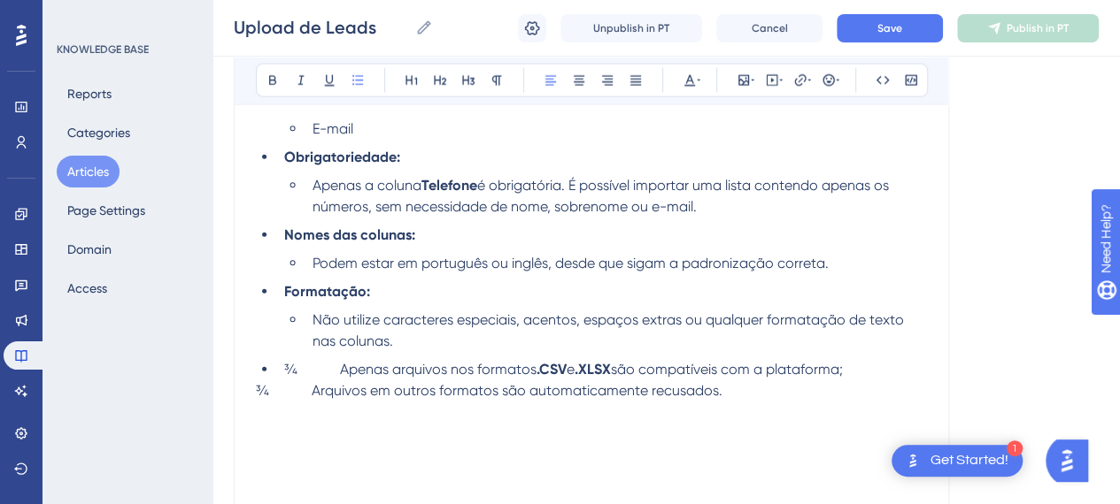
drag, startPoint x: 335, startPoint y: 367, endPoint x: 331, endPoint y: 399, distance: 32.2
click at [334, 372] on span "¾ Apenas arquivos nos formatos" at bounding box center [410, 369] width 252 height 17
click at [835, 373] on li "Apenas arquivos nos formatos .CSV e .XLSX são compatíveis com a plataforma;" at bounding box center [615, 369] width 621 height 21
drag, startPoint x: 304, startPoint y: 389, endPoint x: 170, endPoint y: 393, distance: 134.6
click at [212, 394] on div "Performance Users Engagement Widgets Feedback Product Updates Knowledge Base AI…" at bounding box center [665, 231] width 907 height 4472
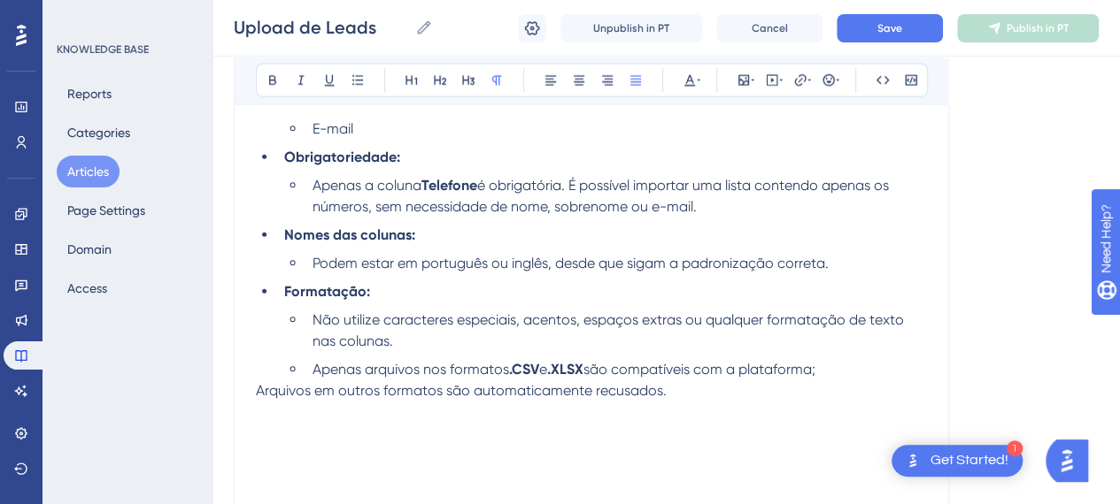
drag, startPoint x: 548, startPoint y: 404, endPoint x: 252, endPoint y: 396, distance: 295.7
click at [252, 396] on div "Upload de Leads Bold Italic Underline Bullet Point Heading 1 Heading 2 Heading …" at bounding box center [591, 263] width 715 height 4139
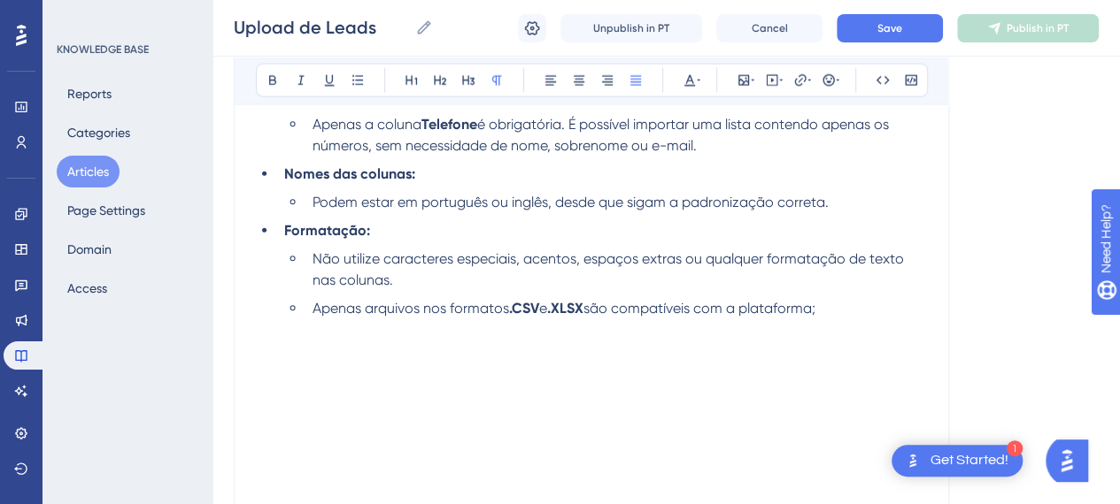
scroll to position [2093, 0]
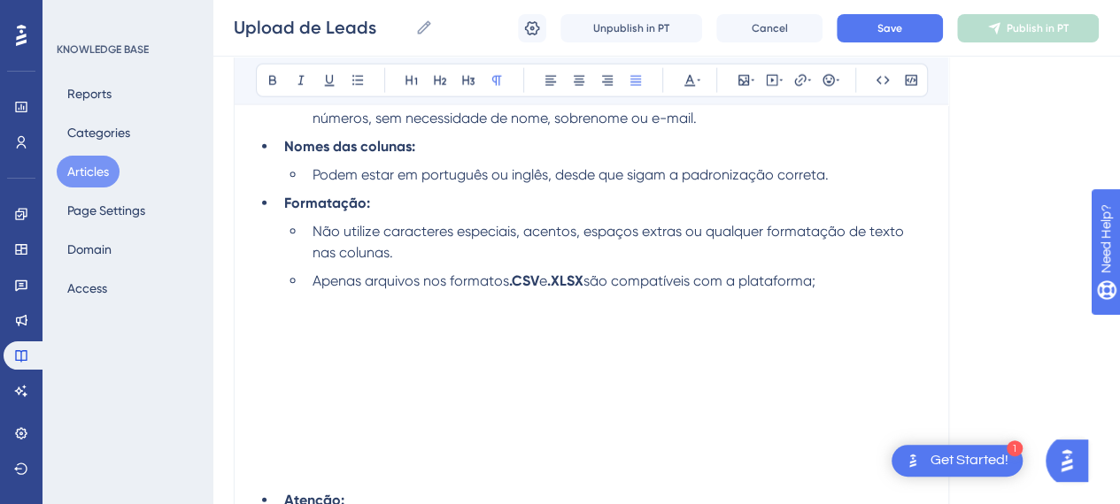
click at [326, 394] on p at bounding box center [591, 387] width 671 height 21
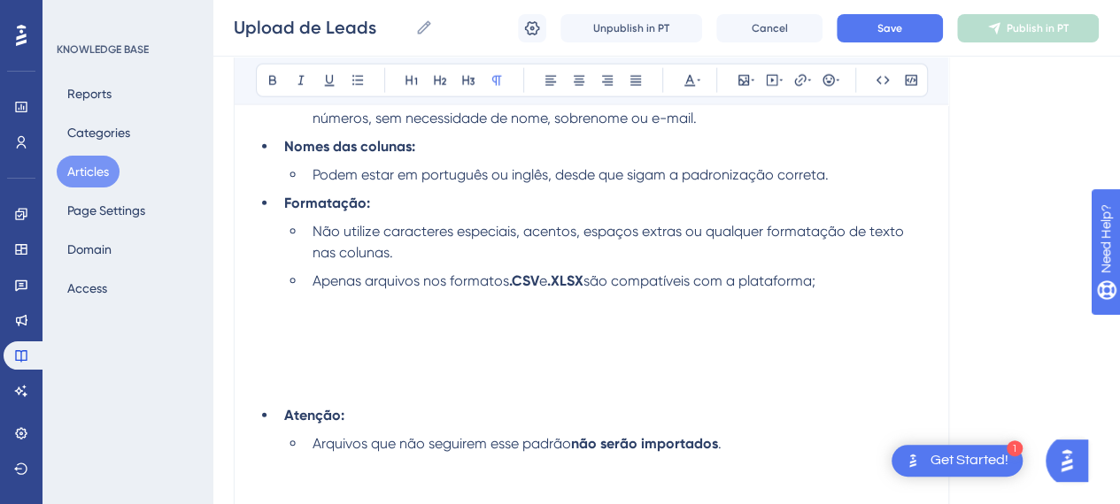
click at [296, 390] on p at bounding box center [591, 387] width 671 height 21
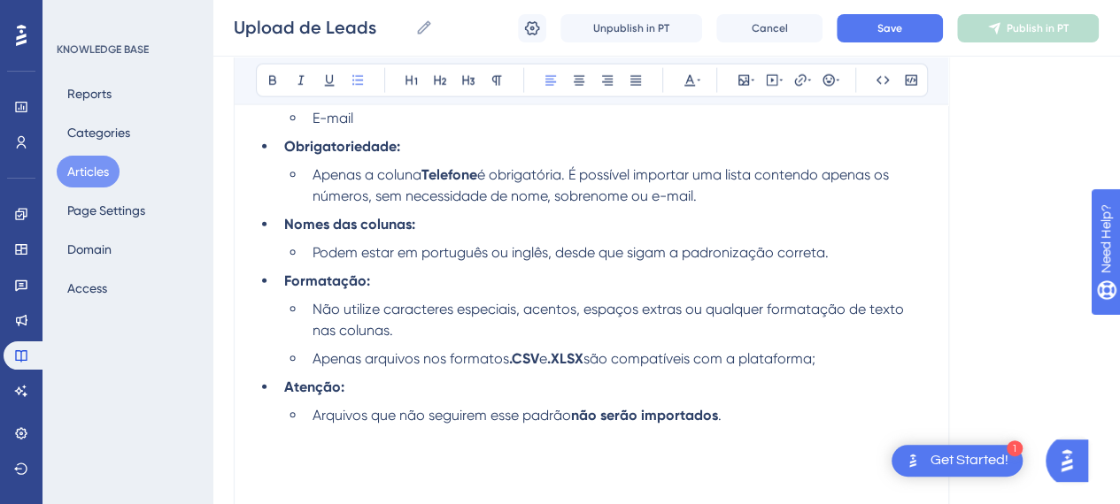
scroll to position [2182, 0]
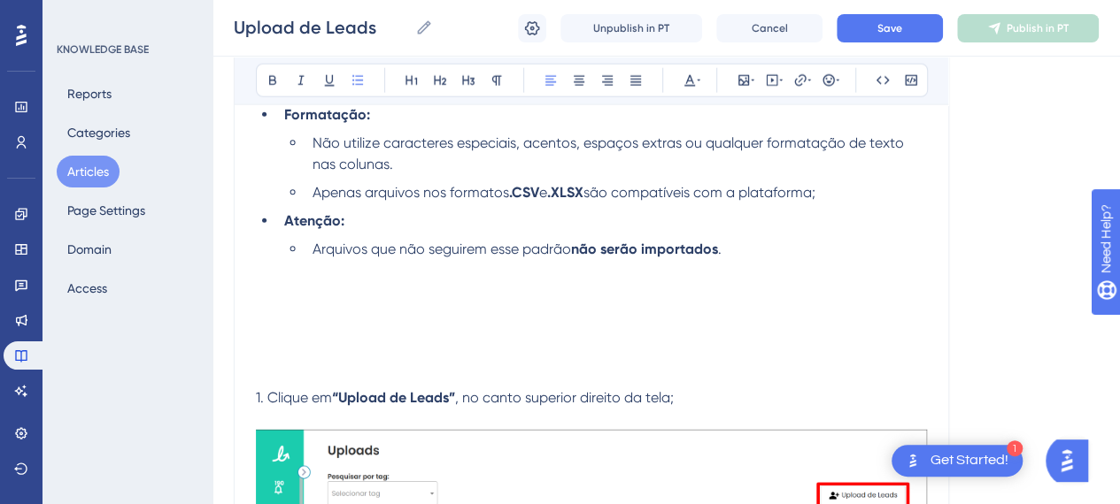
click at [764, 290] on p at bounding box center [591, 291] width 671 height 21
click at [775, 82] on icon at bounding box center [772, 80] width 14 height 14
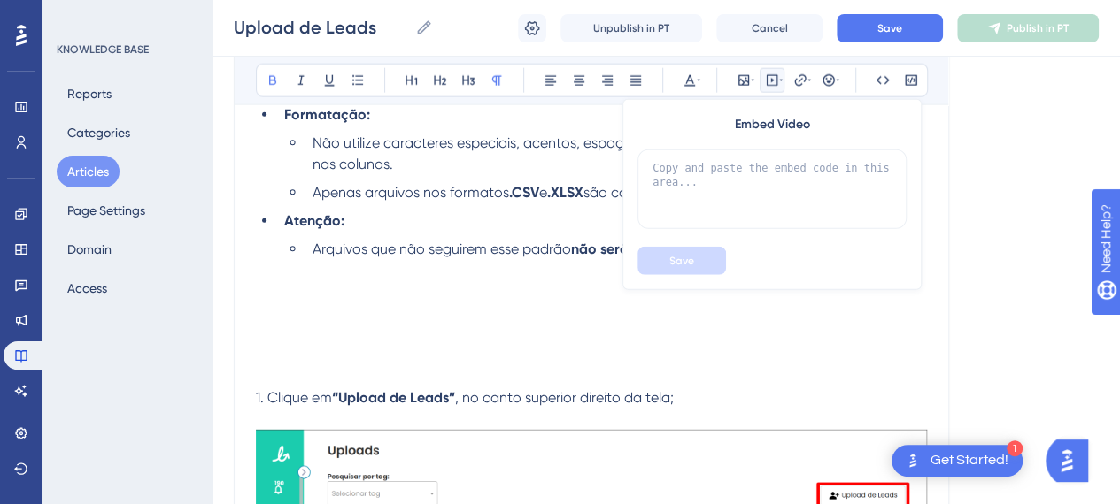
click at [775, 82] on icon at bounding box center [772, 80] width 14 height 14
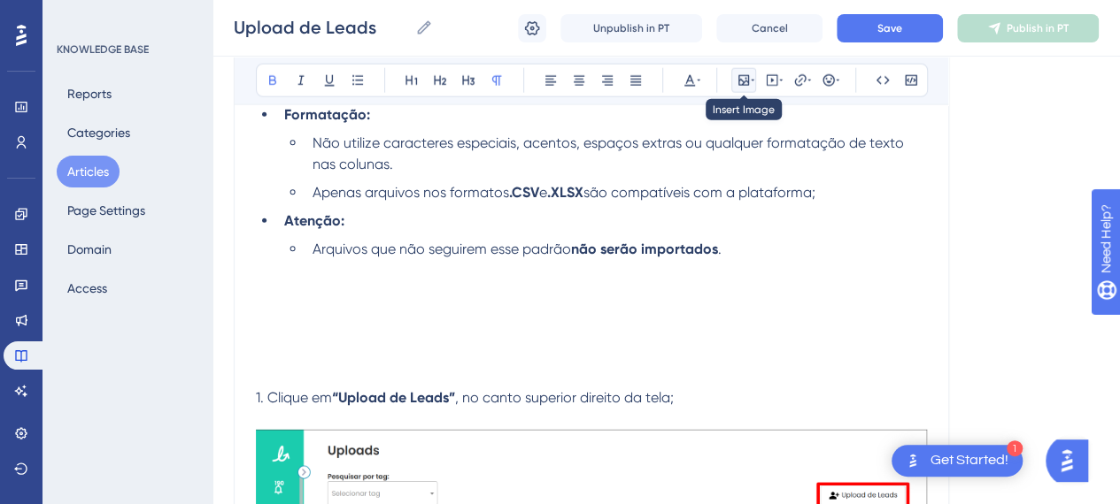
click at [744, 79] on icon at bounding box center [743, 80] width 14 height 14
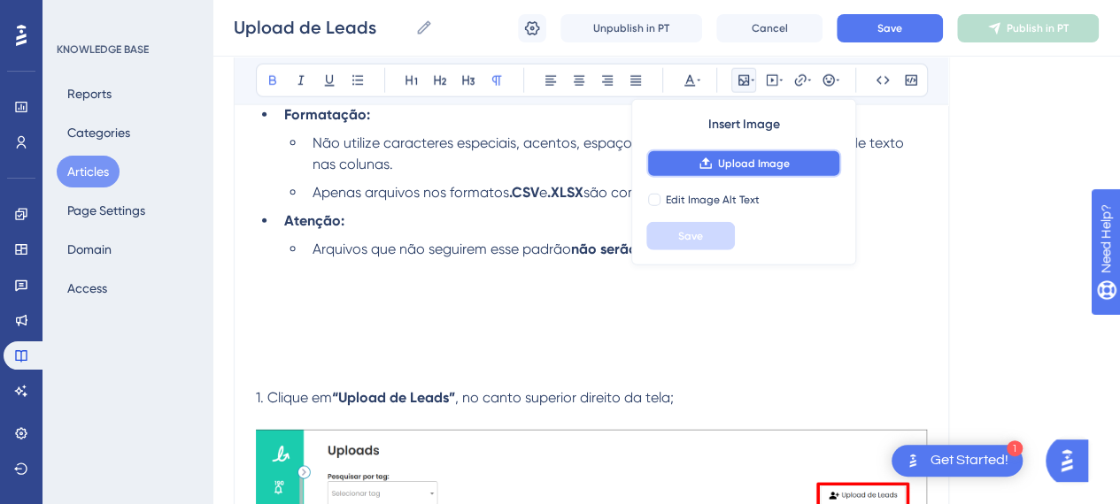
click at [747, 152] on button "Upload Image" at bounding box center [743, 164] width 195 height 28
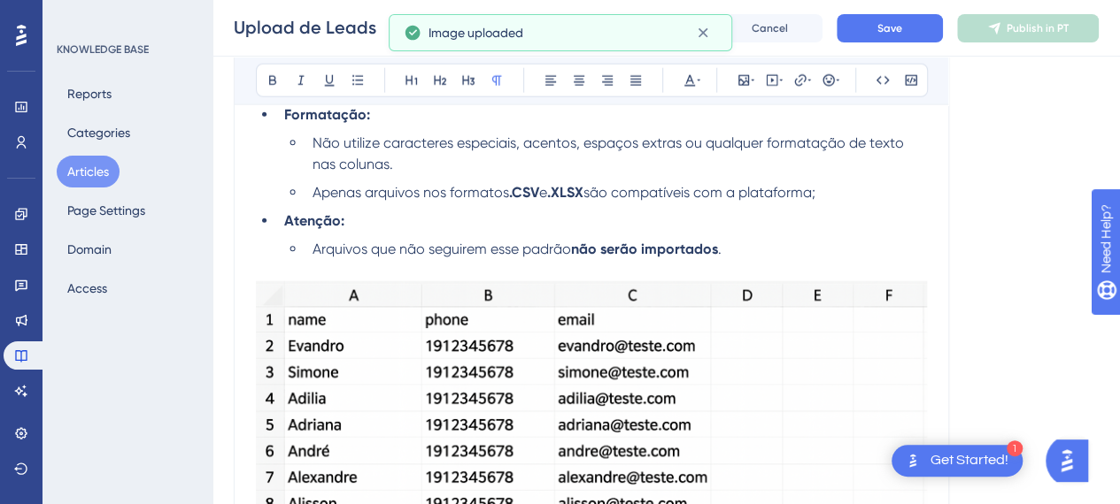
click at [653, 276] on p at bounding box center [591, 270] width 671 height 21
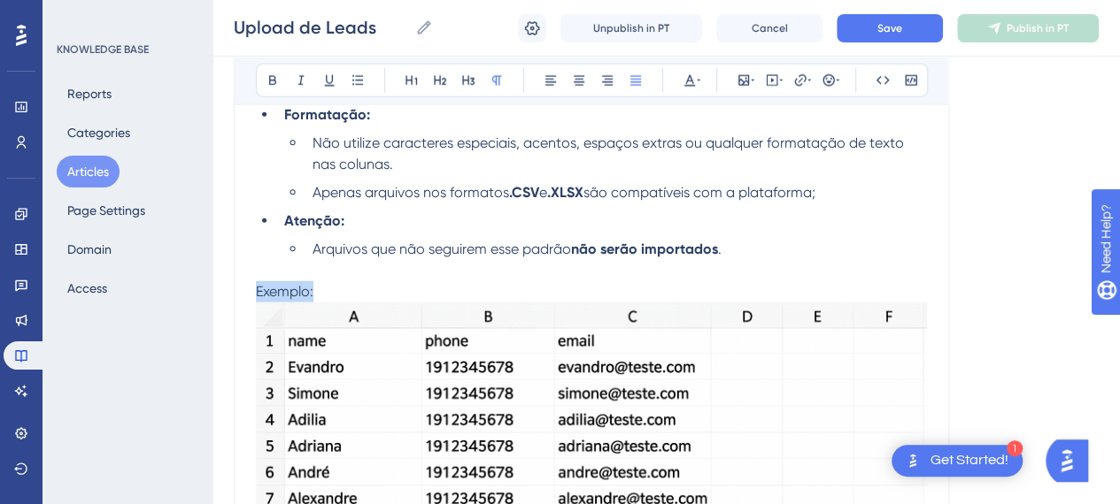
drag, startPoint x: 322, startPoint y: 291, endPoint x: 242, endPoint y: 288, distance: 79.7
click at [242, 288] on div "Upload de Leads Bold Italic Underline Bullet Point Heading 1 Heading 2 Heading …" at bounding box center [591, 217] width 715 height 4401
click at [269, 92] on div "Bold Italic Underline Bullet Point Heading 1 Heading 2 Heading 3 Normal Align L…" at bounding box center [592, 81] width 672 height 34
click at [269, 84] on icon at bounding box center [272, 81] width 7 height 10
click at [382, 286] on p "Exemplo:" at bounding box center [591, 291] width 671 height 21
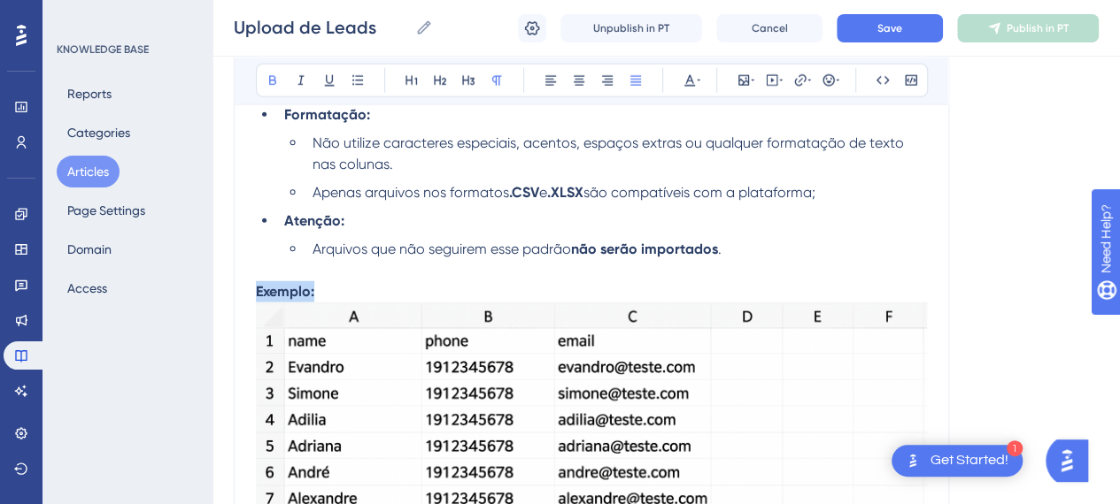
click at [393, 291] on p "Exemplo:" at bounding box center [591, 291] width 671 height 21
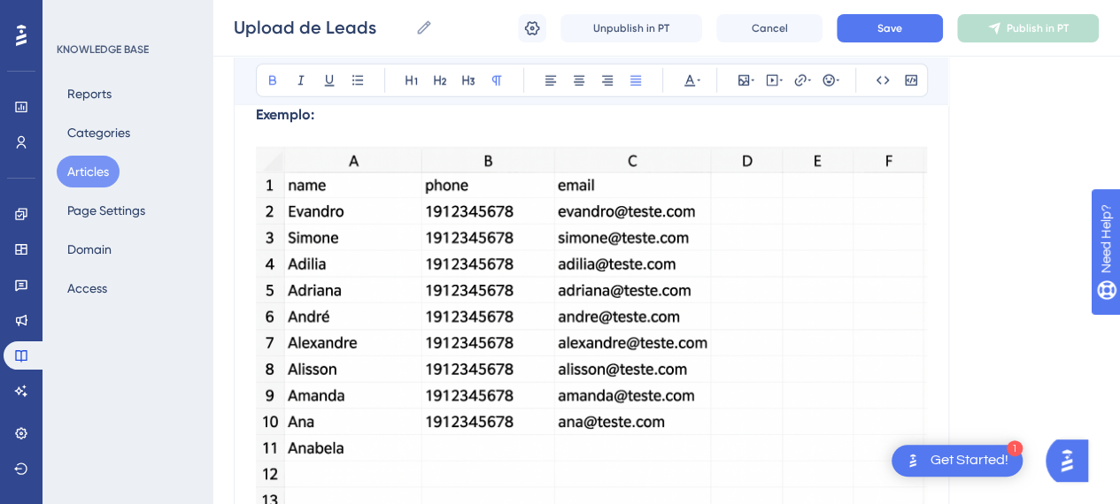
scroll to position [2536, 0]
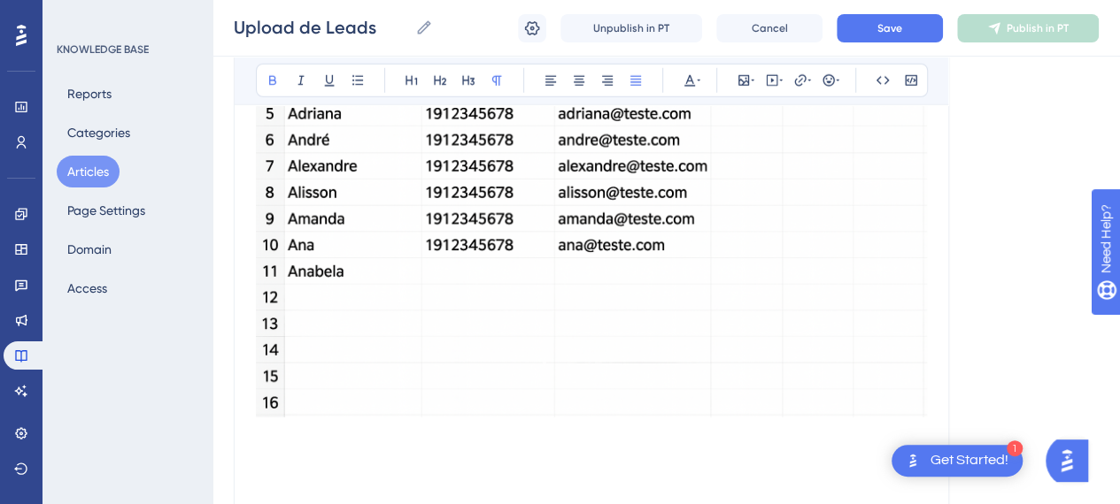
click at [860, 250] on img at bounding box center [591, 193] width 671 height 447
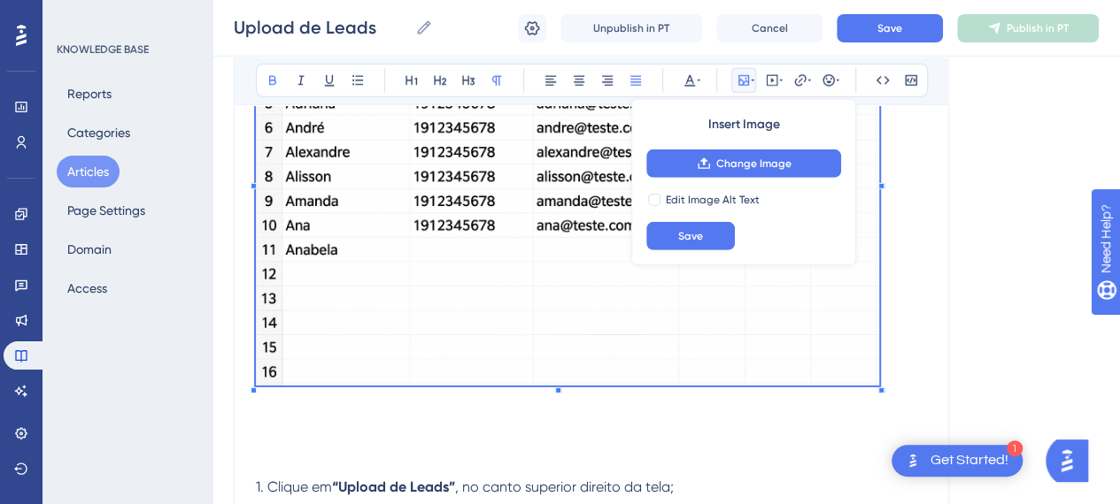
click at [881, 382] on p at bounding box center [591, 180] width 671 height 421
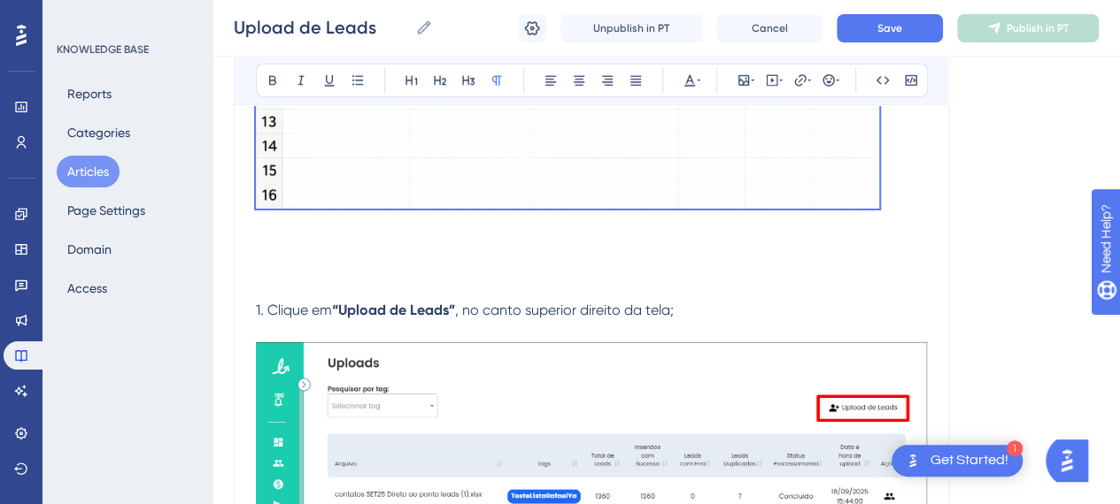
click at [294, 295] on p at bounding box center [591, 289] width 671 height 21
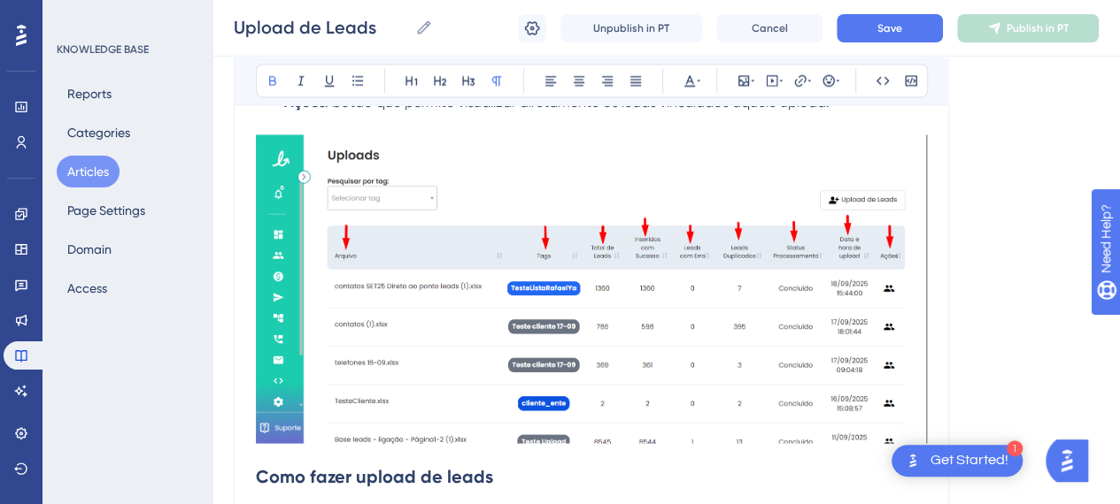
scroll to position [1739, 0]
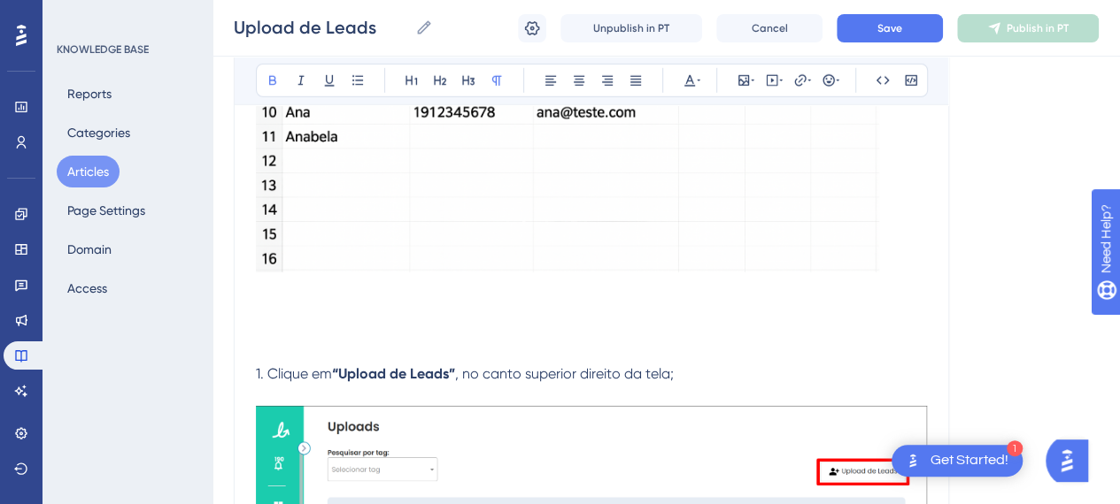
scroll to position [2713, 0]
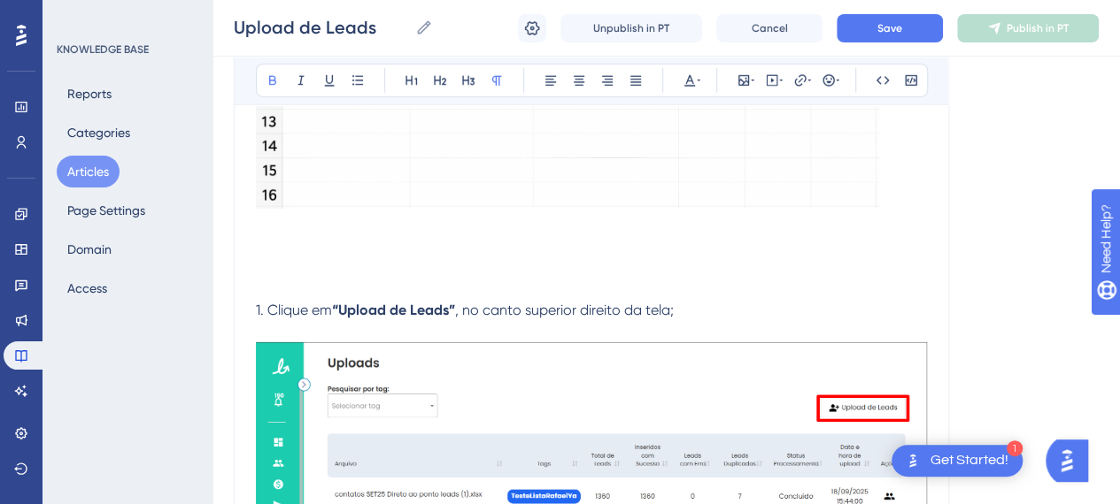
click at [343, 280] on p at bounding box center [591, 289] width 671 height 21
drag, startPoint x: 318, startPoint y: 252, endPoint x: 329, endPoint y: 278, distance: 28.1
click at [301, 250] on p at bounding box center [591, 246] width 671 height 21
click at [306, 280] on p at bounding box center [591, 289] width 671 height 21
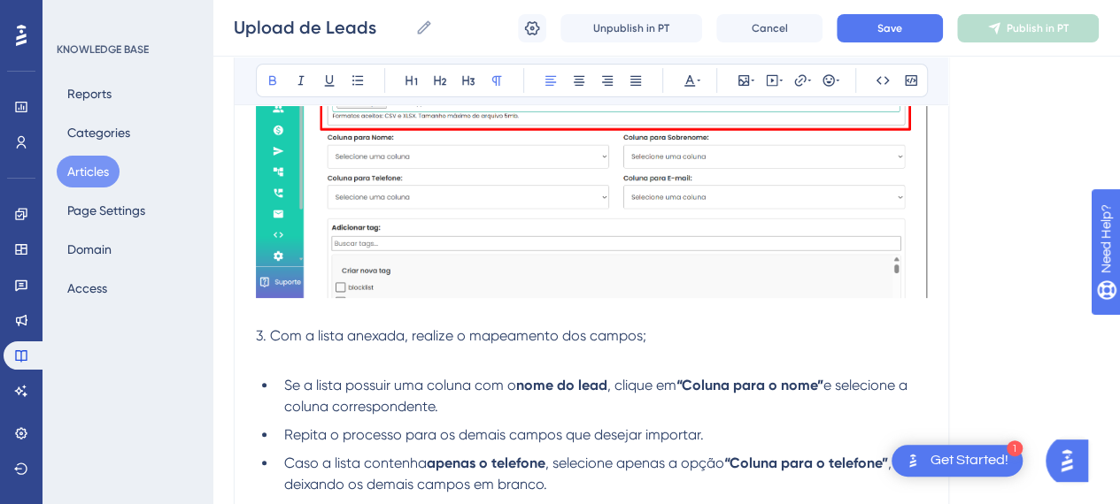
scroll to position [3421, 0]
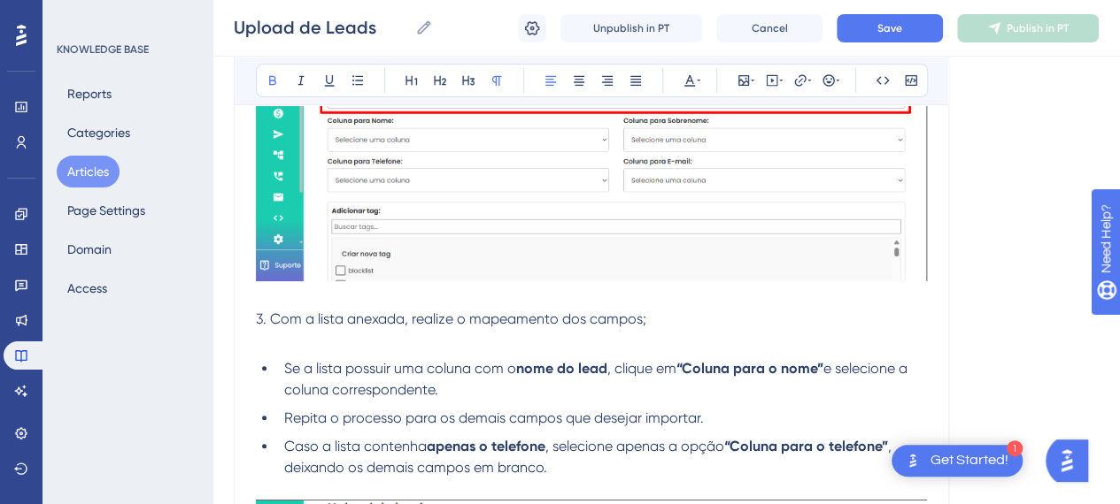
click at [392, 311] on span "3. Com a lista anexada, realize o mapeamento dos campos;" at bounding box center [451, 319] width 390 height 17
click at [539, 343] on p at bounding box center [591, 340] width 671 height 21
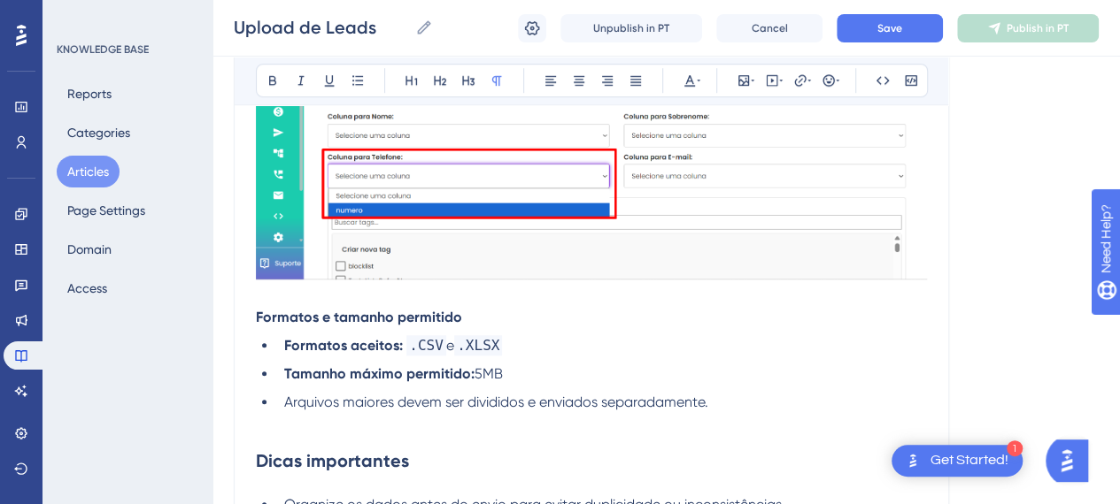
click at [336, 302] on p "Formatos e tamanho permitido" at bounding box center [591, 138] width 671 height 381
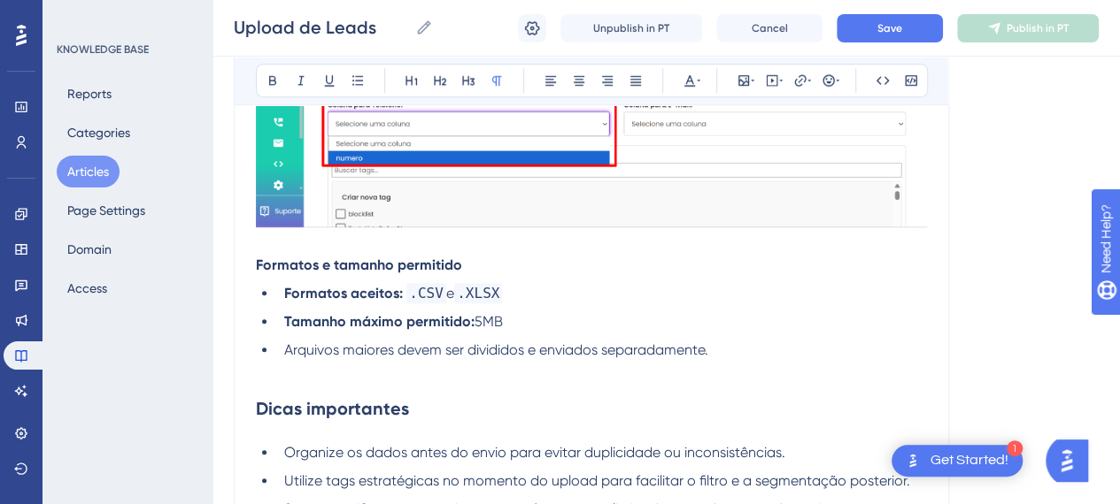
scroll to position [4040, 0]
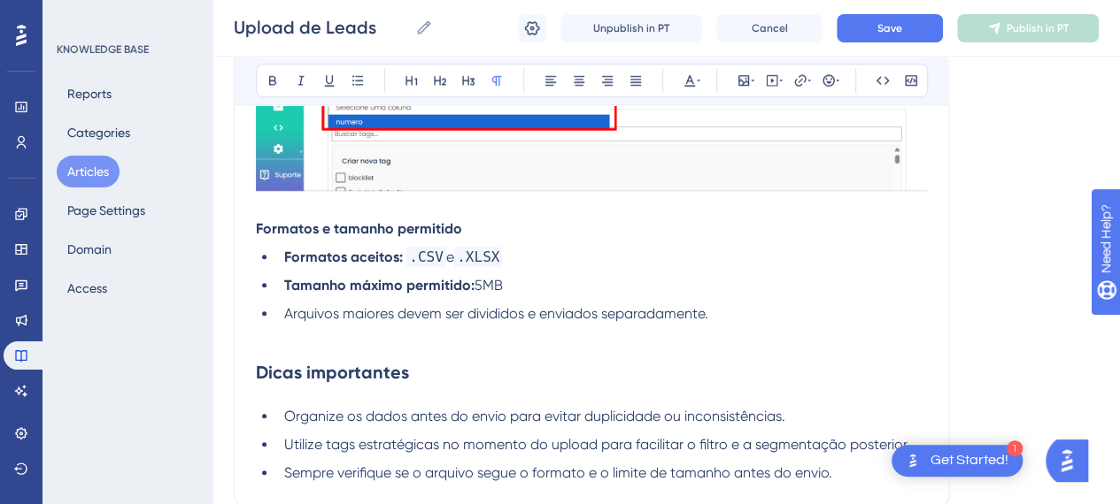
click at [527, 282] on li "Tamanho máximo permitido: 5MB" at bounding box center [602, 285] width 650 height 21
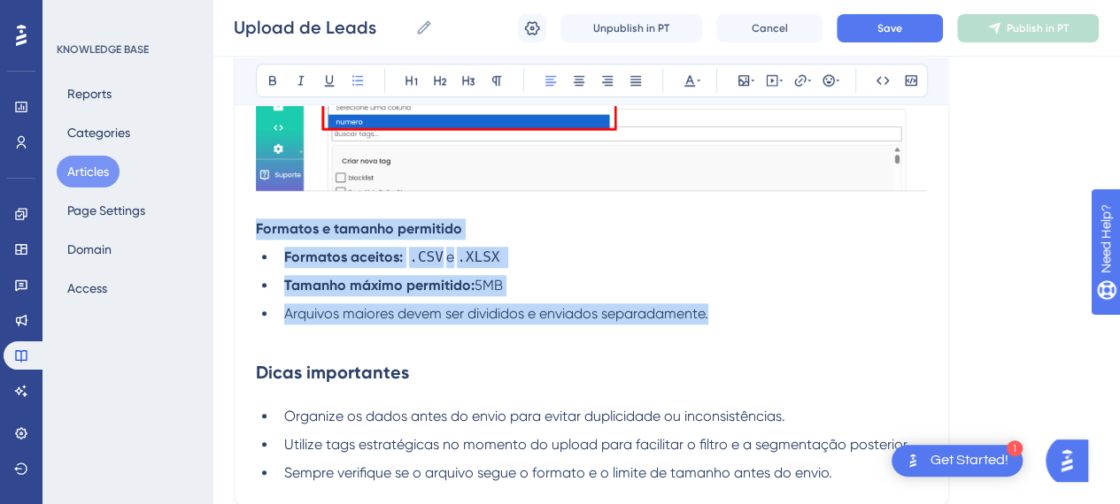
drag, startPoint x: 726, startPoint y: 321, endPoint x: 241, endPoint y: 230, distance: 493.5
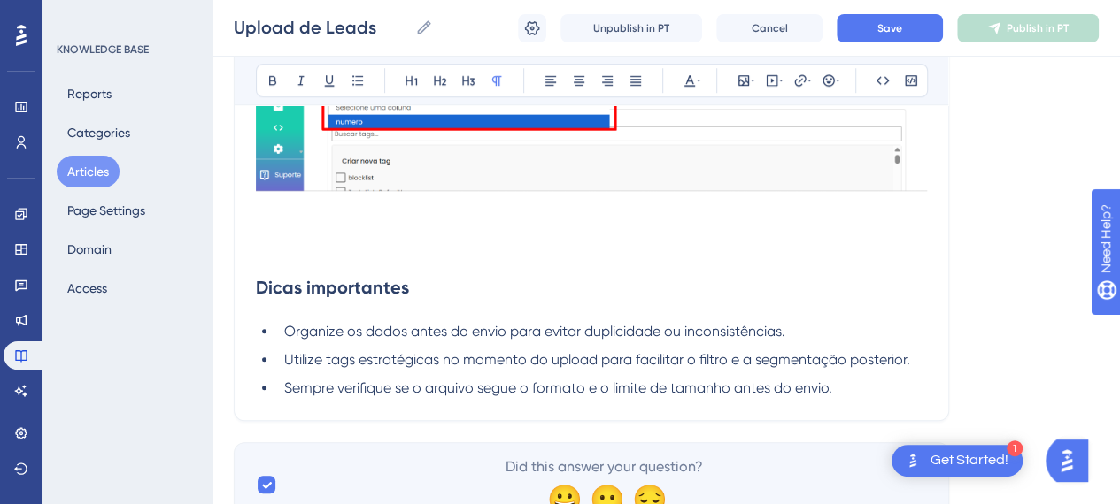
drag, startPoint x: 281, startPoint y: 265, endPoint x: 391, endPoint y: 270, distance: 110.8
click at [280, 265] on h2 "Dicas importantes" at bounding box center [591, 287] width 671 height 53
click at [306, 252] on p at bounding box center [591, 60] width 671 height 403
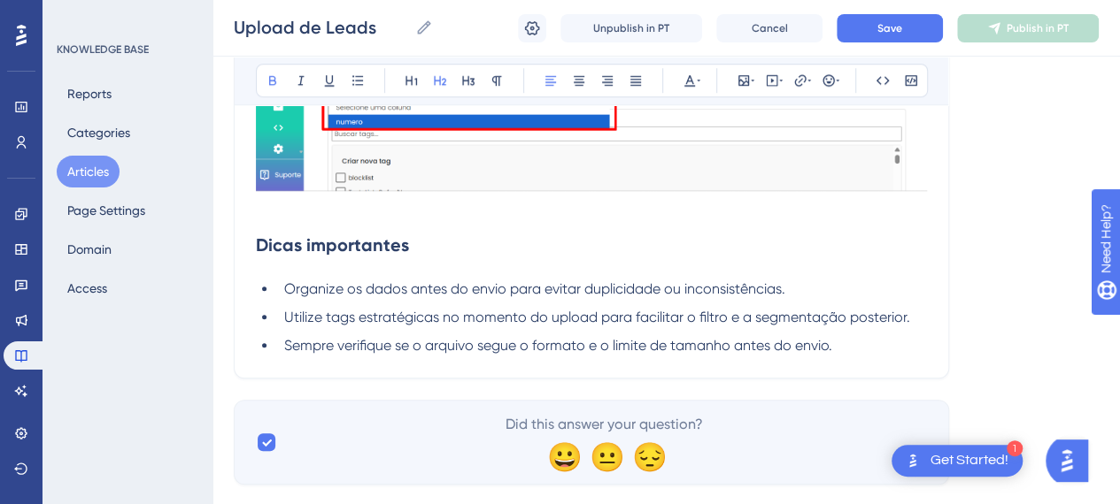
click at [284, 219] on h2 "Dicas importantes" at bounding box center [591, 245] width 671 height 53
click at [283, 219] on h2 "Dicas importantes" at bounding box center [591, 245] width 671 height 53
drag, startPoint x: 256, startPoint y: 206, endPoint x: 269, endPoint y: 213, distance: 15.0
click at [257, 208] on p at bounding box center [591, 39] width 671 height 360
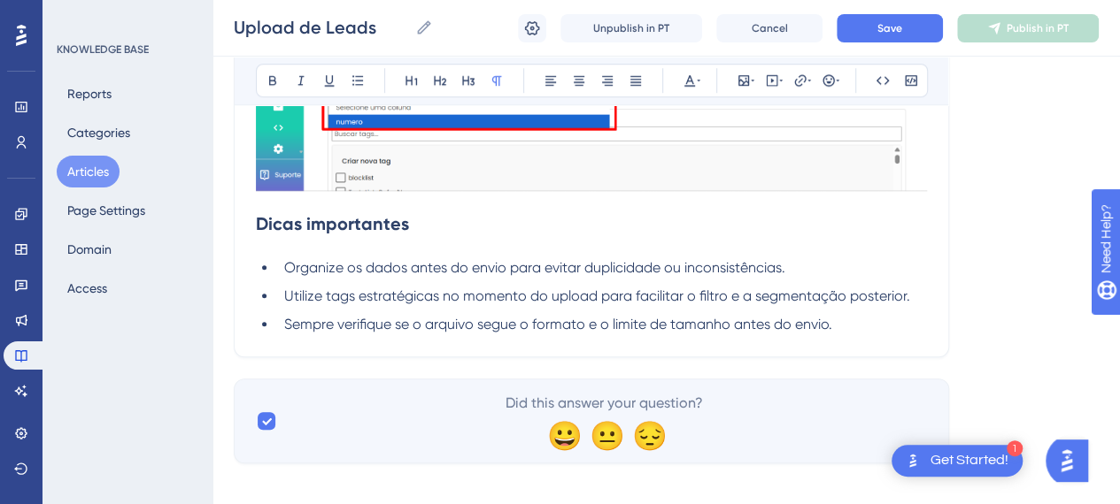
click at [520, 267] on span "Organize os dados antes do envio para evitar duplicidade ou inconsistências." at bounding box center [534, 267] width 501 height 17
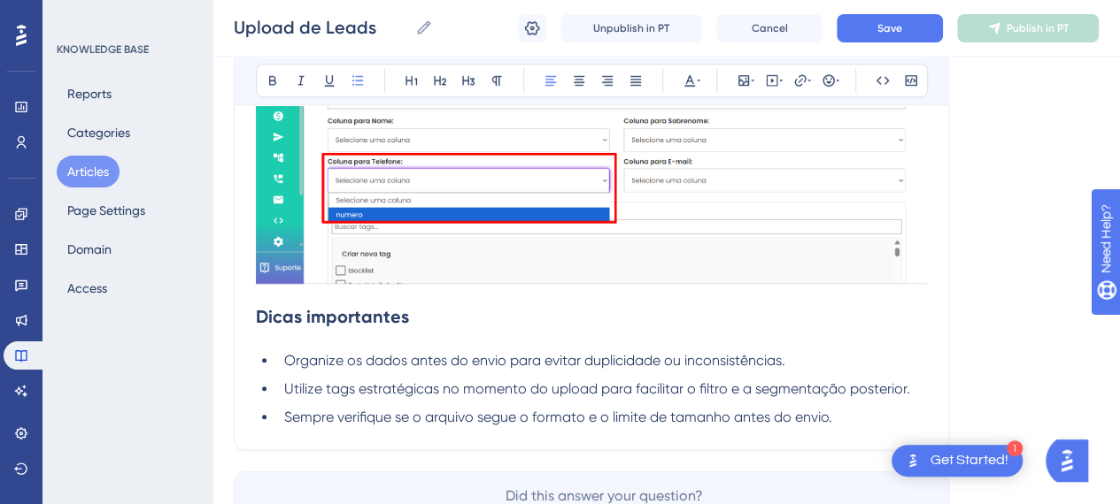
scroll to position [3863, 0]
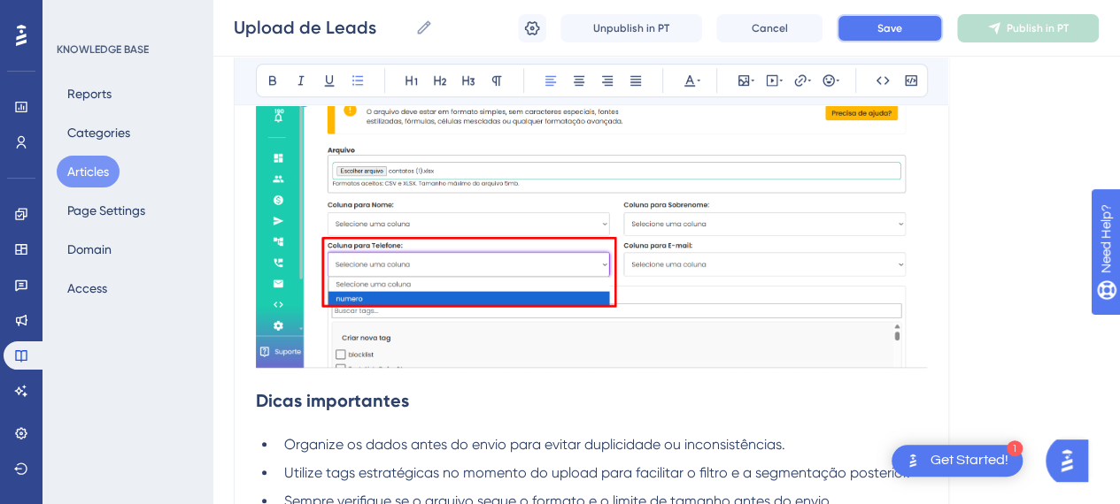
click at [903, 22] on button "Save" at bounding box center [889, 28] width 106 height 28
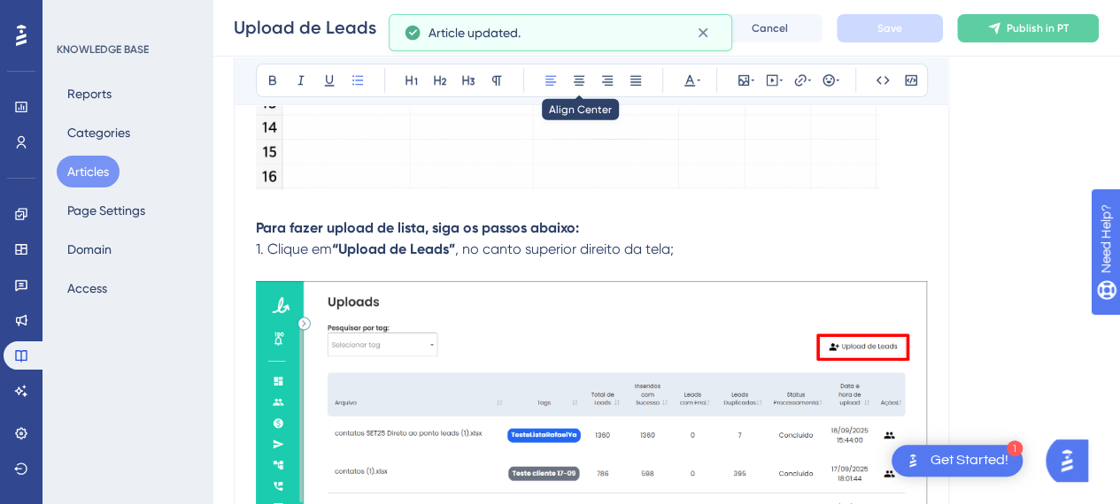
scroll to position [2624, 0]
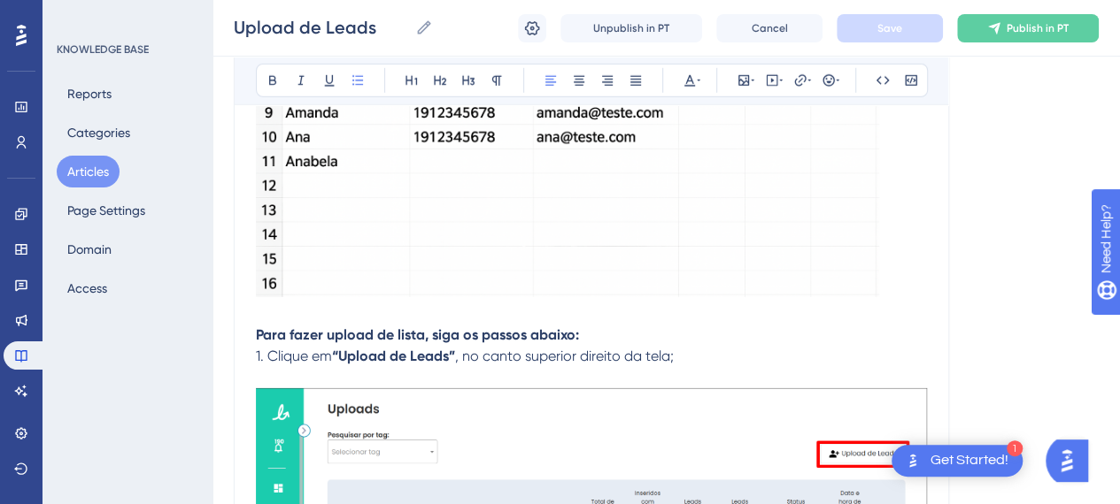
click at [719, 258] on img at bounding box center [567, 88] width 623 height 415
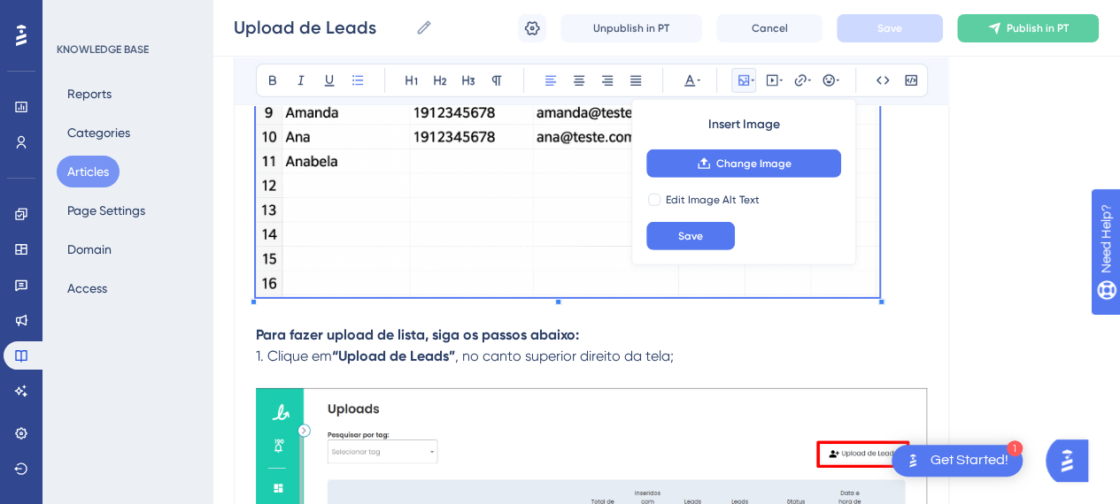
click at [691, 325] on p "Para fazer upload de lista, siga os passos abaixo:" at bounding box center [591, 335] width 671 height 21
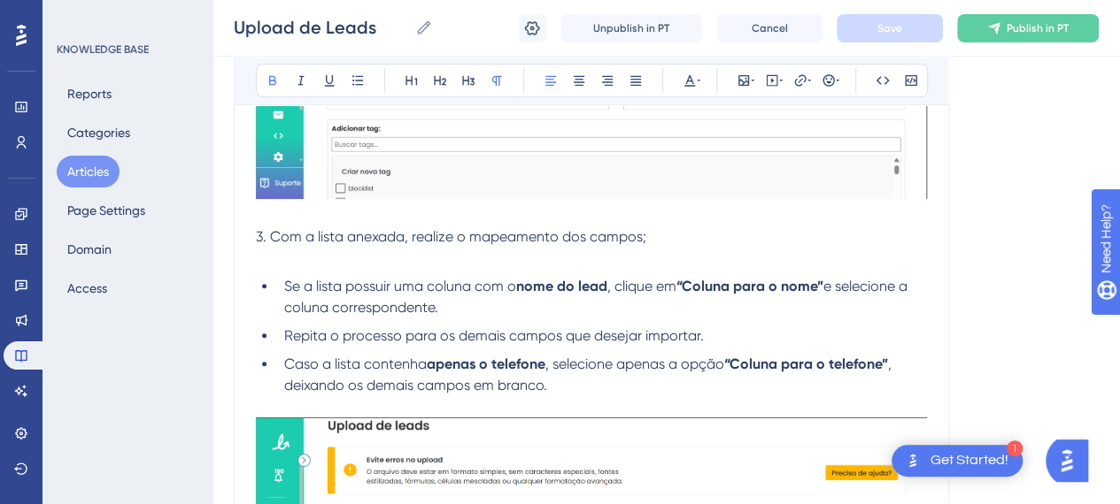
scroll to position [3509, 0]
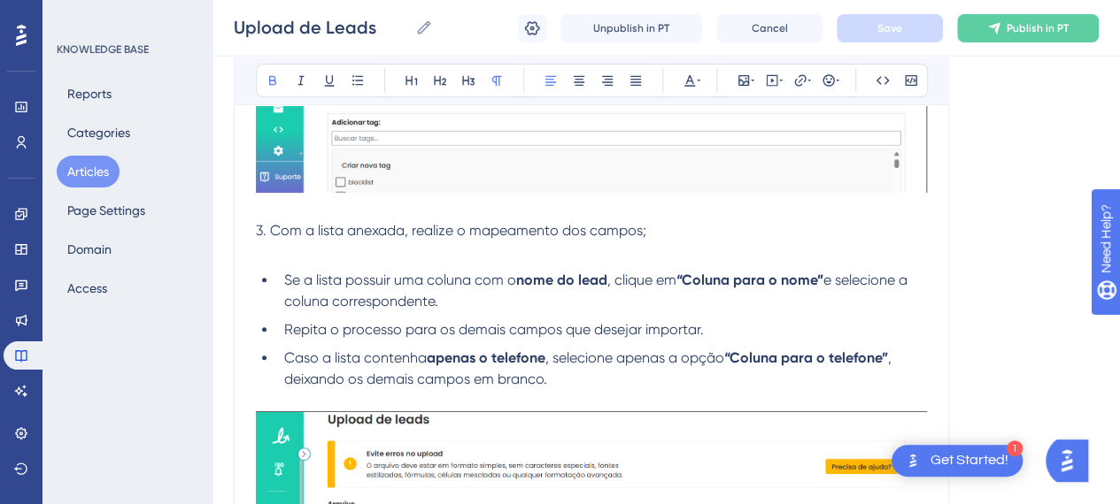
click at [489, 242] on p at bounding box center [591, 252] width 671 height 21
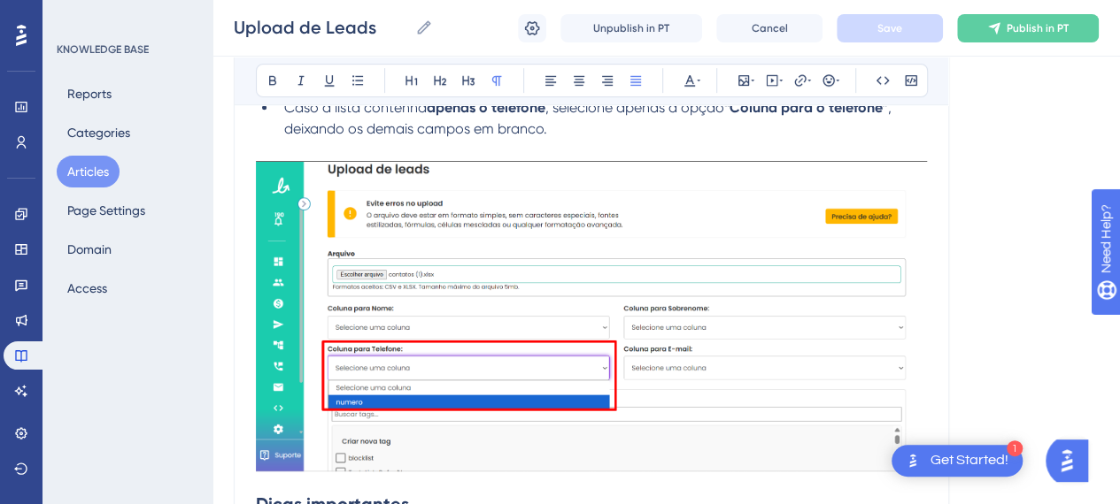
scroll to position [3876, 0]
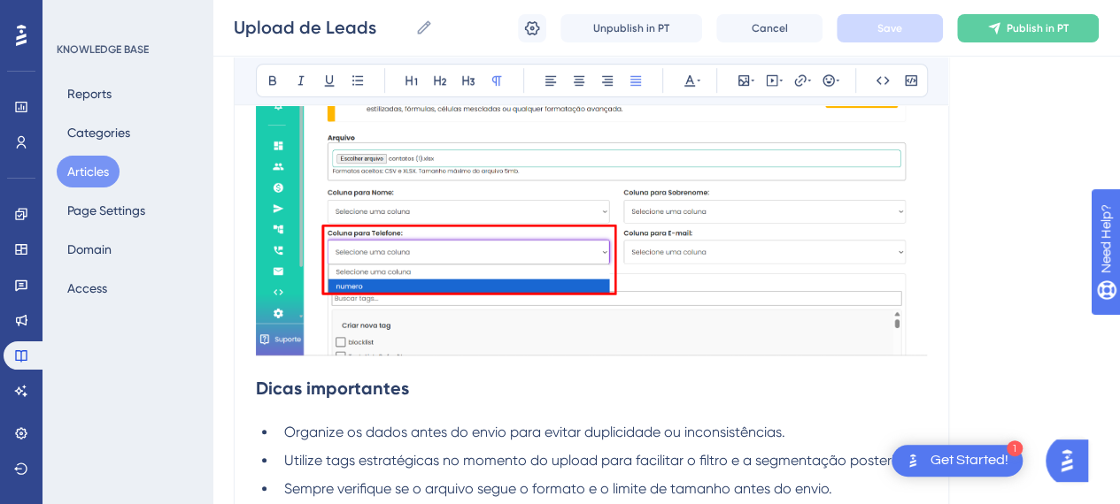
click at [257, 385] on strong "Dicas importantes" at bounding box center [332, 388] width 153 height 21
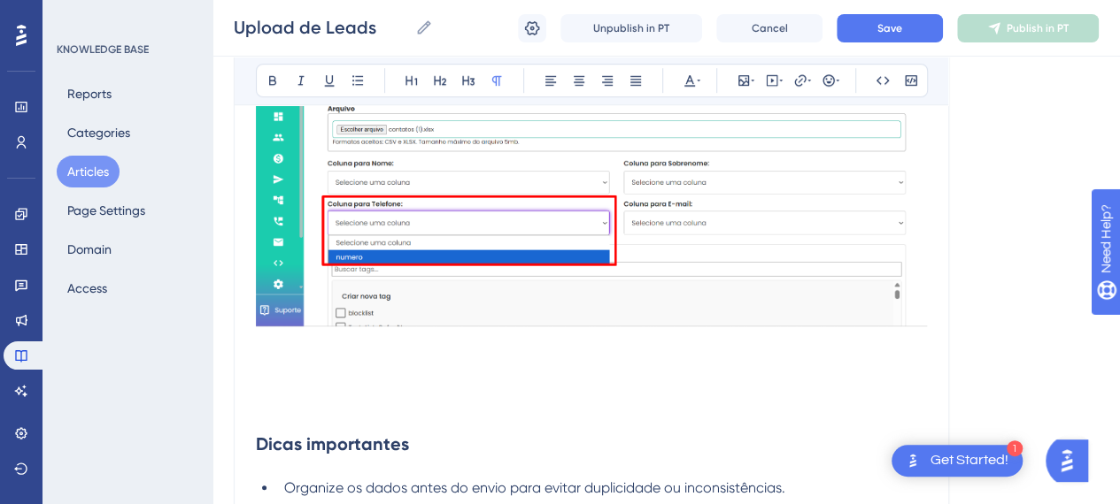
scroll to position [3964, 0]
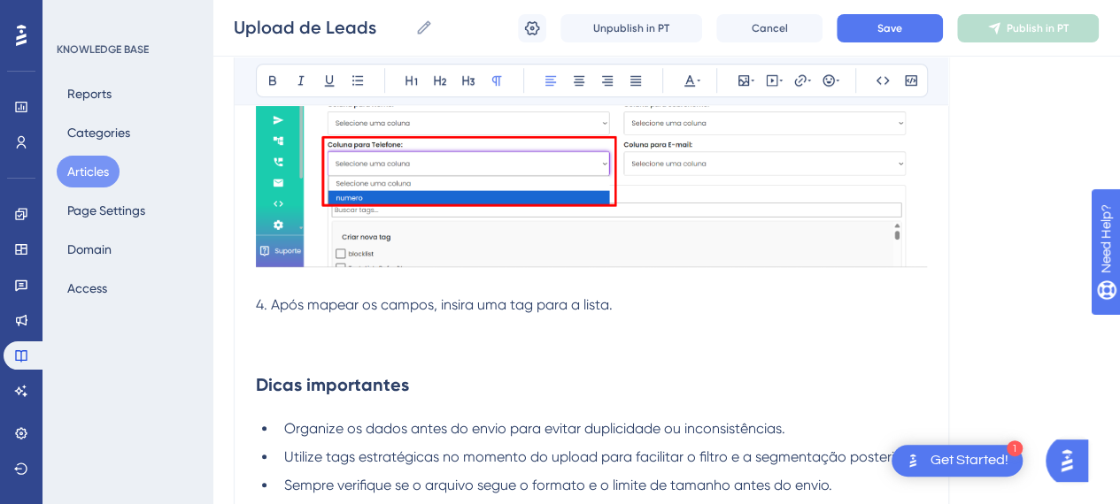
drag, startPoint x: 623, startPoint y: 305, endPoint x: 250, endPoint y: 305, distance: 372.6
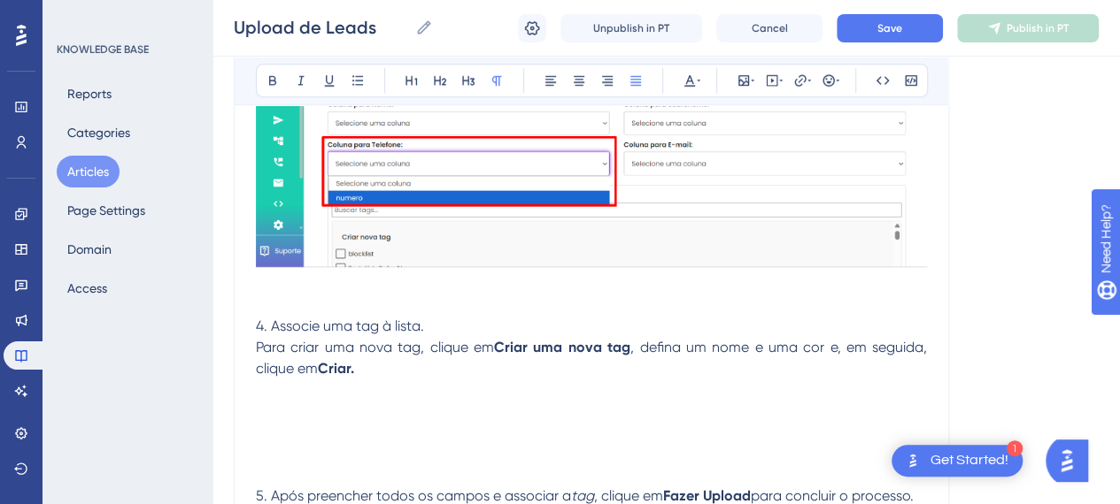
drag, startPoint x: 371, startPoint y: 313, endPoint x: 385, endPoint y: 344, distance: 34.1
click at [373, 316] on p "4. Associe uma tag à lista." at bounding box center [591, 326] width 671 height 21
click at [283, 374] on p "Para criar uma nova tag, clique em [GEOGRAPHIC_DATA] uma nova tag , defina um n…" at bounding box center [591, 358] width 671 height 42
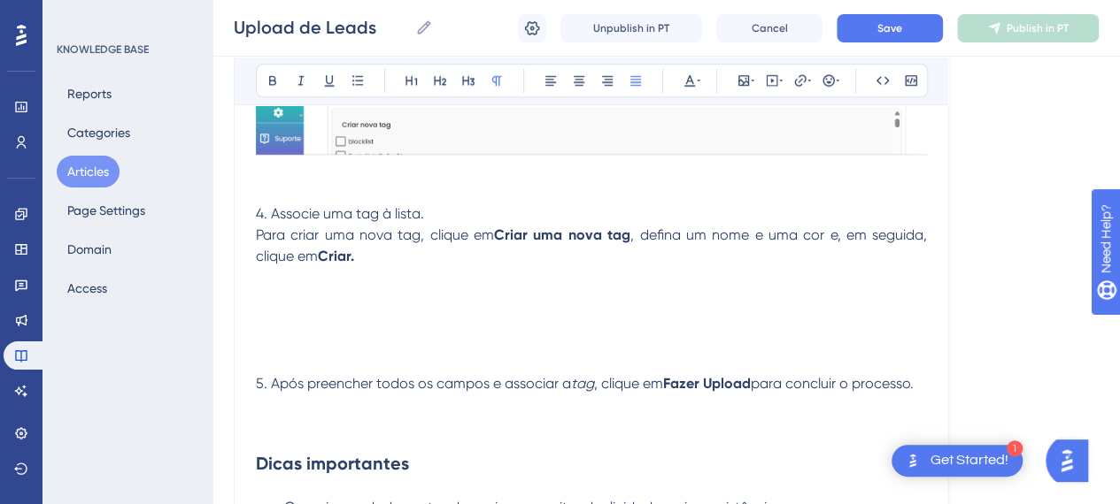
scroll to position [4141, 0]
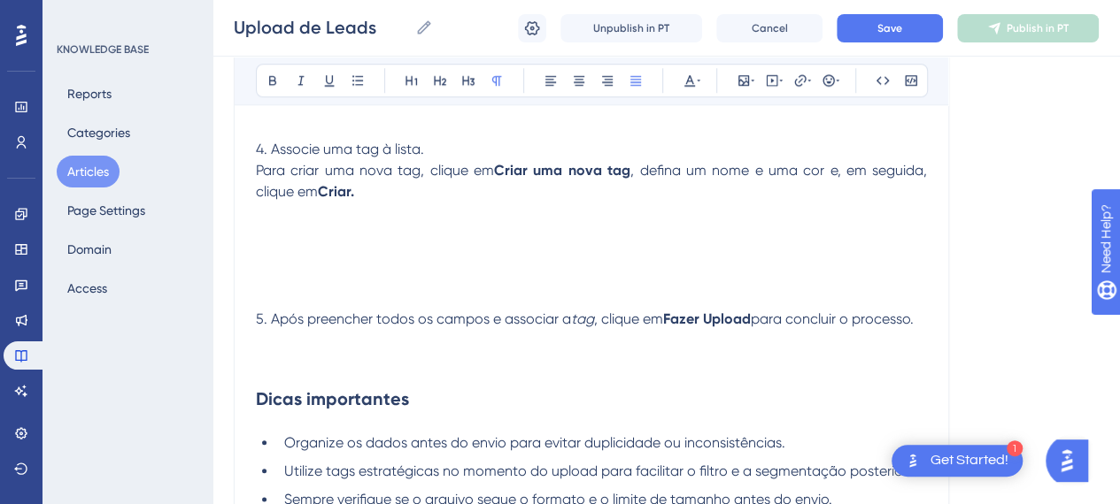
click at [287, 319] on span "5. Após preencher todos os campos e associar a" at bounding box center [413, 319] width 315 height 17
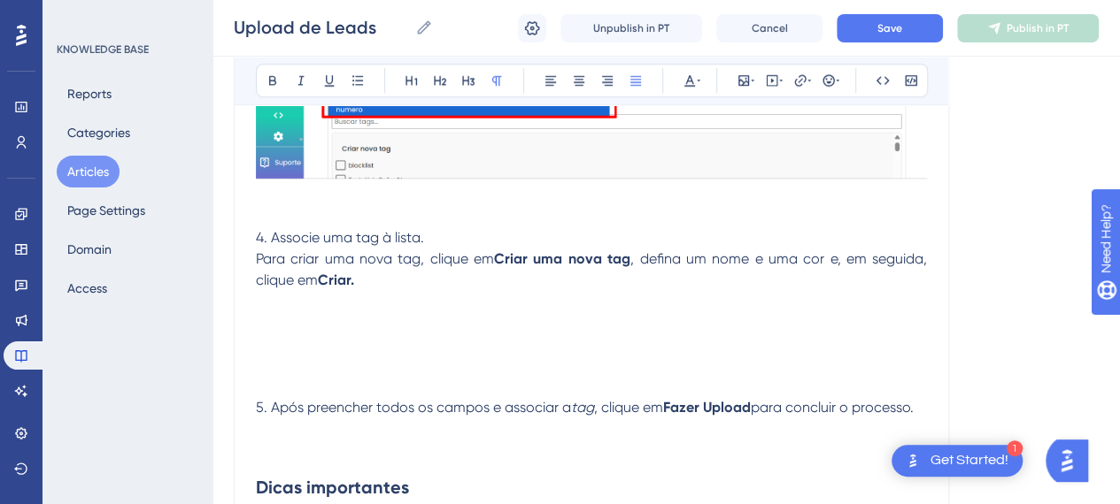
click at [370, 310] on p at bounding box center [591, 312] width 671 height 42
click at [294, 229] on span "4. Associe uma tag à lista." at bounding box center [340, 237] width 168 height 17
click at [288, 215] on p at bounding box center [591, 216] width 671 height 21
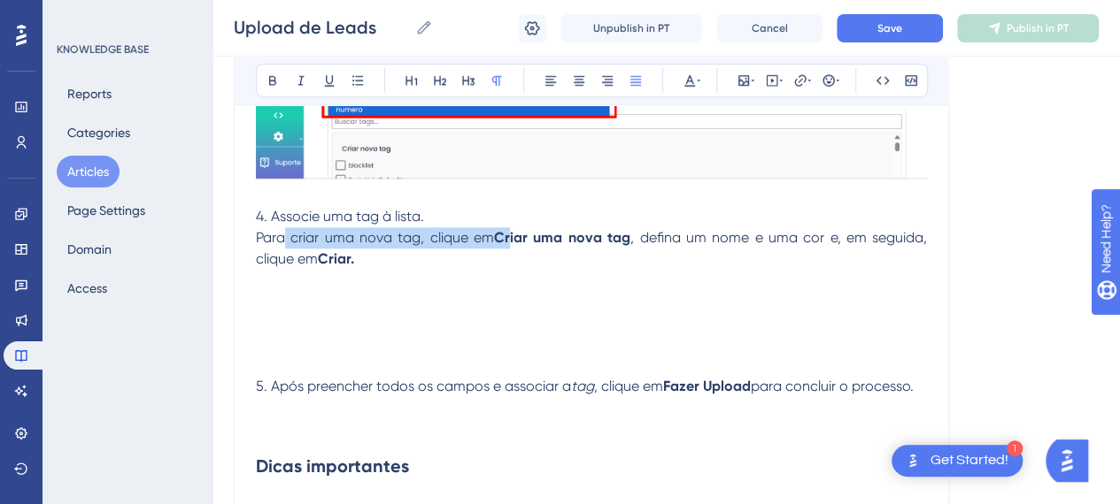
drag, startPoint x: 283, startPoint y: 232, endPoint x: 523, endPoint y: 244, distance: 240.2
click at [523, 244] on p "Para criar uma nova tag, clique em [GEOGRAPHIC_DATA] uma nova tag , defina um n…" at bounding box center [591, 248] width 671 height 42
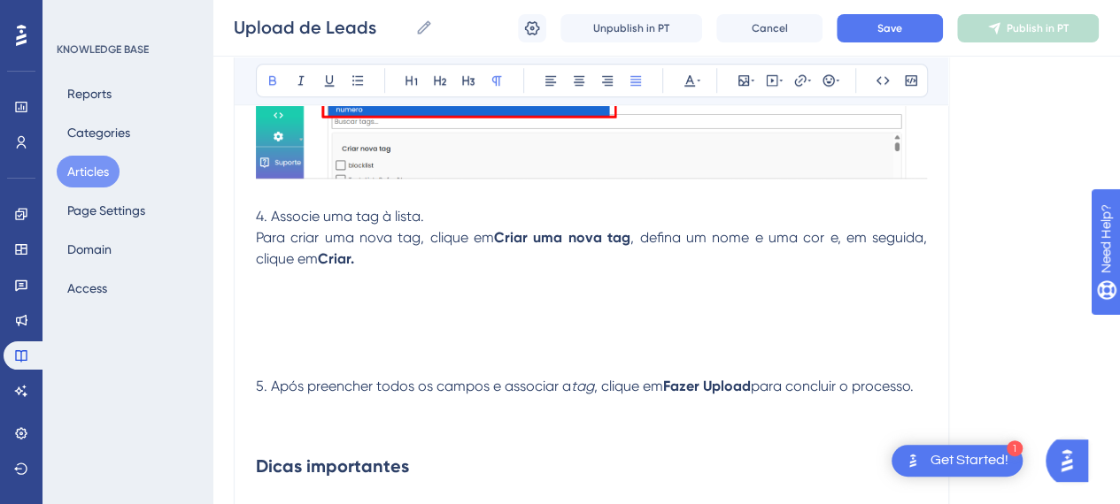
click at [524, 255] on p "Para criar uma nova tag, clique em [GEOGRAPHIC_DATA] uma nova tag , defina um n…" at bounding box center [591, 248] width 671 height 42
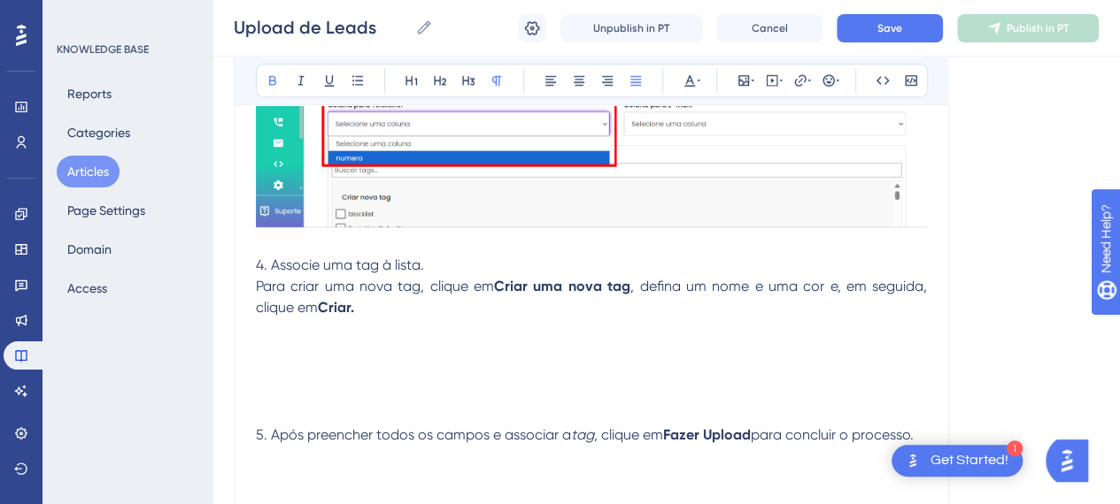
scroll to position [3964, 0]
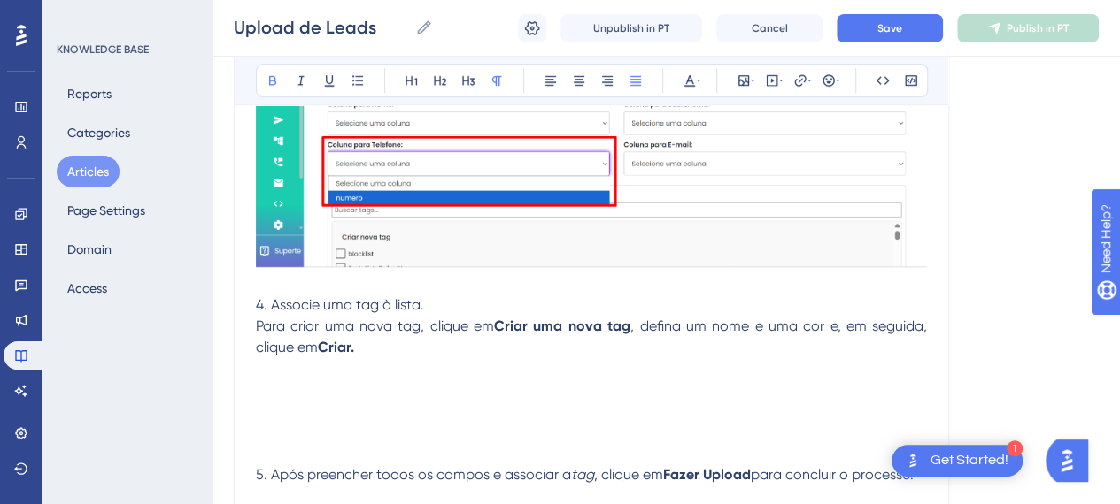
click at [751, 344] on p "Para criar uma nova tag, clique em [GEOGRAPHIC_DATA] uma nova tag , defina um n…" at bounding box center [591, 337] width 671 height 42
drag, startPoint x: 698, startPoint y: 330, endPoint x: 789, endPoint y: 327, distance: 90.3
click at [697, 330] on span ", defina um nome e uma cor e, em seguida, clique em" at bounding box center [593, 337] width 674 height 38
drag, startPoint x: 872, startPoint y: 332, endPoint x: 839, endPoint y: 334, distance: 32.8
click at [869, 334] on p "Para criar uma nova tag, clique em [GEOGRAPHIC_DATA] uma nova tag , defina um n…" at bounding box center [591, 337] width 671 height 42
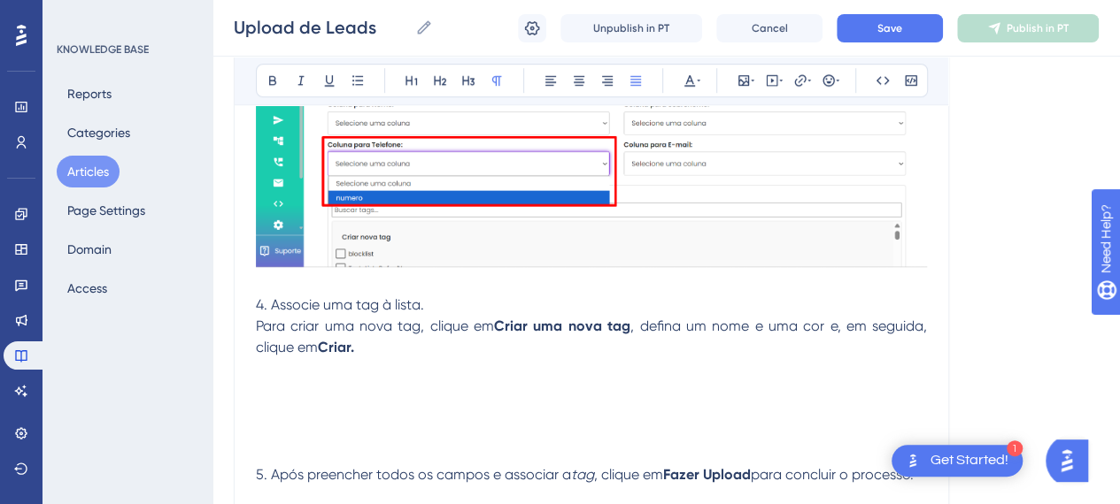
click at [349, 346] on strong "Criar." at bounding box center [336, 347] width 36 height 17
click at [369, 350] on p "Para criar uma nova tag, clique em [GEOGRAPHIC_DATA] uma nova tag , defina um n…" at bounding box center [591, 337] width 671 height 42
click at [332, 373] on p at bounding box center [591, 379] width 671 height 42
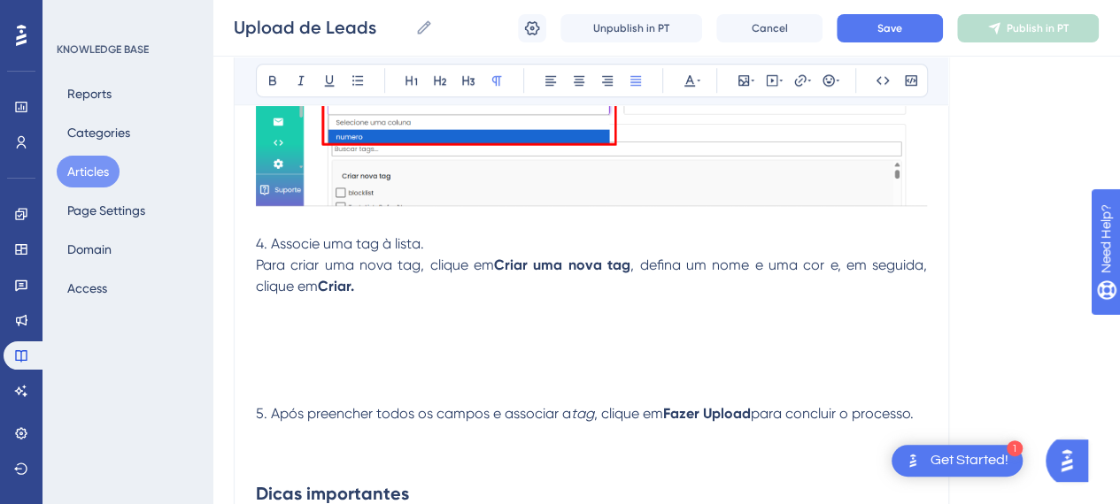
scroll to position [4053, 0]
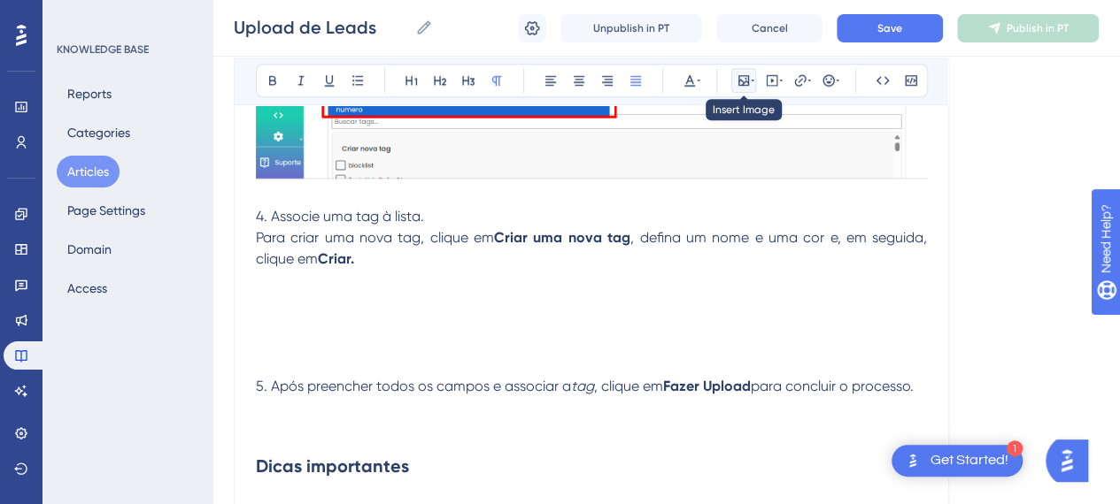
click at [747, 76] on icon at bounding box center [743, 80] width 11 height 11
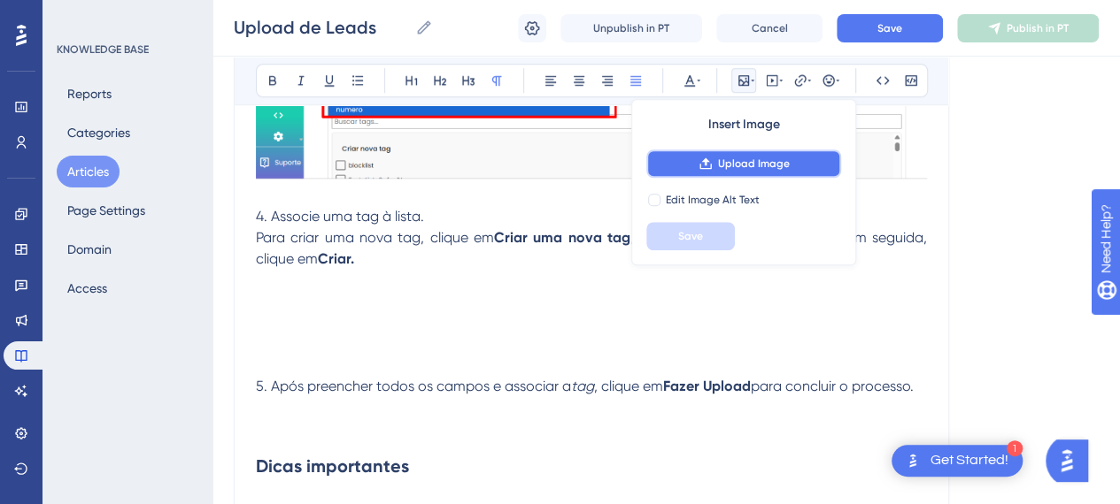
click at [722, 172] on button "Upload Image" at bounding box center [743, 164] width 195 height 28
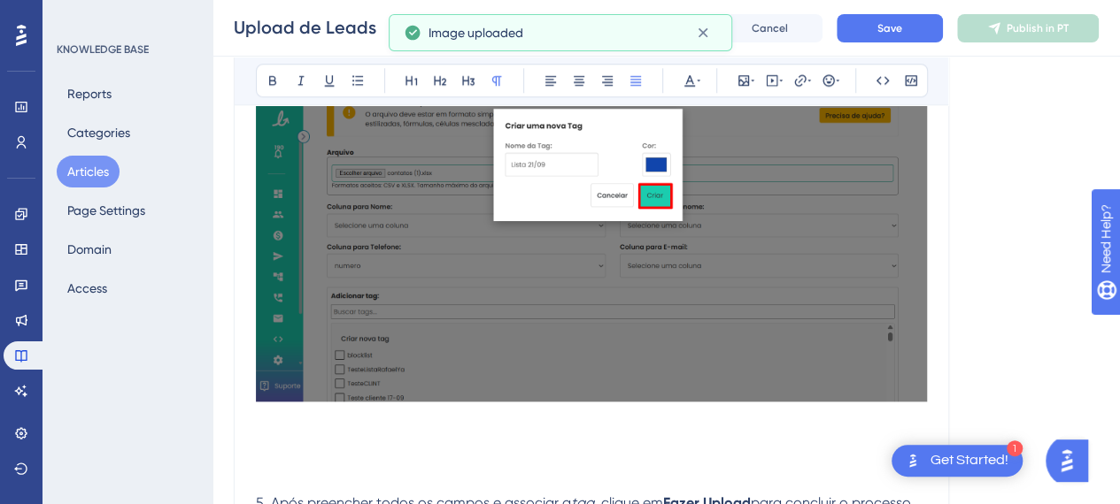
scroll to position [3964, 0]
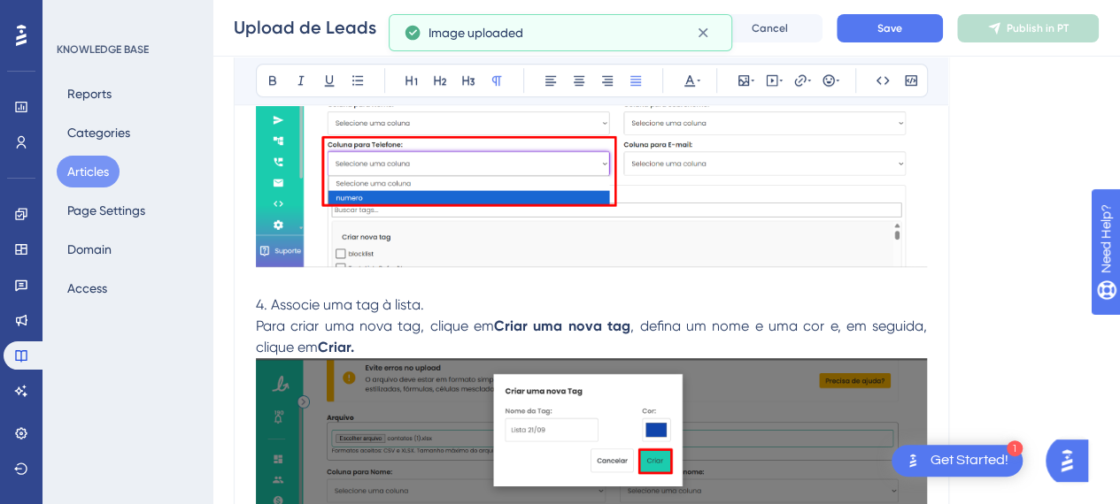
drag, startPoint x: 385, startPoint y: 348, endPoint x: 341, endPoint y: 346, distance: 44.3
click at [379, 348] on p "Para criar uma nova tag, clique em [GEOGRAPHIC_DATA] uma nova tag , defina um n…" at bounding box center [591, 337] width 671 height 42
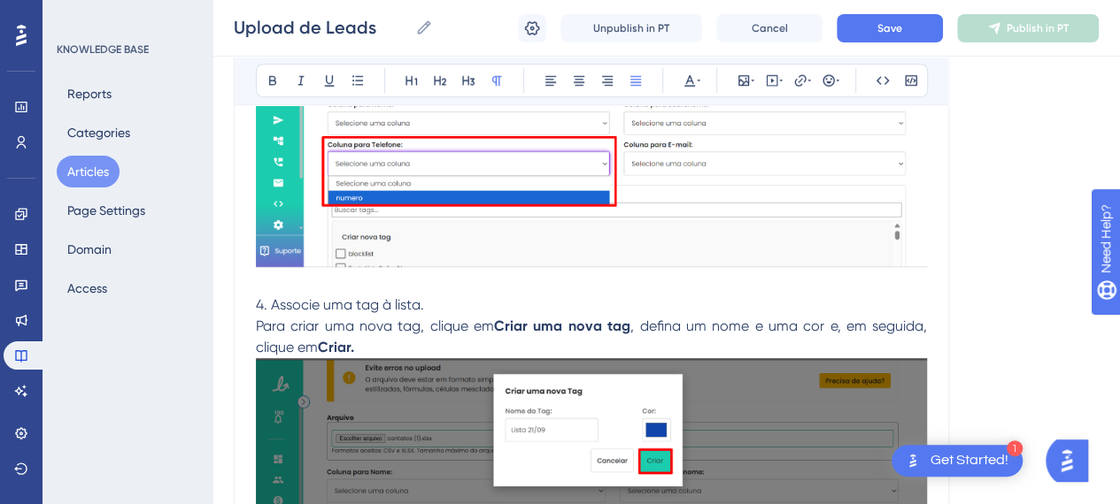
drag, startPoint x: 499, startPoint y: 321, endPoint x: 513, endPoint y: 355, distance: 36.5
click at [499, 327] on strong "Criar uma nova tag" at bounding box center [562, 326] width 136 height 17
click at [327, 350] on strong "Criar." at bounding box center [336, 347] width 36 height 17
click at [323, 350] on strong "Criar." at bounding box center [336, 347] width 36 height 17
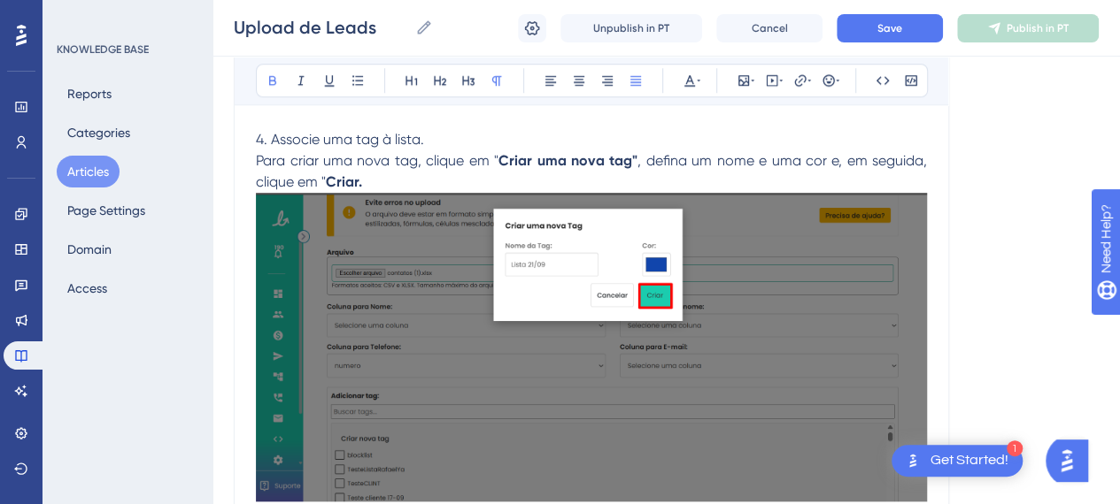
drag, startPoint x: 357, startPoint y: 180, endPoint x: 368, endPoint y: 189, distance: 15.1
click at [360, 183] on strong "Criar." at bounding box center [344, 181] width 36 height 17
drag, startPoint x: 340, startPoint y: 179, endPoint x: 320, endPoint y: 177, distance: 19.6
click at [320, 177] on p "Para criar uma nova tag, clique em " Criar uma nova tag" , defina um nome e uma…" at bounding box center [591, 171] width 671 height 42
click at [274, 75] on icon at bounding box center [273, 80] width 14 height 14
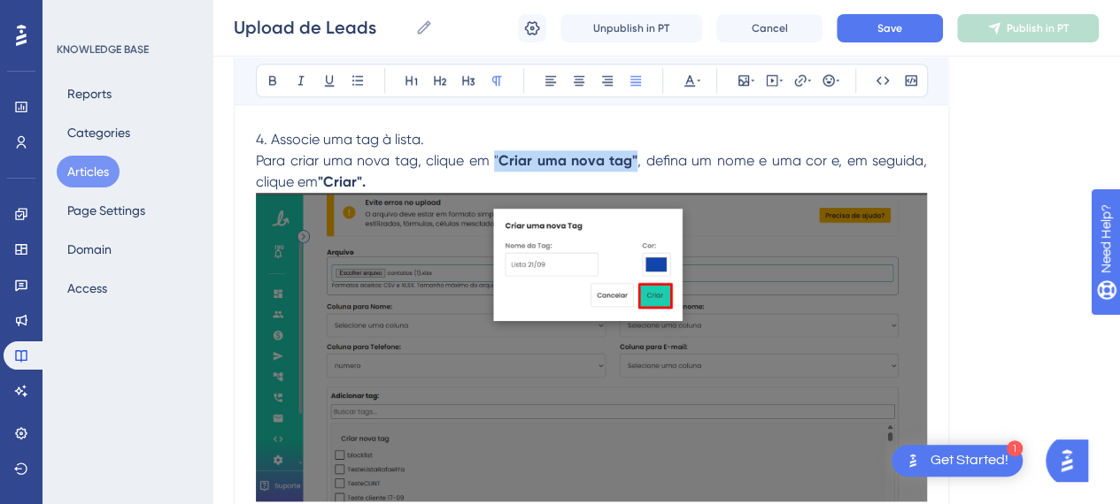
drag, startPoint x: 637, startPoint y: 157, endPoint x: 494, endPoint y: 153, distance: 143.4
click at [494, 153] on p "Para criar uma nova tag, clique em " Criar uma nova tag" , defina um nome e uma…" at bounding box center [591, 171] width 671 height 42
click at [273, 78] on icon at bounding box center [273, 80] width 14 height 14
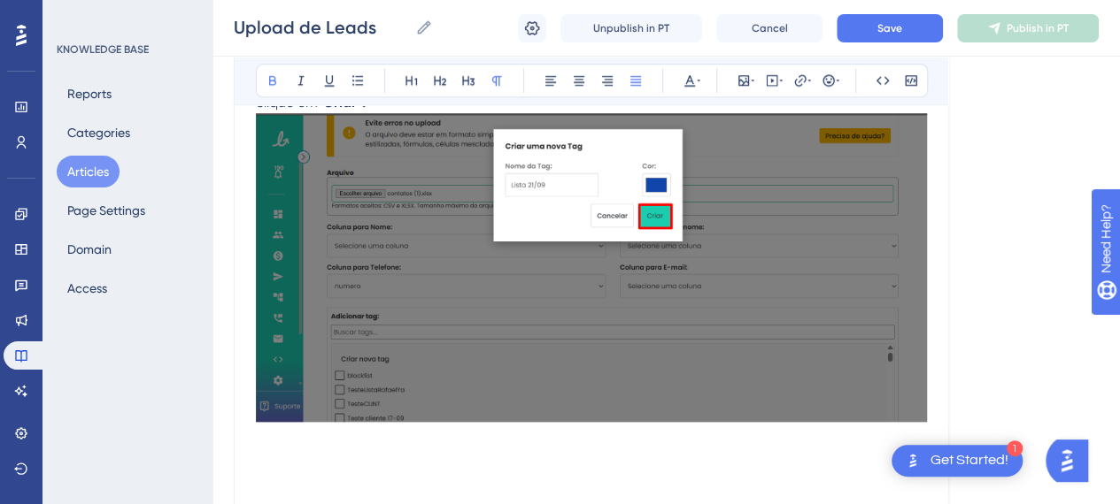
scroll to position [4307, 0]
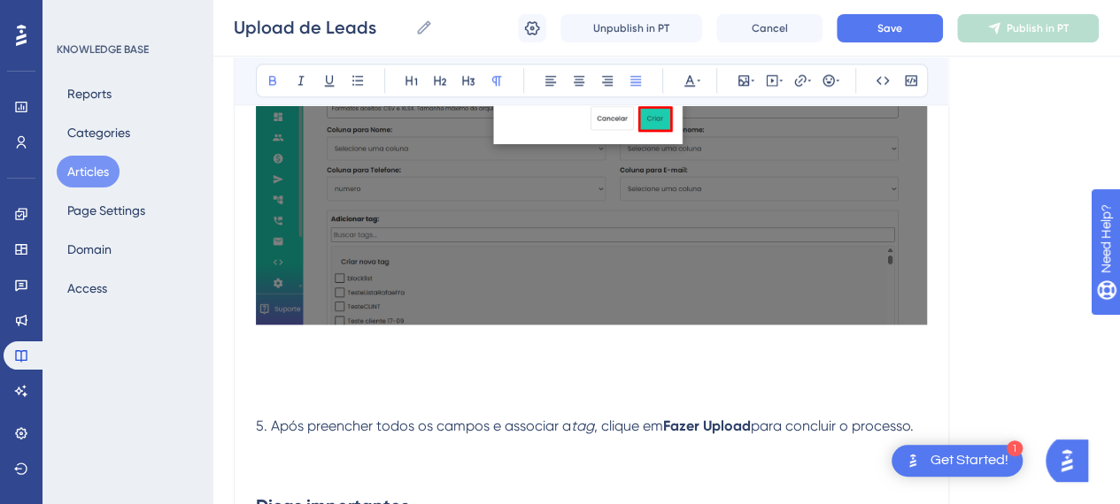
drag, startPoint x: 376, startPoint y: 374, endPoint x: 376, endPoint y: 393, distance: 18.6
click at [377, 376] on p at bounding box center [591, 383] width 671 height 21
click at [327, 396] on p "5. Após preencher todos os campos e associar a tag , clique em Fazer Upload par…" at bounding box center [591, 416] width 671 height 42
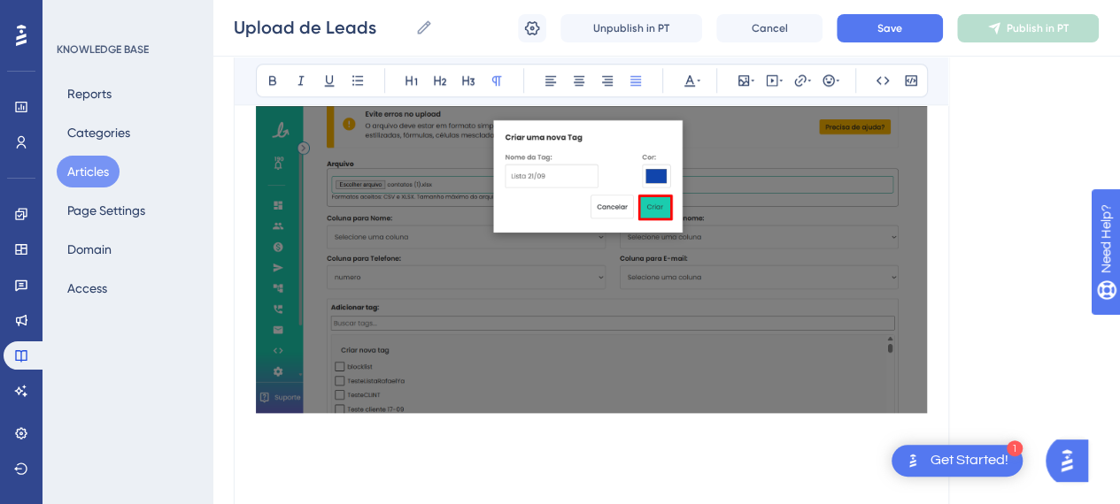
scroll to position [4130, 0]
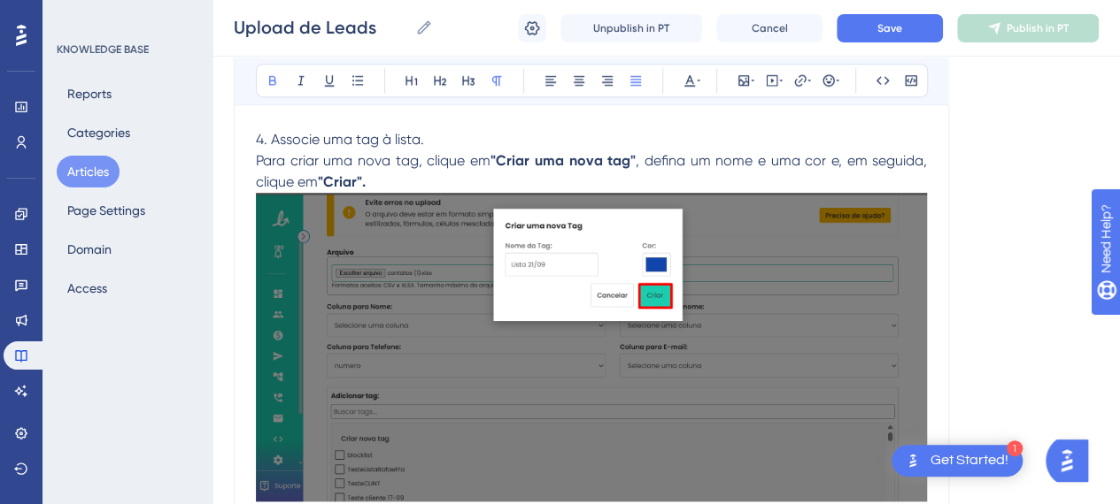
click at [404, 173] on p "Para criar uma nova tag, clique em "Criar uma nova tag" , defina um nome e uma …" at bounding box center [591, 171] width 671 height 42
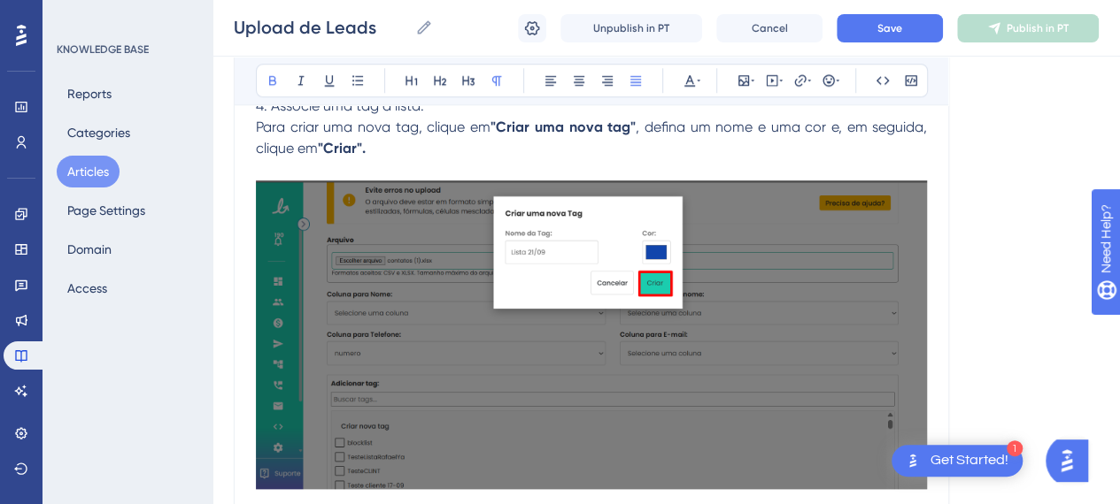
scroll to position [4395, 0]
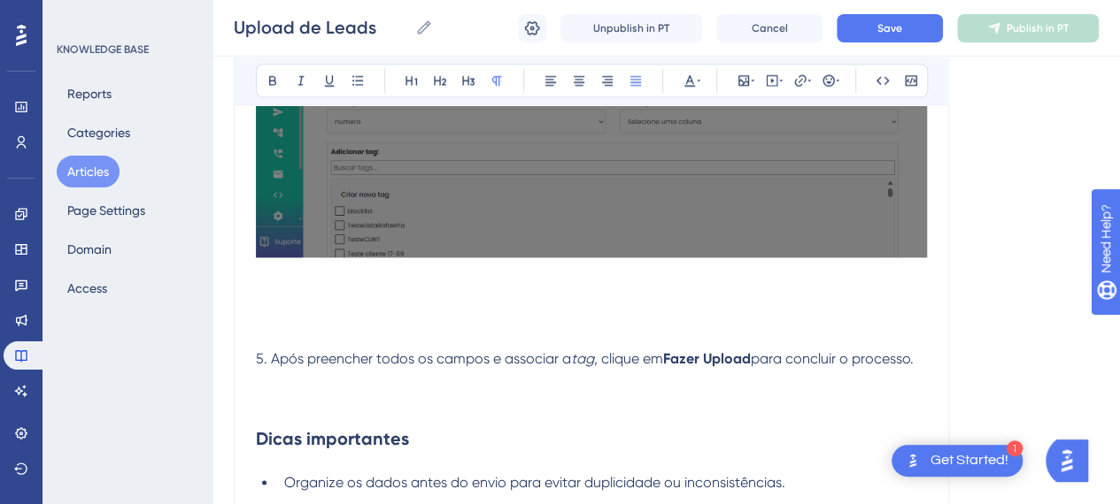
click at [336, 275] on p at bounding box center [591, 117] width 671 height 336
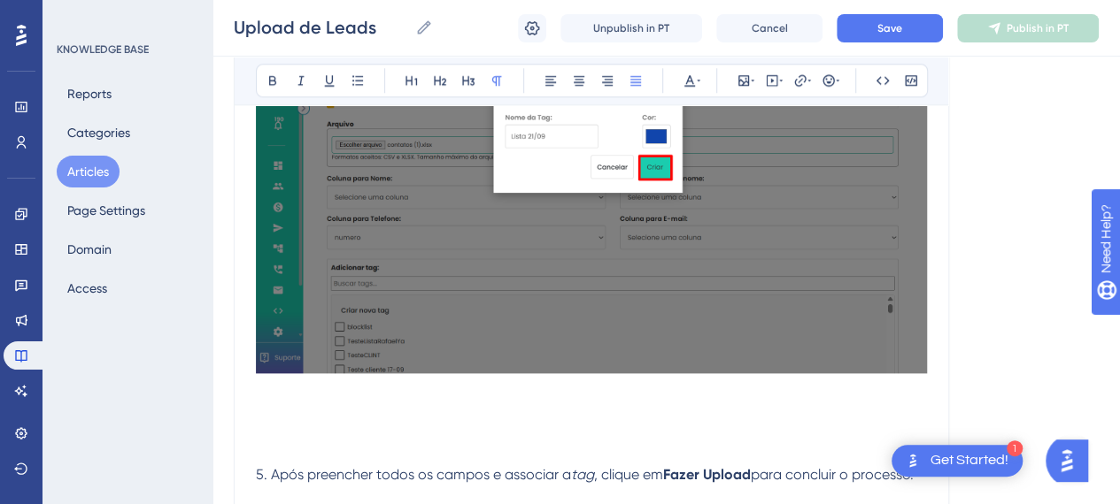
scroll to position [3864, 0]
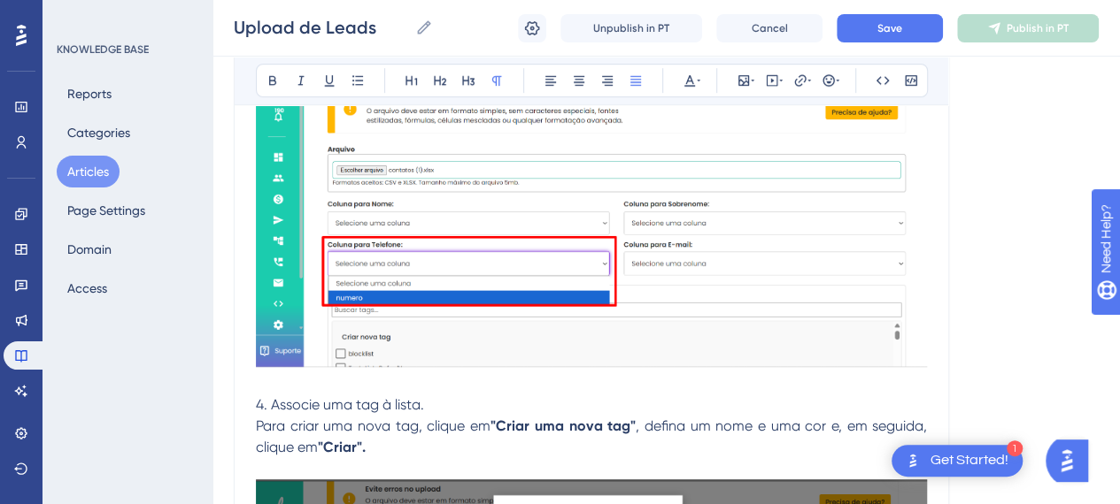
click at [432, 410] on p "4. Associe uma tag à lista." at bounding box center [591, 405] width 671 height 21
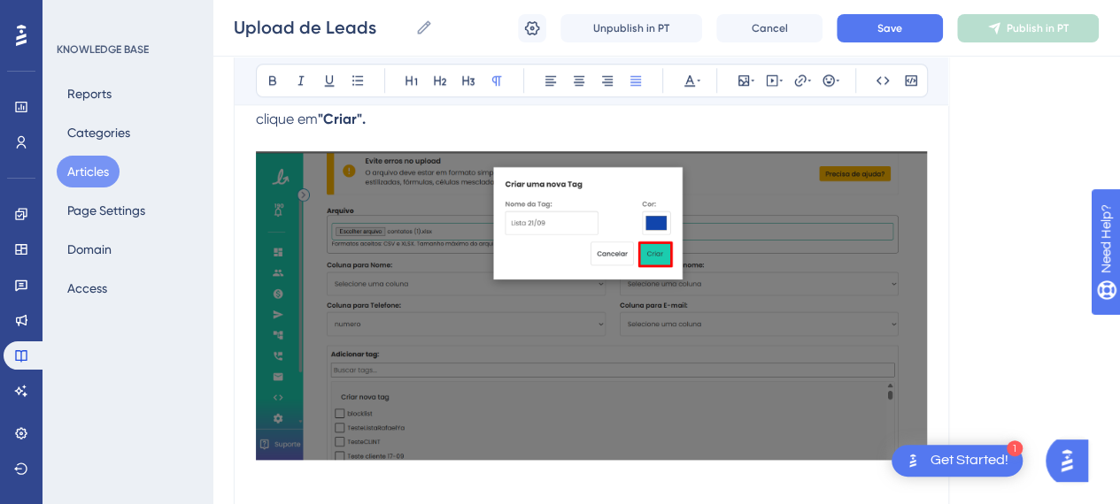
scroll to position [4307, 0]
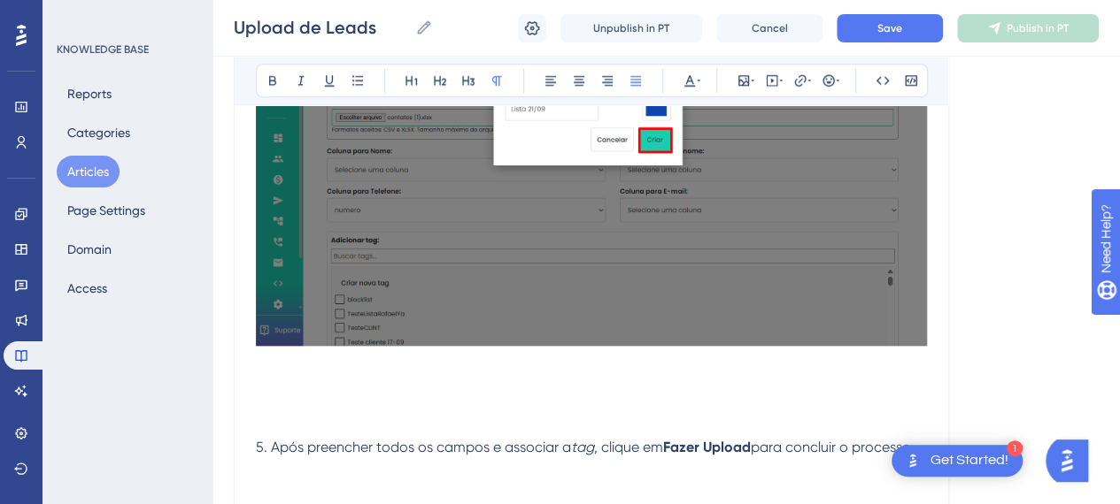
click at [437, 375] on p at bounding box center [591, 383] width 671 height 21
click at [348, 364] on p at bounding box center [591, 205] width 671 height 336
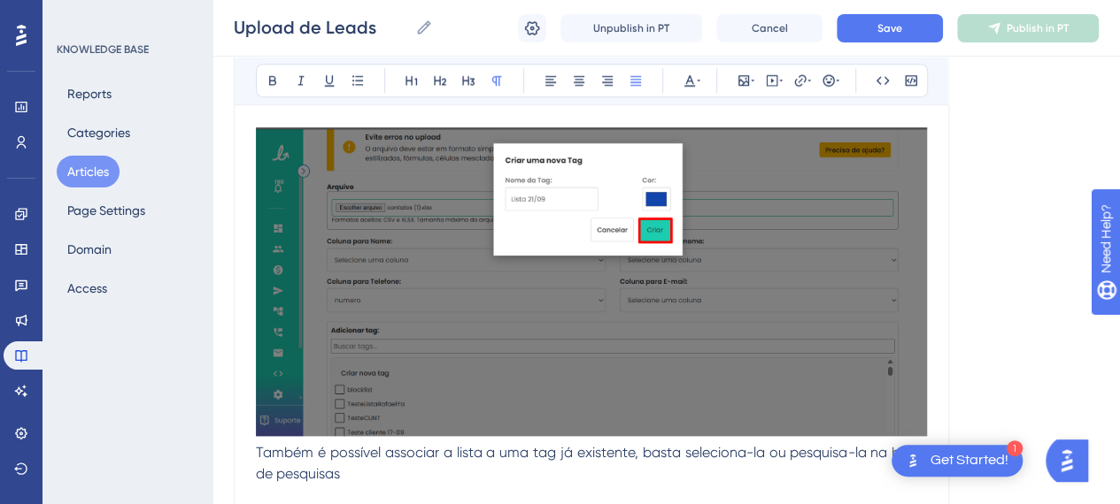
scroll to position [4130, 0]
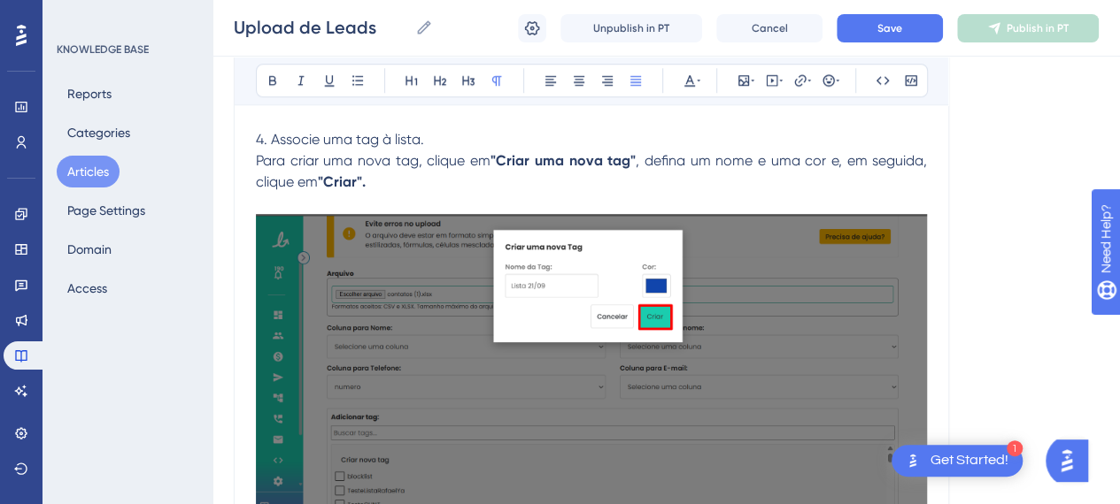
click at [706, 305] on img at bounding box center [591, 368] width 671 height 309
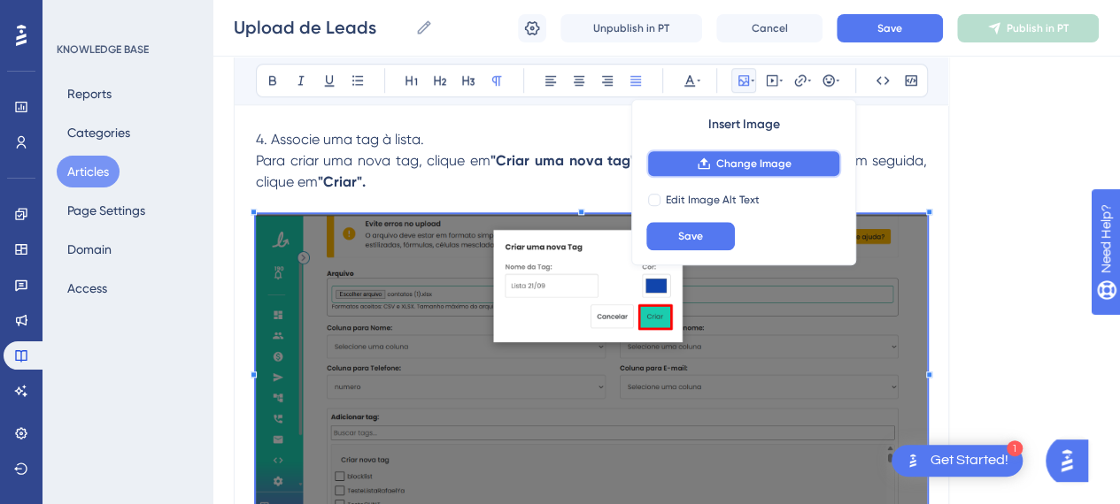
click at [712, 158] on button "Change Image" at bounding box center [743, 164] width 195 height 28
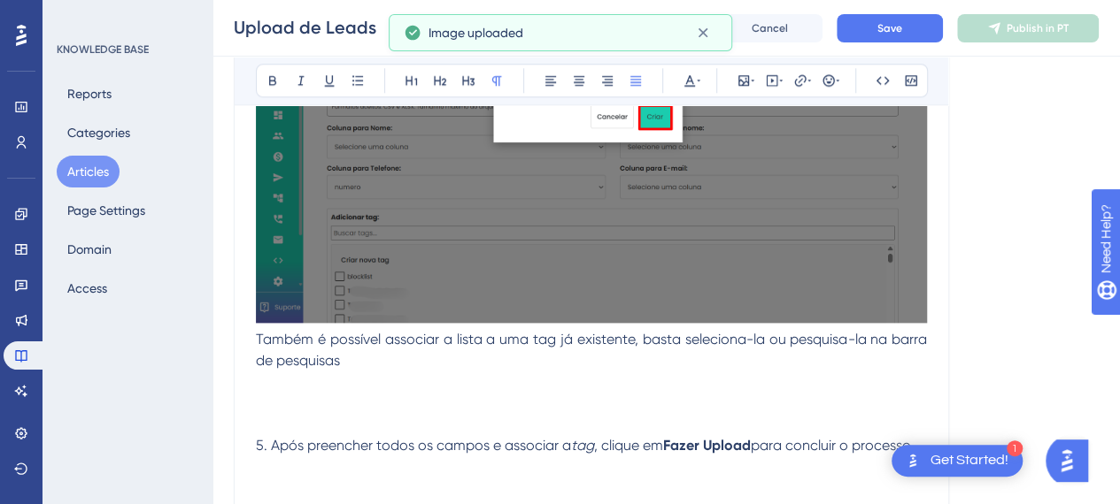
scroll to position [4395, 0]
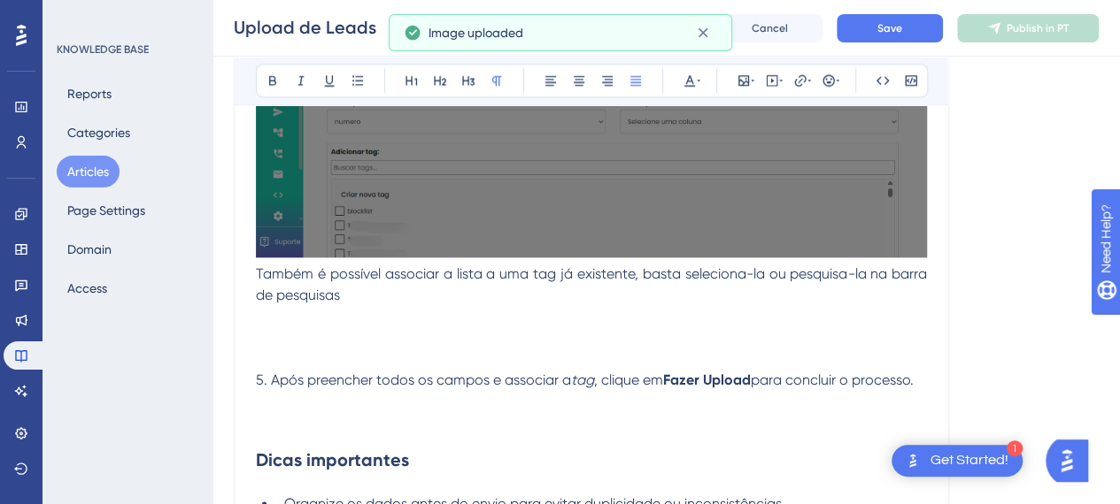
click at [424, 296] on p "Também é possível associar a lista a uma tag já existente, basta seleciona-la o…" at bounding box center [591, 128] width 671 height 358
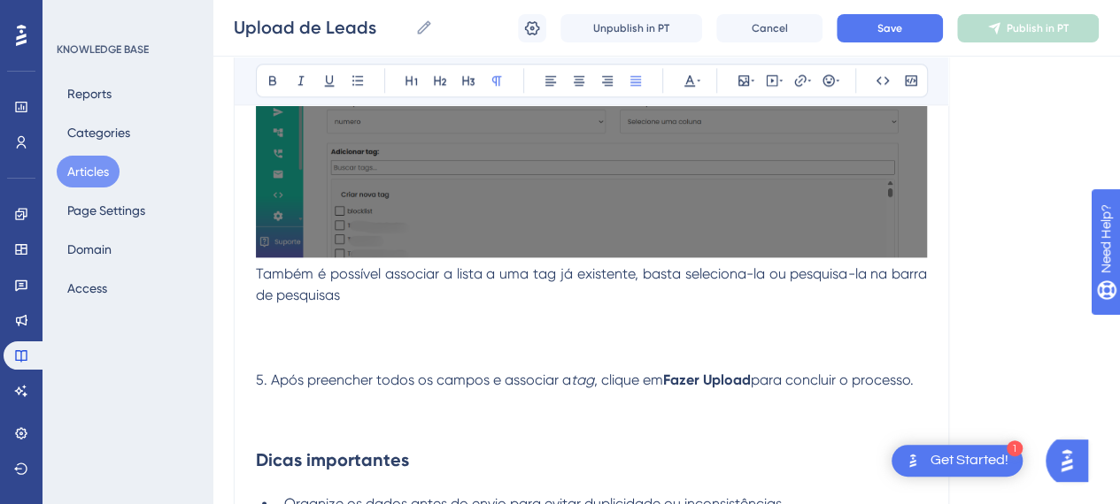
click at [393, 313] on p at bounding box center [591, 316] width 671 height 21
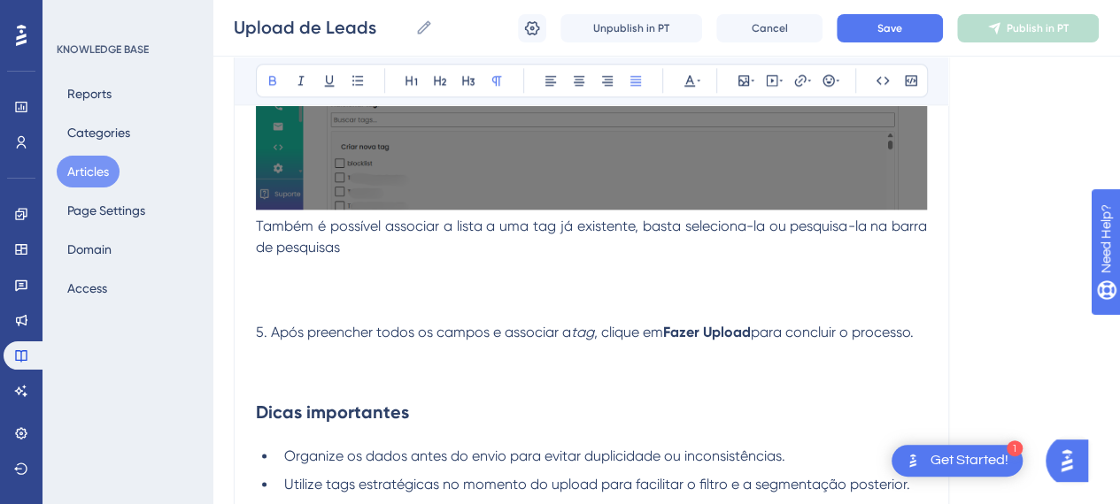
scroll to position [4484, 0]
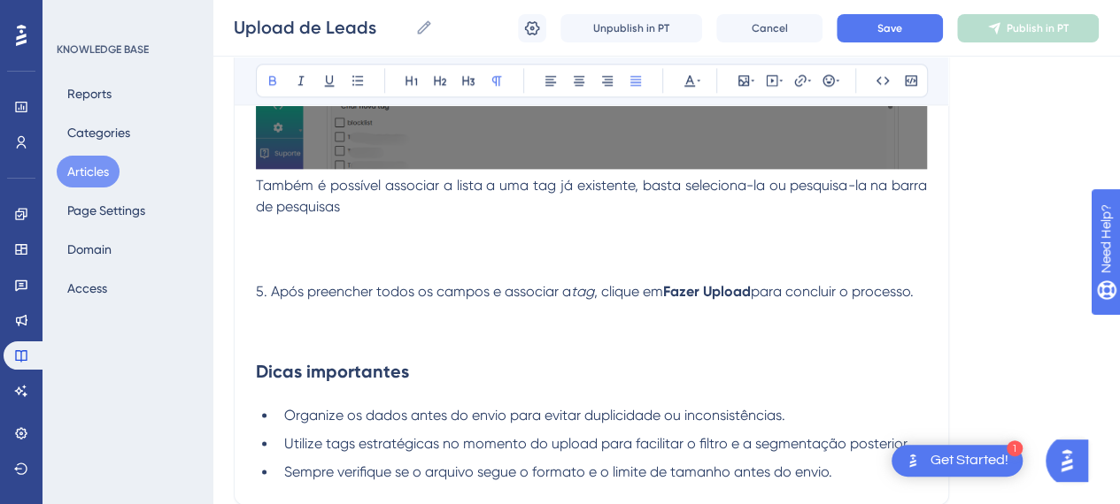
click at [261, 239] on p at bounding box center [591, 249] width 671 height 21
click at [745, 77] on icon at bounding box center [743, 80] width 14 height 14
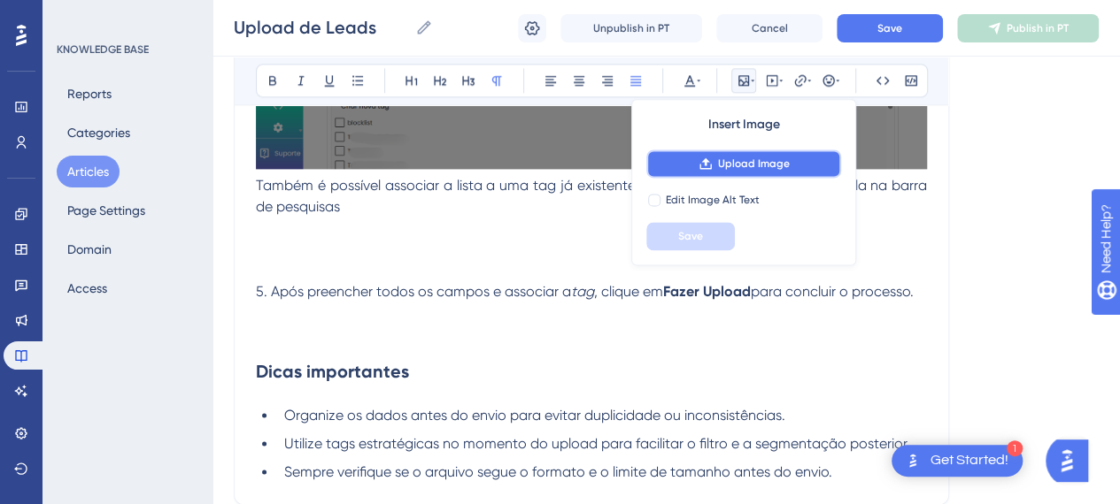
click at [740, 160] on span "Upload Image" at bounding box center [754, 164] width 72 height 14
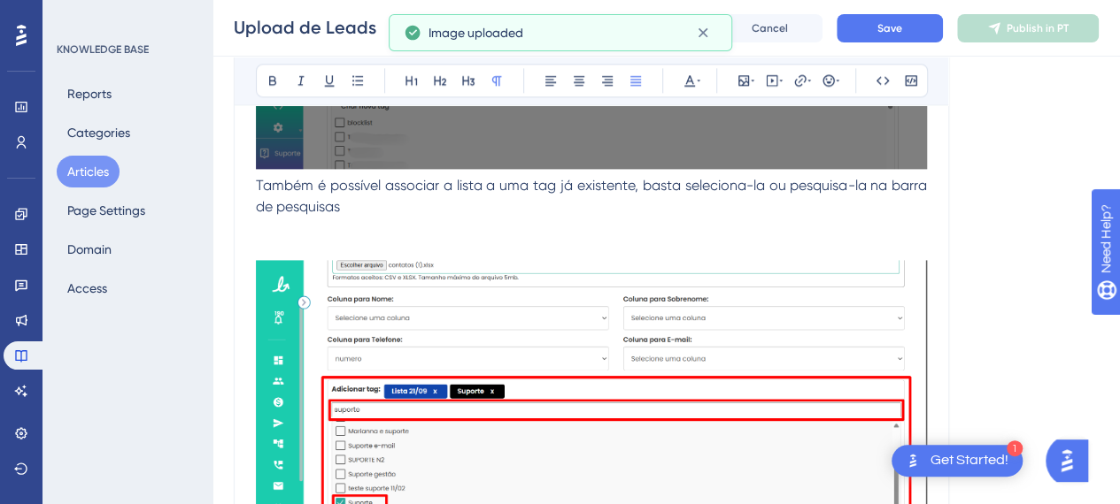
click at [731, 364] on img at bounding box center [591, 415] width 671 height 310
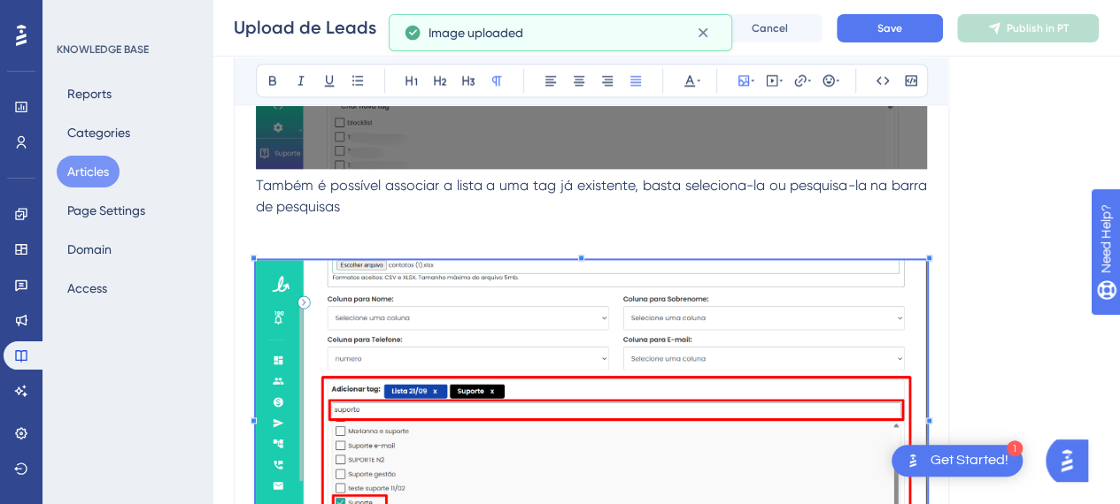
scroll to position [4572, 0]
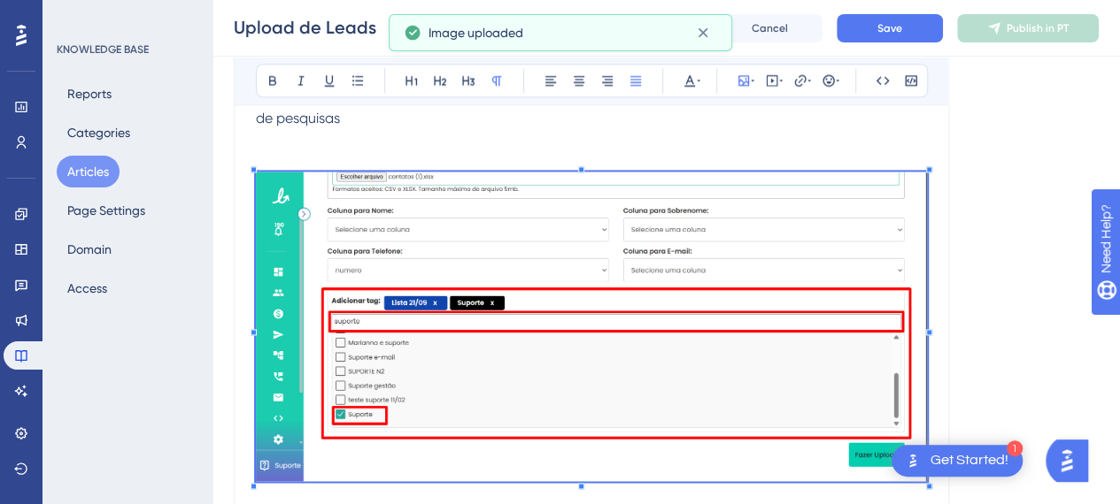
click at [344, 158] on p at bounding box center [591, 318] width 671 height 337
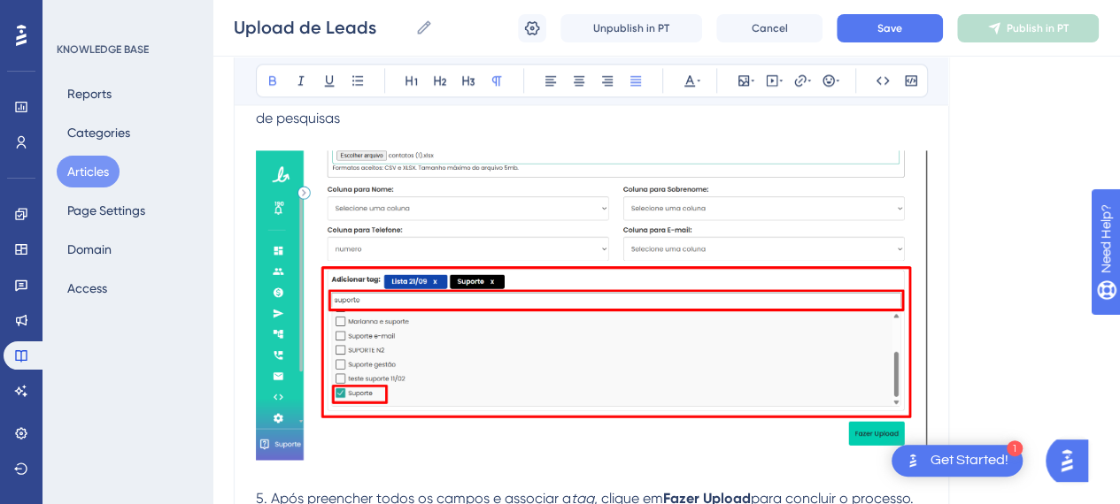
click at [396, 129] on p at bounding box center [591, 139] width 671 height 21
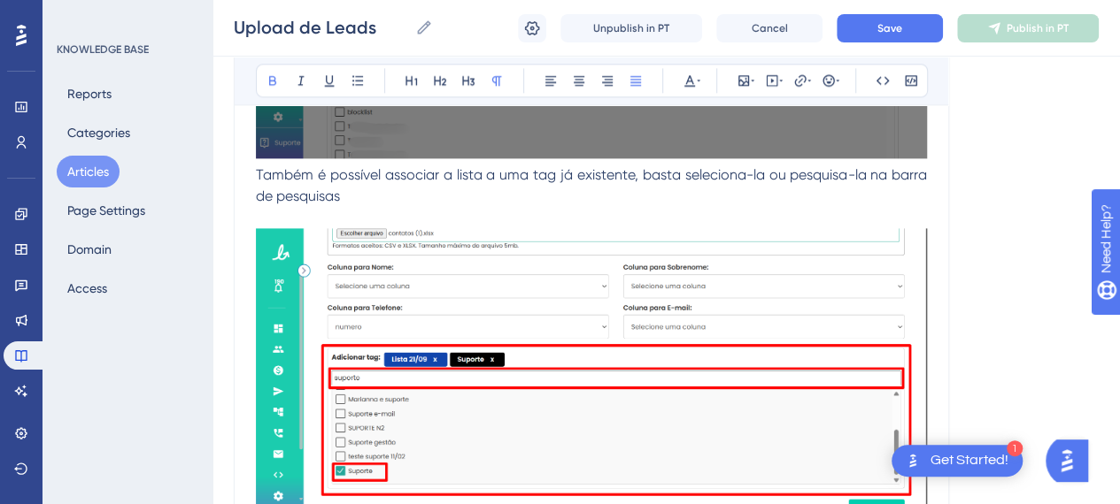
scroll to position [4395, 0]
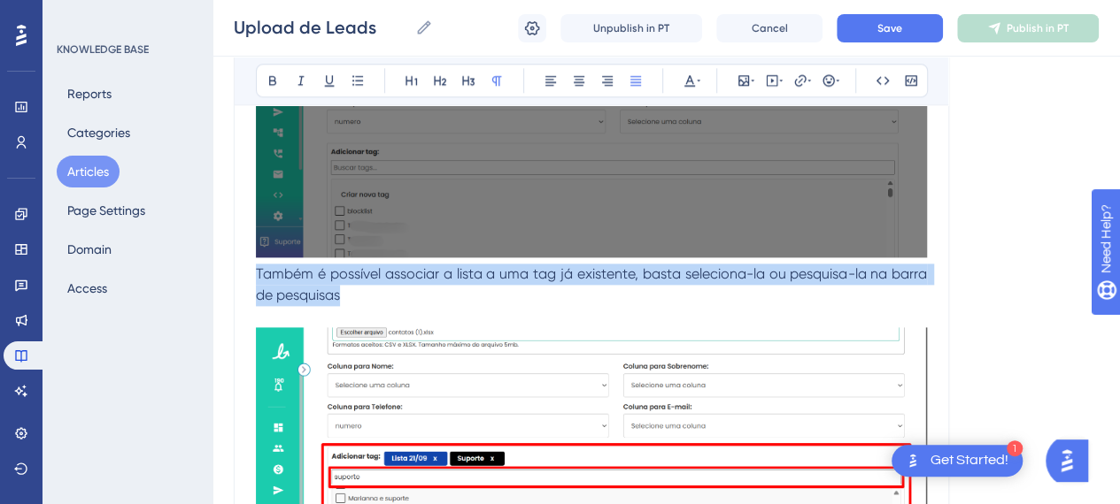
drag, startPoint x: 352, startPoint y: 283, endPoint x: 258, endPoint y: 266, distance: 95.3
click at [258, 266] on p "Também é possível associar a lista a uma tag já existente, basta seleciona-la o…" at bounding box center [591, 128] width 671 height 358
click at [489, 296] on p "Também é possível associar a lista a uma tag já existente, basta seleciona-la o…" at bounding box center [591, 128] width 671 height 358
drag, startPoint x: 394, startPoint y: 288, endPoint x: 222, endPoint y: 273, distance: 172.4
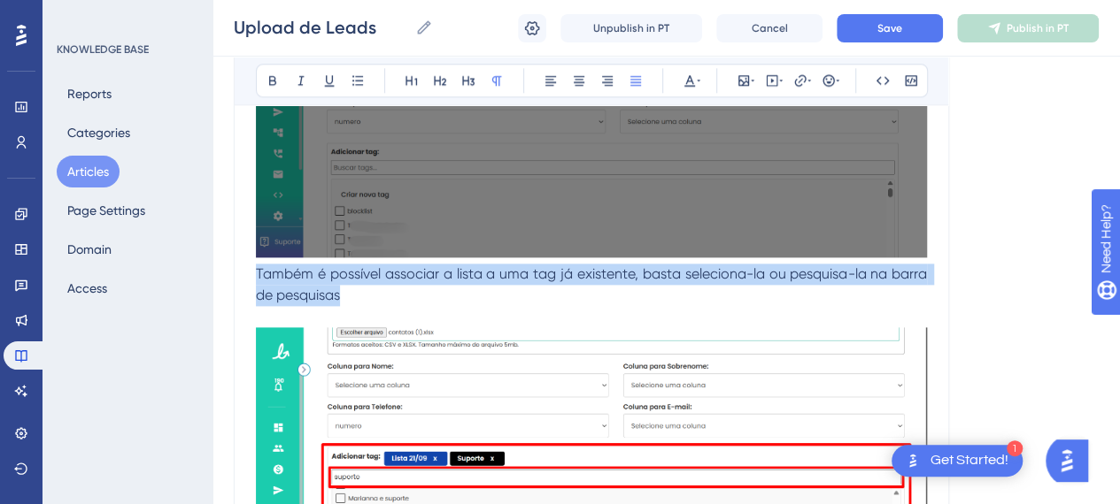
copy span "Também é possível associar a lista a uma tag já existente, basta seleciona-la o…"
click at [337, 279] on span "Também é possível associar a lista a uma tag já existente, basta seleciona-la o…" at bounding box center [593, 285] width 674 height 38
drag, startPoint x: 340, startPoint y: 291, endPoint x: 242, endPoint y: 271, distance: 99.5
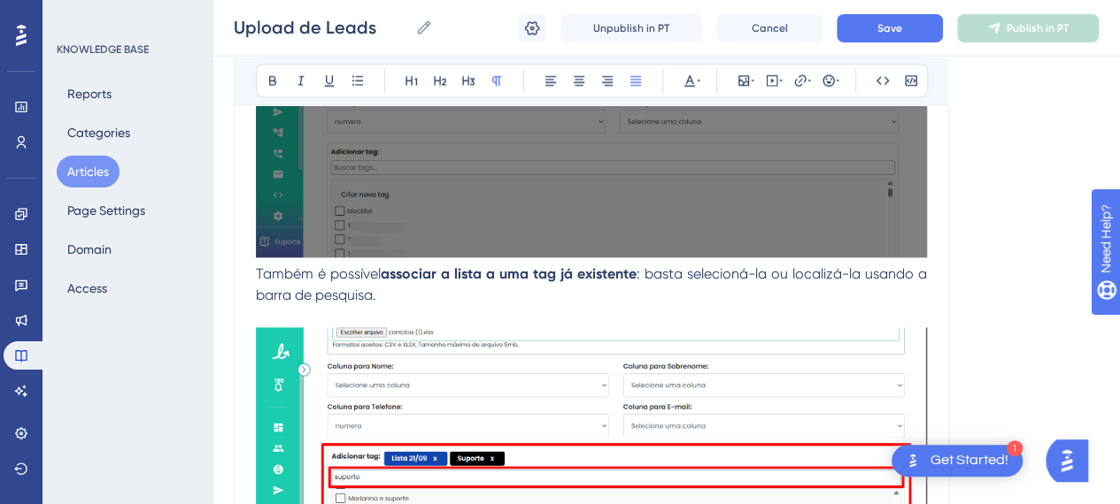
click at [448, 294] on p "Também é possível associar a lista a uma tag já existente : basta selecioná-la …" at bounding box center [591, 128] width 671 height 358
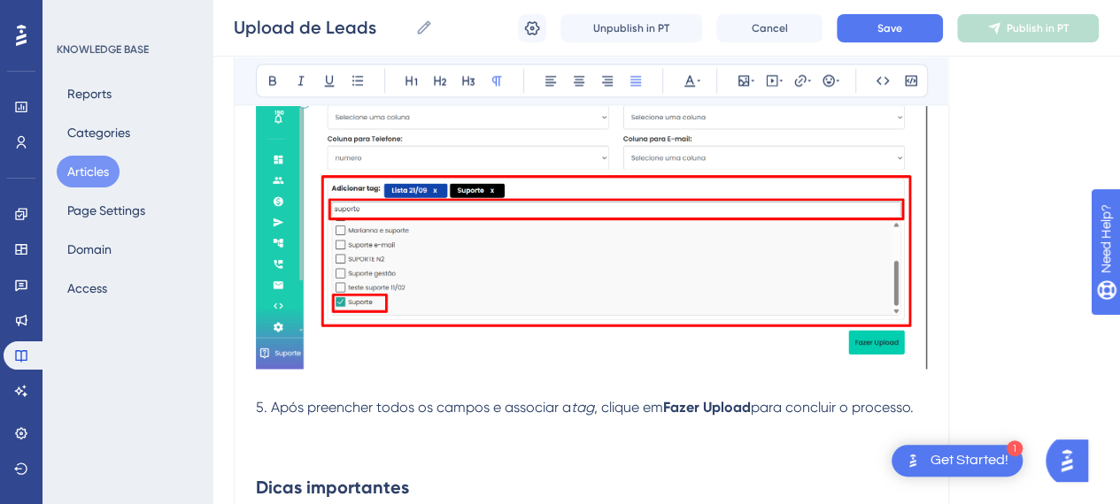
scroll to position [4661, 0]
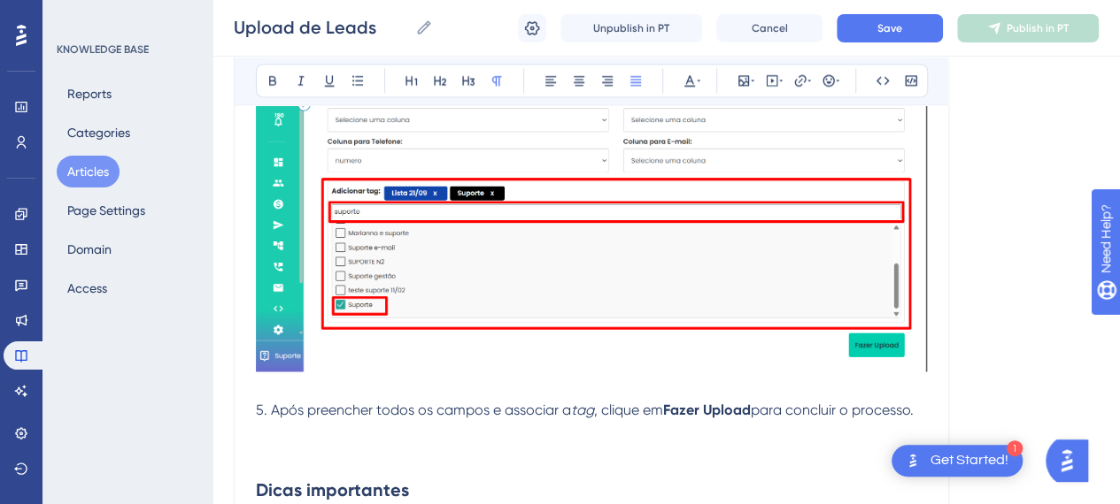
click at [383, 385] on p "5. Após preencher todos os campos e associar a tag , clique em Fazer Upload par…" at bounding box center [591, 399] width 671 height 42
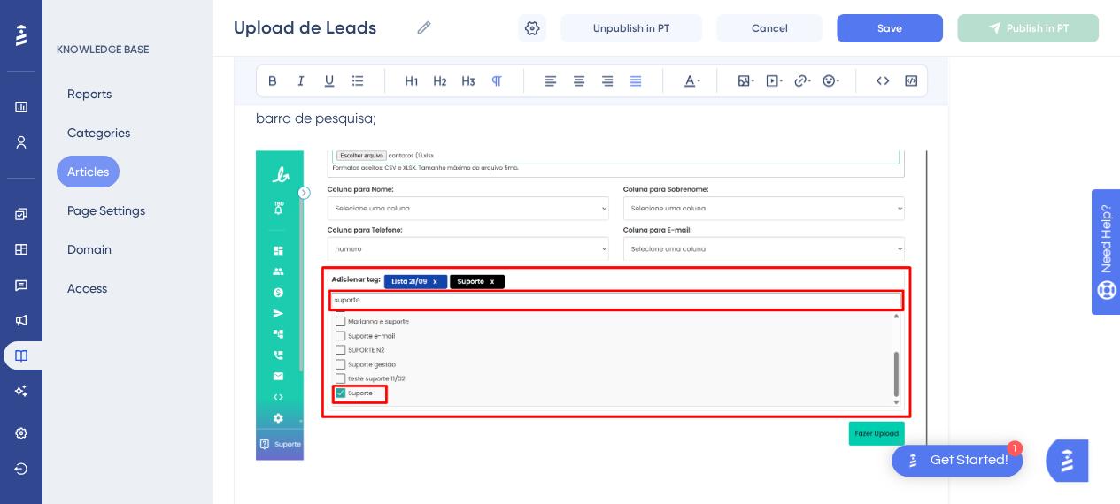
scroll to position [4749, 0]
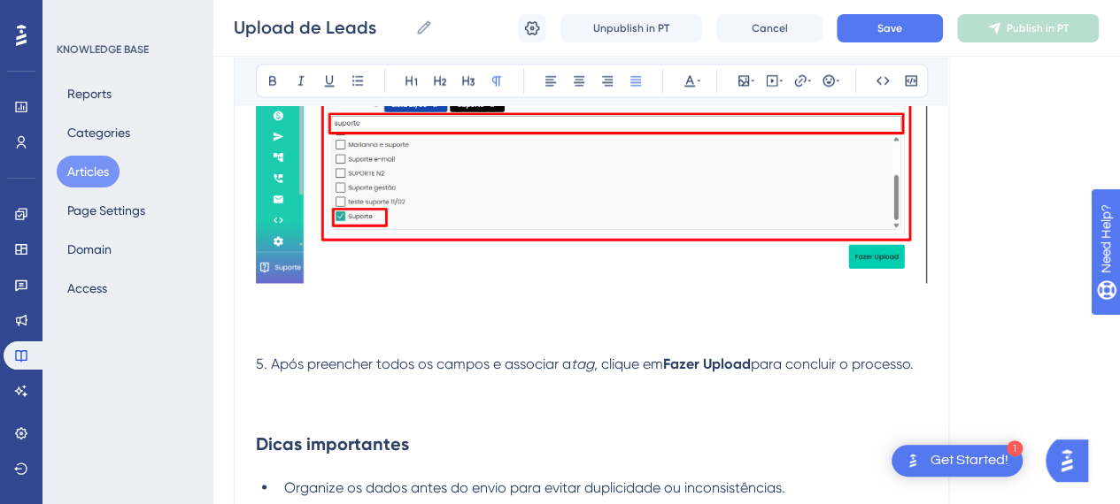
click at [289, 292] on p at bounding box center [591, 299] width 671 height 21
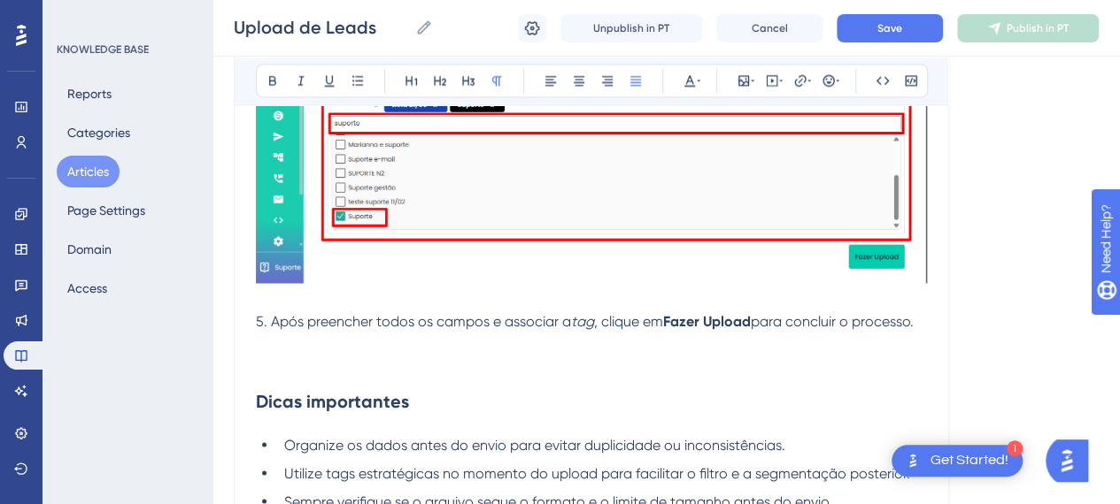
click at [601, 319] on span ", clique em" at bounding box center [628, 320] width 69 height 17
click at [821, 332] on p at bounding box center [591, 342] width 671 height 21
click at [913, 320] on span "para concluir o processo." at bounding box center [832, 320] width 163 height 17
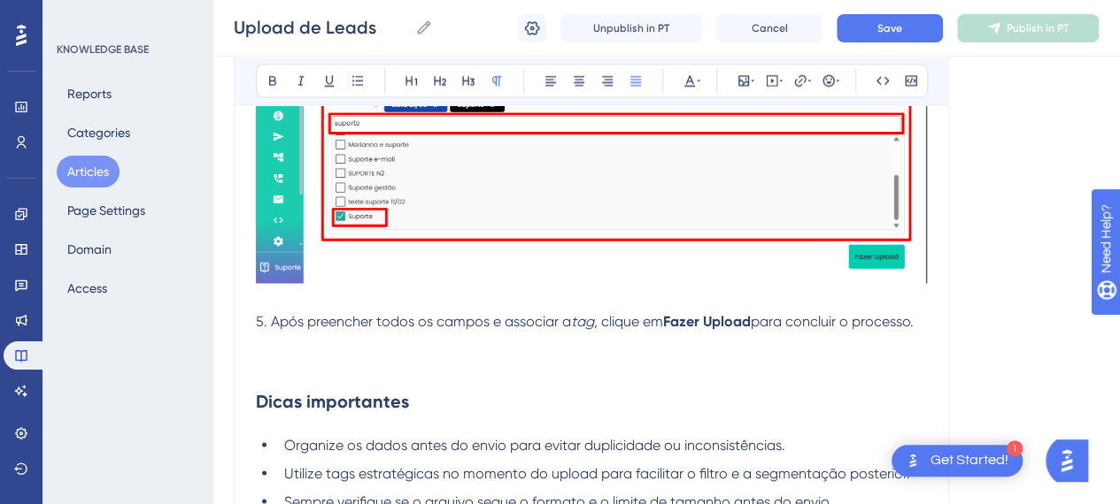
drag, startPoint x: 666, startPoint y: 318, endPoint x: 675, endPoint y: 381, distance: 64.3
click at [669, 320] on p "5. Após preencher todos os campos e associar a tag , clique em Fazer Upload par…" at bounding box center [591, 310] width 671 height 42
drag, startPoint x: 724, startPoint y: 317, endPoint x: 712, endPoint y: 318, distance: 11.5
click at [712, 318] on p "5. Após preencher todos os campos e associar a tag , clique em " Fazer Upload" …" at bounding box center [591, 310] width 671 height 42
click at [269, 81] on icon at bounding box center [272, 81] width 7 height 10
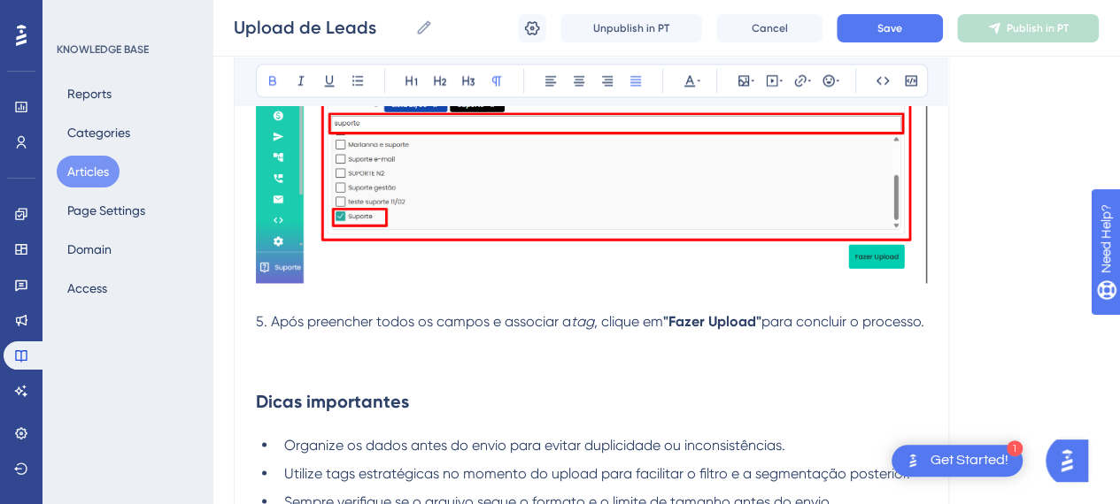
drag, startPoint x: 926, startPoint y: 454, endPoint x: 914, endPoint y: 444, distance: 15.1
click at [925, 452] on div "1 Get Started!" at bounding box center [956, 461] width 131 height 32
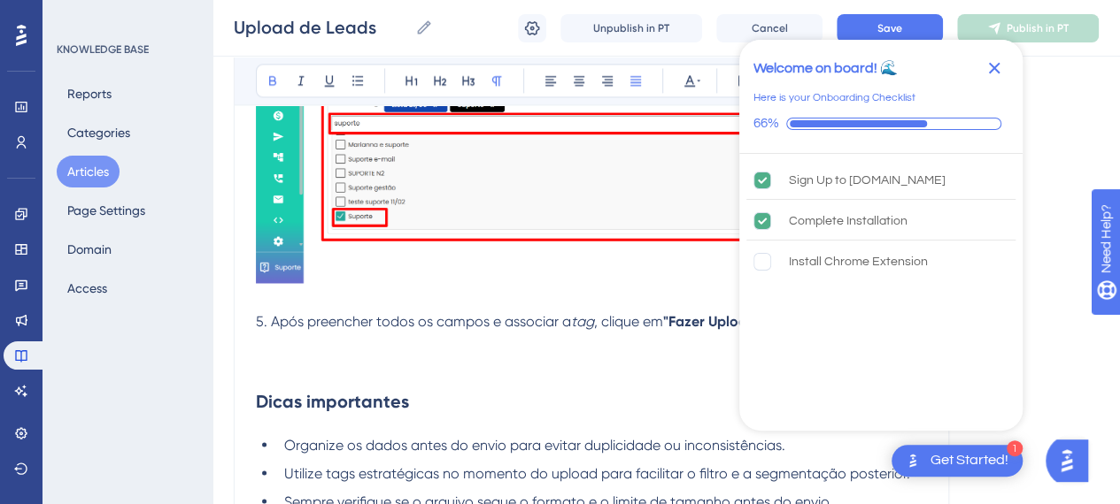
click at [592, 353] on p at bounding box center [591, 342] width 671 height 21
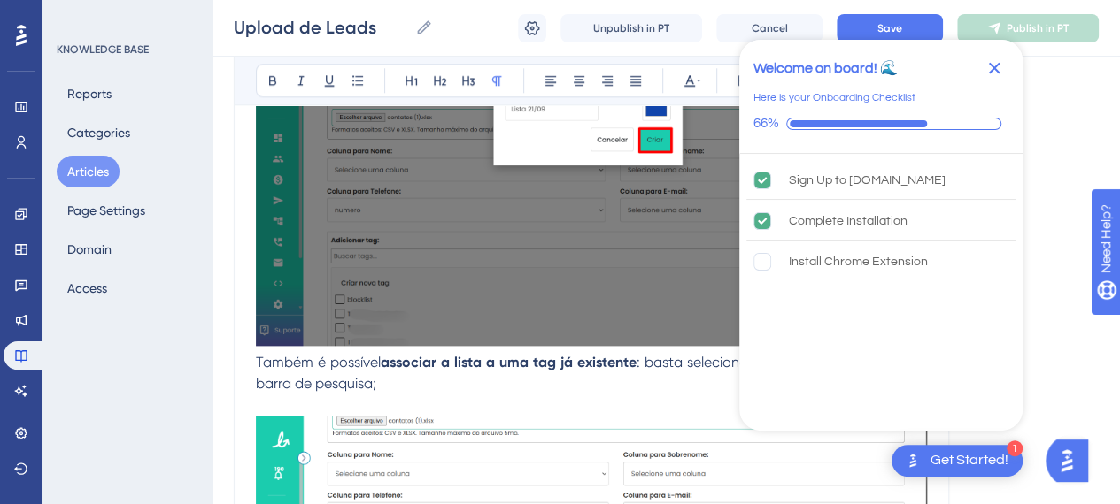
click at [420, 373] on p "Também é possível associar a lista a uma tag já existente : basta selecioná-la …" at bounding box center [591, 216] width 671 height 358
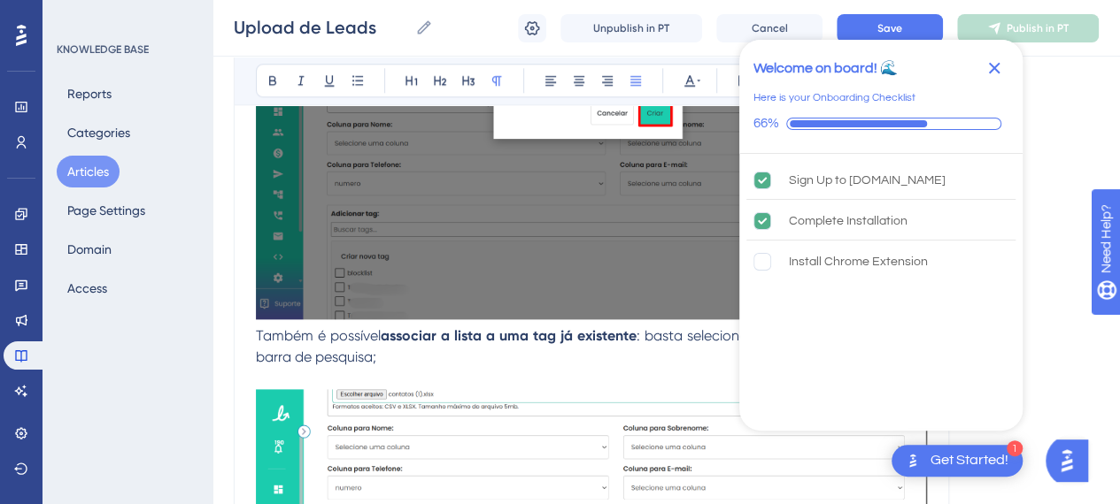
scroll to position [4661, 0]
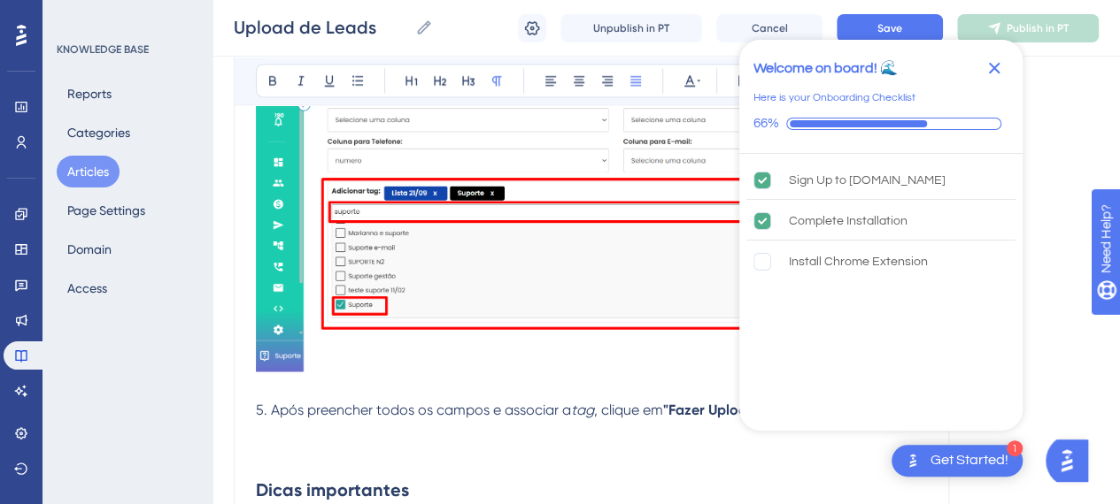
click at [376, 385] on p "5. Após preencher todos os campos e associar a tag , clique em "Fazer Upload" p…" at bounding box center [591, 399] width 671 height 42
click at [364, 438] on p at bounding box center [591, 430] width 671 height 21
click at [359, 420] on p "5. Após preencher todos os campos e associar a tag , clique em "Fazer Upload" p…" at bounding box center [591, 399] width 671 height 42
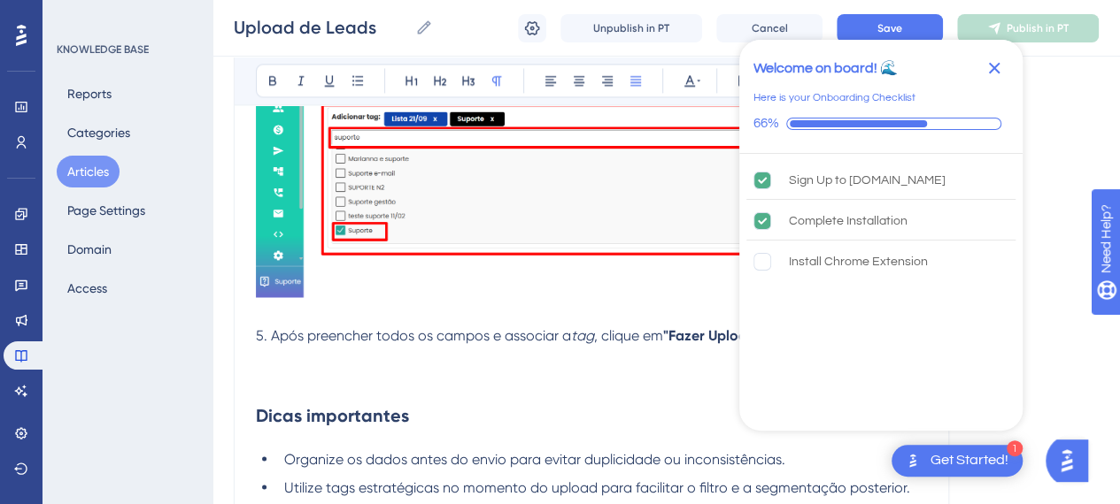
scroll to position [4838, 0]
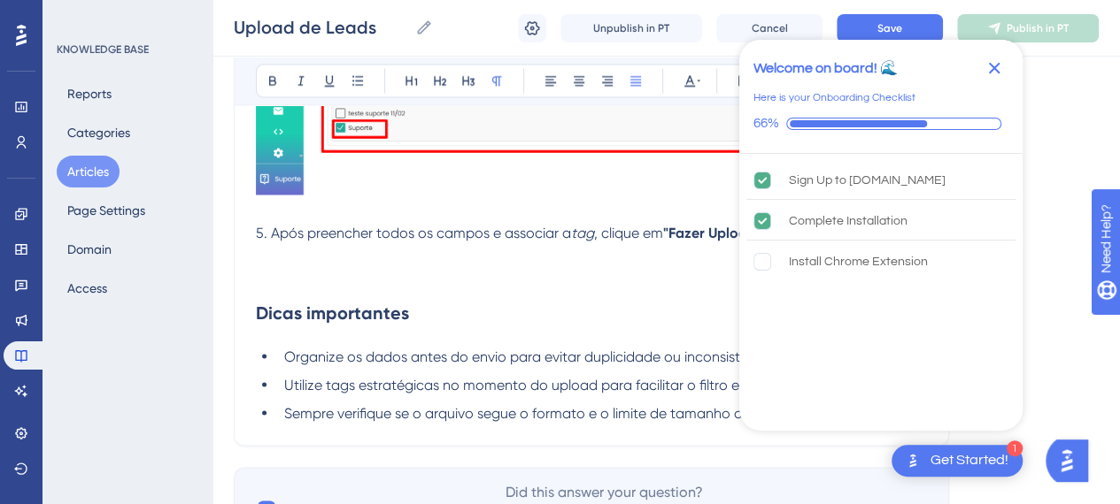
click at [280, 284] on p at bounding box center [591, 275] width 671 height 21
click at [443, 286] on p at bounding box center [591, 275] width 671 height 21
drag, startPoint x: 329, startPoint y: 278, endPoint x: 458, endPoint y: 290, distance: 129.8
click at [329, 265] on p at bounding box center [591, 253] width 671 height 21
click at [989, 71] on icon "Close Checklist" at bounding box center [995, 69] width 12 height 12
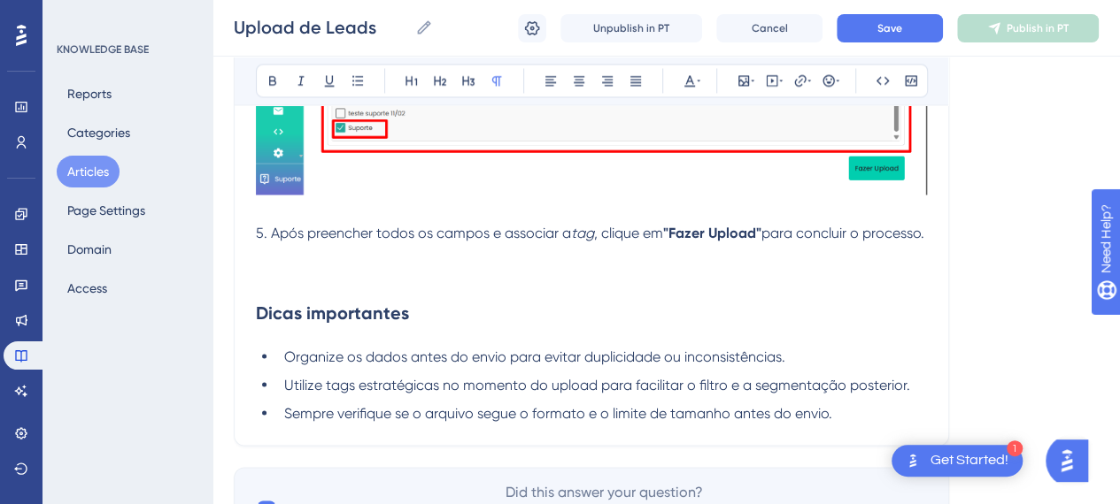
click at [289, 265] on p at bounding box center [591, 253] width 671 height 21
click at [743, 79] on icon at bounding box center [743, 80] width 14 height 14
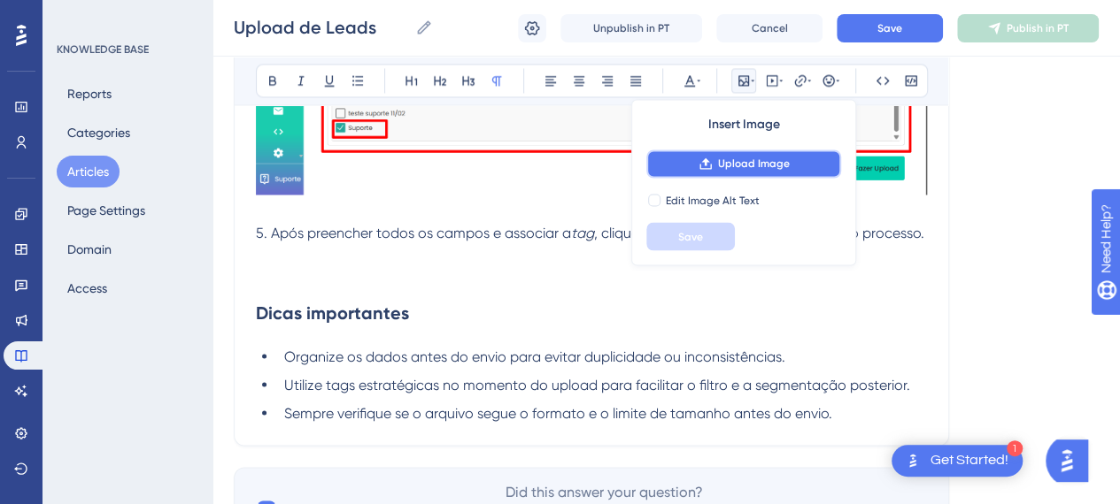
click at [712, 162] on icon at bounding box center [705, 164] width 14 height 14
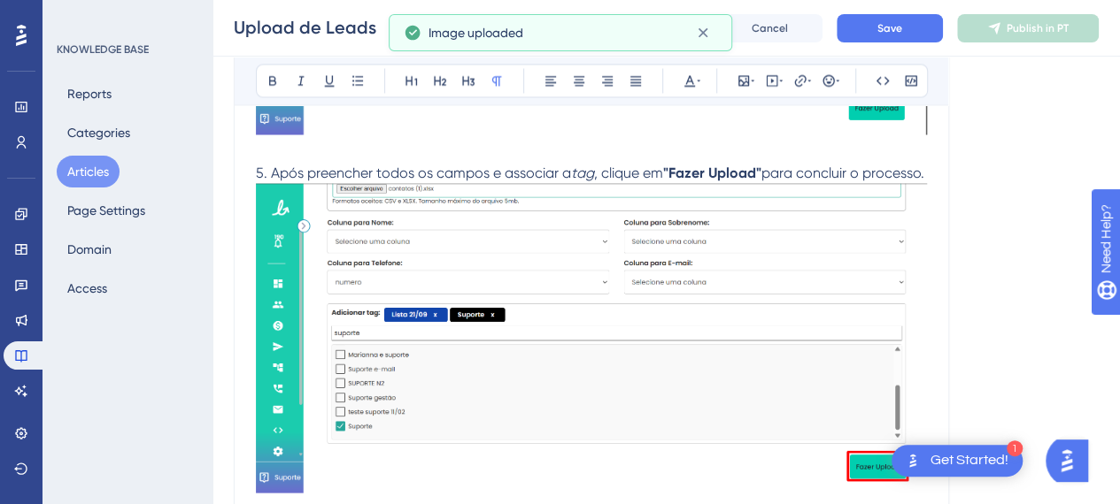
scroll to position [4926, 0]
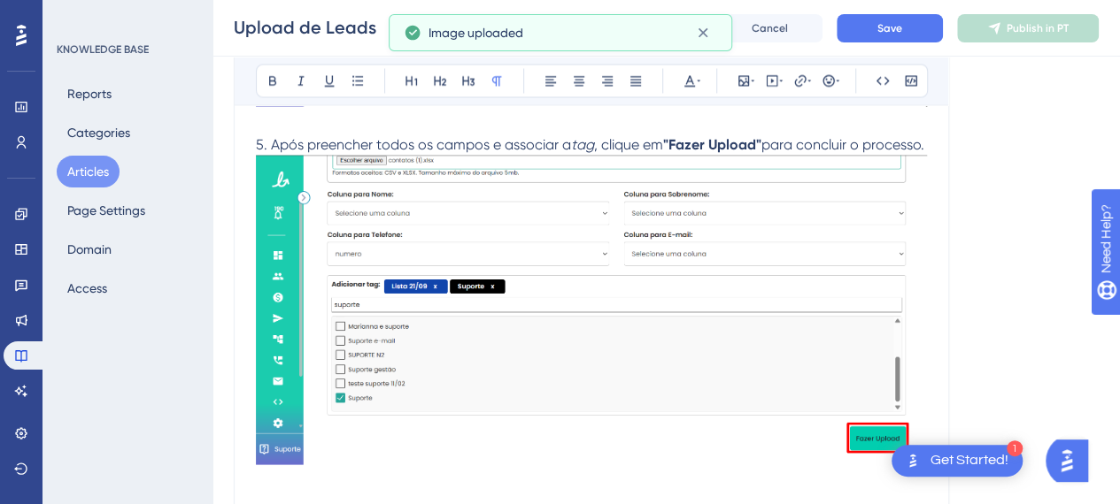
click at [318, 153] on p "5. Após preencher todos os campos e associar a tag , clique em "Fazer Upload" p…" at bounding box center [591, 133] width 671 height 42
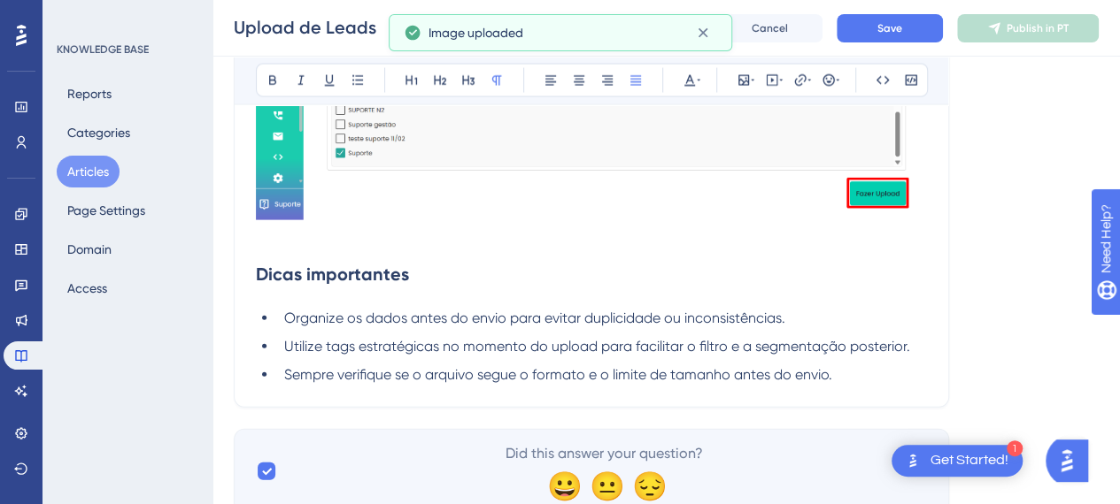
click at [326, 267] on h2 "Dicas importantes" at bounding box center [591, 274] width 671 height 53
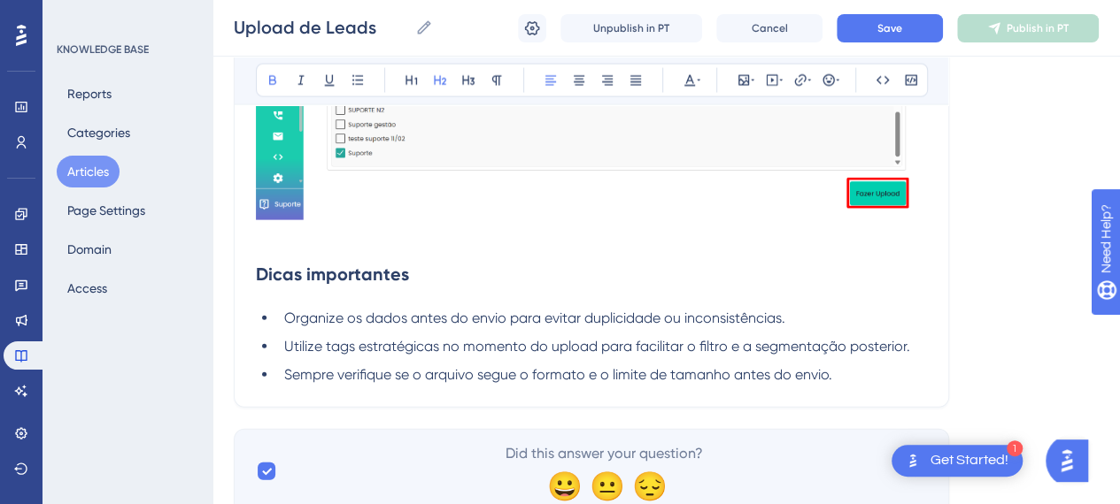
scroll to position [5275, 0]
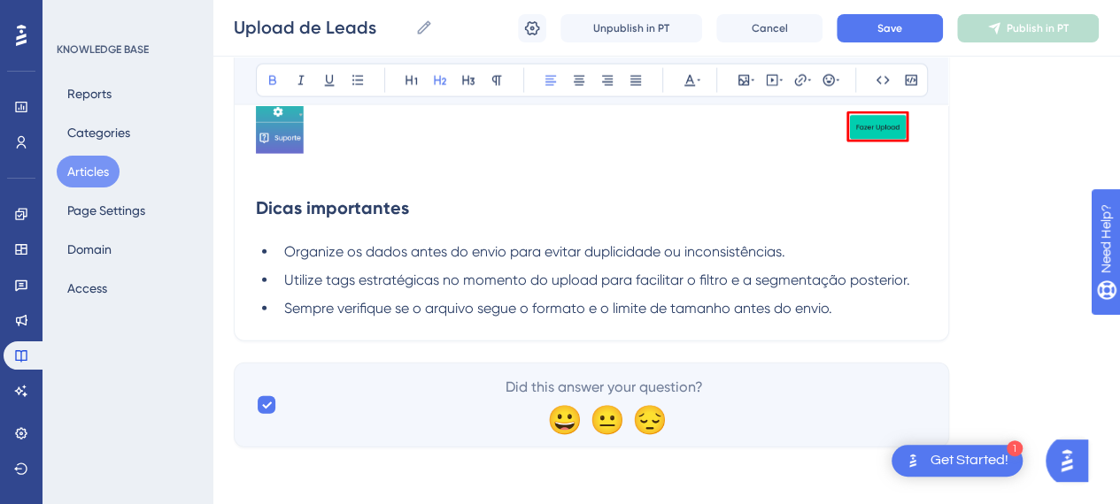
click at [296, 186] on h2 "Dicas importantes" at bounding box center [591, 207] width 671 height 53
click at [283, 191] on h2 "Dicas importantes" at bounding box center [591, 207] width 671 height 53
click at [280, 181] on h2 "Dicas importantes" at bounding box center [591, 207] width 671 height 53
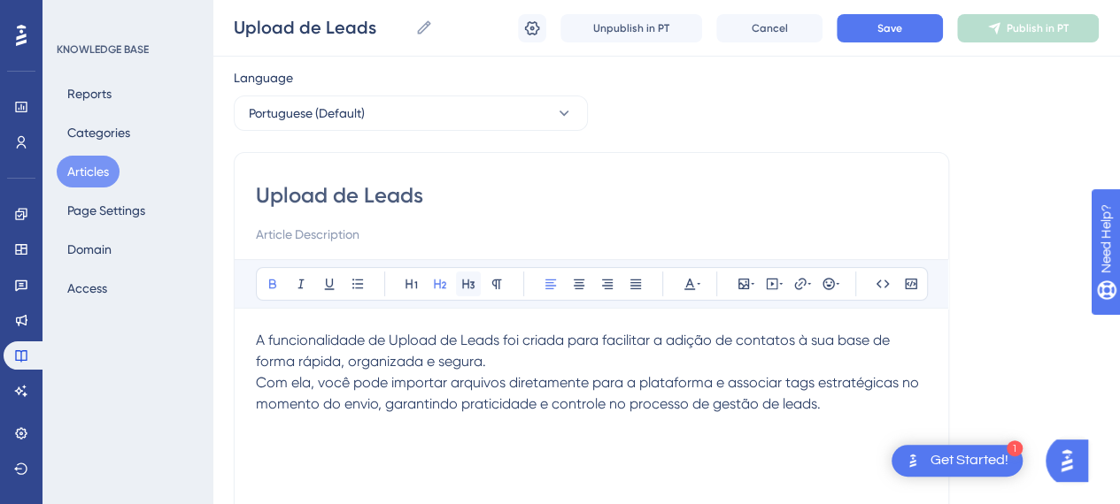
scroll to position [0, 0]
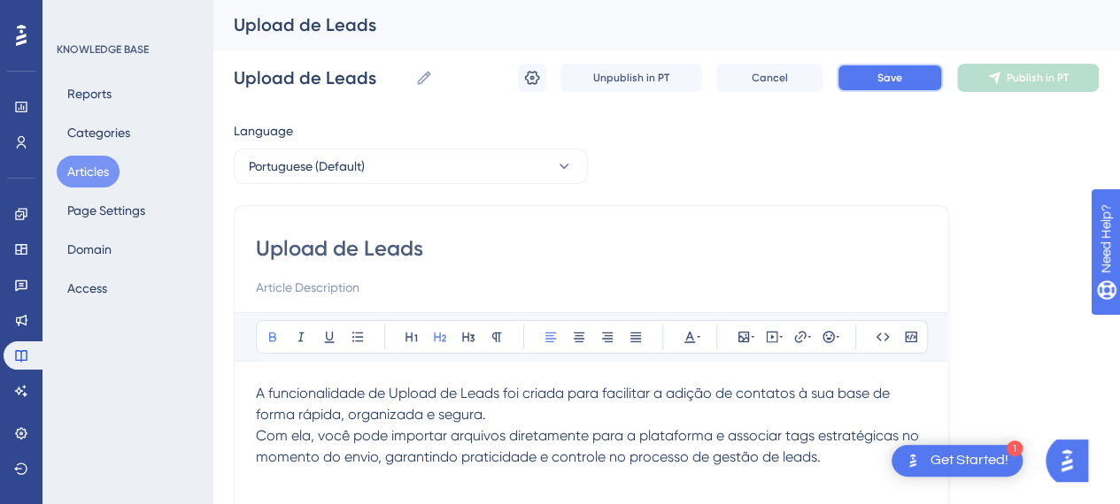
click at [900, 81] on span "Save" at bounding box center [889, 78] width 25 height 14
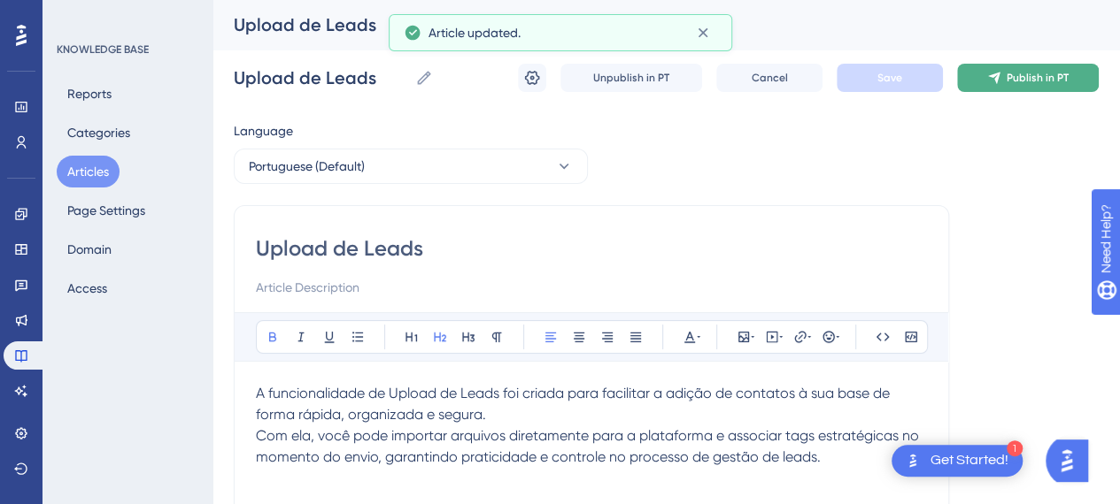
click at [1007, 82] on span "Publish in PT" at bounding box center [1037, 78] width 62 height 14
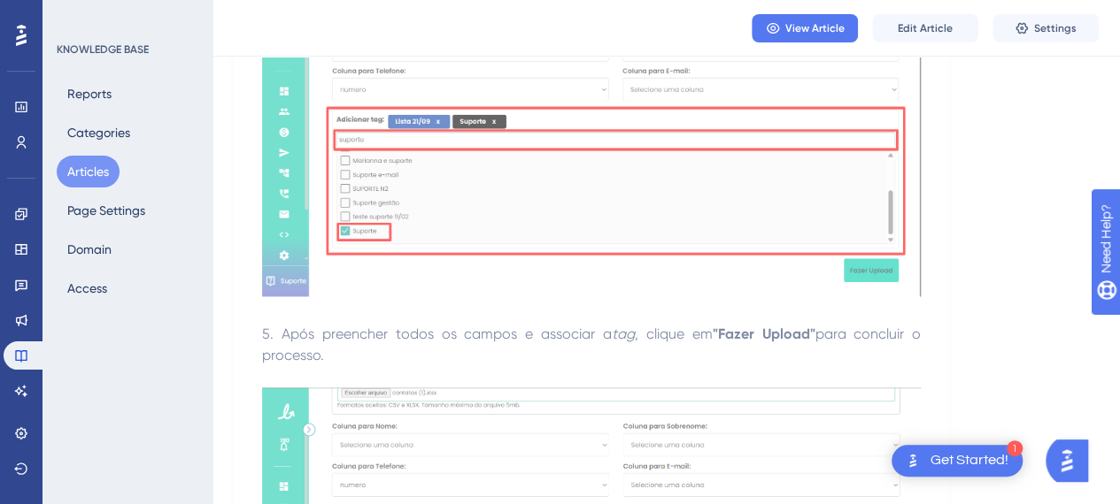
scroll to position [4868, 0]
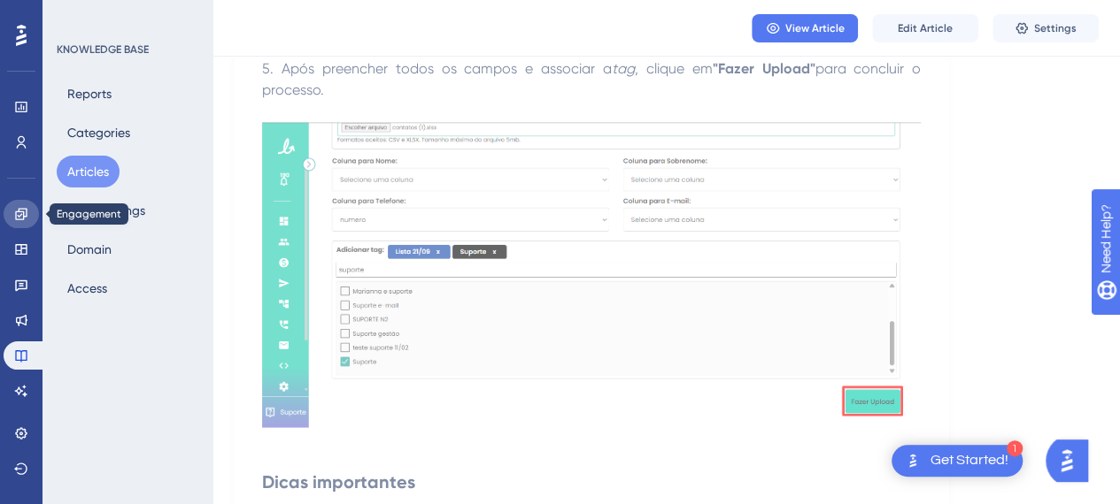
click at [21, 219] on icon at bounding box center [21, 214] width 12 height 12
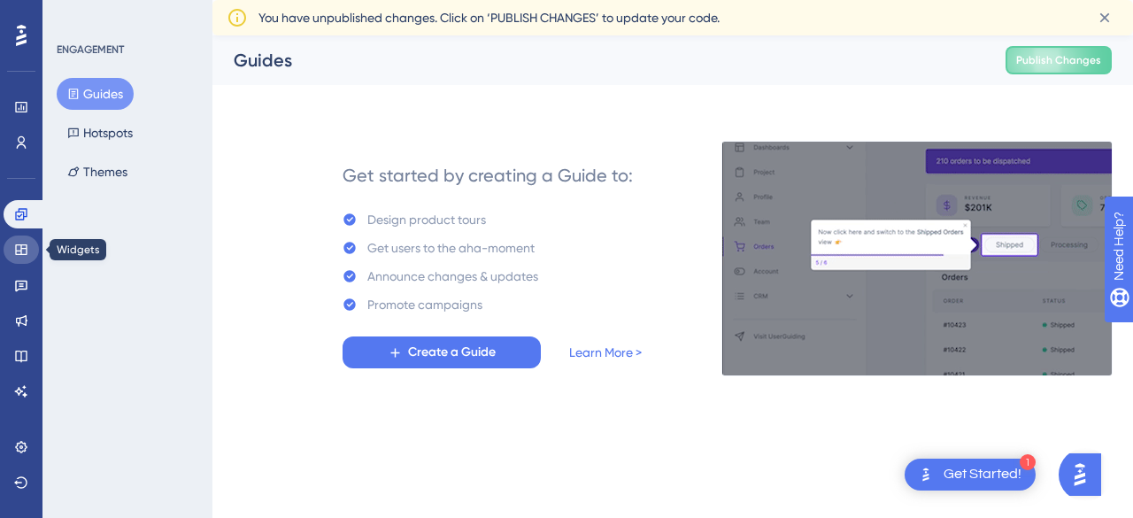
click at [27, 258] on link at bounding box center [21, 249] width 35 height 28
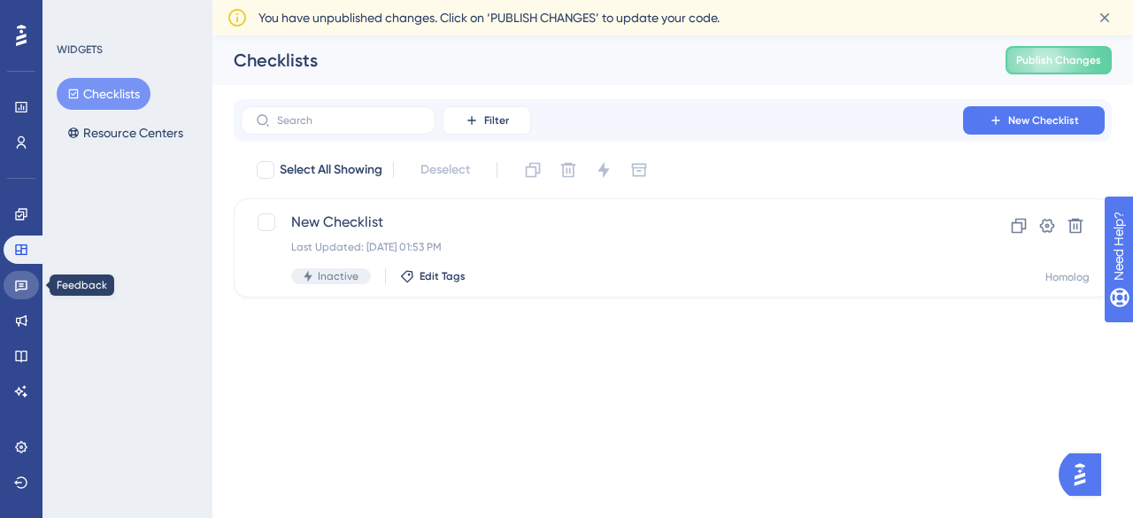
click at [23, 282] on icon at bounding box center [21, 285] width 14 height 14
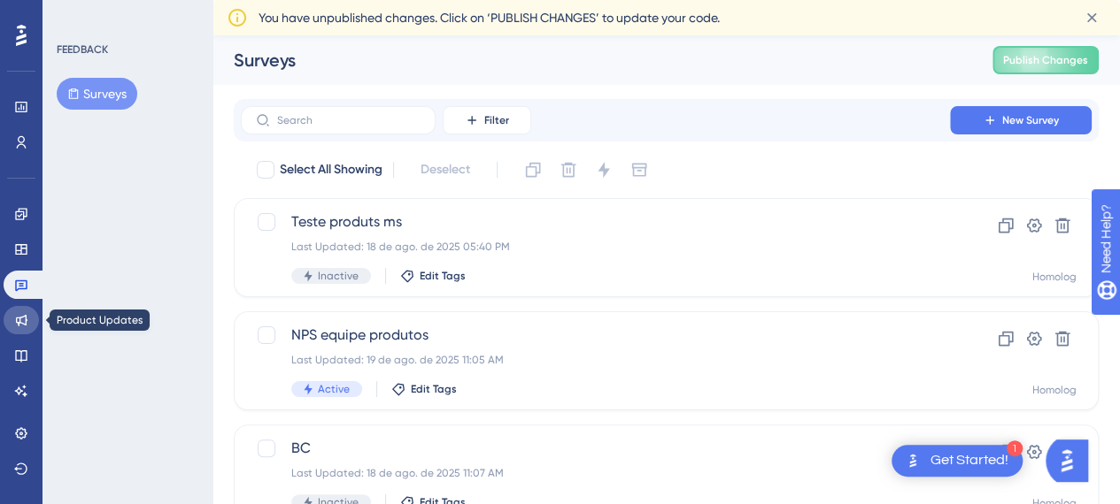
click at [21, 322] on icon at bounding box center [21, 320] width 14 height 14
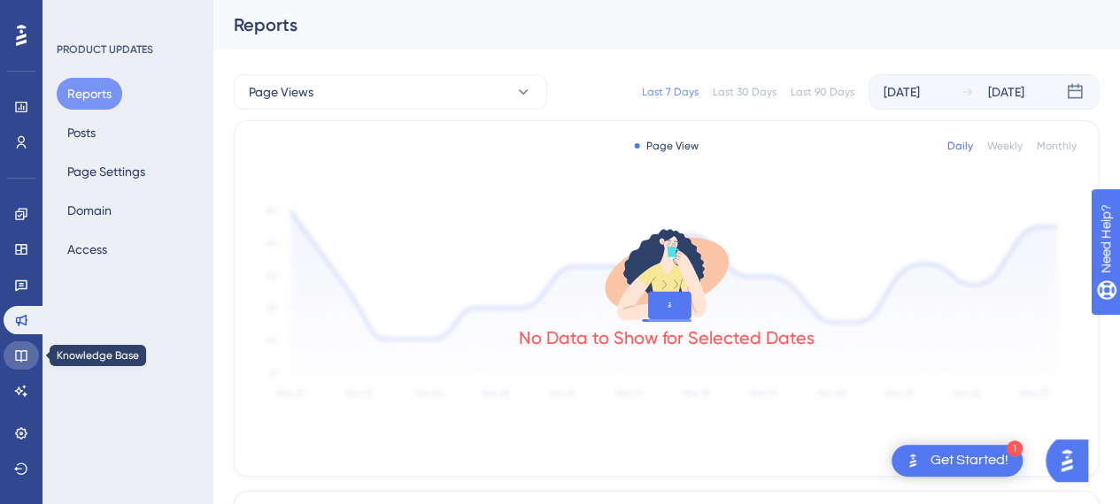
click at [25, 351] on icon at bounding box center [21, 356] width 12 height 12
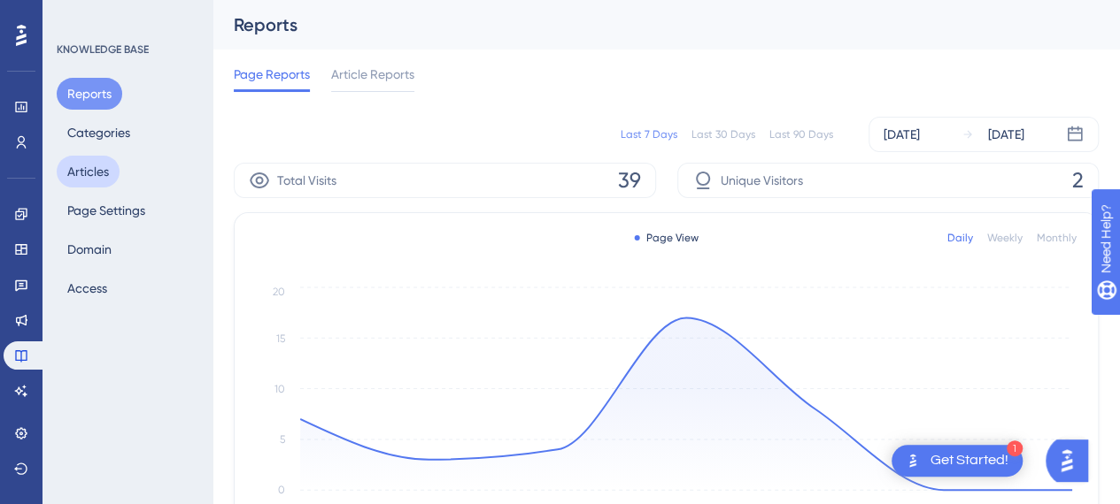
click at [104, 167] on button "Articles" at bounding box center [88, 172] width 63 height 32
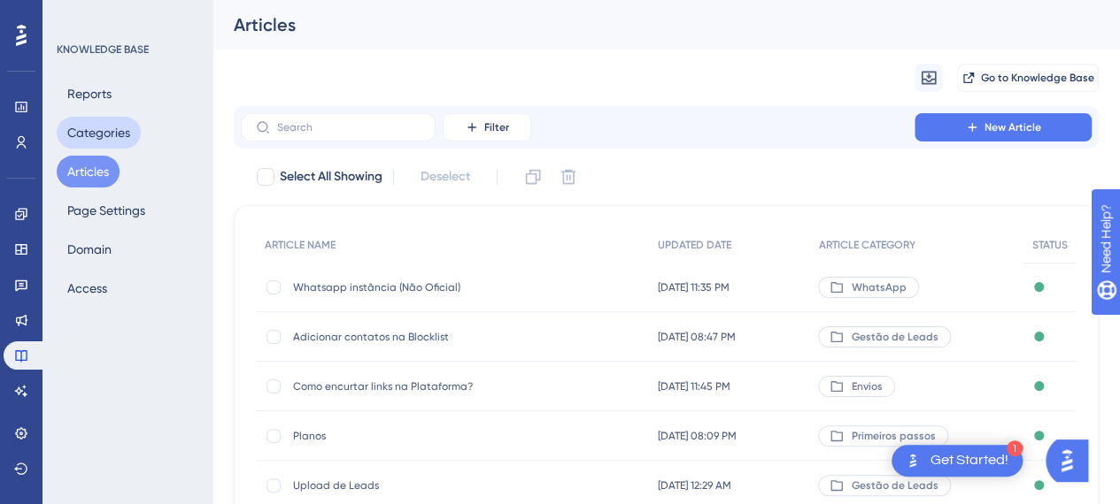
click at [112, 142] on button "Categories" at bounding box center [99, 133] width 84 height 32
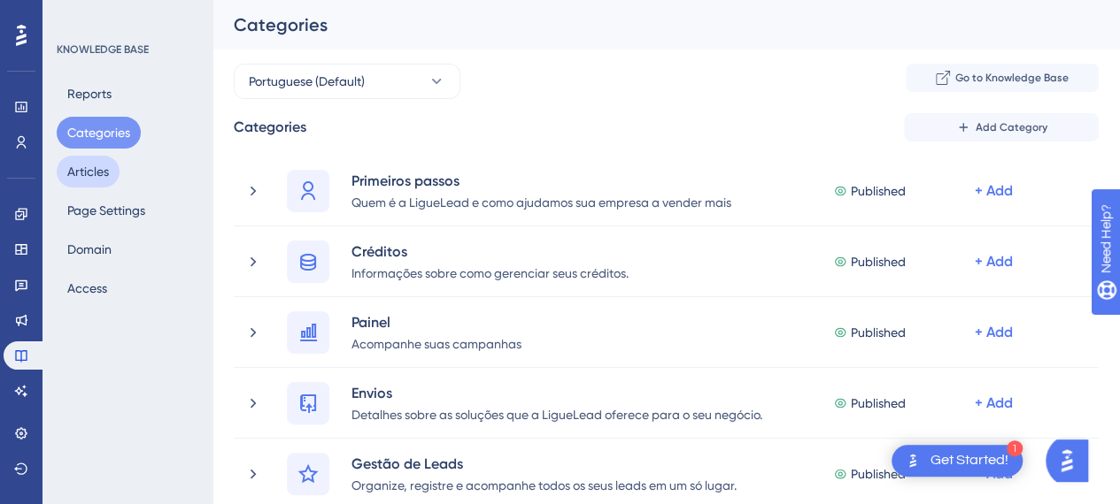
click at [87, 165] on button "Articles" at bounding box center [88, 172] width 63 height 32
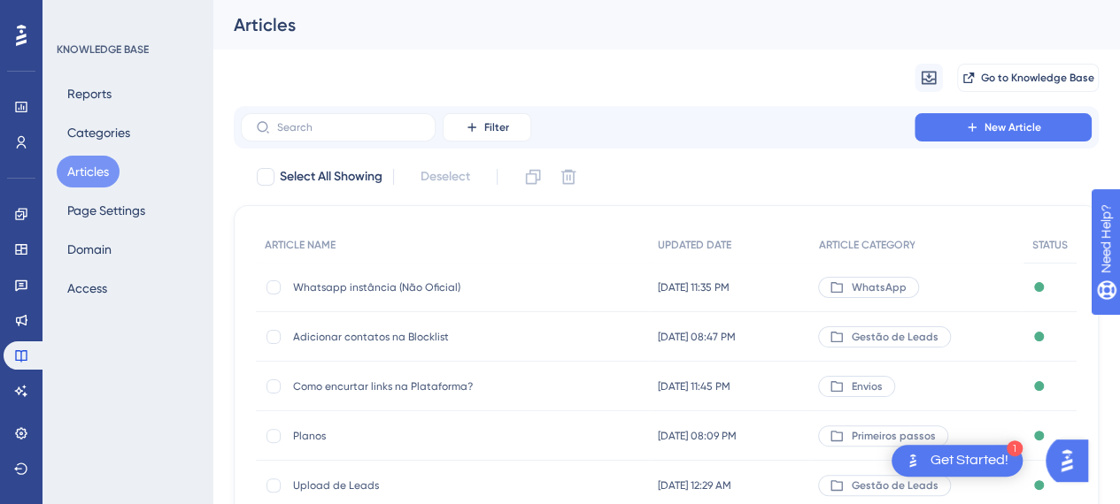
click at [428, 288] on span "Whatsapp instância (Não Oficial)" at bounding box center [434, 288] width 283 height 14
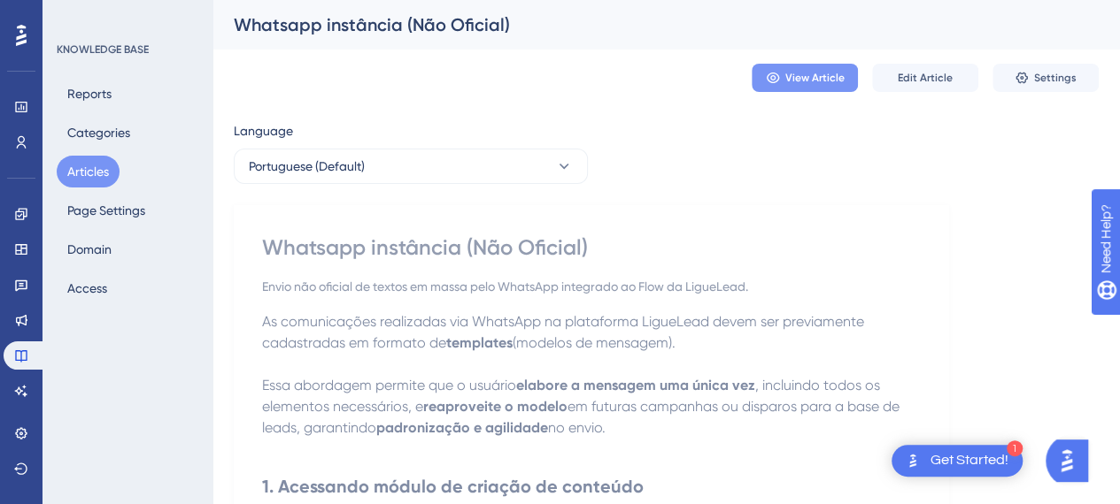
click at [795, 79] on span "View Article" at bounding box center [814, 78] width 59 height 14
